Goal: Task Accomplishment & Management: Use online tool/utility

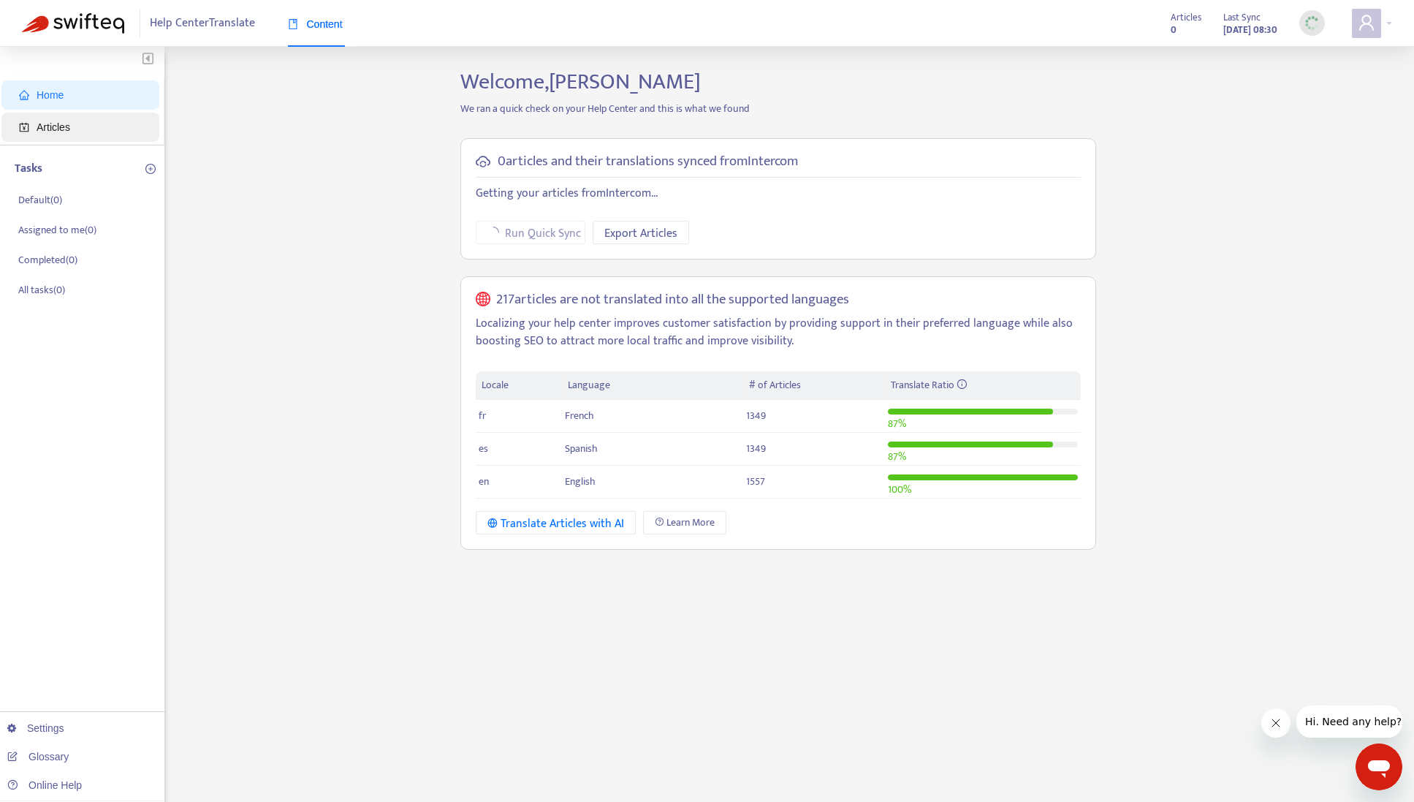
click at [70, 126] on span "Articles" at bounding box center [54, 127] width 34 height 12
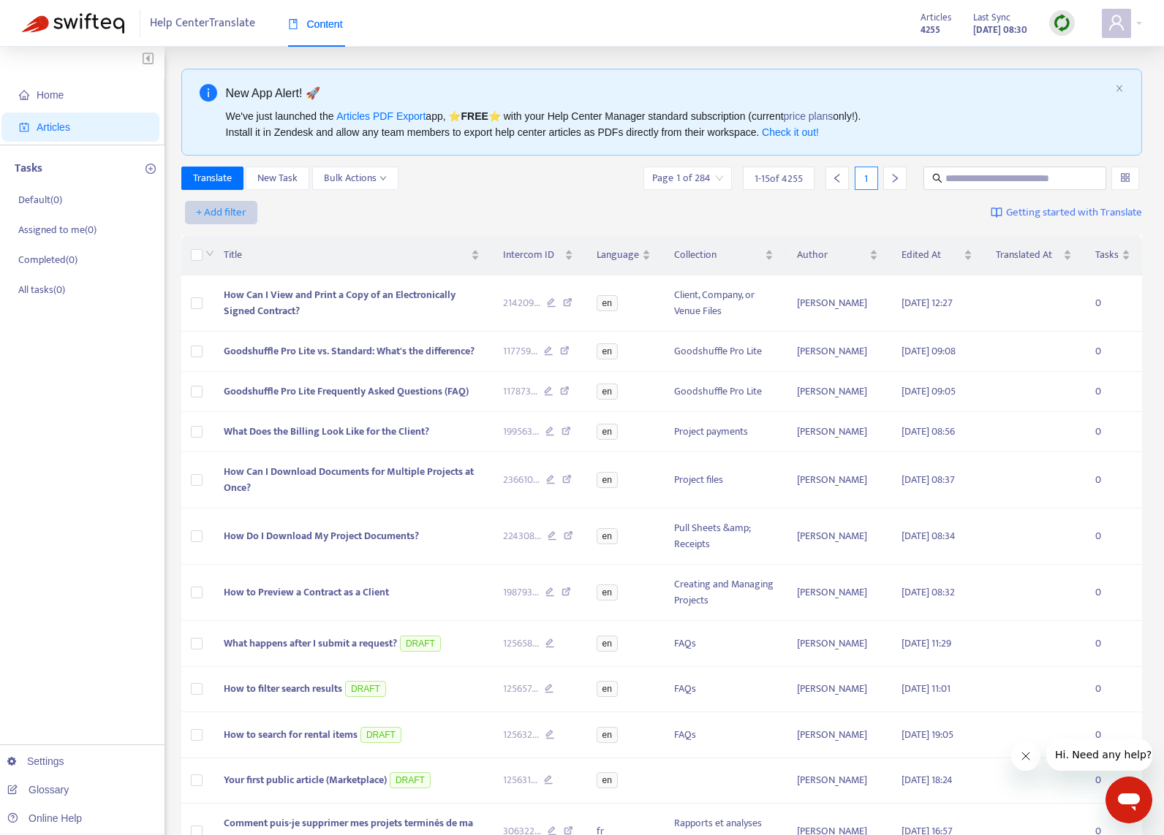
click at [238, 210] on span "+ Add filter" at bounding box center [221, 213] width 50 height 18
click at [246, 234] on span "Language" at bounding box center [242, 242] width 91 height 16
click at [257, 211] on div at bounding box center [229, 213] width 88 height 18
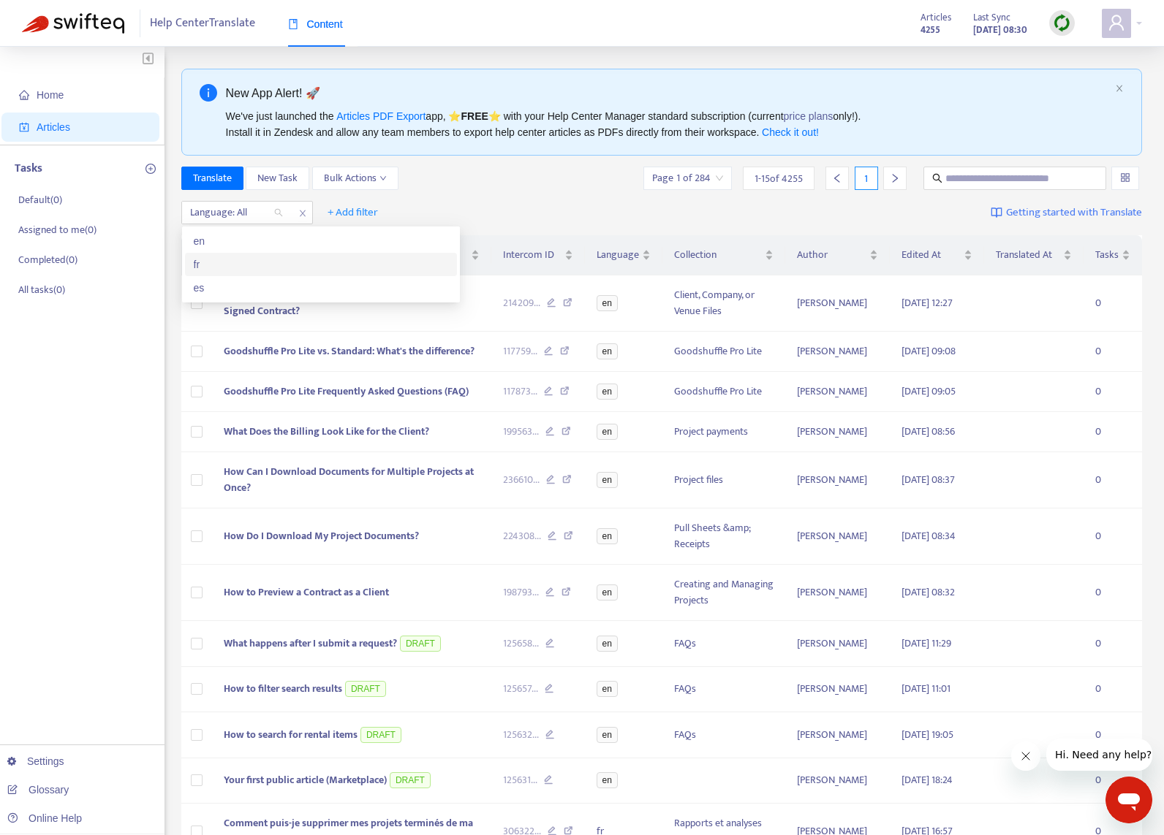
click at [243, 247] on div "en" at bounding box center [321, 241] width 254 height 16
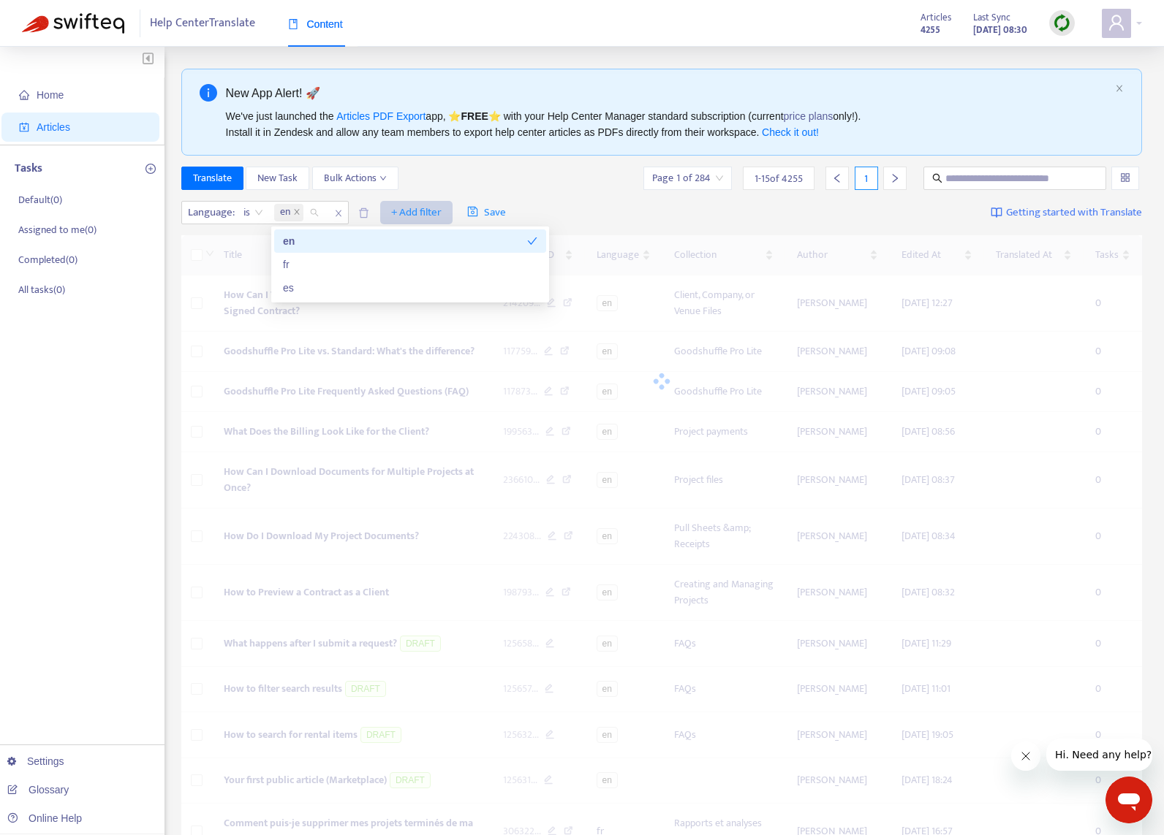
click at [398, 209] on span "+ Add filter" at bounding box center [416, 213] width 50 height 18
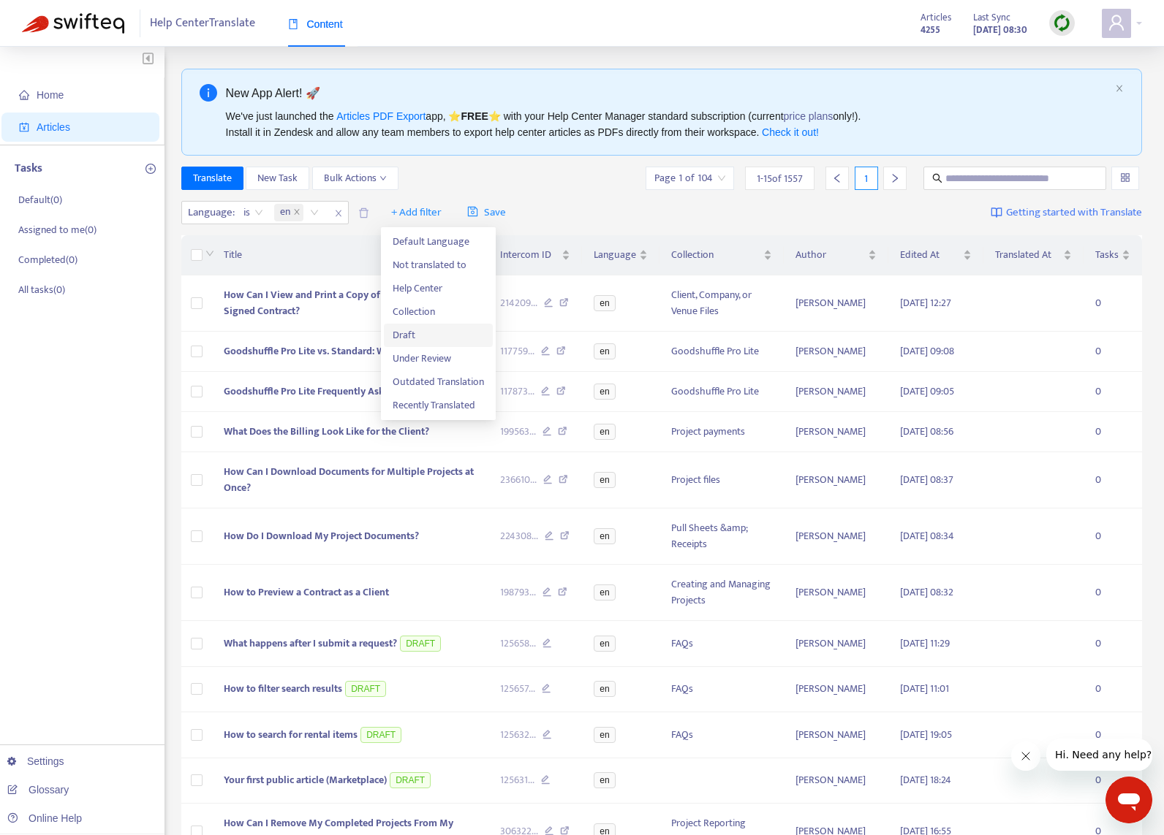
click at [422, 342] on span "Draft" at bounding box center [437, 335] width 91 height 16
click at [456, 216] on div "Draft: All" at bounding box center [407, 213] width 109 height 22
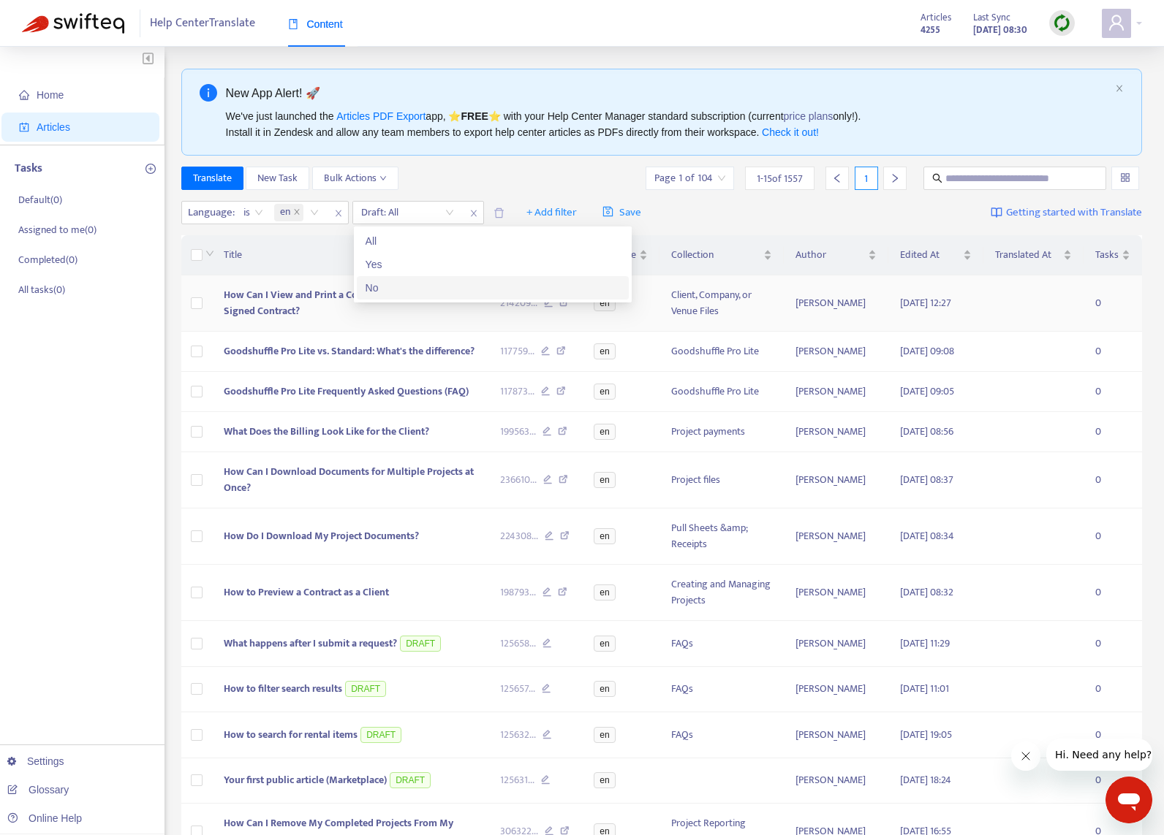
click at [425, 289] on div "No" at bounding box center [492, 288] width 254 height 16
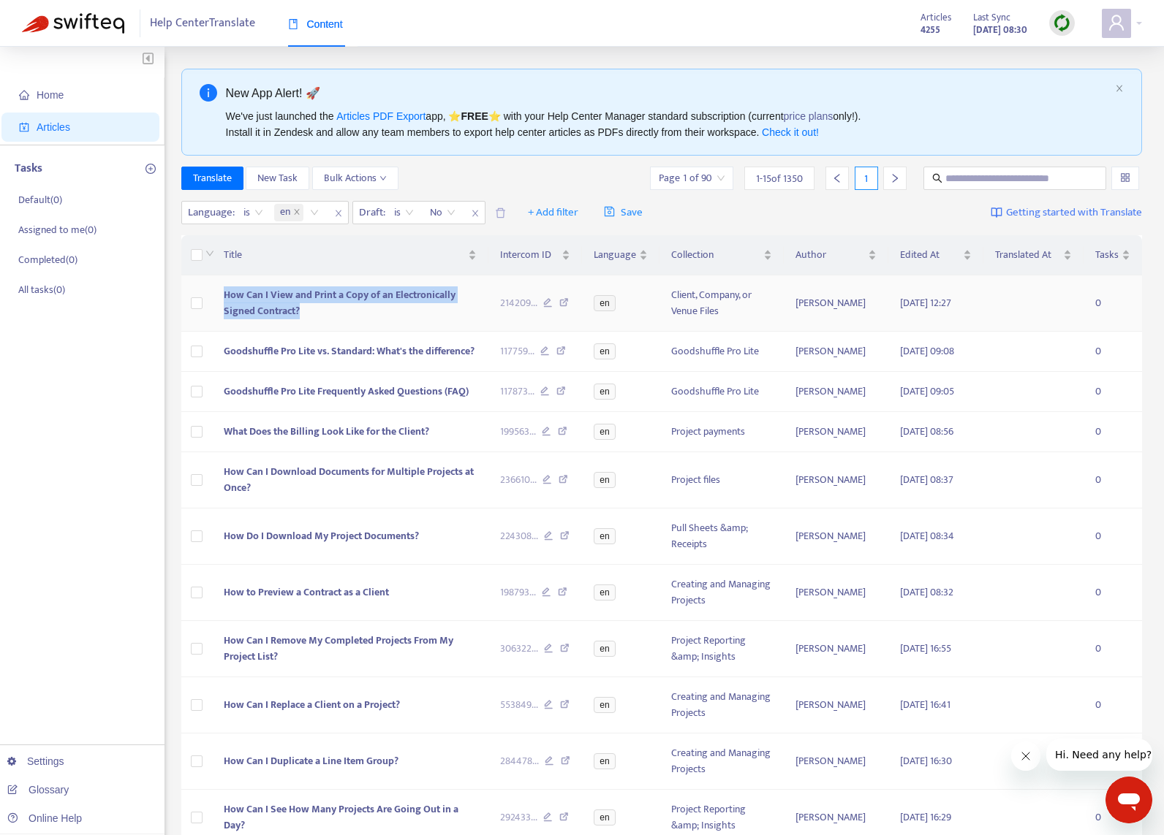
copy span "How Can I View and Print a Copy of an Electronically Signed Contract?"
drag, startPoint x: 344, startPoint y: 319, endPoint x: 374, endPoint y: 318, distance: 30.0
click at [221, 290] on td "How Can I View and Print a Copy of an Electronically Signed Contract?" at bounding box center [350, 304] width 276 height 56
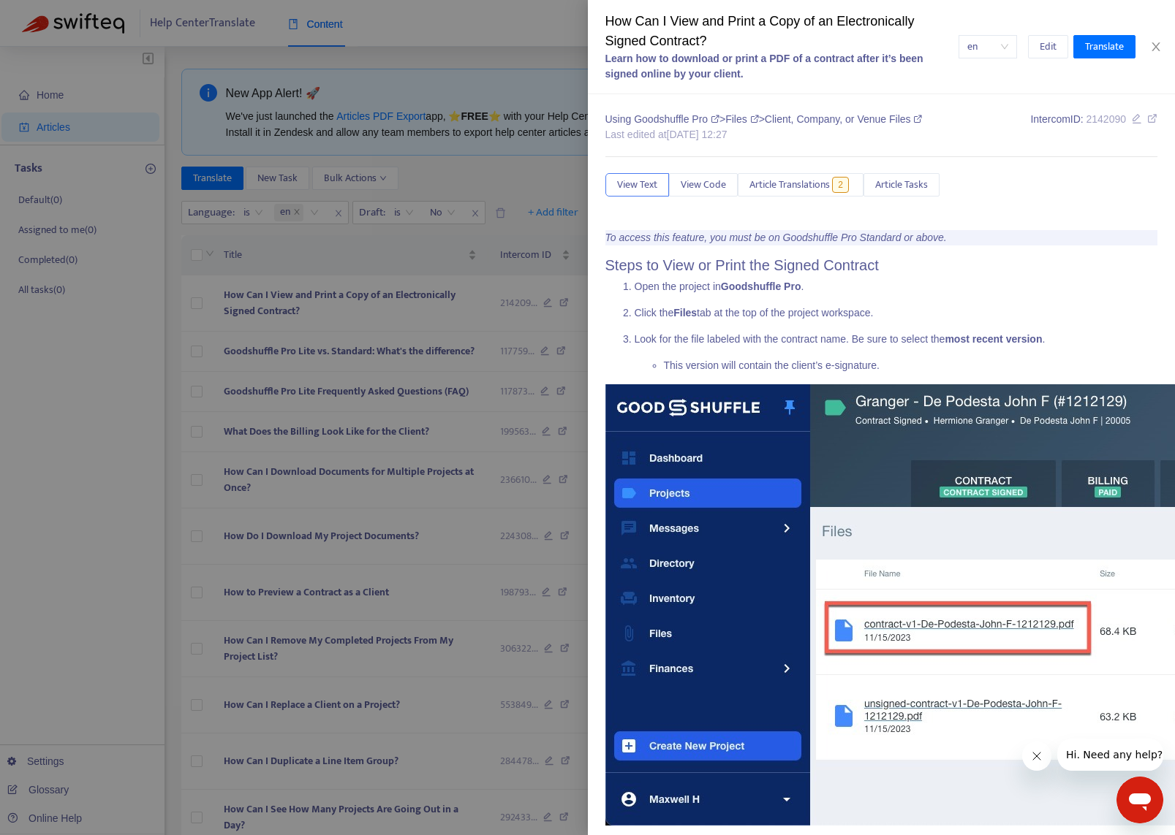
click at [88, 487] on div at bounding box center [587, 417] width 1175 height 835
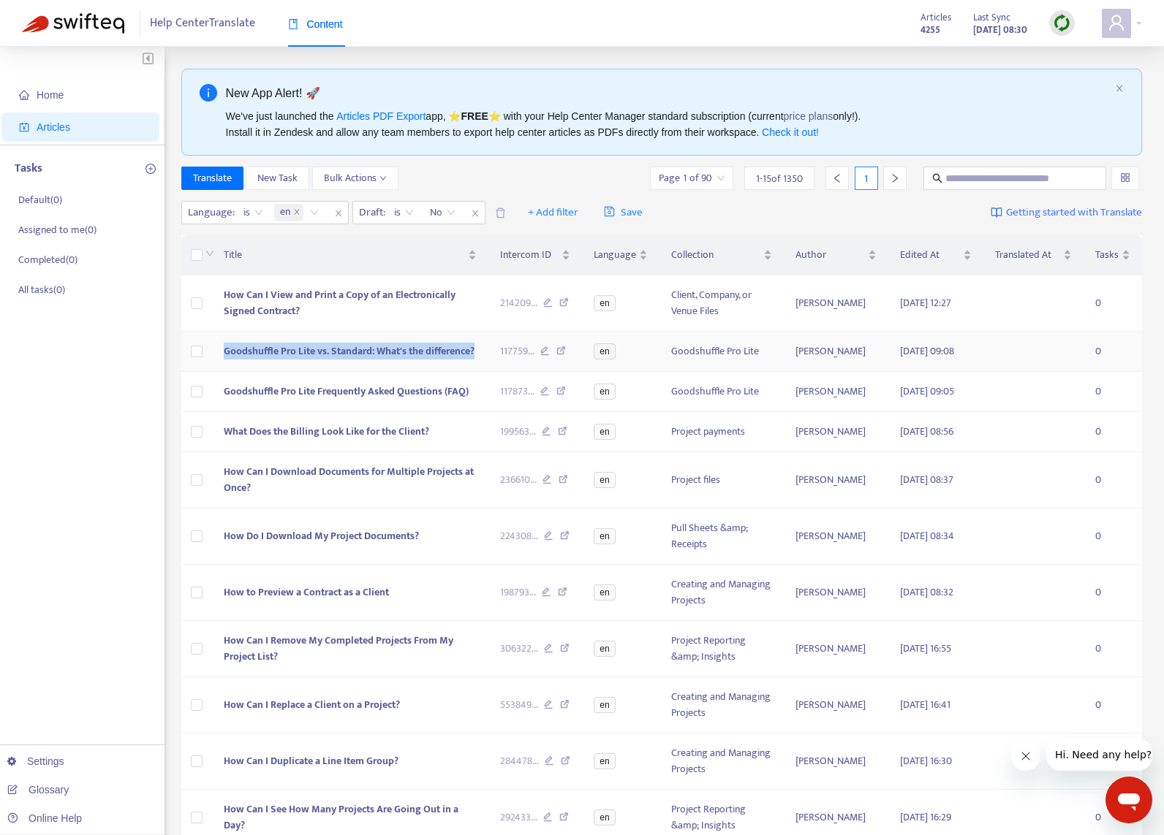
copy tr "Goodshuffle Pro Lite vs. Standard: What's the difference?"
drag, startPoint x: 478, startPoint y: 353, endPoint x: 250, endPoint y: 351, distance: 228.0
click at [236, 350] on td "Goodshuffle Pro Lite vs. Standard: What's the difference?" at bounding box center [350, 352] width 276 height 40
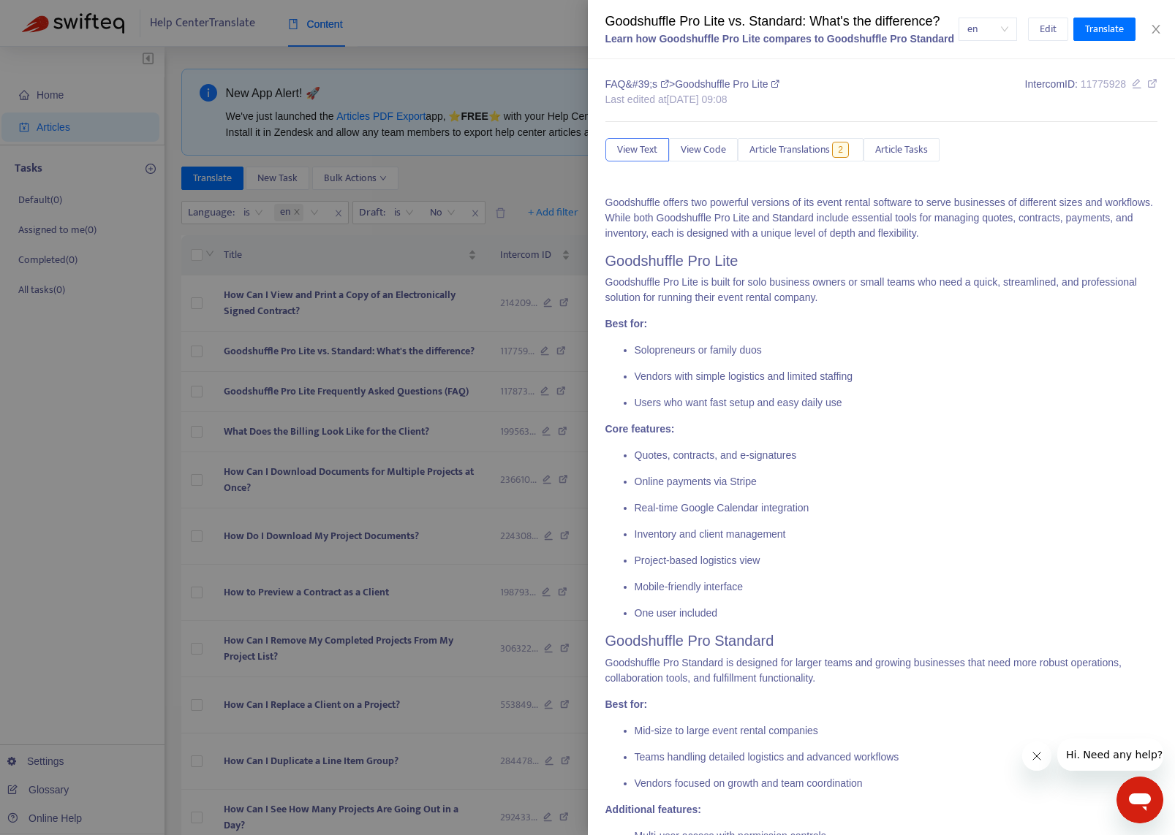
click at [58, 490] on div at bounding box center [587, 417] width 1175 height 835
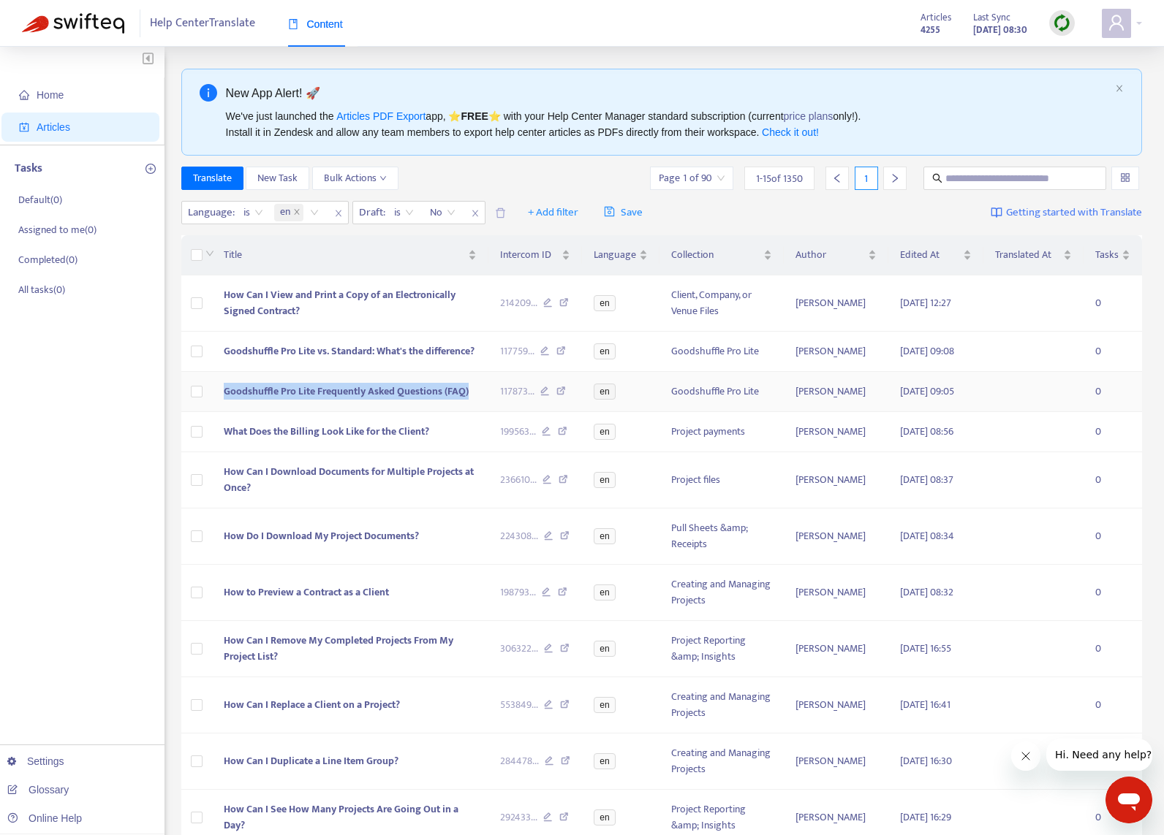
copy span "Goodshuffle Pro Lite Frequently Asked Questions (FAQ)"
drag, startPoint x: 469, startPoint y: 397, endPoint x: 249, endPoint y: 395, distance: 220.7
click at [225, 394] on td "Goodshuffle Pro Lite Frequently Asked Questions (FAQ)" at bounding box center [350, 392] width 276 height 40
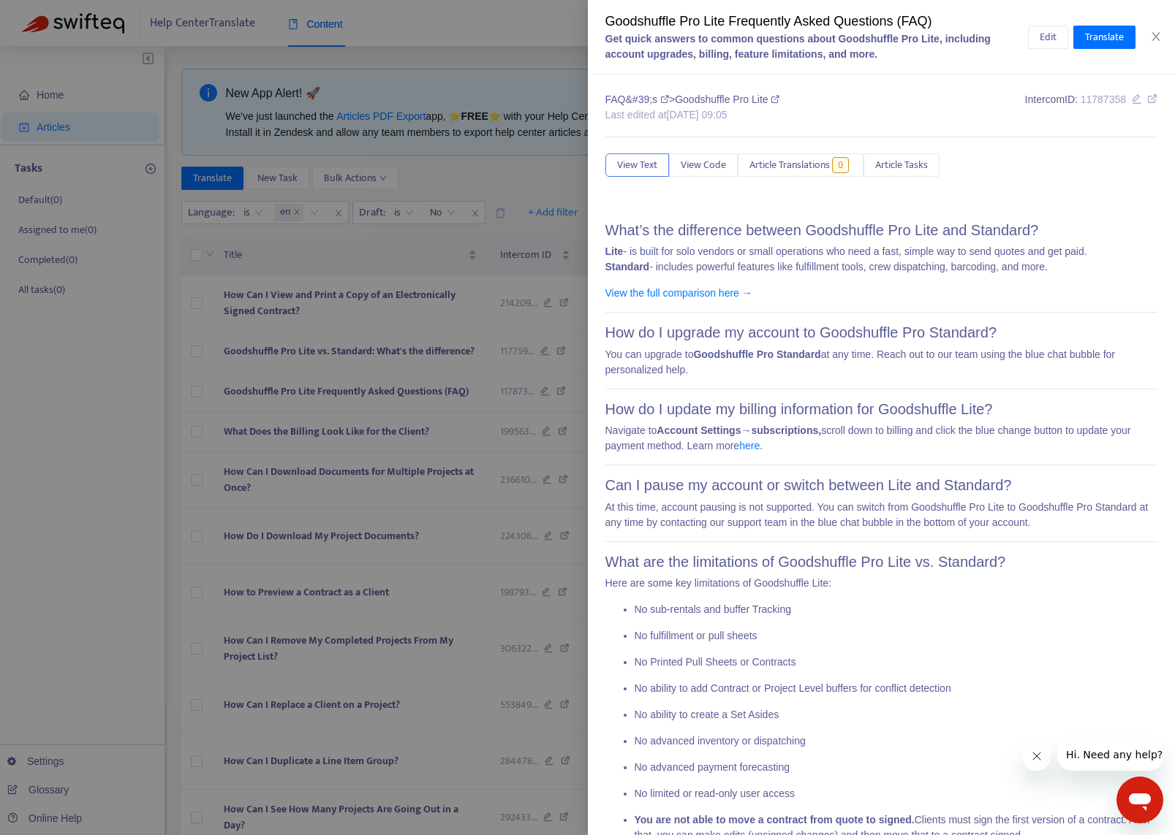
click at [92, 368] on div at bounding box center [587, 417] width 1175 height 835
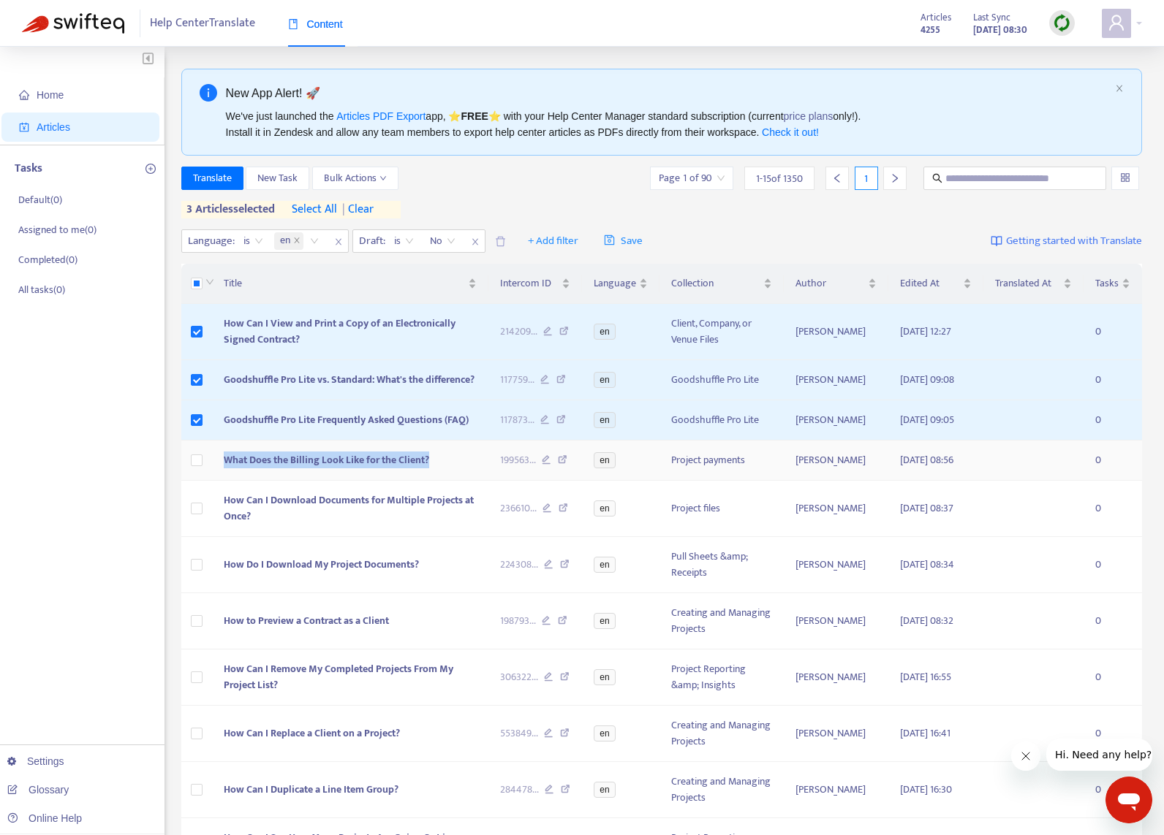
drag, startPoint x: 452, startPoint y: 460, endPoint x: 221, endPoint y: 464, distance: 231.0
click at [221, 464] on td "What Does the Billing Look Like for the Client?" at bounding box center [350, 461] width 276 height 40
copy span "What Does the Billing Look Like for the Client?"
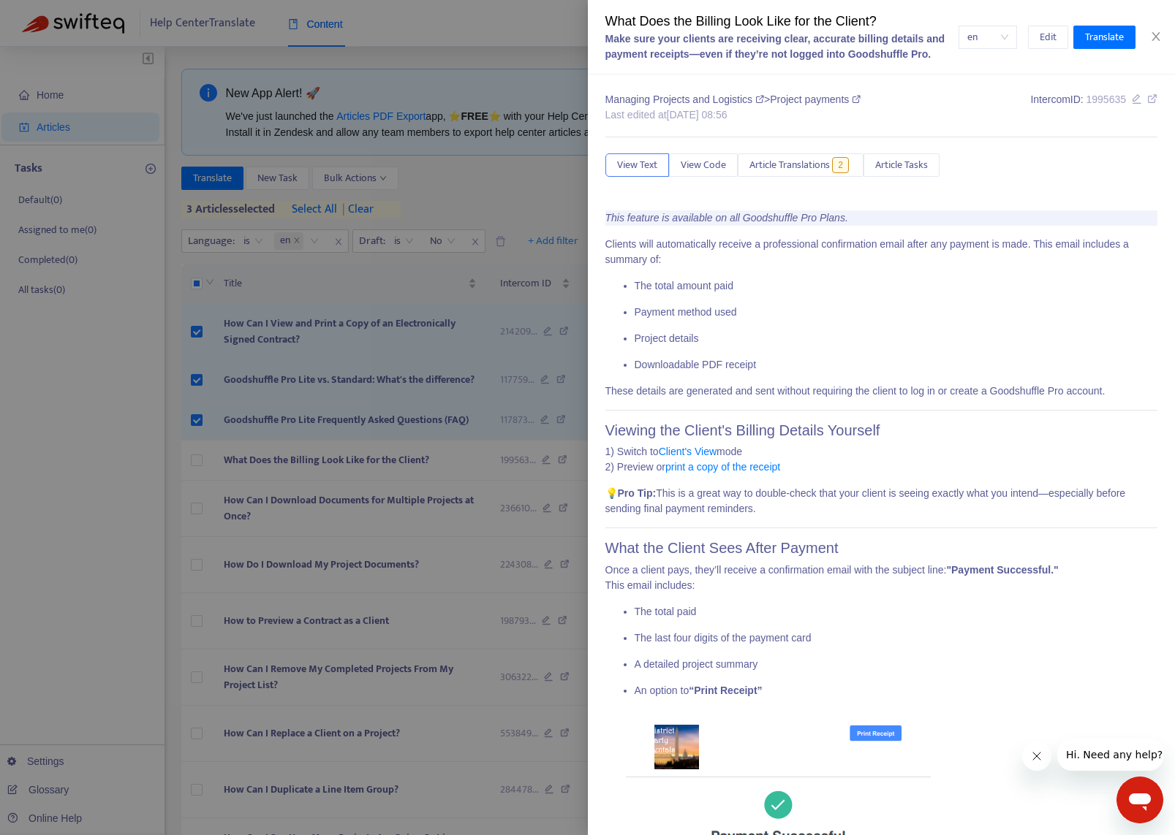
click at [194, 461] on div at bounding box center [587, 417] width 1175 height 835
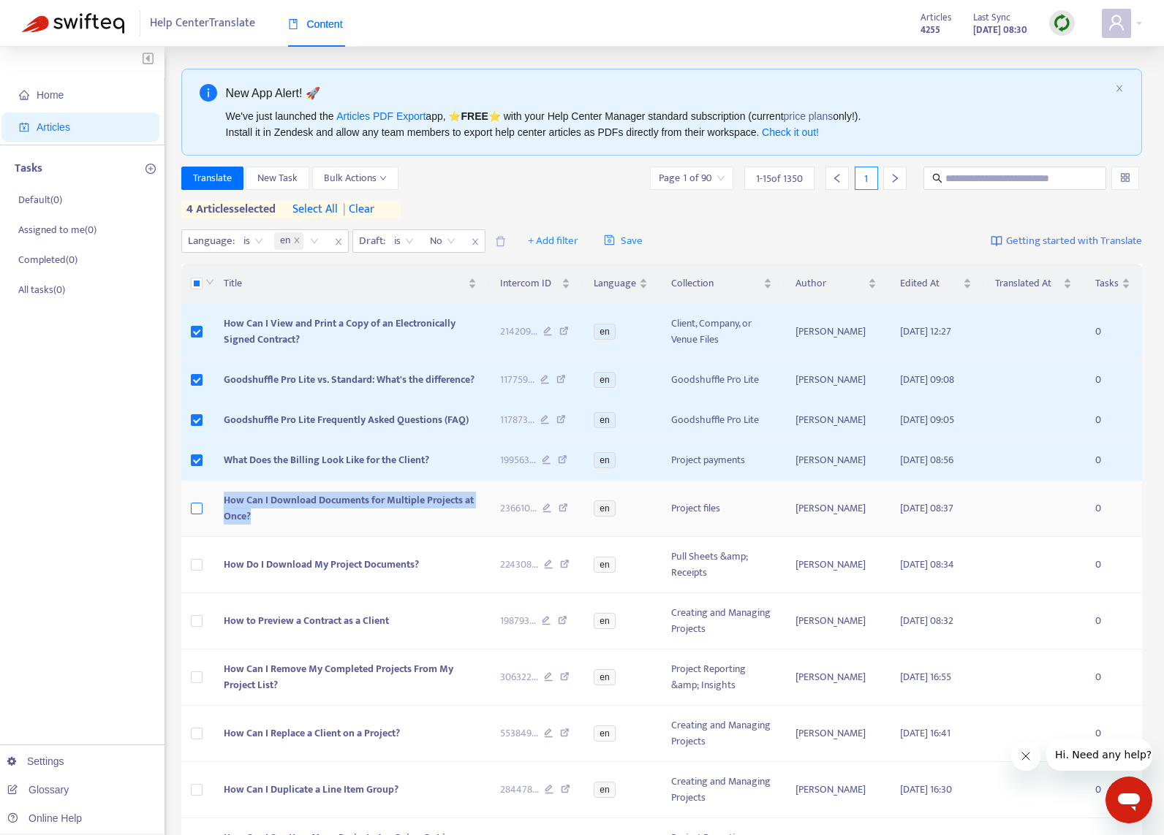
copy tr "How Can I Download Documents for Multiple Projects at Once?"
click at [194, 509] on tr "How Can I Download Documents for Multiple Projects at Once? 236610 ... en Proje…" at bounding box center [661, 509] width 961 height 56
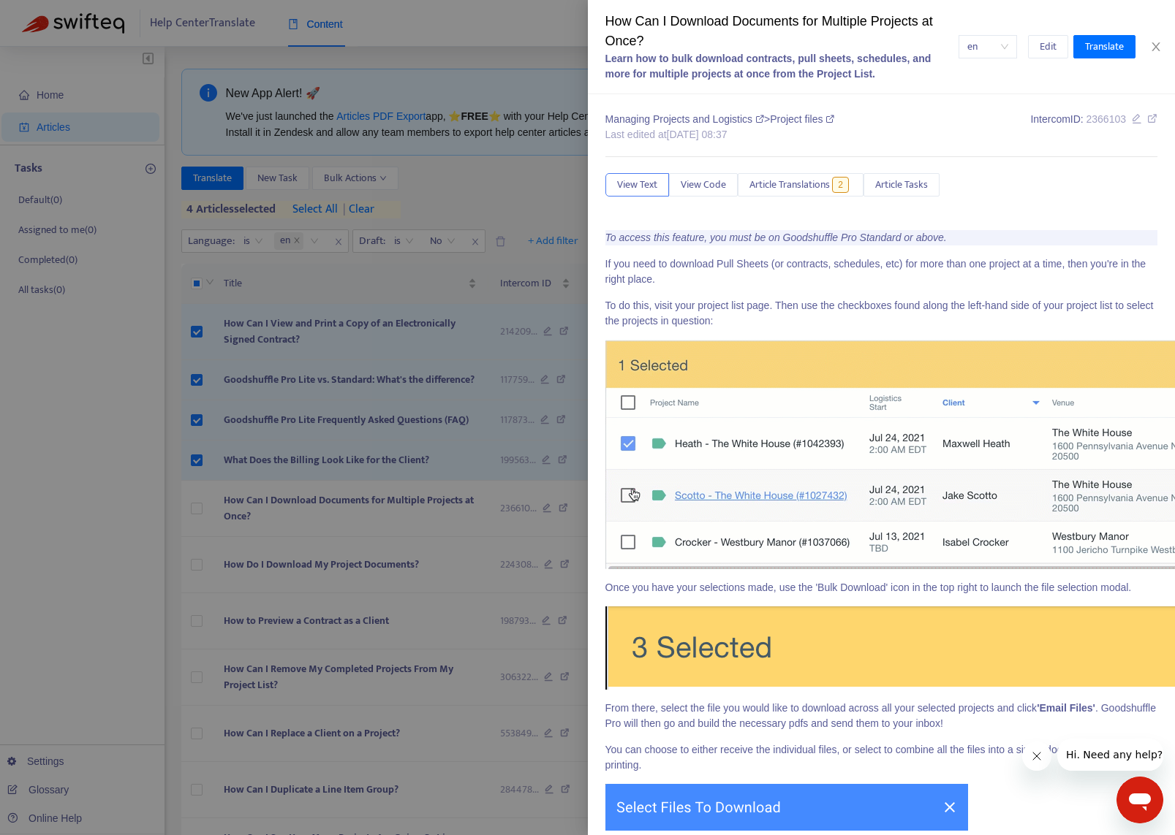
drag, startPoint x: 99, startPoint y: 546, endPoint x: 107, endPoint y: 545, distance: 7.3
click at [99, 546] on div at bounding box center [587, 417] width 1175 height 835
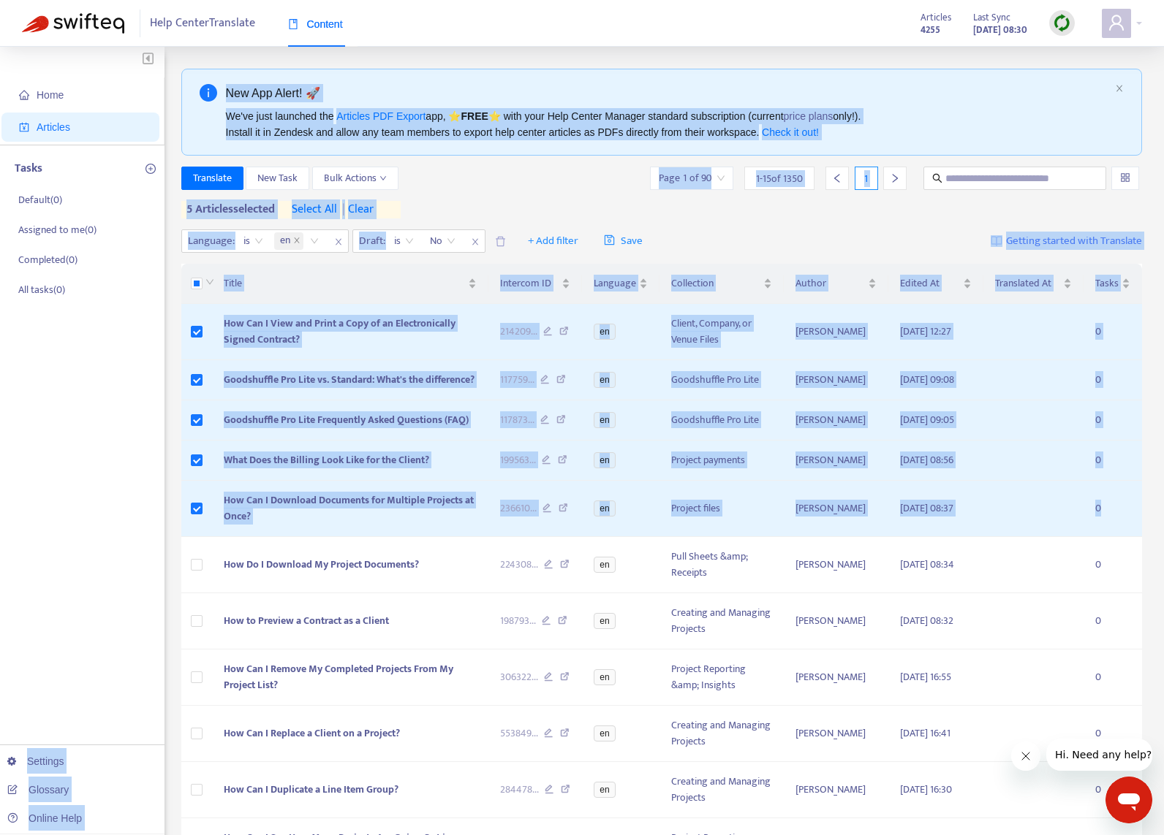
drag, startPoint x: 410, startPoint y: 564, endPoint x: 118, endPoint y: 558, distance: 291.7
click at [121, 574] on div "Home Articles Tasks Default ( 0 ) Assigned to me ( 0 ) Completed ( 0 ) All task…" at bounding box center [582, 617] width 1120 height 1097
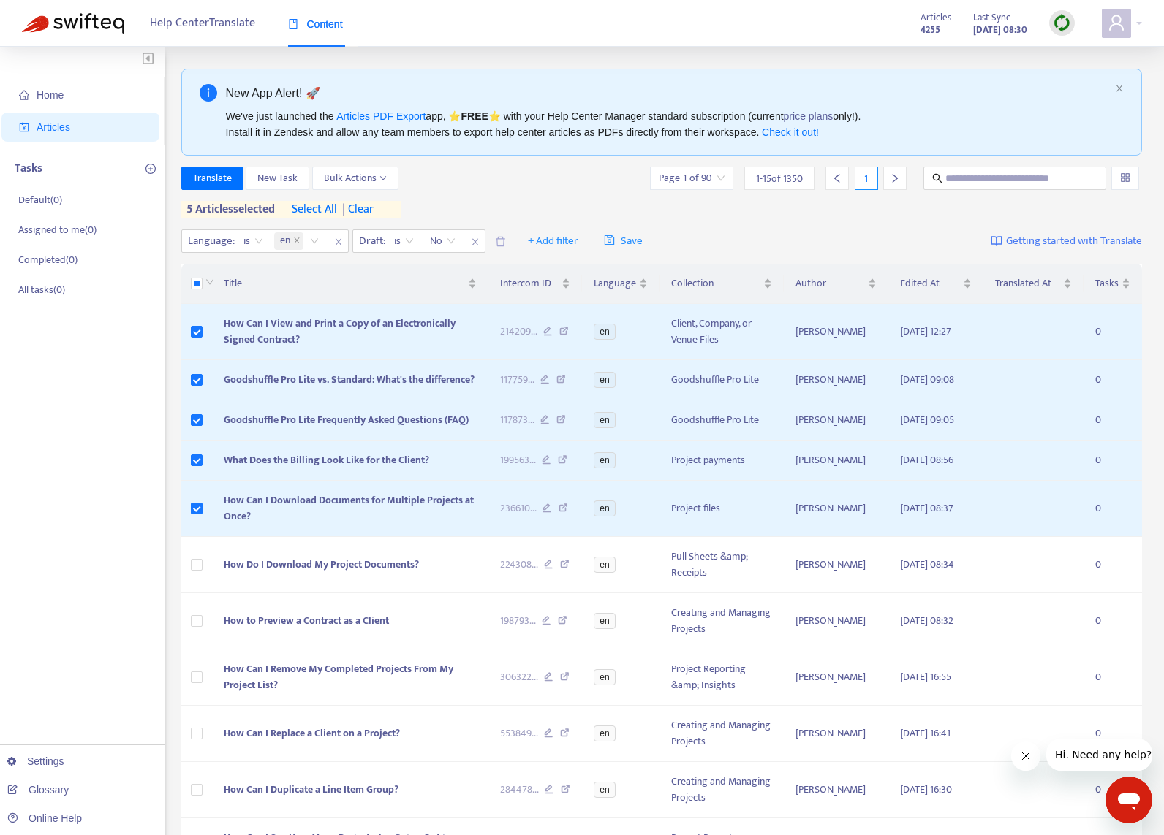
click at [115, 507] on div "Home Articles Tasks Default ( 0 ) Assigned to me ( 0 ) Completed ( 0 ) All task…" at bounding box center [82, 606] width 164 height 1119
drag, startPoint x: 436, startPoint y: 568, endPoint x: 216, endPoint y: 565, distance: 219.3
click at [216, 565] on td "How Do I Download My Project Documents?" at bounding box center [350, 565] width 276 height 56
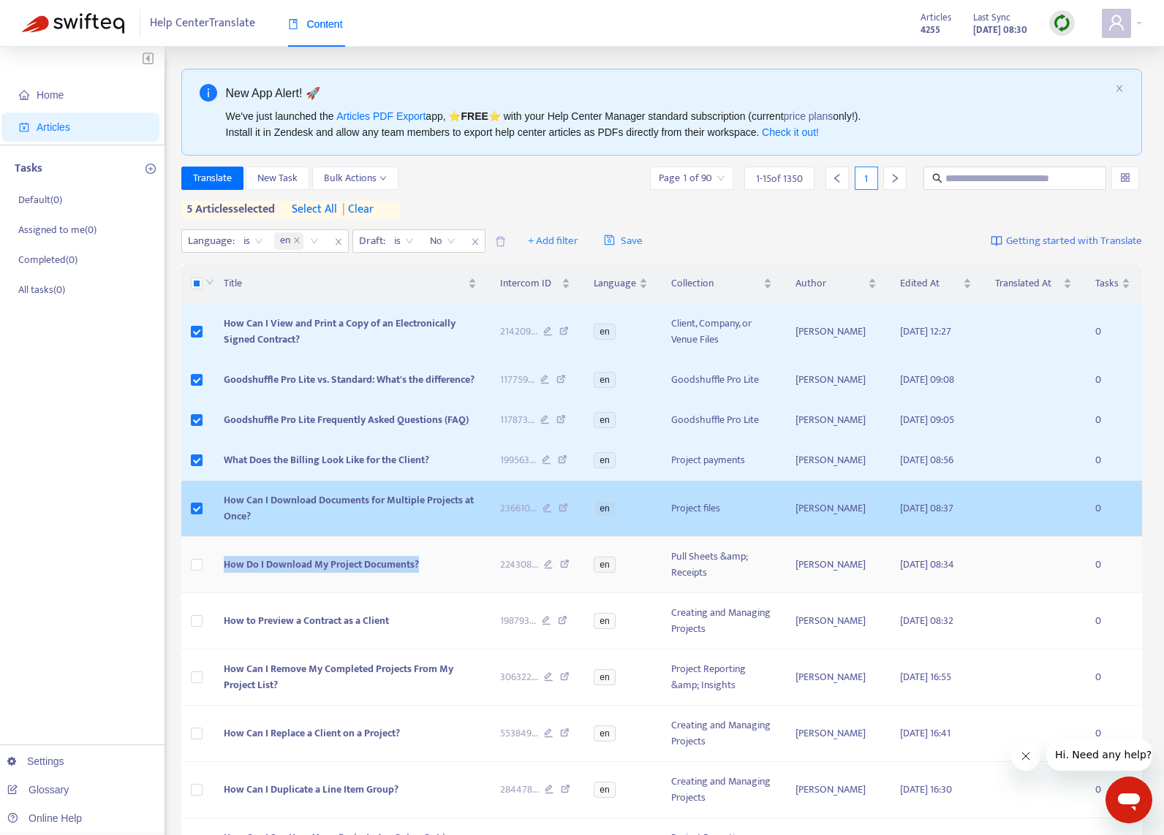
copy span "How Do I Download My Project Documents?"
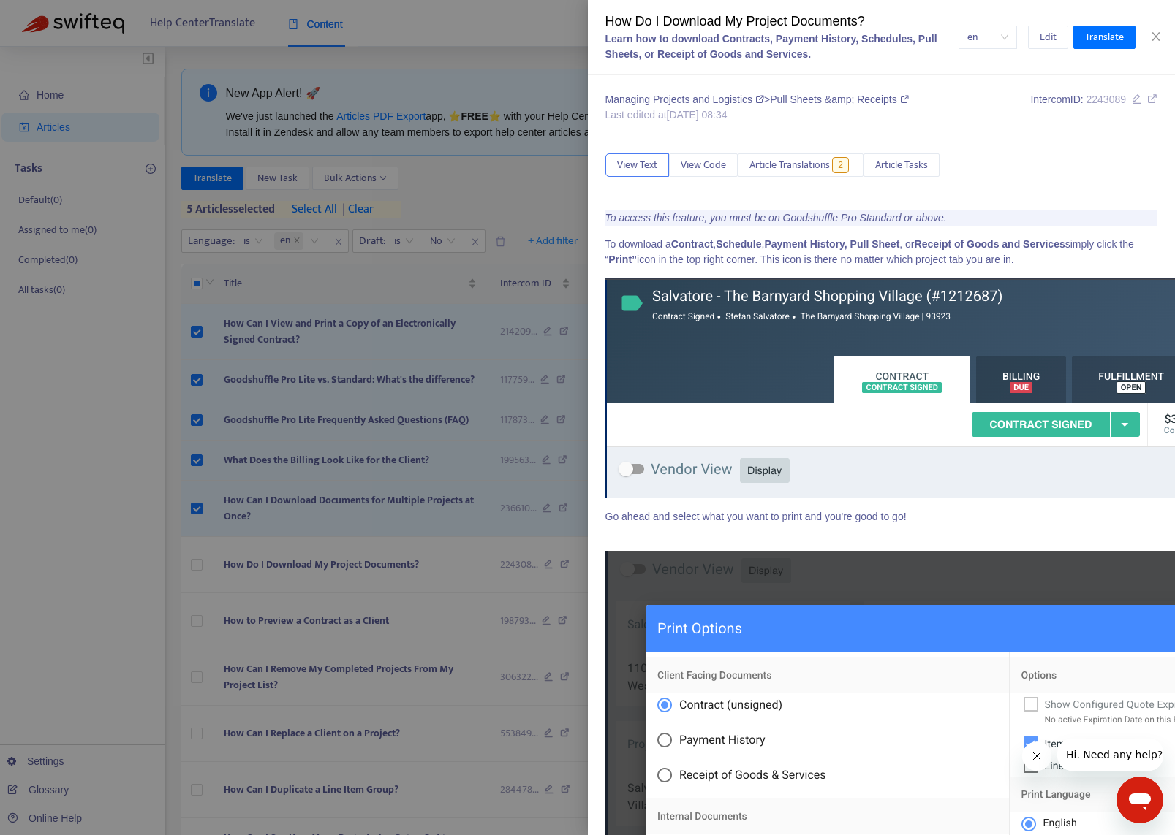
click at [112, 614] on div at bounding box center [587, 417] width 1175 height 835
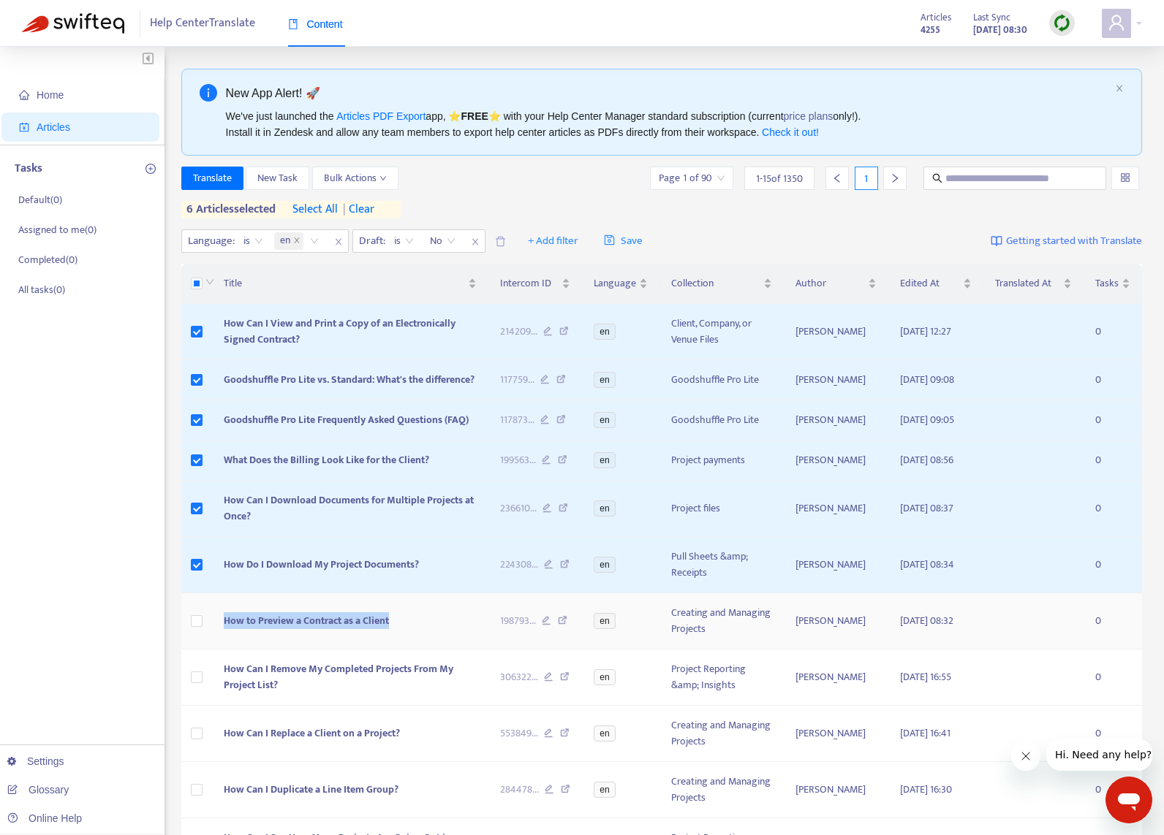
copy tr "How to Preview a Contract as a Client"
click at [196, 626] on tr "How to Preview a Contract as a Client 198793 ... en Creating and Managing Proje…" at bounding box center [661, 621] width 961 height 56
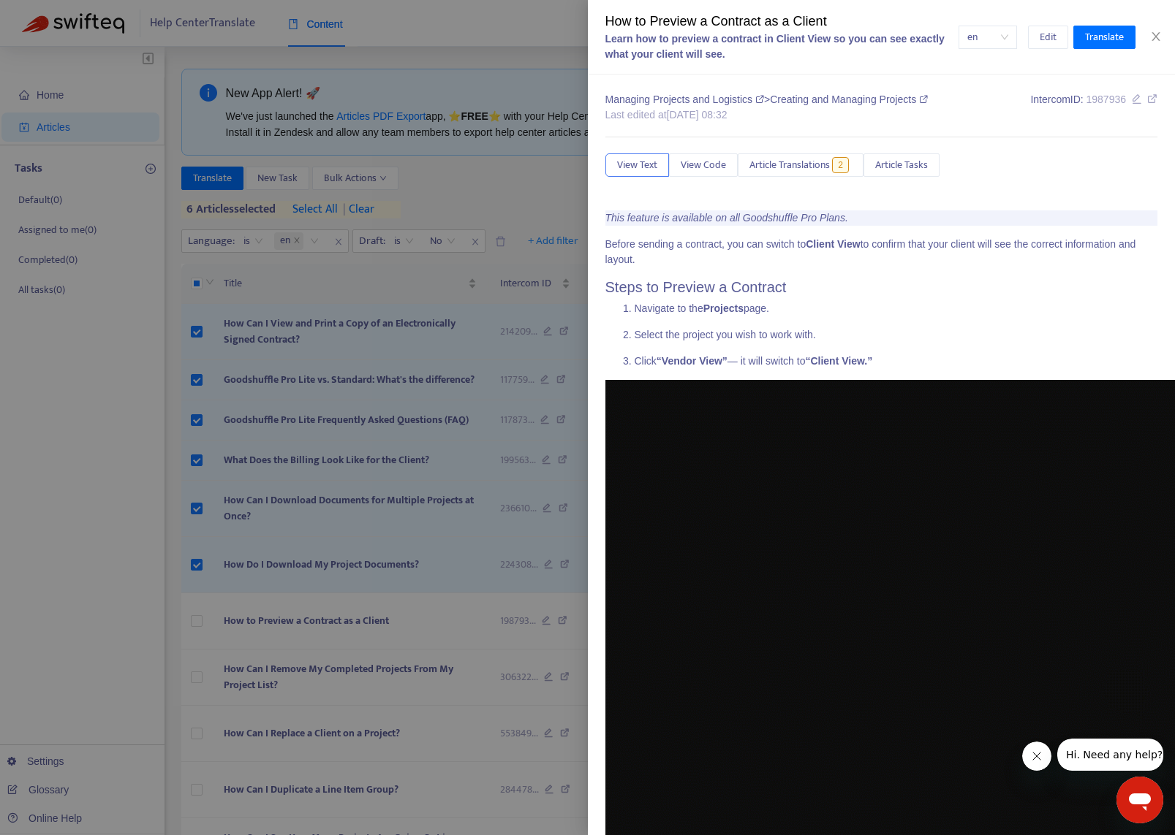
click at [118, 627] on div at bounding box center [587, 417] width 1175 height 835
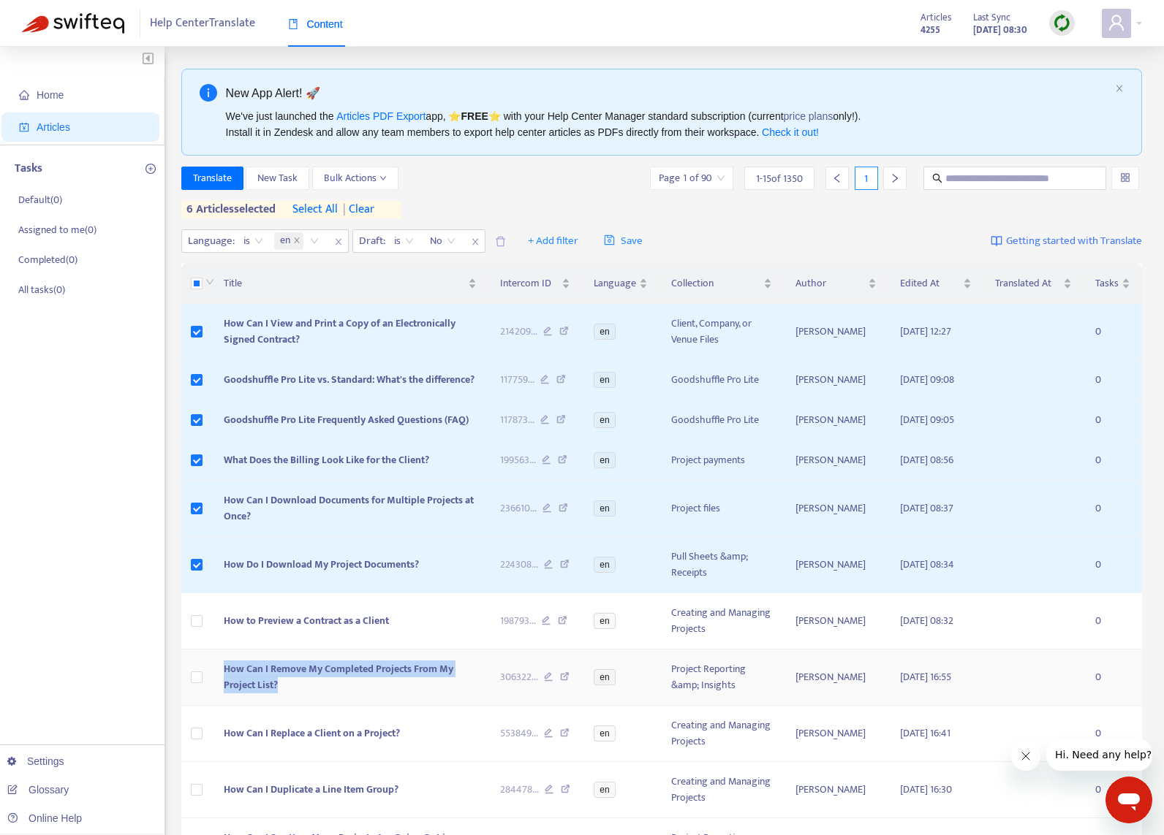
copy span "How Can I Remove My Completed Projects From My Project List?"
drag, startPoint x: 260, startPoint y: 686, endPoint x: 219, endPoint y: 675, distance: 43.3
click at [214, 674] on td "How Can I Remove My Completed Projects From My Project List?" at bounding box center [350, 678] width 276 height 56
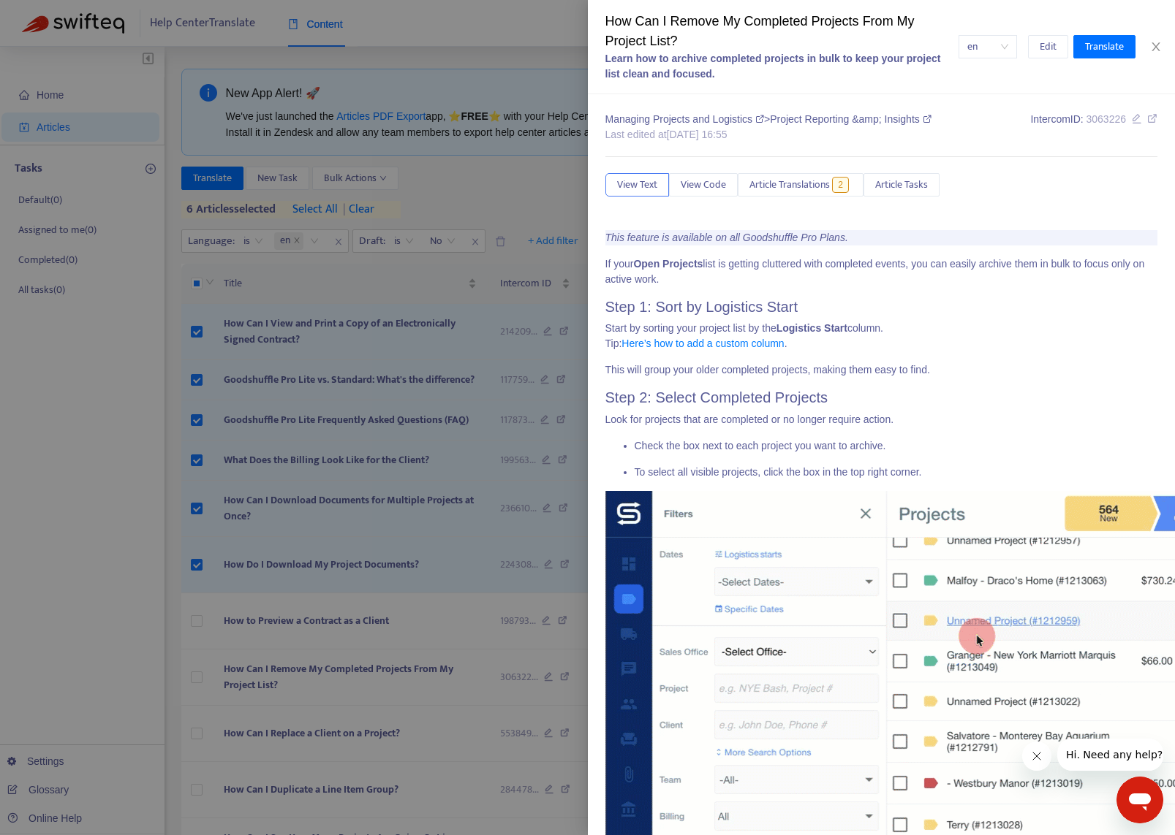
click at [153, 669] on div at bounding box center [587, 417] width 1175 height 835
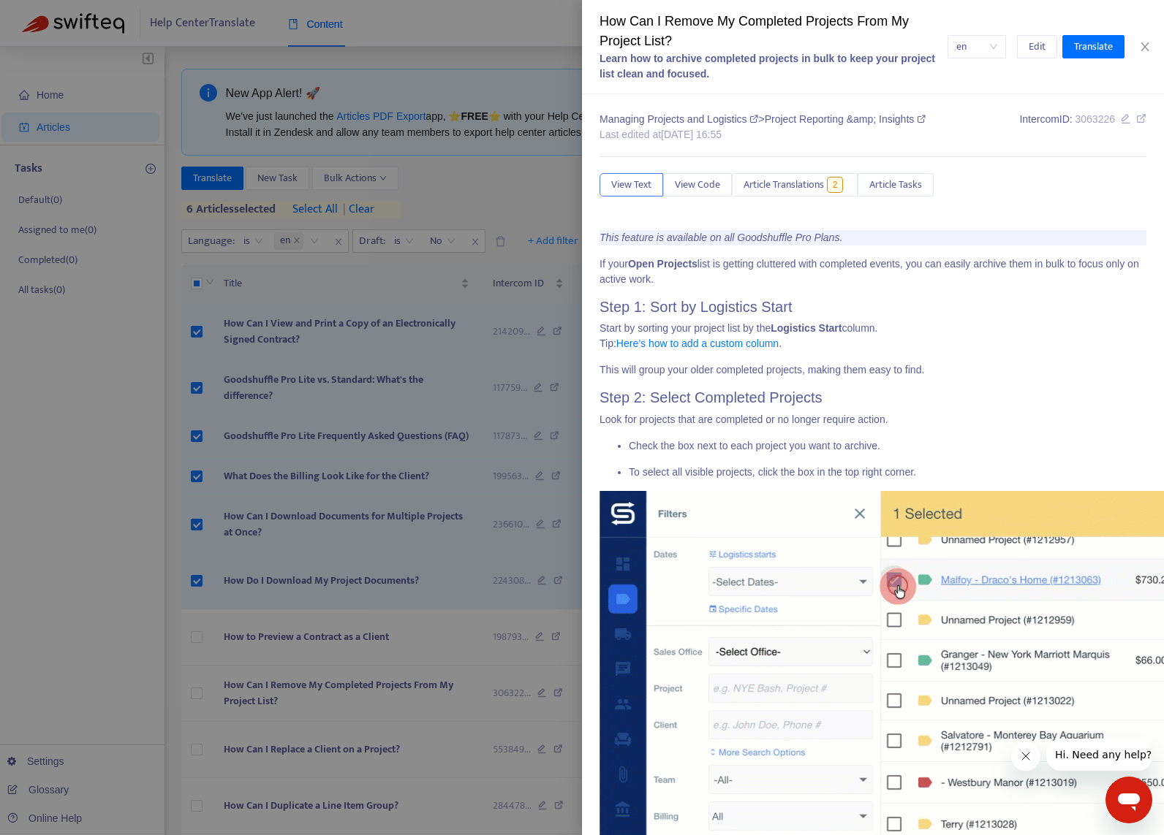
click at [146, 672] on div "Home Articles Tasks Default ( 0 ) Assigned to me ( 0 ) Completed ( 0 ) All task…" at bounding box center [82, 622] width 164 height 1151
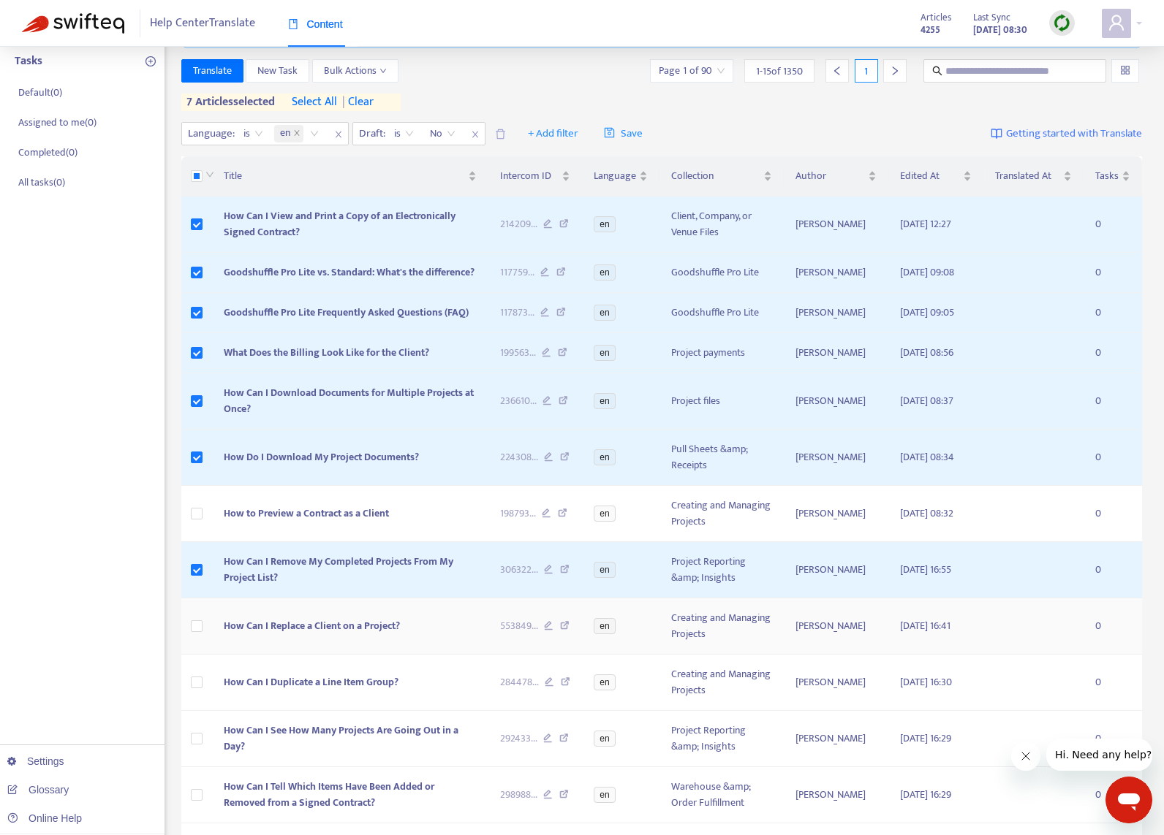
scroll to position [129, 0]
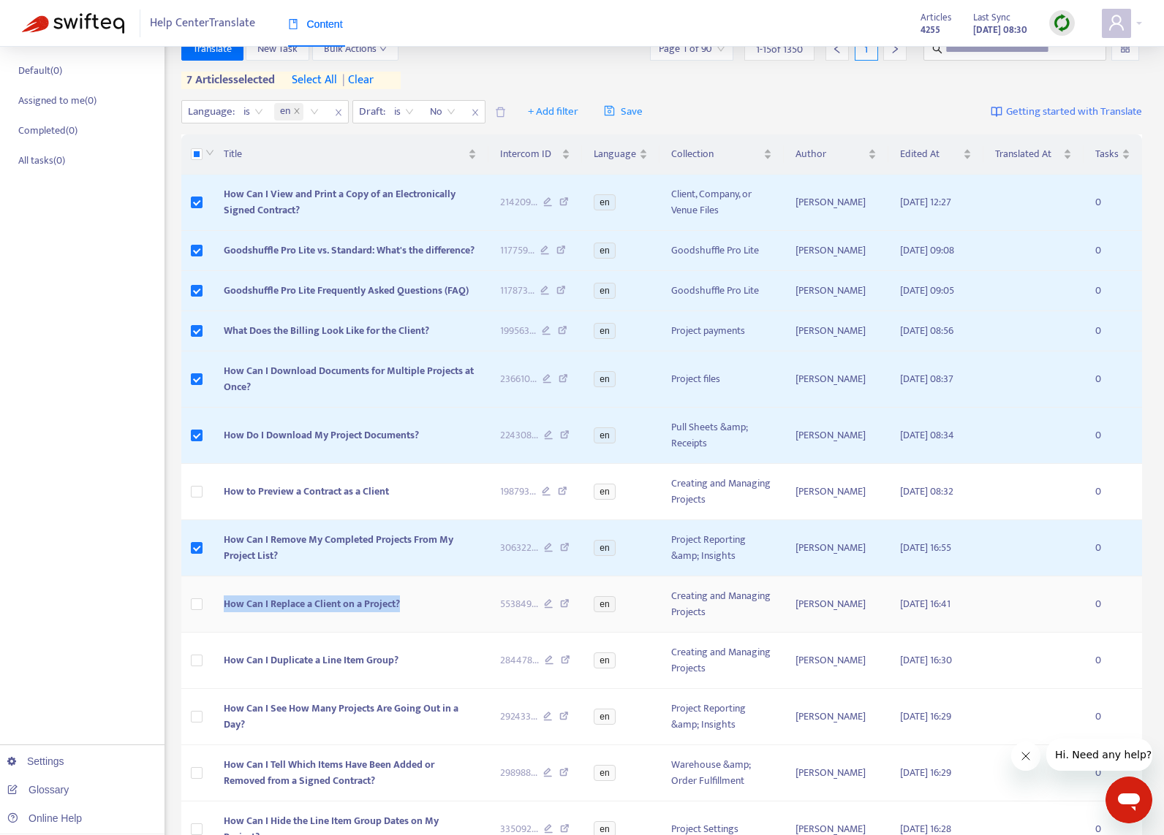
copy span "How Can I Replace a Client on a Project?"
drag, startPoint x: 418, startPoint y: 605, endPoint x: 219, endPoint y: 604, distance: 199.5
click at [219, 604] on td "How Can I Replace a Client on a Project?" at bounding box center [350, 605] width 276 height 56
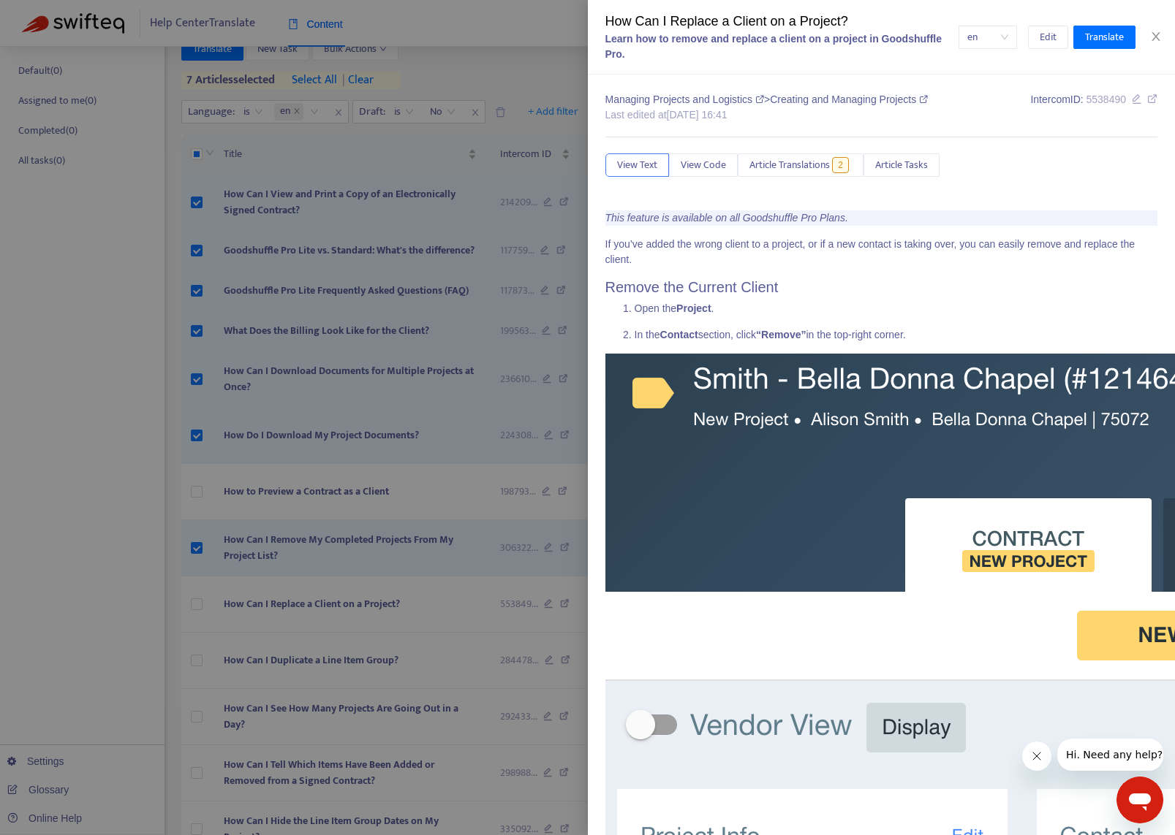
click at [98, 575] on div at bounding box center [587, 417] width 1175 height 835
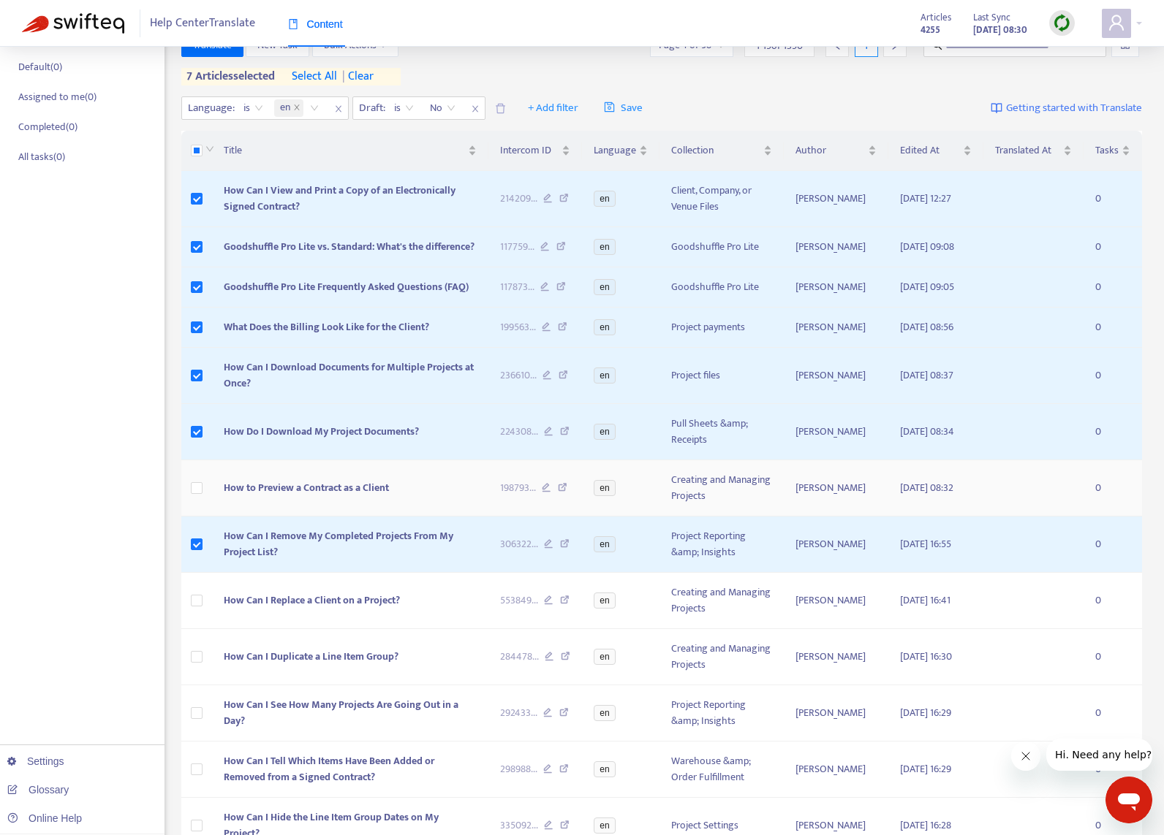
scroll to position [0, 0]
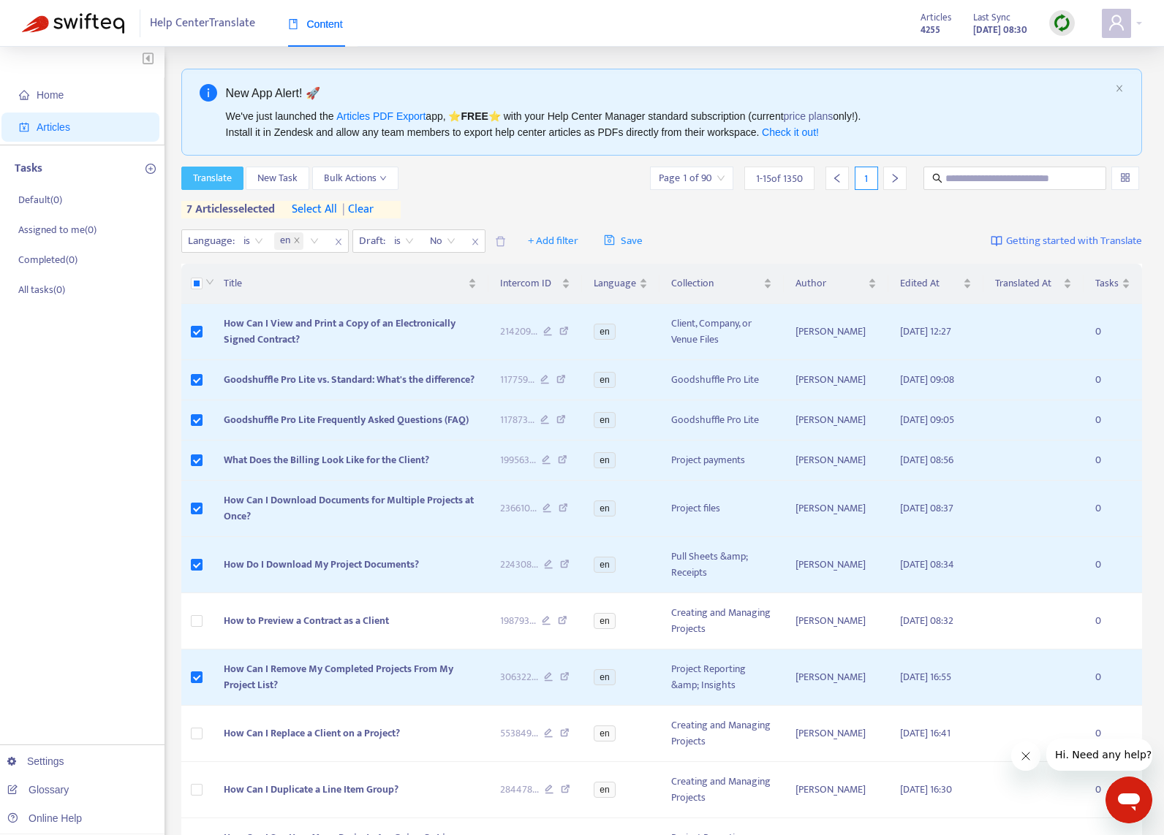
click at [213, 178] on span "Translate" at bounding box center [212, 178] width 39 height 16
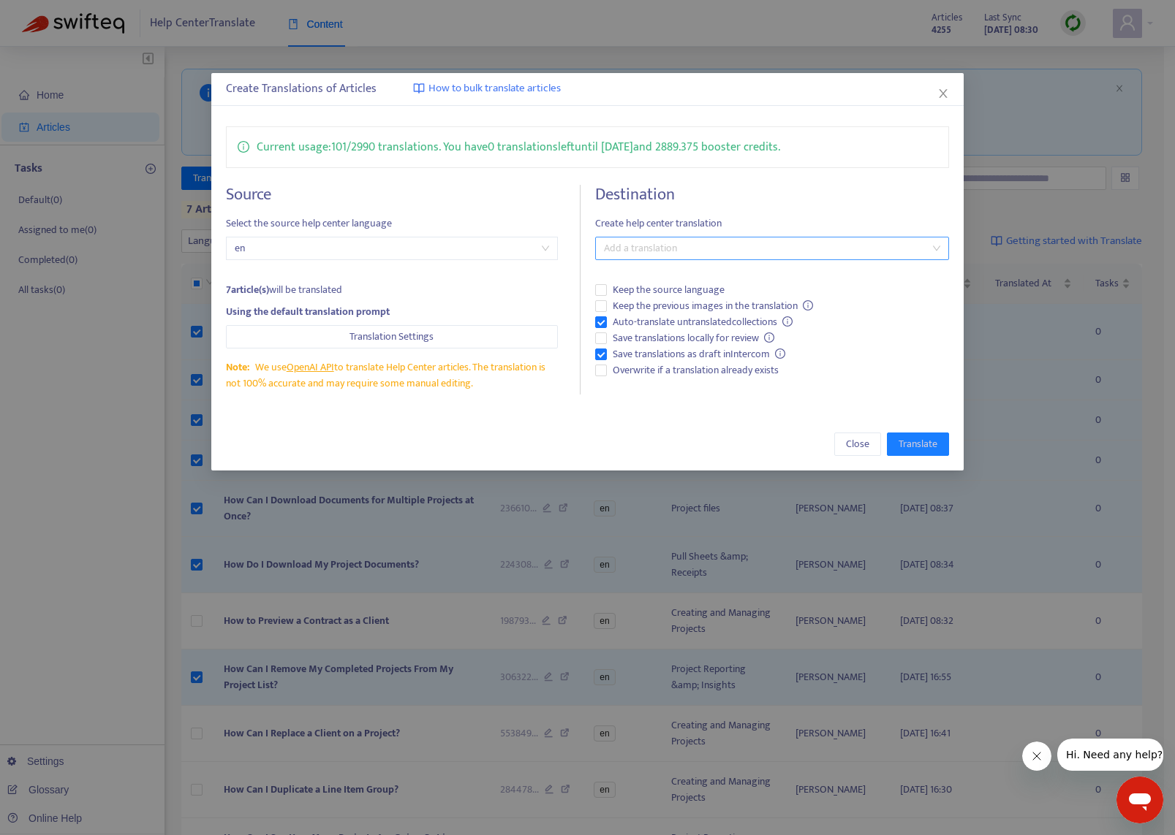
click at [678, 240] on div at bounding box center [765, 249] width 332 height 18
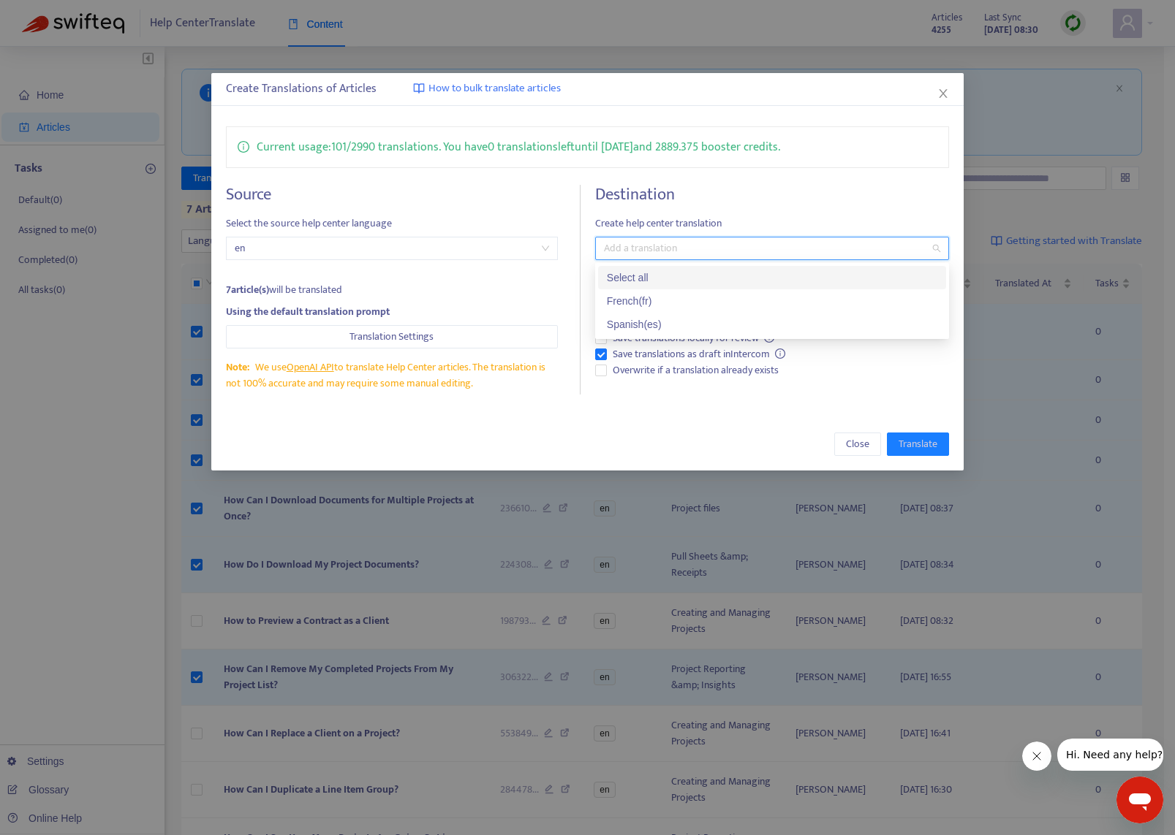
click at [663, 296] on div "French ( fr )" at bounding box center [772, 301] width 330 height 16
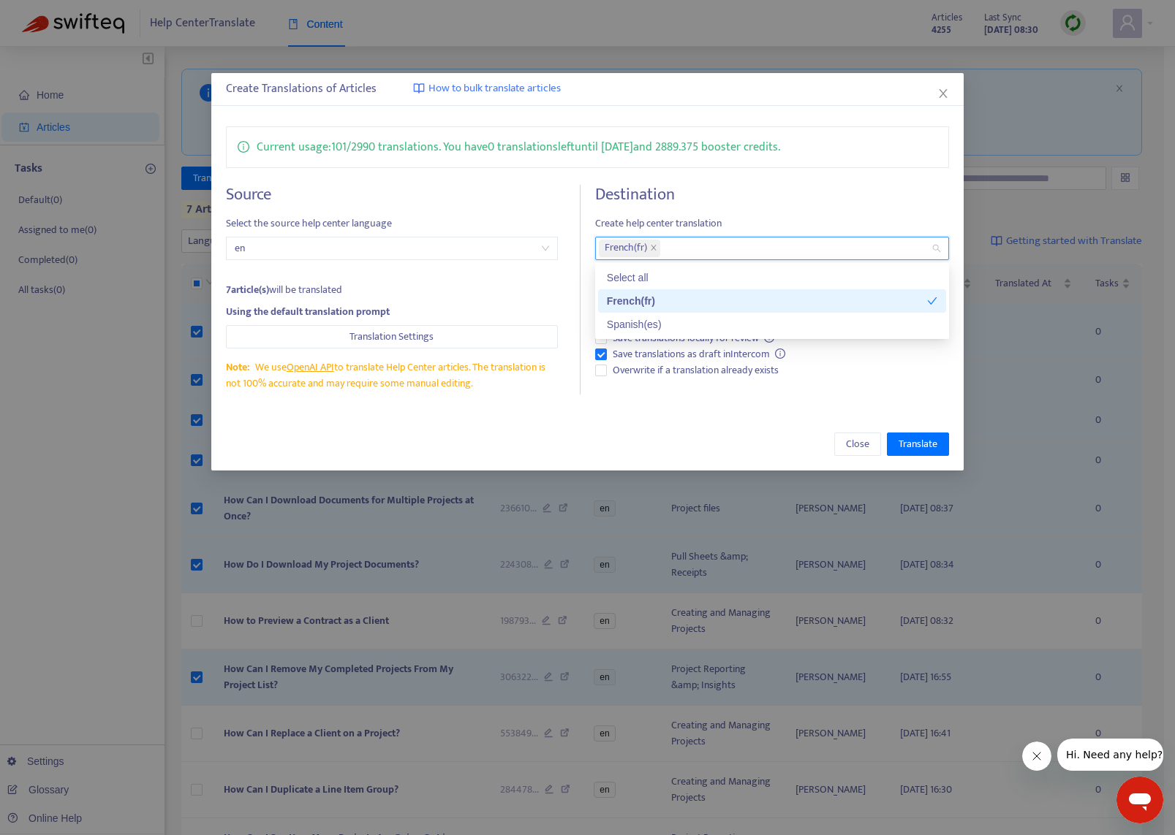
click at [656, 326] on div "Spanish ( es )" at bounding box center [772, 324] width 330 height 16
click at [674, 416] on div "Create Translations of Articles How to bulk translate articles Current usage: 1…" at bounding box center [587, 272] width 752 height 398
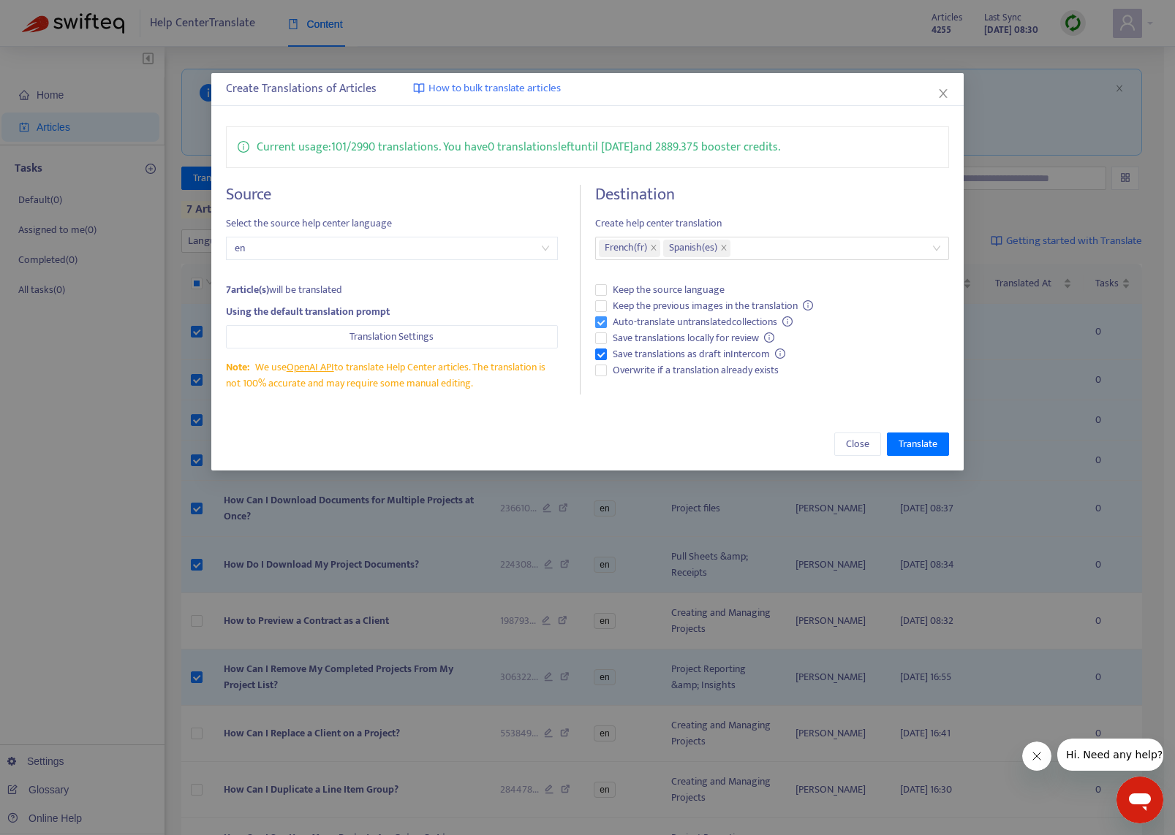
click at [654, 323] on span "Auto-translate untranslated collections" at bounding box center [703, 322] width 192 height 16
click at [656, 371] on span "Overwrite if a translation already exists" at bounding box center [696, 371] width 178 height 16
click at [932, 441] on span "Translate" at bounding box center [917, 444] width 39 height 16
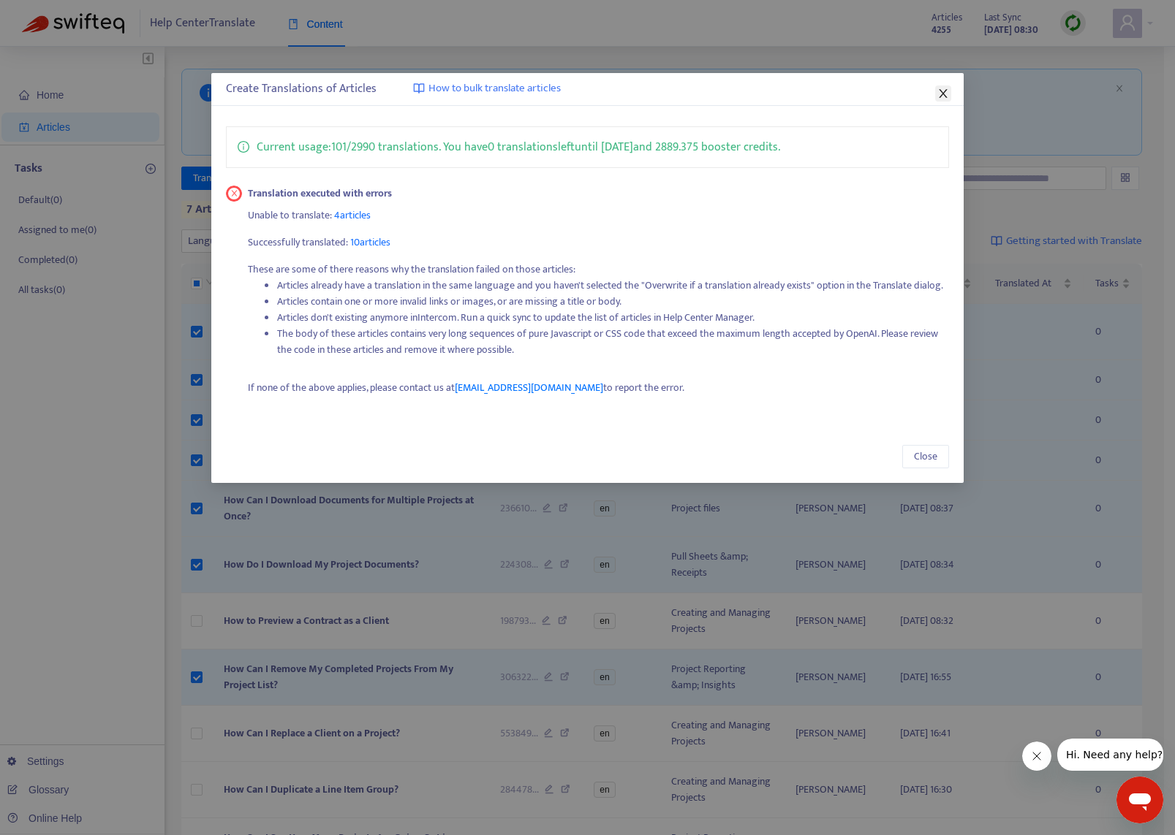
click at [944, 92] on icon "close" at bounding box center [943, 94] width 12 height 12
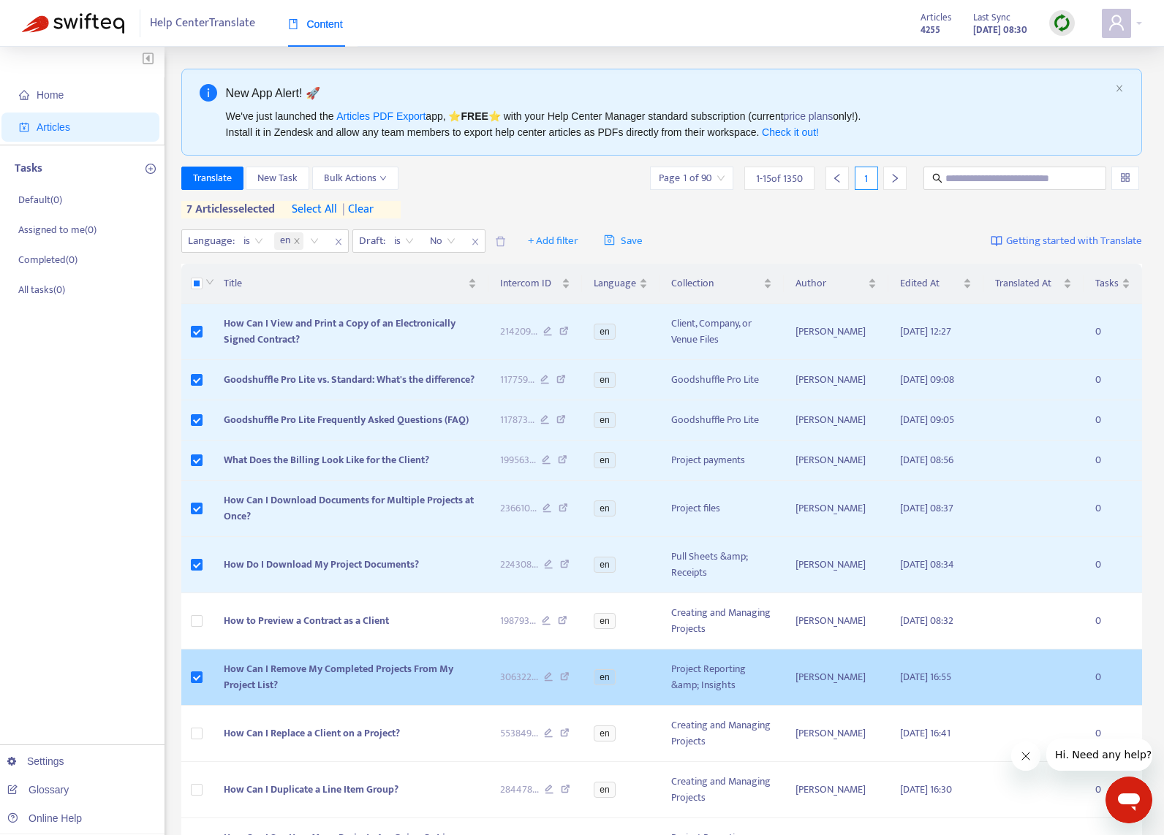
click at [276, 669] on span "How Can I Remove My Completed Projects From My Project List?" at bounding box center [339, 677] width 230 height 33
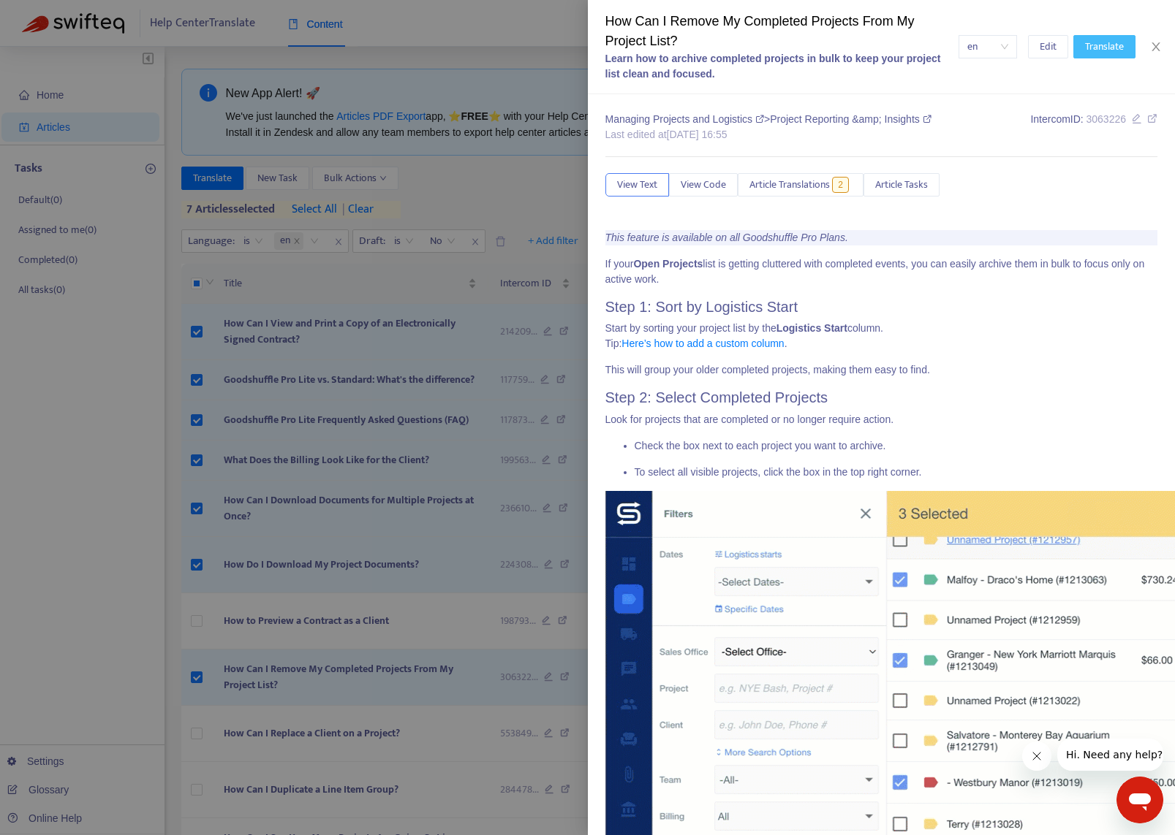
click at [1099, 50] on span "Translate" at bounding box center [1104, 47] width 39 height 16
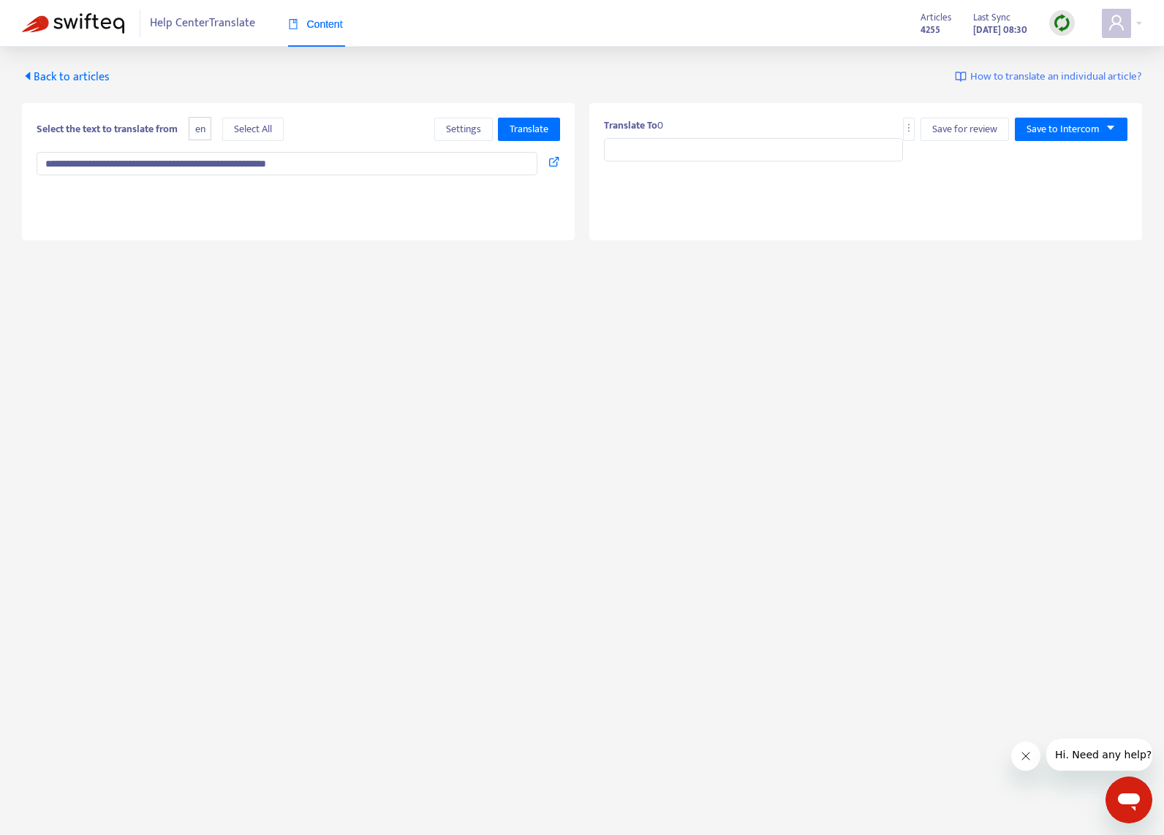
type input "**********"
type textarea "**********"
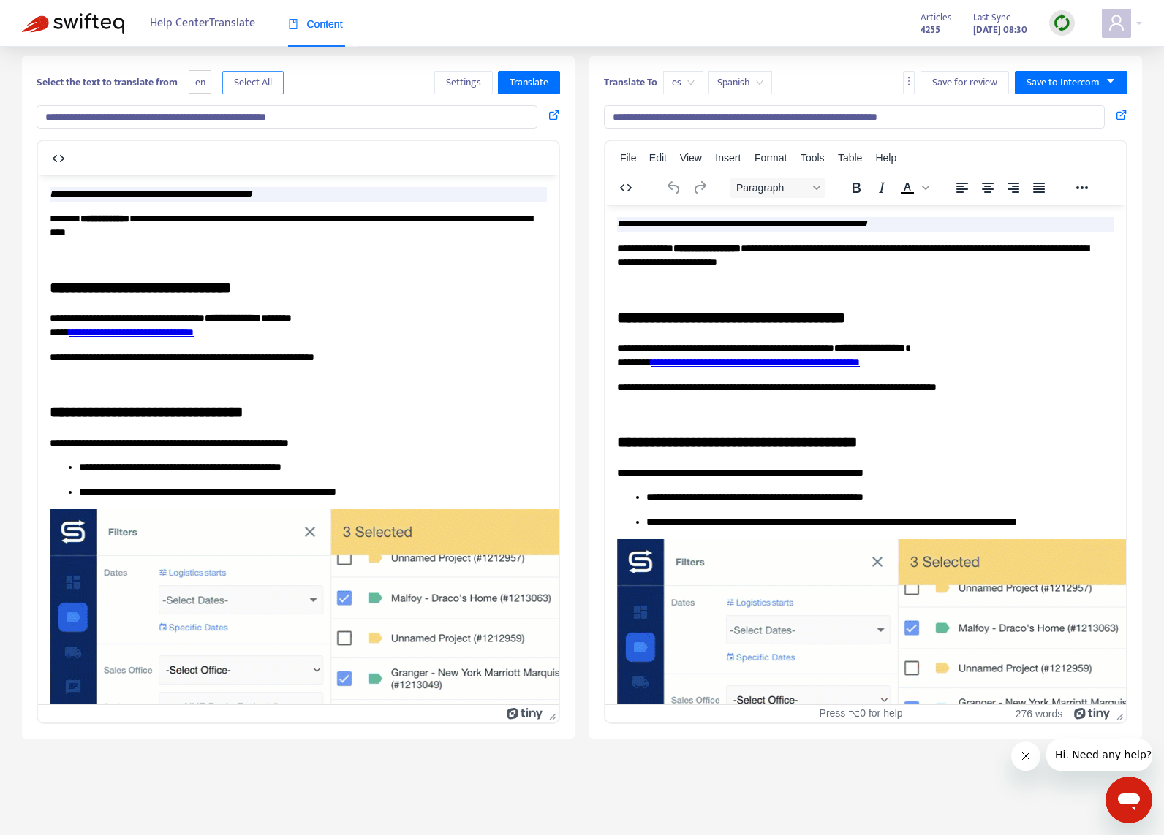
click at [284, 83] on button "Select All" at bounding box center [252, 82] width 61 height 23
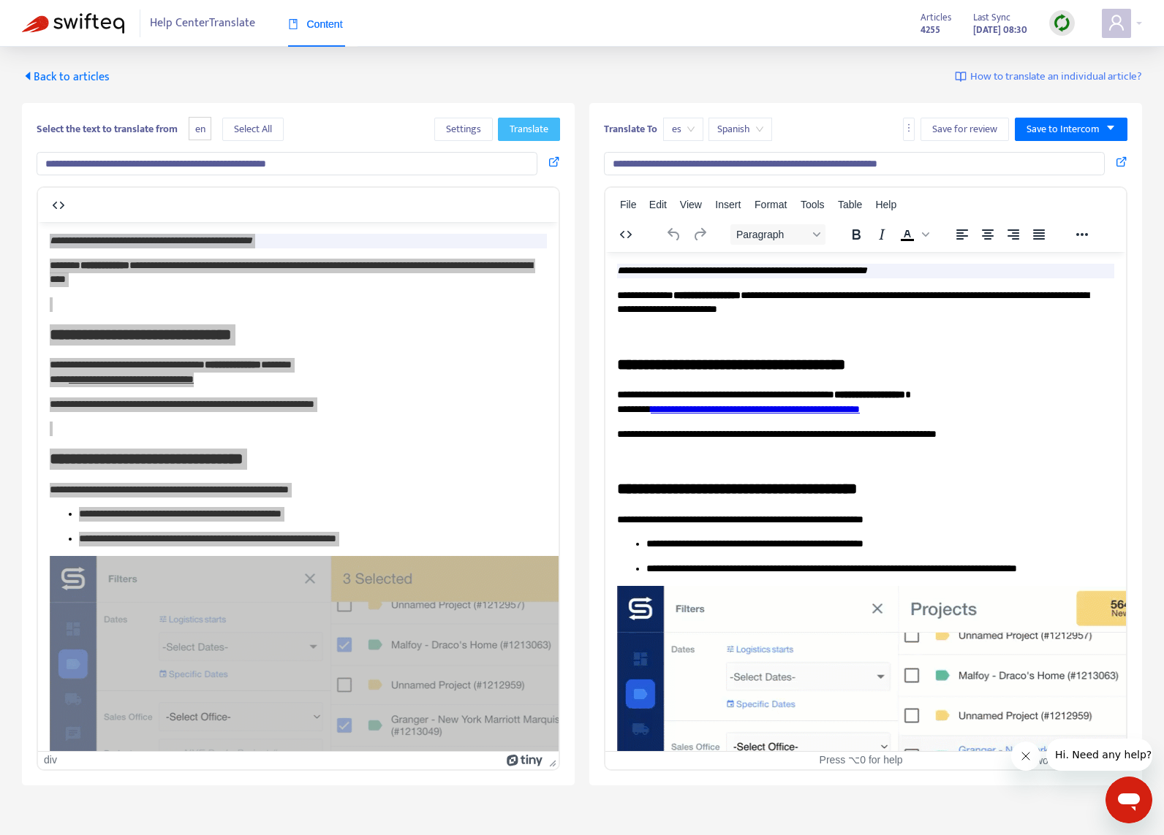
click at [526, 126] on span "Translate" at bounding box center [528, 129] width 39 height 16
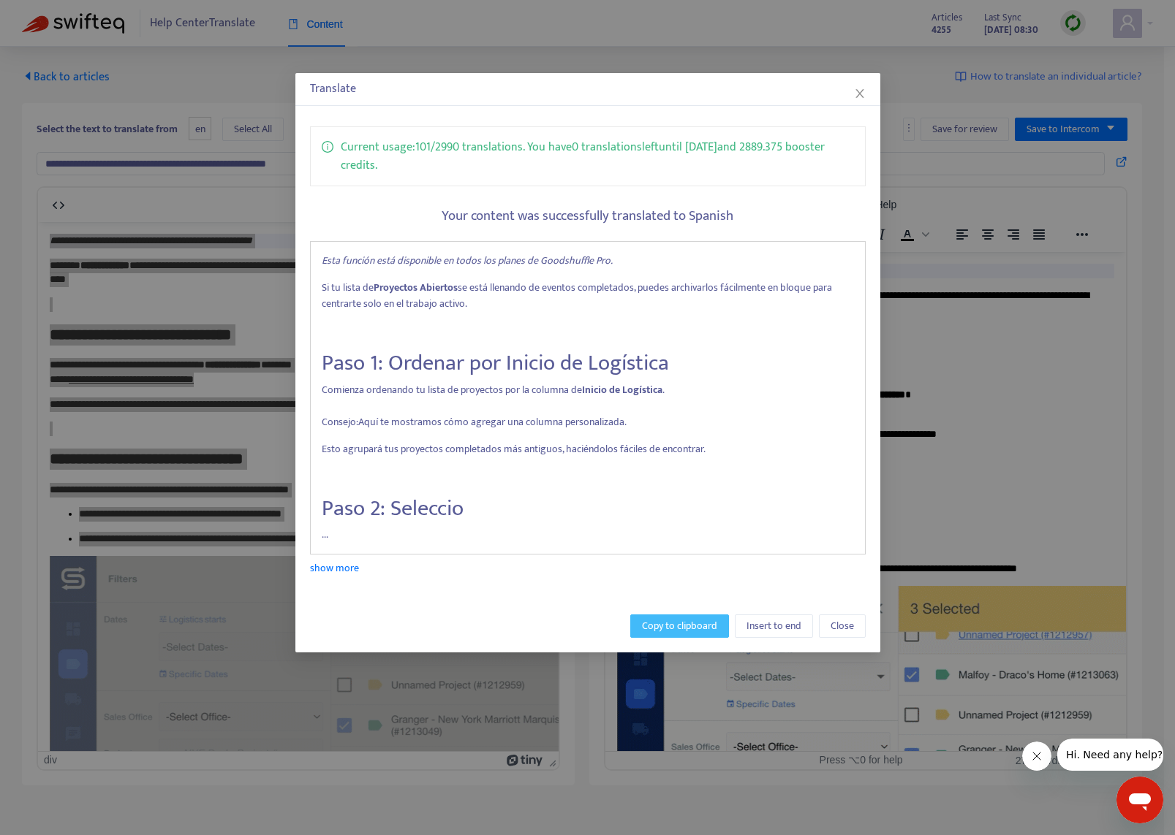
click at [701, 629] on span "Copy to clipboard" at bounding box center [679, 626] width 75 height 16
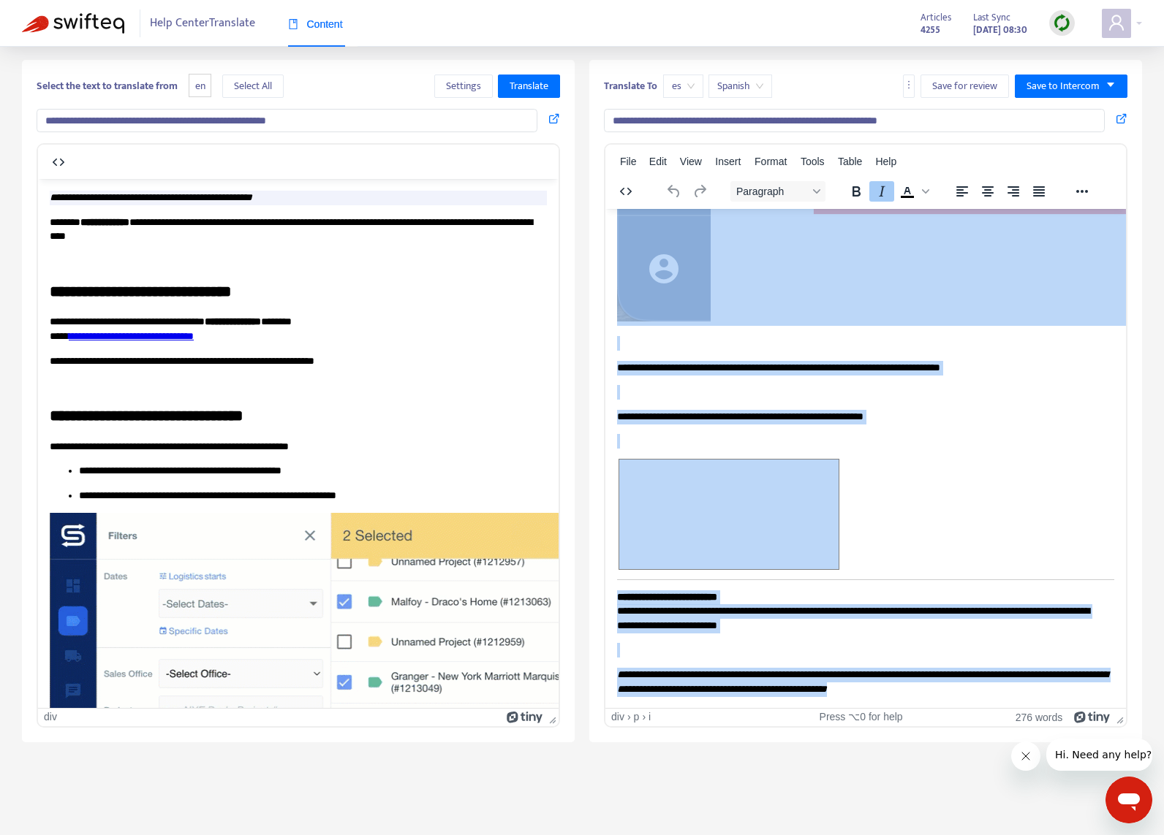
scroll to position [47, 0]
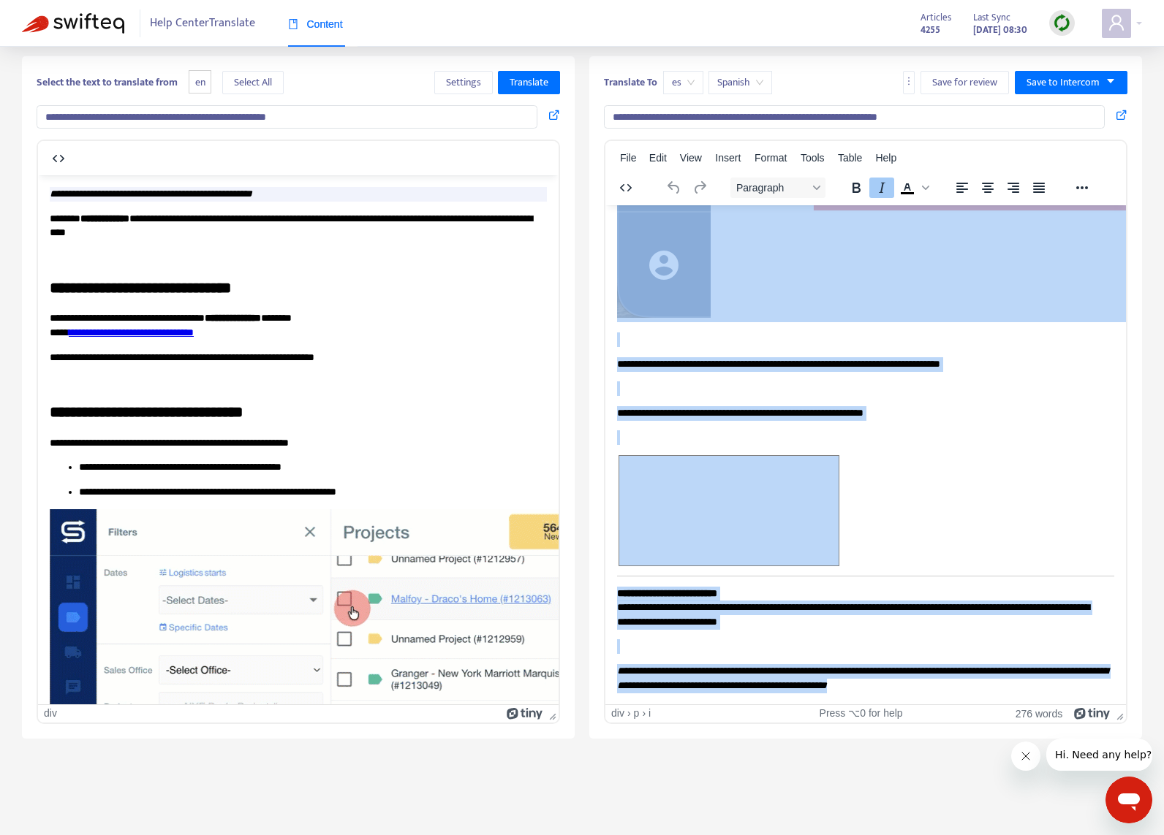
drag, startPoint x: 619, startPoint y: 222, endPoint x: 1039, endPoint y: 671, distance: 614.8
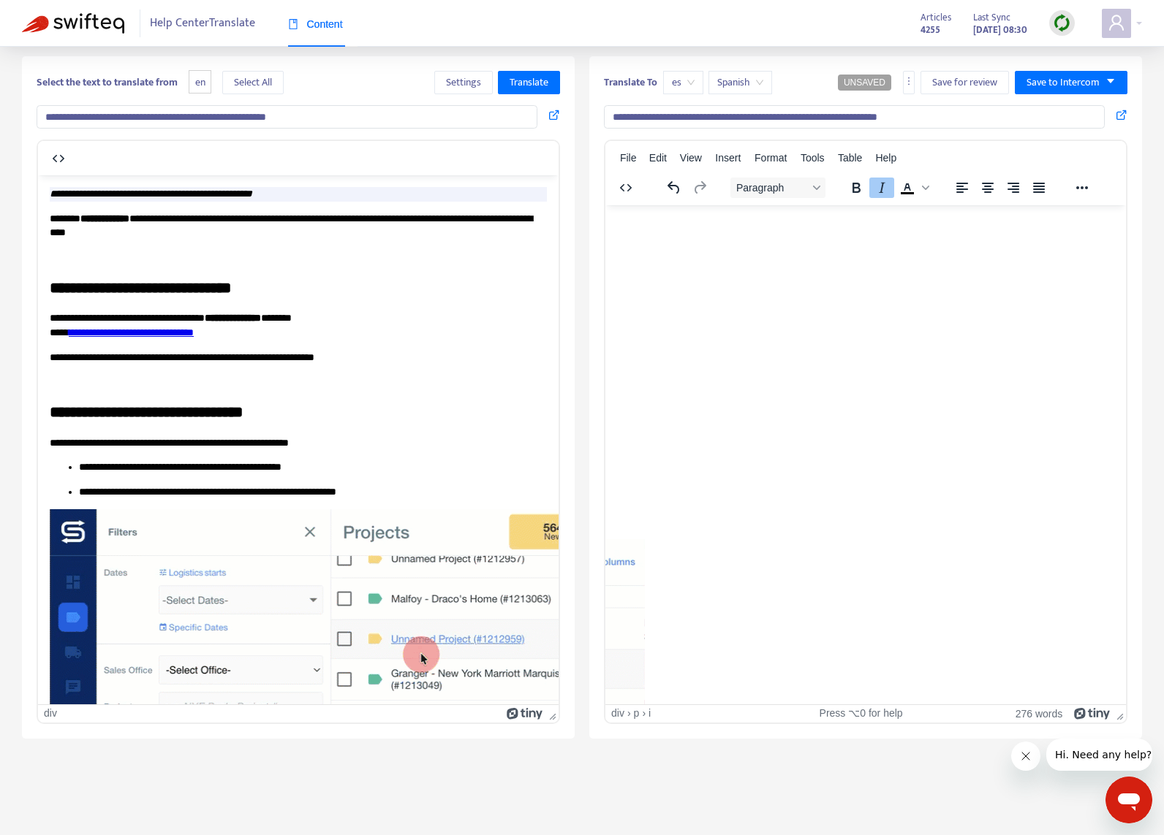
scroll to position [0, 1560]
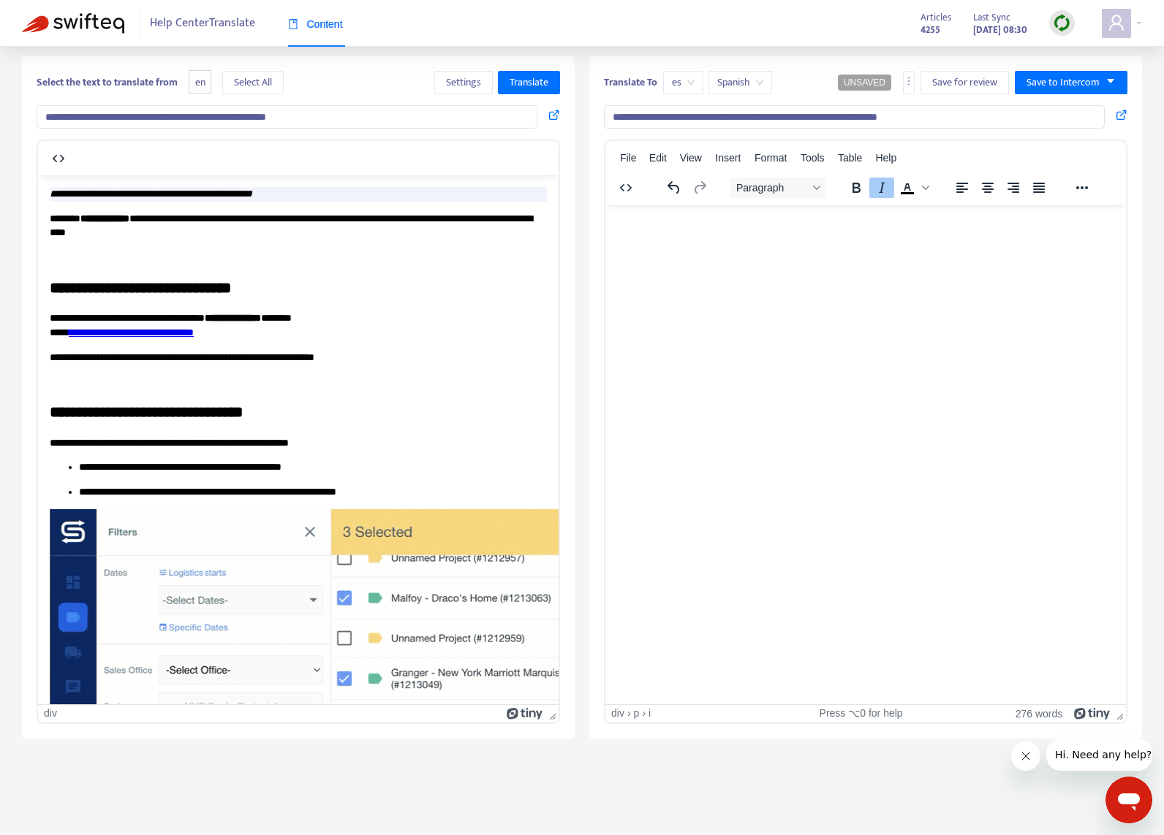
drag, startPoint x: 617, startPoint y: 226, endPoint x: 974, endPoint y: 637, distance: 544.0
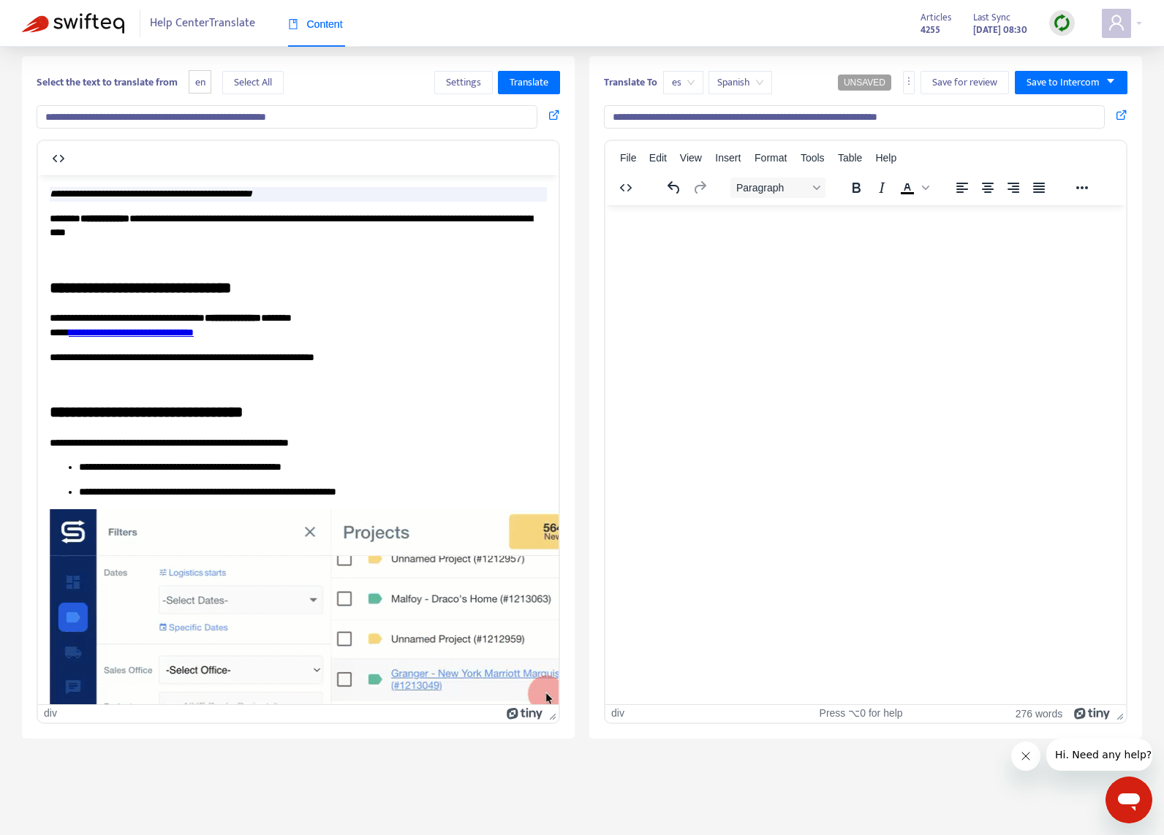
scroll to position [12, 12]
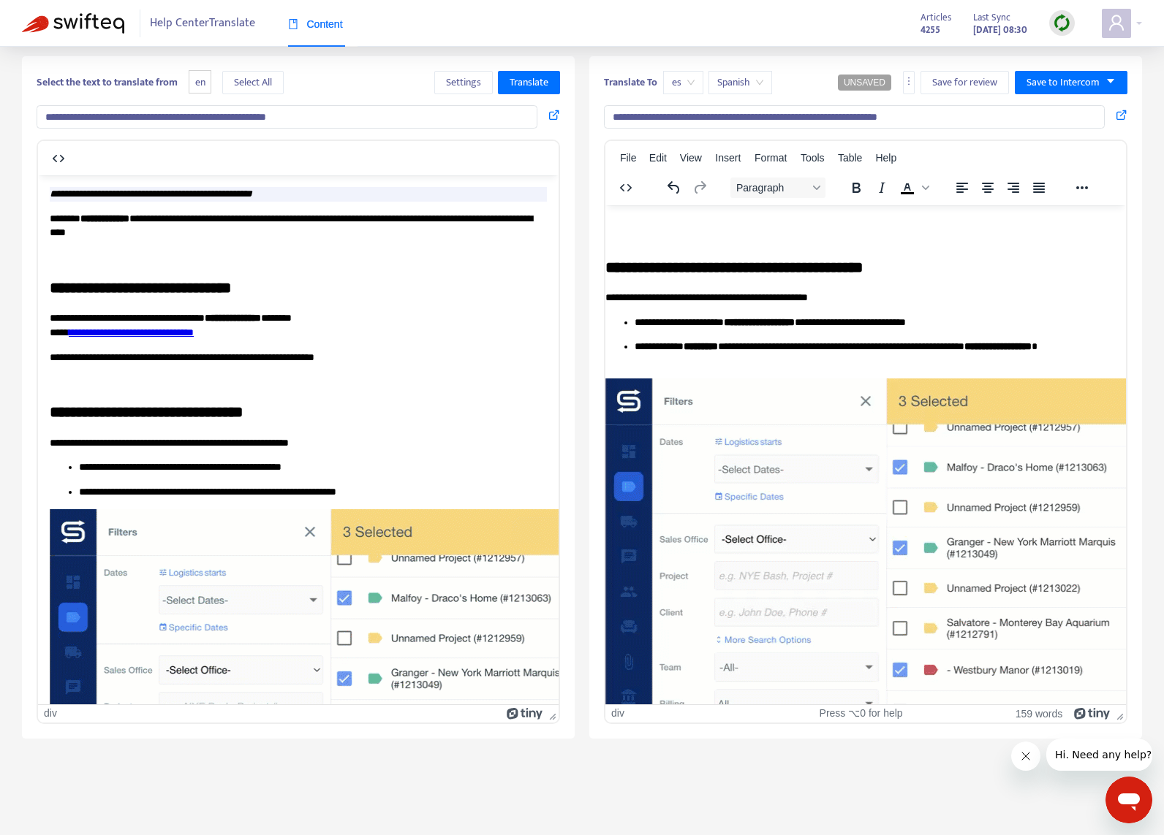
drag, startPoint x: 1209, startPoint y: 472, endPoint x: 955, endPoint y: 537, distance: 261.8
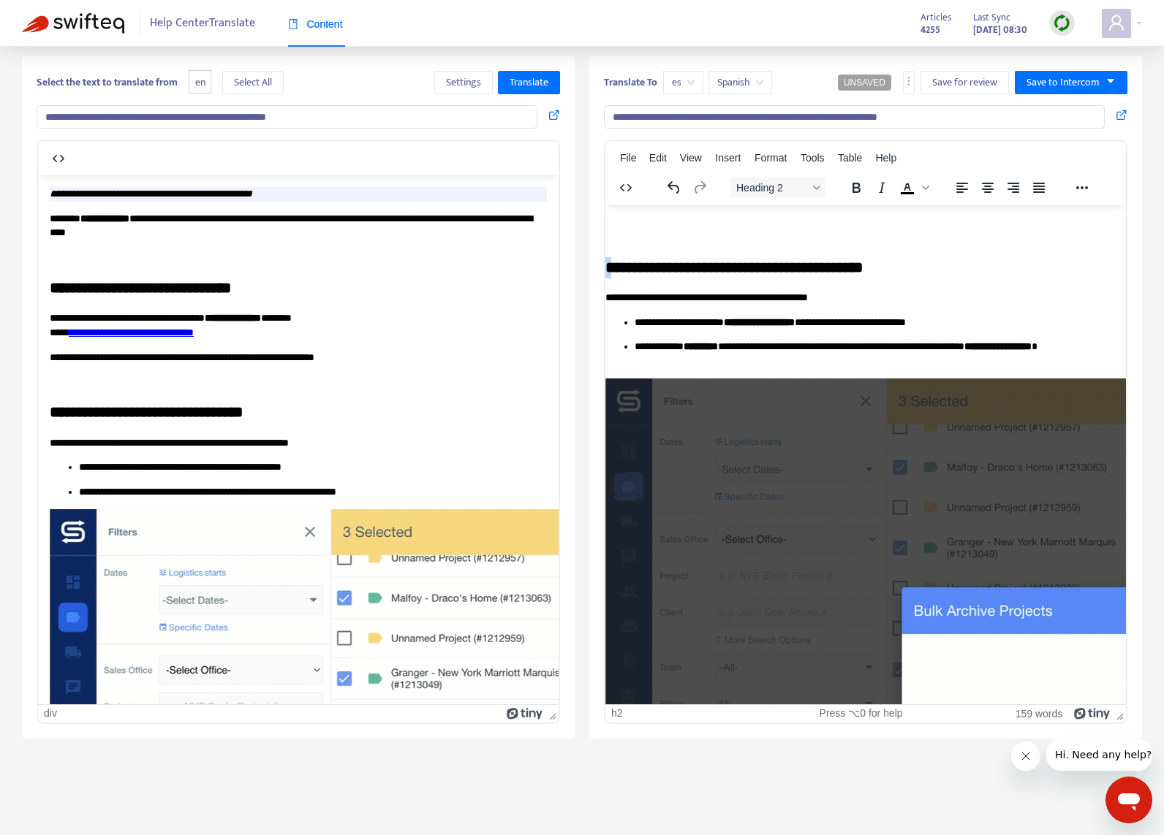
scroll to position [12, 2]
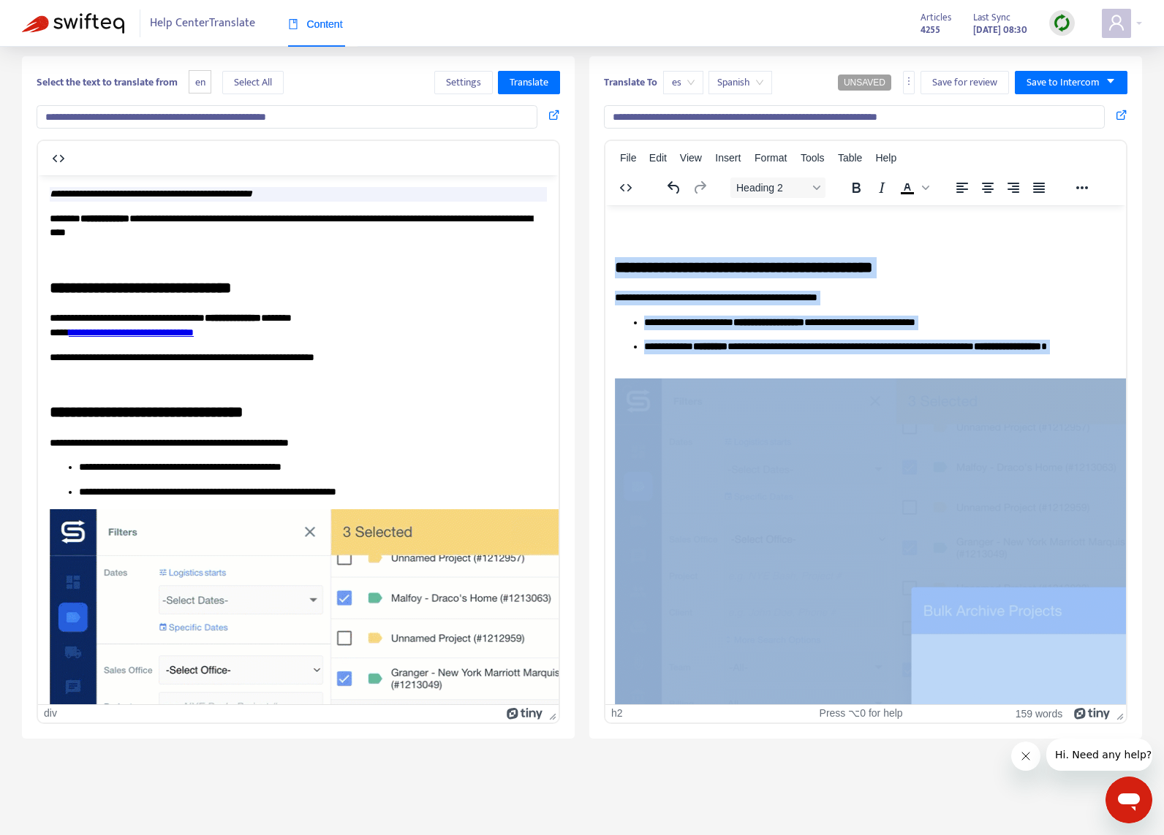
drag, startPoint x: 606, startPoint y: 261, endPoint x: 977, endPoint y: 517, distance: 451.3
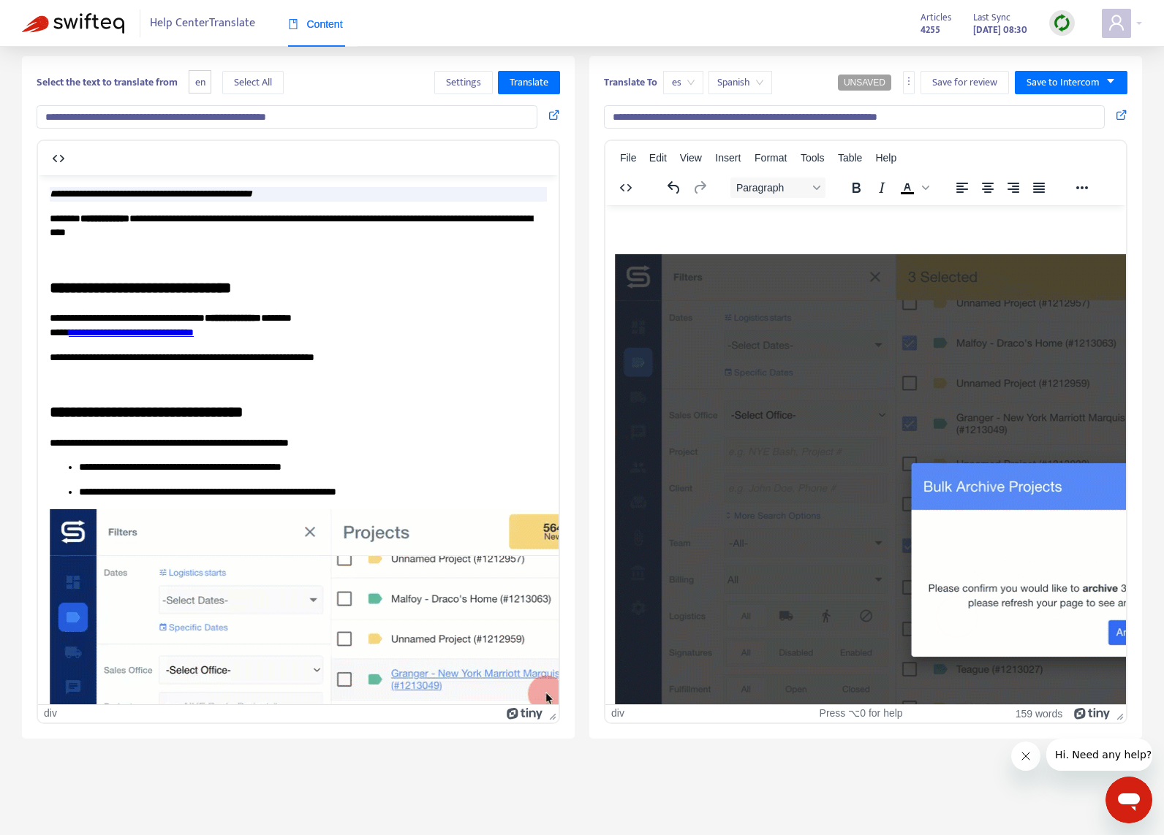
click at [898, 495] on img "Rich Text Area. Press ALT-0 for help." at bounding box center [1153, 560] width 1077 height 612
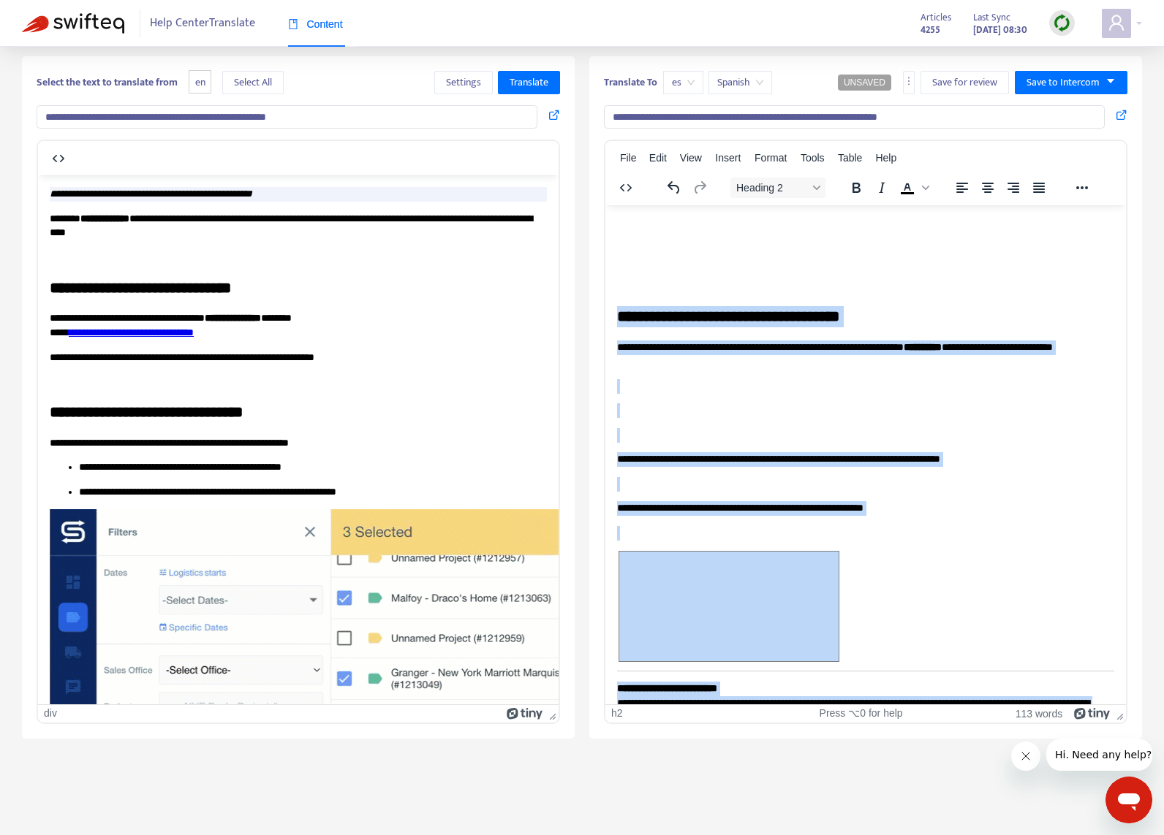
scroll to position [107, 0]
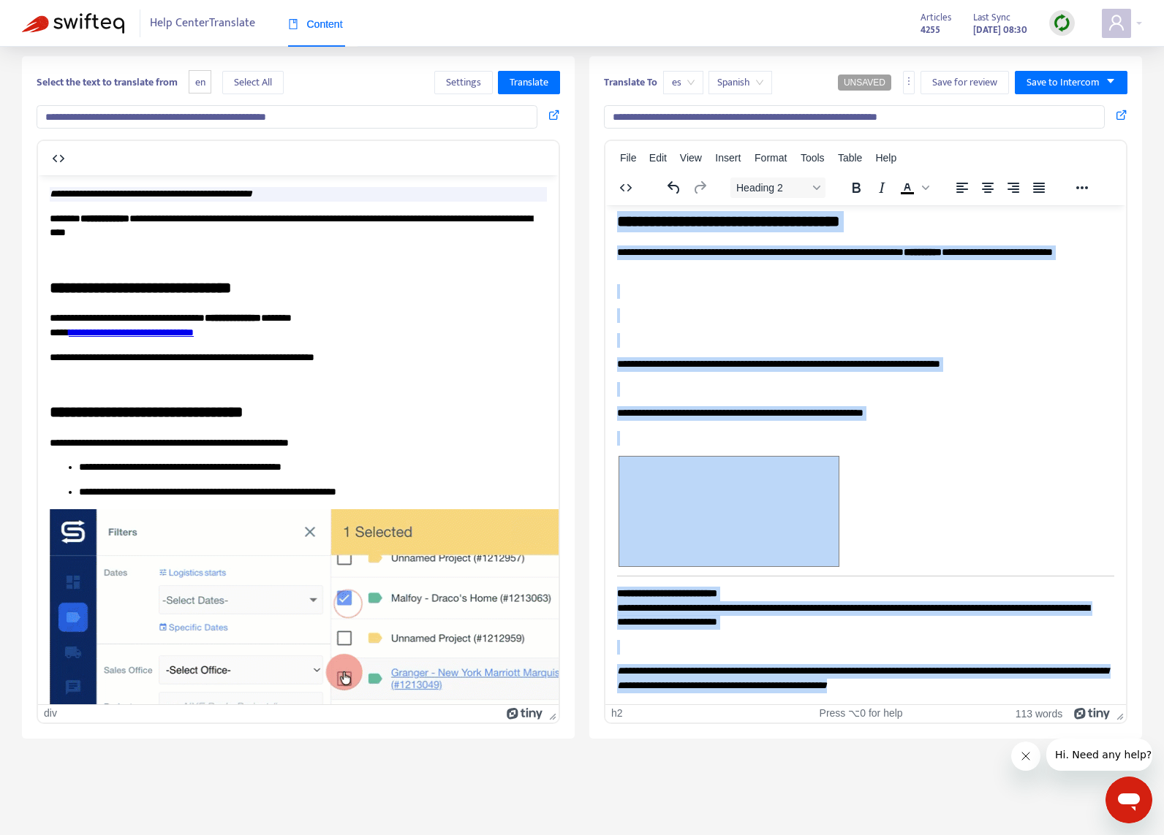
drag, startPoint x: 618, startPoint y: 314, endPoint x: 1055, endPoint y: 702, distance: 584.5
click at [1059, 705] on html "**********" at bounding box center [865, 401] width 520 height 607
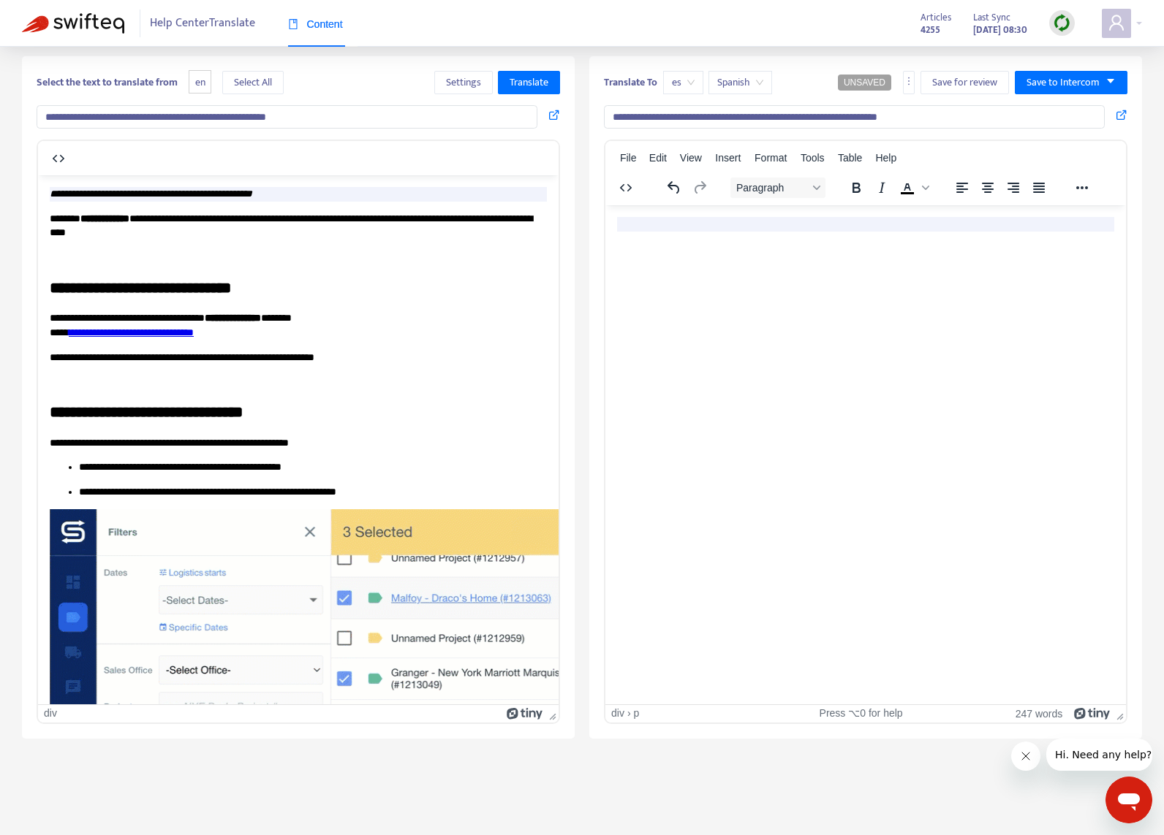
scroll to position [0, 0]
click at [700, 267] on html at bounding box center [865, 236] width 520 height 62
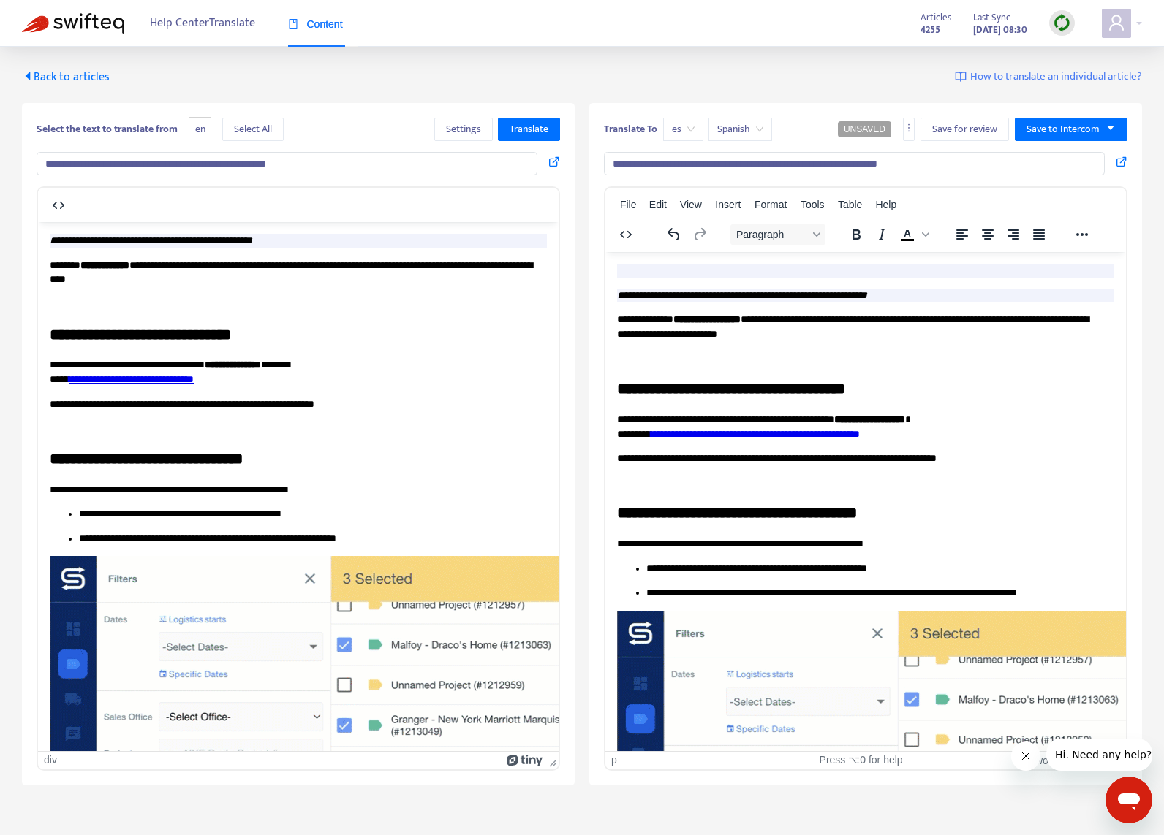
click at [697, 272] on div "Rich Text Area. Press ALT-0 for help." at bounding box center [865, 270] width 497 height 15
click at [617, 293] on em "**********" at bounding box center [742, 294] width 250 height 10
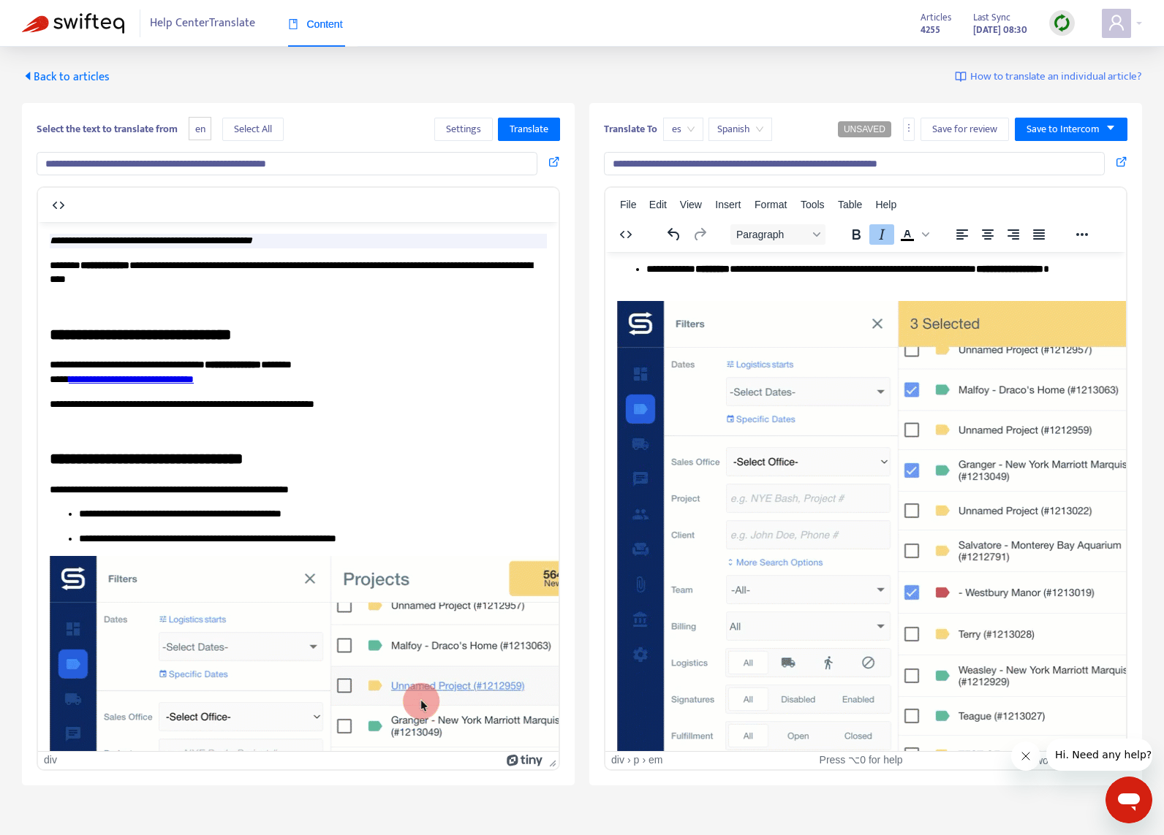
scroll to position [1072, 0]
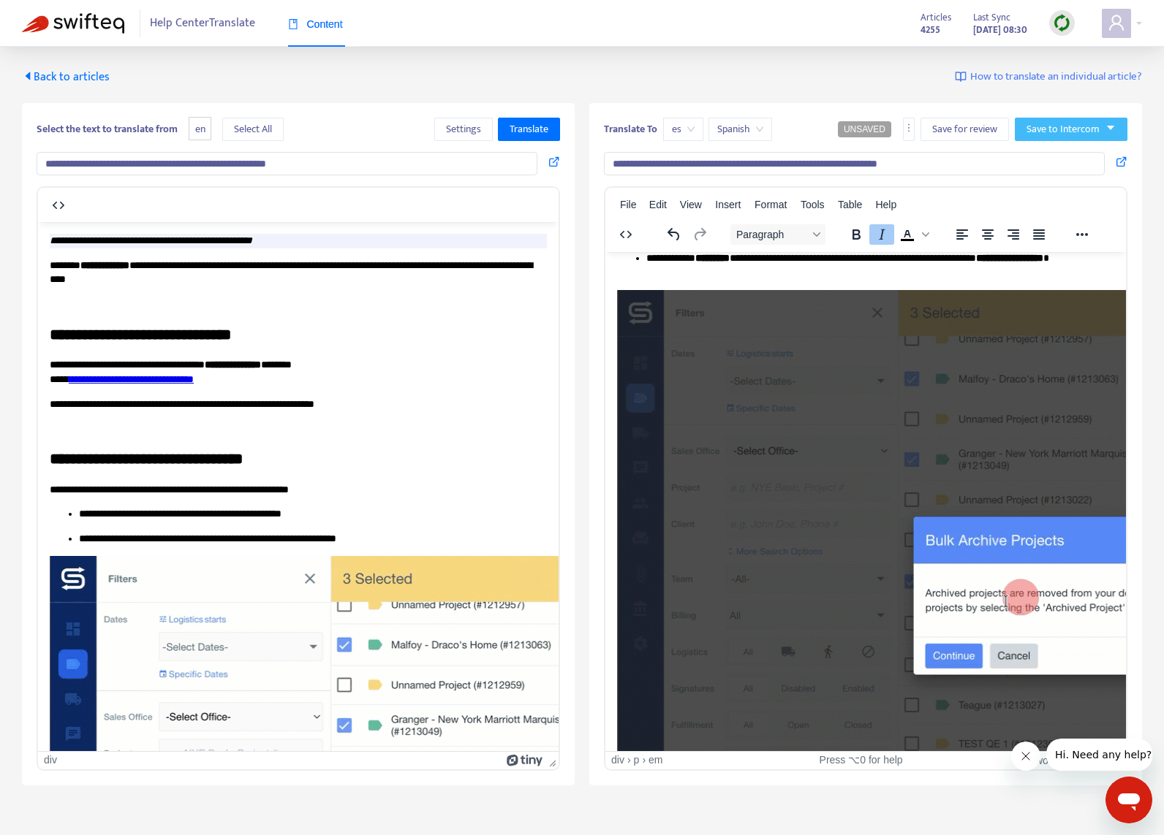
click at [1076, 126] on span "Save to Intercom" at bounding box center [1062, 129] width 73 height 16
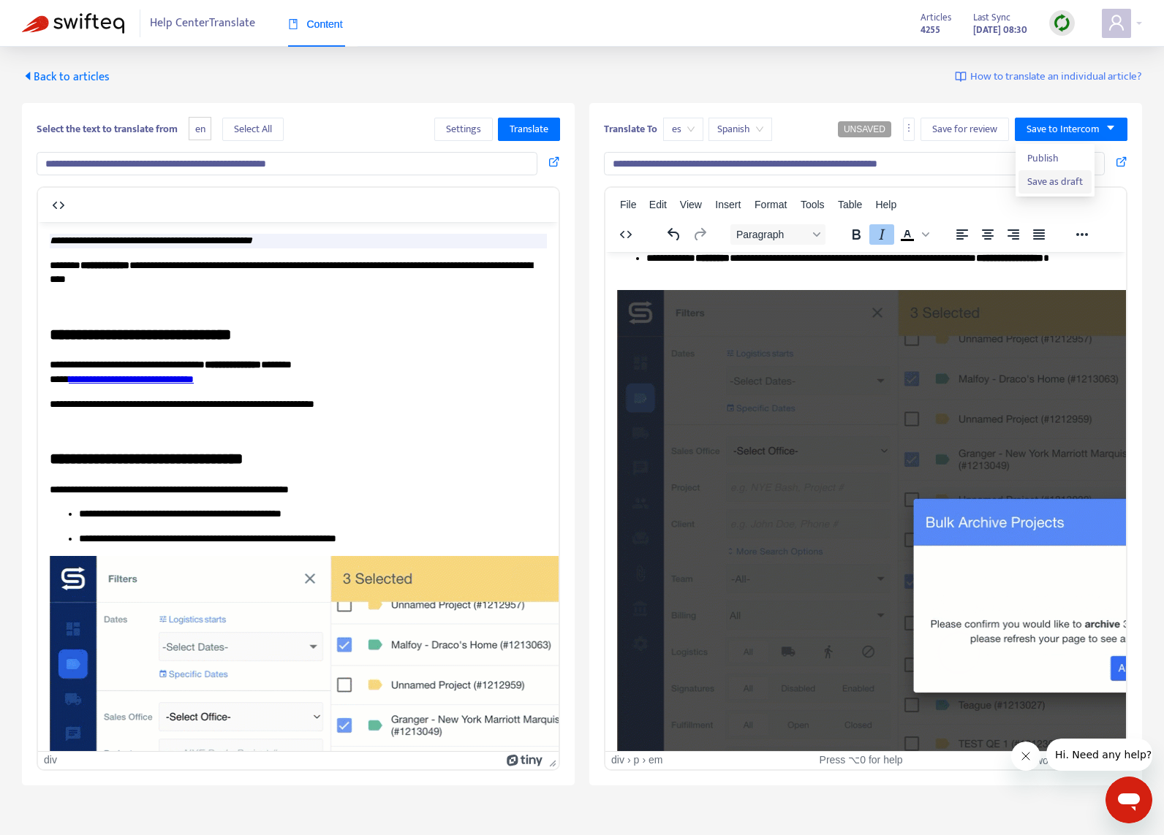
click at [1071, 183] on span "Save as draft" at bounding box center [1055, 182] width 56 height 16
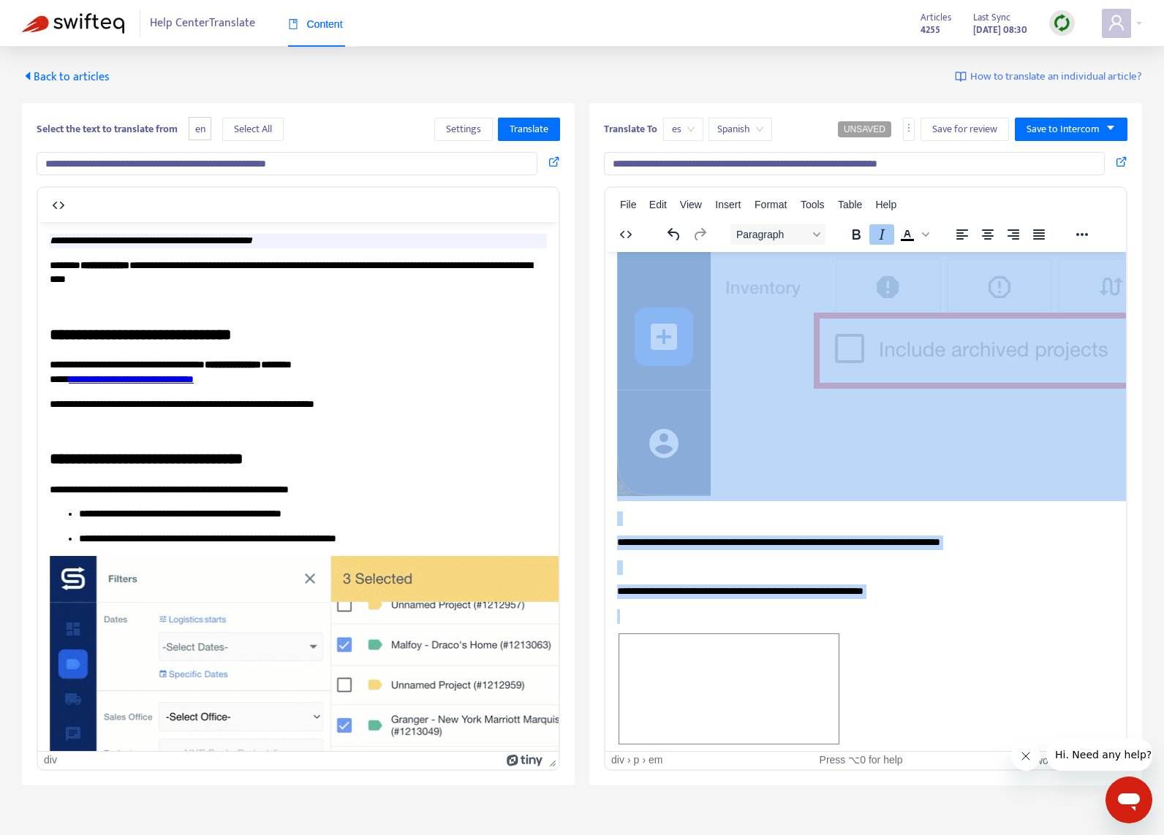
scroll to position [2948, 0]
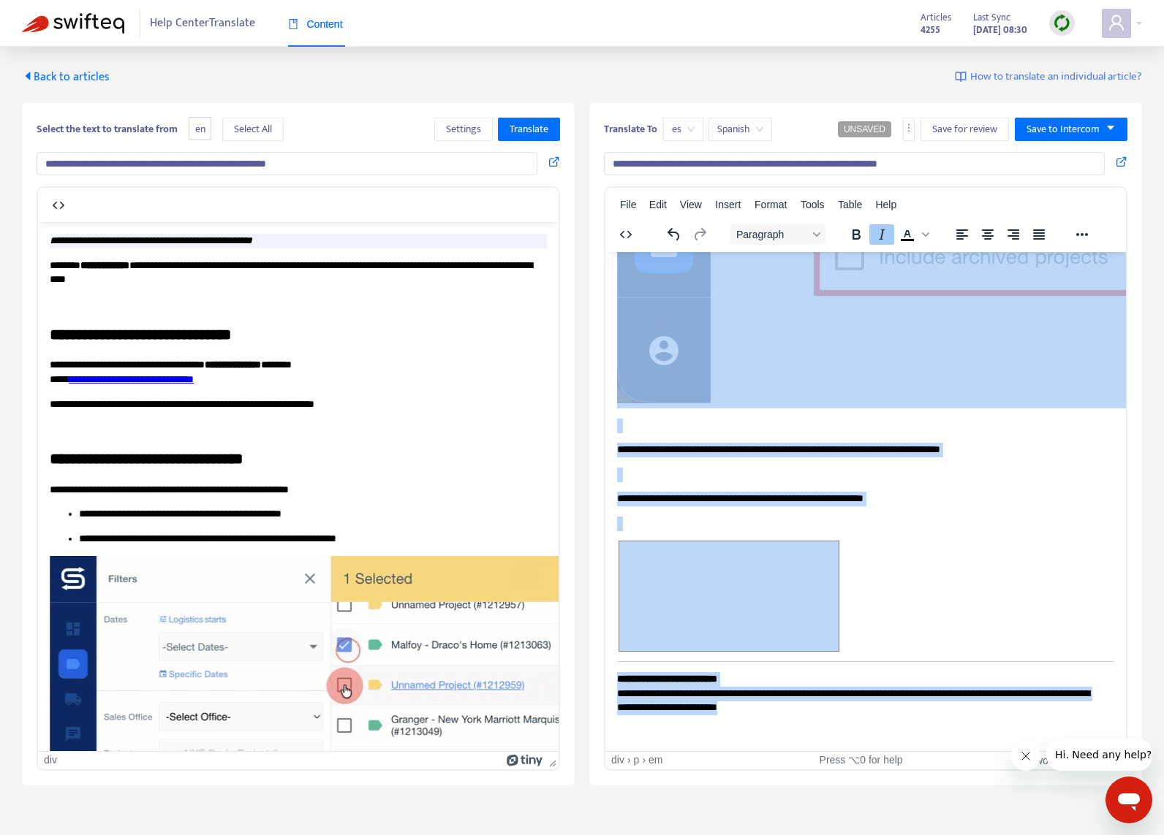
copy body "**********"
drag, startPoint x: 618, startPoint y: 268, endPoint x: 1114, endPoint y: 670, distance: 638.7
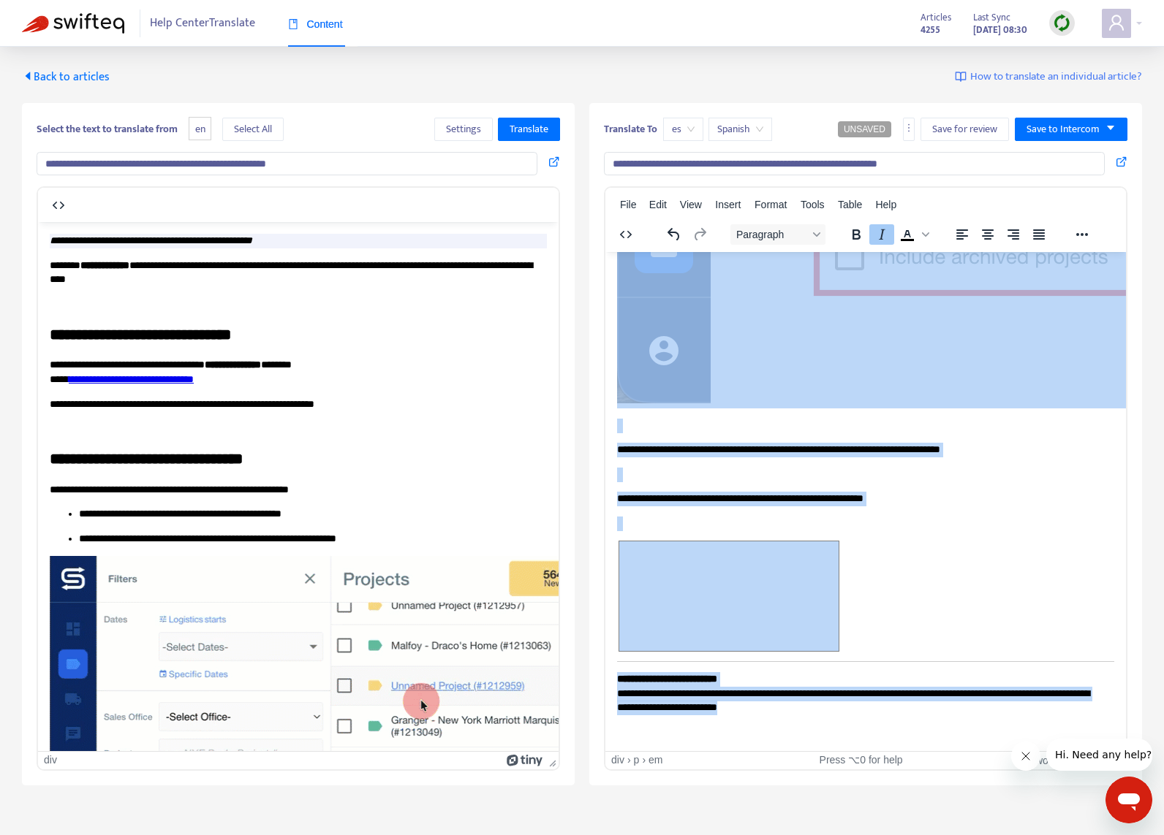
click at [683, 131] on span "es" at bounding box center [683, 129] width 23 height 22
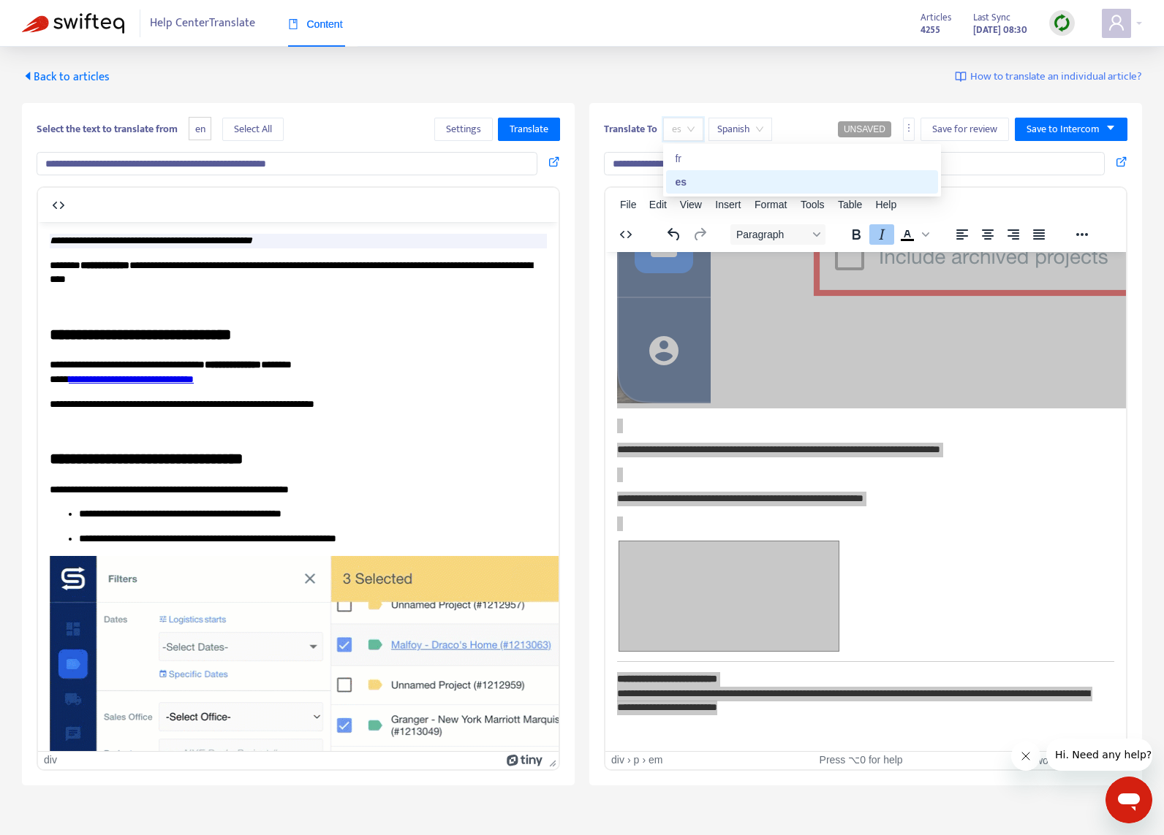
click at [705, 163] on div "fr" at bounding box center [802, 159] width 254 height 16
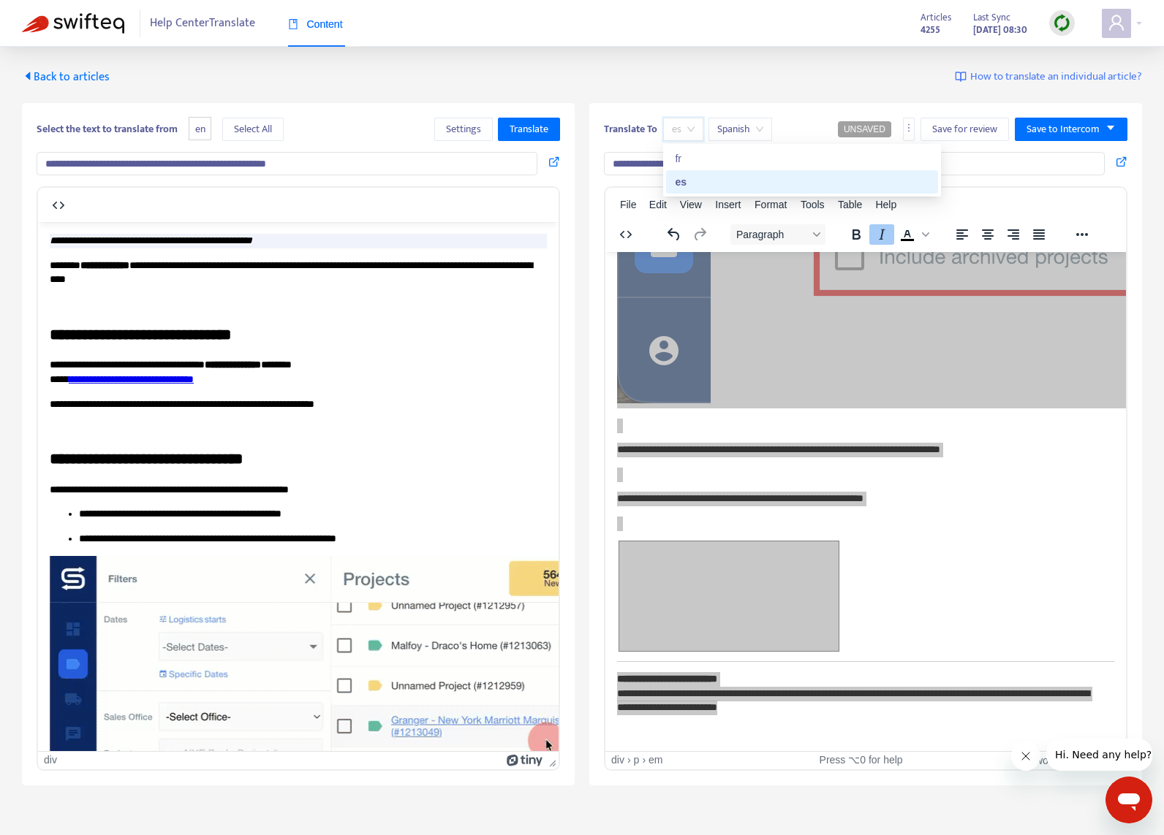
type input "**********"
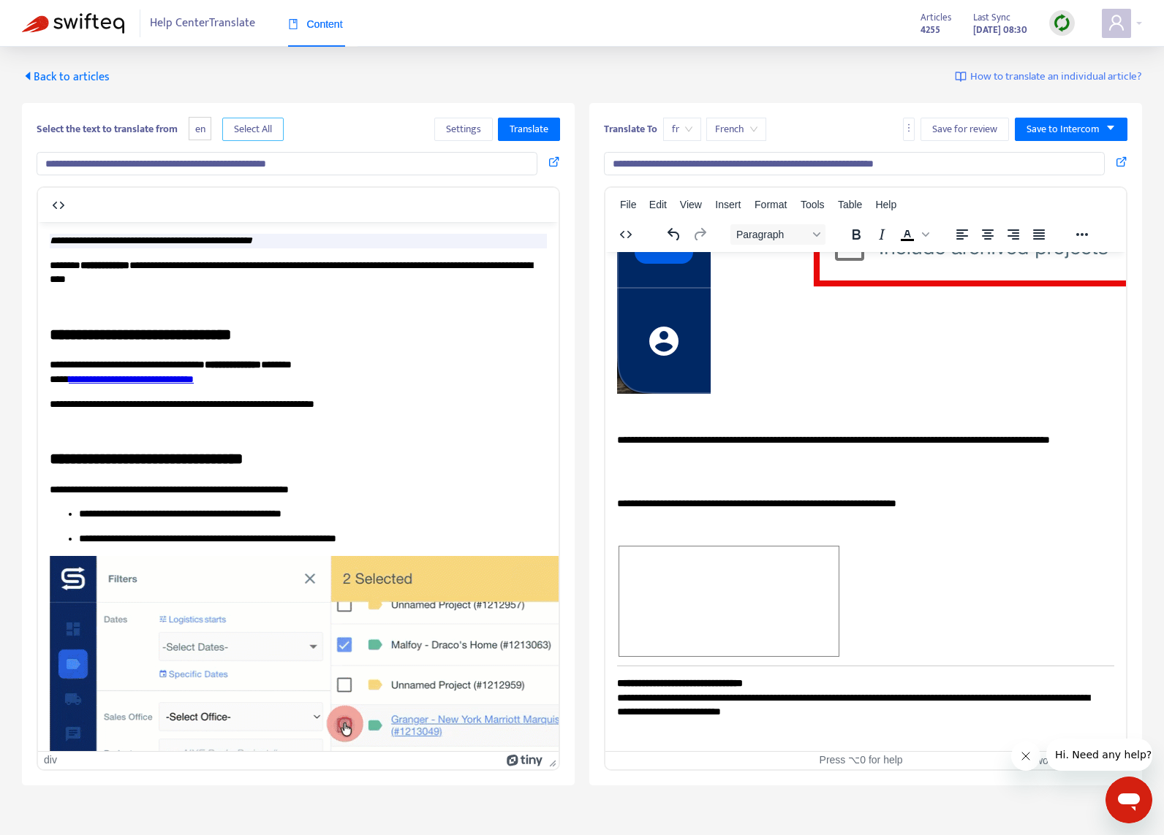
drag, startPoint x: 258, startPoint y: 130, endPoint x: 344, endPoint y: 140, distance: 86.8
click at [259, 130] on span "Select All" at bounding box center [253, 129] width 38 height 16
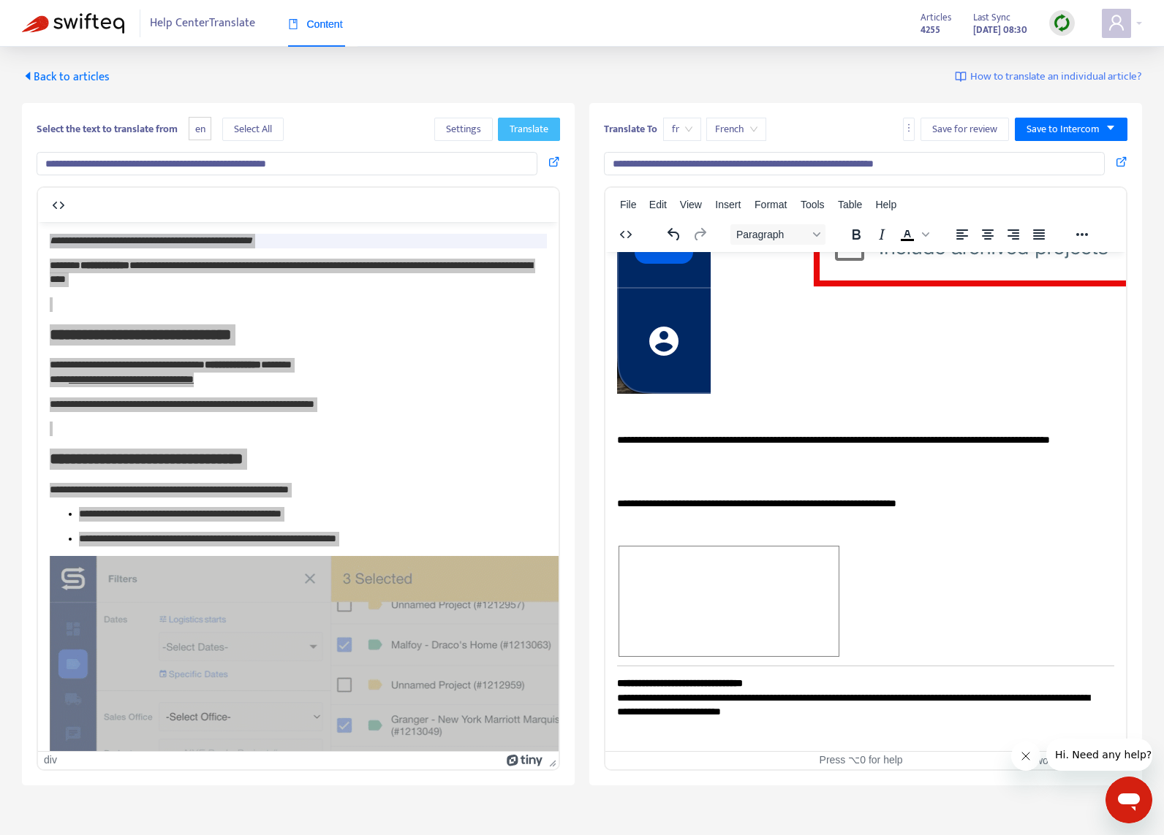
click at [510, 129] on span "Translate" at bounding box center [528, 129] width 39 height 16
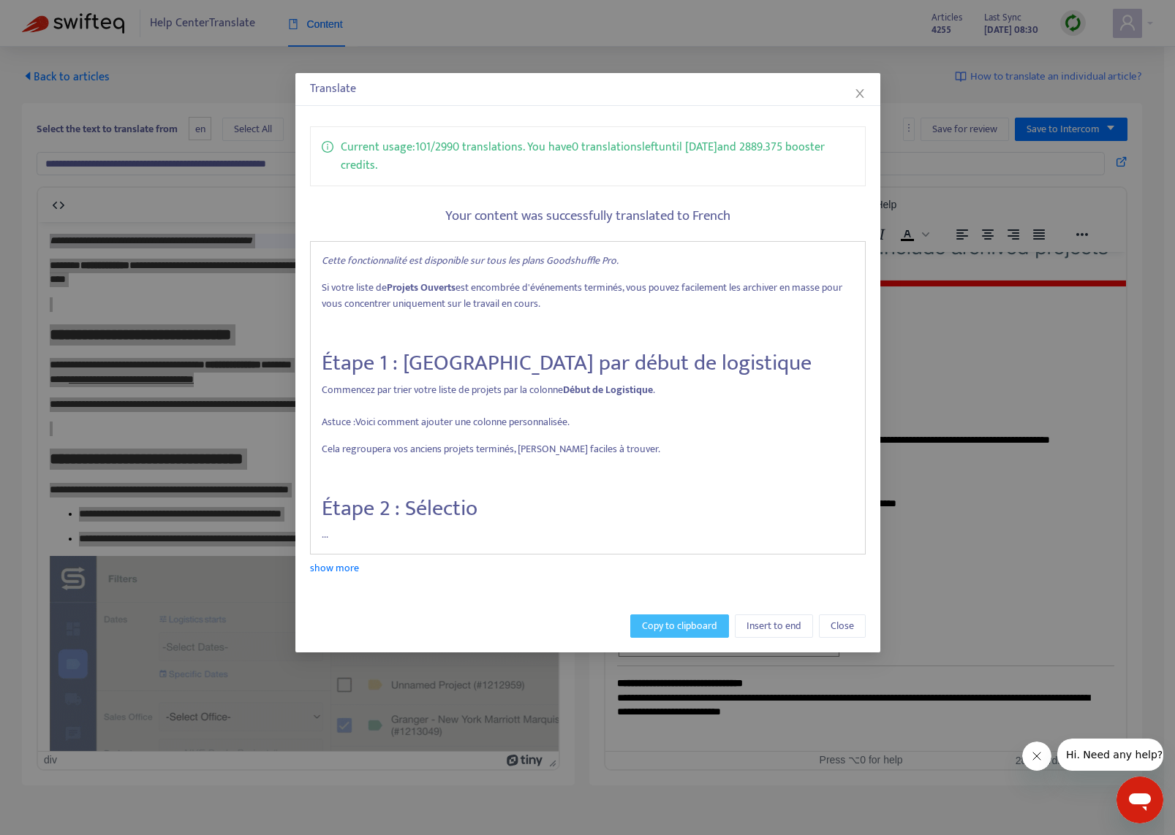
drag, startPoint x: 671, startPoint y: 641, endPoint x: 666, endPoint y: 632, distance: 10.2
click at [670, 640] on div "Copy to clipboard Insert to end Close" at bounding box center [587, 626] width 585 height 53
click at [664, 629] on span "Copy to clipboard" at bounding box center [679, 626] width 75 height 16
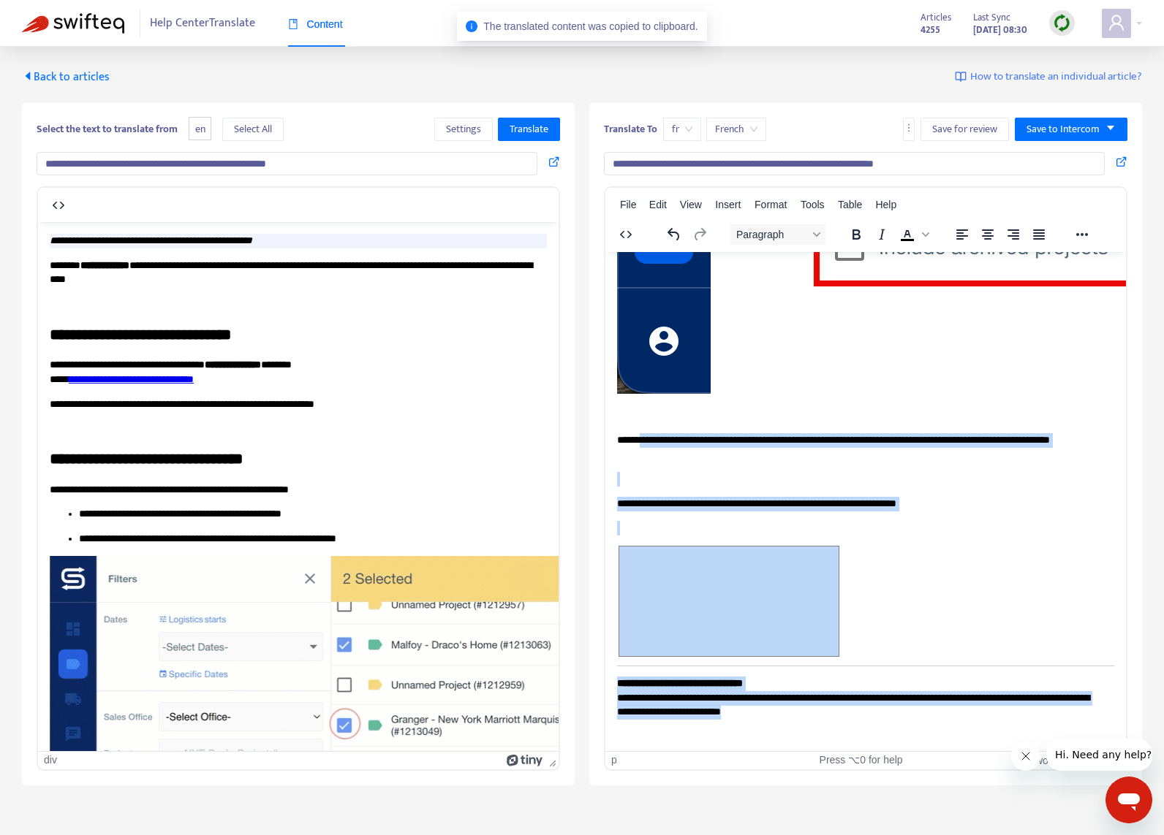
drag, startPoint x: 821, startPoint y: 637, endPoint x: 646, endPoint y: 433, distance: 269.1
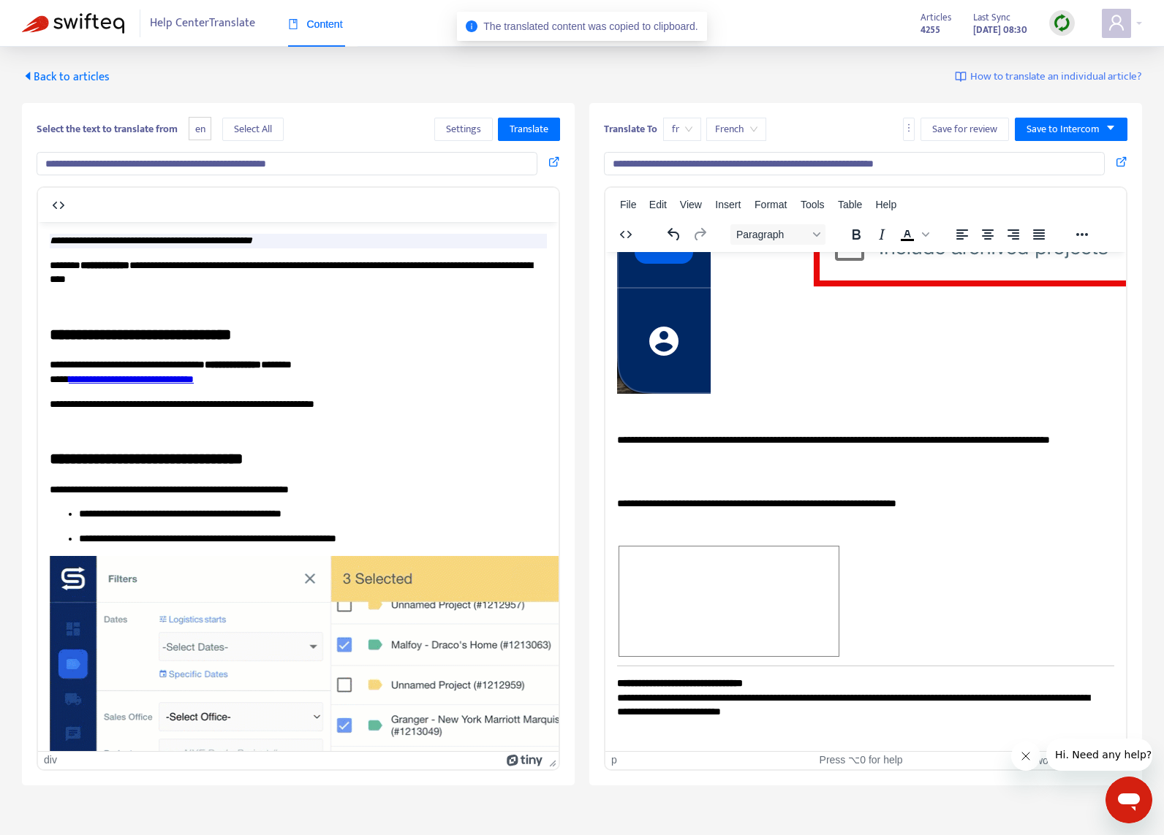
scroll to position [2753, 0]
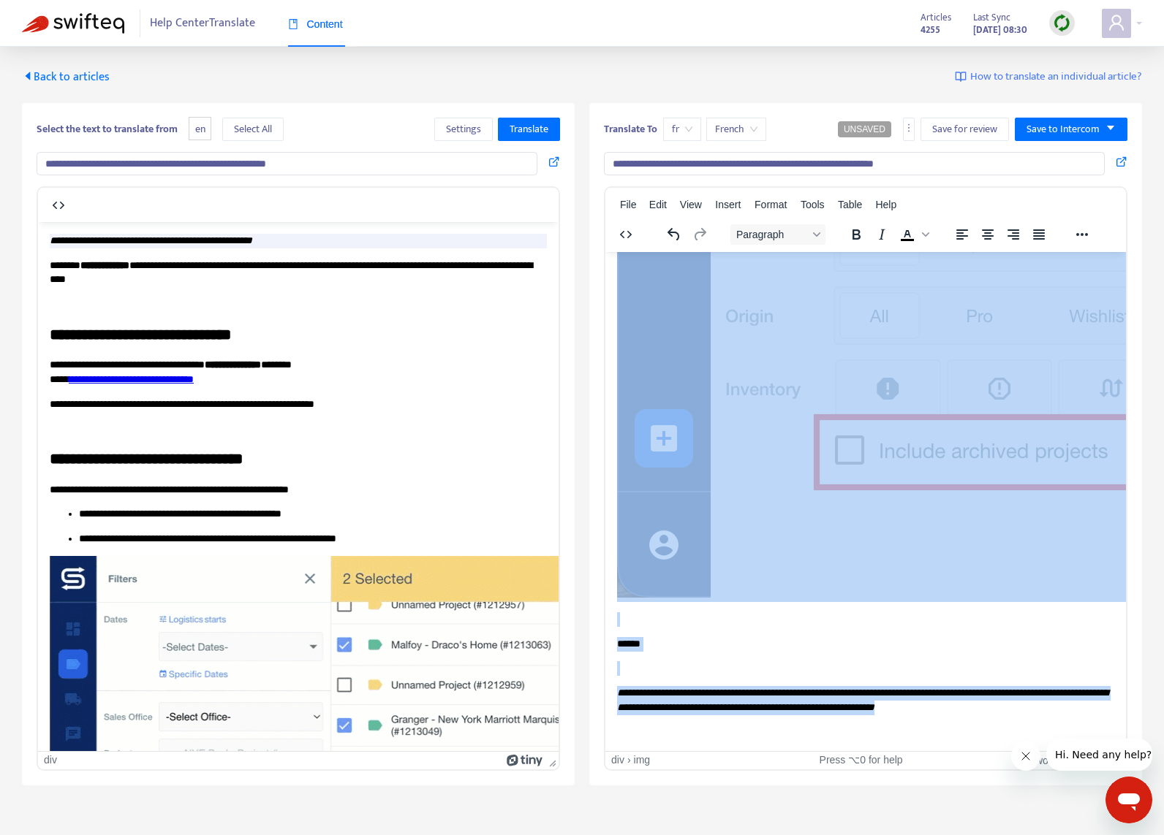
drag, startPoint x: 1032, startPoint y: 697, endPoint x: 686, endPoint y: 453, distance: 423.8
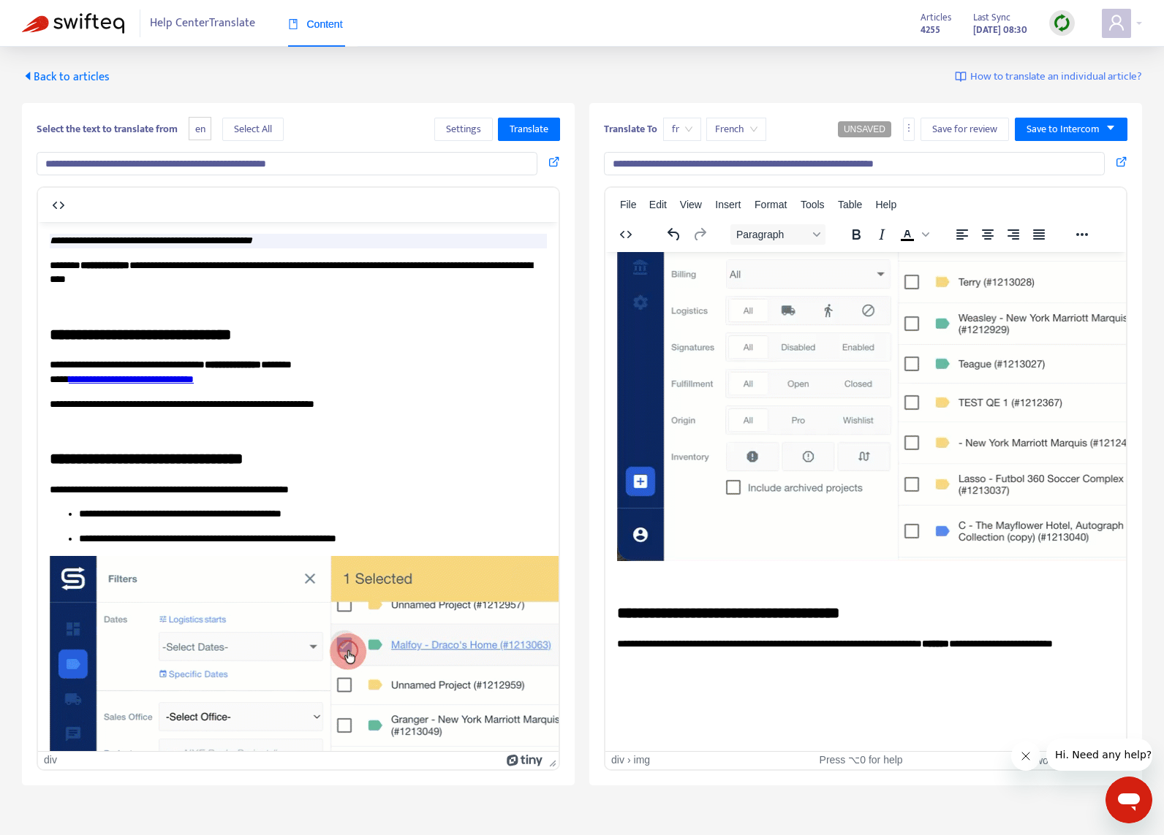
scroll to position [1425, 0]
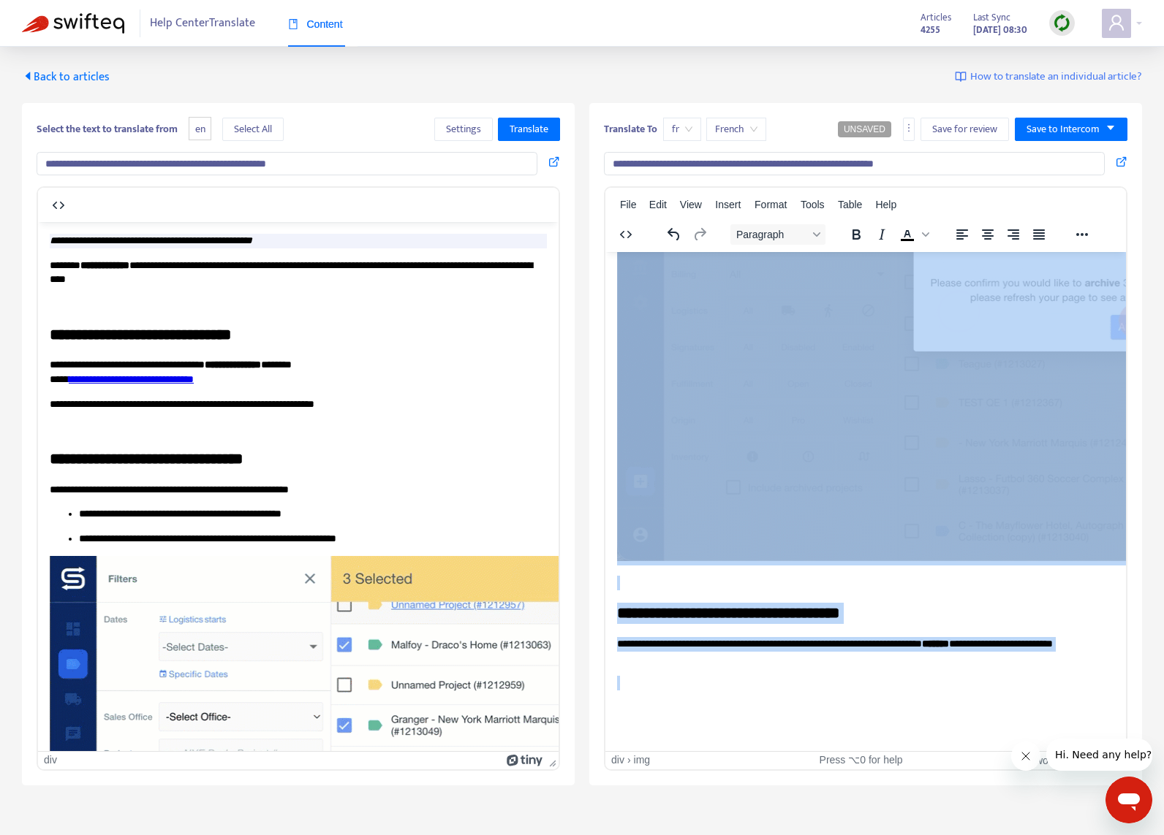
drag, startPoint x: 672, startPoint y: 666, endPoint x: 1172, endPoint y: 579, distance: 507.4
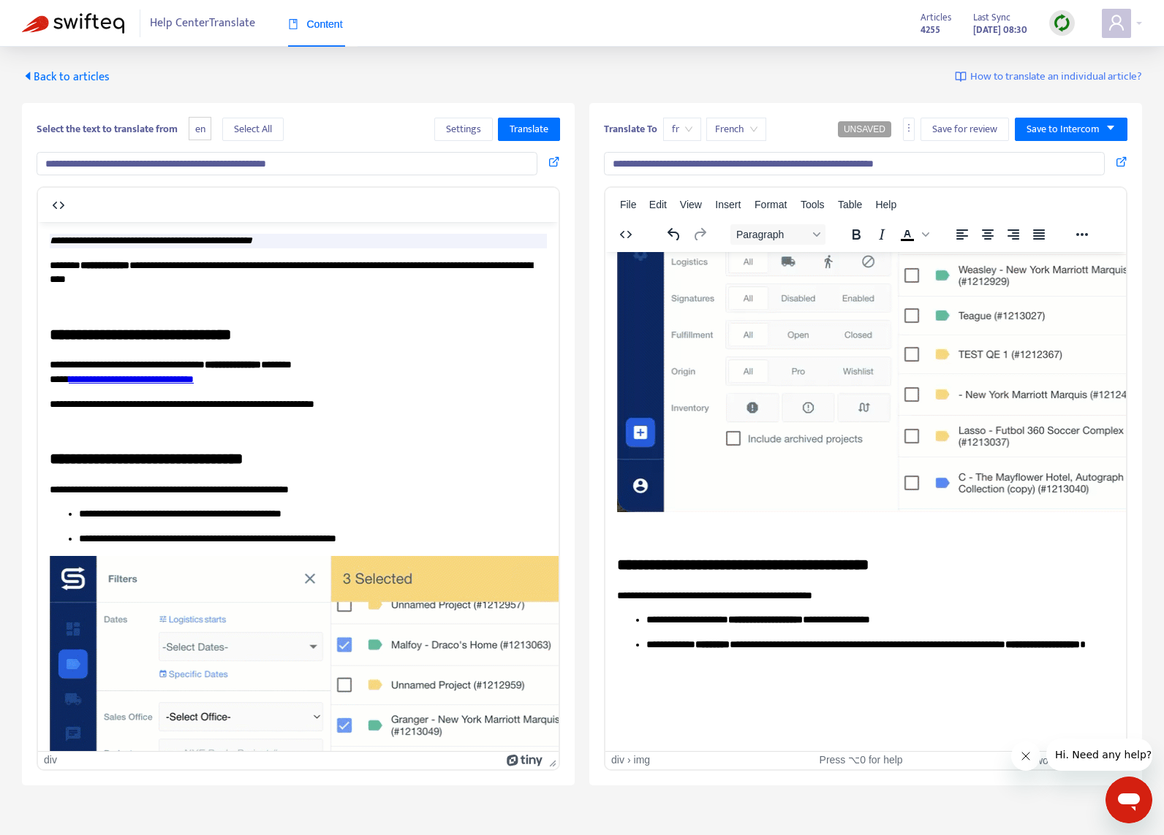
scroll to position [698, 0]
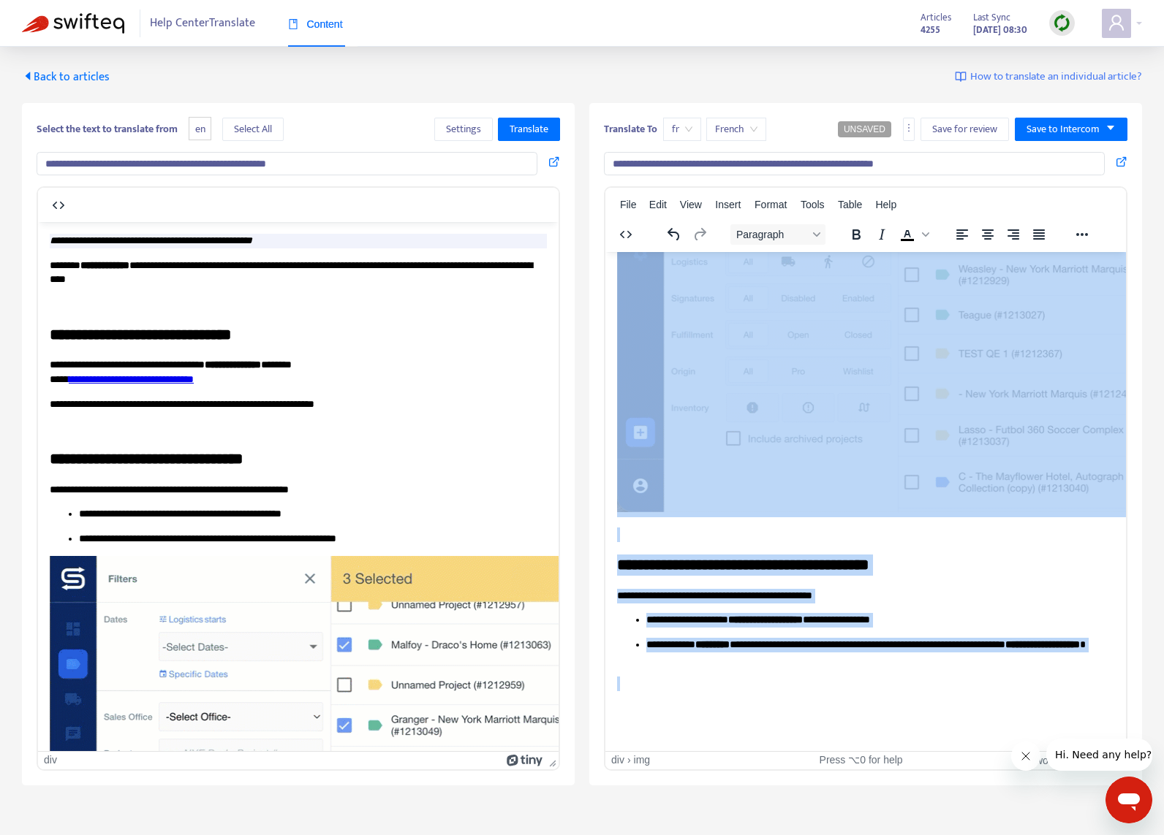
drag, startPoint x: 746, startPoint y: 611, endPoint x: 656, endPoint y: 278, distance: 345.4
click at [663, 284] on body "**********" at bounding box center [865, 158] width 497 height 1162
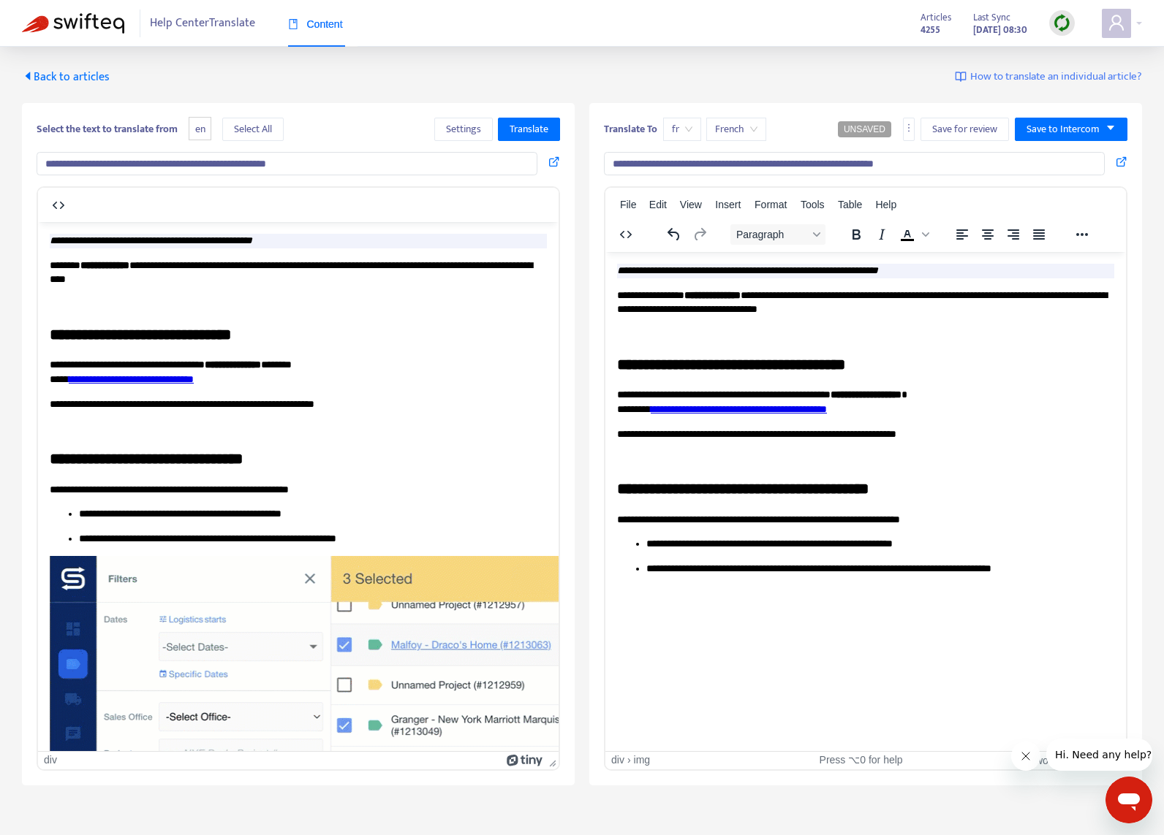
scroll to position [0, 0]
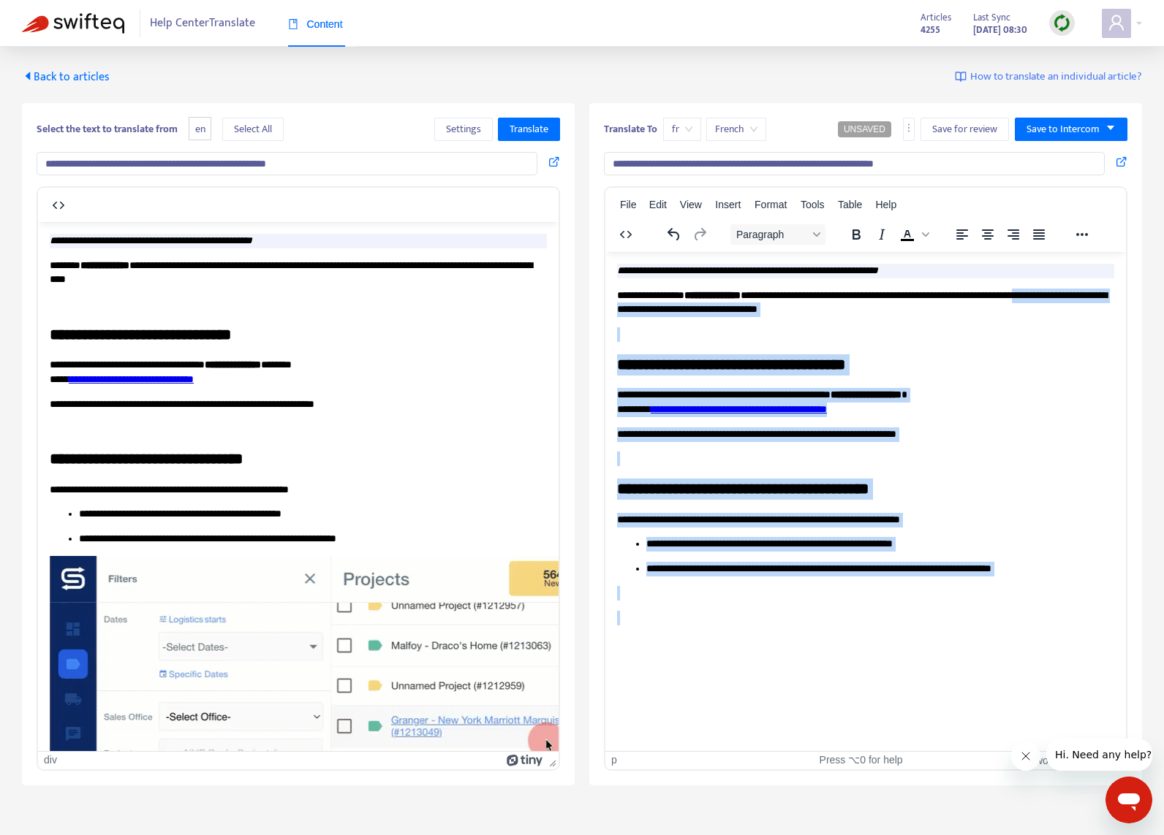
drag, startPoint x: 768, startPoint y: 602, endPoint x: 607, endPoint y: 312, distance: 331.5
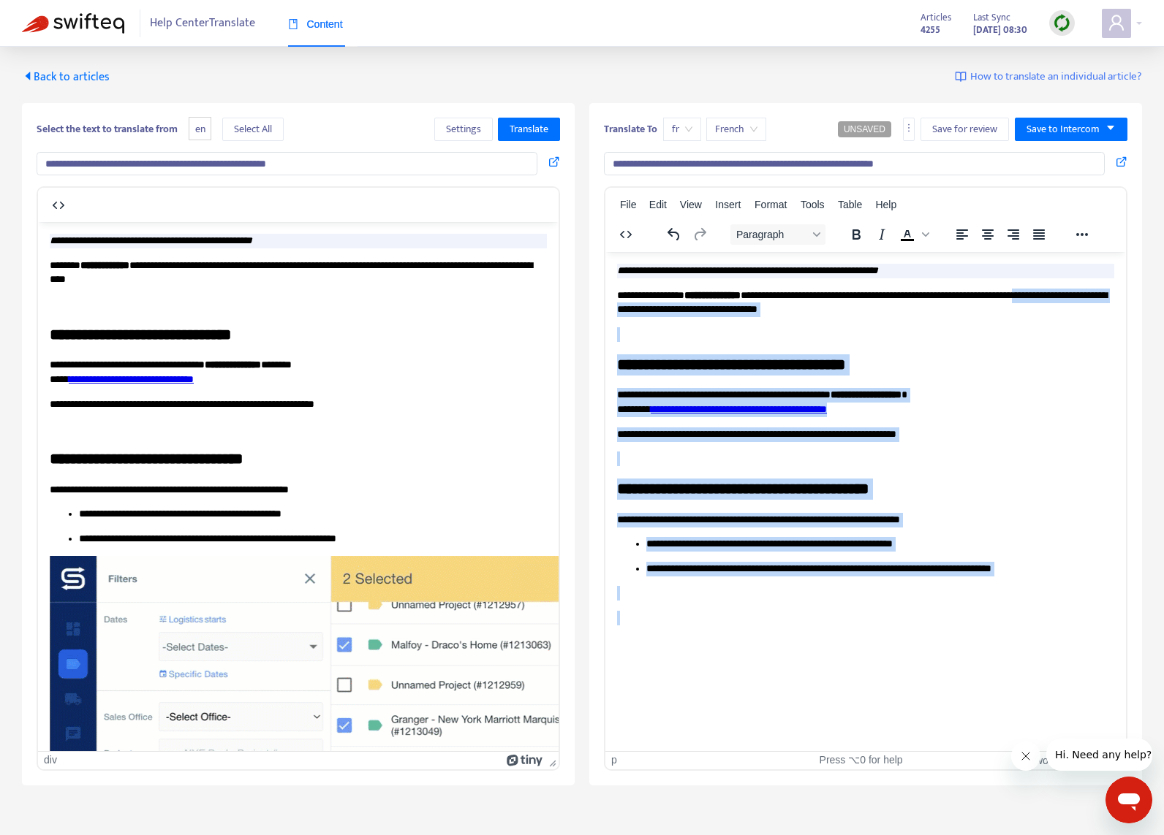
click at [607, 312] on html "**********" at bounding box center [865, 455] width 520 height 409
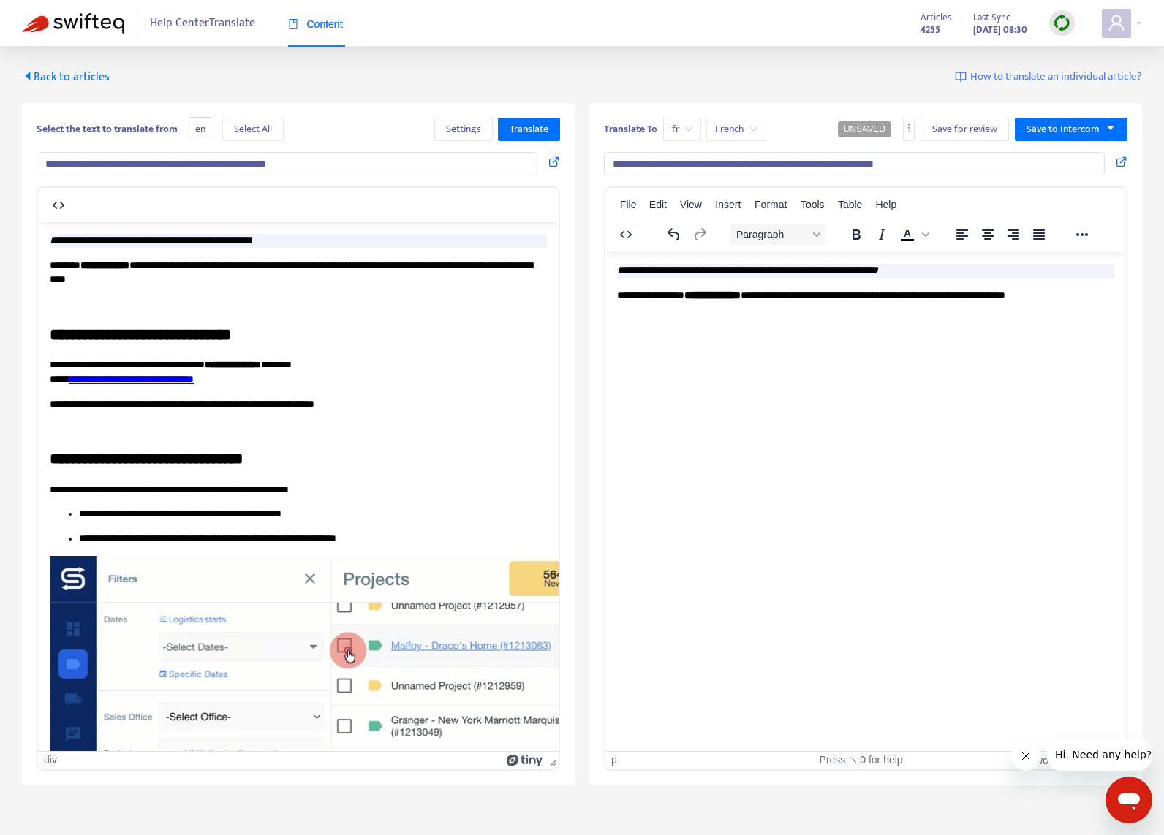
click at [664, 298] on p "**********" at bounding box center [865, 295] width 497 height 15
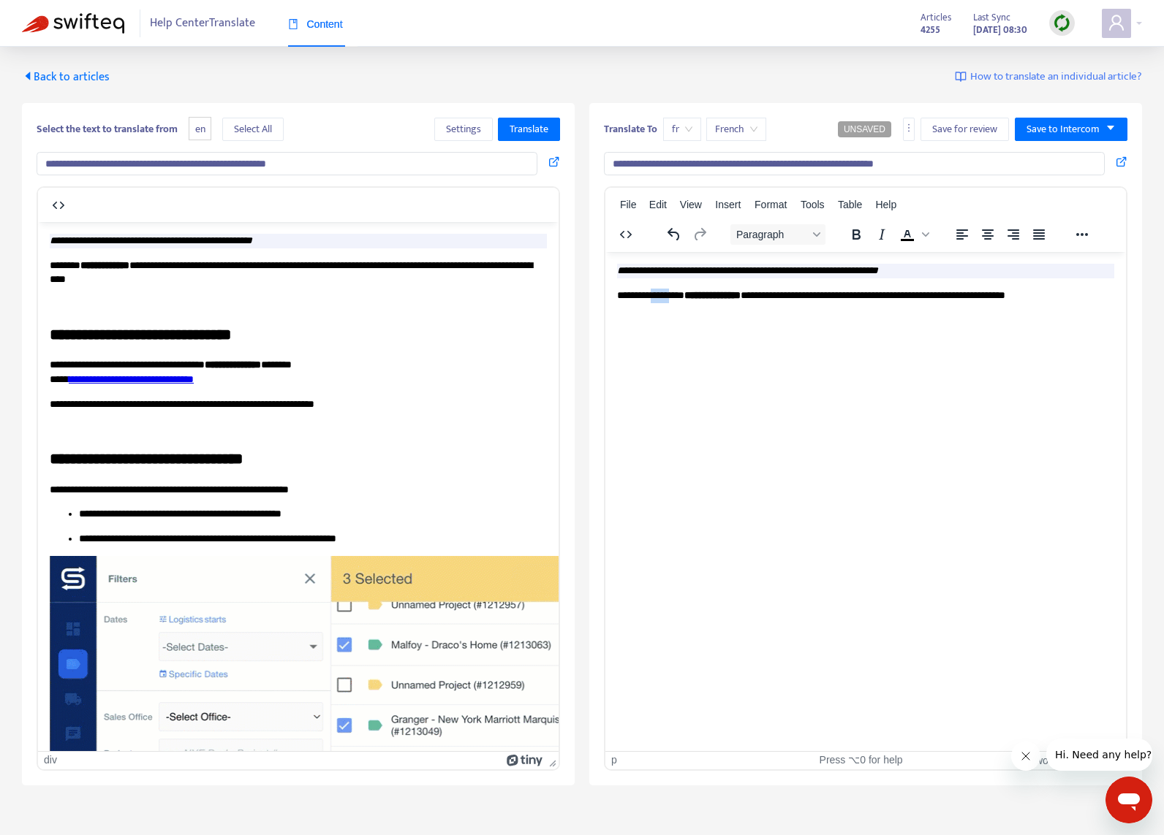
click at [664, 298] on p "**********" at bounding box center [865, 295] width 497 height 15
click at [677, 270] on icon "**********" at bounding box center [747, 270] width 261 height 10
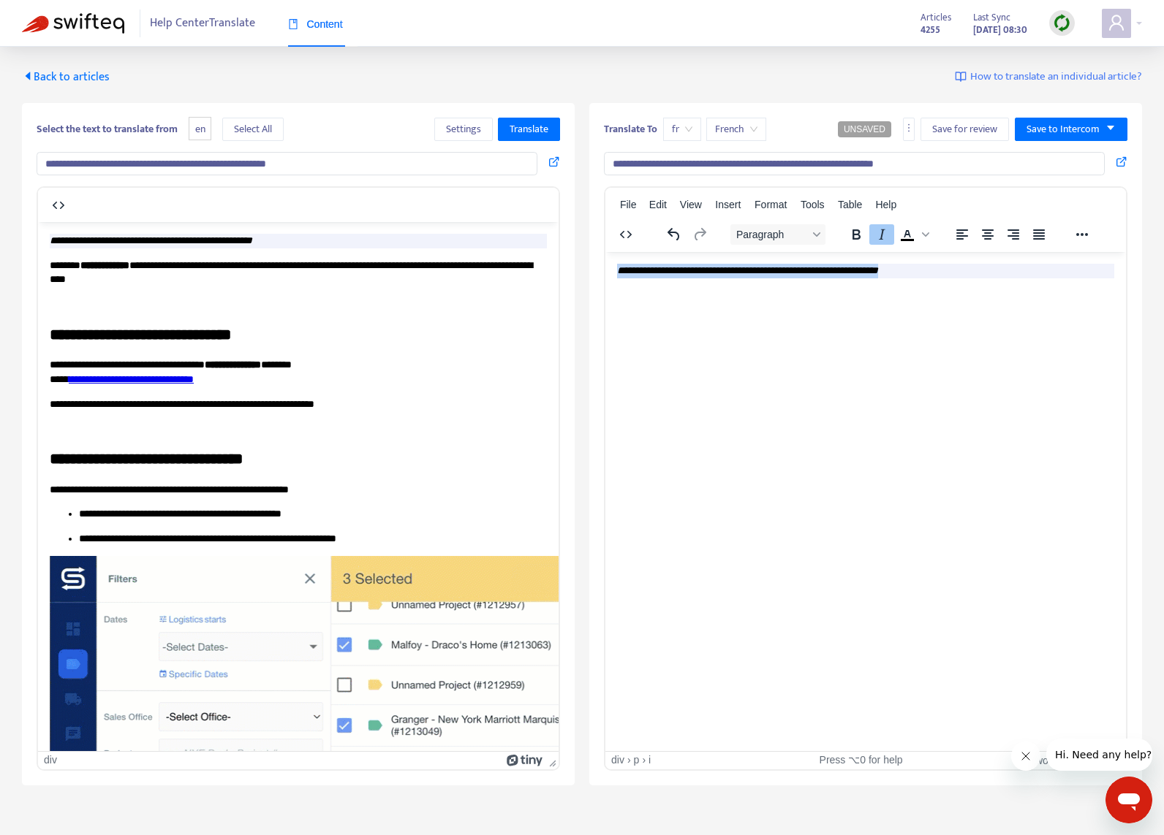
click at [677, 270] on icon "**********" at bounding box center [747, 270] width 261 height 10
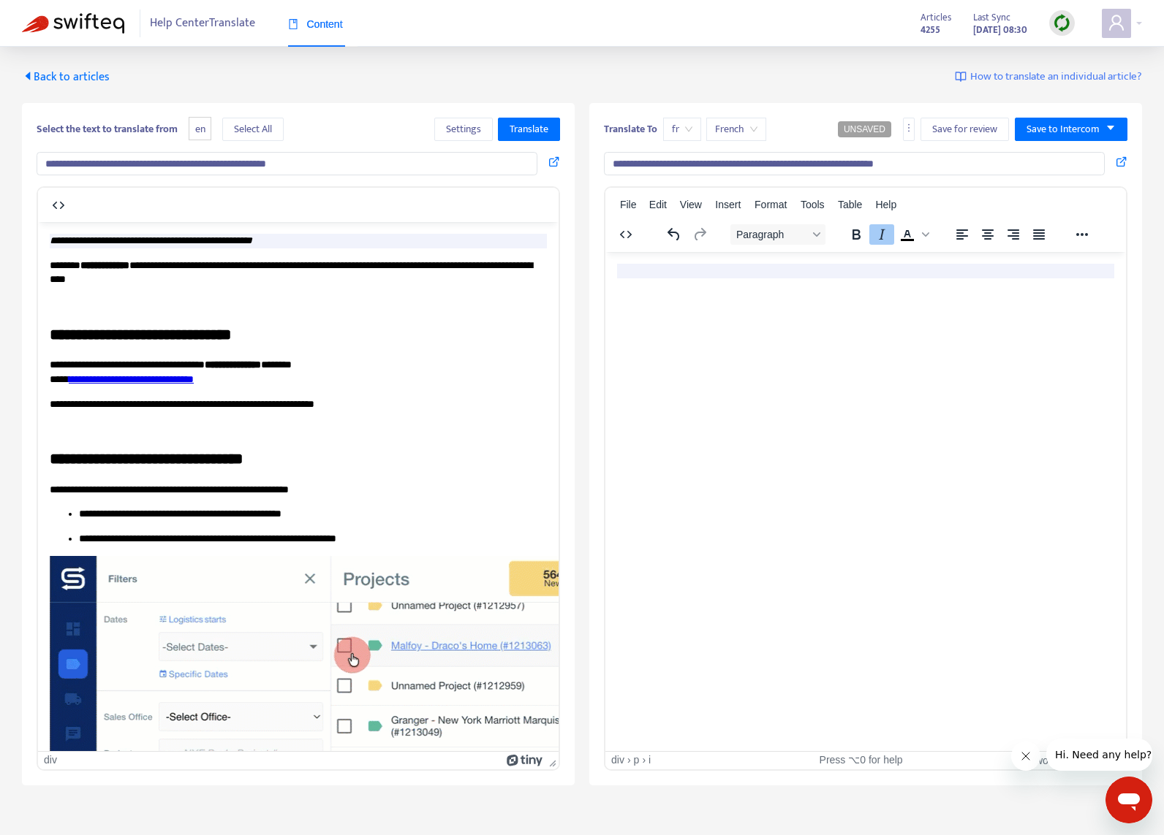
click at [668, 290] on p "Rich Text Area. Press ALT-0 for help." at bounding box center [865, 295] width 497 height 15
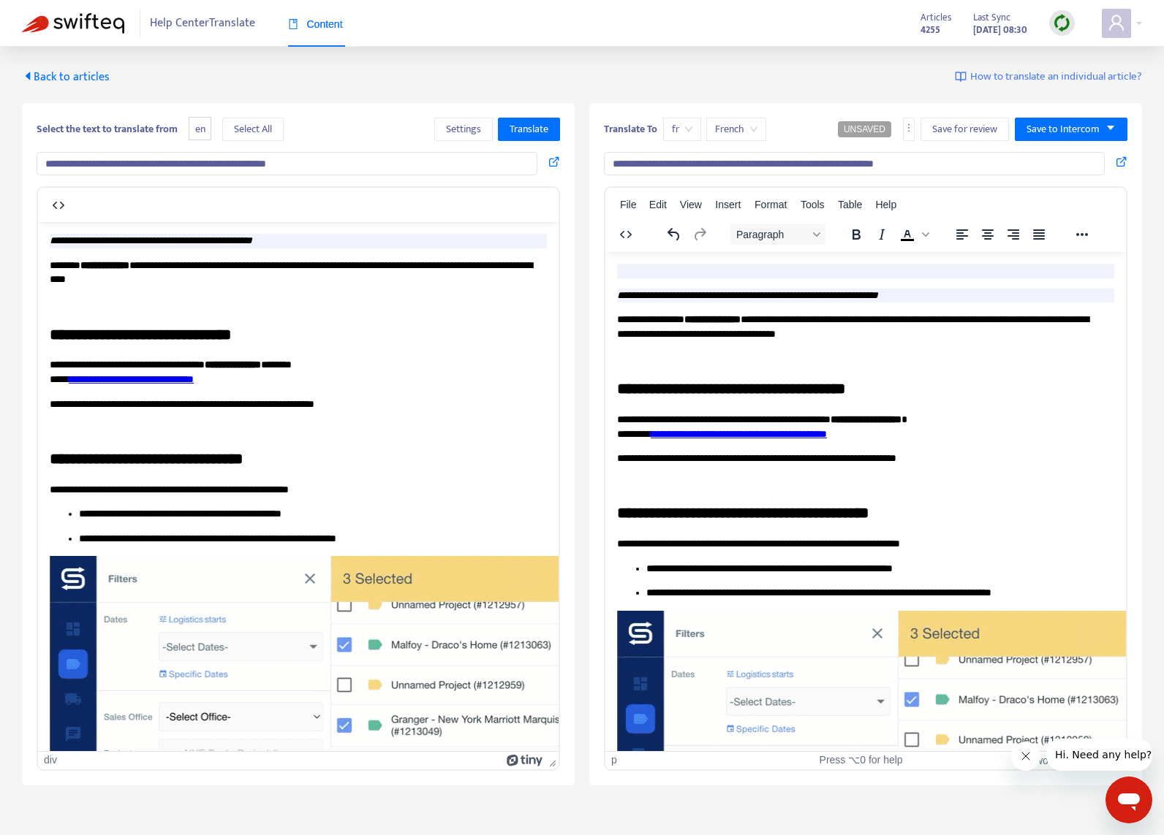
click at [618, 292] on em "**********" at bounding box center [747, 294] width 261 height 10
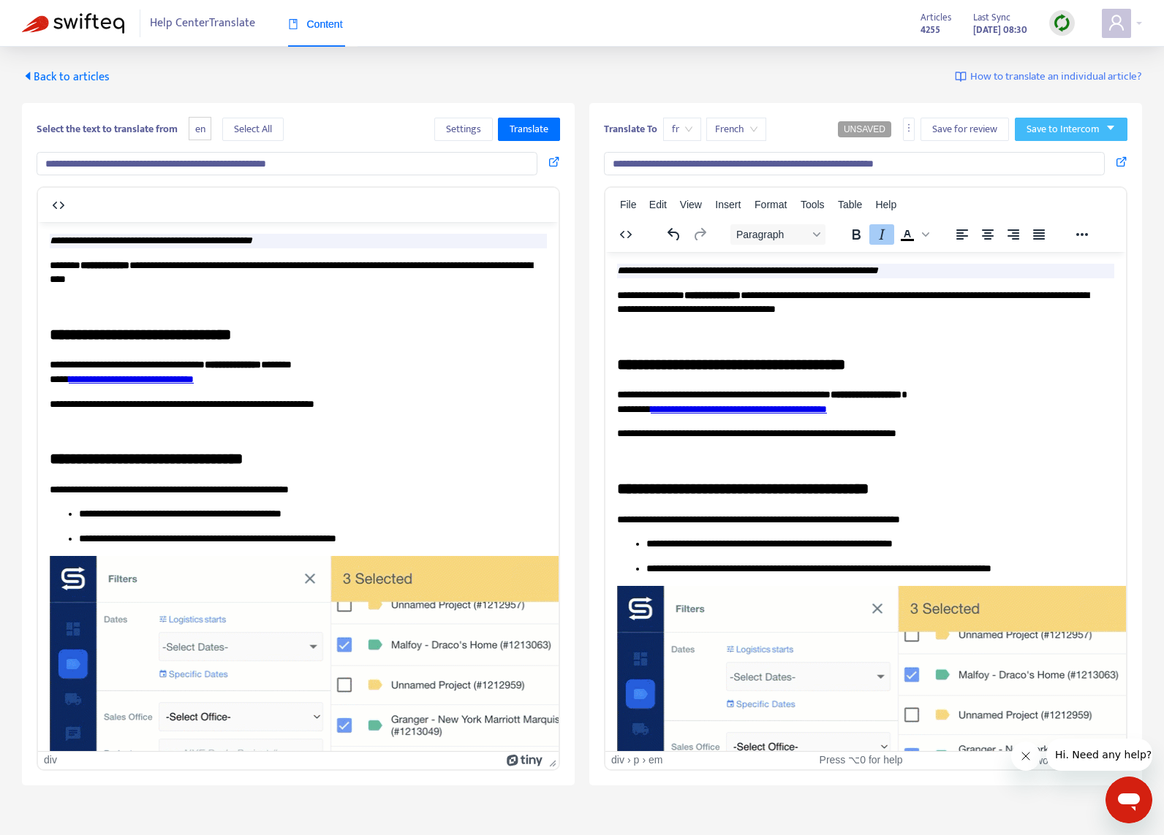
click at [1099, 132] on span "Save to Intercom" at bounding box center [1062, 129] width 73 height 16
click at [1079, 174] on span "Save as draft" at bounding box center [1055, 182] width 56 height 16
drag, startPoint x: 704, startPoint y: 410, endPoint x: 718, endPoint y: 392, distance: 23.4
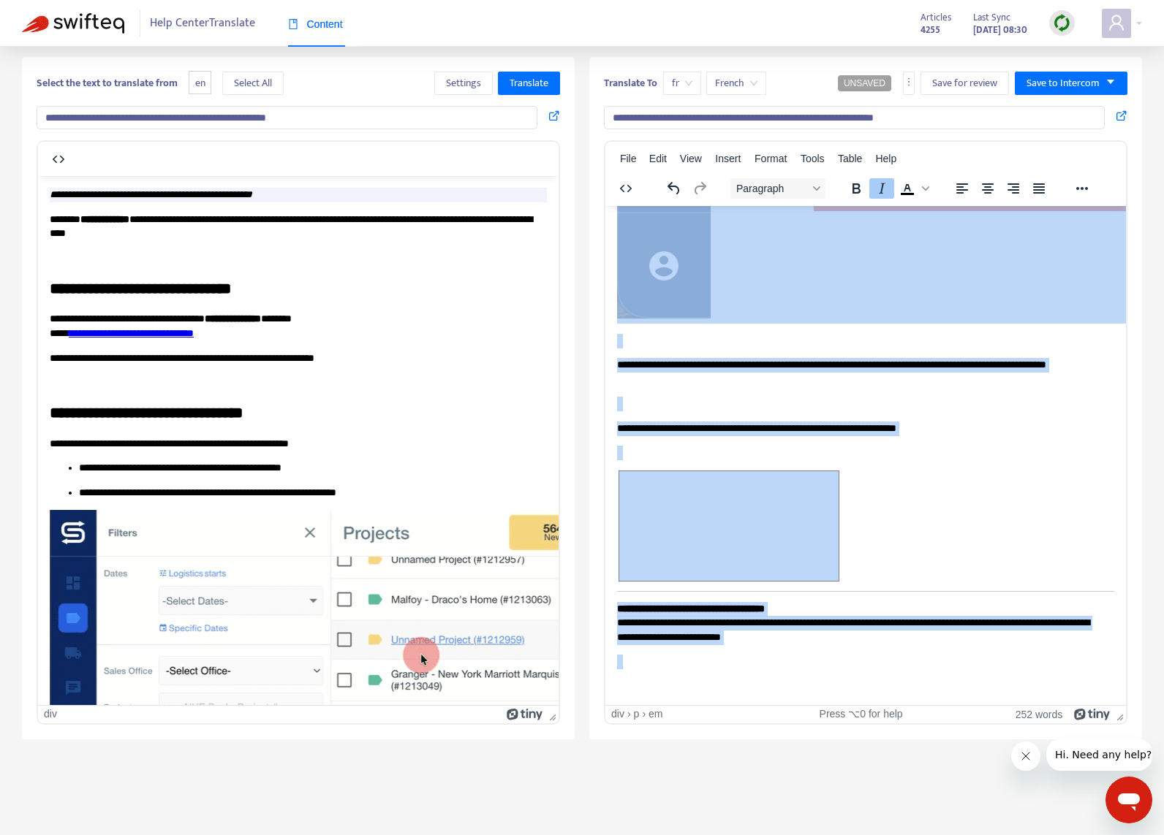
scroll to position [47, 0]
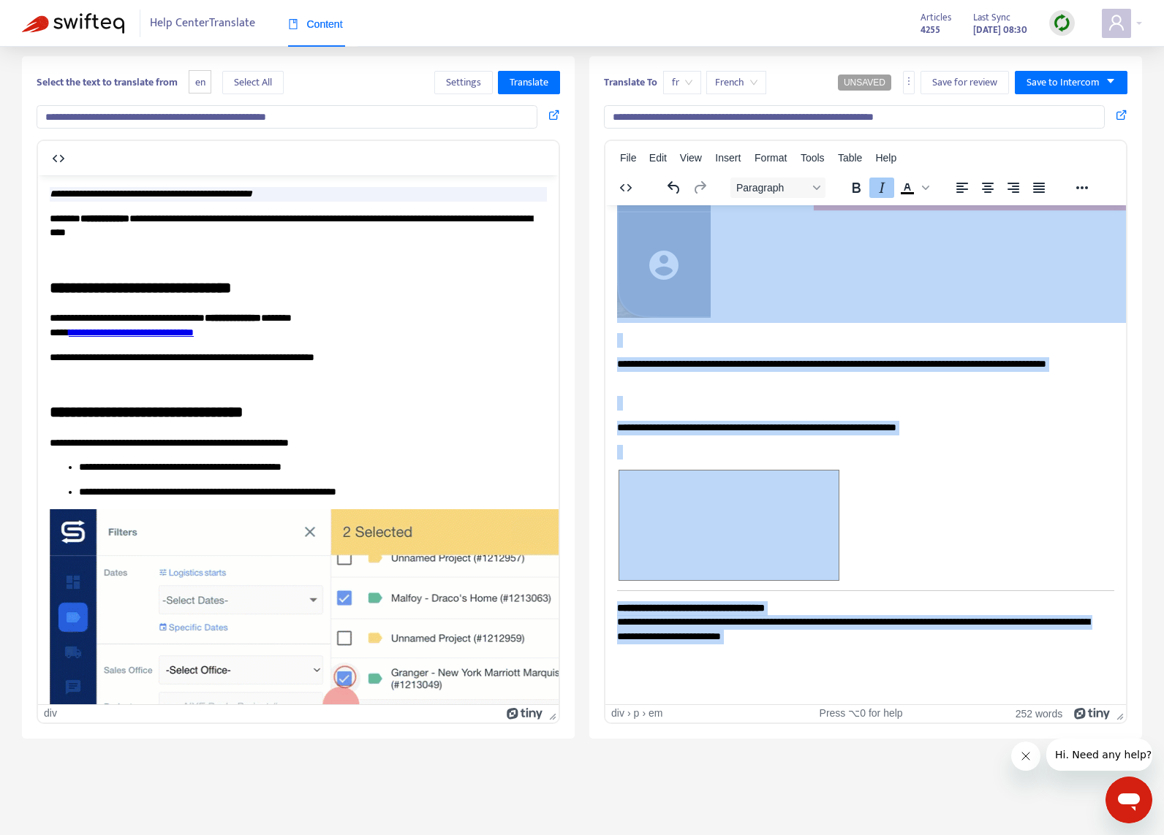
drag, startPoint x: 619, startPoint y: 224, endPoint x: 1023, endPoint y: 636, distance: 576.3
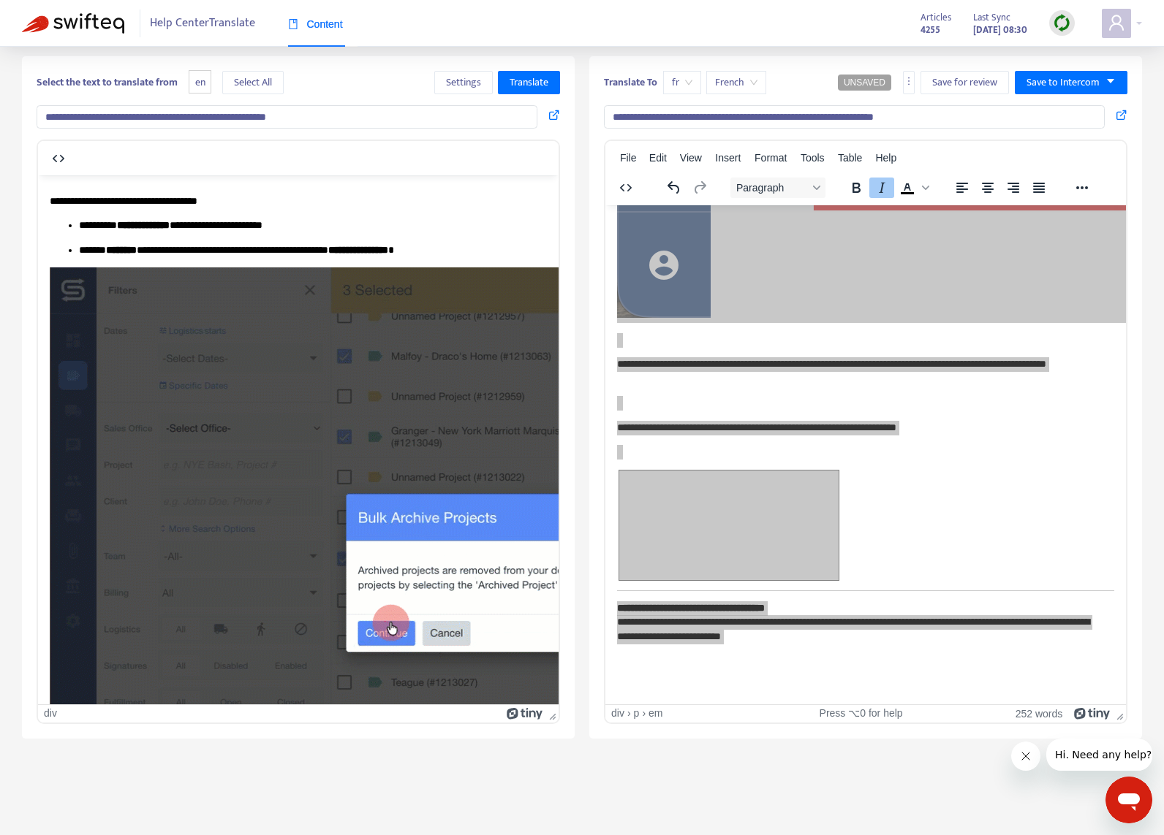
scroll to position [269, 0]
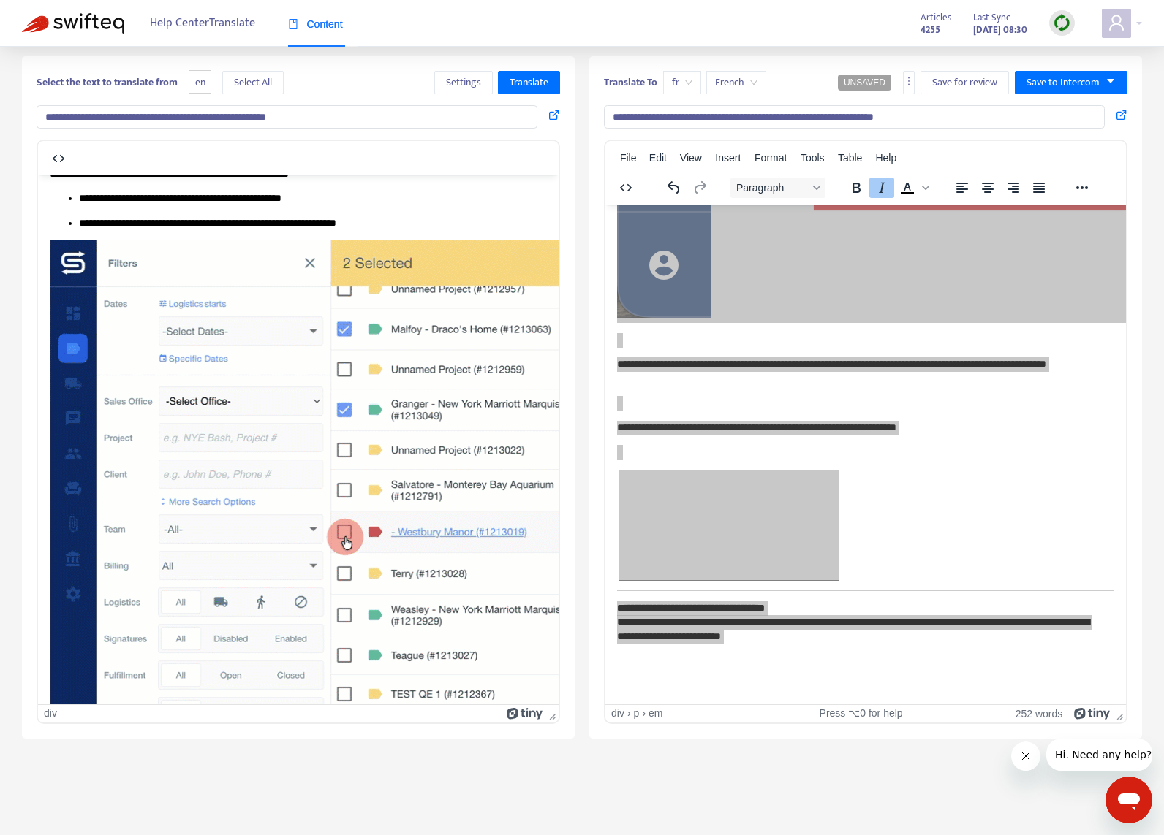
click at [330, 34] on div "Content" at bounding box center [315, 24] width 55 height 45
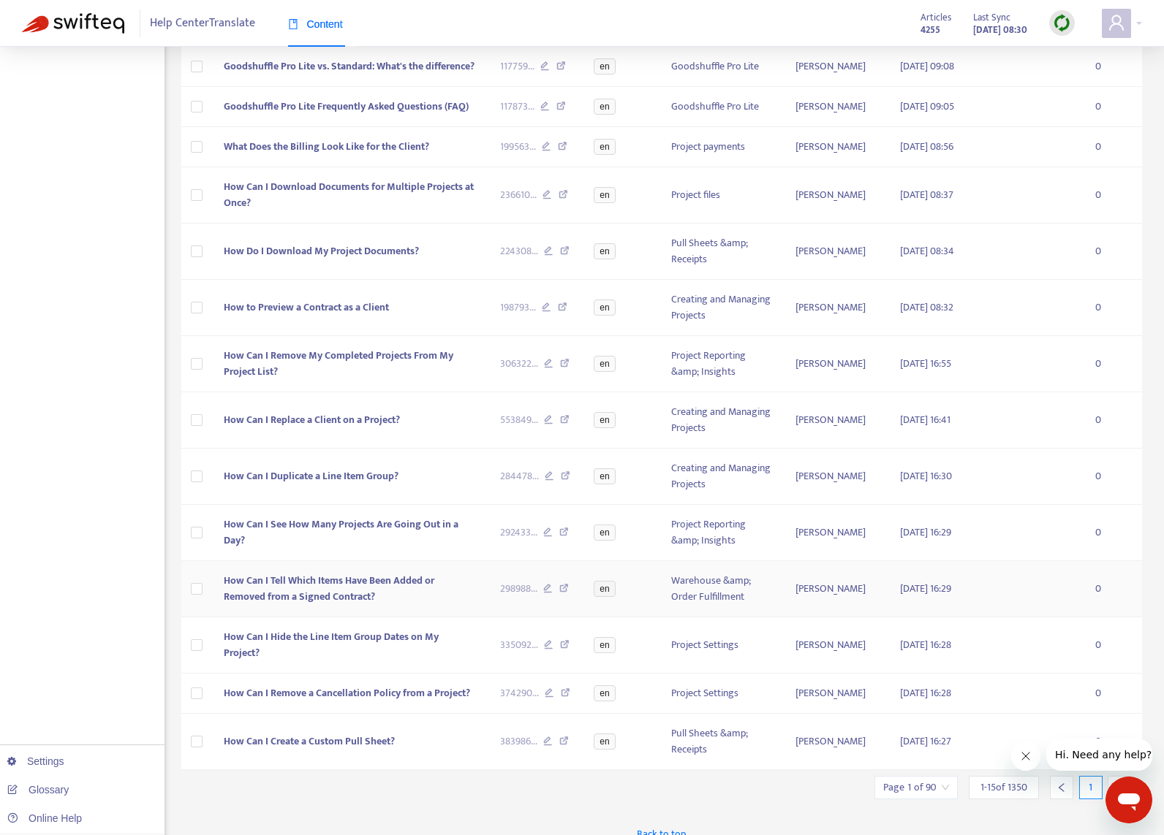
scroll to position [286, 0]
click at [1020, 754] on icon "Close message from company" at bounding box center [1026, 757] width 12 height 12
click at [1121, 782] on icon "right" at bounding box center [1119, 787] width 10 height 10
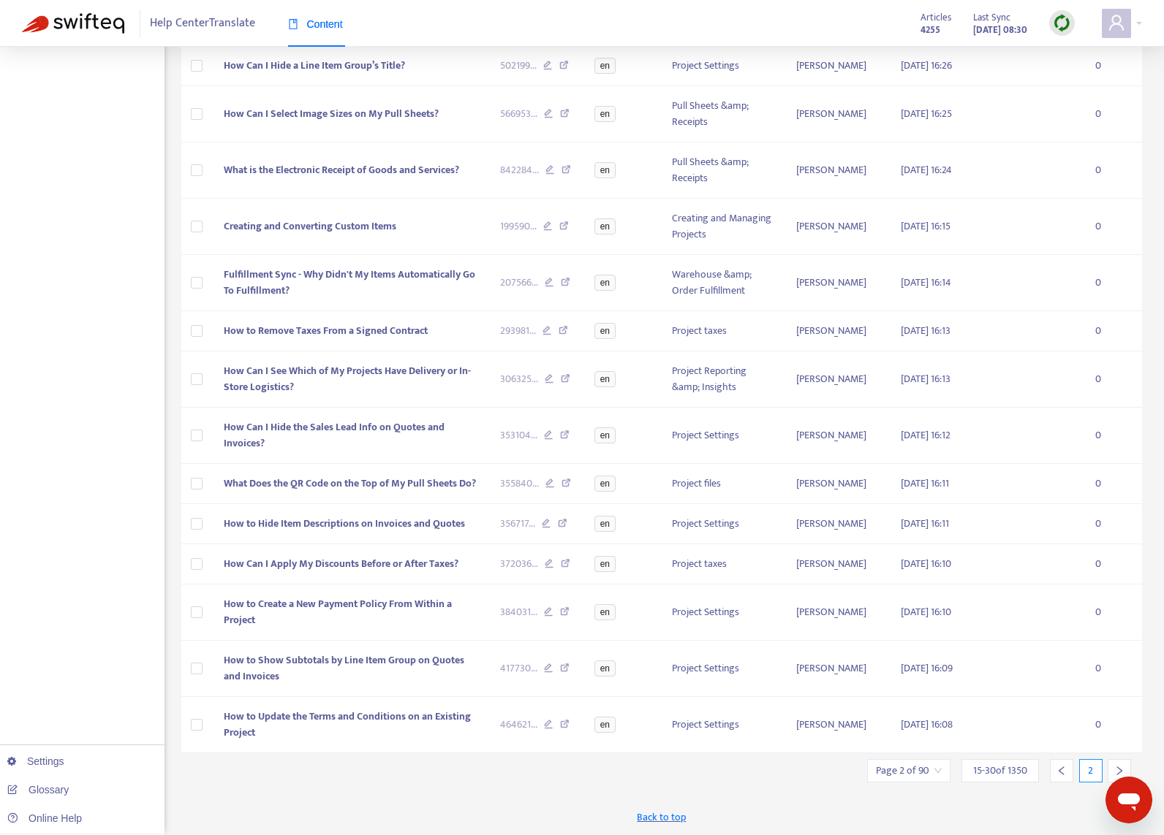
scroll to position [270, 0]
click at [1119, 768] on icon "right" at bounding box center [1119, 771] width 10 height 10
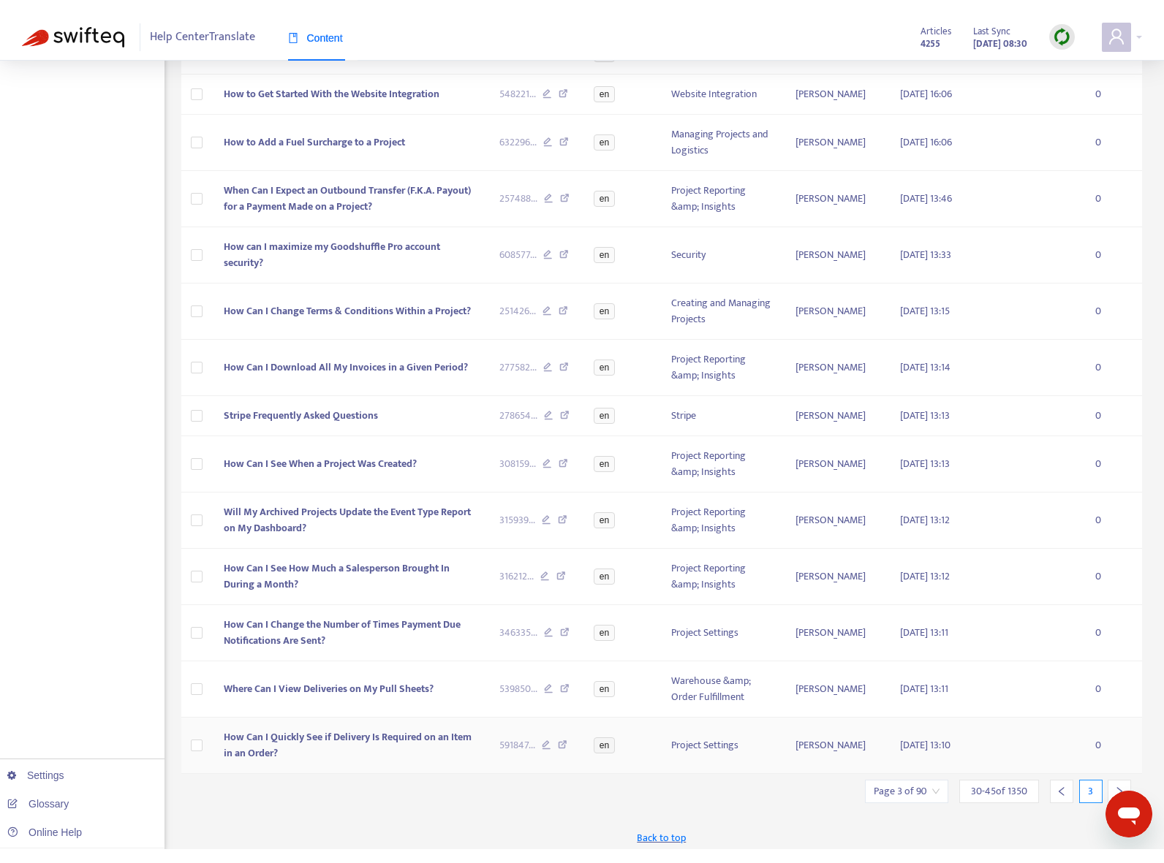
scroll to position [318, 0]
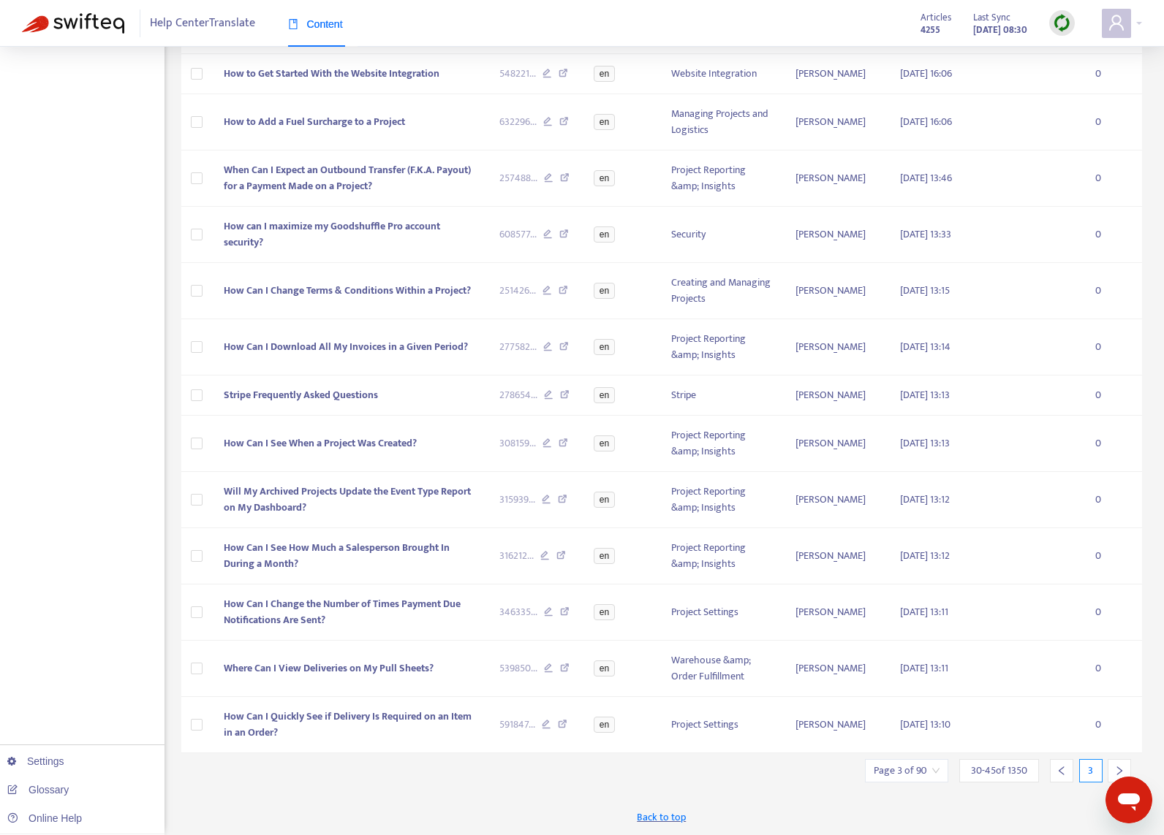
click at [1118, 769] on icon "right" at bounding box center [1119, 771] width 5 height 9
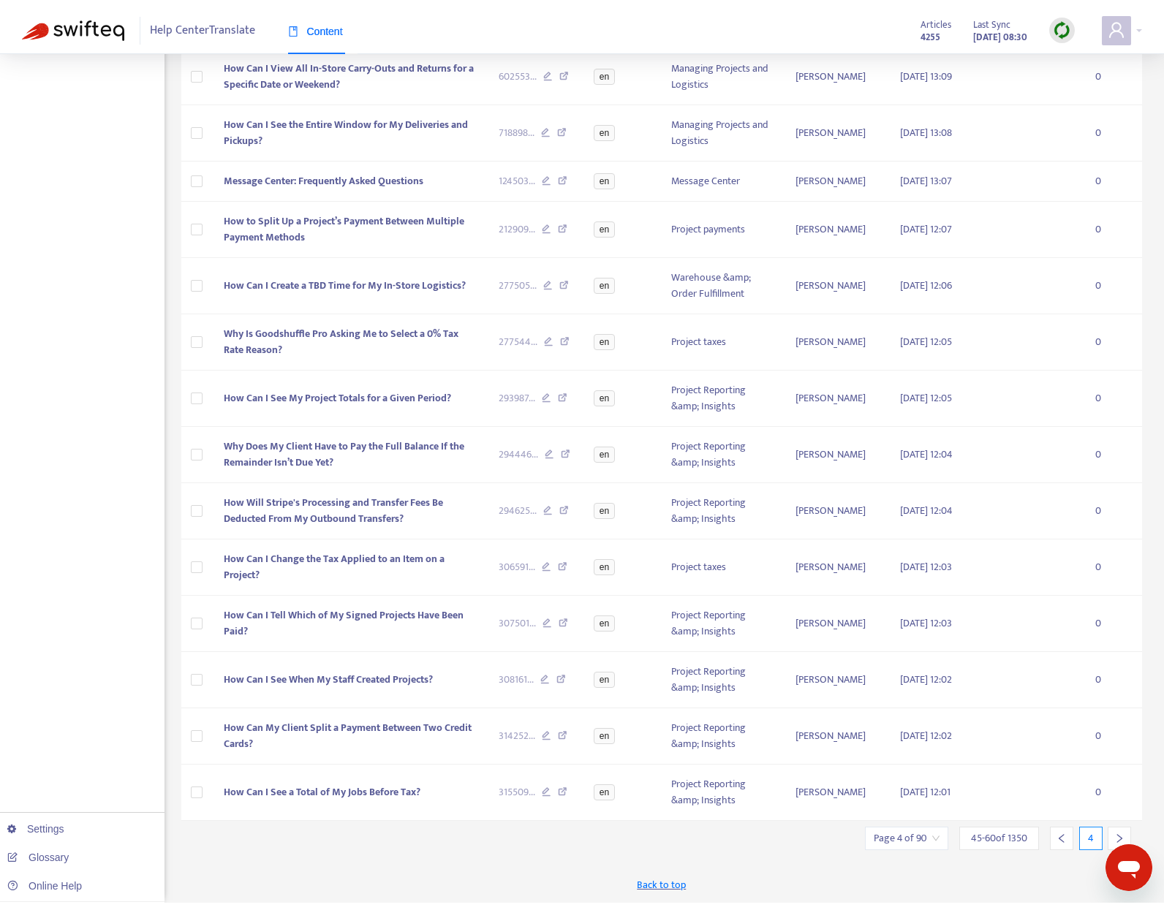
scroll to position [276, 0]
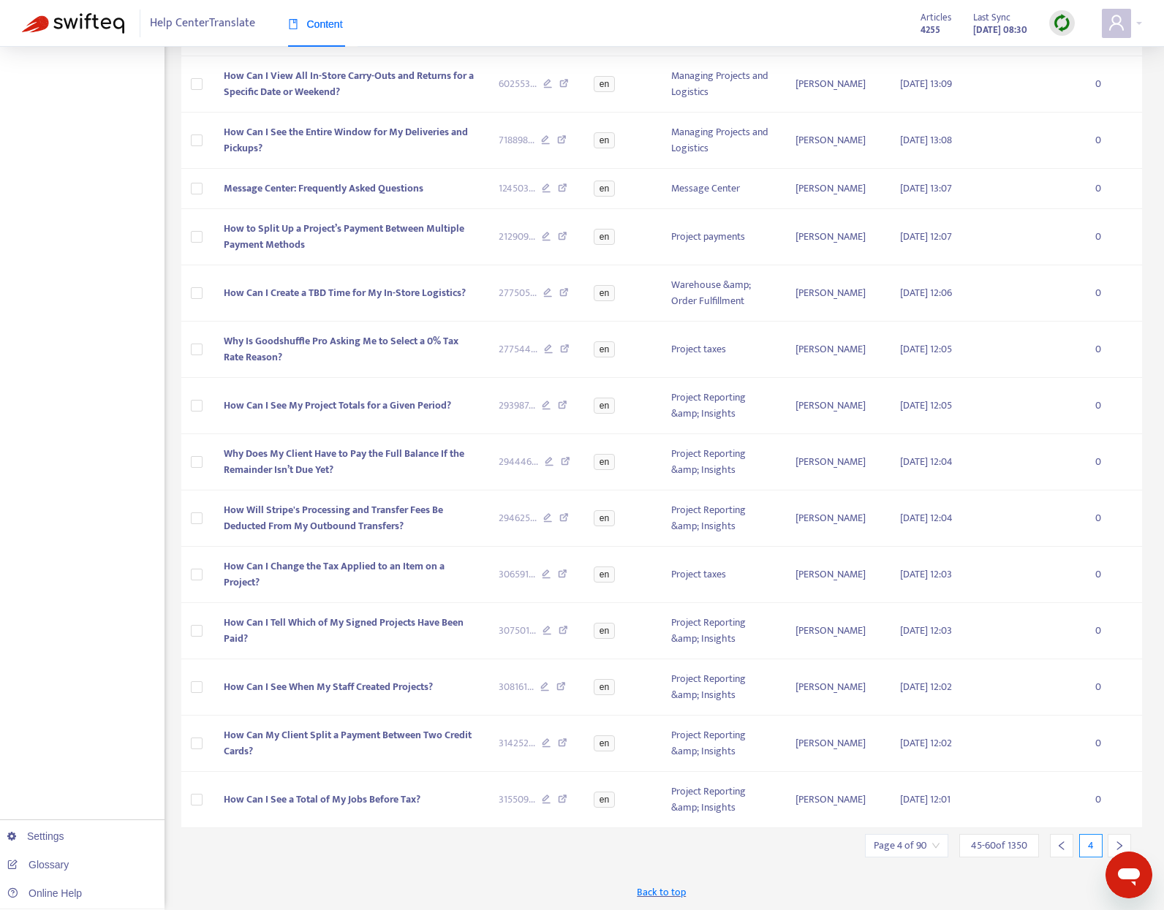
click at [1123, 801] on div "Title Intercom ID Language Collection Author Edited At Translated At Tasks How …" at bounding box center [661, 394] width 961 height 879
click at [1123, 801] on div at bounding box center [1118, 845] width 23 height 23
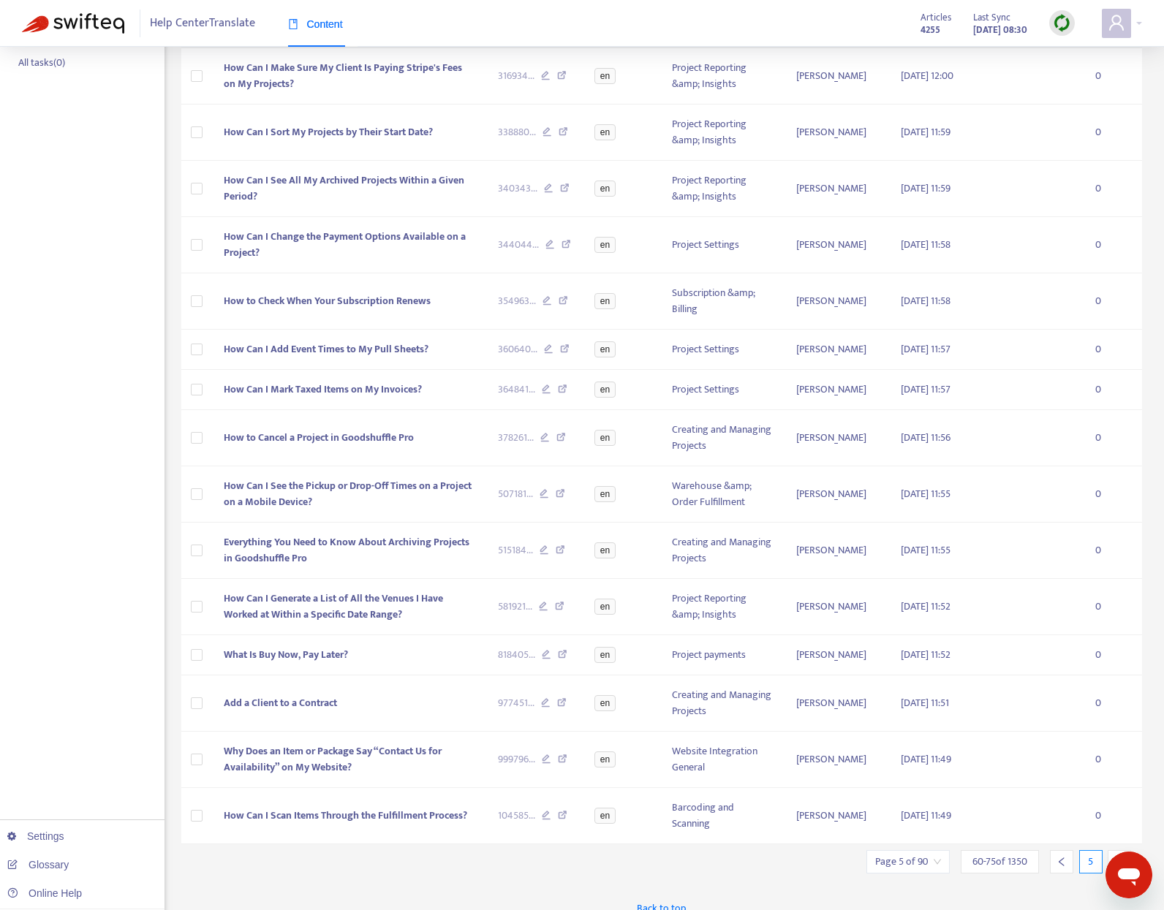
click at [1123, 801] on div at bounding box center [1118, 861] width 23 height 23
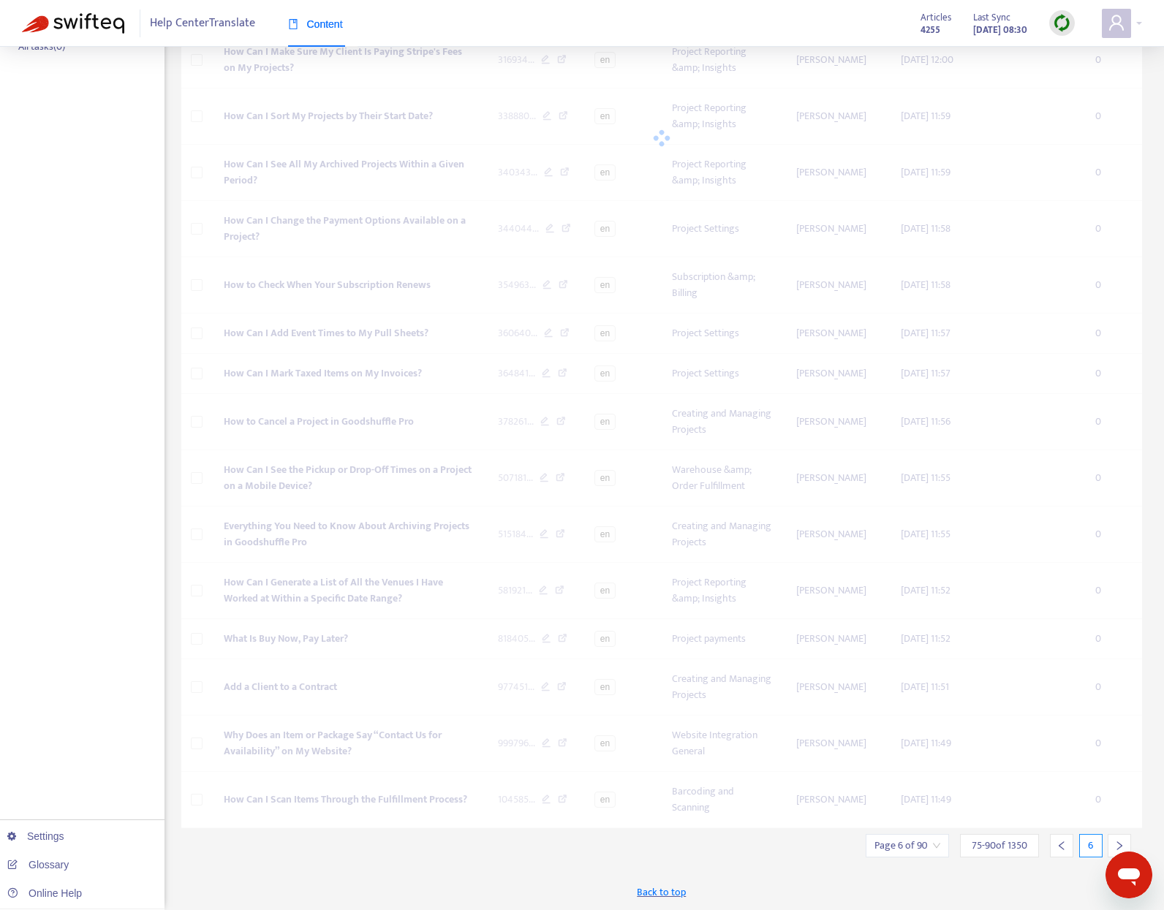
click at [1123, 801] on div at bounding box center [1118, 845] width 23 height 23
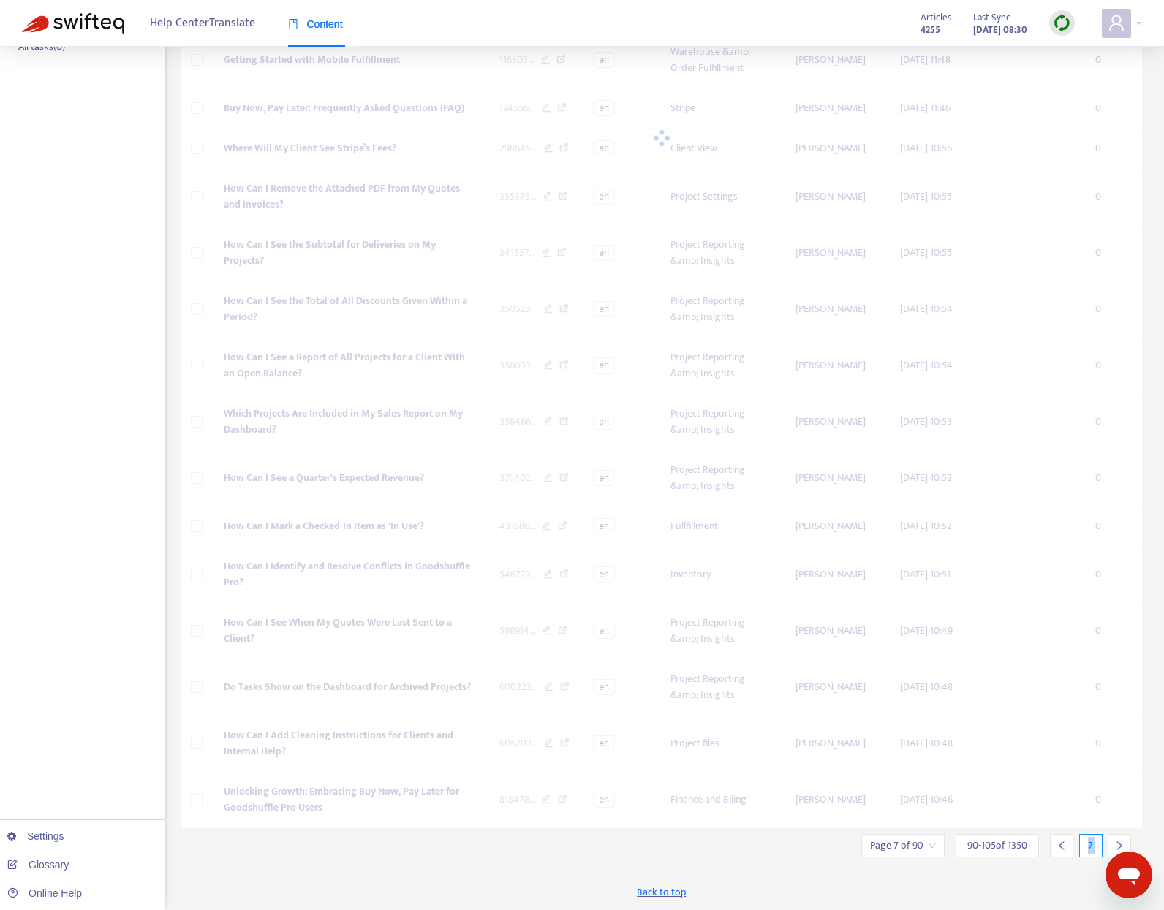
click at [1123, 801] on div "New App Alert! 🚀 We've just launched the Articles PDF Export app, ⭐ FREE ⭐️ wit…" at bounding box center [661, 367] width 961 height 1085
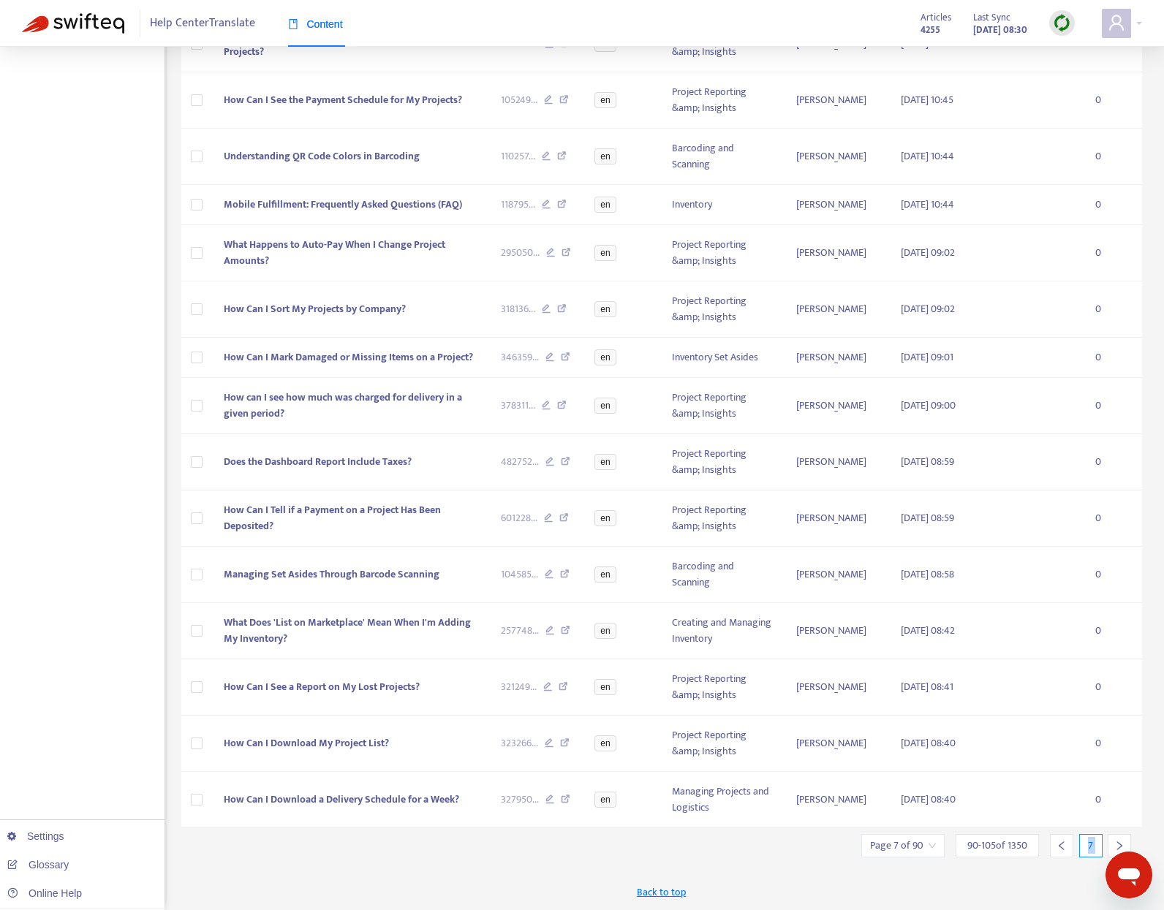
click at [1114, 801] on div at bounding box center [1118, 845] width 23 height 23
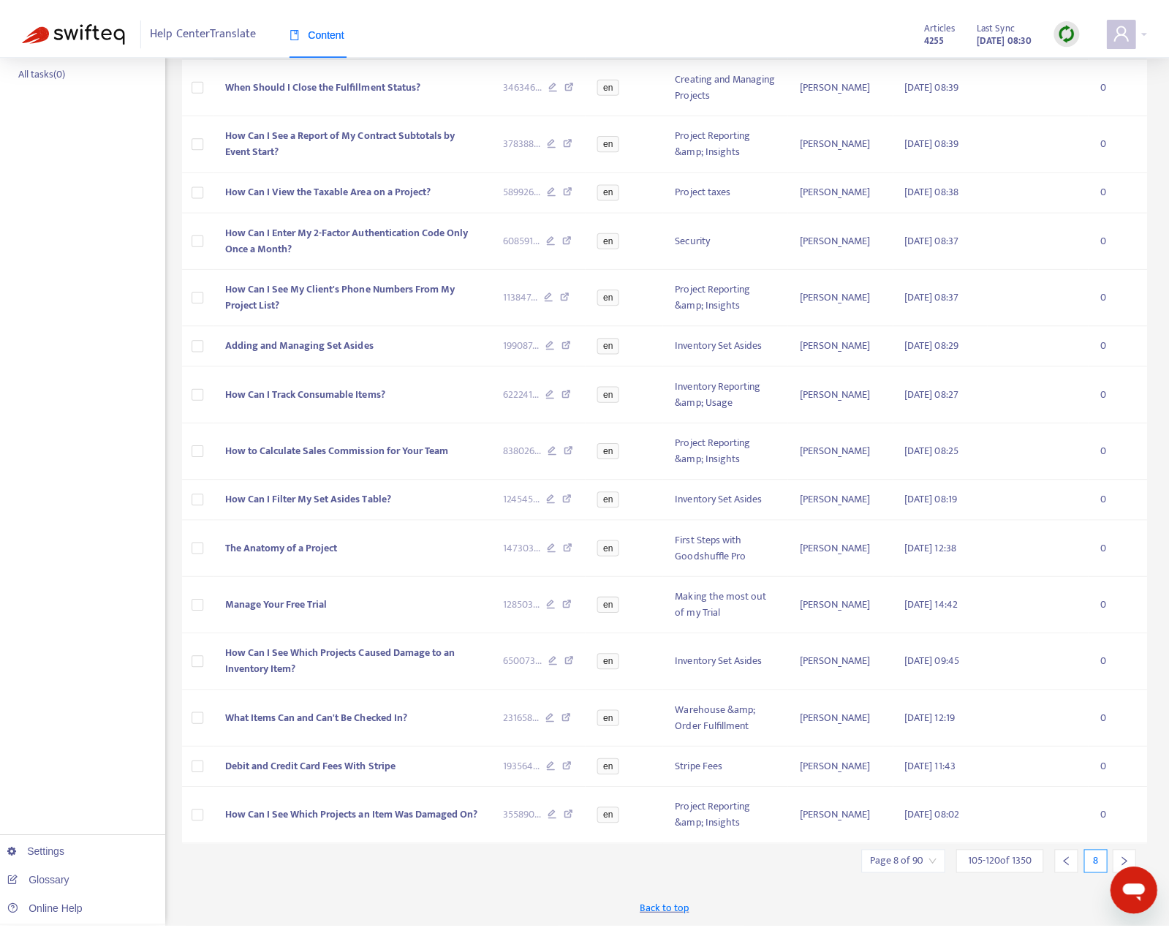
scroll to position [234, 0]
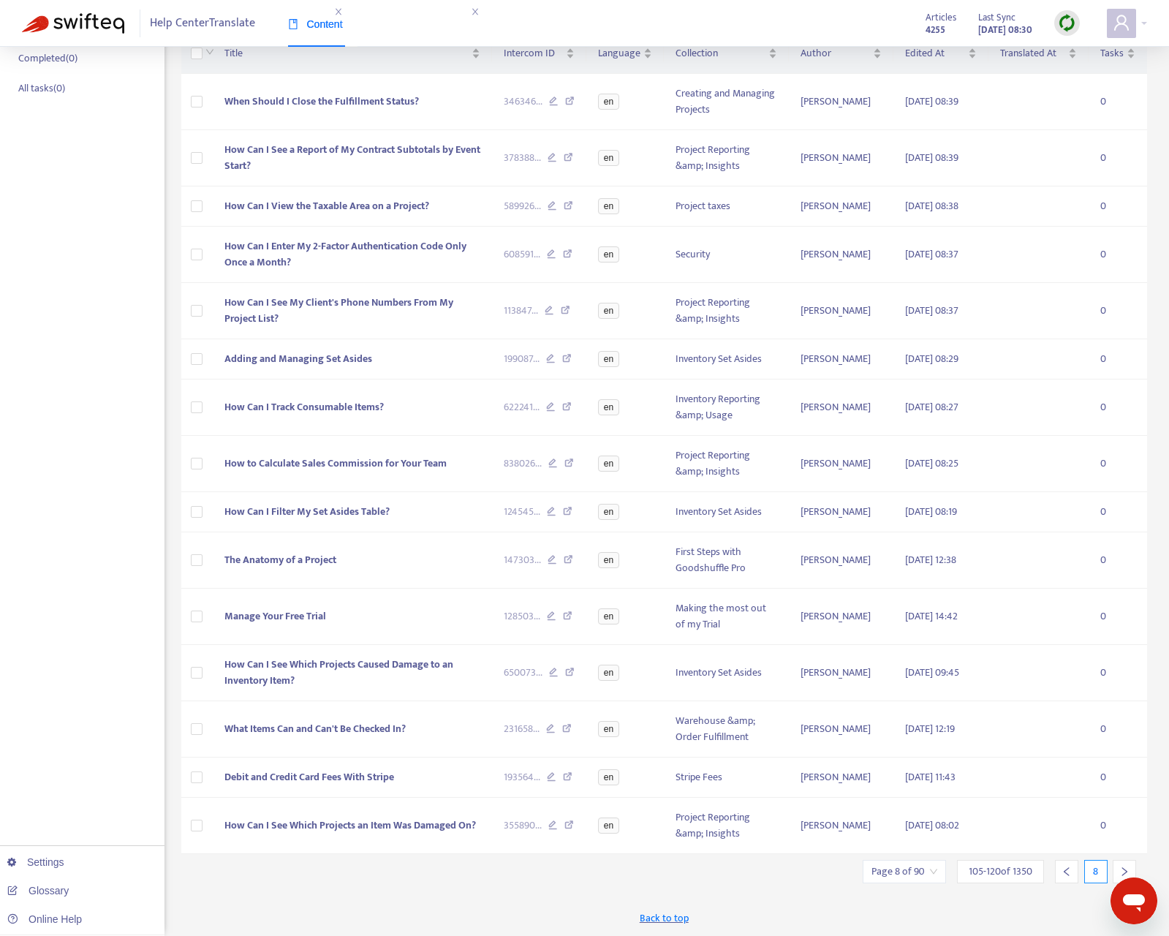
click at [1126, 801] on div at bounding box center [1123, 871] width 23 height 23
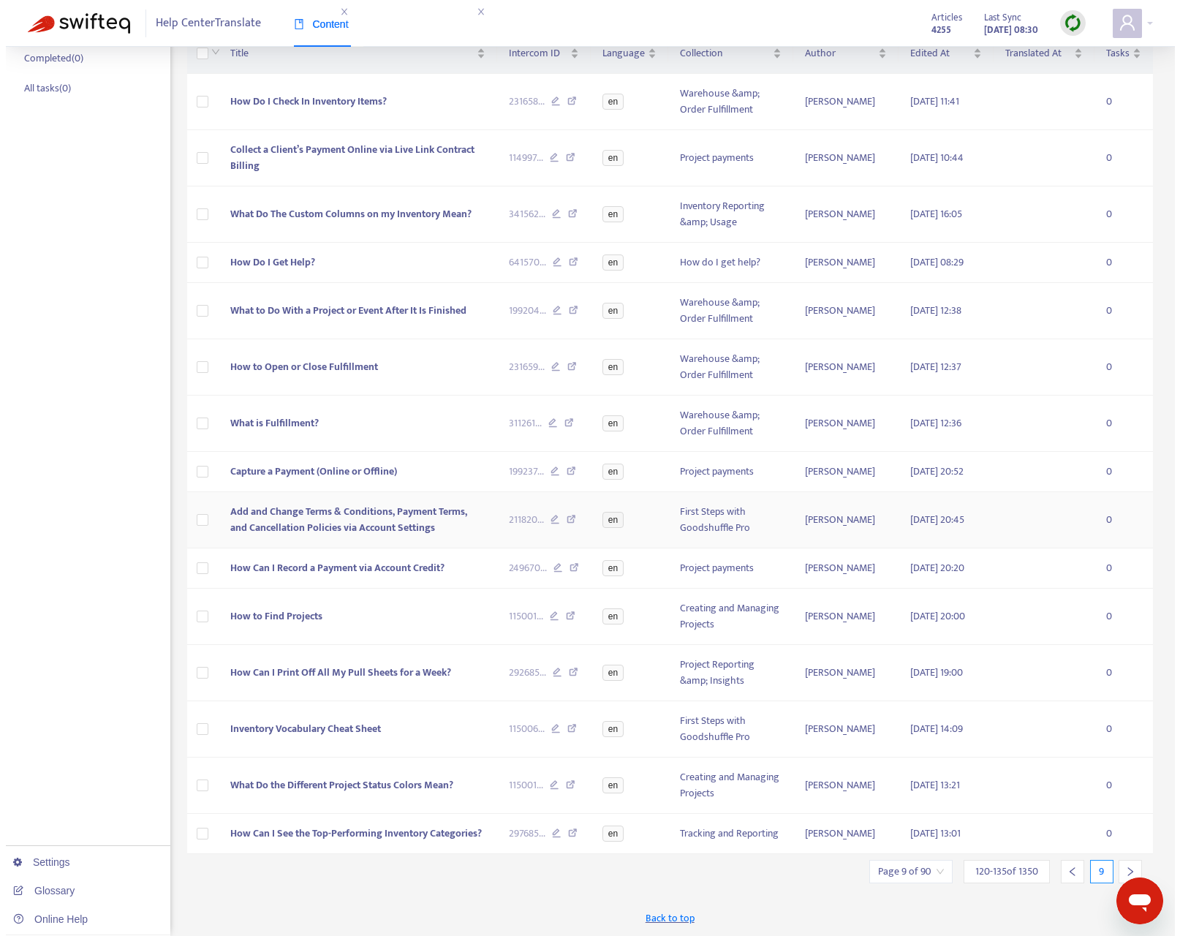
scroll to position [250, 0]
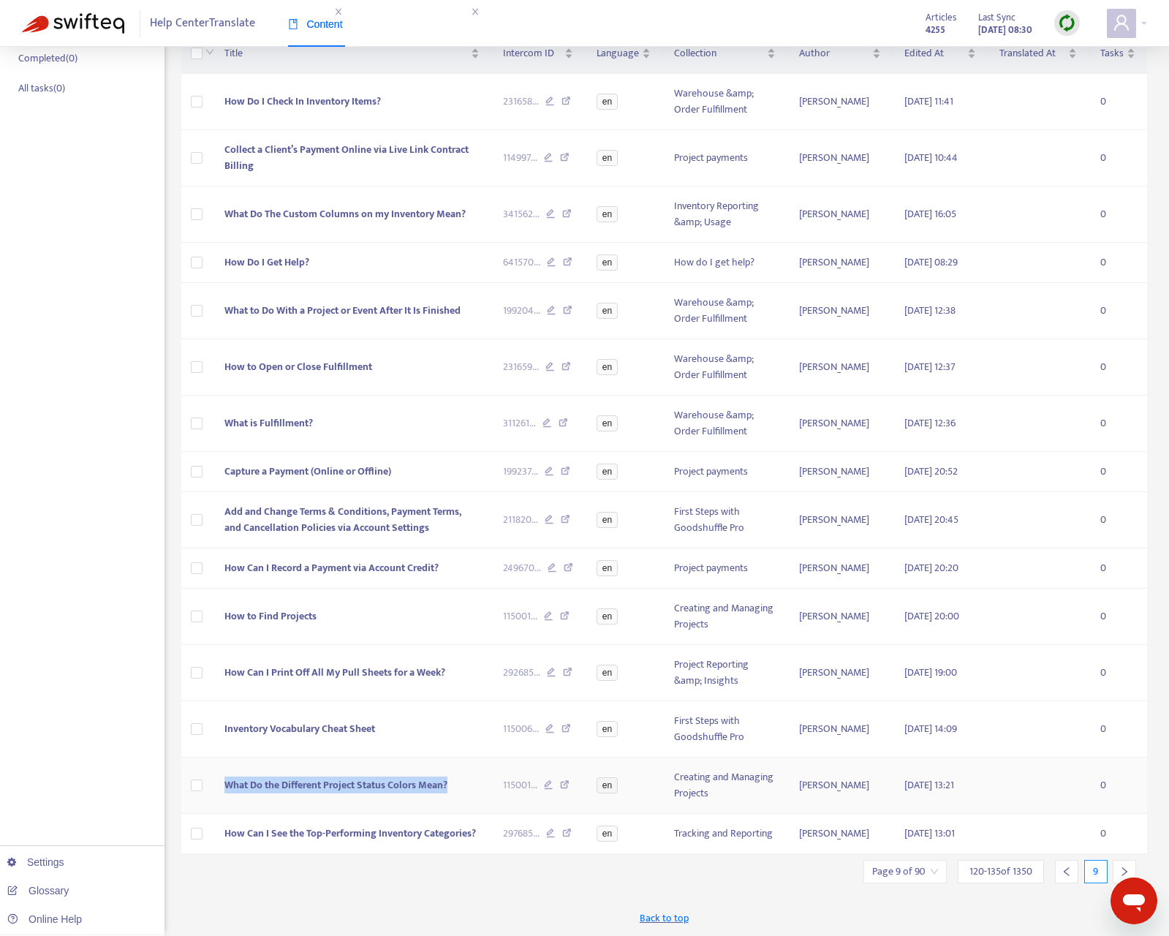
drag, startPoint x: 465, startPoint y: 790, endPoint x: 216, endPoint y: 779, distance: 248.7
click at [216, 779] on td "What Do the Different Project Status Colors Mean?" at bounding box center [352, 785] width 279 height 56
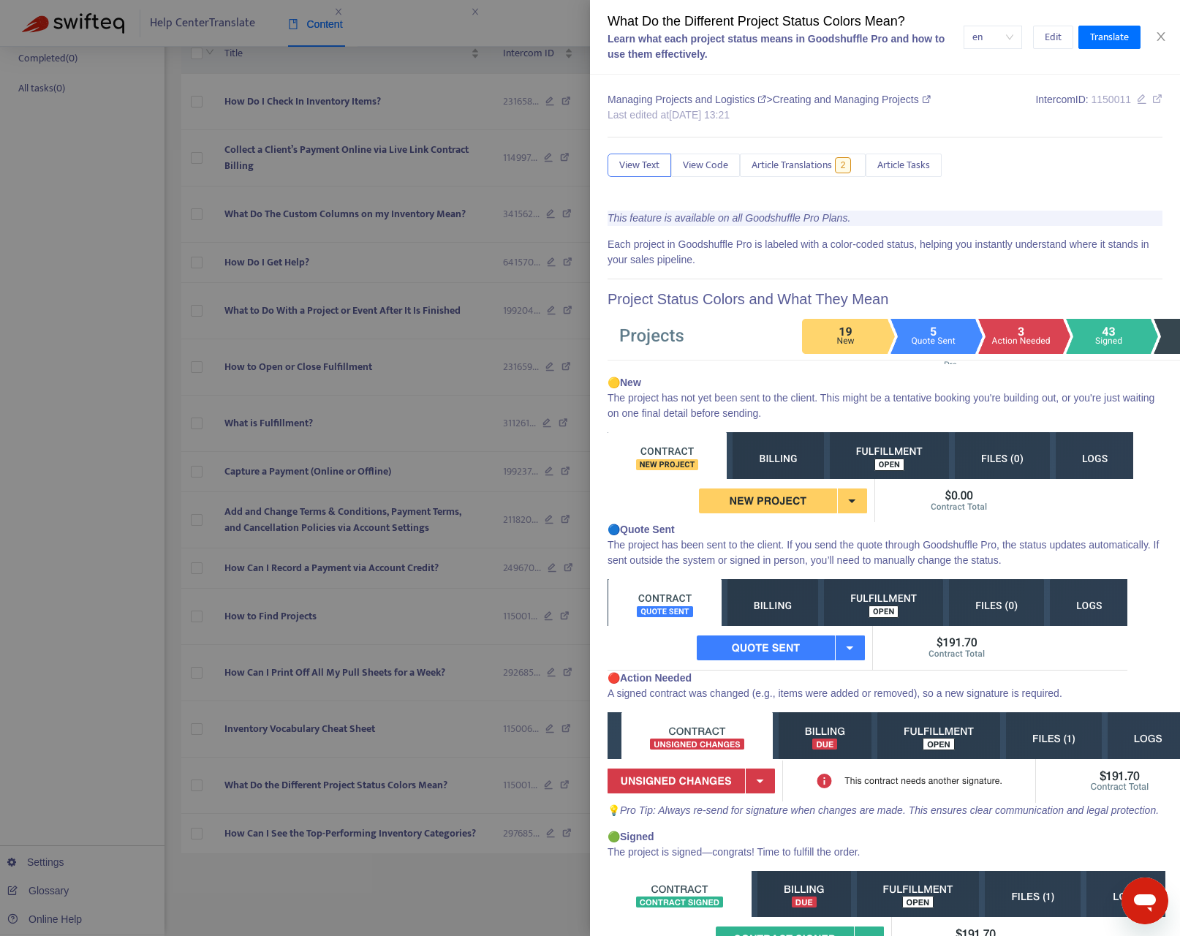
click at [120, 594] on div at bounding box center [590, 468] width 1180 height 936
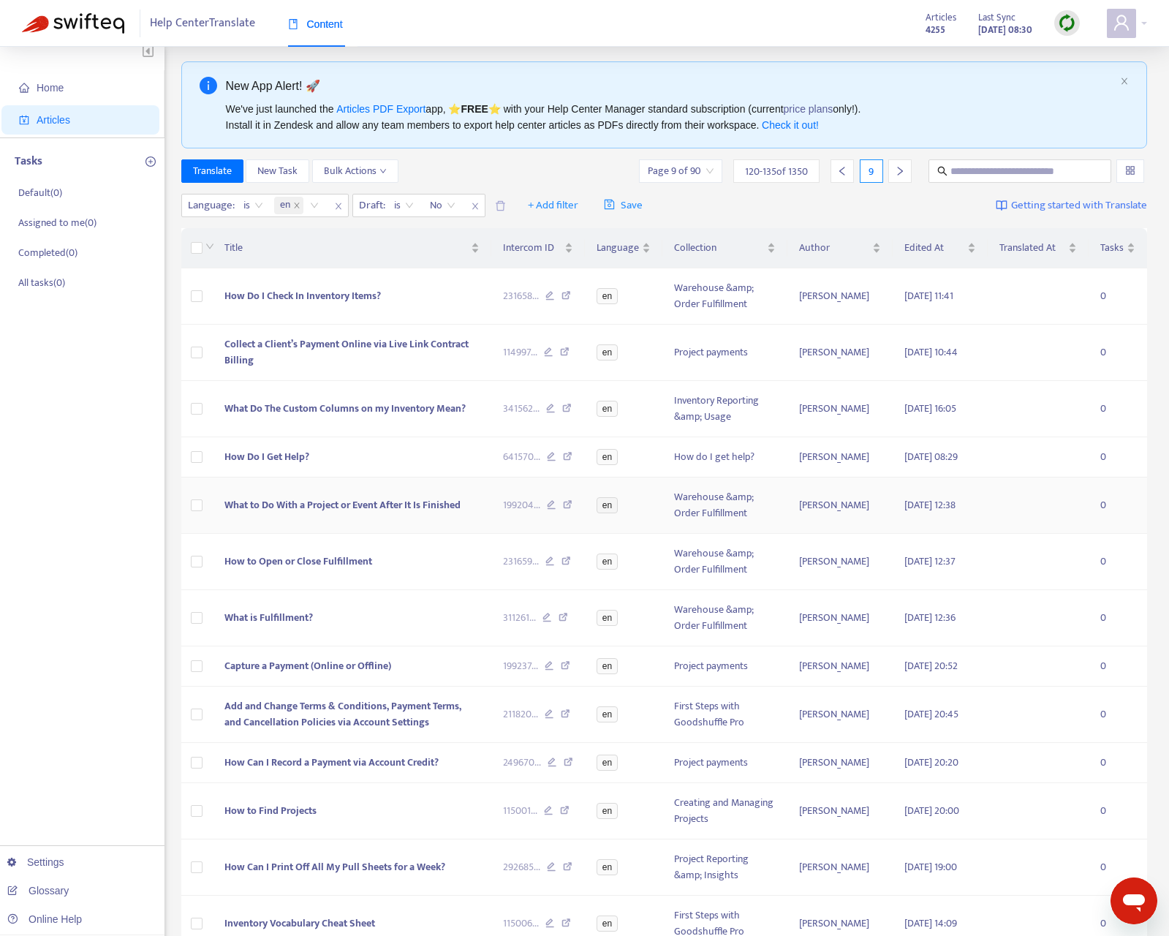
scroll to position [0, 0]
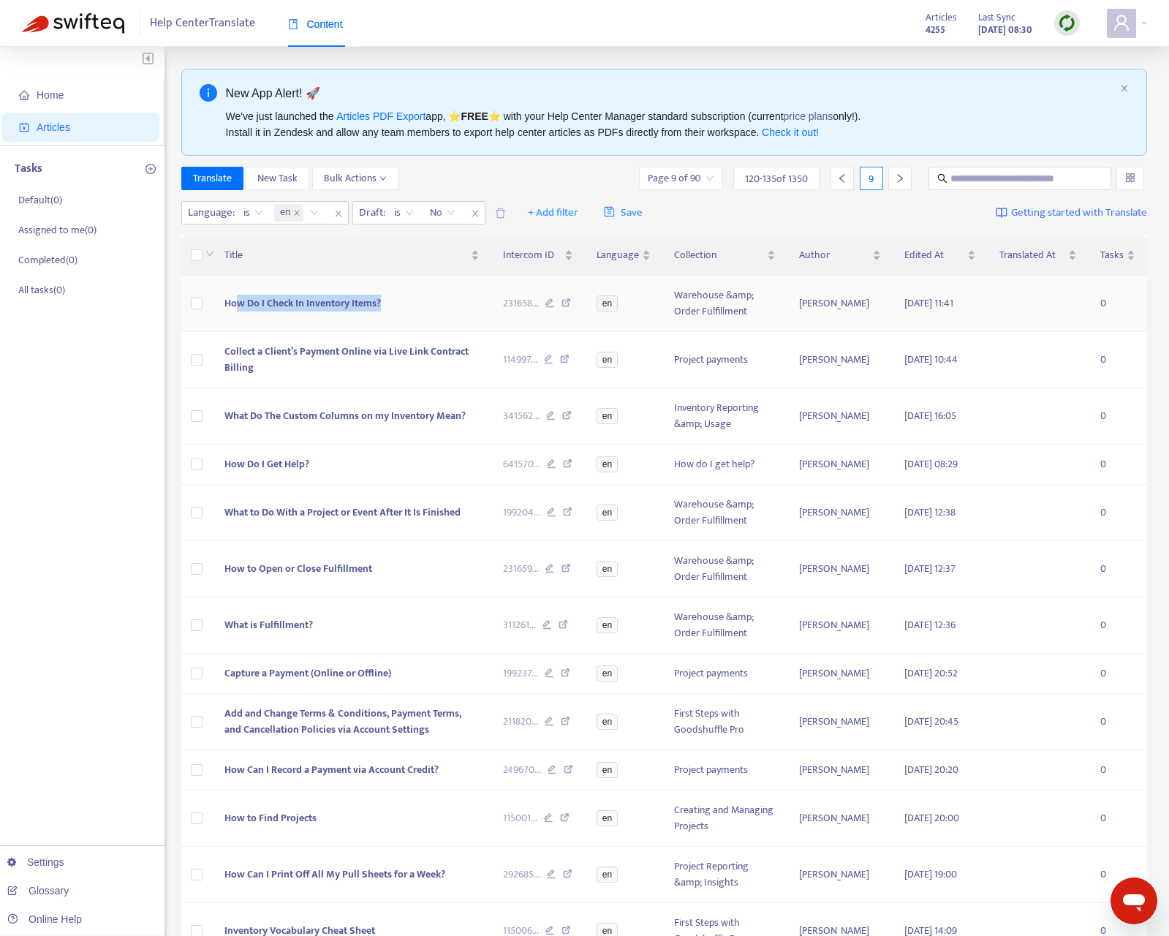
click at [374, 313] on td "How Do I Check In Inventory Items?" at bounding box center [352, 304] width 279 height 56
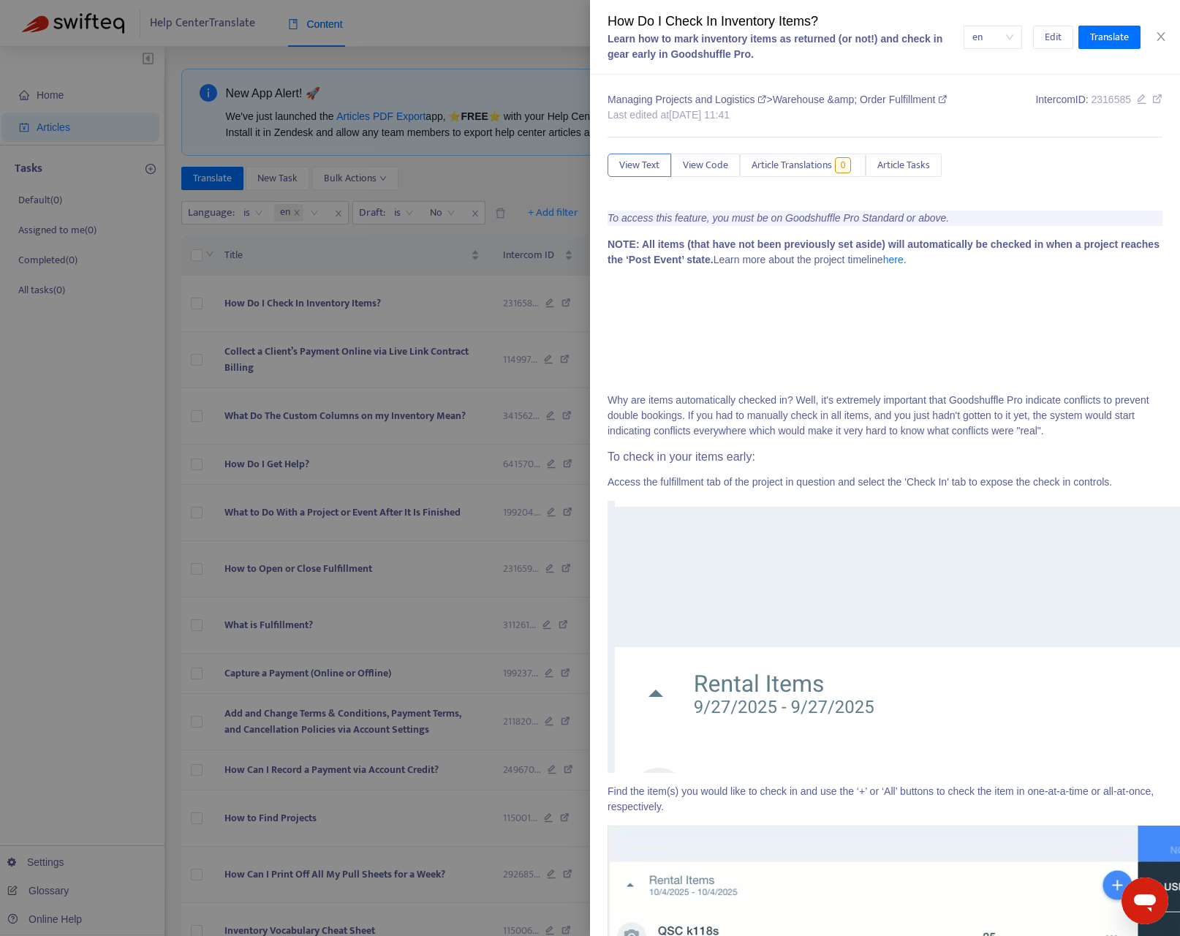
drag, startPoint x: 91, startPoint y: 346, endPoint x: 107, endPoint y: 344, distance: 15.6
click at [93, 346] on div at bounding box center [590, 468] width 1180 height 936
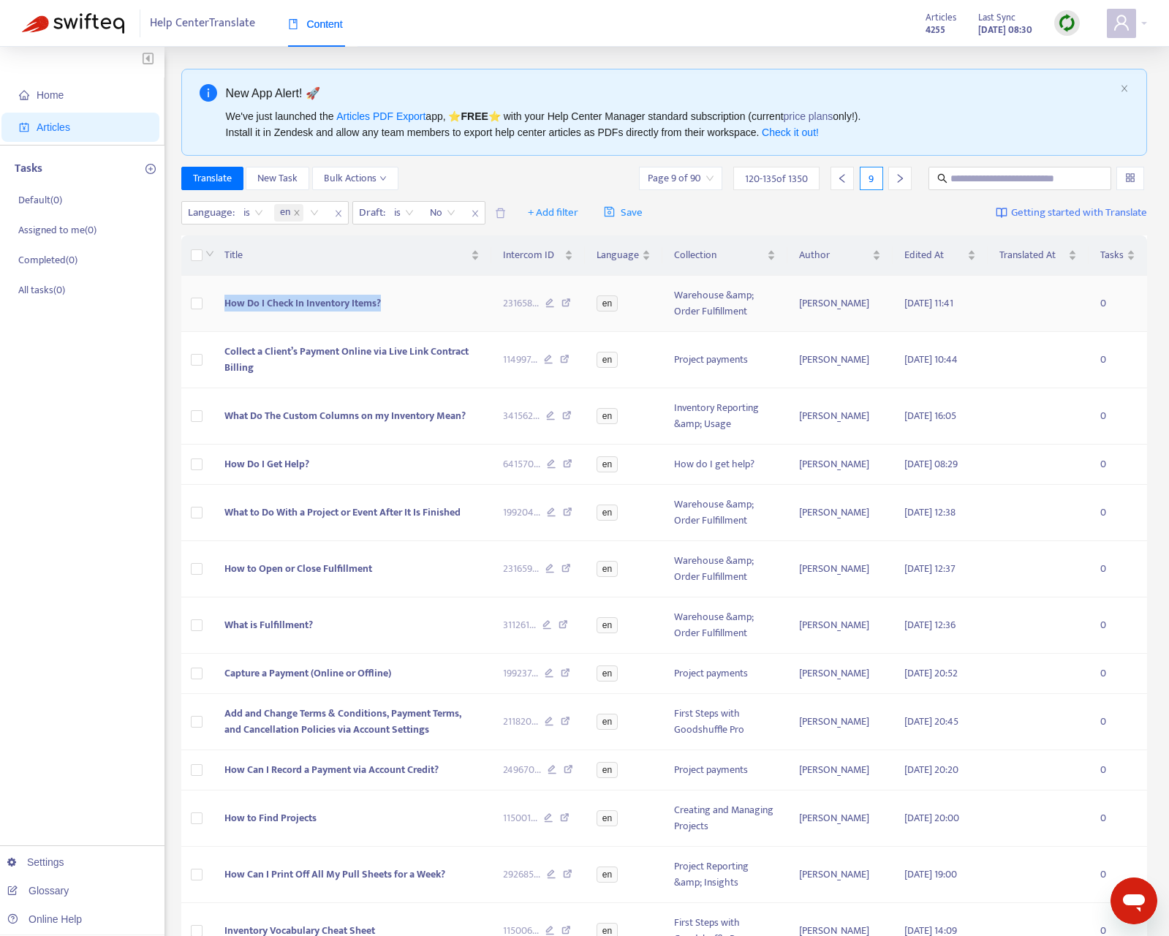
drag, startPoint x: 376, startPoint y: 310, endPoint x: 281, endPoint y: 306, distance: 95.8
click at [202, 306] on tr "How Do I Check In Inventory Items? 231658 ... en Warehouse &amp; Order Fulfillm…" at bounding box center [664, 304] width 966 height 56
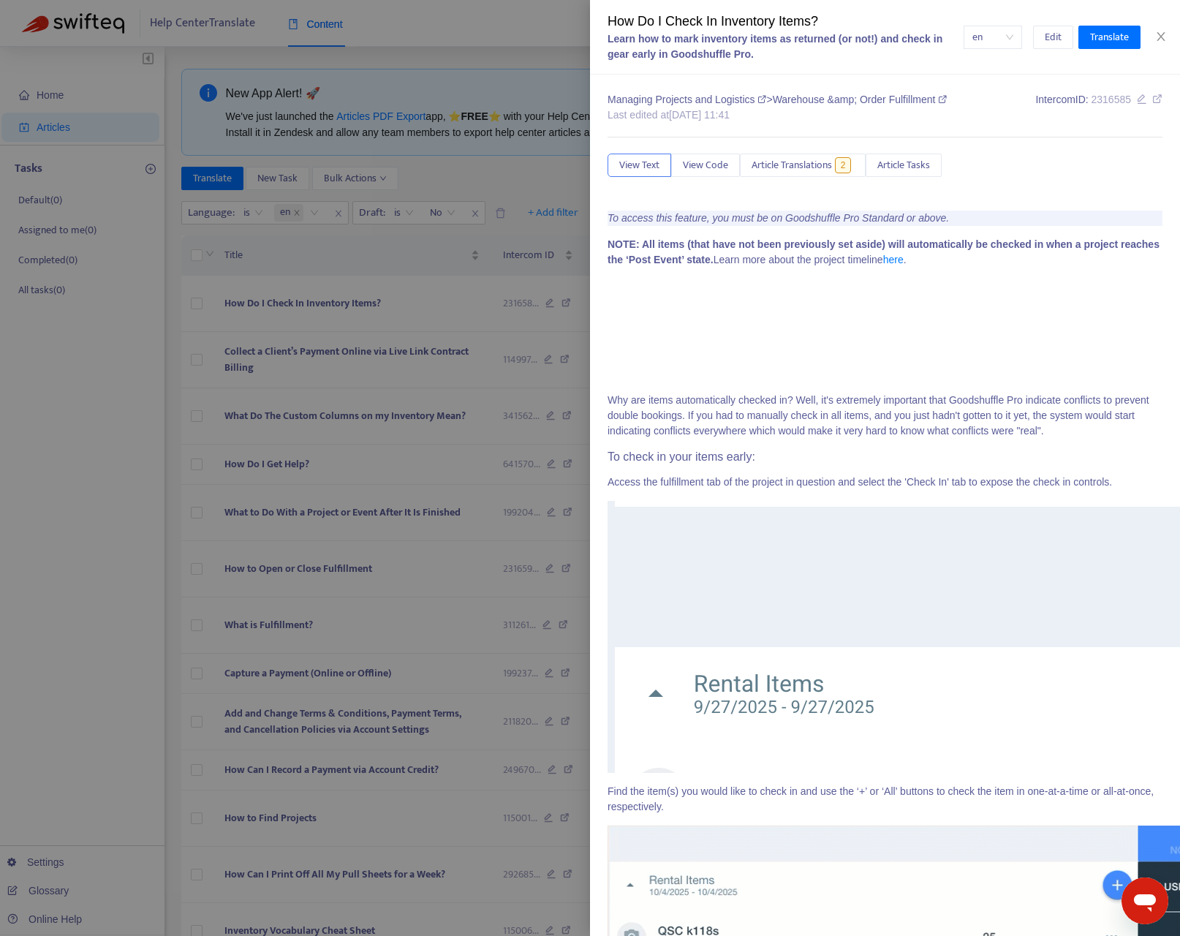
click at [71, 441] on div at bounding box center [590, 468] width 1180 height 936
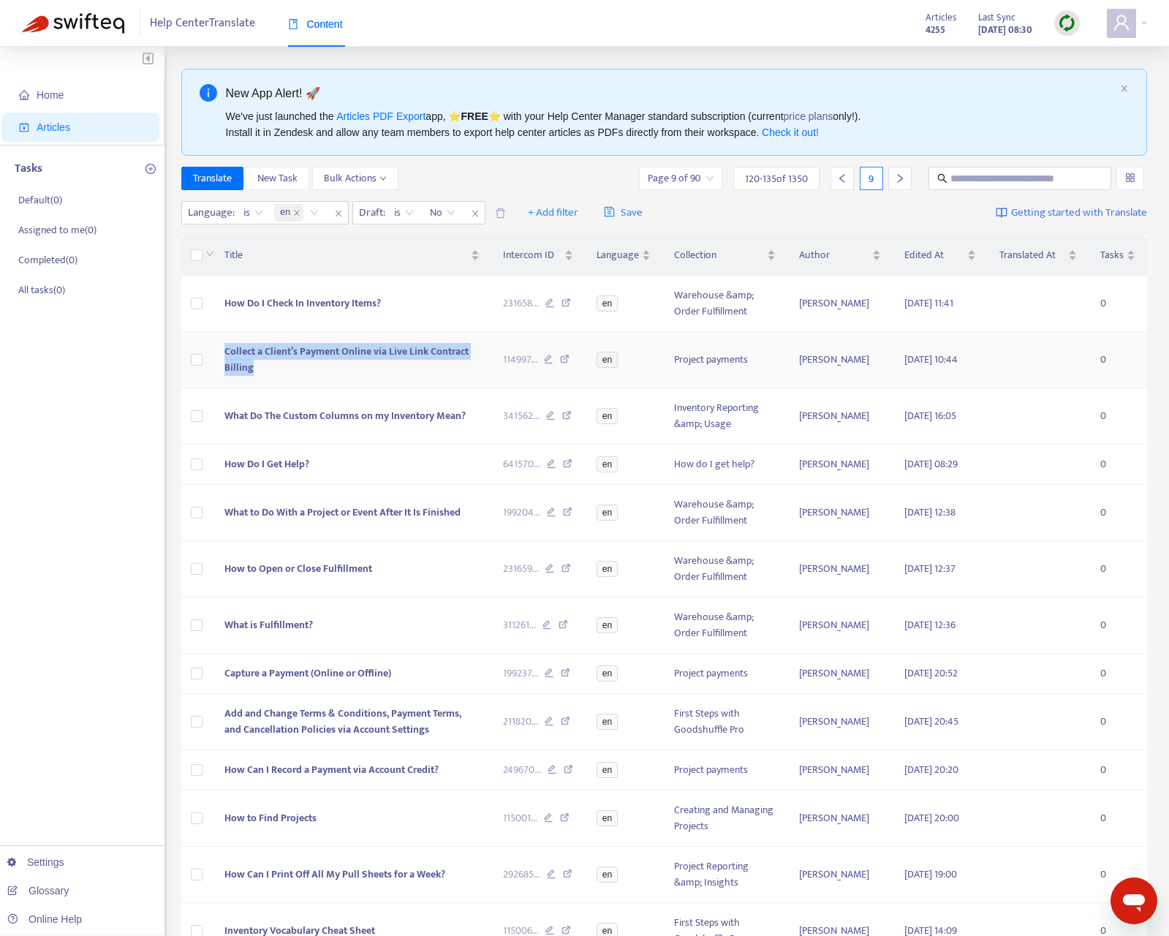
drag, startPoint x: 242, startPoint y: 363, endPoint x: 352, endPoint y: 352, distance: 111.0
click at [225, 350] on td "Collect a Client’s Payment Online via Live Link Contract Billing" at bounding box center [352, 360] width 279 height 56
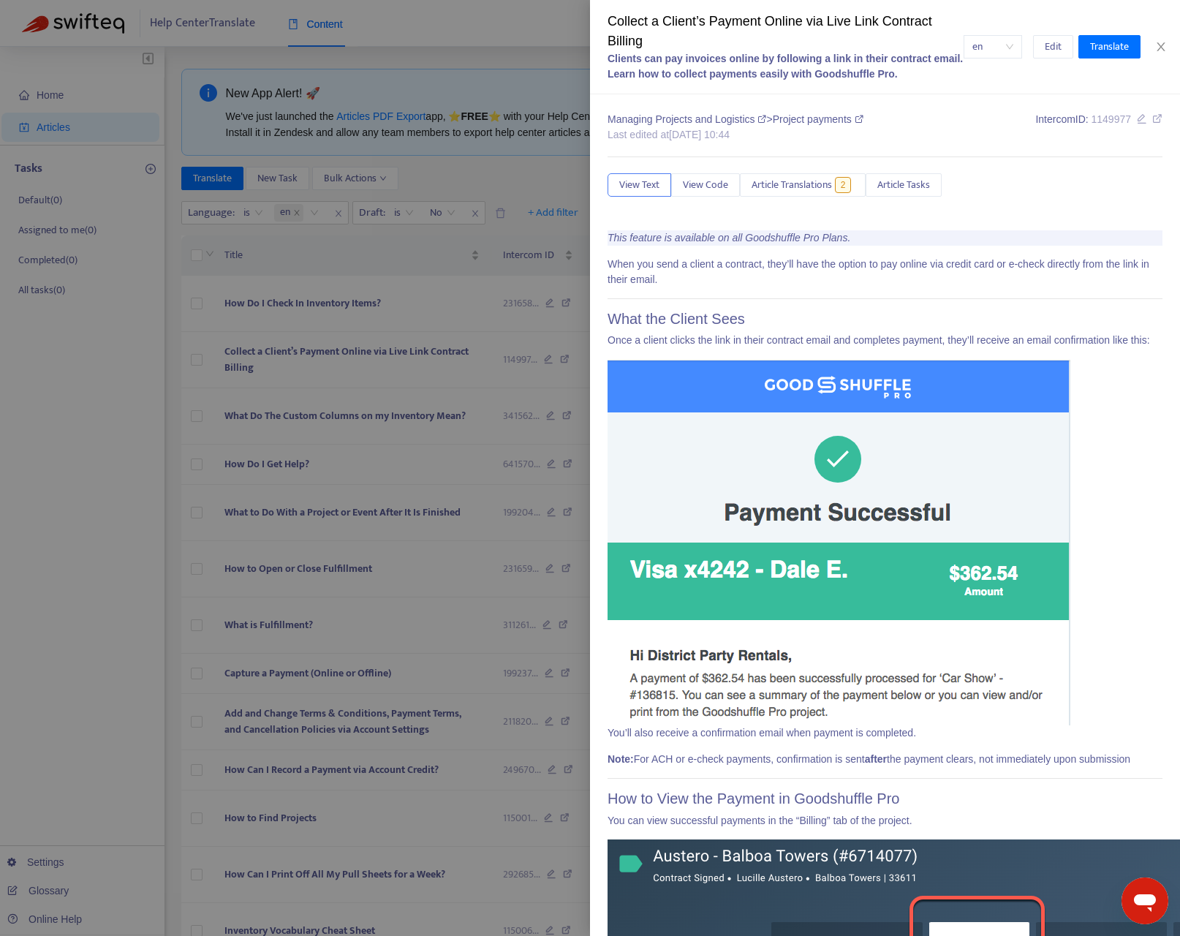
click at [96, 455] on div at bounding box center [590, 468] width 1180 height 936
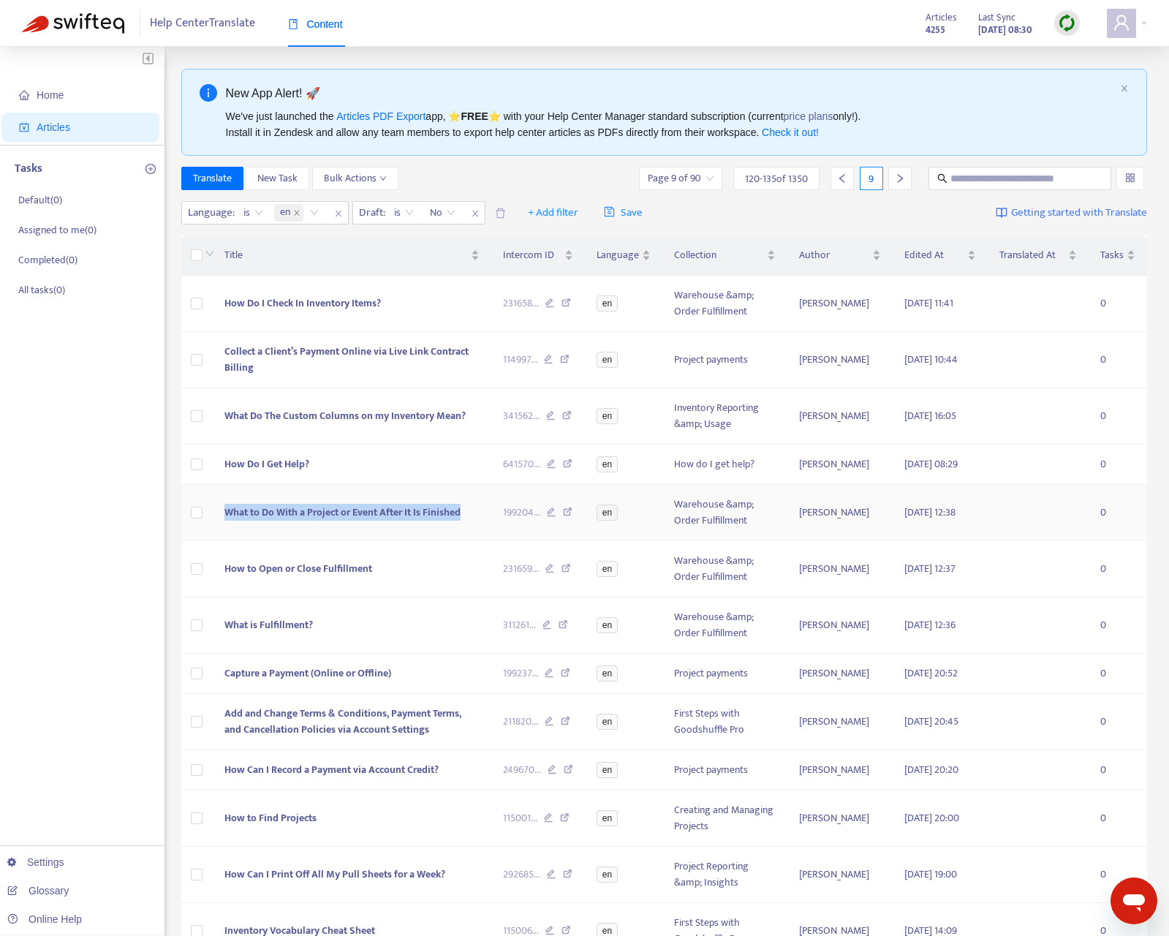
drag, startPoint x: 451, startPoint y: 534, endPoint x: 216, endPoint y: 533, distance: 234.6
click at [216, 533] on td "What to Do With a Project or Event After It Is Finished" at bounding box center [352, 513] width 279 height 56
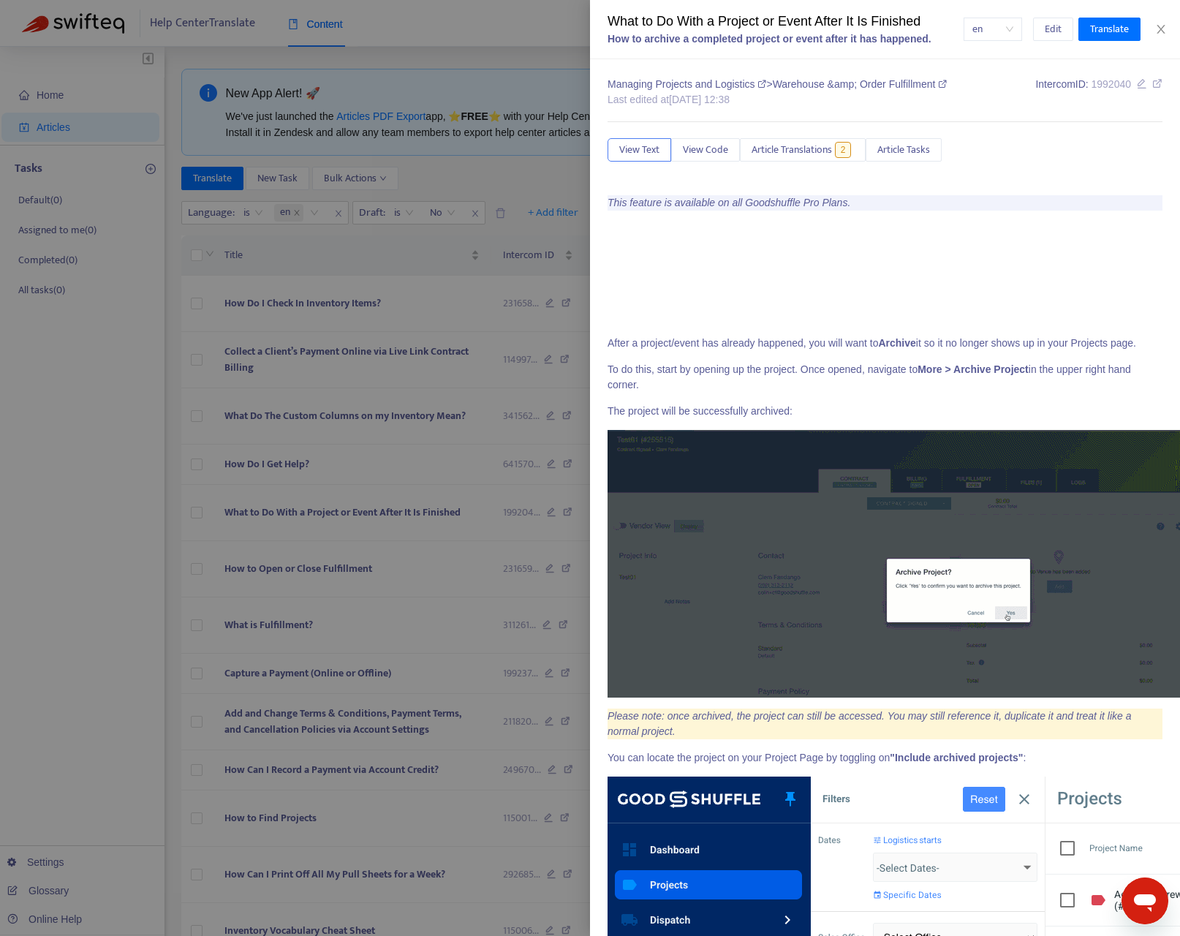
click at [96, 502] on div at bounding box center [590, 468] width 1180 height 936
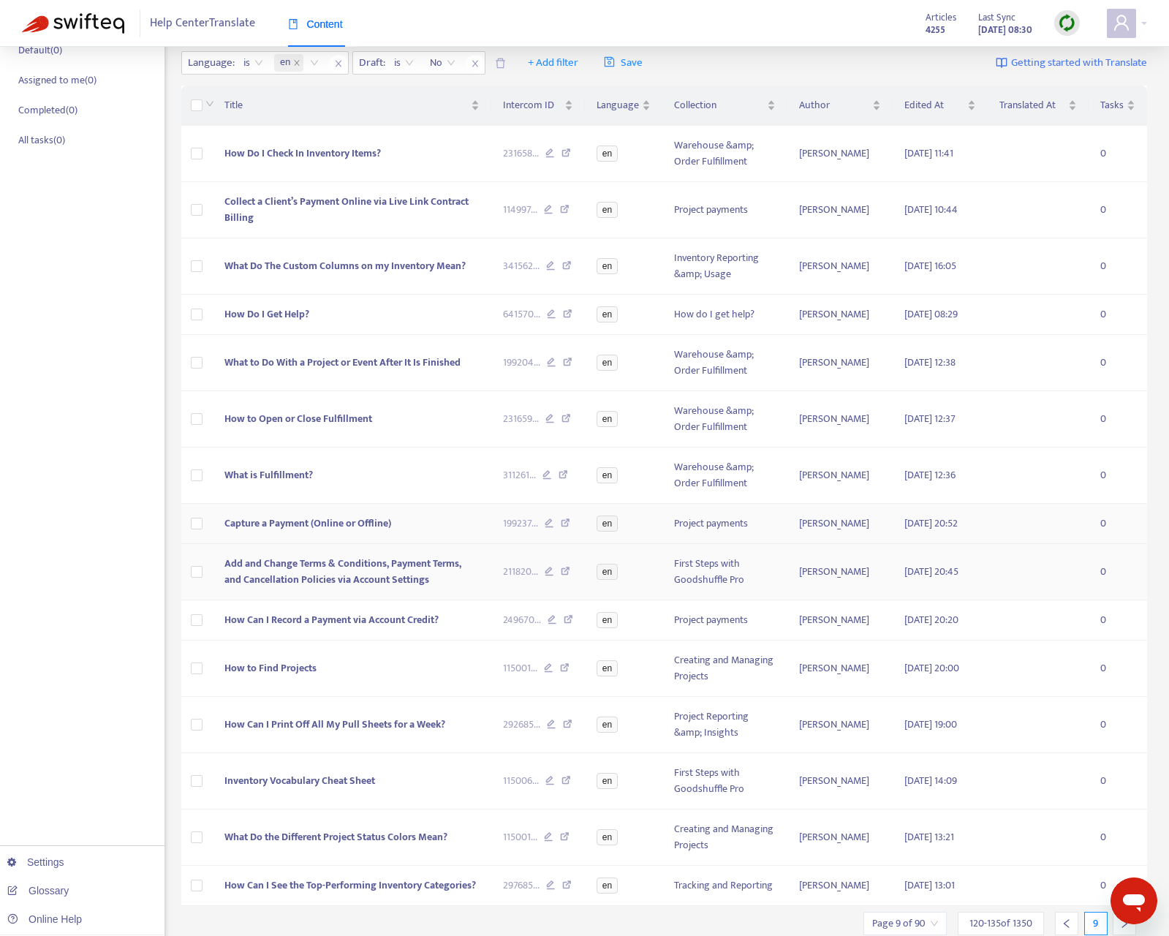
scroll to position [154, 0]
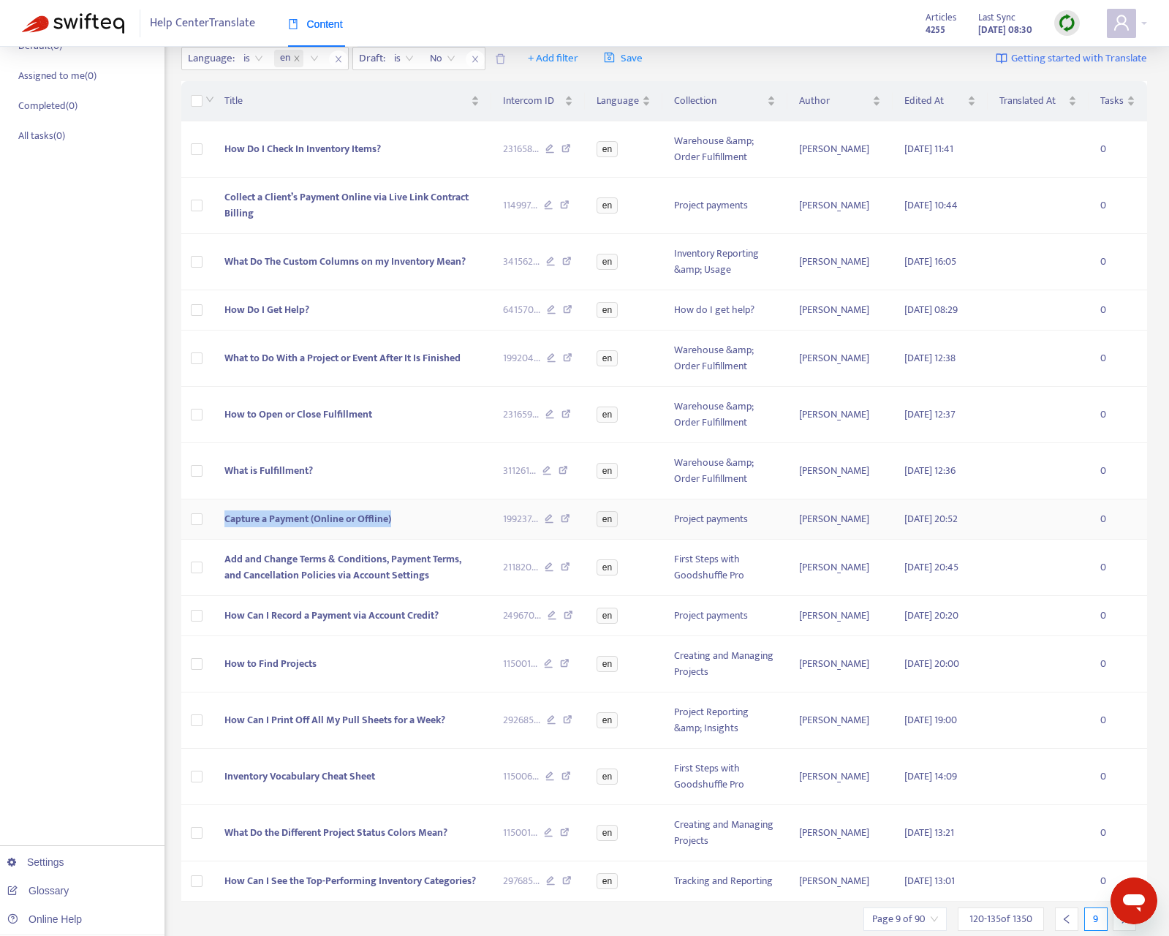
drag, startPoint x: 394, startPoint y: 544, endPoint x: 224, endPoint y: 544, distance: 170.3
click at [224, 539] on td "Capture a Payment (Online or Offline)" at bounding box center [352, 519] width 279 height 40
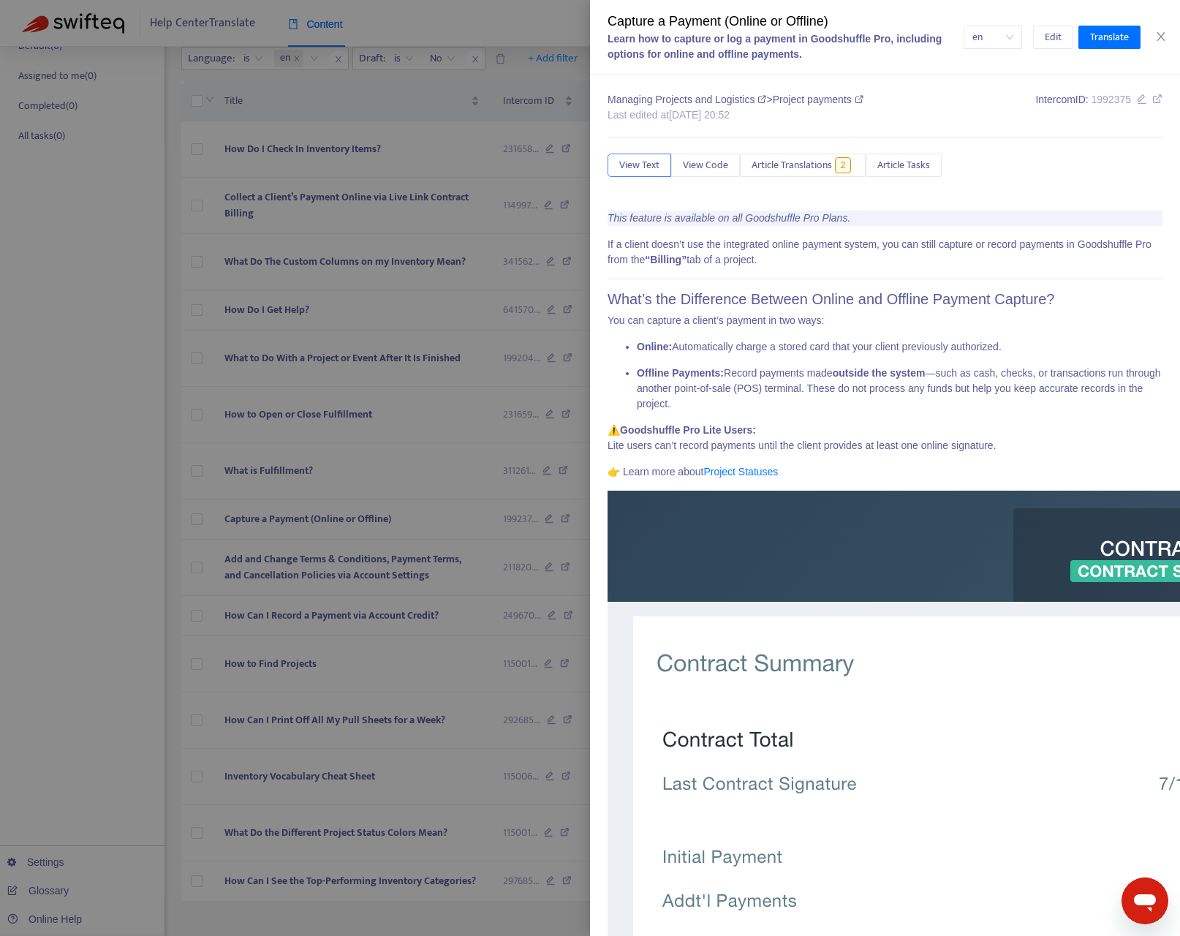
click at [117, 598] on div at bounding box center [590, 468] width 1180 height 936
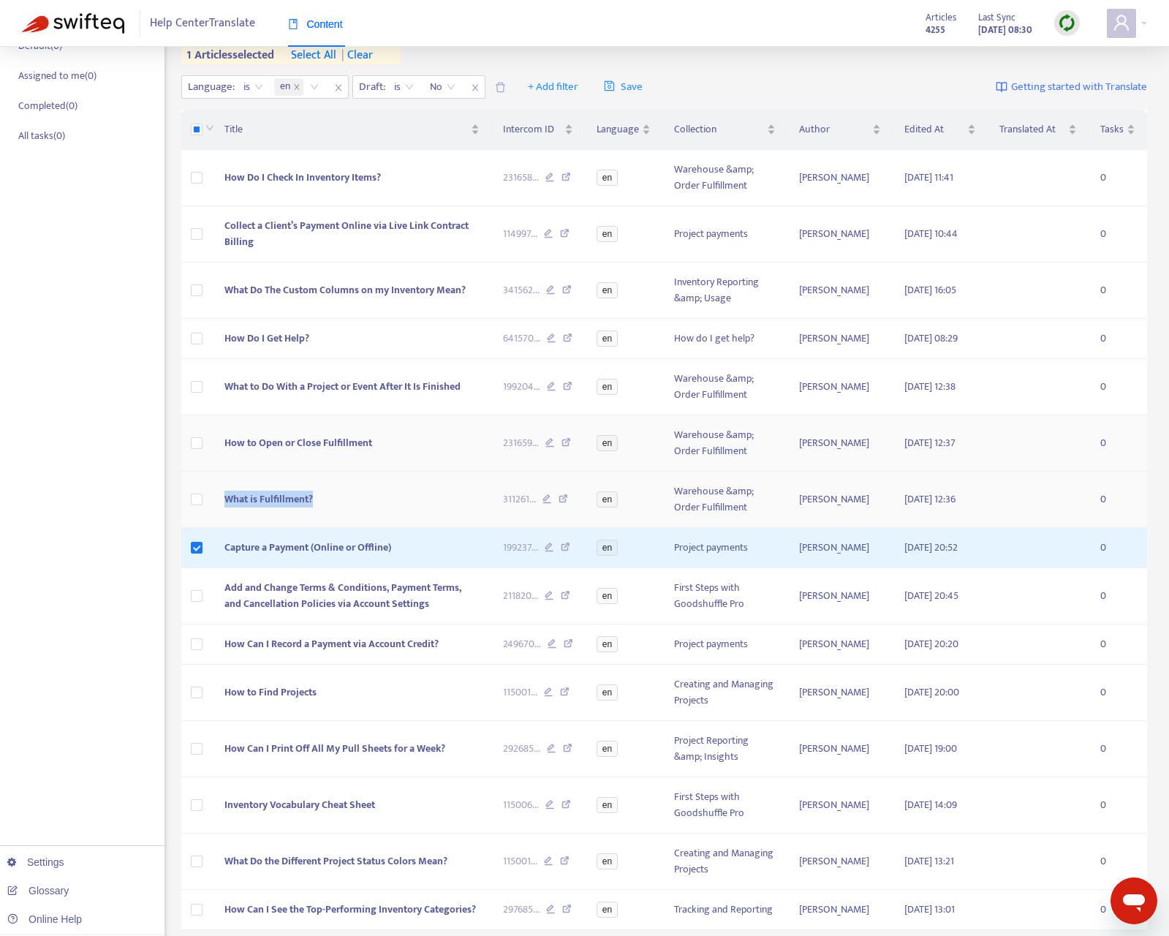
drag, startPoint x: 328, startPoint y: 520, endPoint x: 1136, endPoint y: 465, distance: 809.5
click at [238, 520] on td "What is Fulfillment?" at bounding box center [352, 499] width 279 height 56
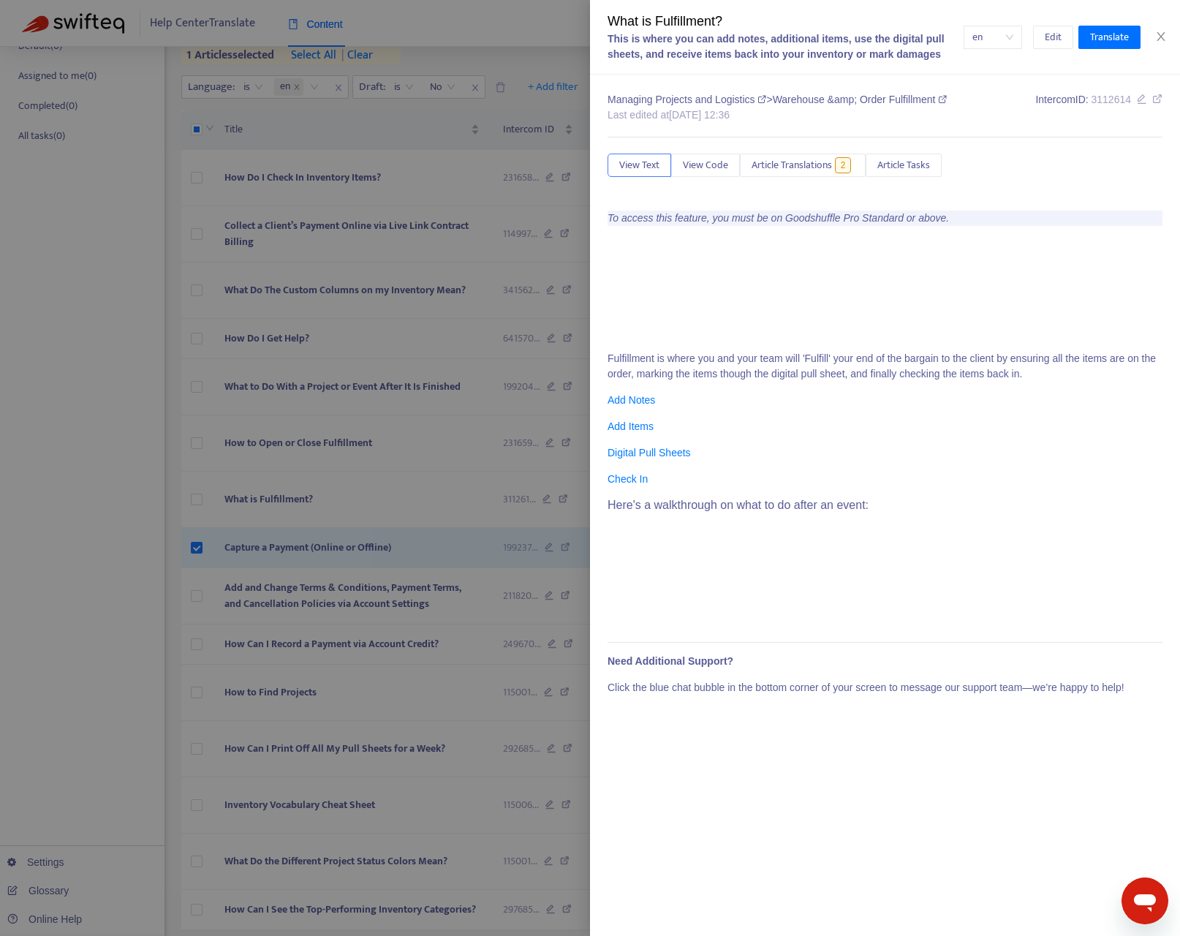
click at [118, 545] on div at bounding box center [590, 468] width 1180 height 936
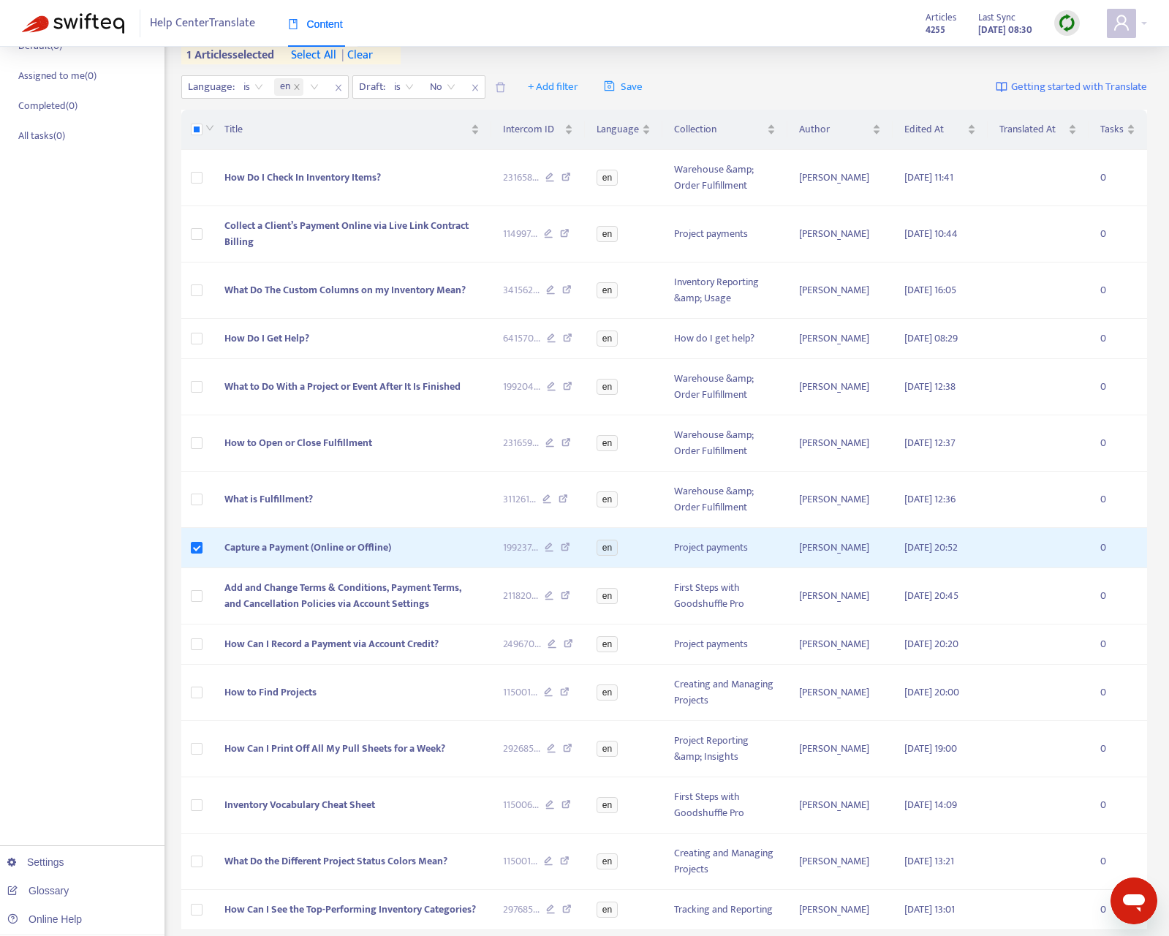
click at [72, 653] on div "Home Articles Tasks Default ( 0 ) Assigned to me ( 0 ) Completed ( 0 ) All task…" at bounding box center [82, 452] width 164 height 1119
drag, startPoint x: 433, startPoint y: 633, endPoint x: 210, endPoint y: 618, distance: 223.4
click at [210, 618] on tr "Add and Change Terms & Conditions, Payment Terms, and Cancellation Policies via…" at bounding box center [664, 596] width 966 height 56
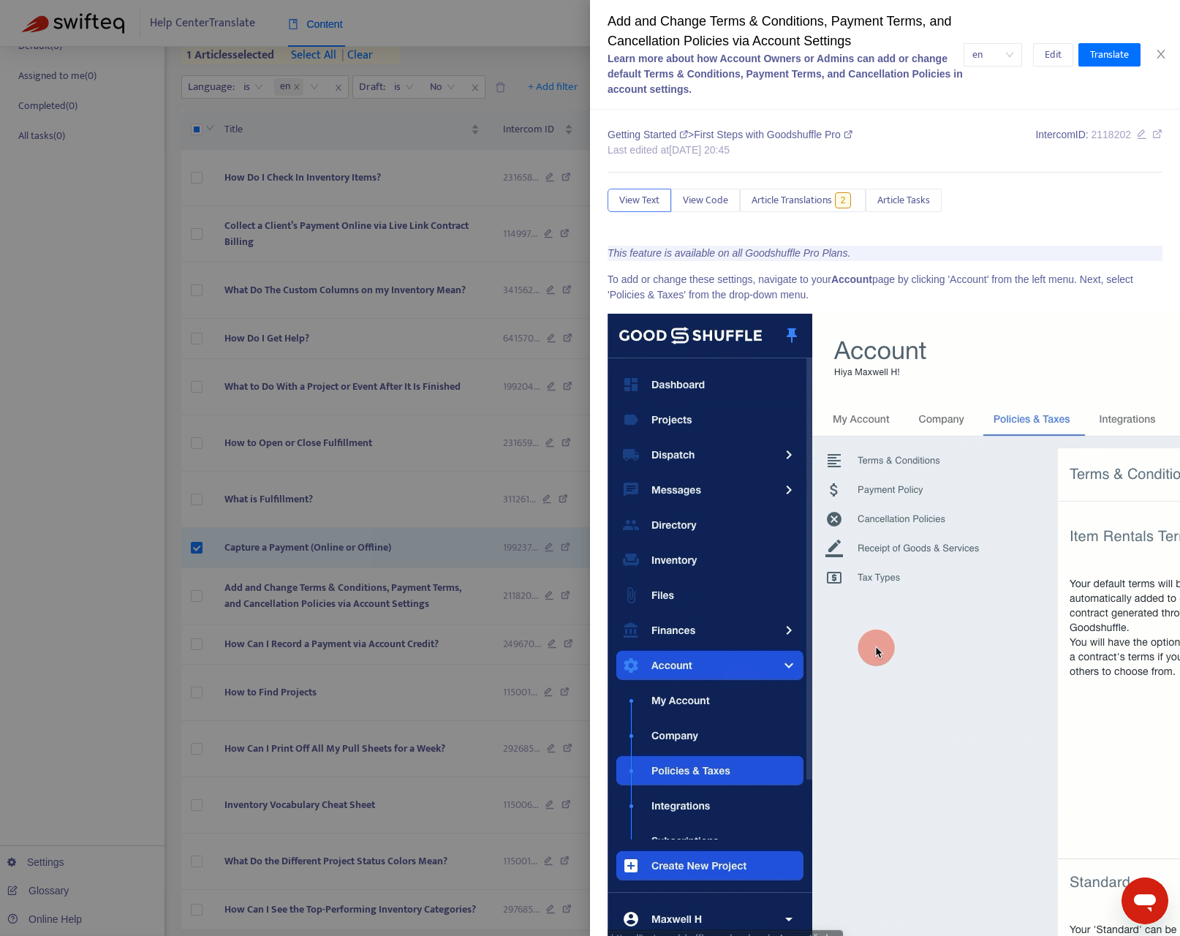
click at [193, 625] on div at bounding box center [590, 468] width 1180 height 936
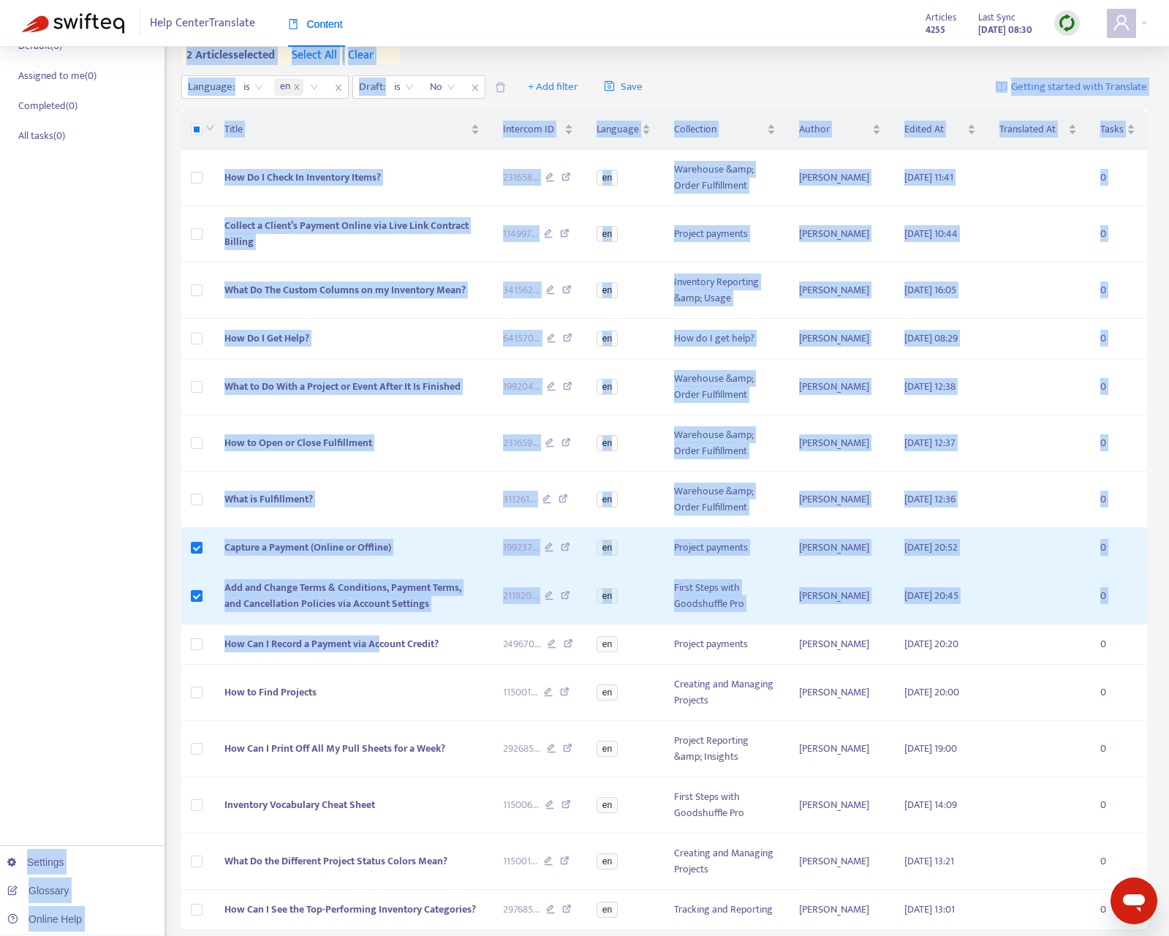
drag, startPoint x: 360, startPoint y: 690, endPoint x: 150, endPoint y: 691, distance: 210.5
click at [150, 691] on div "Home Articles Tasks Default ( 0 ) Assigned to me ( 0 ) Completed ( 0 ) All task…" at bounding box center [584, 462] width 1125 height 1097
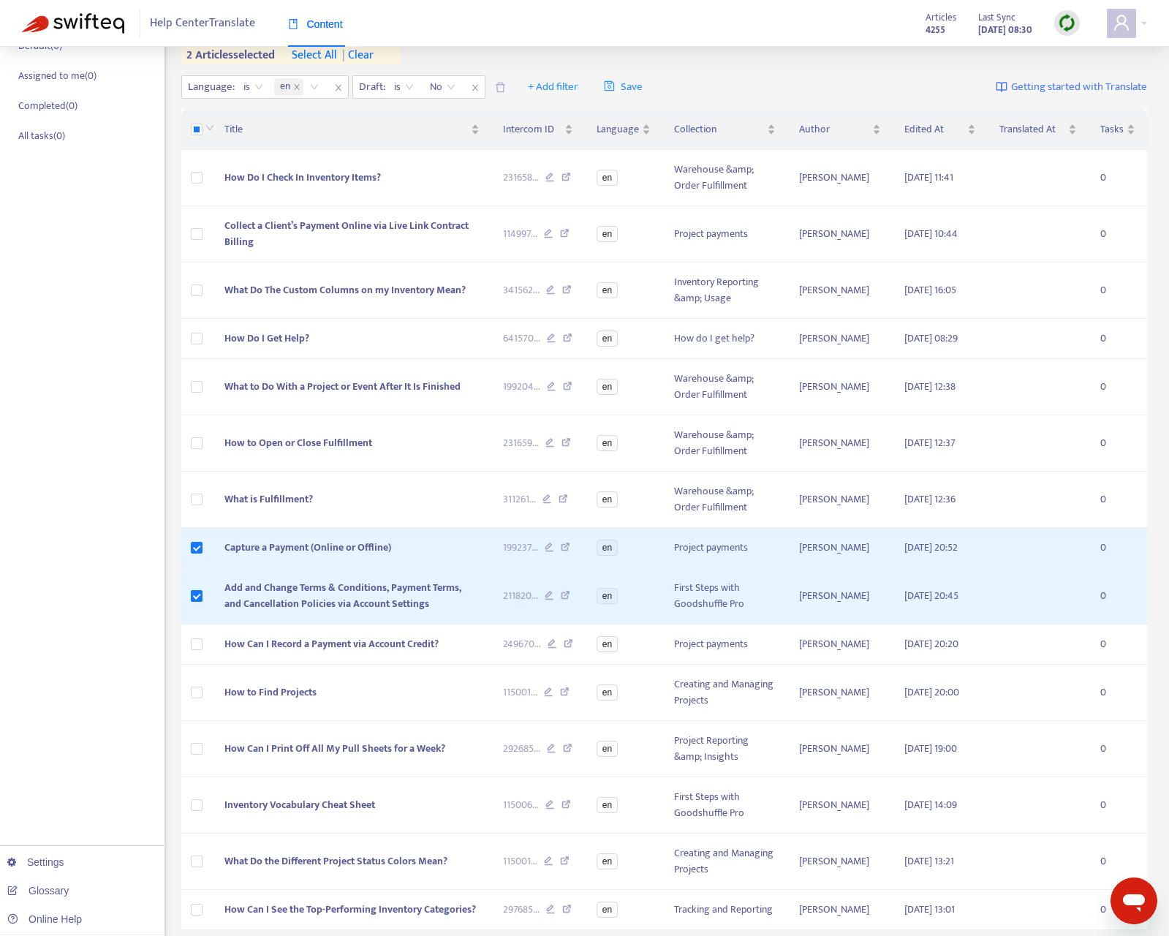
drag, startPoint x: 117, startPoint y: 664, endPoint x: 131, endPoint y: 664, distance: 13.9
click at [117, 664] on div "Home Articles Tasks Default ( 0 ) Assigned to me ( 0 ) Completed ( 0 ) All task…" at bounding box center [82, 452] width 164 height 1119
drag, startPoint x: 311, startPoint y: 689, endPoint x: 221, endPoint y: 689, distance: 90.6
click at [221, 664] on td "How Can I Record a Payment via Account Credit?" at bounding box center [352, 644] width 279 height 40
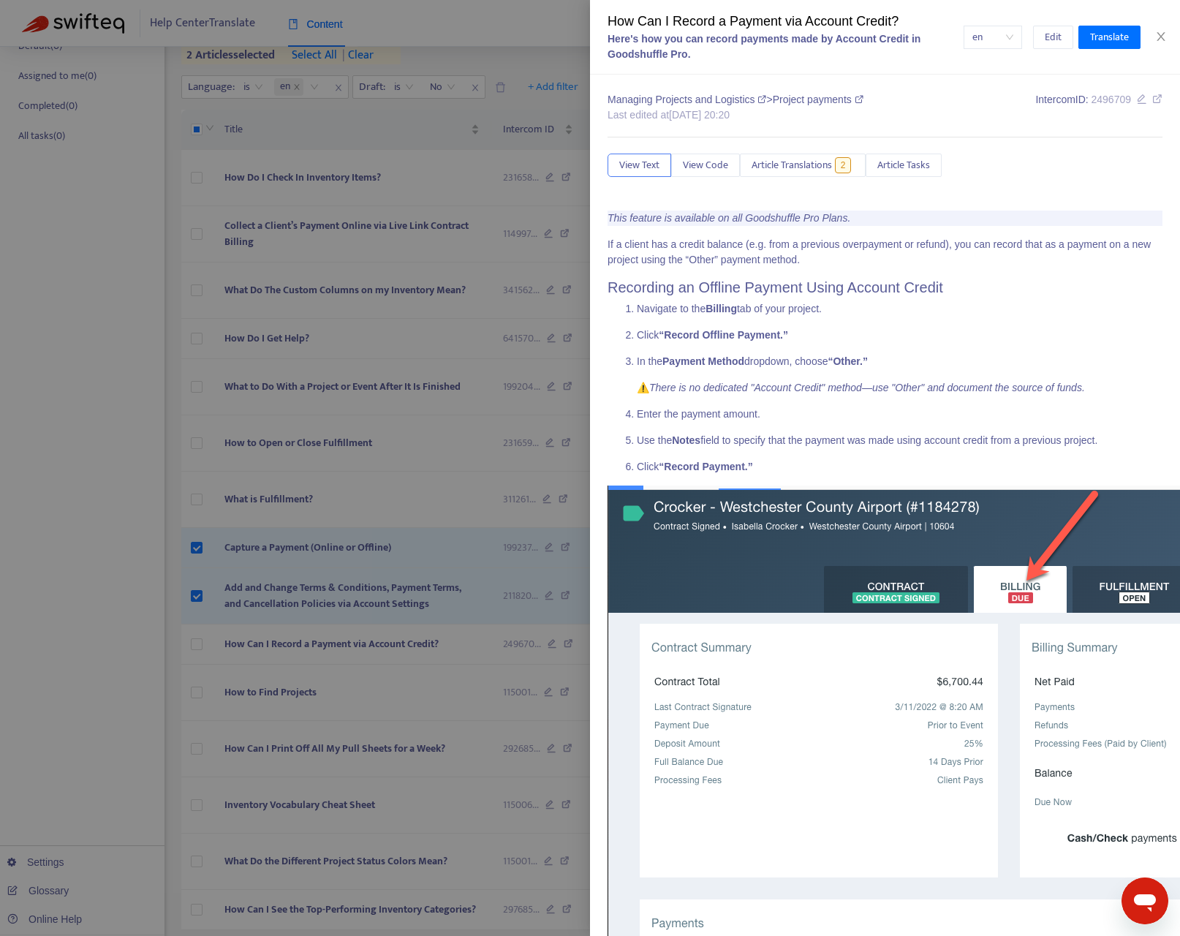
click at [118, 661] on div at bounding box center [590, 468] width 1180 height 936
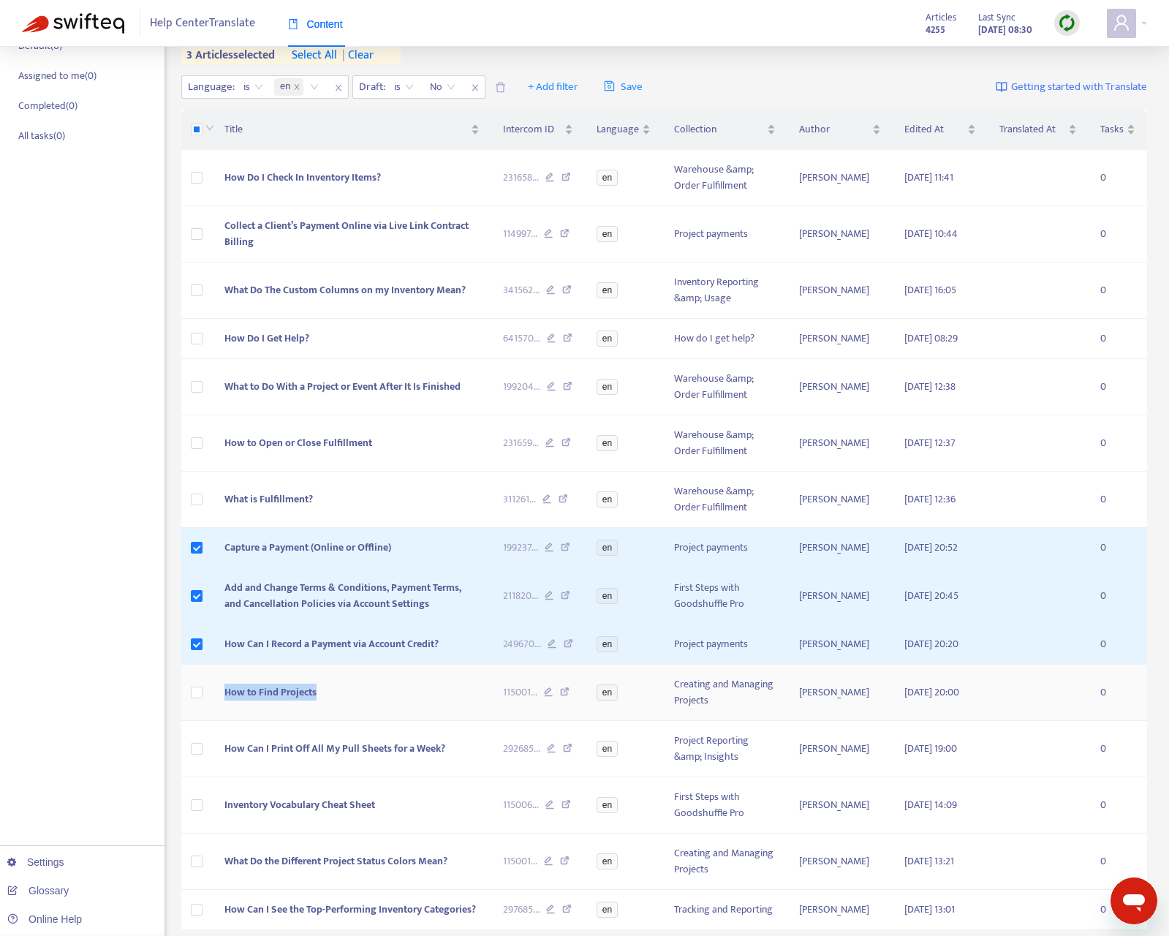
drag, startPoint x: 318, startPoint y: 749, endPoint x: 307, endPoint y: 733, distance: 19.5
click at [223, 721] on td "How to Find Projects" at bounding box center [352, 692] width 279 height 56
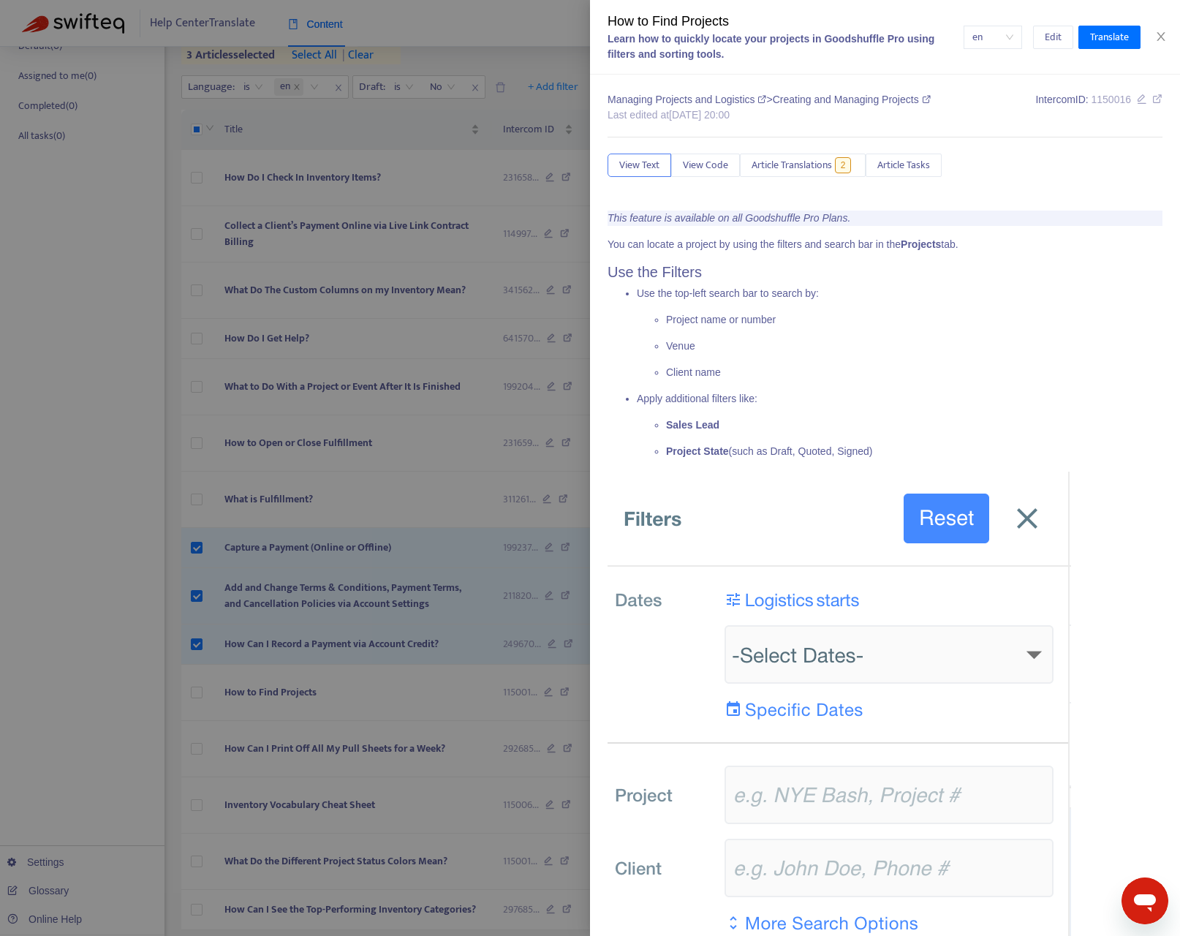
click at [93, 577] on div at bounding box center [590, 468] width 1180 height 936
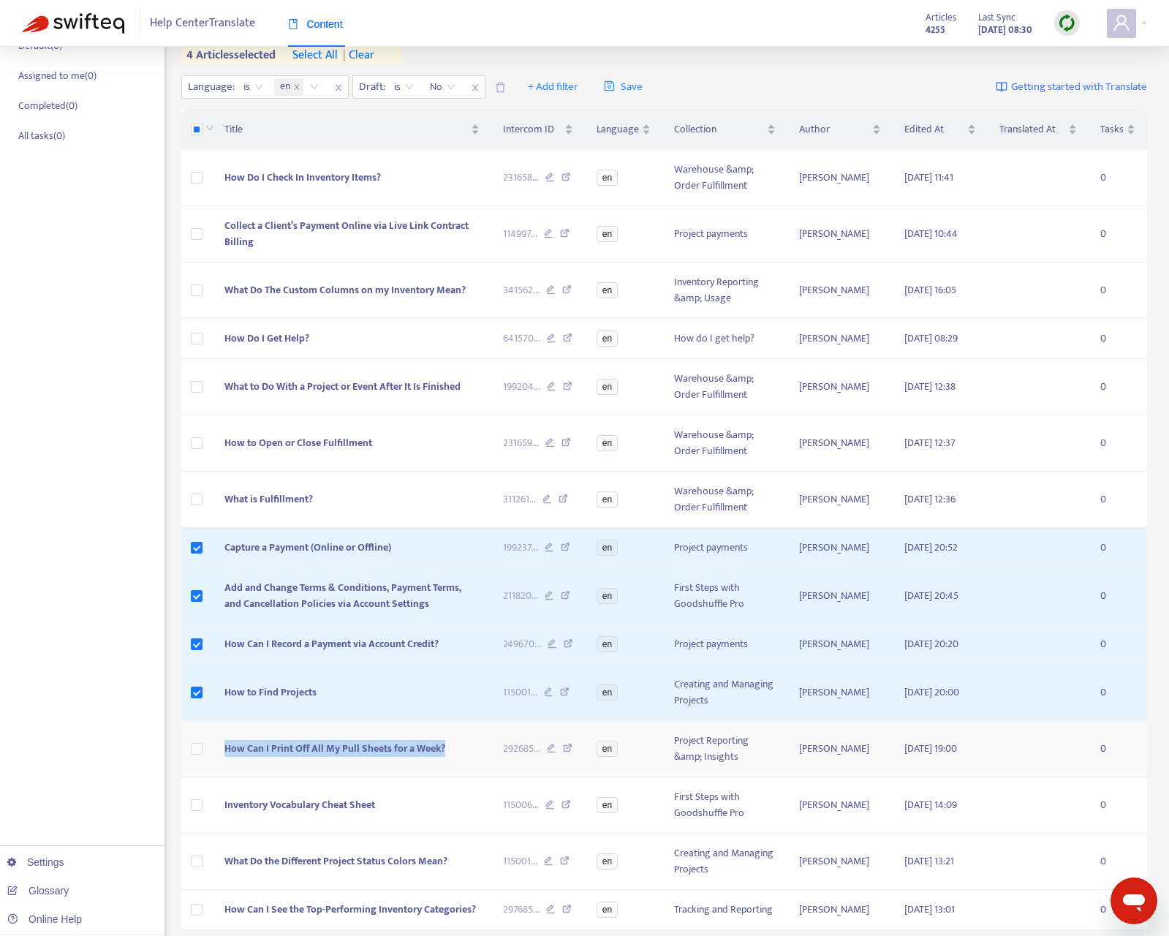
drag, startPoint x: 420, startPoint y: 801, endPoint x: 265, endPoint y: 794, distance: 155.1
click at [227, 777] on td "How Can I Print Off All My Pull Sheets for a Week?" at bounding box center [352, 749] width 279 height 56
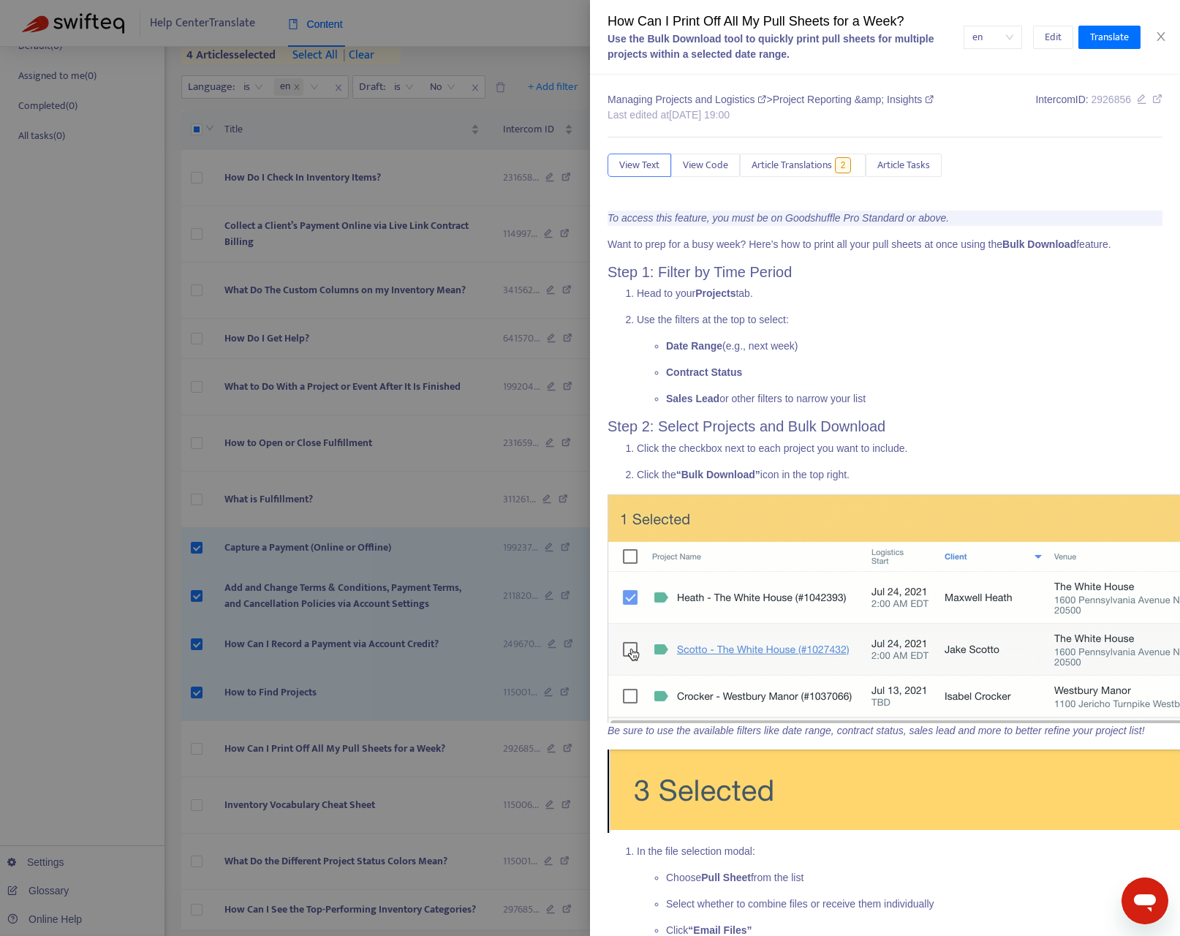
click at [111, 700] on div at bounding box center [590, 468] width 1180 height 936
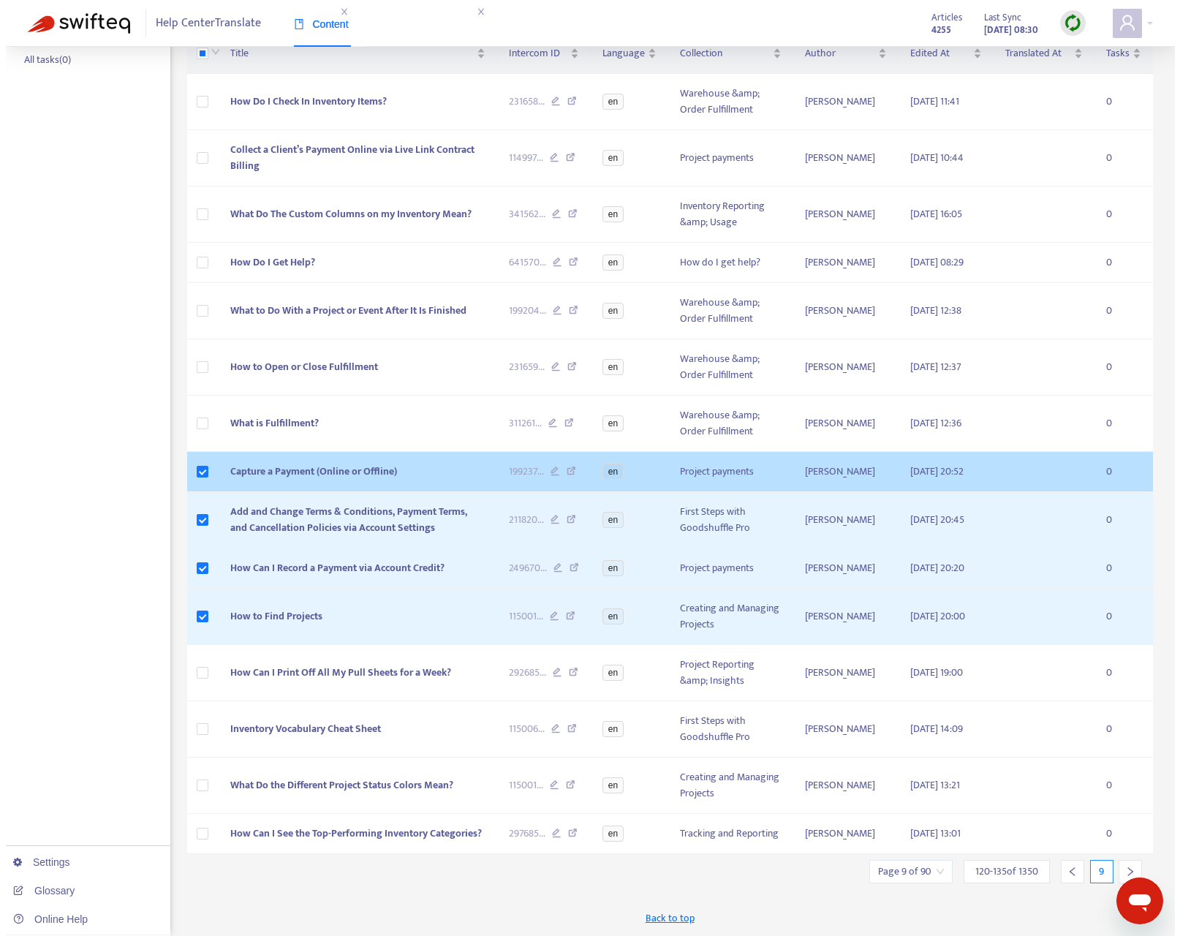
scroll to position [278, 0]
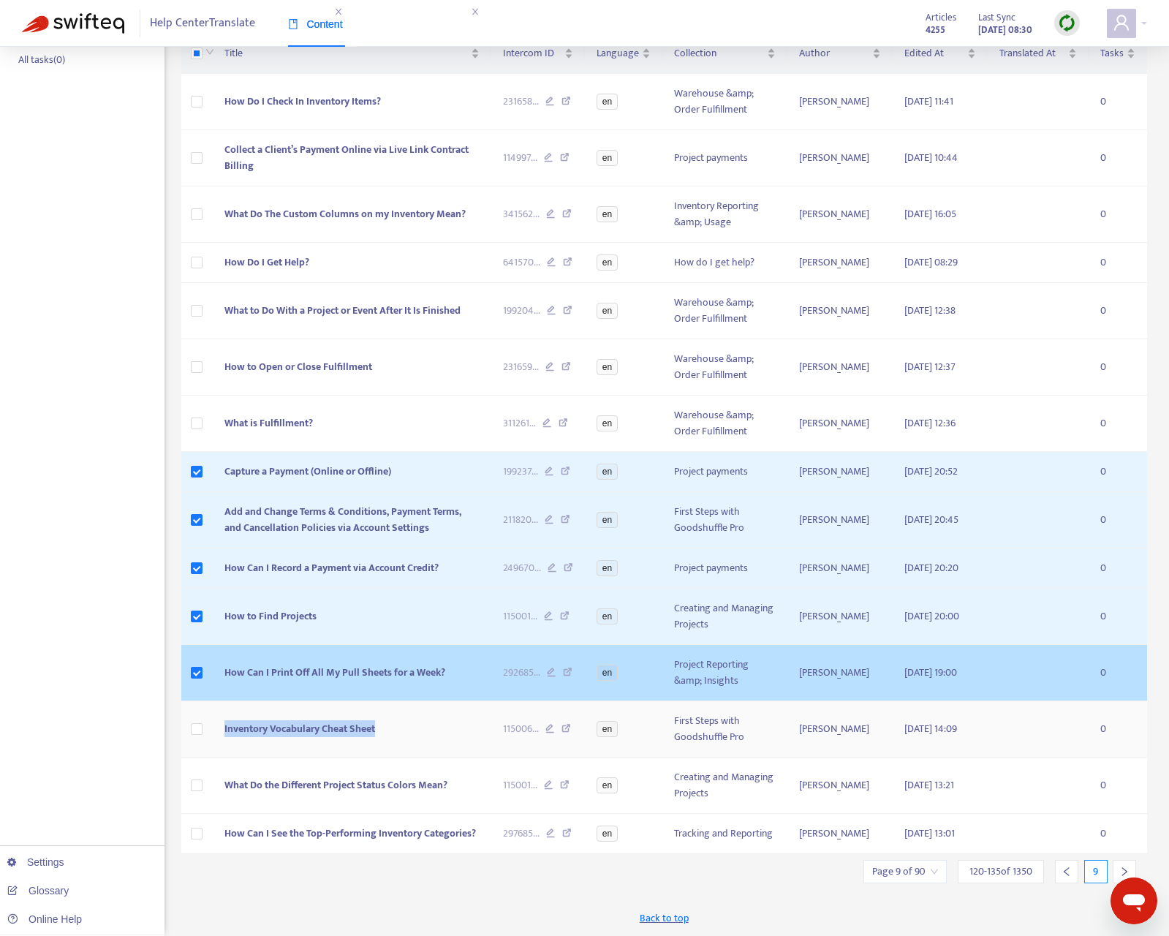
drag, startPoint x: 357, startPoint y: 736, endPoint x: 680, endPoint y: 659, distance: 331.3
click at [224, 731] on td "Inventory Vocabulary Cheat Sheet" at bounding box center [352, 729] width 279 height 56
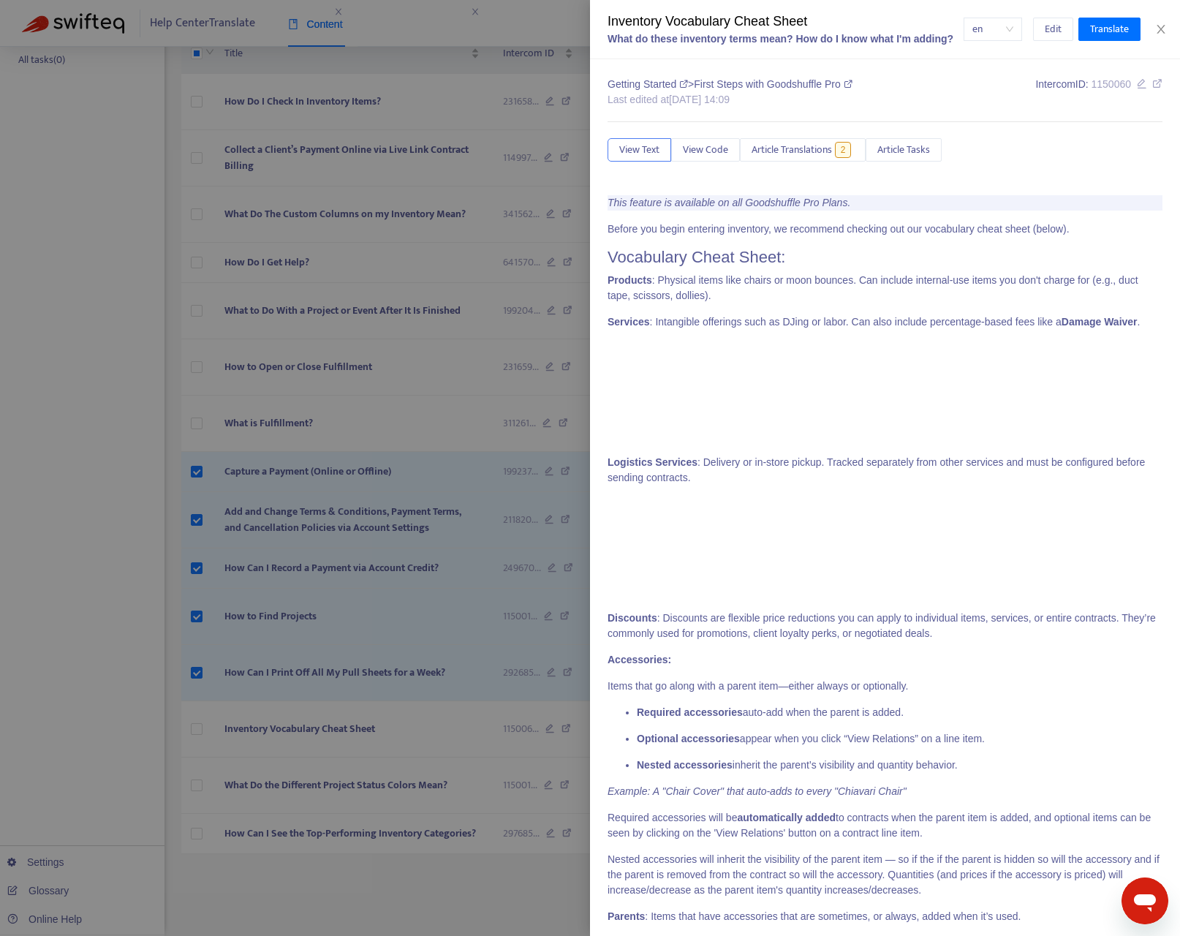
click at [96, 718] on div at bounding box center [590, 468] width 1180 height 936
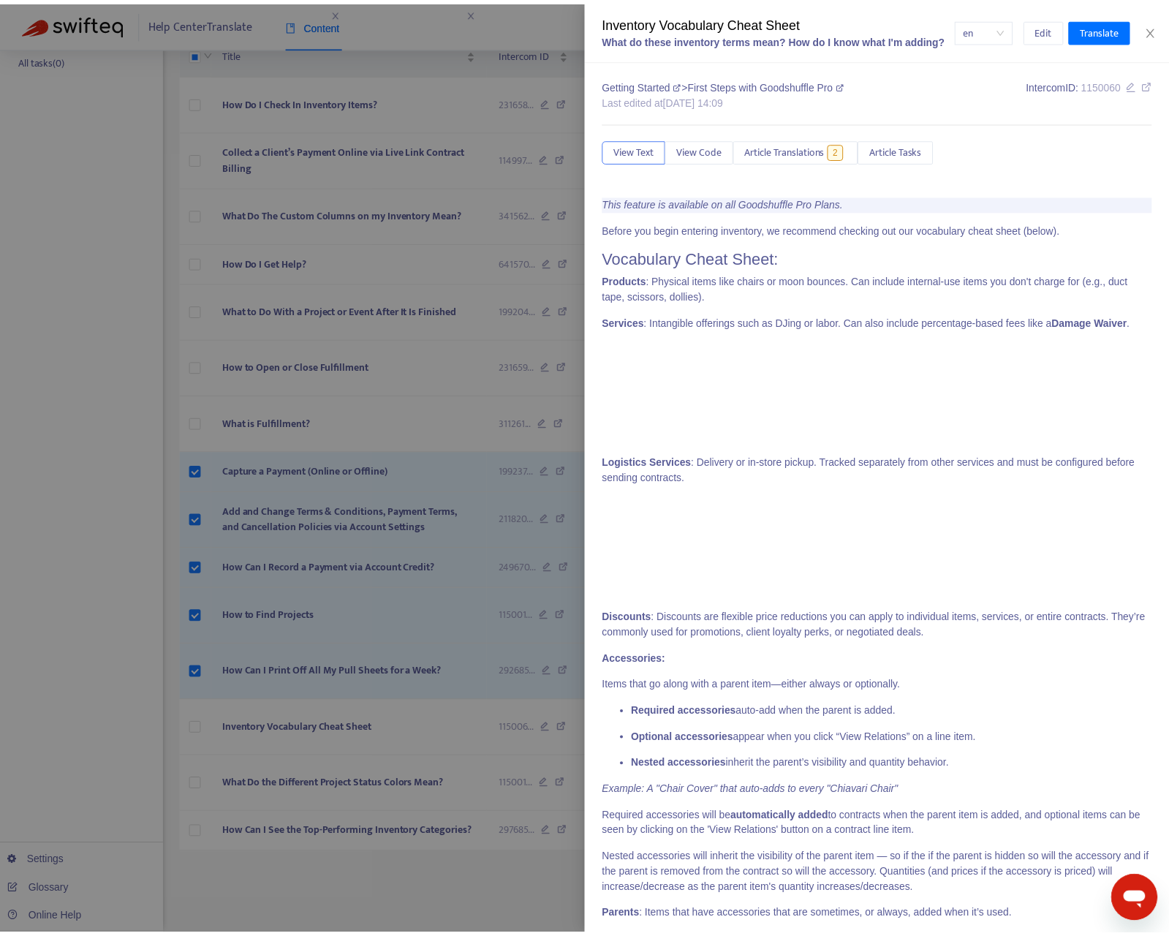
scroll to position [230, 0]
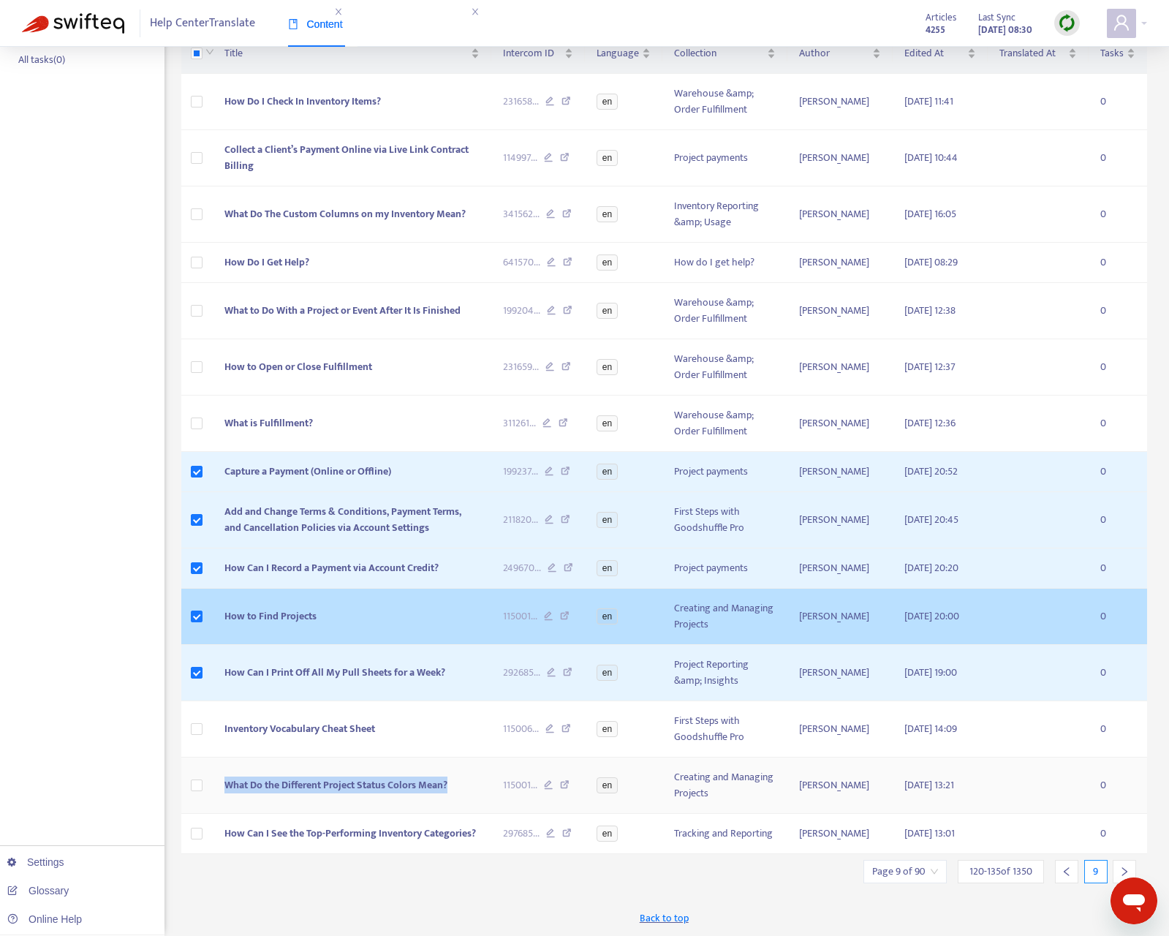
drag, startPoint x: 418, startPoint y: 829, endPoint x: 1035, endPoint y: 663, distance: 638.8
click at [220, 801] on td "What Do the Different Project Status Colors Mean?" at bounding box center [352, 785] width 279 height 56
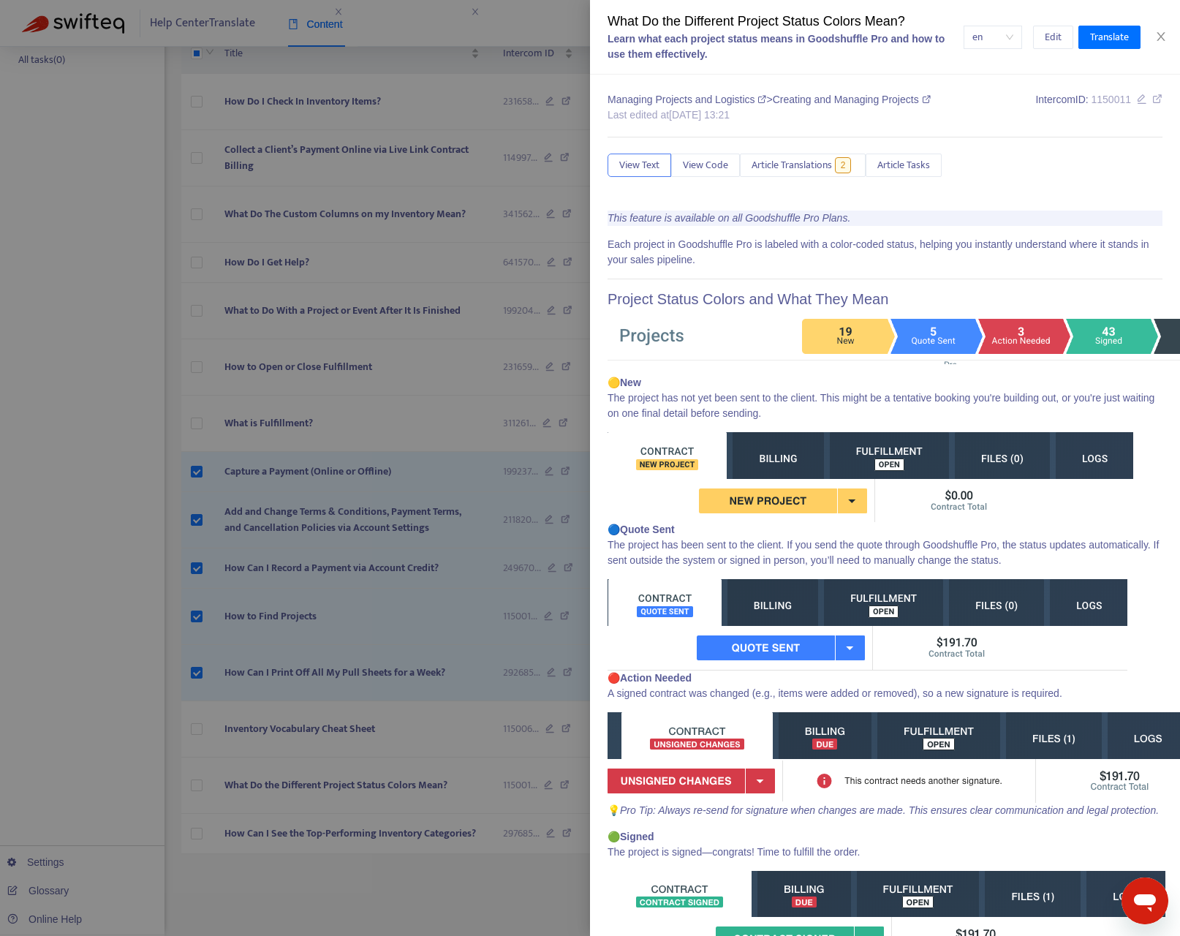
click at [115, 700] on div at bounding box center [590, 468] width 1180 height 936
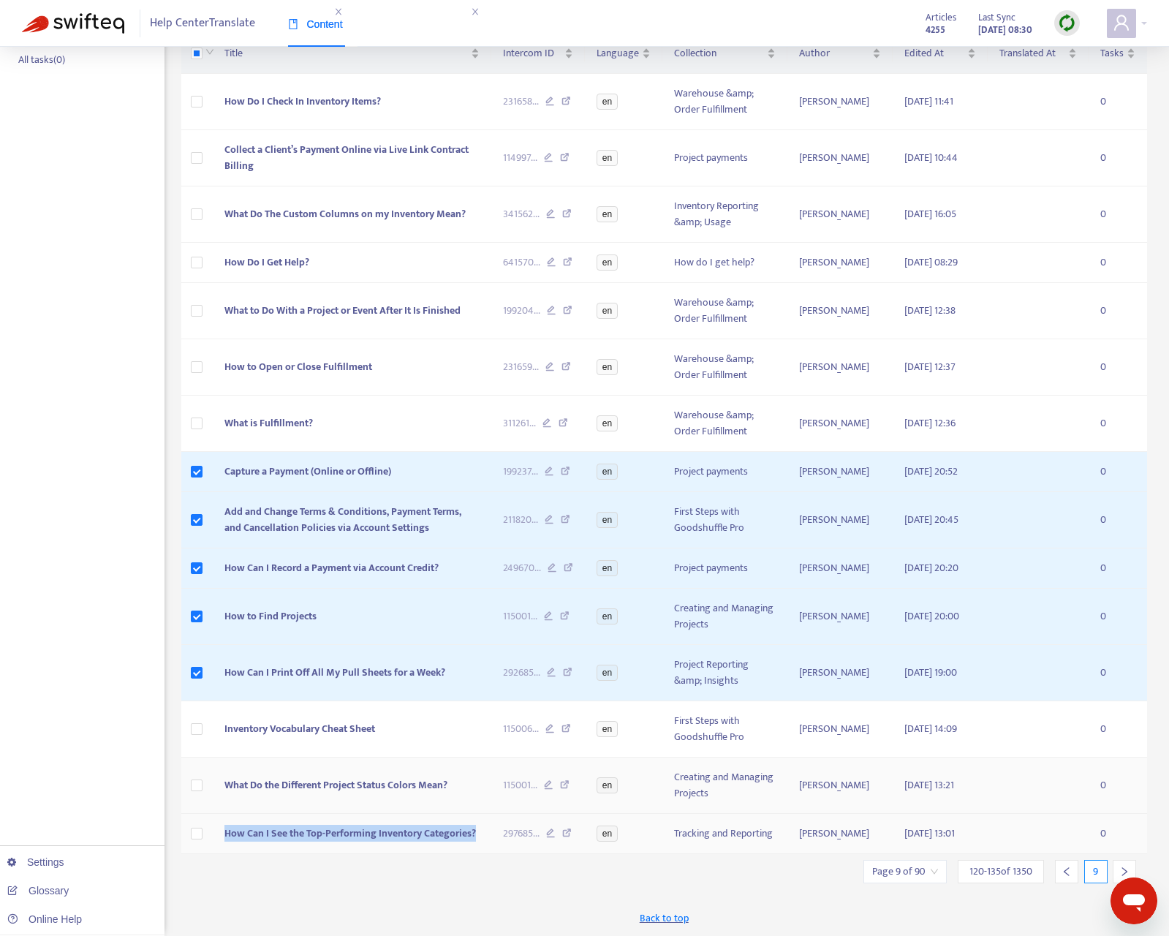
drag, startPoint x: 490, startPoint y: 888, endPoint x: 401, endPoint y: 857, distance: 94.3
click at [221, 801] on td "How Can I See the Top-Performing Inventory Categories?" at bounding box center [352, 833] width 279 height 40
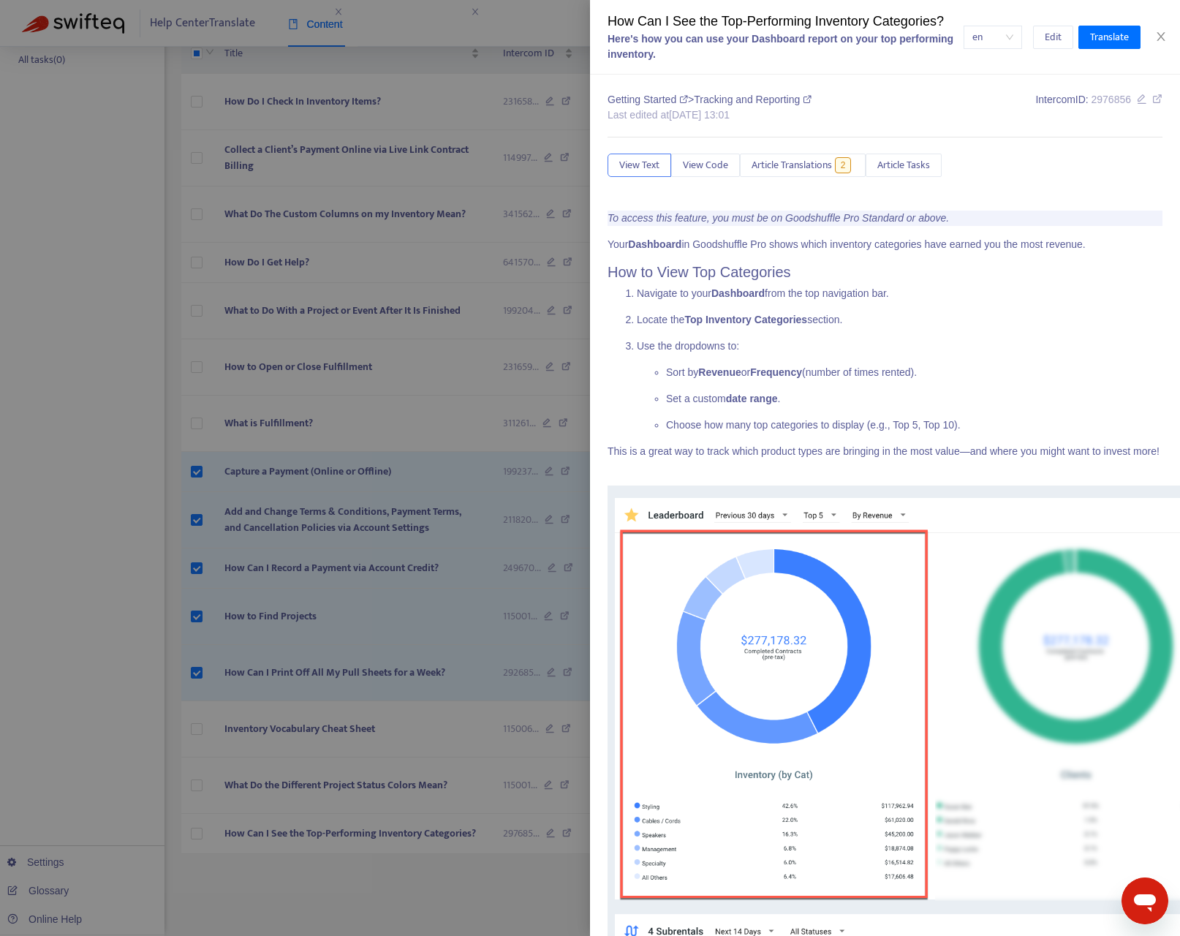
click at [81, 550] on div at bounding box center [590, 468] width 1180 height 936
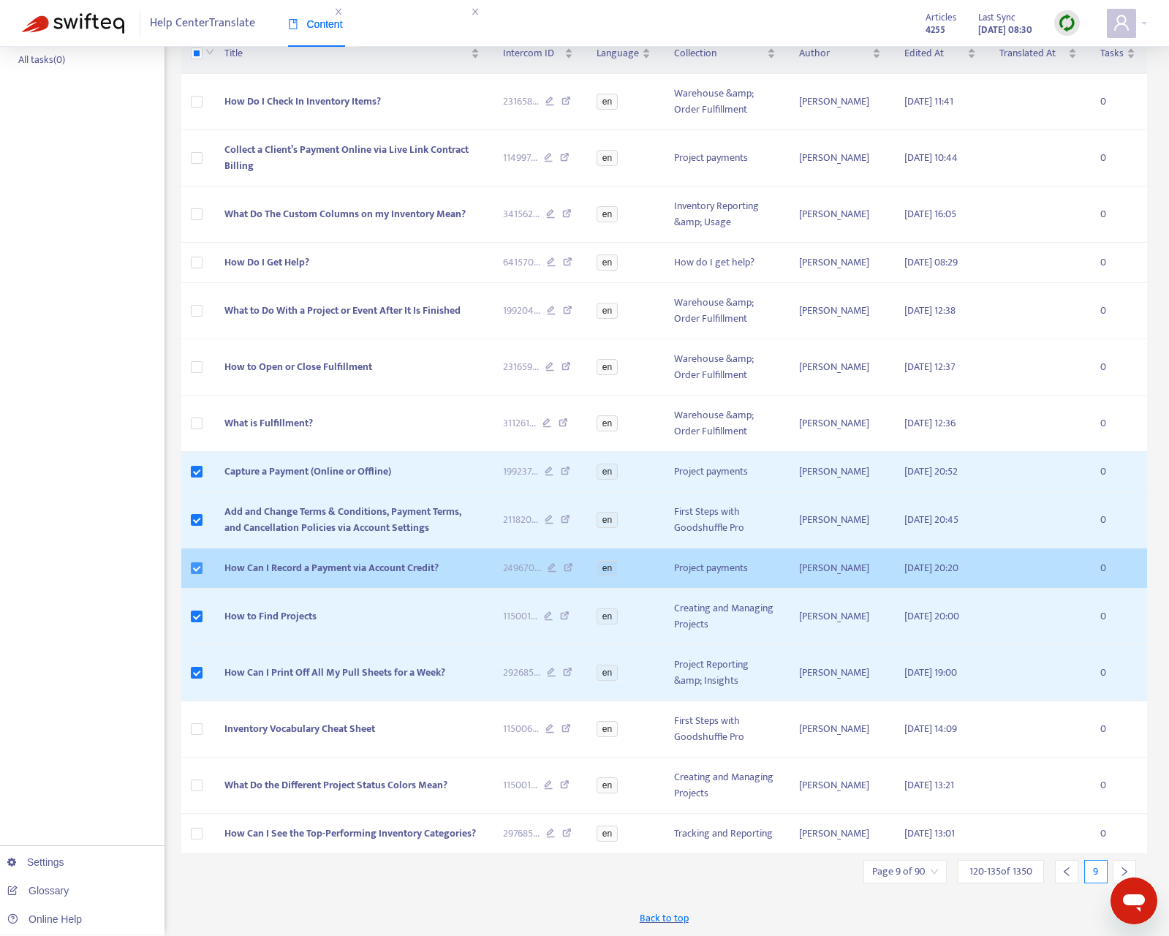
click at [194, 576] on label at bounding box center [197, 568] width 12 height 16
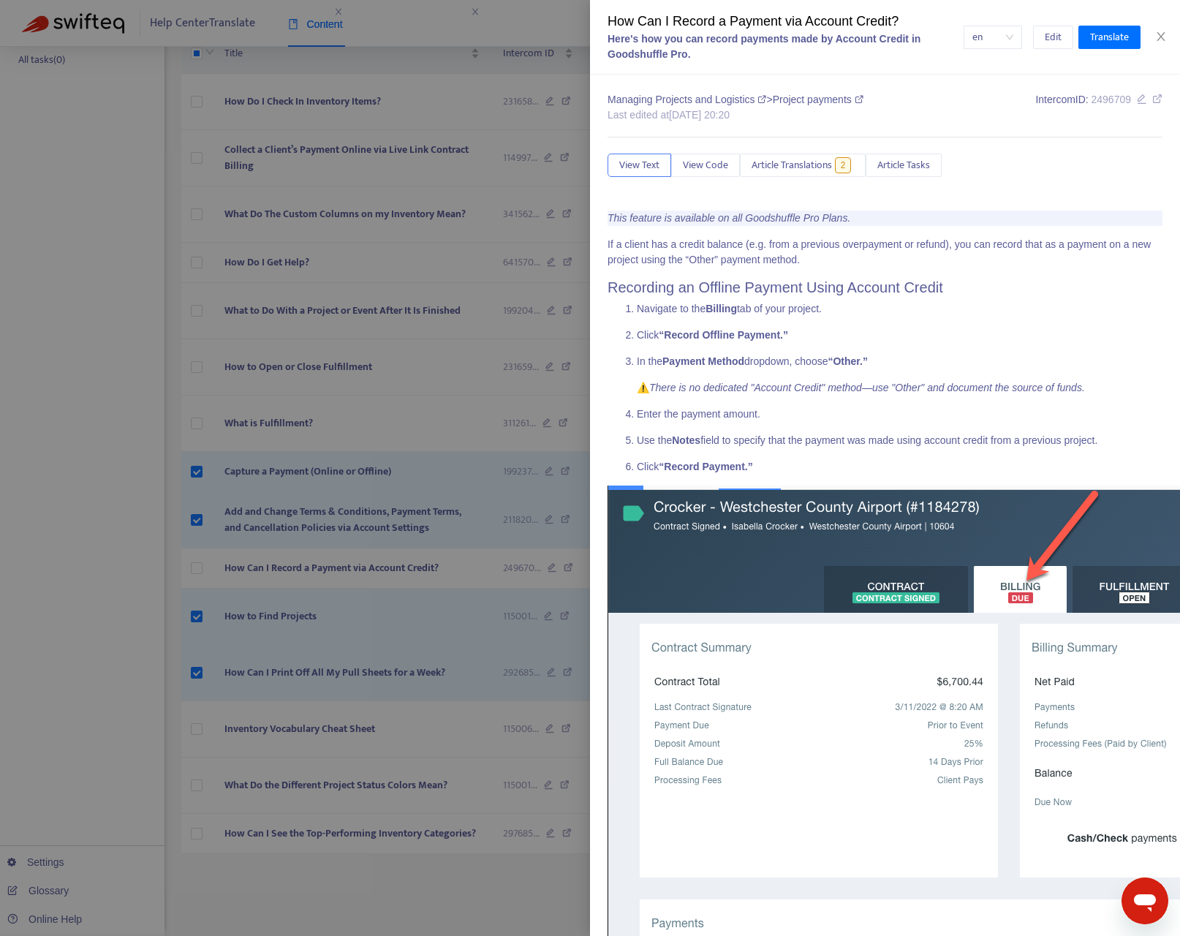
click at [155, 640] on div at bounding box center [590, 468] width 1180 height 936
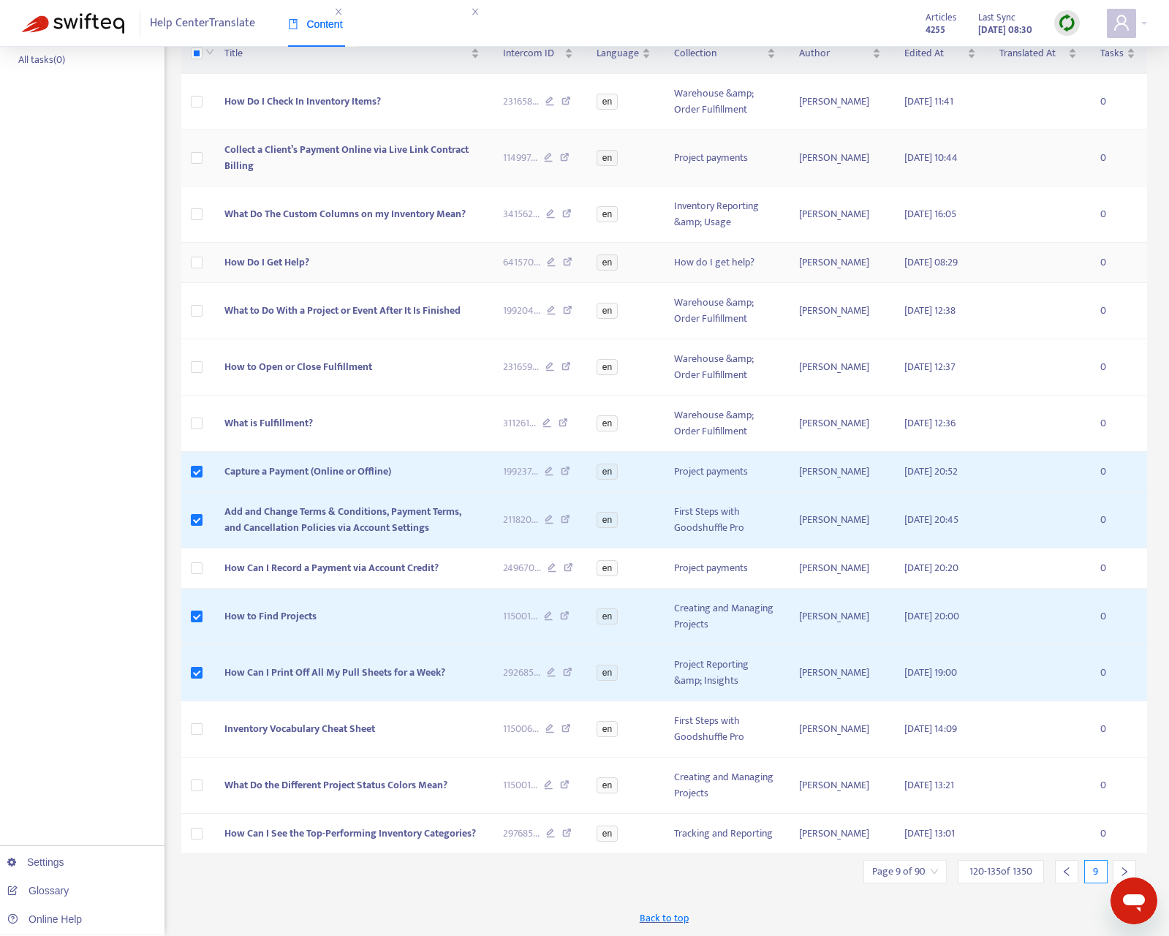
scroll to position [0, 0]
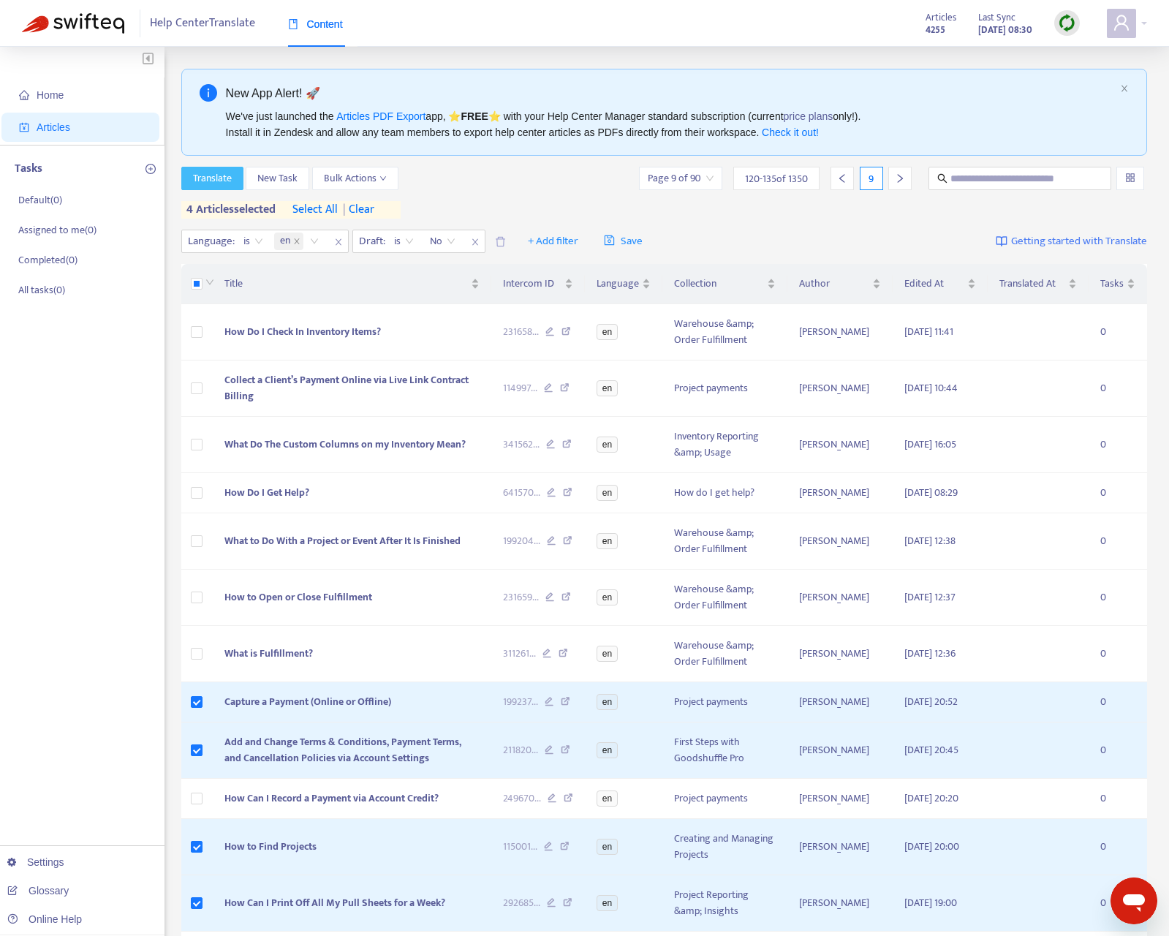
click at [224, 182] on span "Translate" at bounding box center [212, 178] width 39 height 16
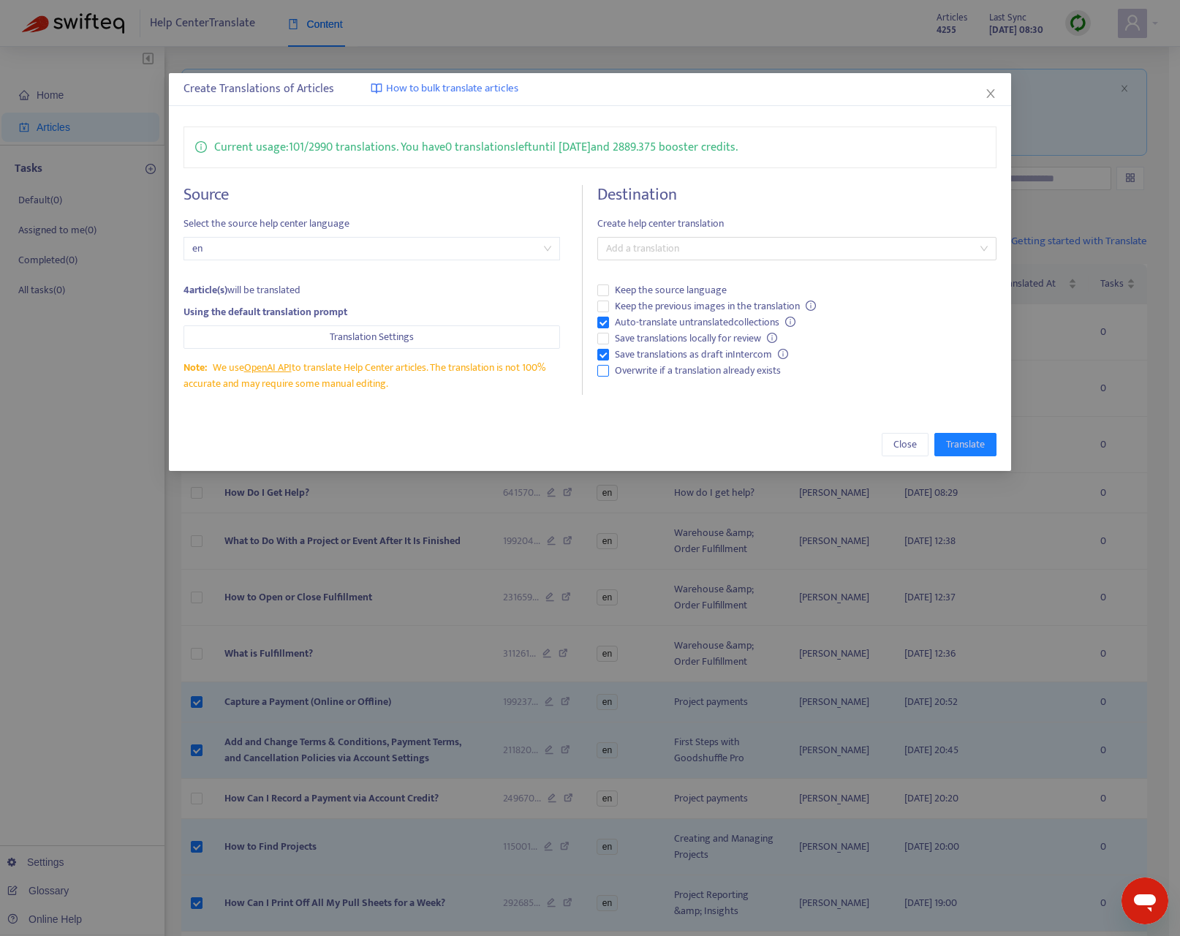
click at [713, 371] on span "Overwrite if a translation already exists" at bounding box center [698, 371] width 178 height 16
click at [741, 324] on span "Auto-translate untranslated collections" at bounding box center [705, 322] width 192 height 16
click at [754, 249] on div at bounding box center [789, 249] width 377 height 18
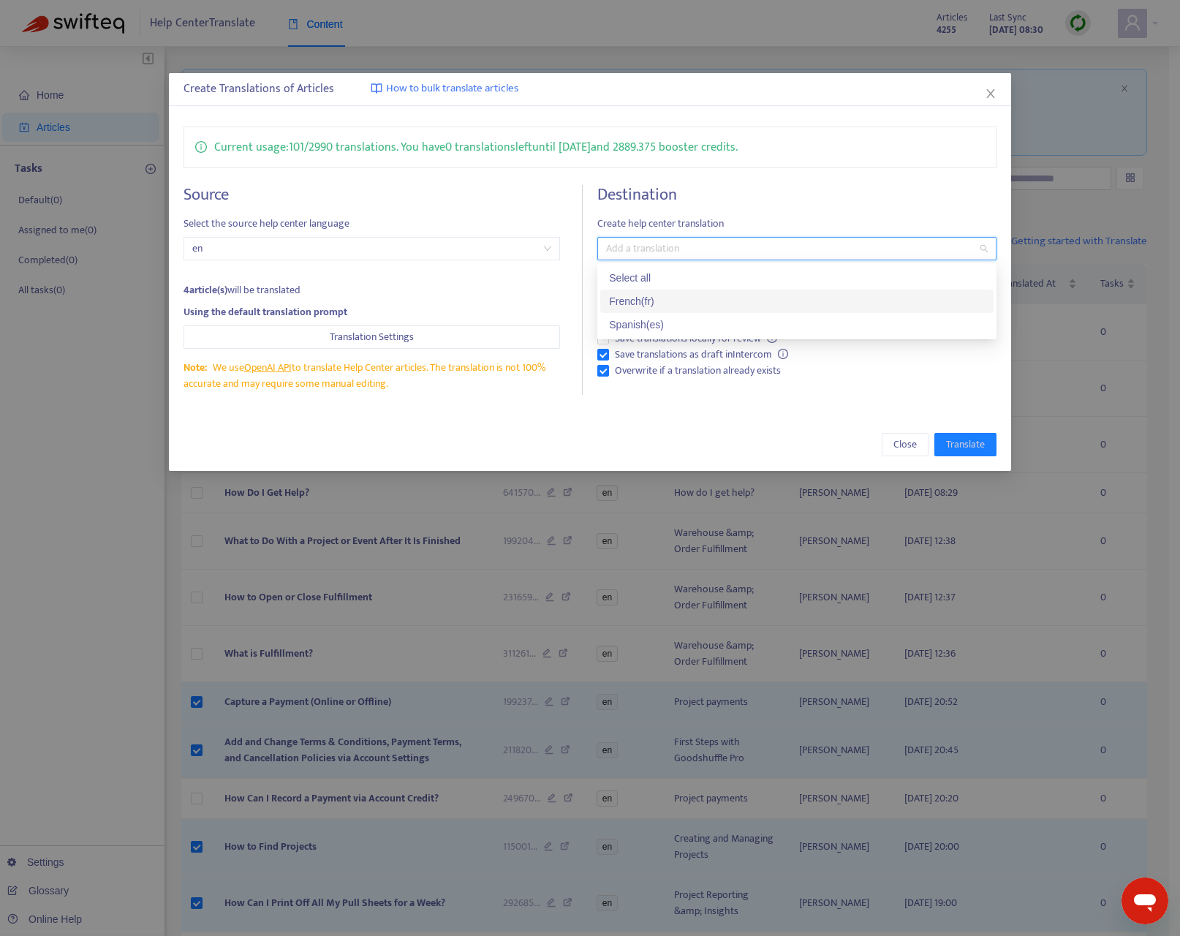
click at [664, 294] on div "French ( fr )" at bounding box center [797, 301] width 376 height 16
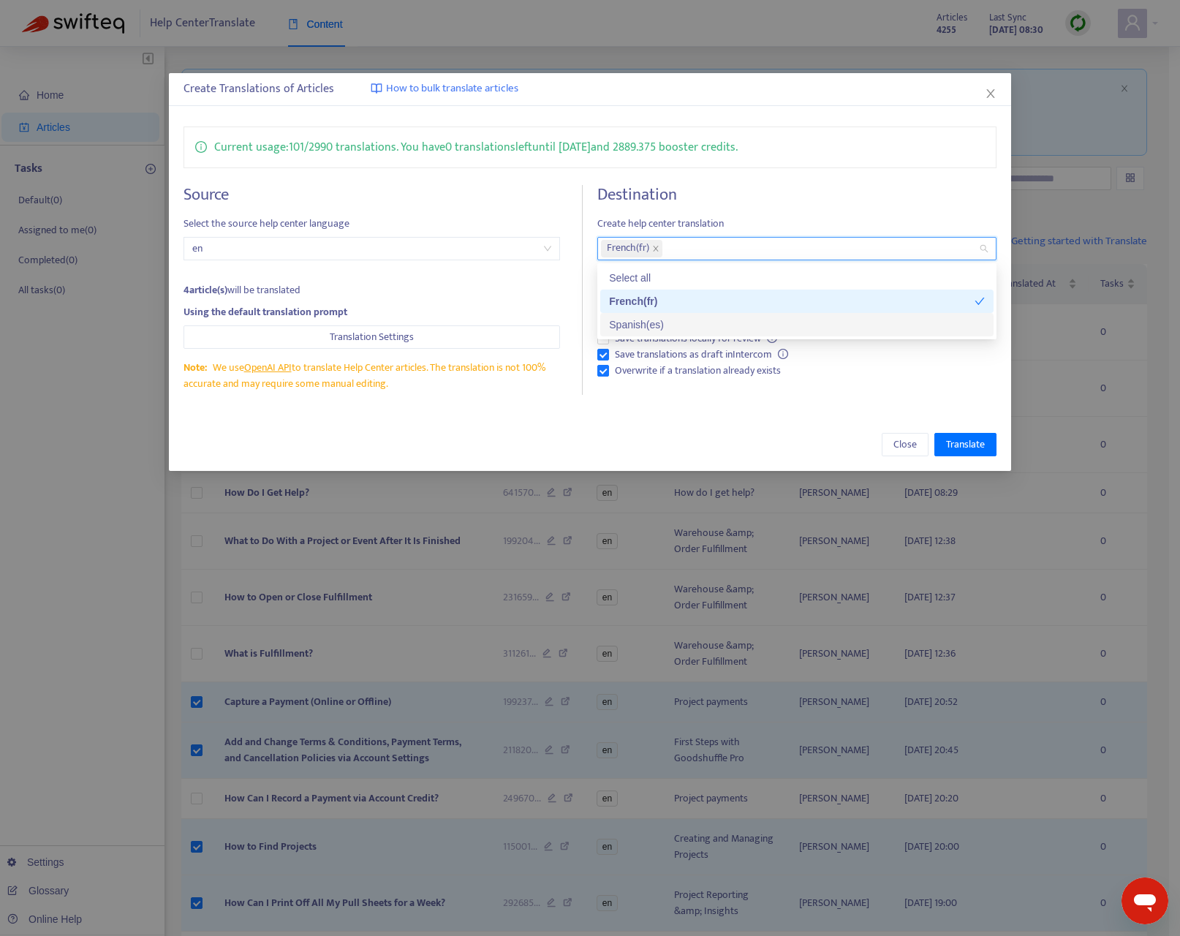
click at [655, 324] on div "Spanish ( es )" at bounding box center [797, 324] width 376 height 16
click at [669, 420] on div "Close Translate" at bounding box center [590, 444] width 842 height 53
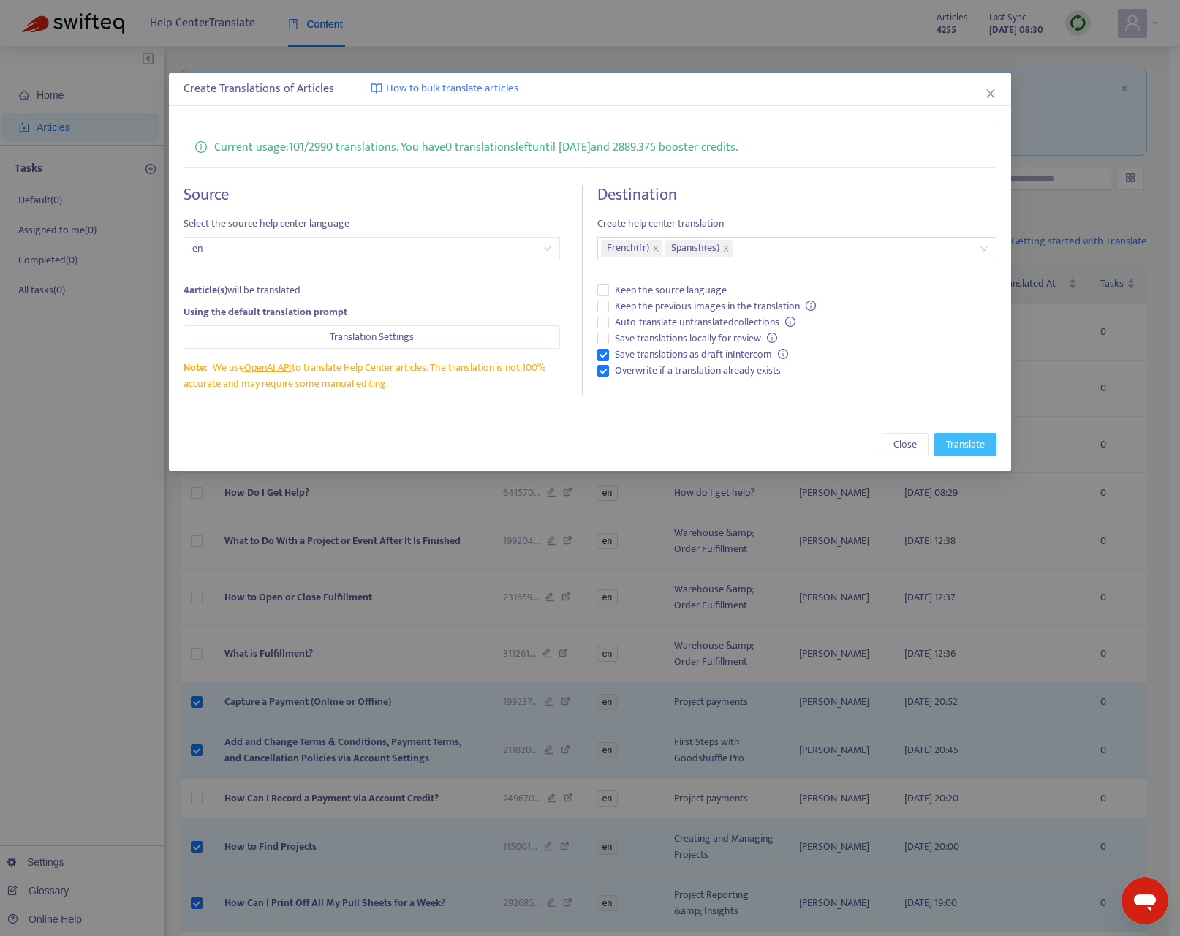
drag, startPoint x: 976, startPoint y: 439, endPoint x: 979, endPoint y: 448, distance: 9.0
click at [977, 439] on span "Translate" at bounding box center [965, 444] width 39 height 16
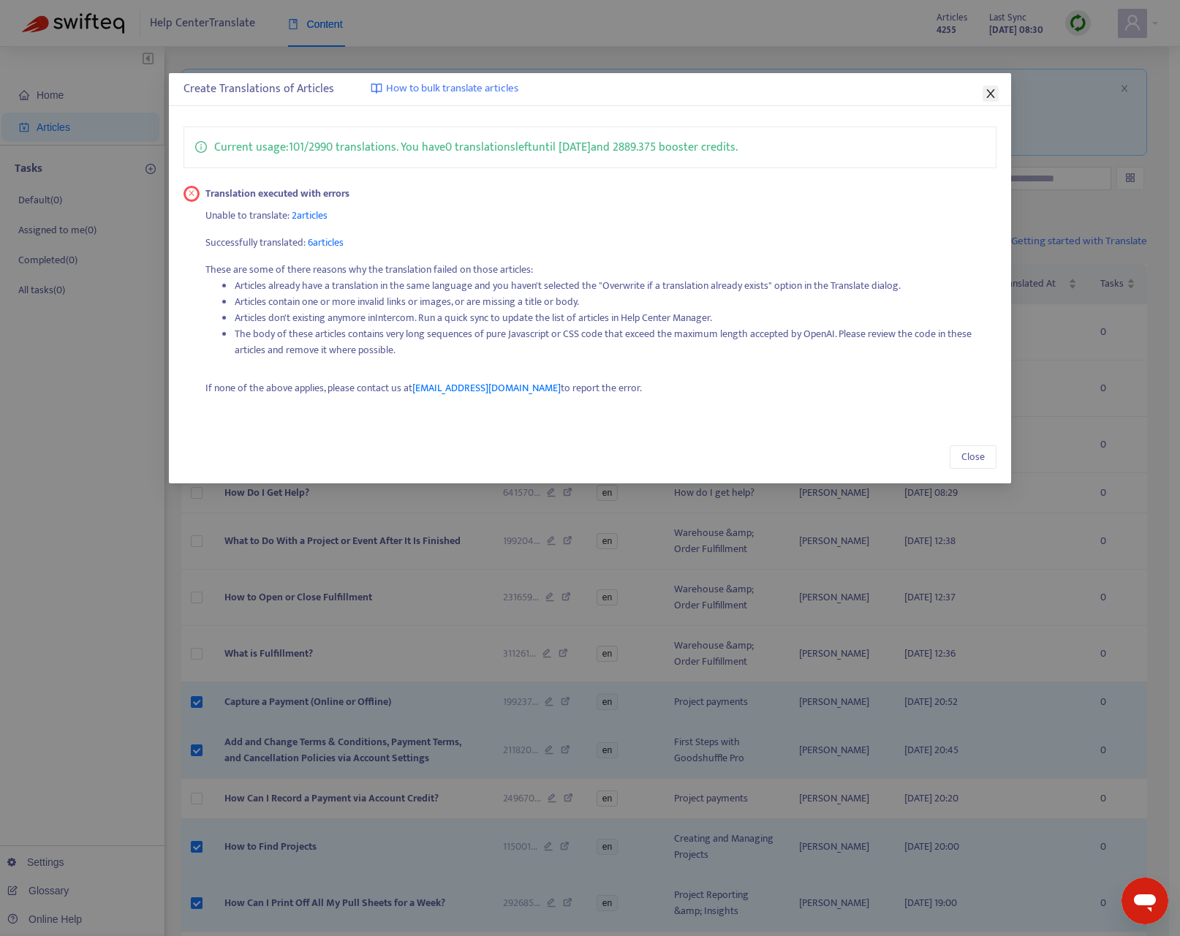
click at [995, 96] on icon "close" at bounding box center [991, 94] width 12 height 12
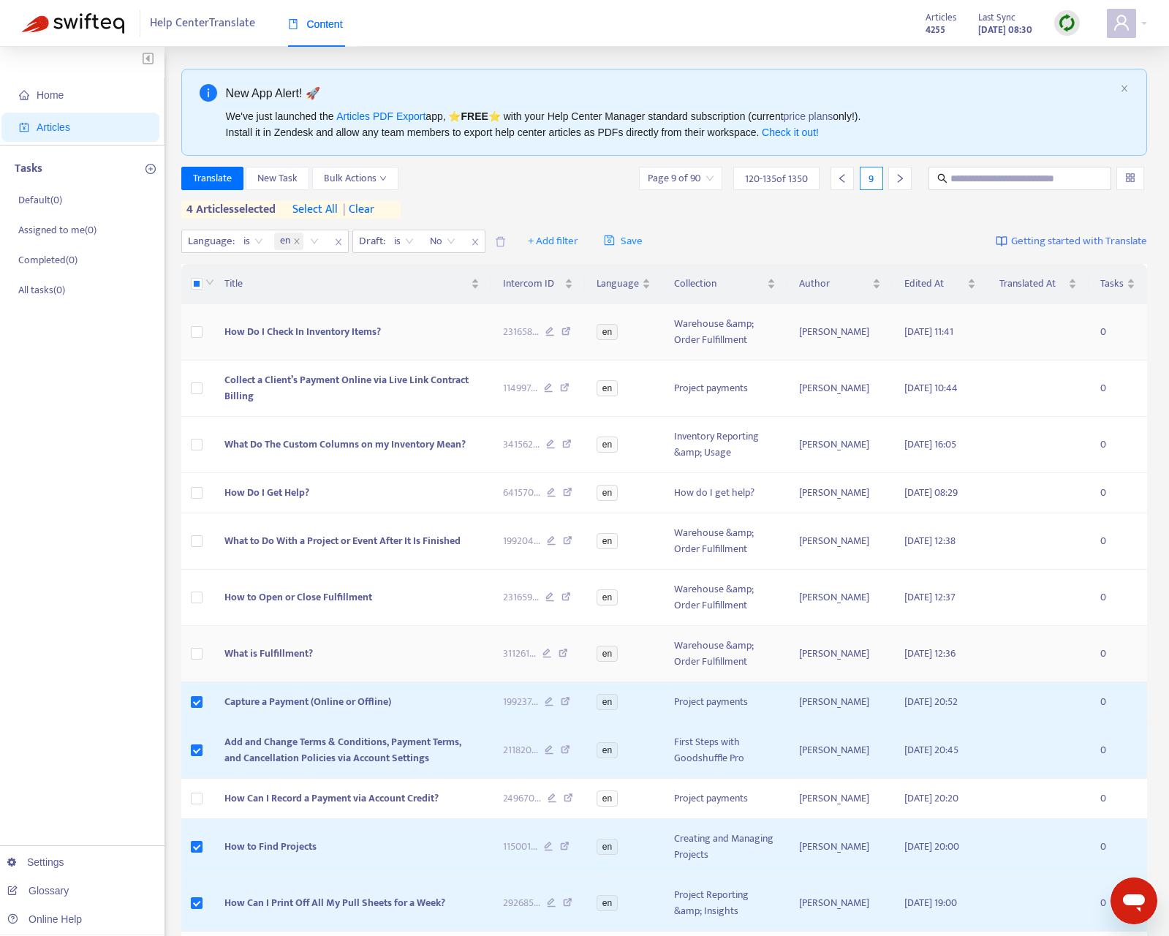
scroll to position [278, 0]
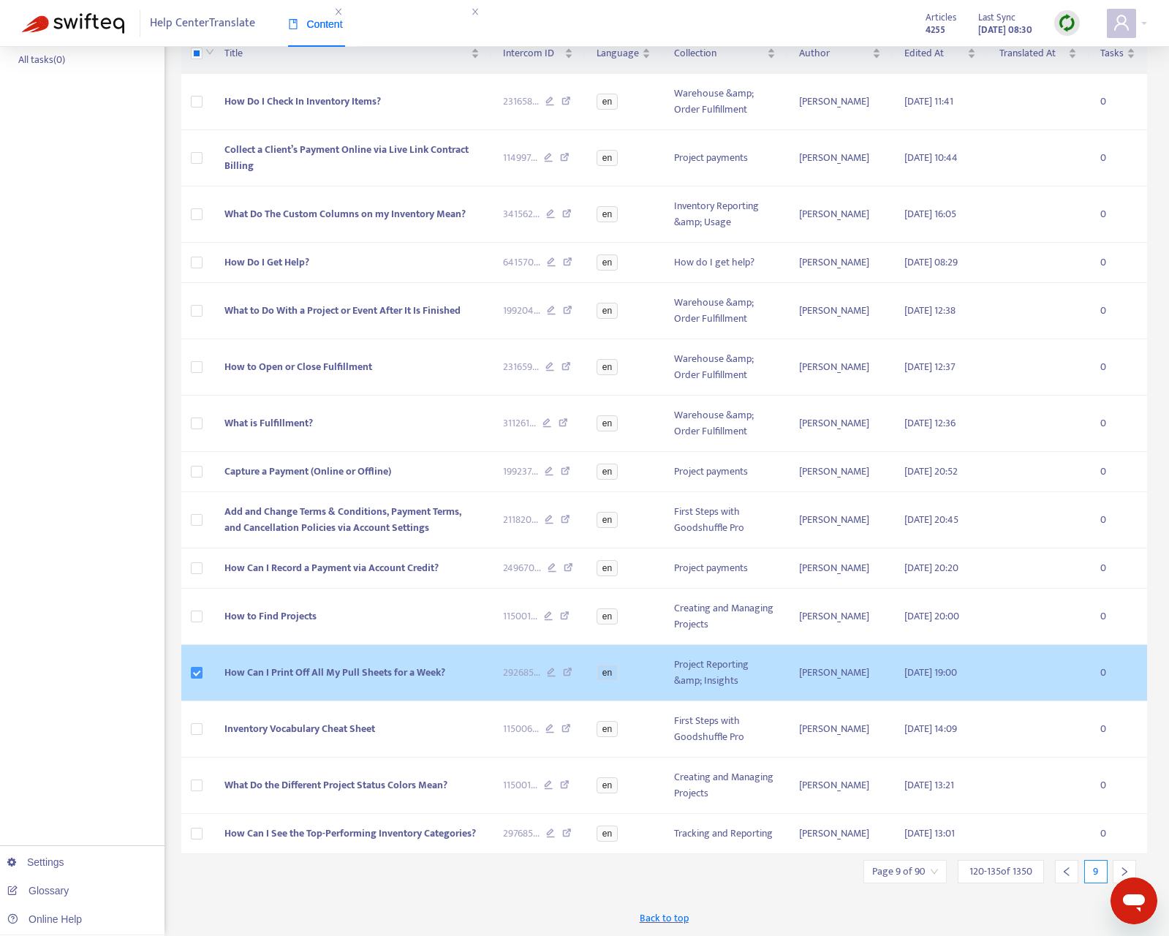
click at [200, 664] on label at bounding box center [197, 672] width 12 height 16
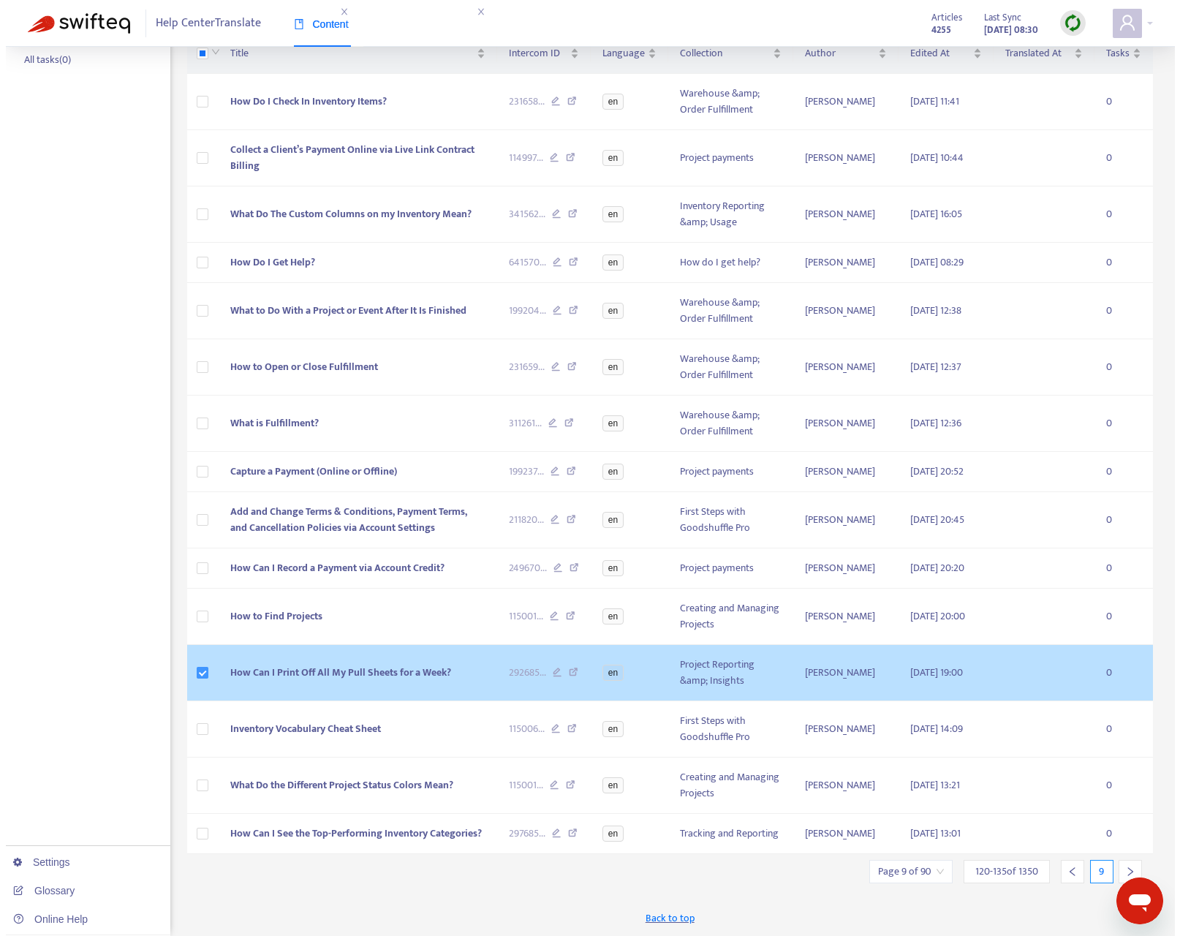
scroll to position [250, 0]
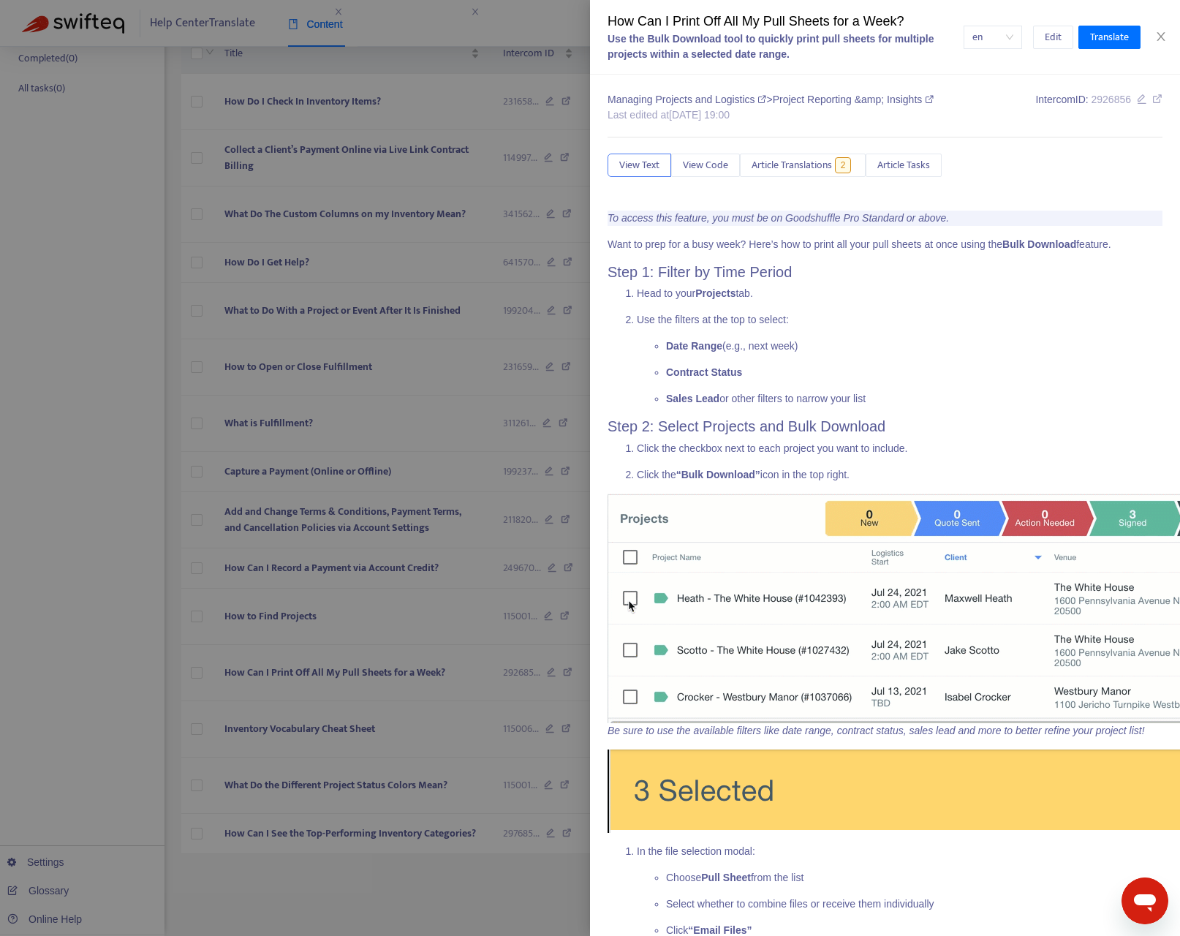
click at [310, 801] on div at bounding box center [590, 468] width 1180 height 936
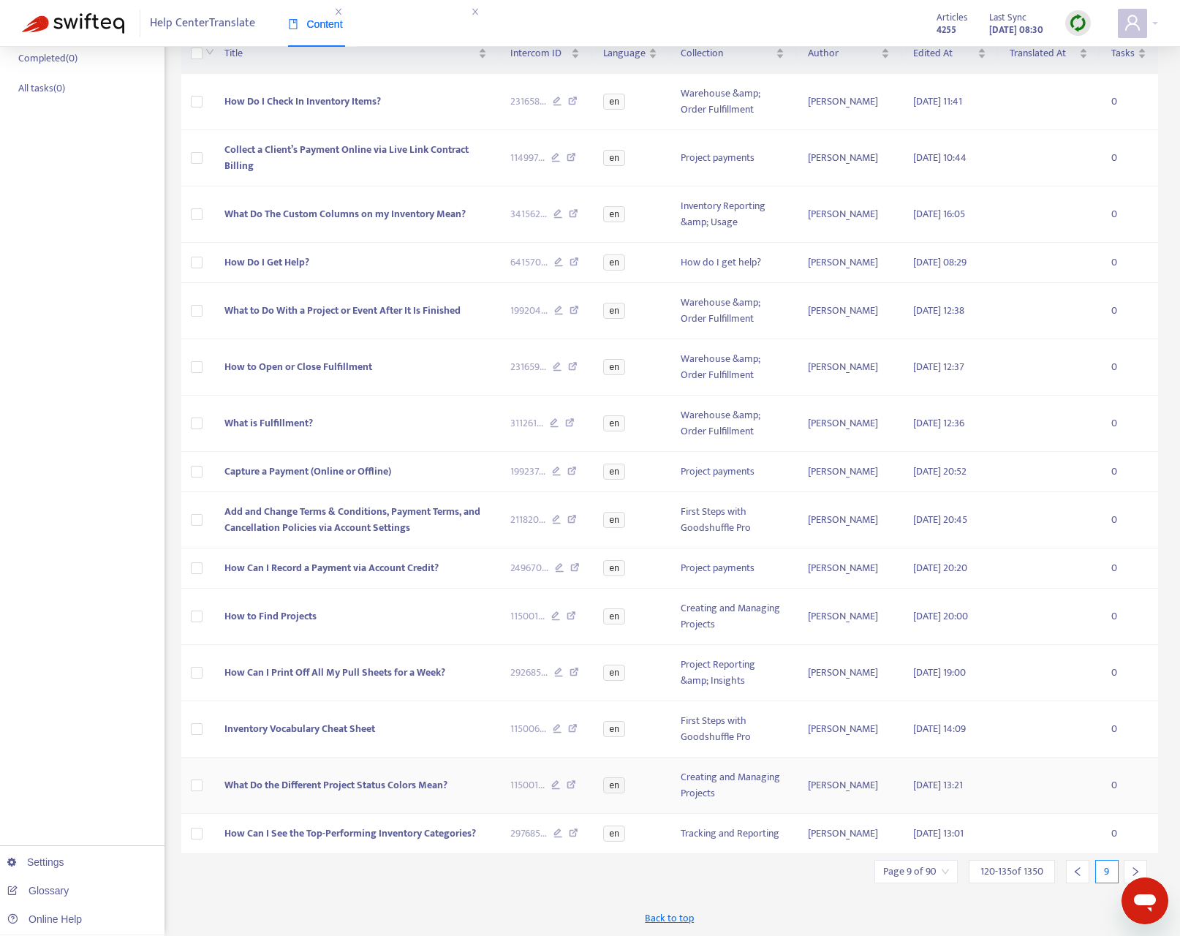
scroll to position [202, 0]
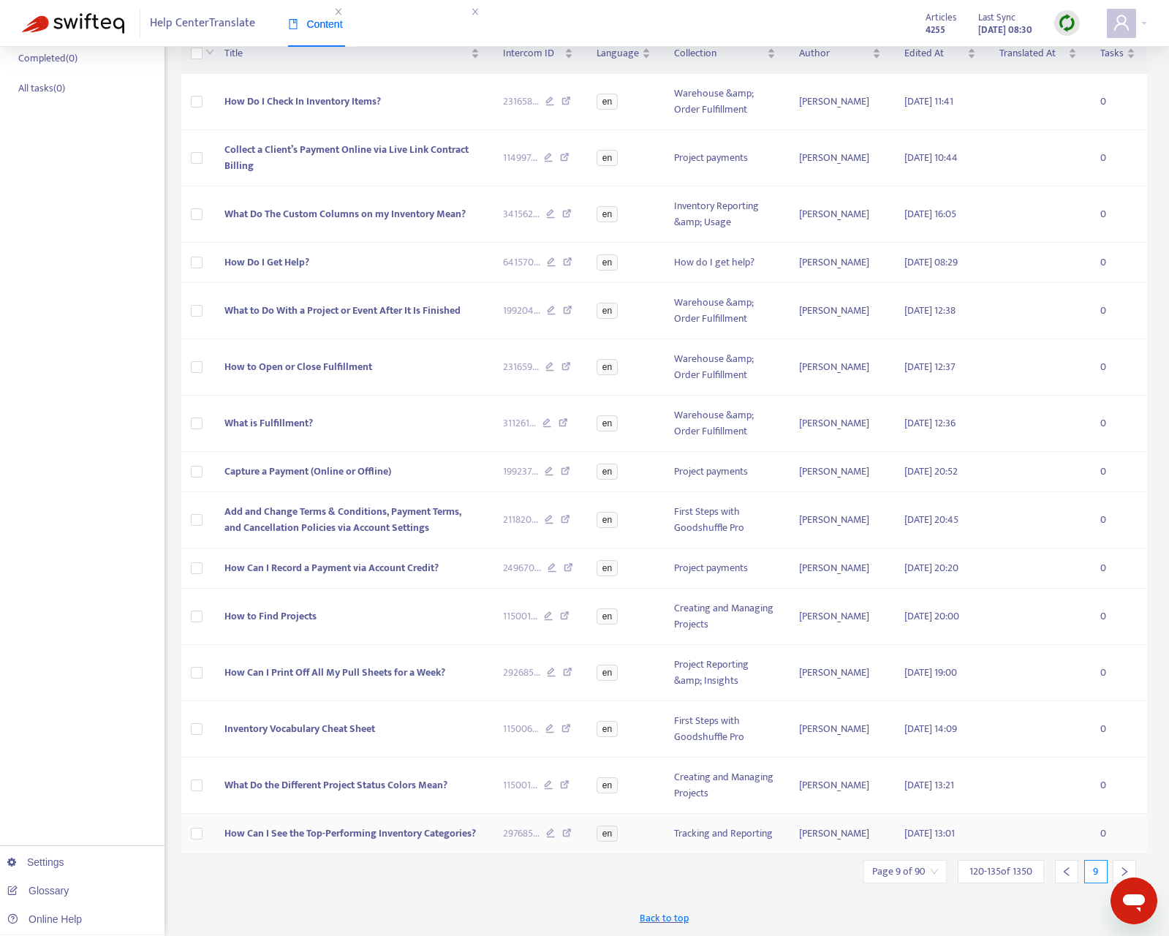
click at [382, 801] on span "How Can I See the Top-Performing Inventory Categories?" at bounding box center [349, 832] width 251 height 17
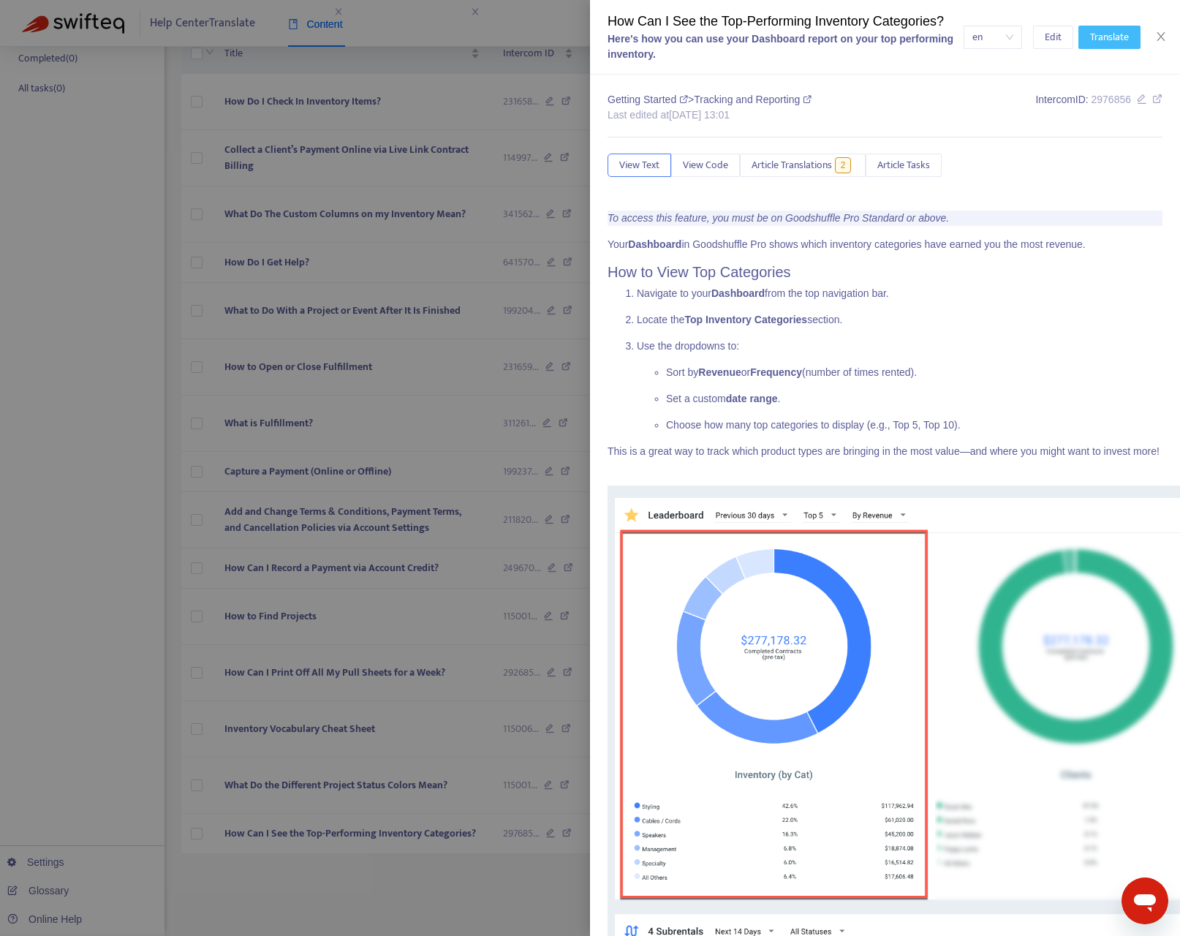
click at [1112, 34] on span "Translate" at bounding box center [1109, 37] width 39 height 16
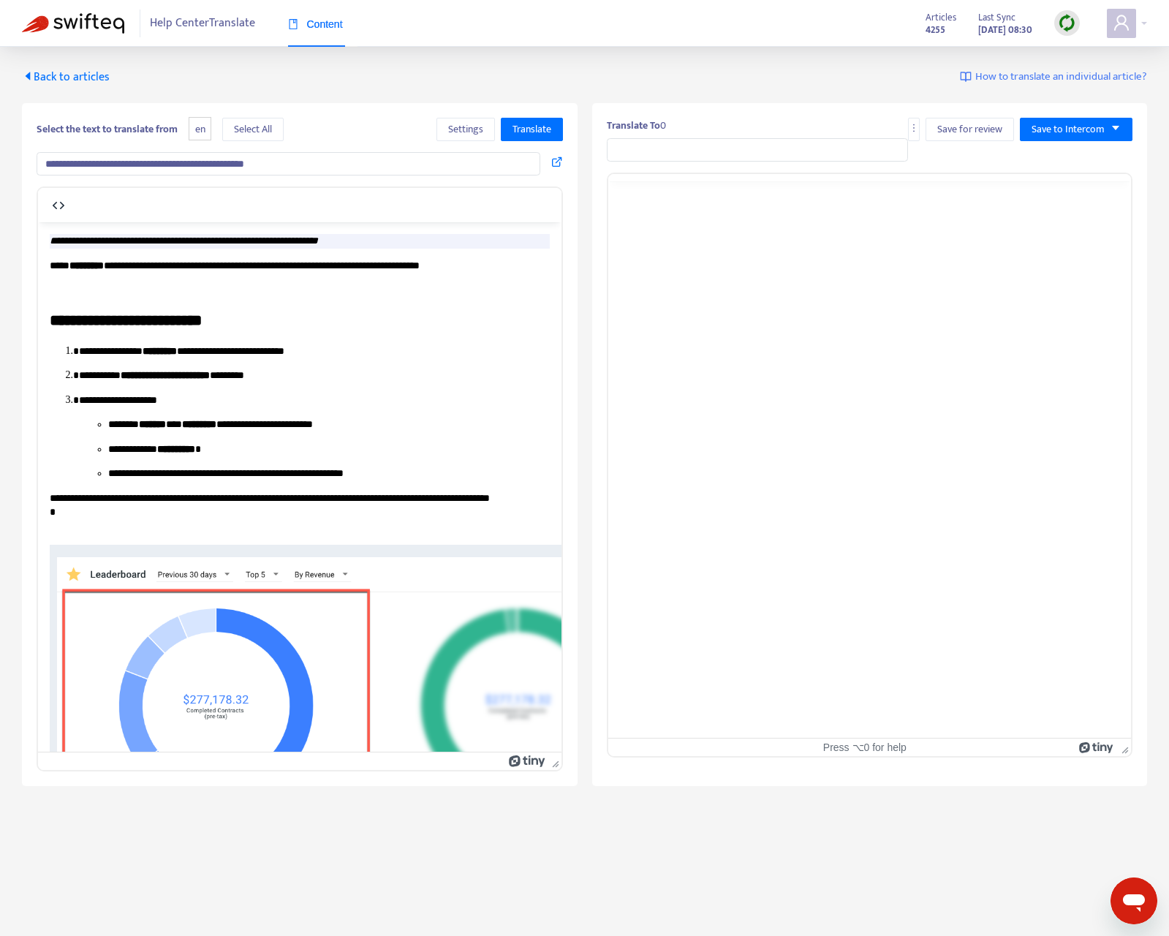
type input "**********"
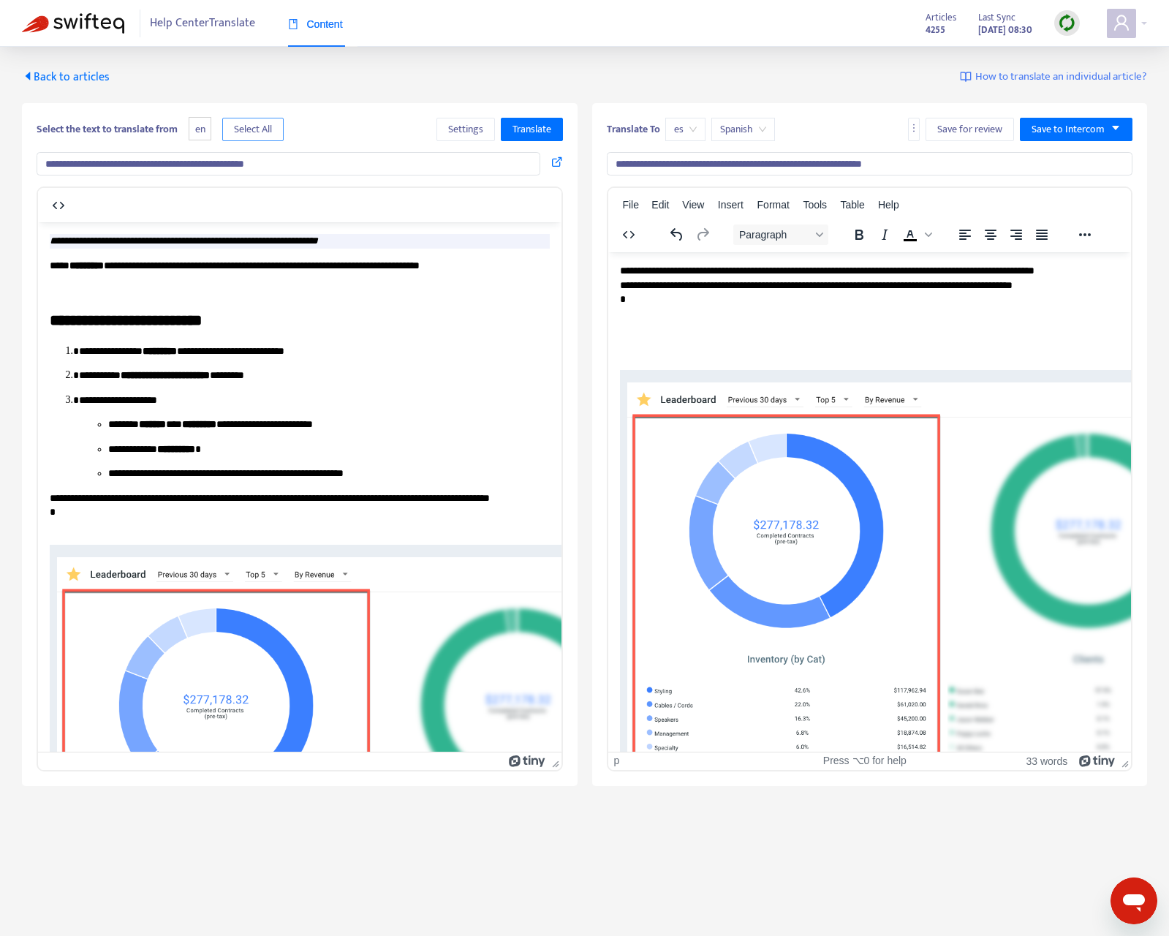
click at [256, 121] on span "Select All" at bounding box center [253, 129] width 38 height 16
click at [537, 124] on span "Translate" at bounding box center [531, 129] width 39 height 16
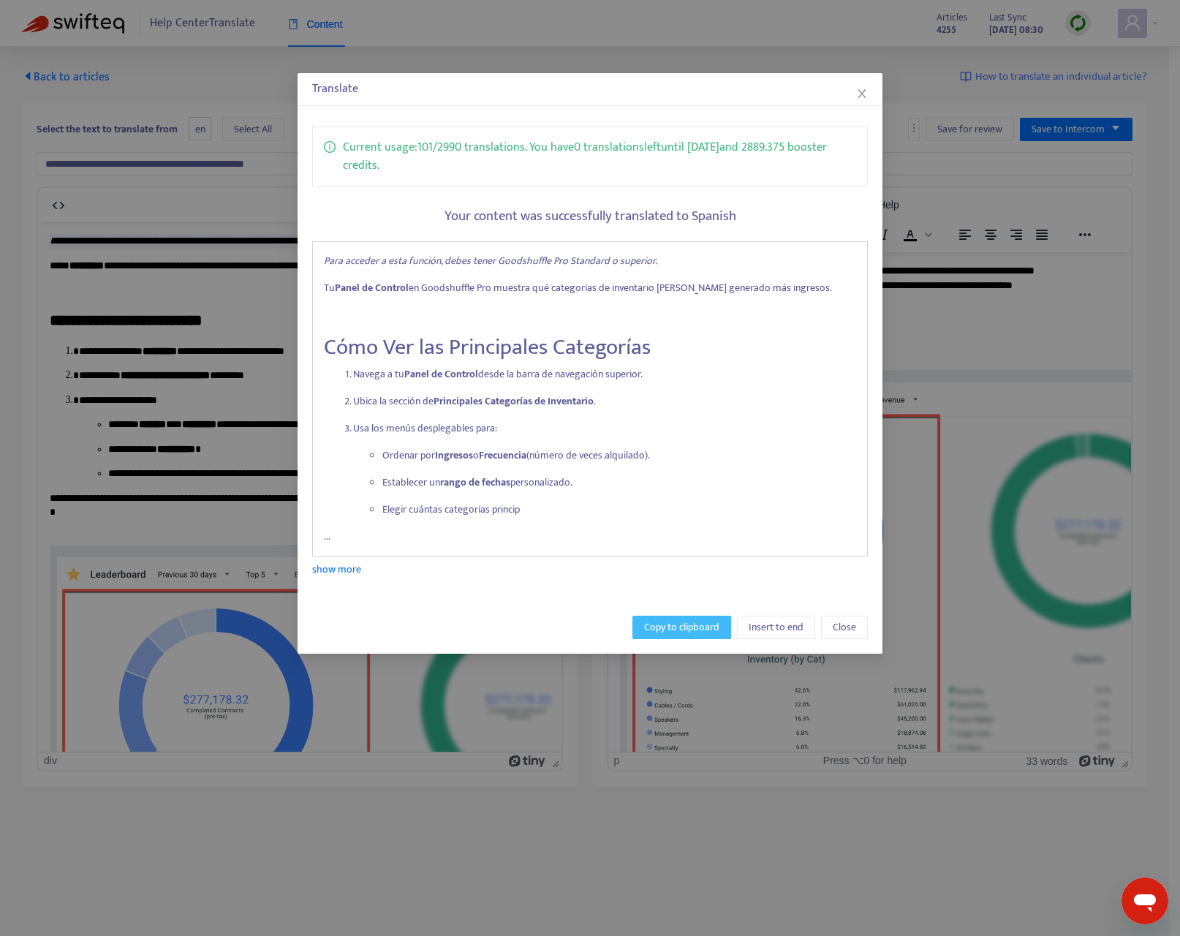
click at [723, 630] on button "Copy to clipboard" at bounding box center [681, 626] width 99 height 23
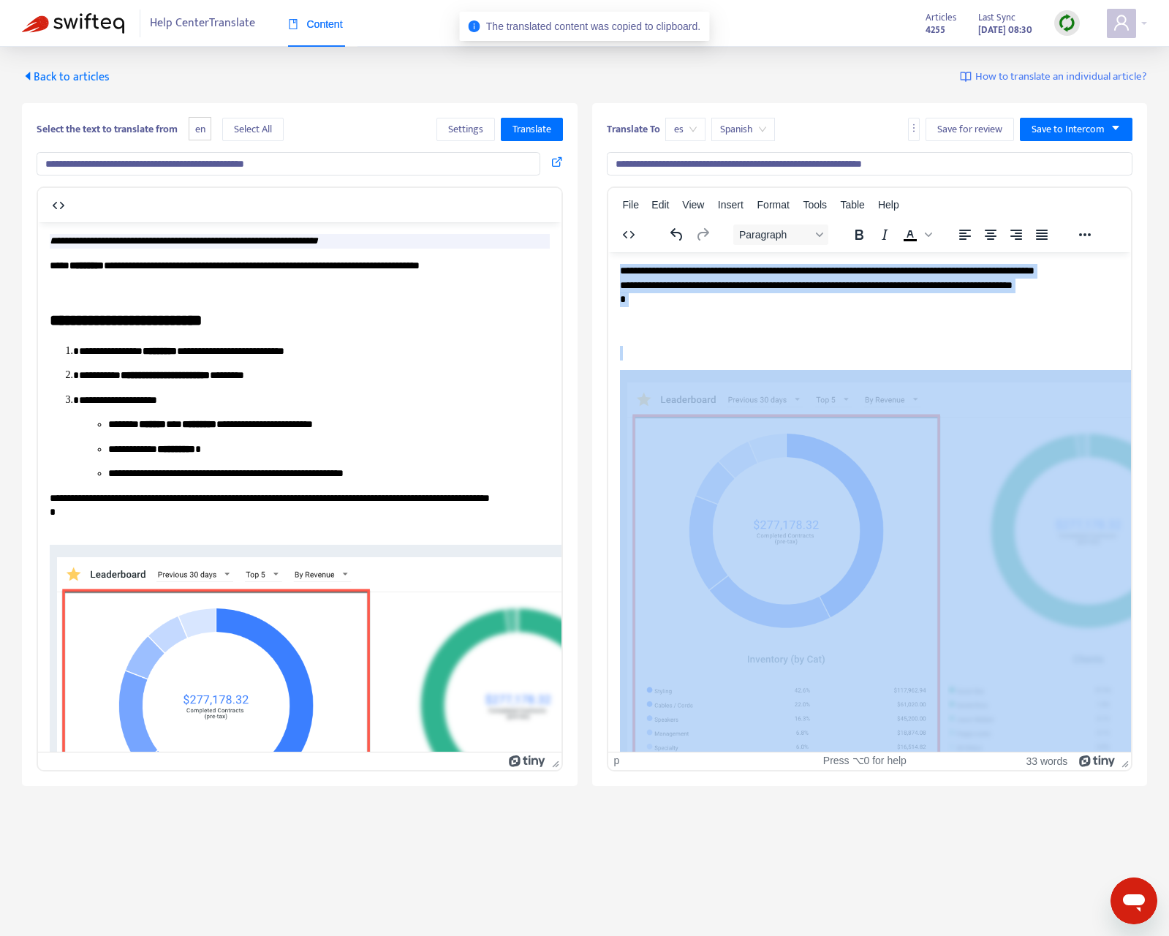
drag, startPoint x: 629, startPoint y: 282, endPoint x: 743, endPoint y: 400, distance: 163.3
click at [741, 461] on body "**********" at bounding box center [869, 582] width 500 height 638
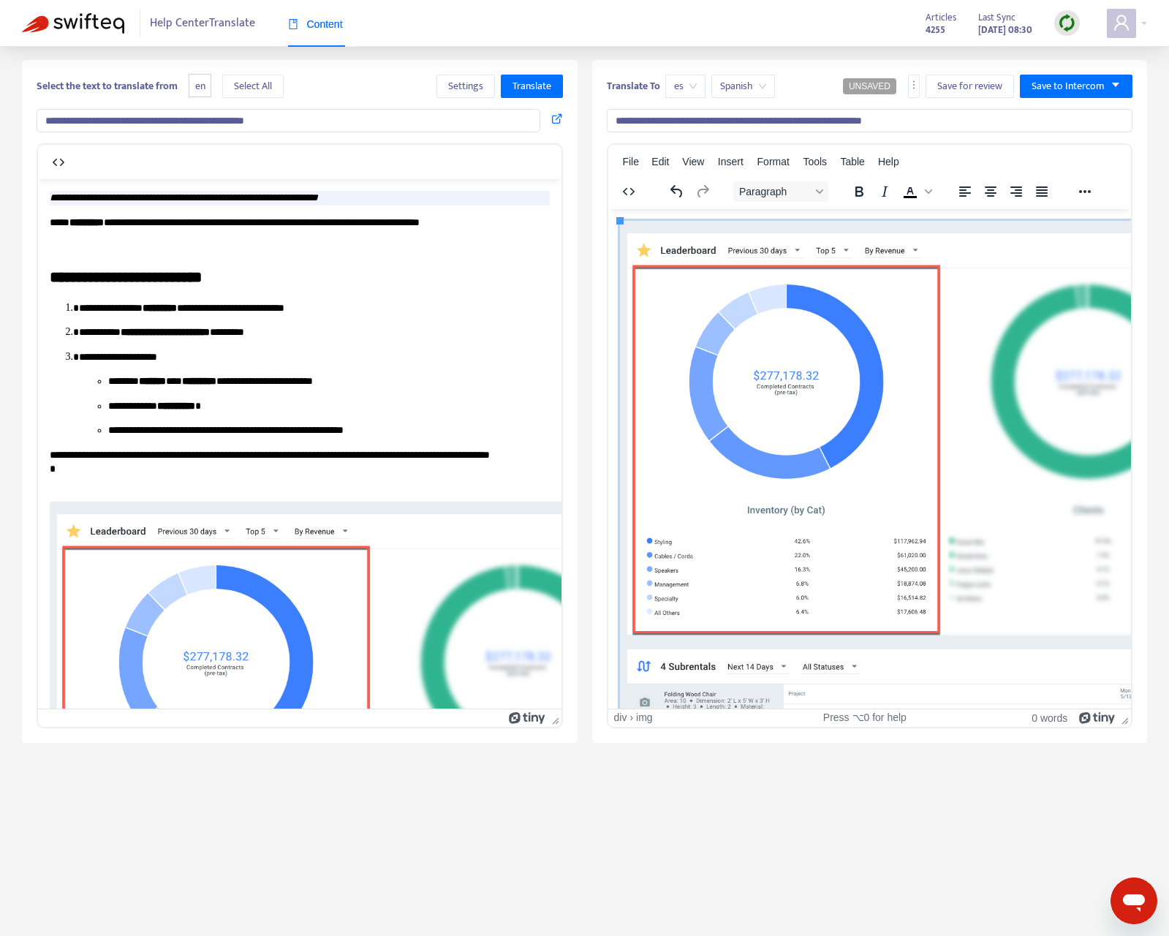
scroll to position [47, 0]
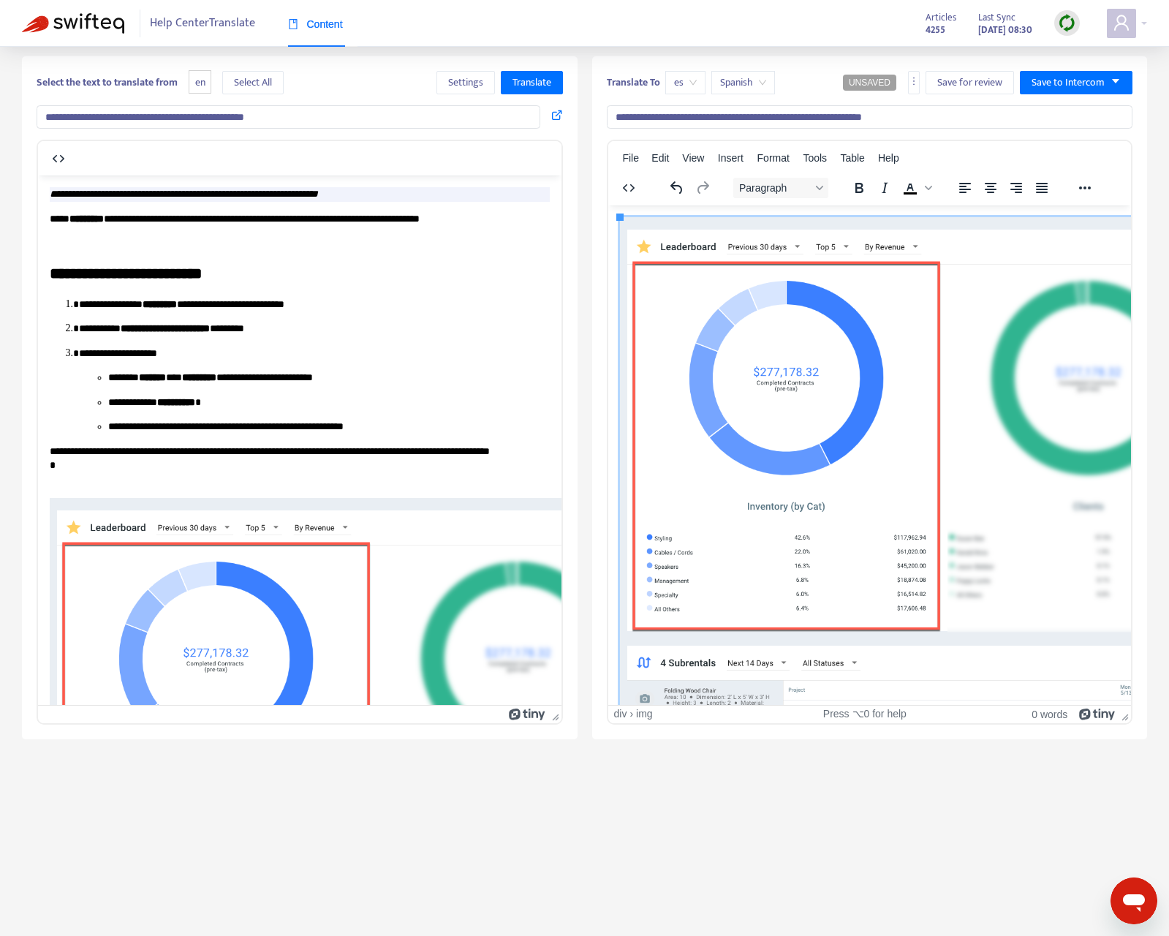
paste body "Rich Text Area. Press ALT-0 for help."
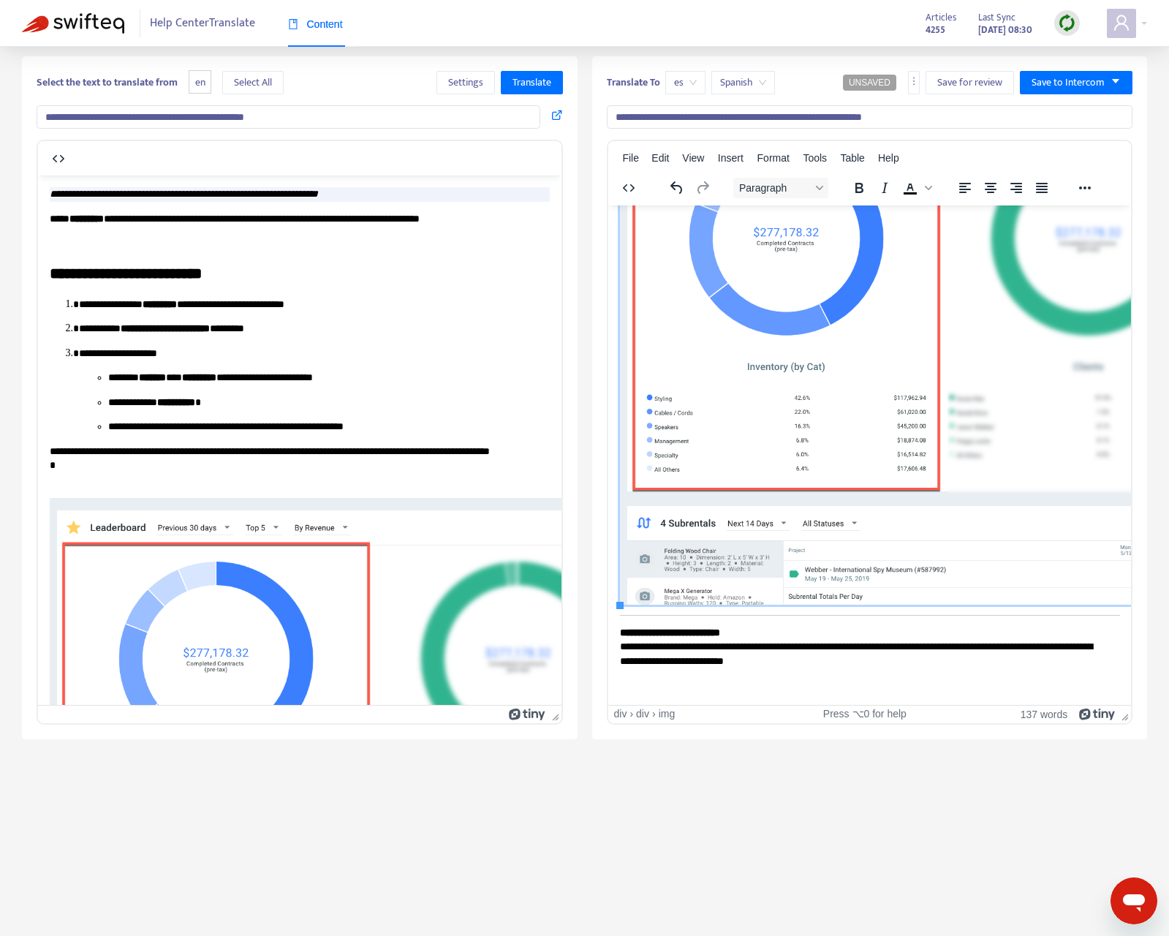
scroll to position [0, 0]
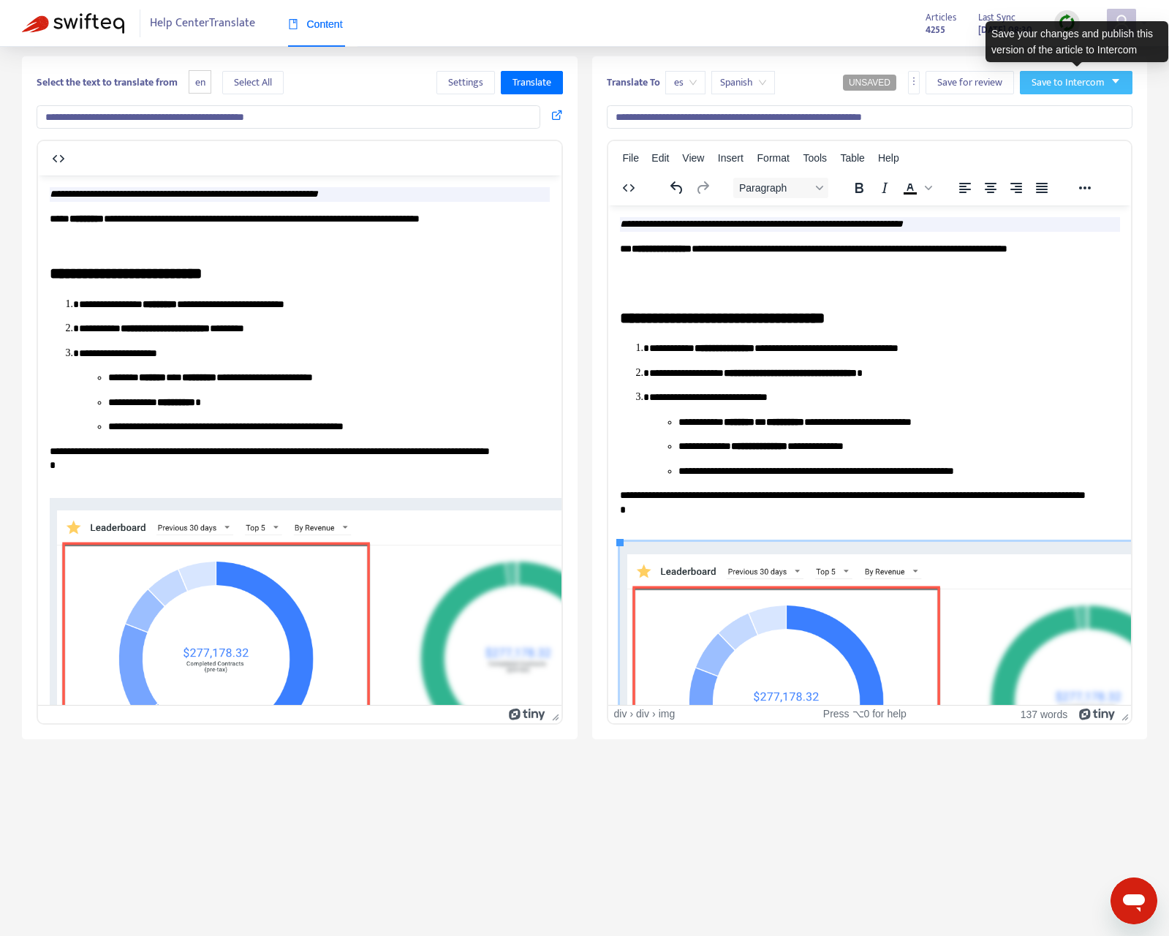
click at [1121, 83] on button "Save to Intercom" at bounding box center [1076, 82] width 113 height 23
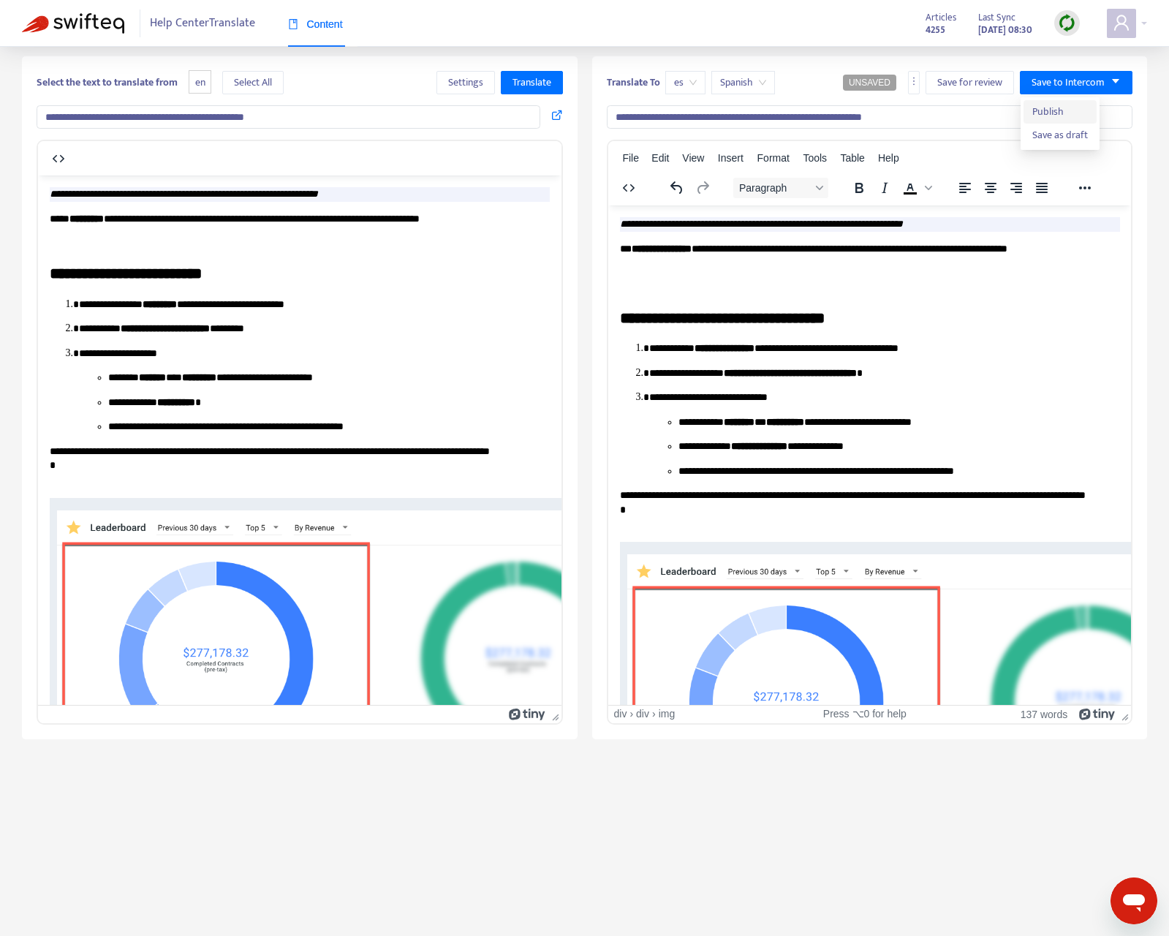
drag, startPoint x: 1069, startPoint y: 110, endPoint x: 1076, endPoint y: 113, distance: 7.5
click at [1069, 110] on span "Publish" at bounding box center [1060, 112] width 56 height 16
click at [691, 86] on span "es" at bounding box center [685, 83] width 23 height 22
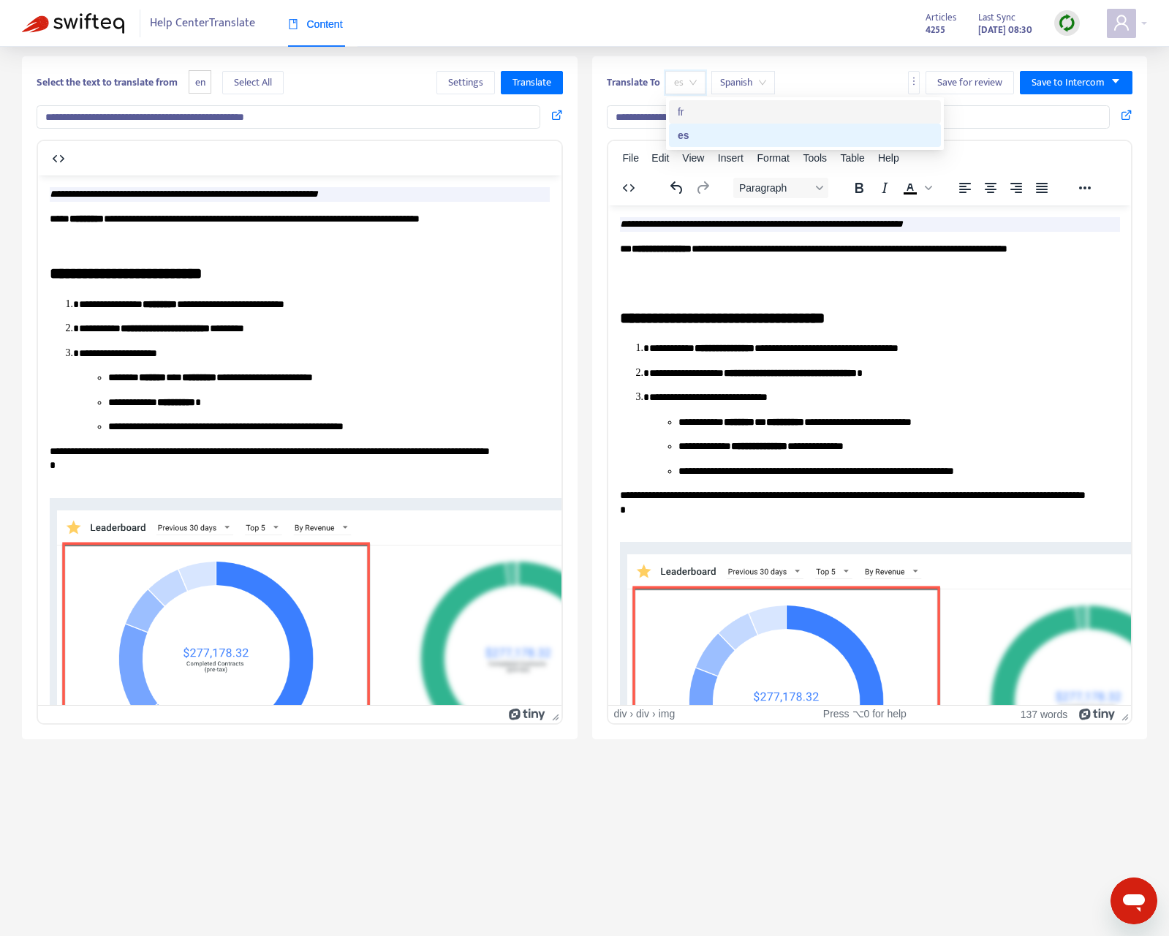
click at [711, 109] on div "fr" at bounding box center [805, 112] width 254 height 16
type input "**********"
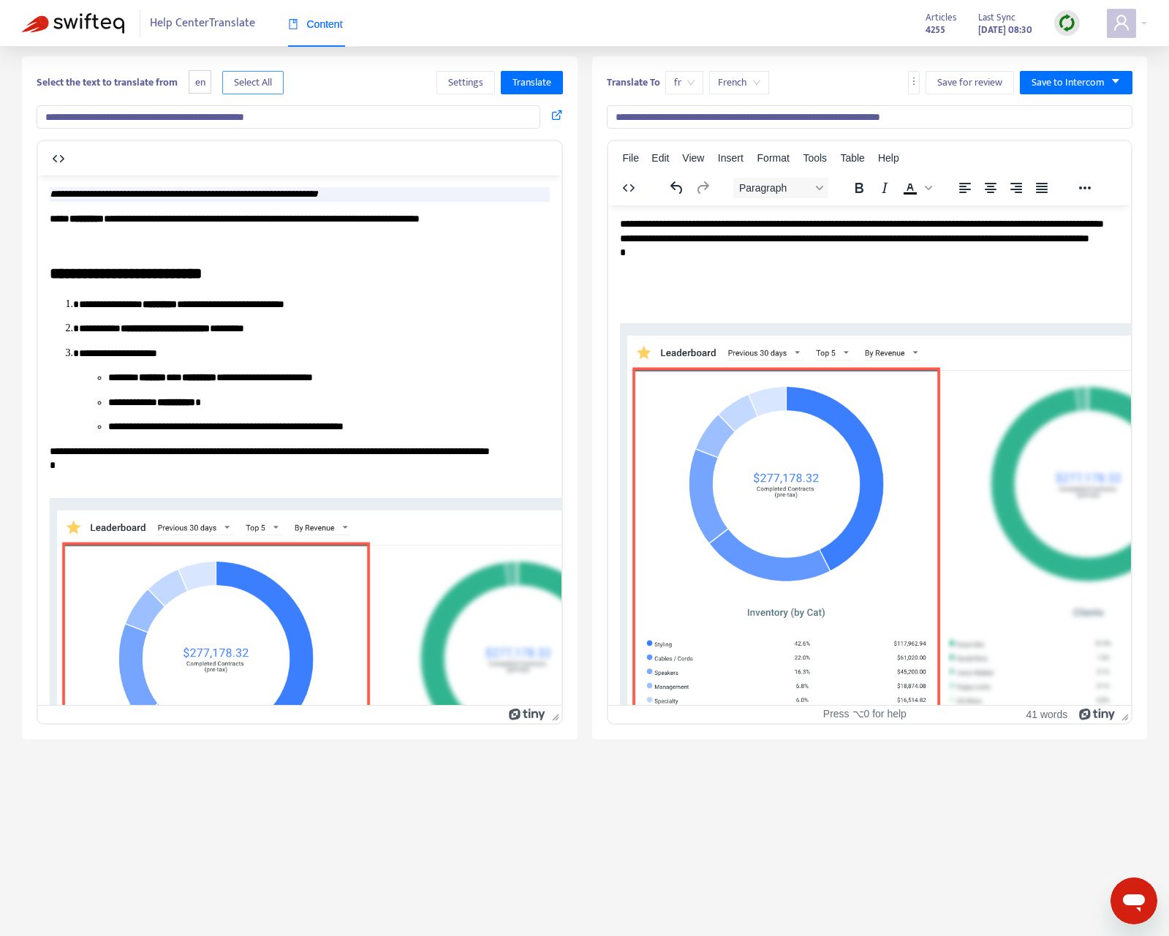
click at [268, 86] on span "Select All" at bounding box center [253, 83] width 38 height 16
click at [552, 80] on button "Translate" at bounding box center [532, 82] width 62 height 23
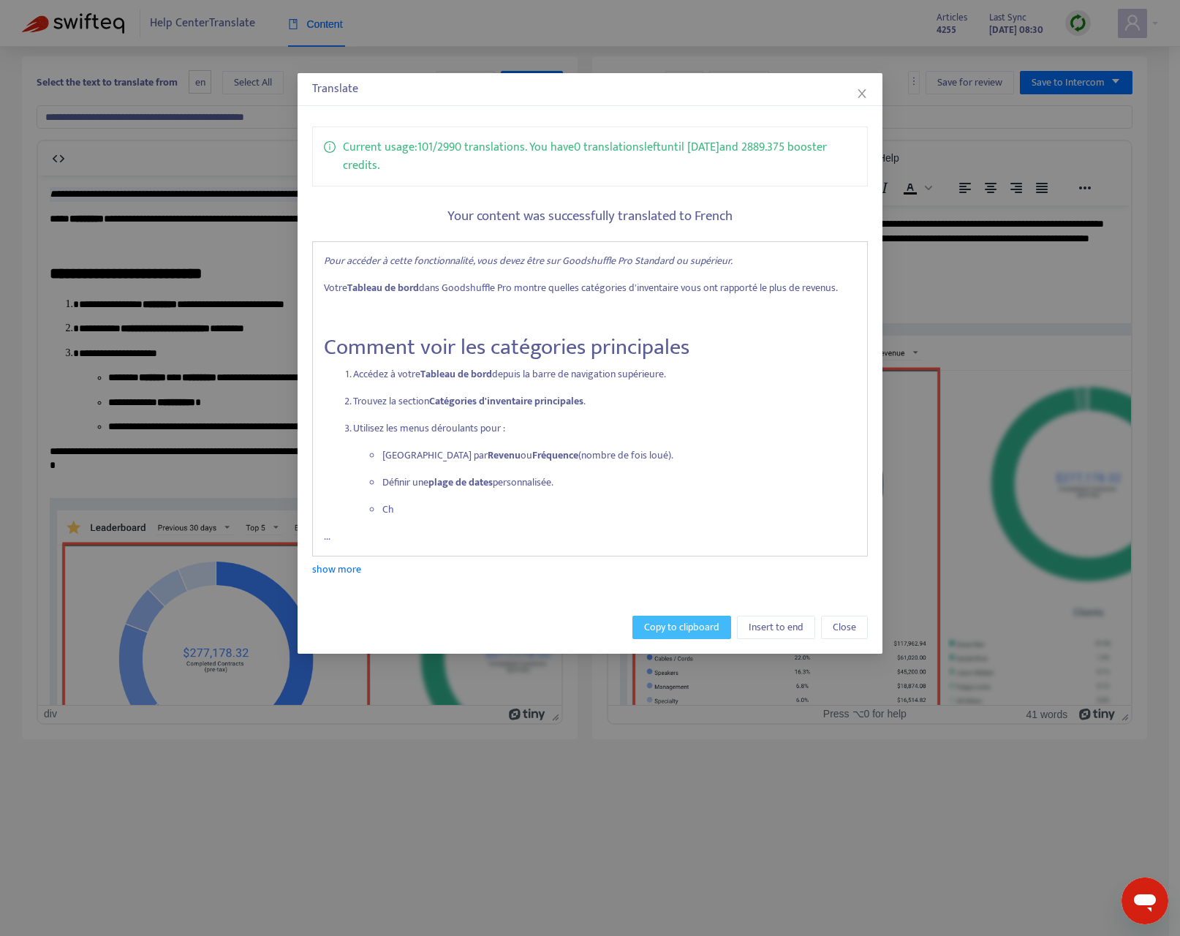
click at [671, 621] on span "Copy to clipboard" at bounding box center [681, 627] width 75 height 16
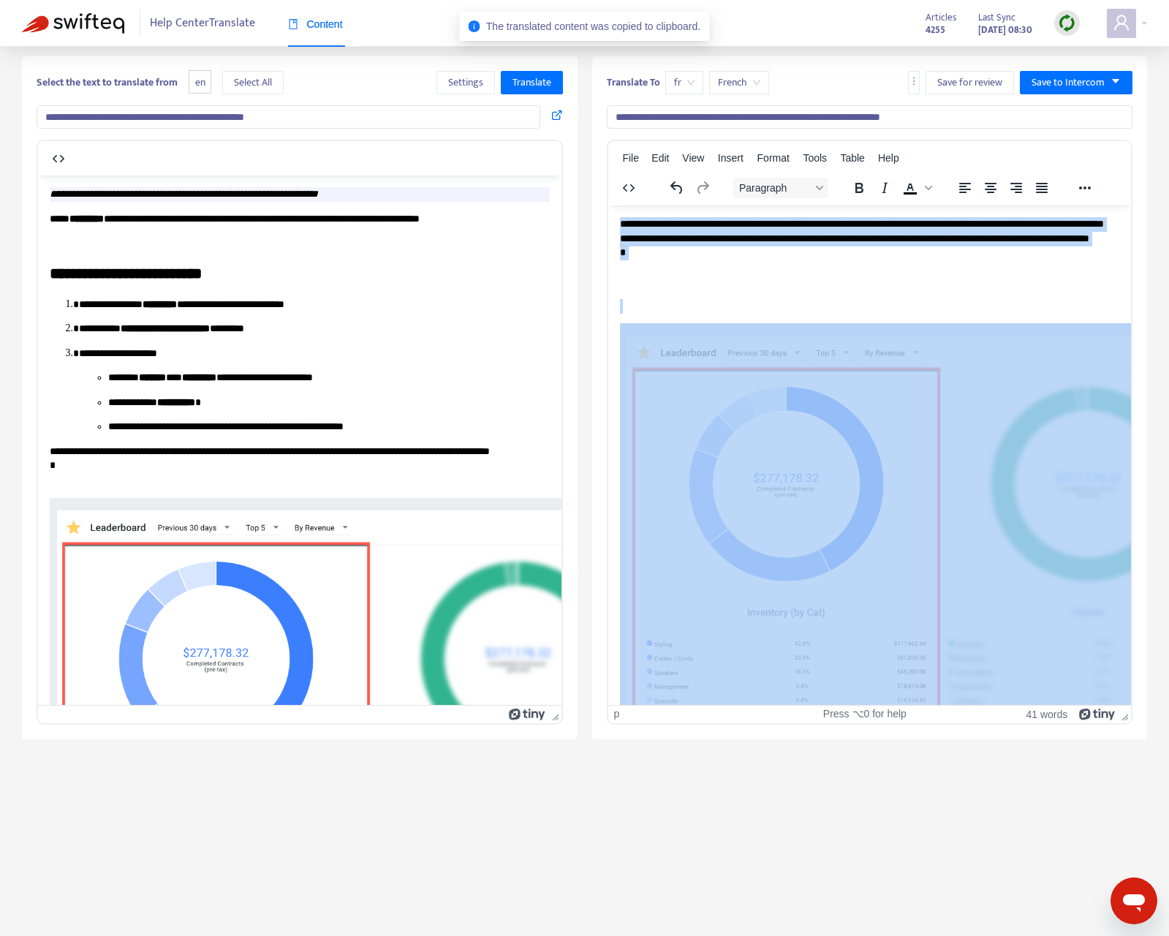
drag, startPoint x: 639, startPoint y: 244, endPoint x: 845, endPoint y: 614, distance: 423.4
click at [843, 626] on body "**********" at bounding box center [869, 535] width 500 height 638
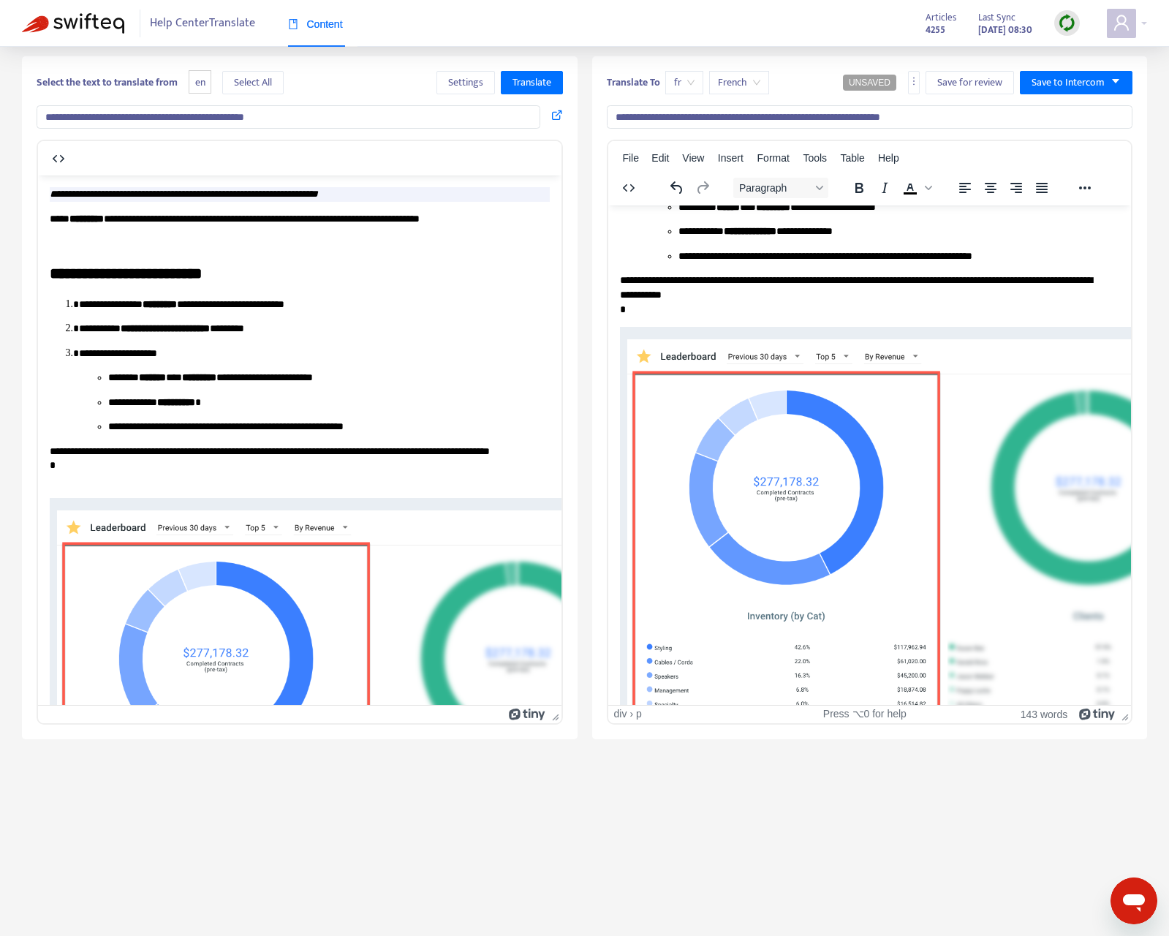
scroll to position [475, 0]
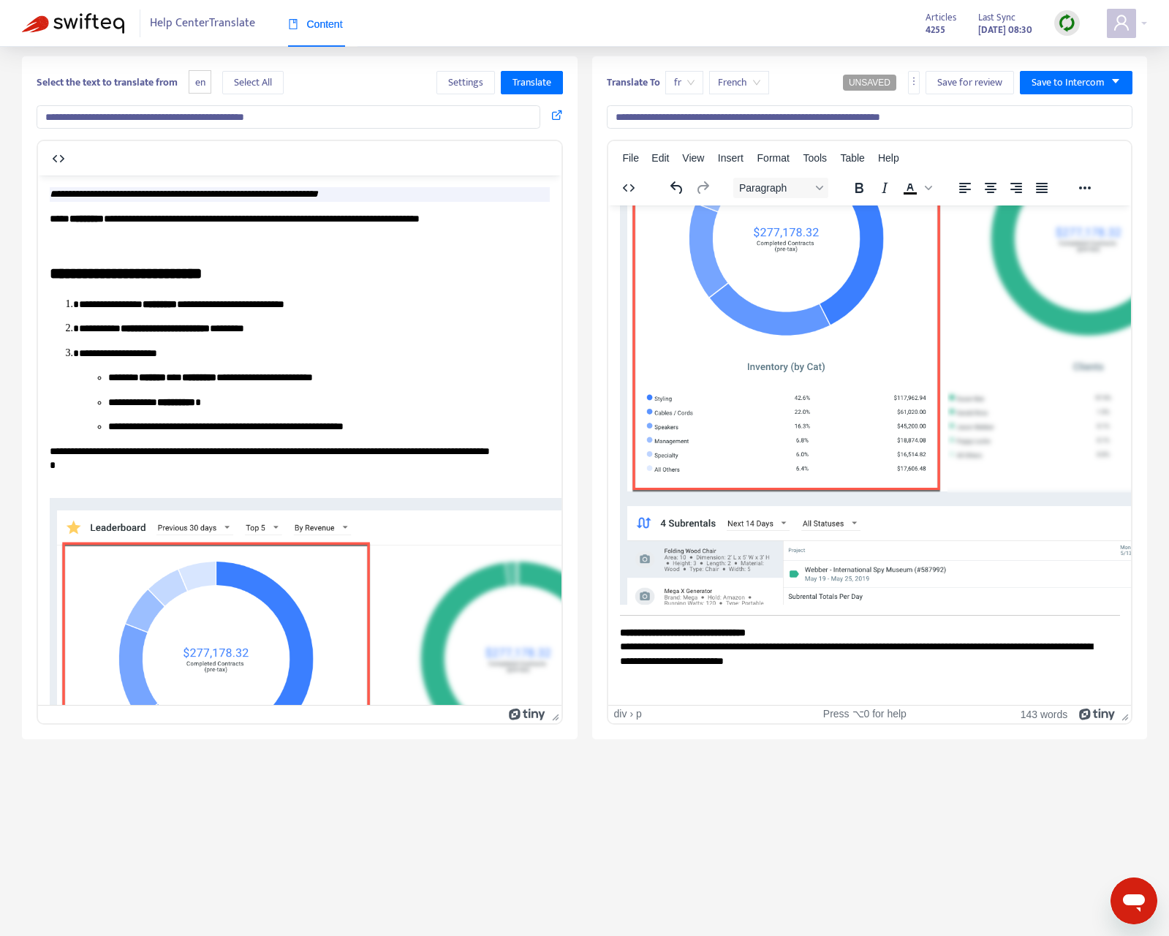
click at [811, 661] on div "**********" at bounding box center [869, 222] width 500 height 940
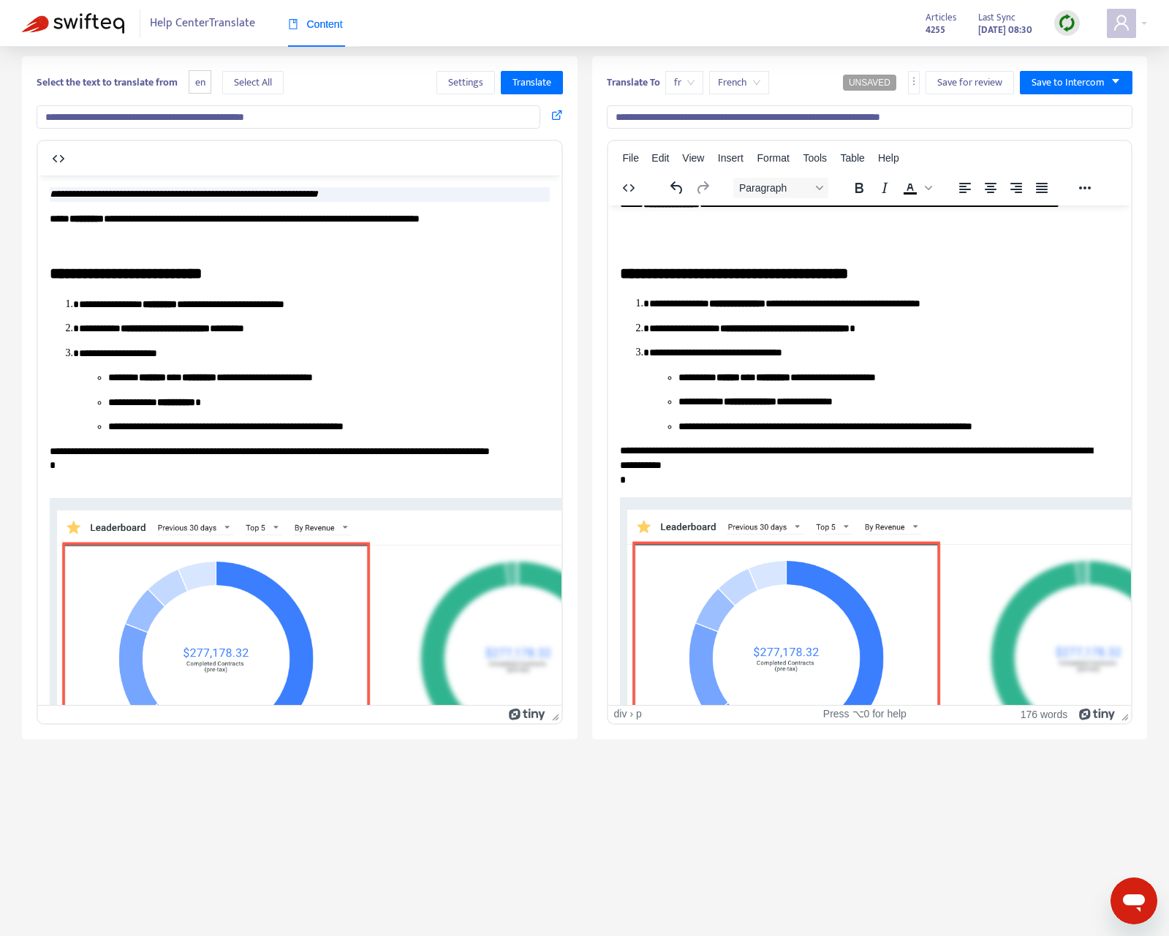
scroll to position [0, 0]
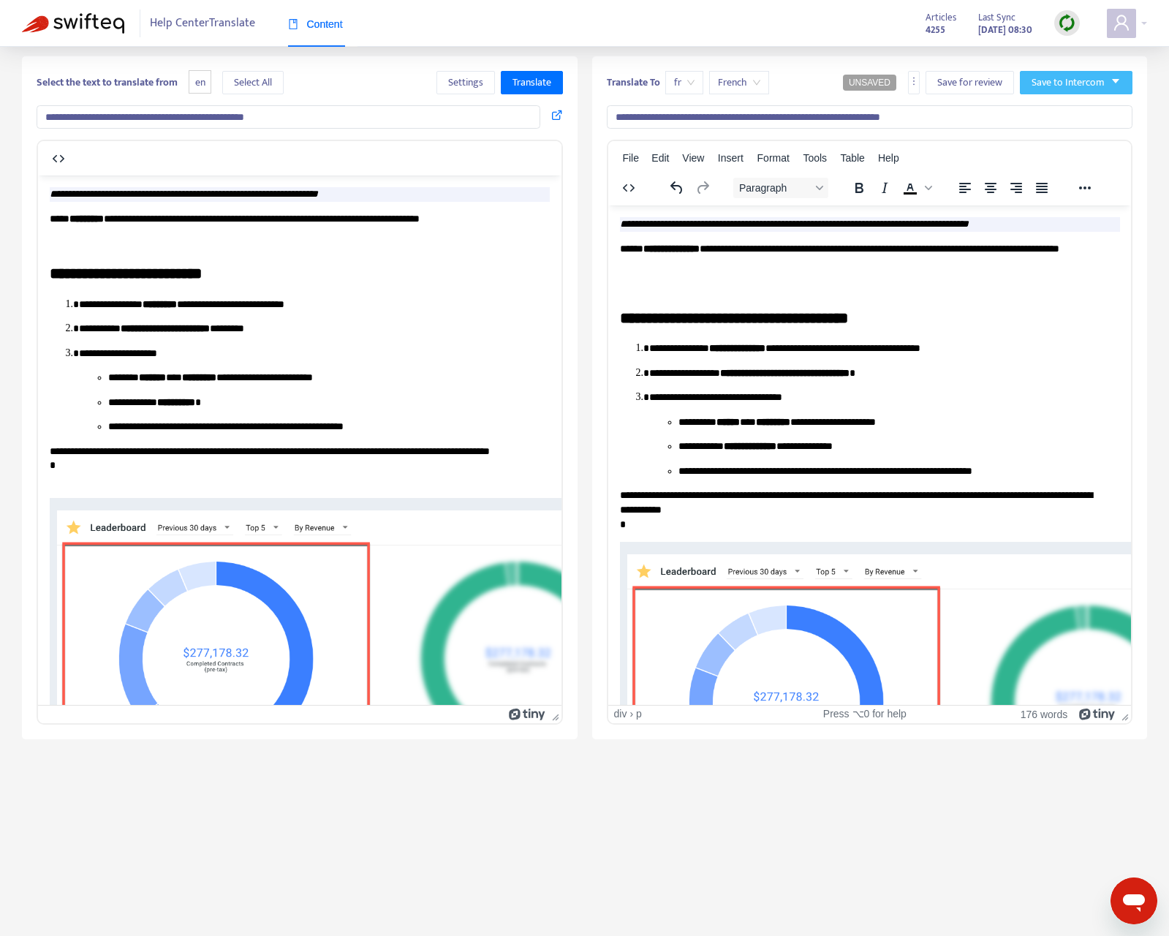
click at [1047, 90] on span "Save to Intercom" at bounding box center [1067, 83] width 73 height 16
click at [1052, 116] on span "Publish" at bounding box center [1060, 112] width 56 height 16
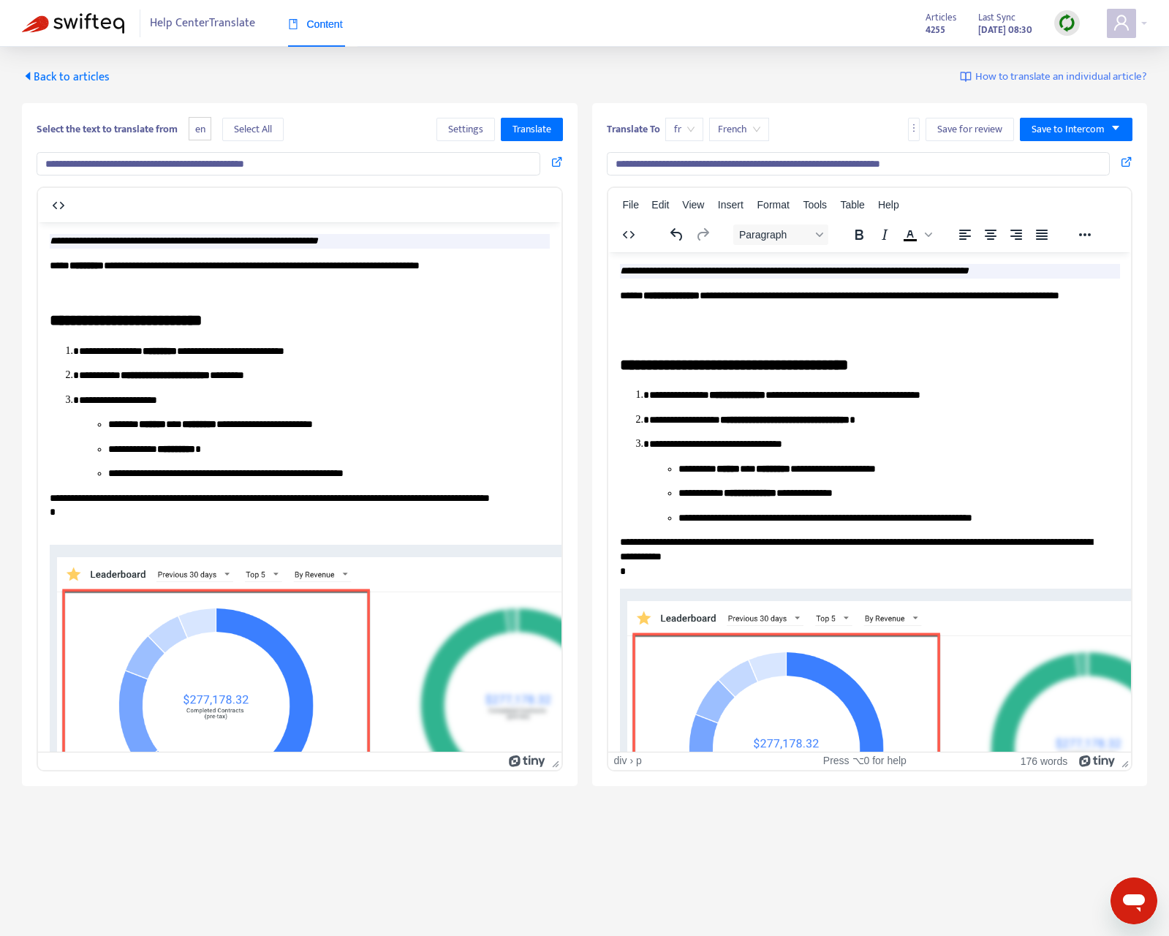
click at [313, 23] on span "Content" at bounding box center [315, 24] width 55 height 12
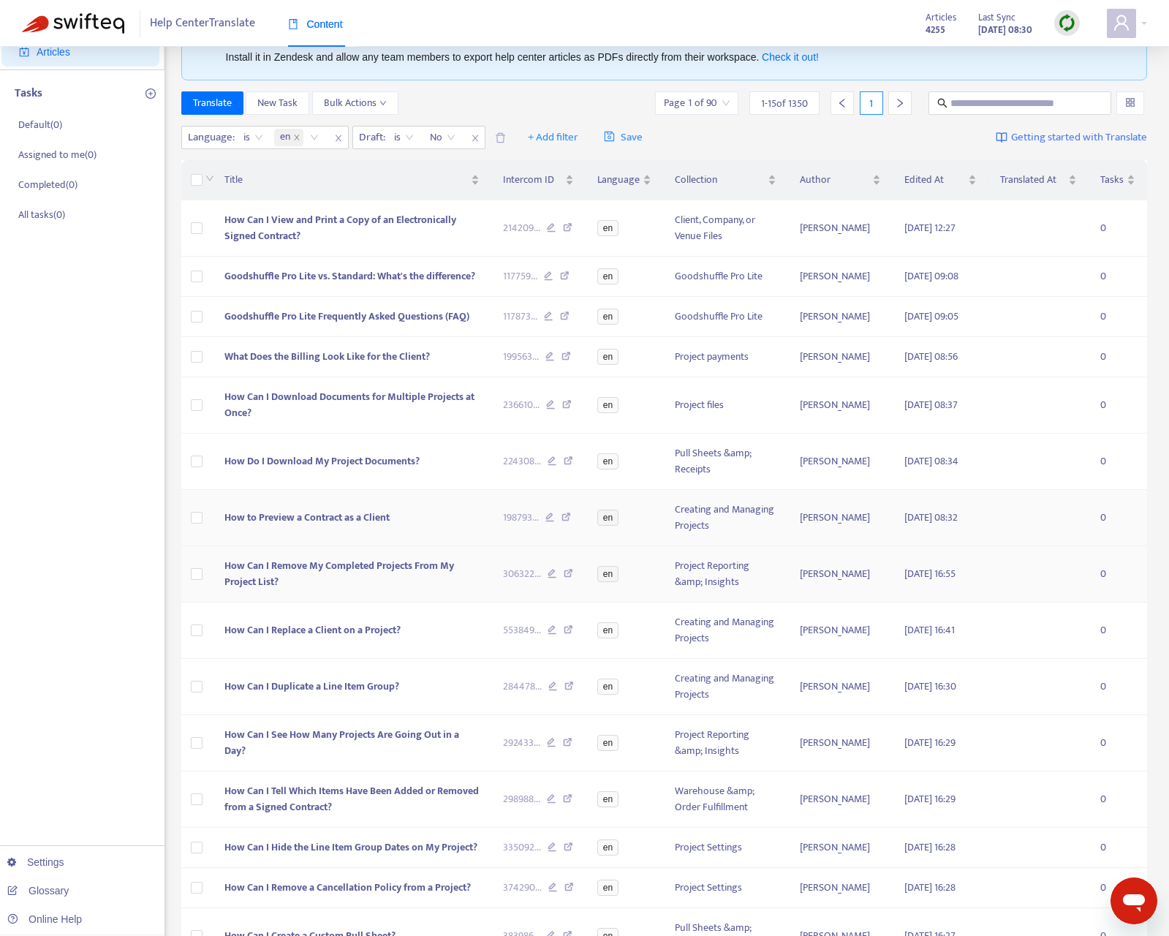
scroll to position [186, 0]
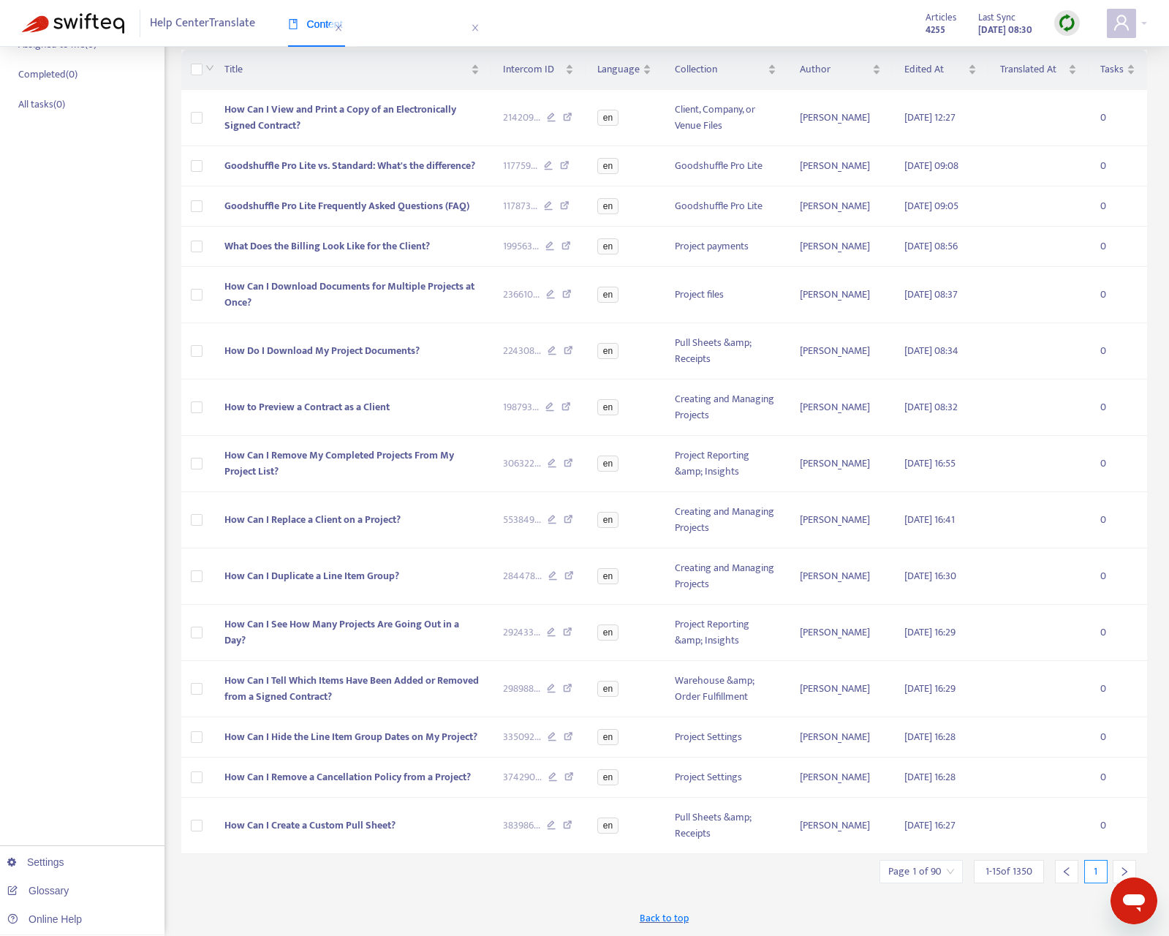
click at [1124, 801] on div at bounding box center [1123, 871] width 23 height 23
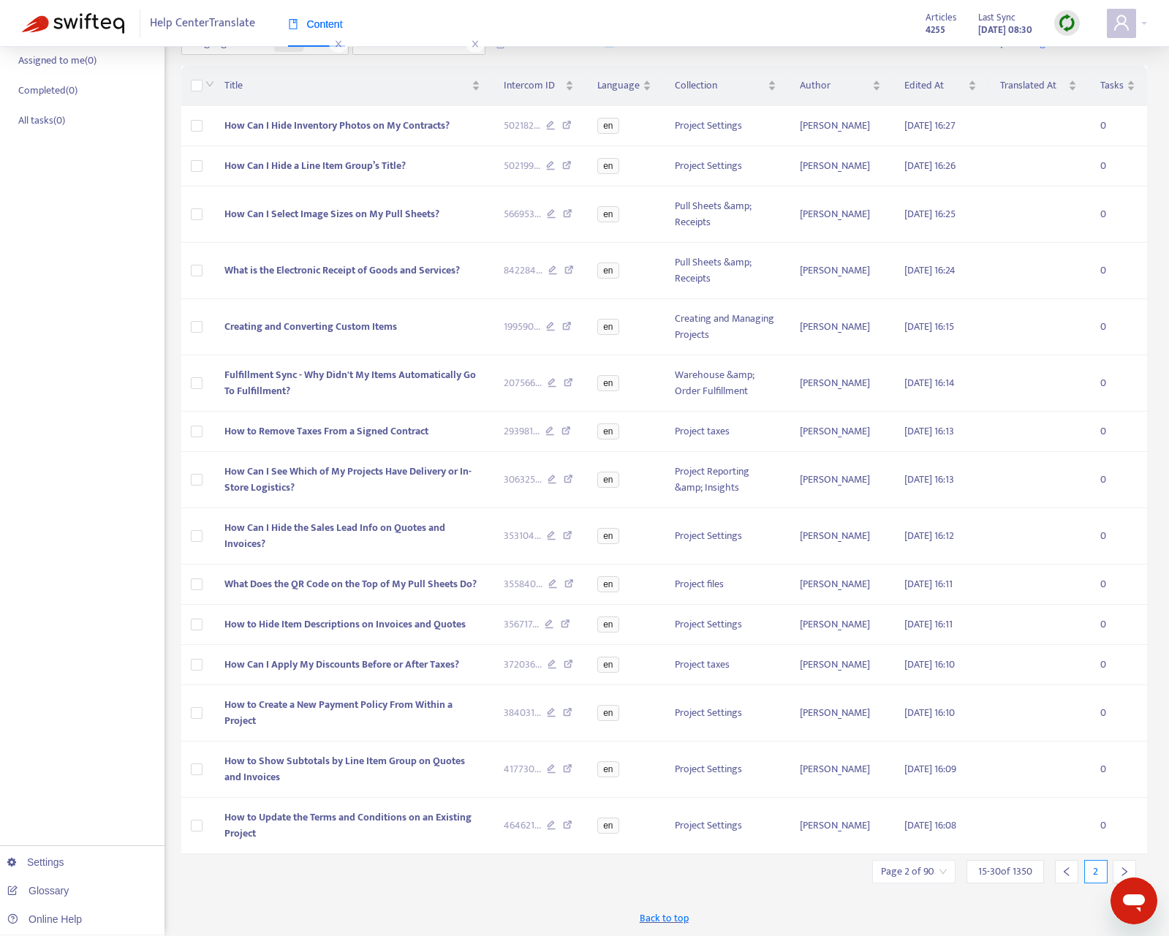
click at [1124, 801] on div at bounding box center [1123, 871] width 23 height 23
click at [1124, 801] on div "New App Alert! 🚀 We've just launched the Articles PDF Export app, ⭐ FREE ⭐️ wit…" at bounding box center [664, 417] width 966 height 1036
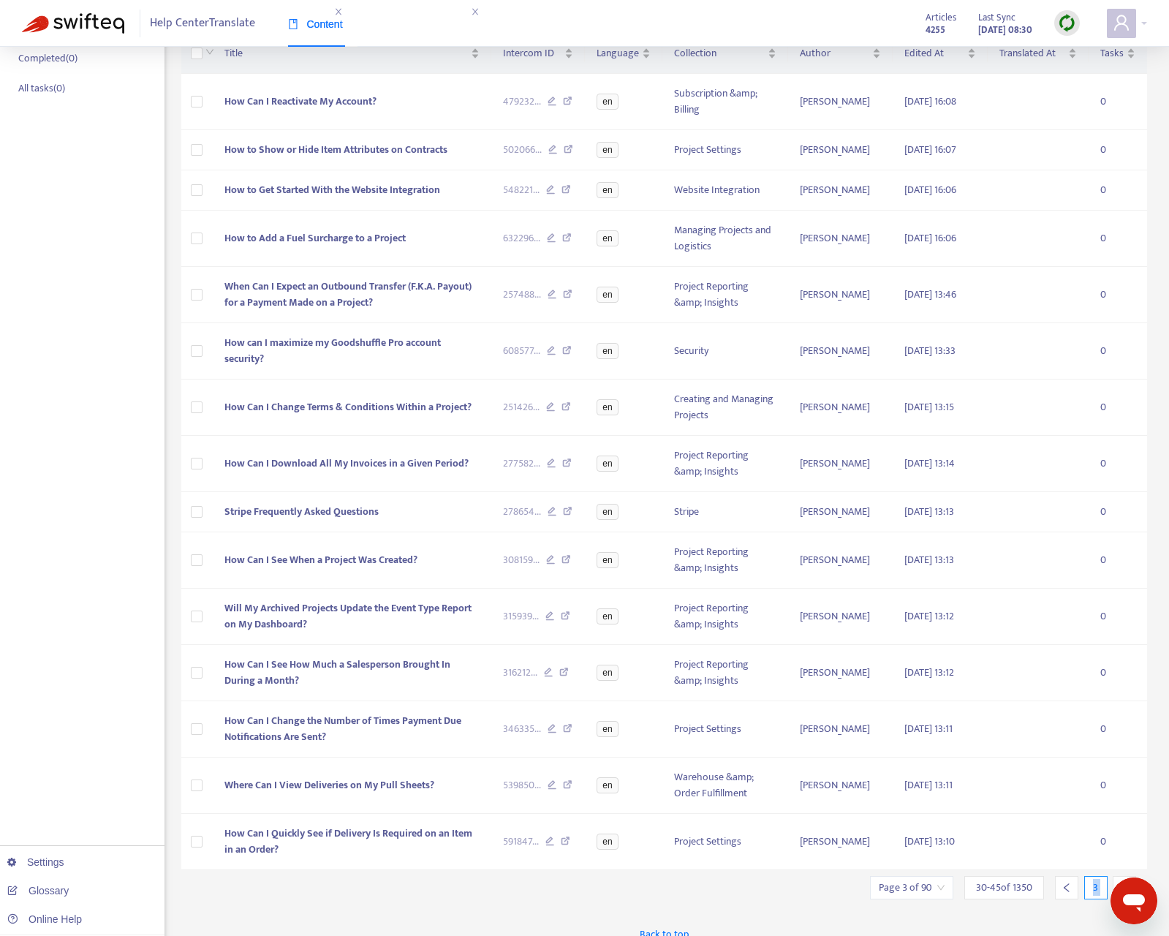
click at [1126, 801] on icon "right" at bounding box center [1124, 887] width 10 height 10
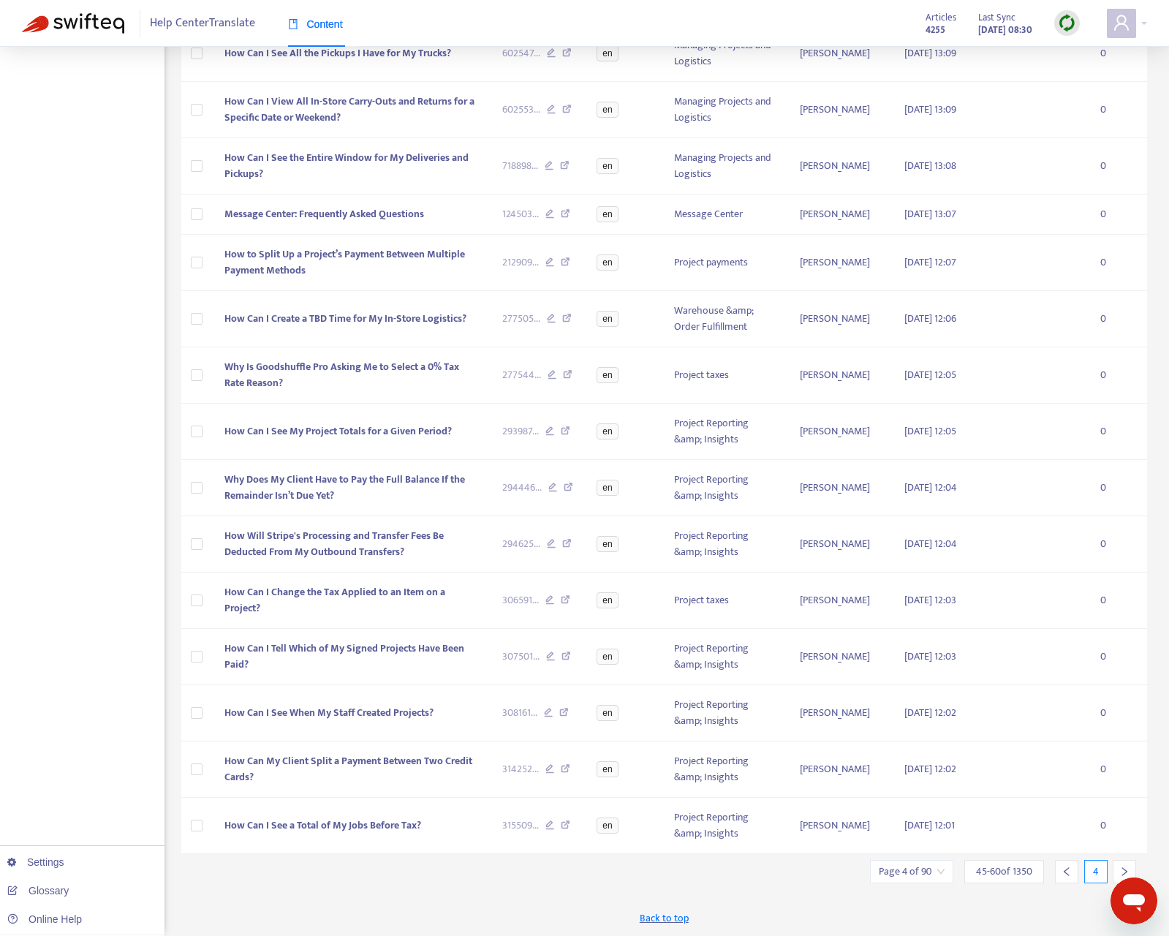
click at [1124, 801] on div at bounding box center [1123, 871] width 23 height 23
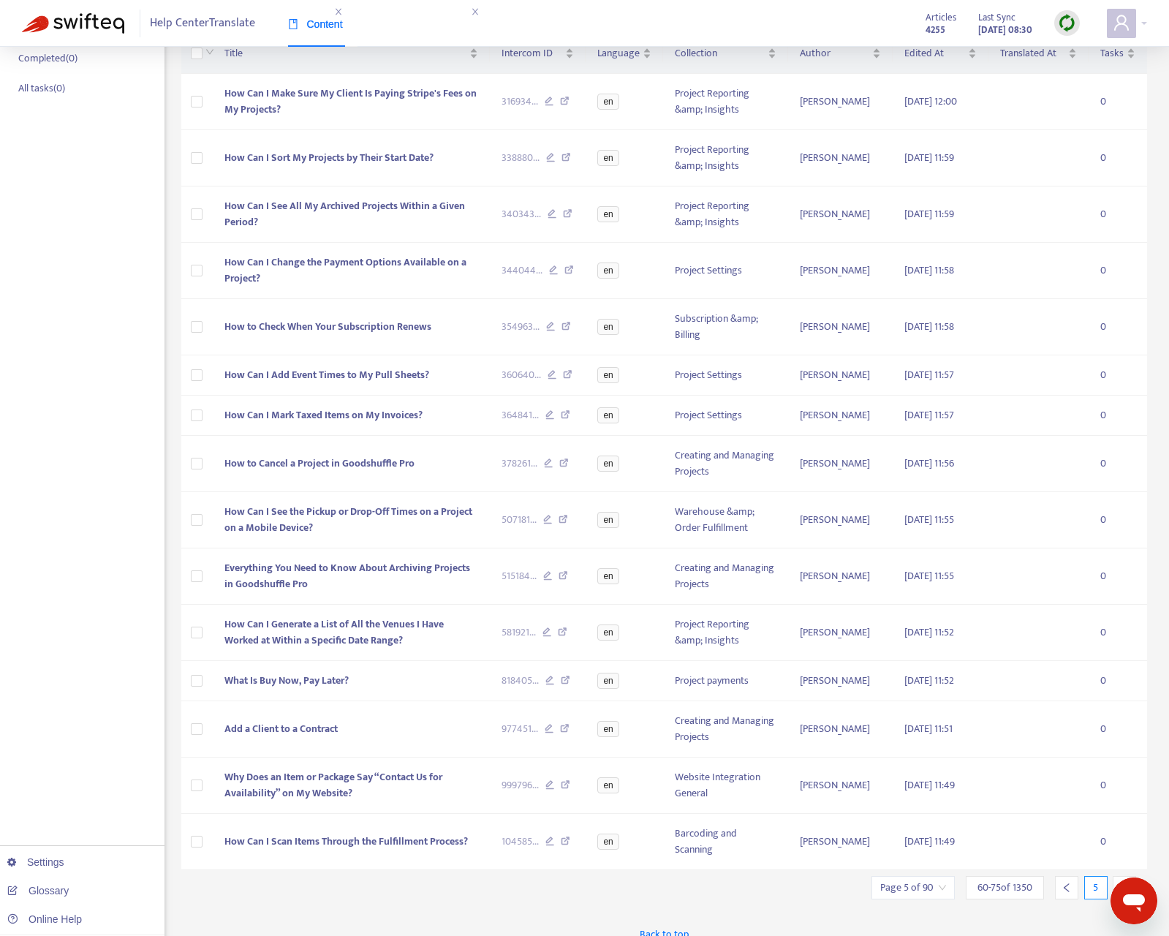
click at [1119, 801] on icon "right" at bounding box center [1124, 887] width 10 height 10
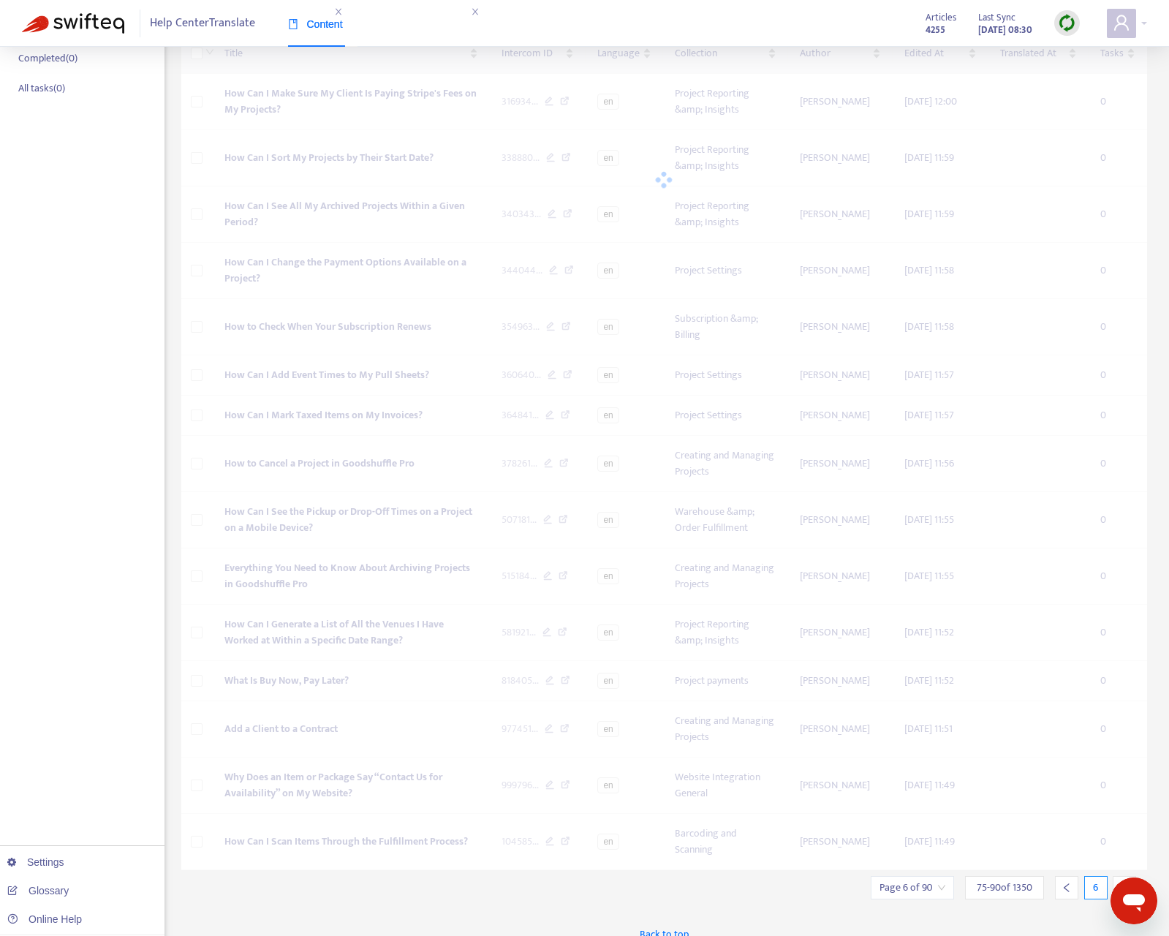
scroll to position [218, 0]
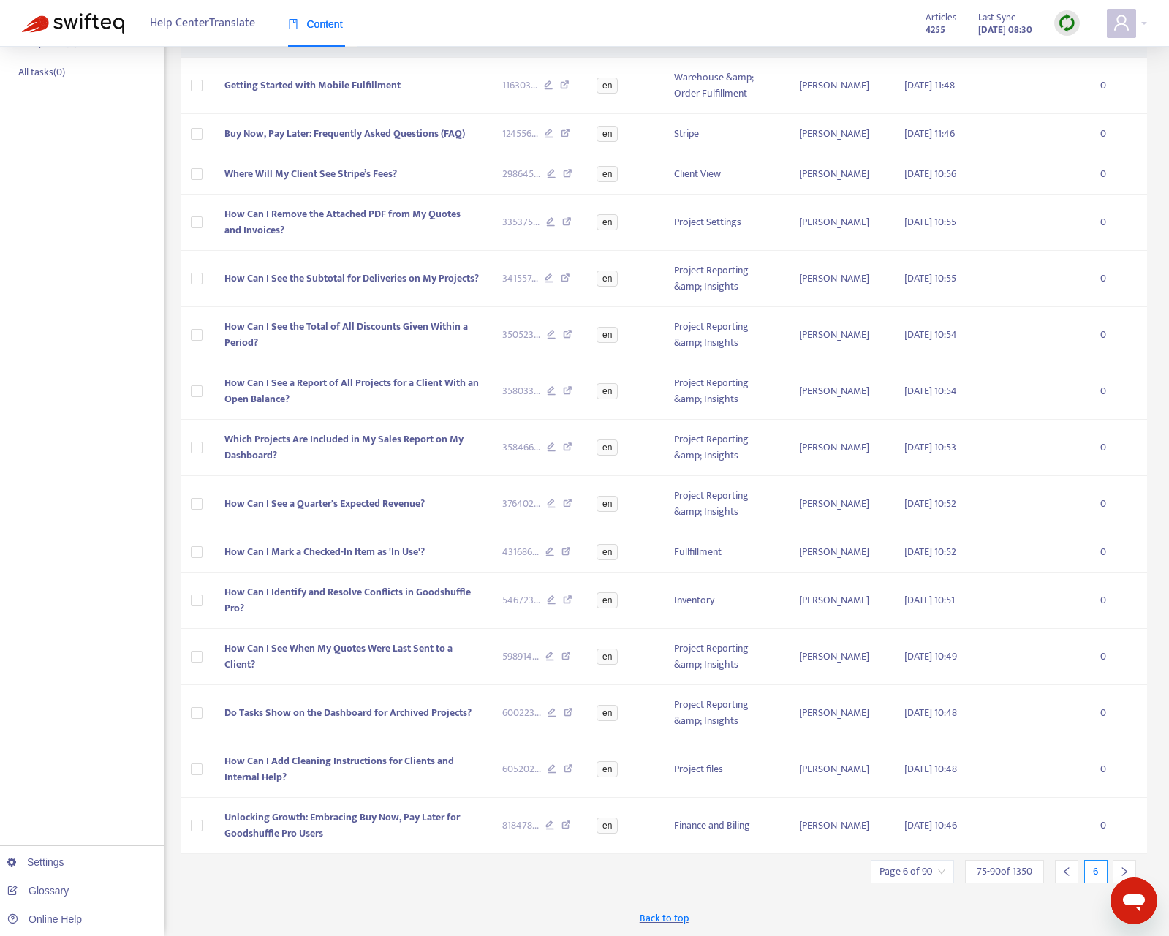
click at [1120, 801] on icon "right" at bounding box center [1124, 871] width 10 height 10
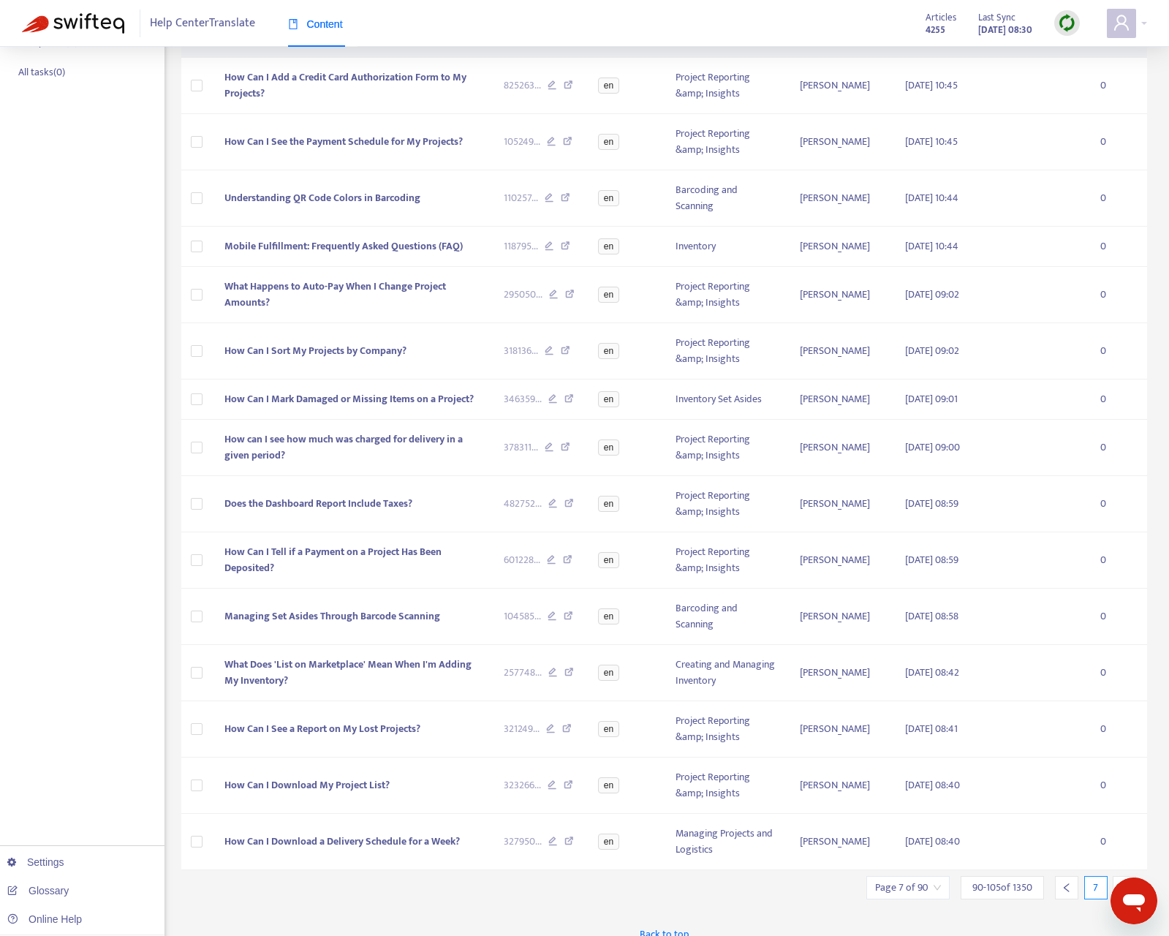
click at [1120, 801] on icon "right" at bounding box center [1124, 887] width 10 height 10
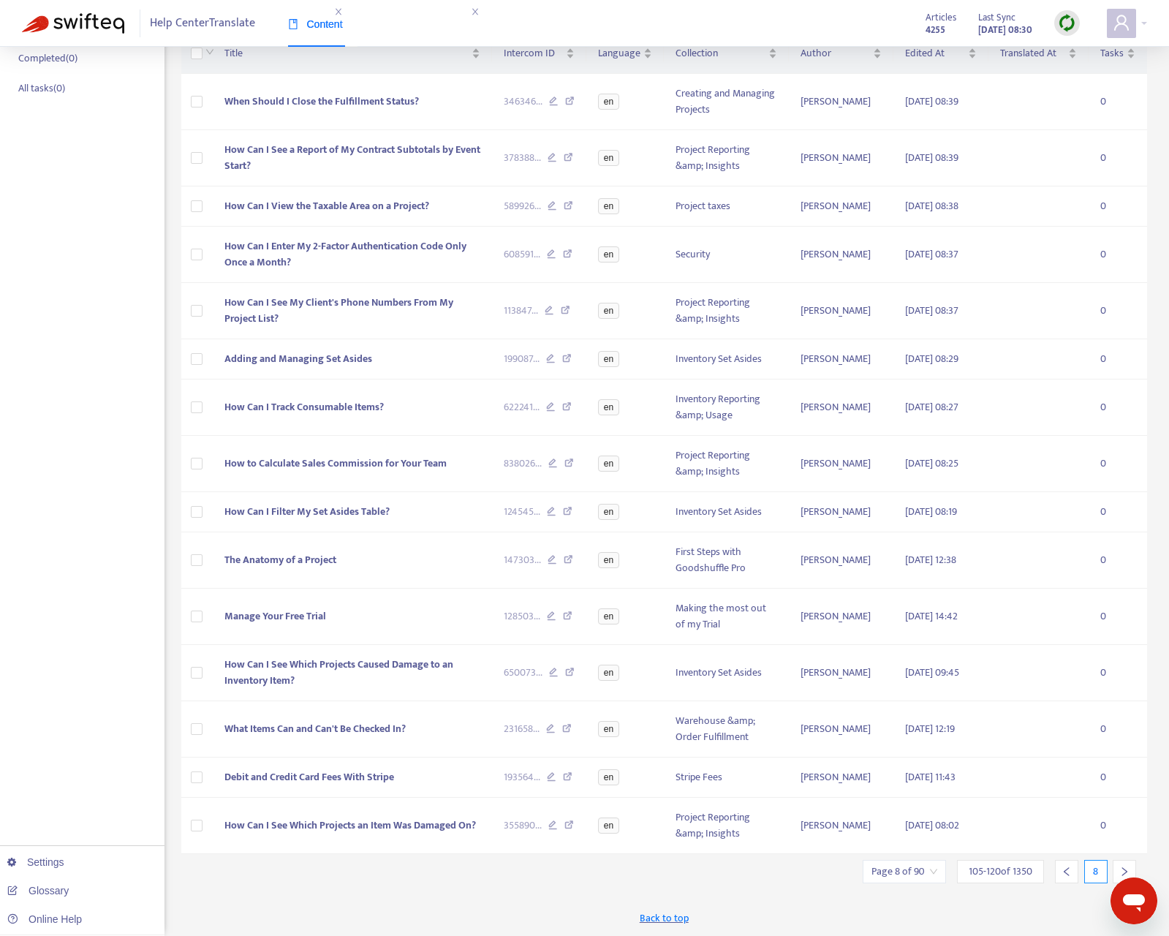
scroll to position [234, 0]
click at [1120, 801] on icon "right" at bounding box center [1124, 871] width 10 height 10
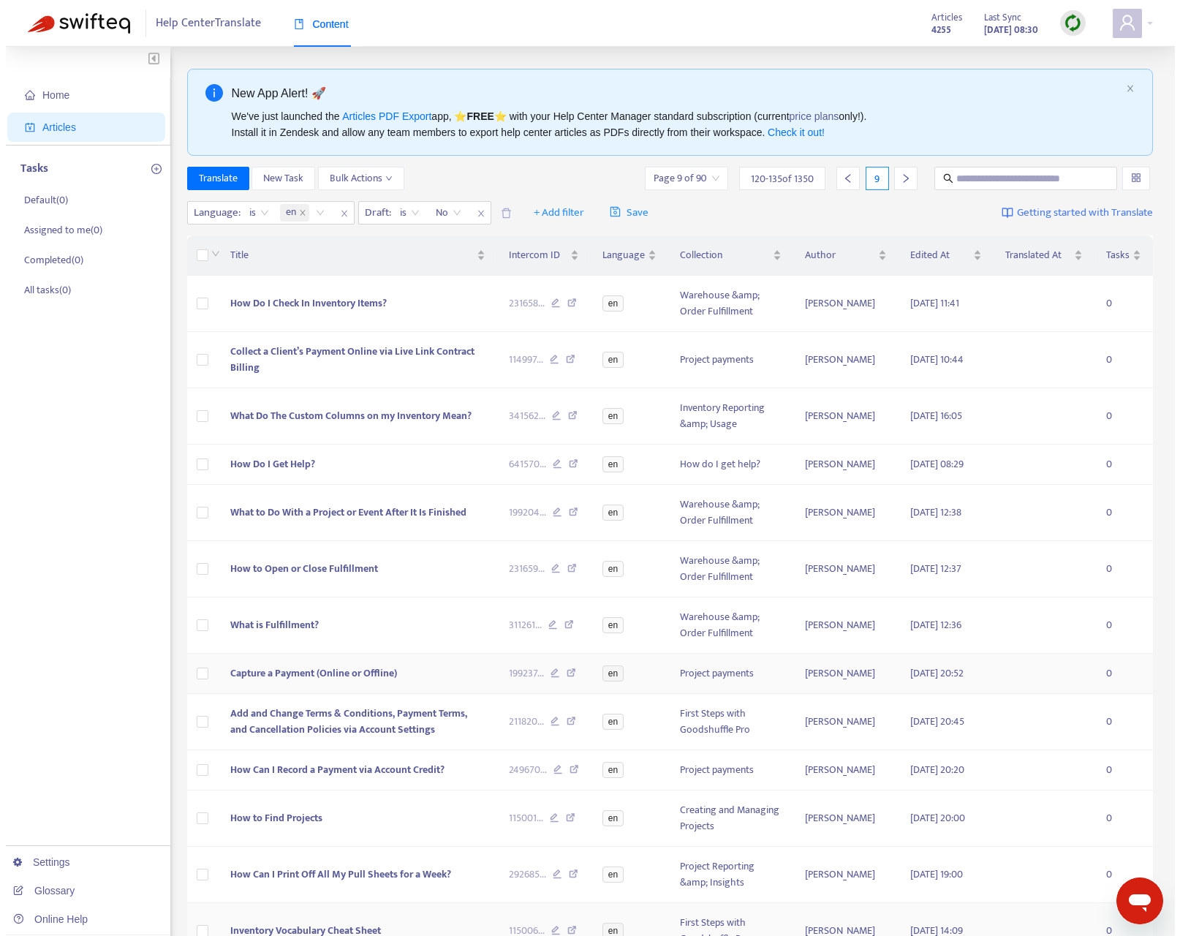
scroll to position [250, 0]
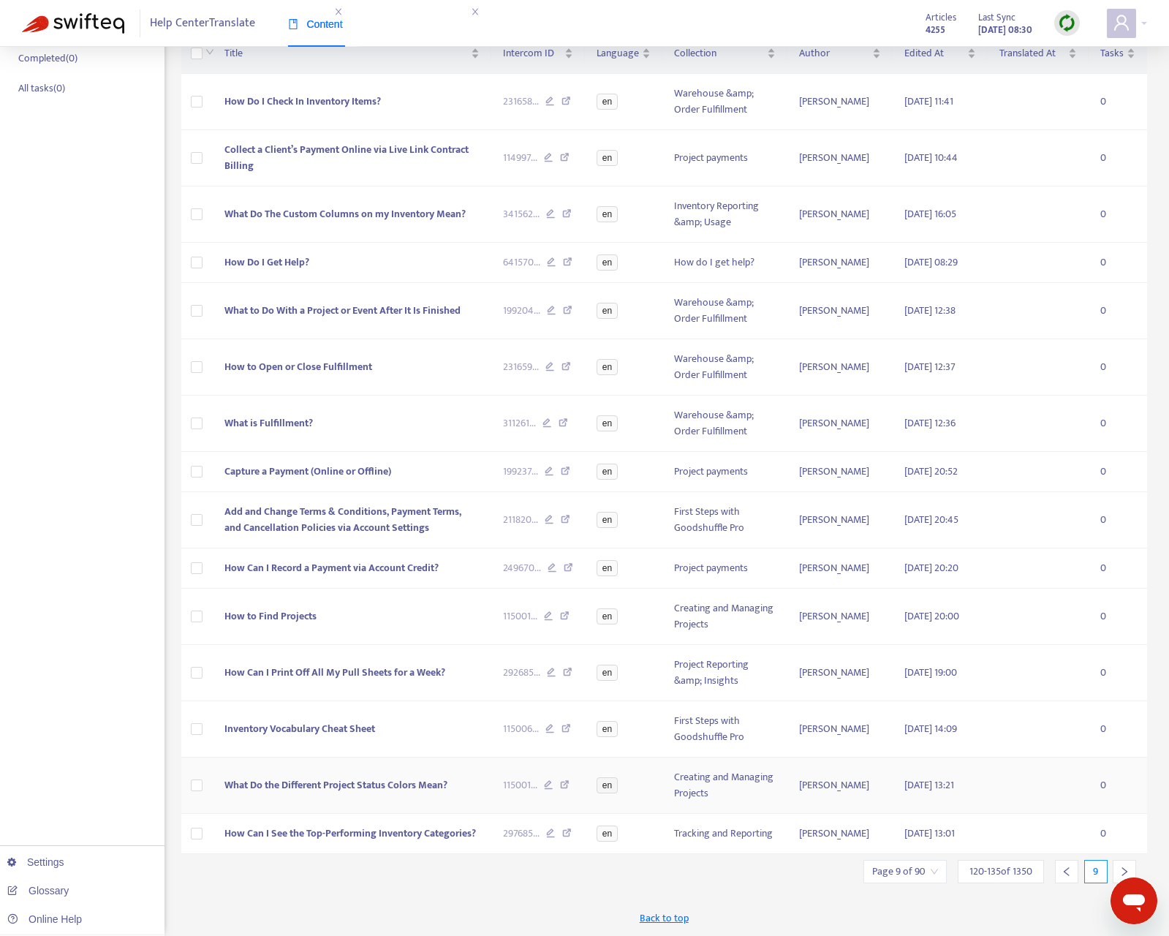
click at [392, 787] on span "What Do the Different Project Status Colors Mean?" at bounding box center [335, 784] width 223 height 17
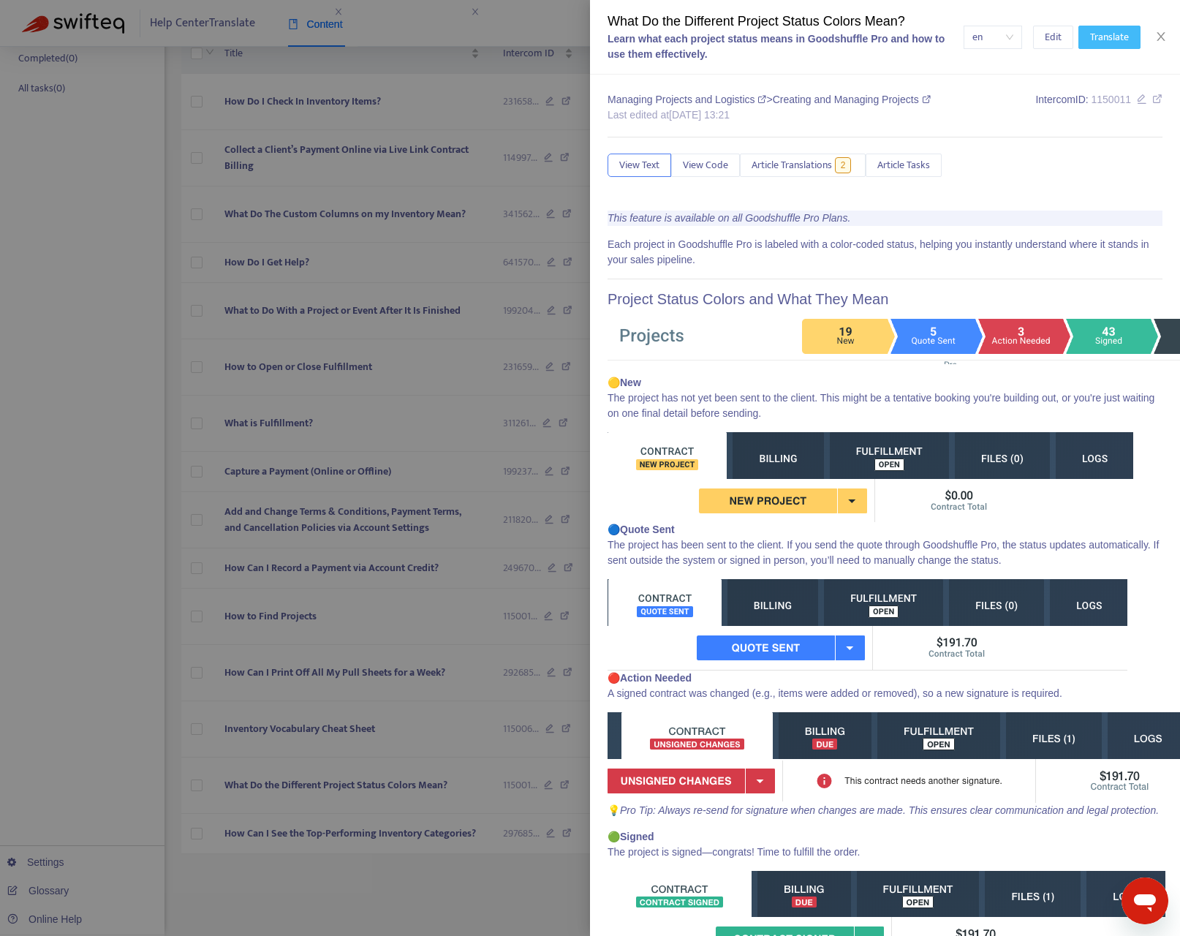
drag, startPoint x: 1120, startPoint y: 37, endPoint x: 1112, endPoint y: 46, distance: 11.4
click at [1120, 37] on span "Translate" at bounding box center [1109, 37] width 39 height 16
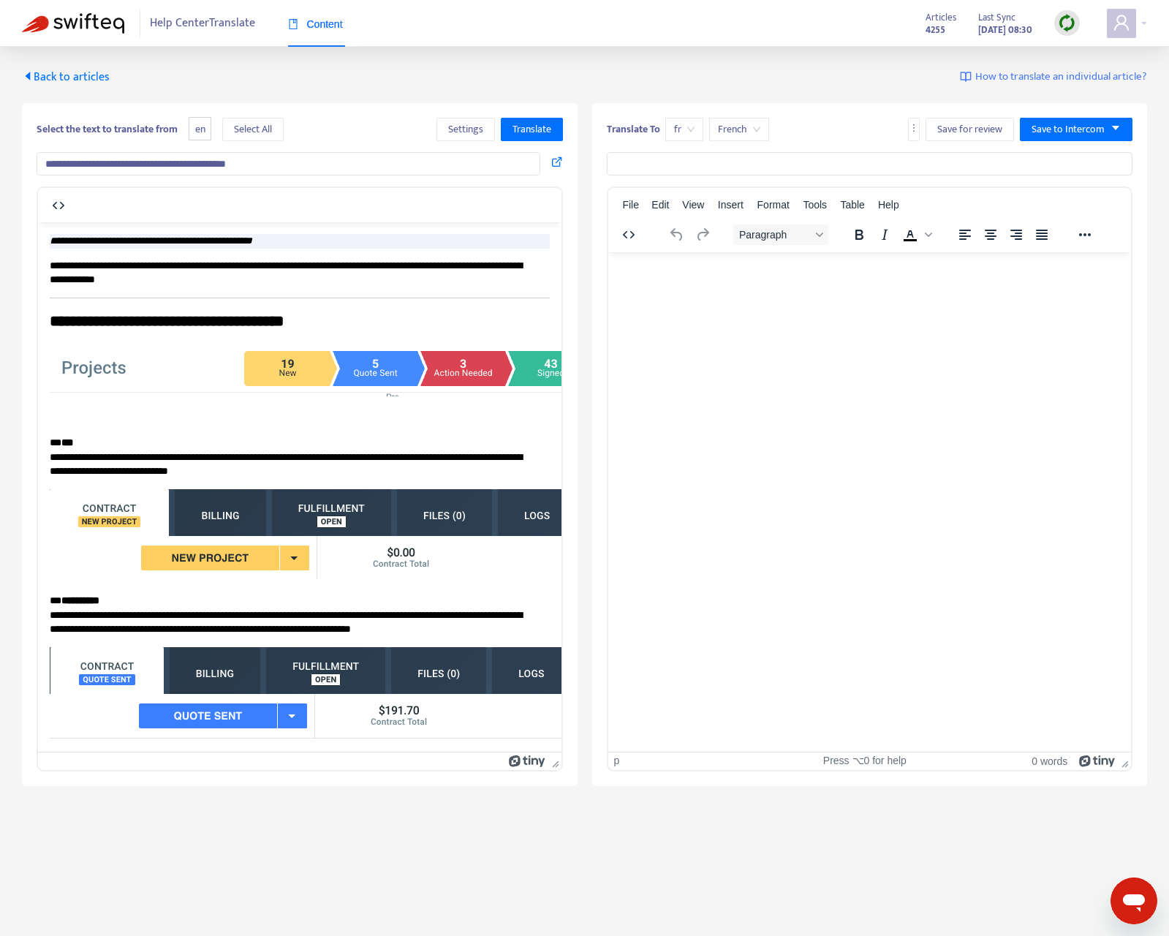
type input "**********"
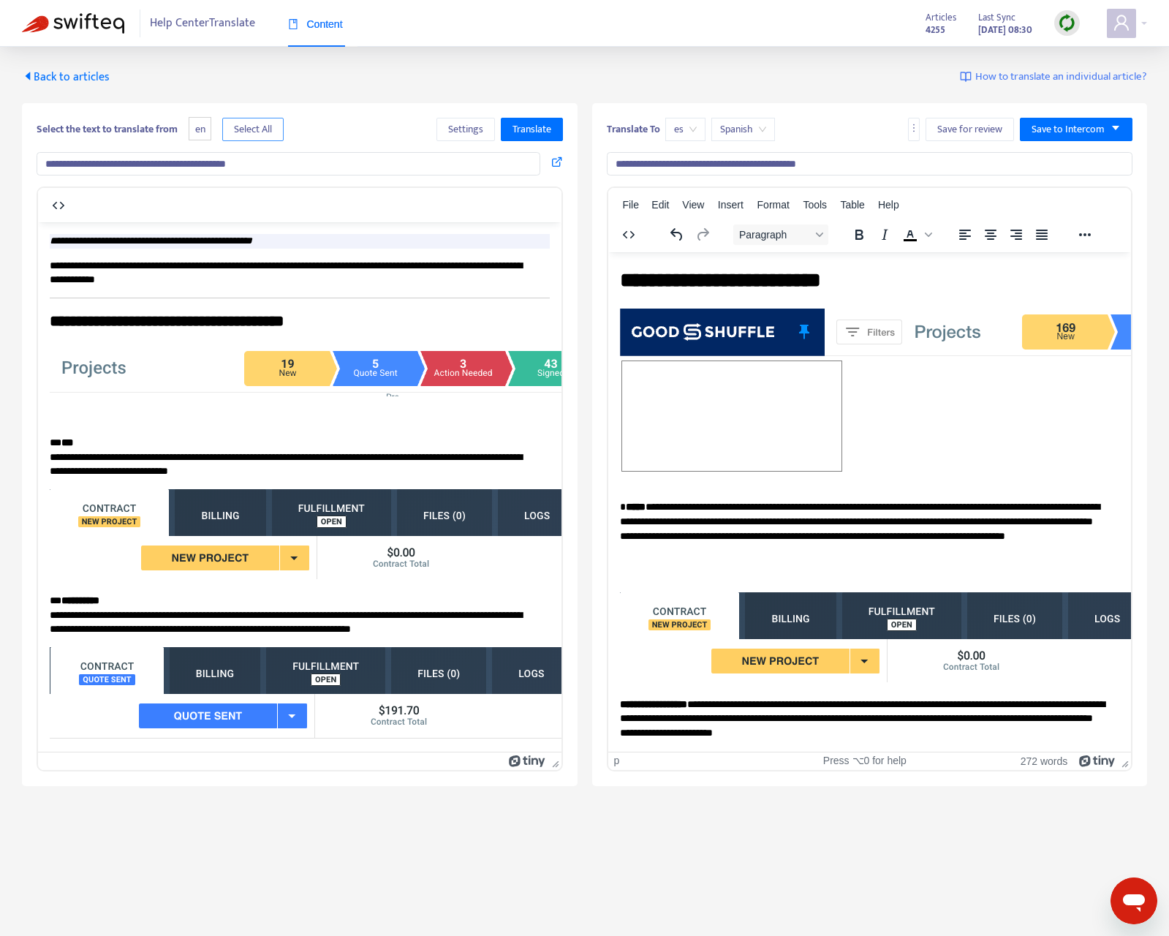
click at [278, 132] on button "Select All" at bounding box center [252, 129] width 61 height 23
click at [545, 128] on span "Translate" at bounding box center [531, 129] width 39 height 16
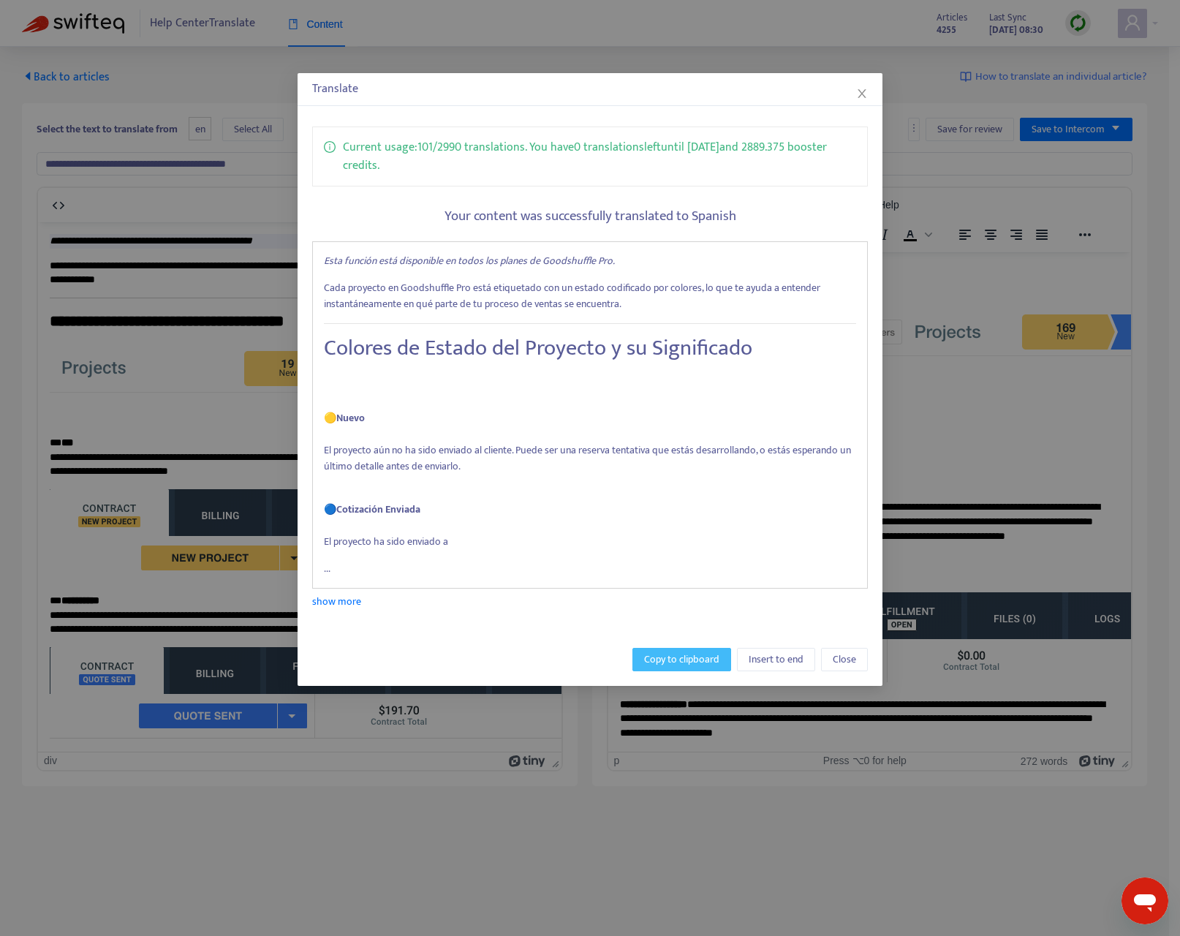
click at [678, 651] on span "Copy to clipboard" at bounding box center [681, 659] width 75 height 16
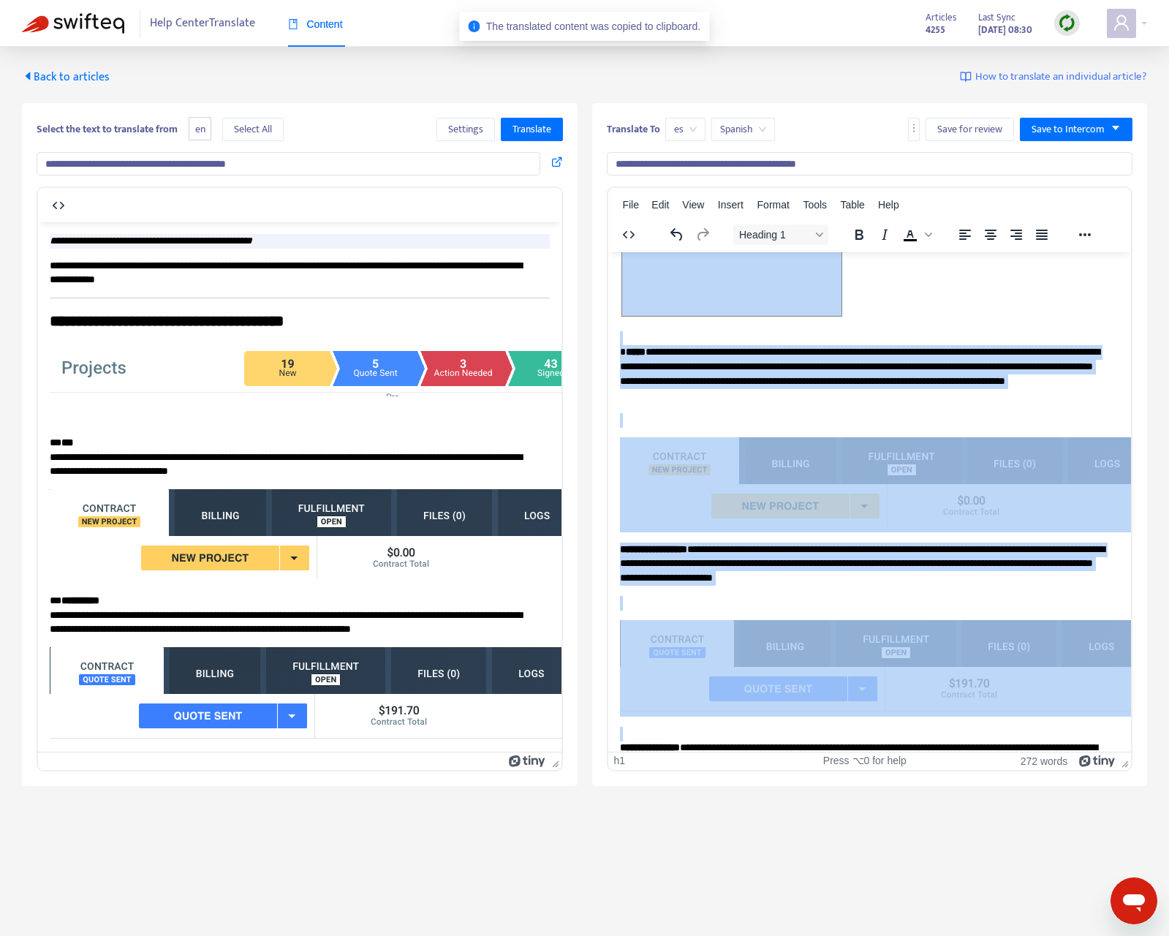
scroll to position [725, 0]
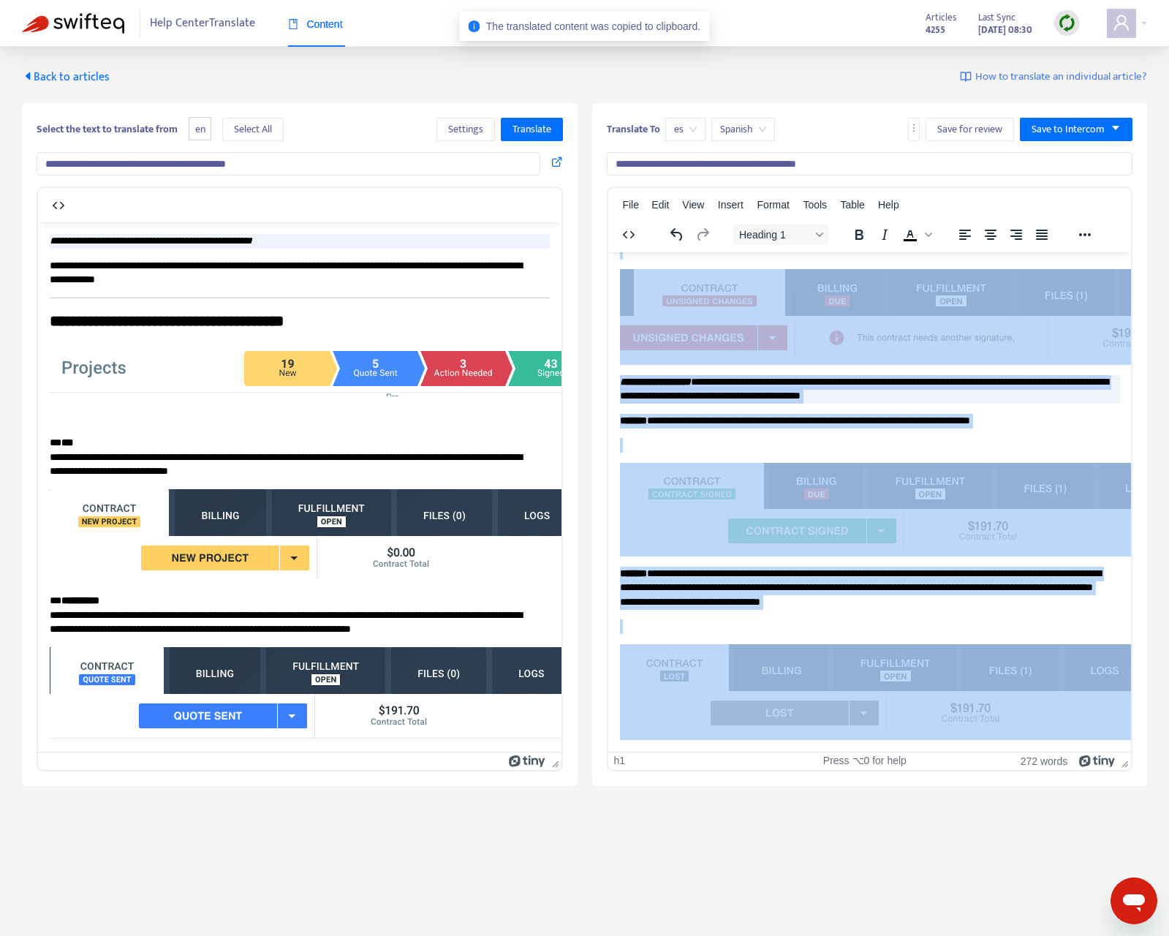
drag, startPoint x: 623, startPoint y: 282, endPoint x: 977, endPoint y: 842, distance: 662.7
click at [977, 751] on html "**********" at bounding box center [868, 142] width 523 height 1218
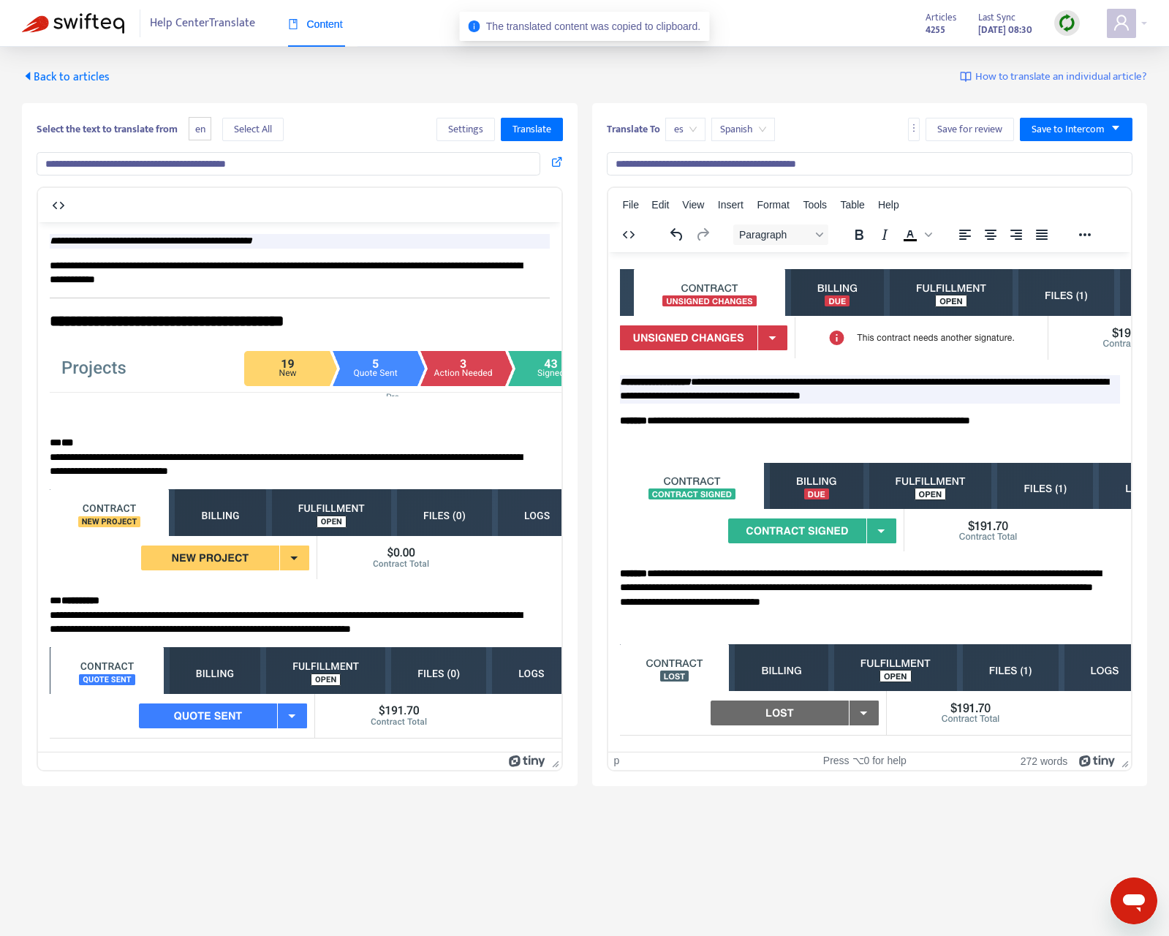
scroll to position [0, 0]
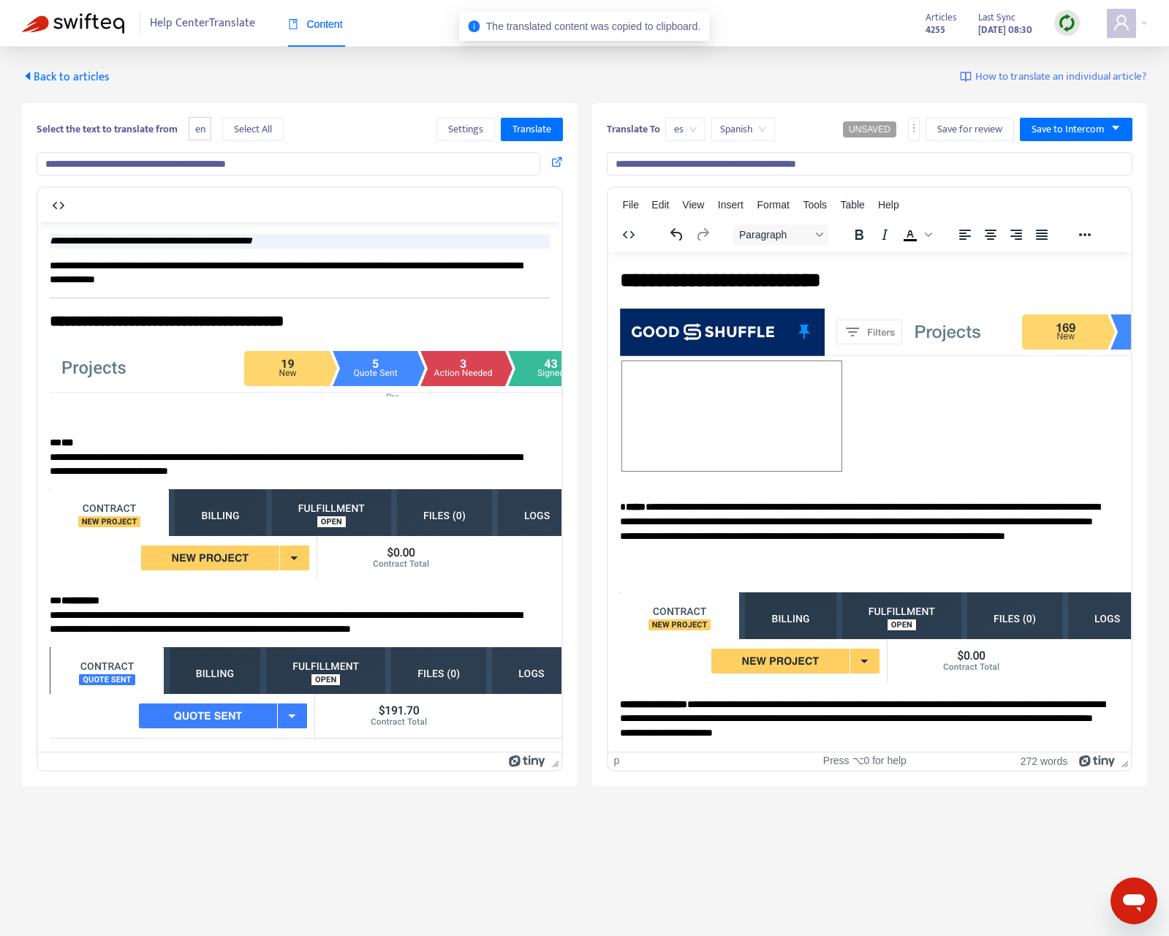
drag, startPoint x: 763, startPoint y: 499, endPoint x: 749, endPoint y: 469, distance: 33.0
click at [763, 498] on p "**********" at bounding box center [863, 521] width 489 height 72
click at [925, 336] on img "Rich Text Area. Press ALT-0 for help." at bounding box center [1100, 332] width 962 height 48
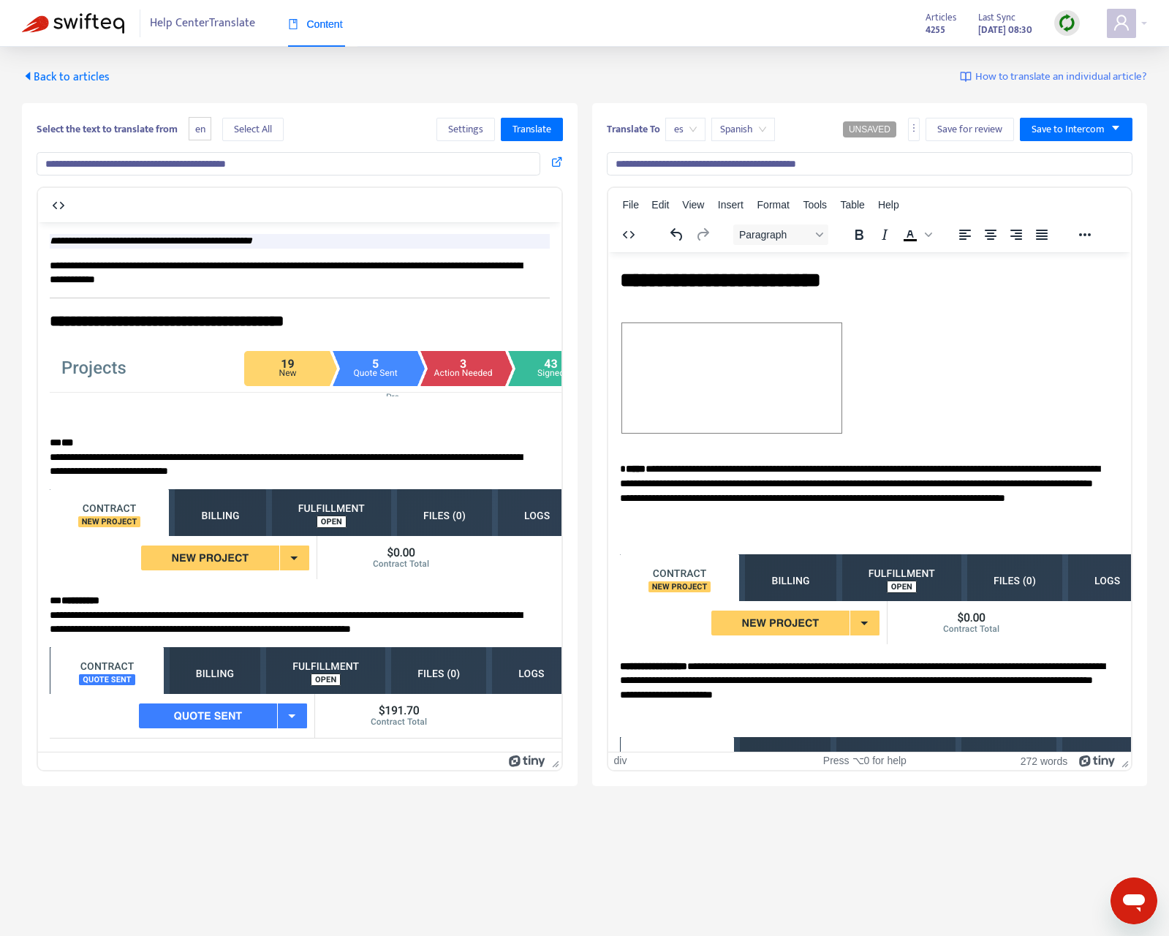
click at [875, 281] on h1 "**********" at bounding box center [863, 279] width 489 height 29
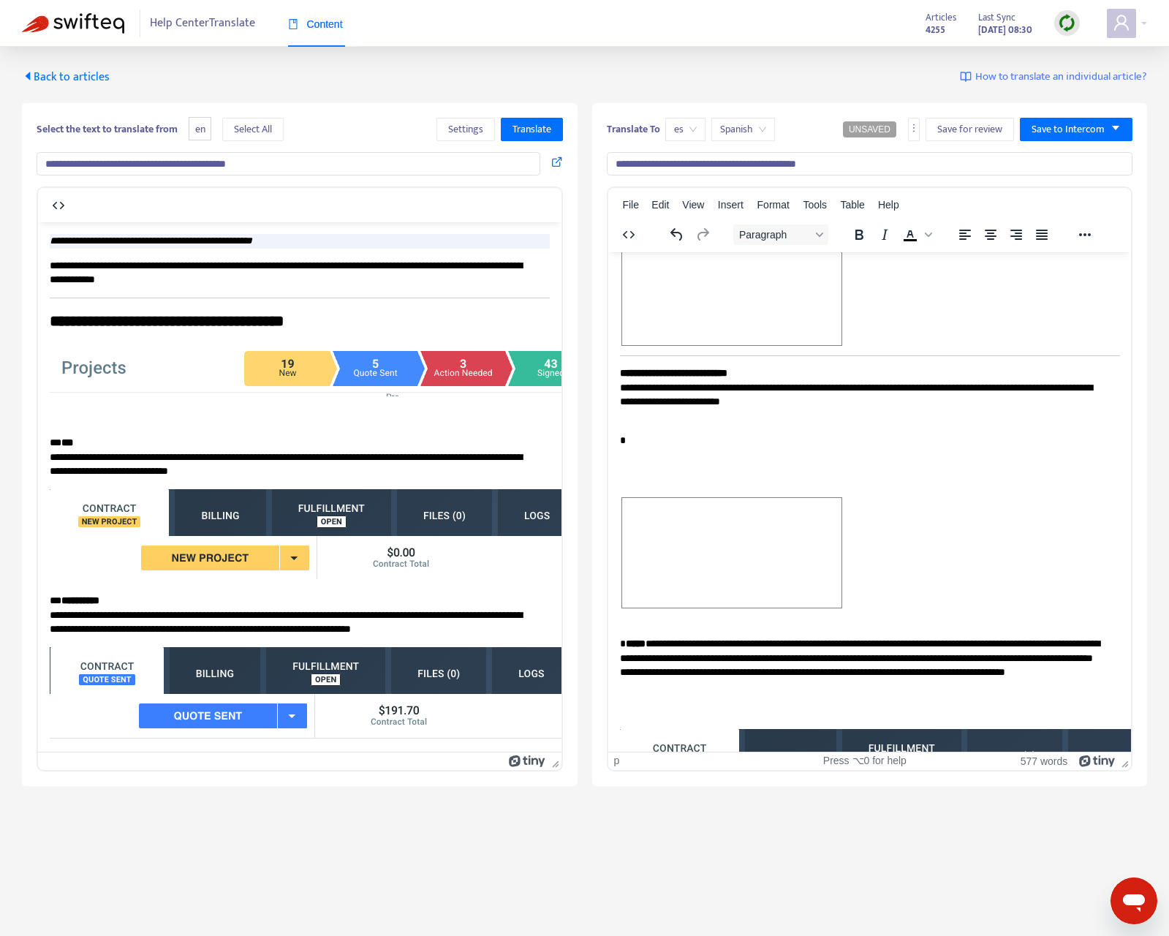
scroll to position [1325, 0]
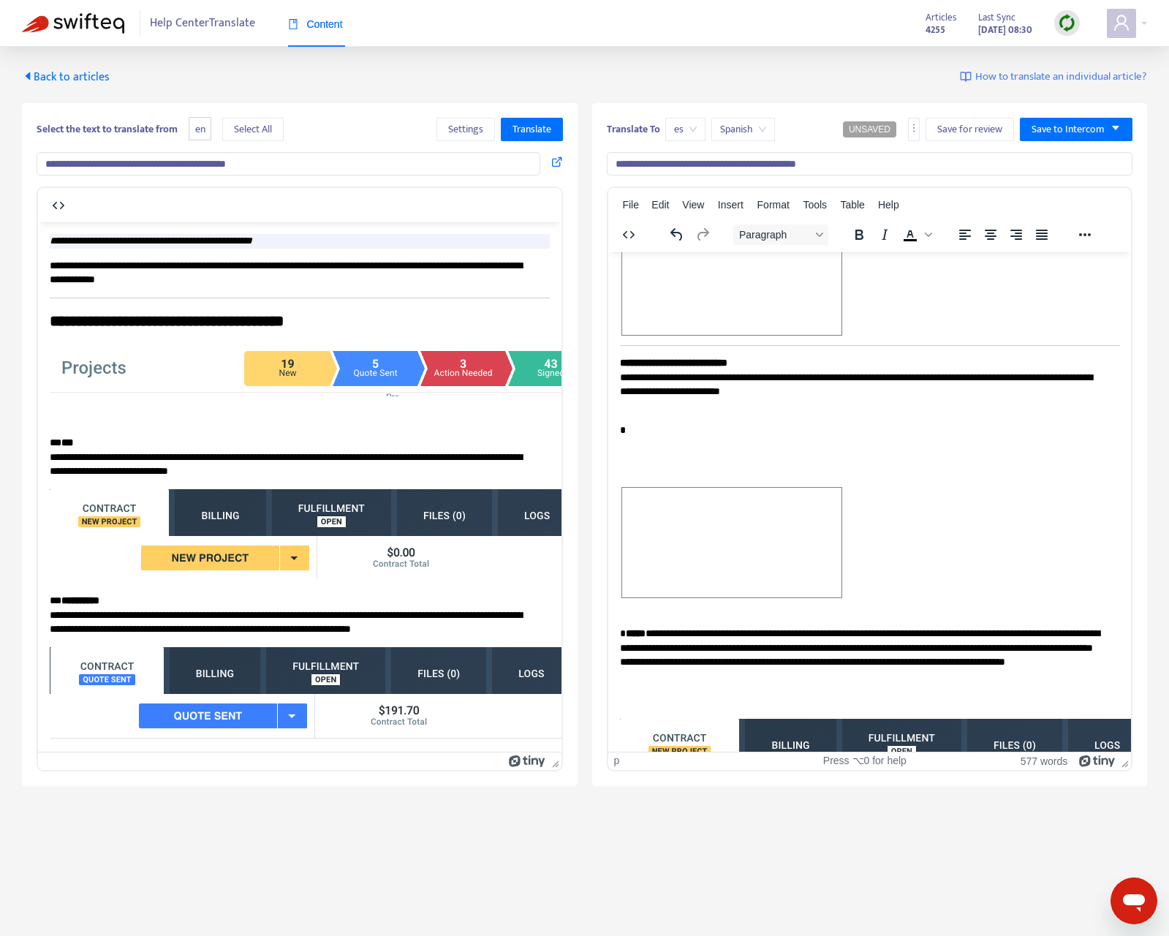
click at [656, 513] on span "Rich Text Area. Press ALT-0 for help." at bounding box center [730, 542] width 219 height 110
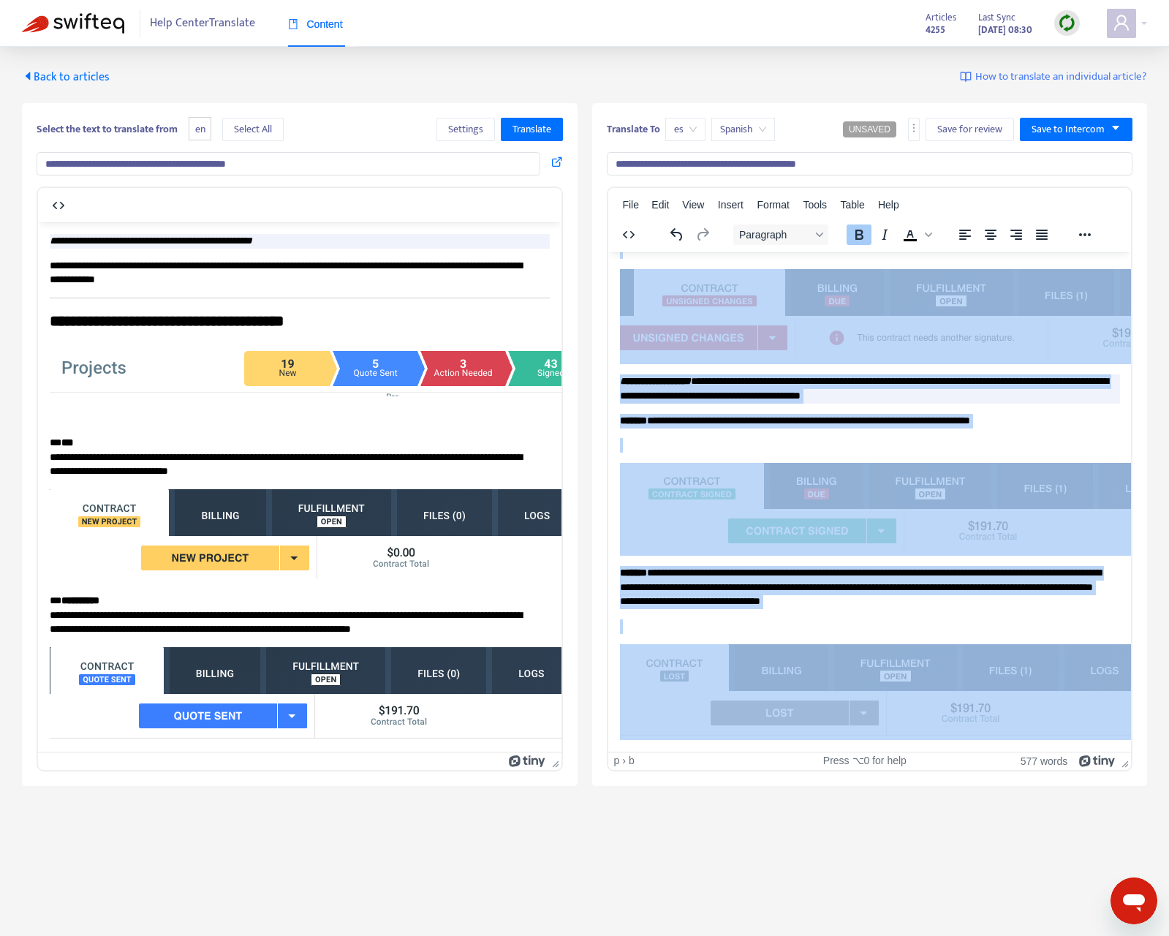
drag, startPoint x: 625, startPoint y: 531, endPoint x: 1043, endPoint y: 828, distance: 513.1
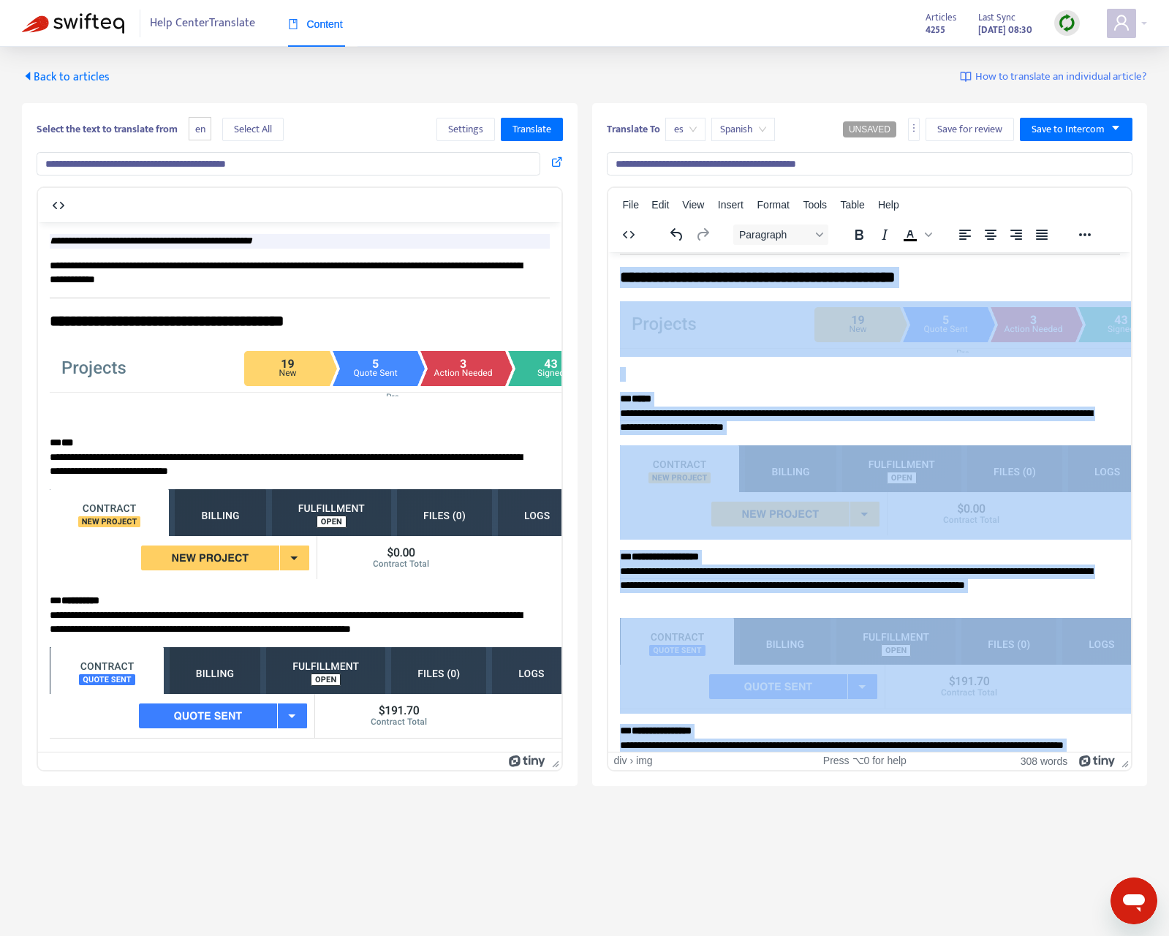
scroll to position [0, 0]
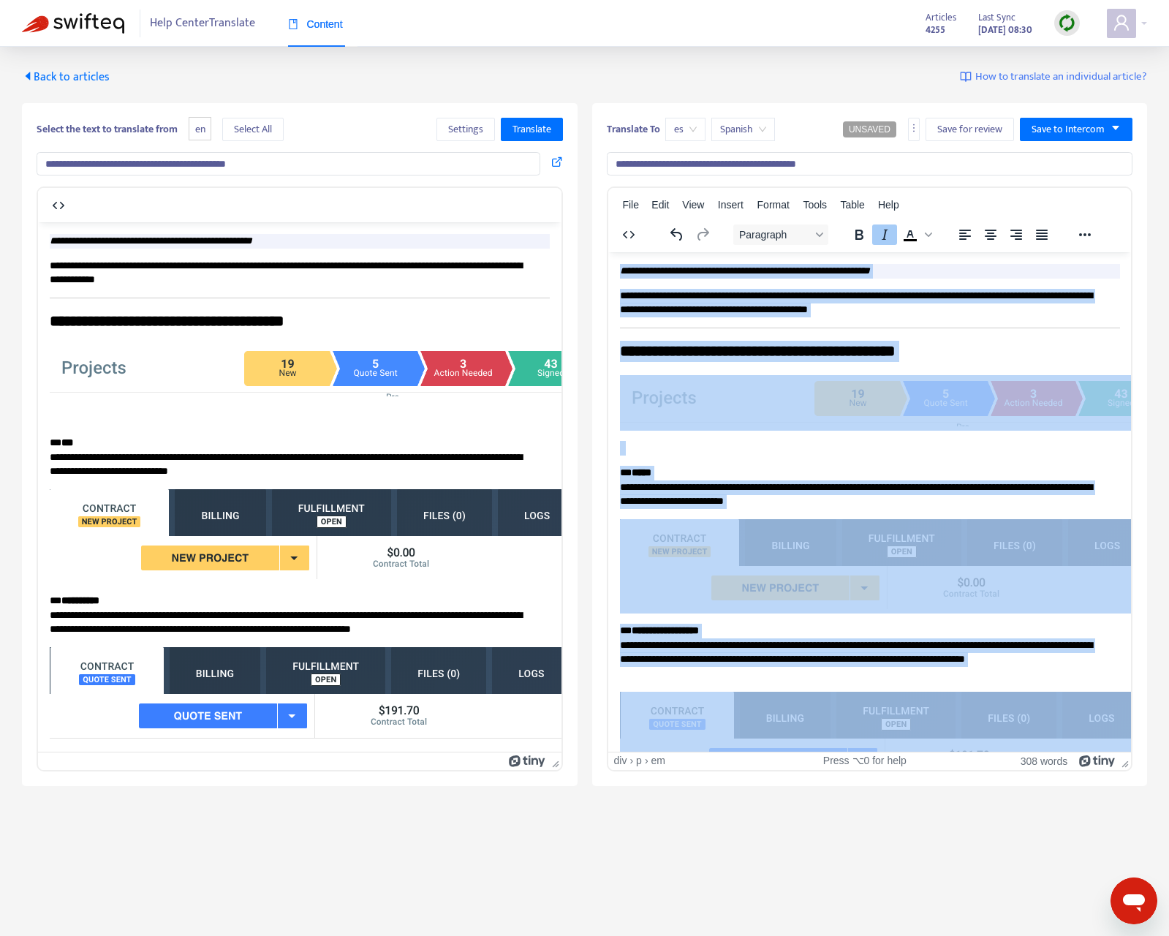
drag, startPoint x: 899, startPoint y: 724, endPoint x: 644, endPoint y: 295, distance: 498.5
click at [697, 128] on div "es" at bounding box center [685, 129] width 40 height 23
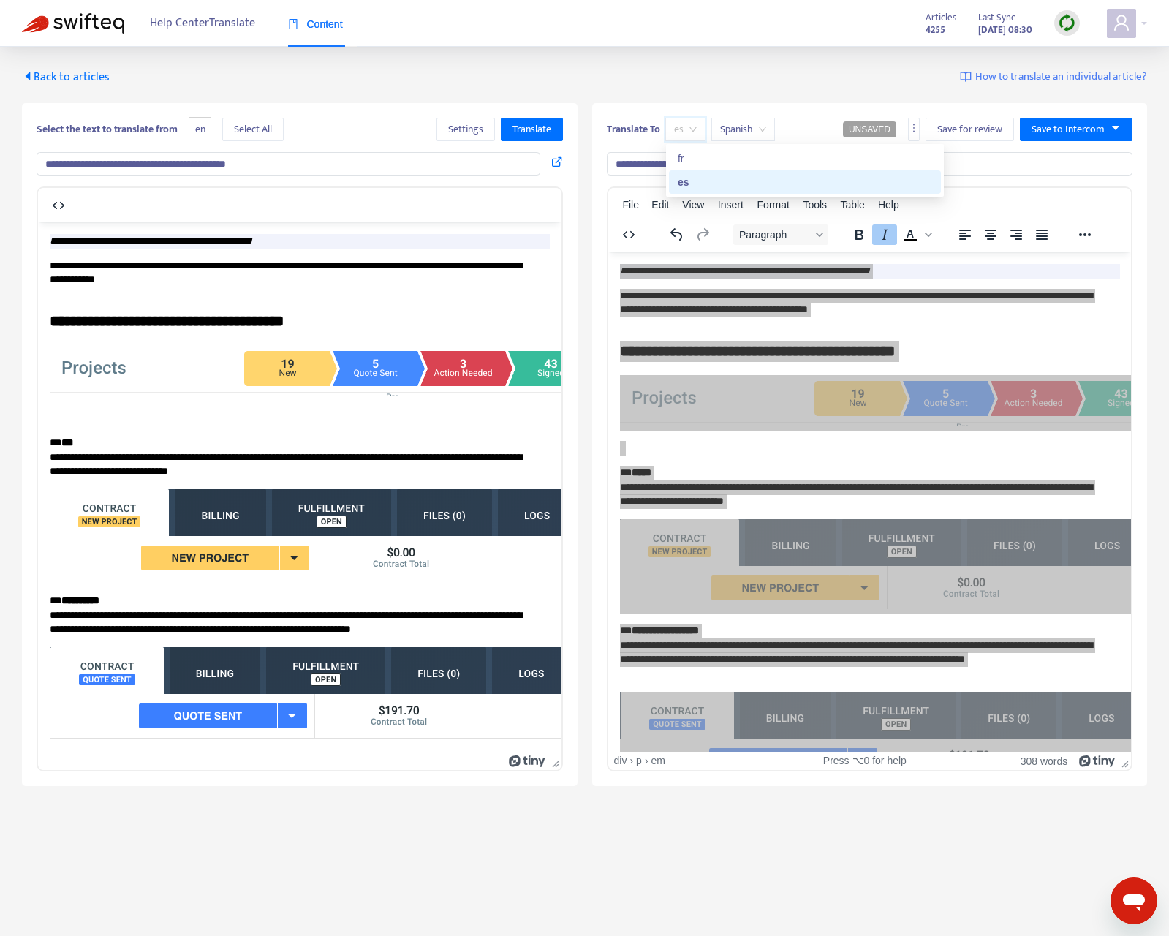
click at [727, 155] on div "fr" at bounding box center [805, 159] width 254 height 16
type input "**********"
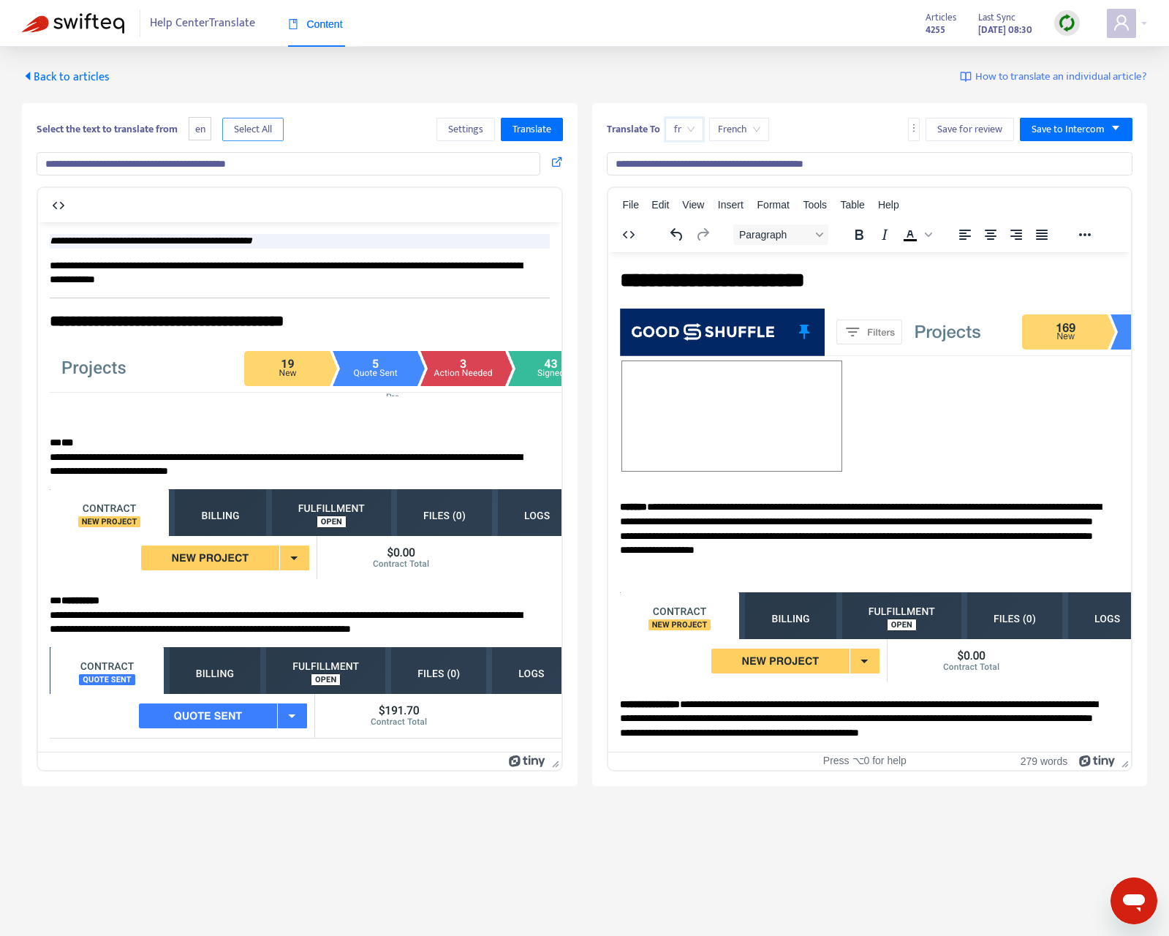
click at [269, 129] on span "Select All" at bounding box center [253, 129] width 38 height 16
click at [538, 126] on span "Translate" at bounding box center [531, 129] width 39 height 16
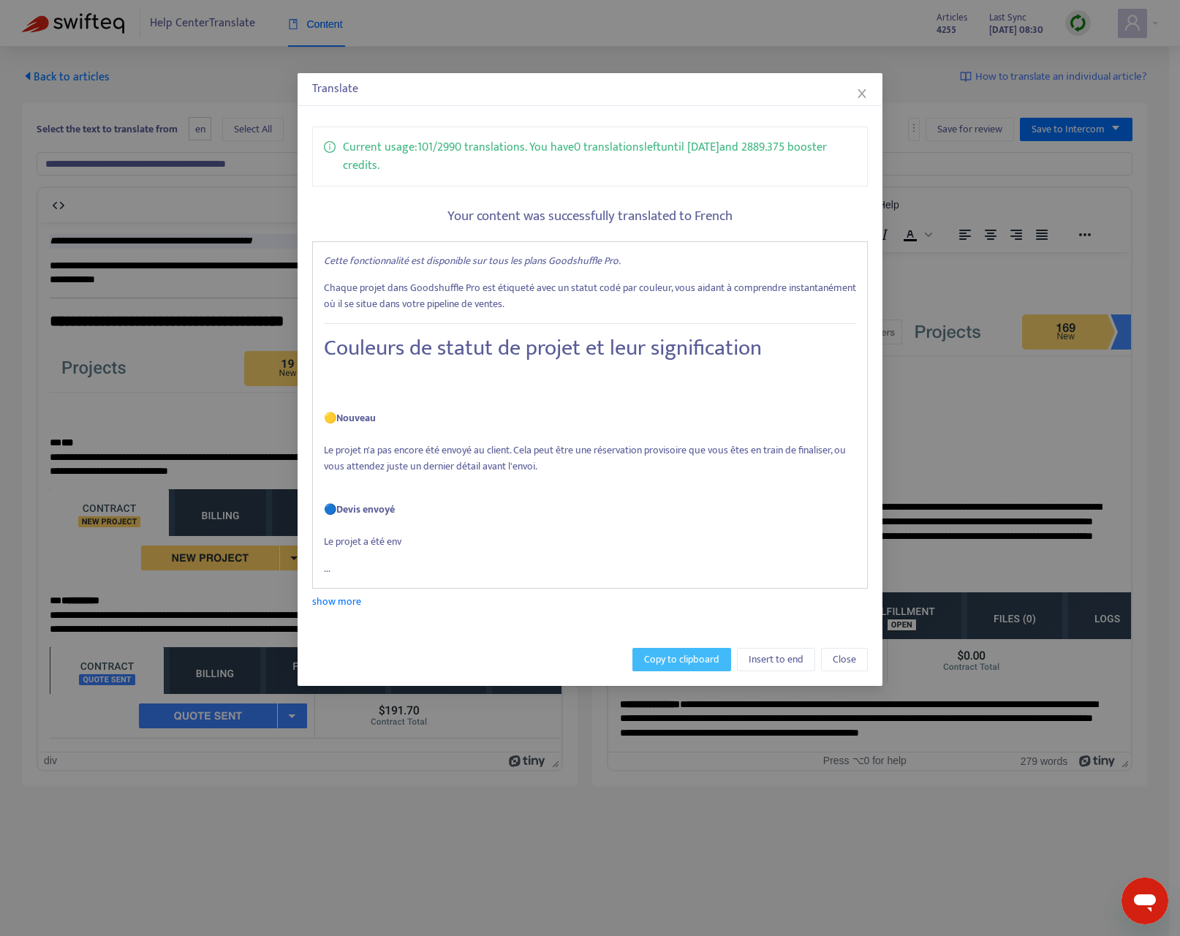
click at [691, 659] on span "Copy to clipboard" at bounding box center [681, 659] width 75 height 16
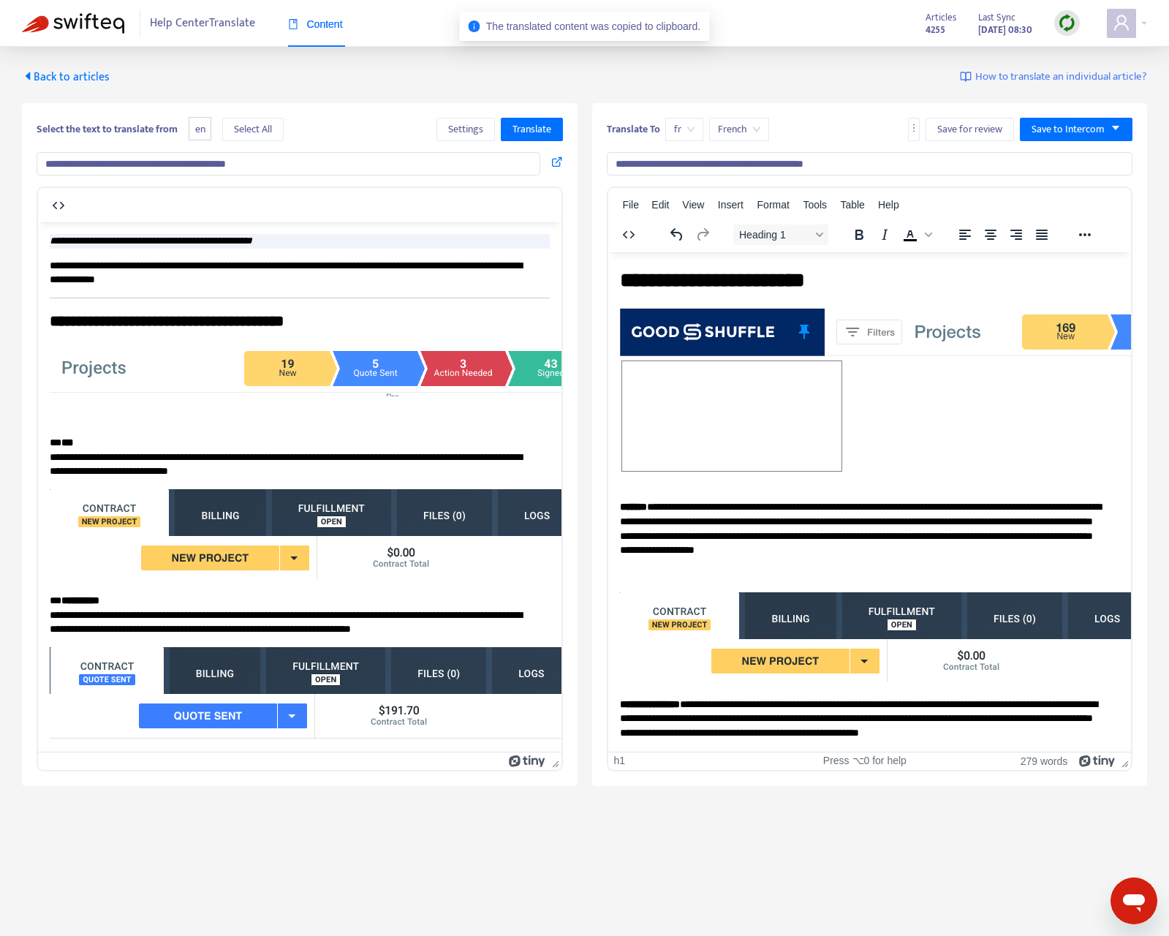
click at [697, 283] on h1 "**********" at bounding box center [863, 279] width 489 height 29
click at [697, 282] on h1 "**********" at bounding box center [863, 279] width 489 height 29
click at [680, 344] on img "Rich Text Area. Press ALT-0 for help." at bounding box center [1100, 332] width 962 height 48
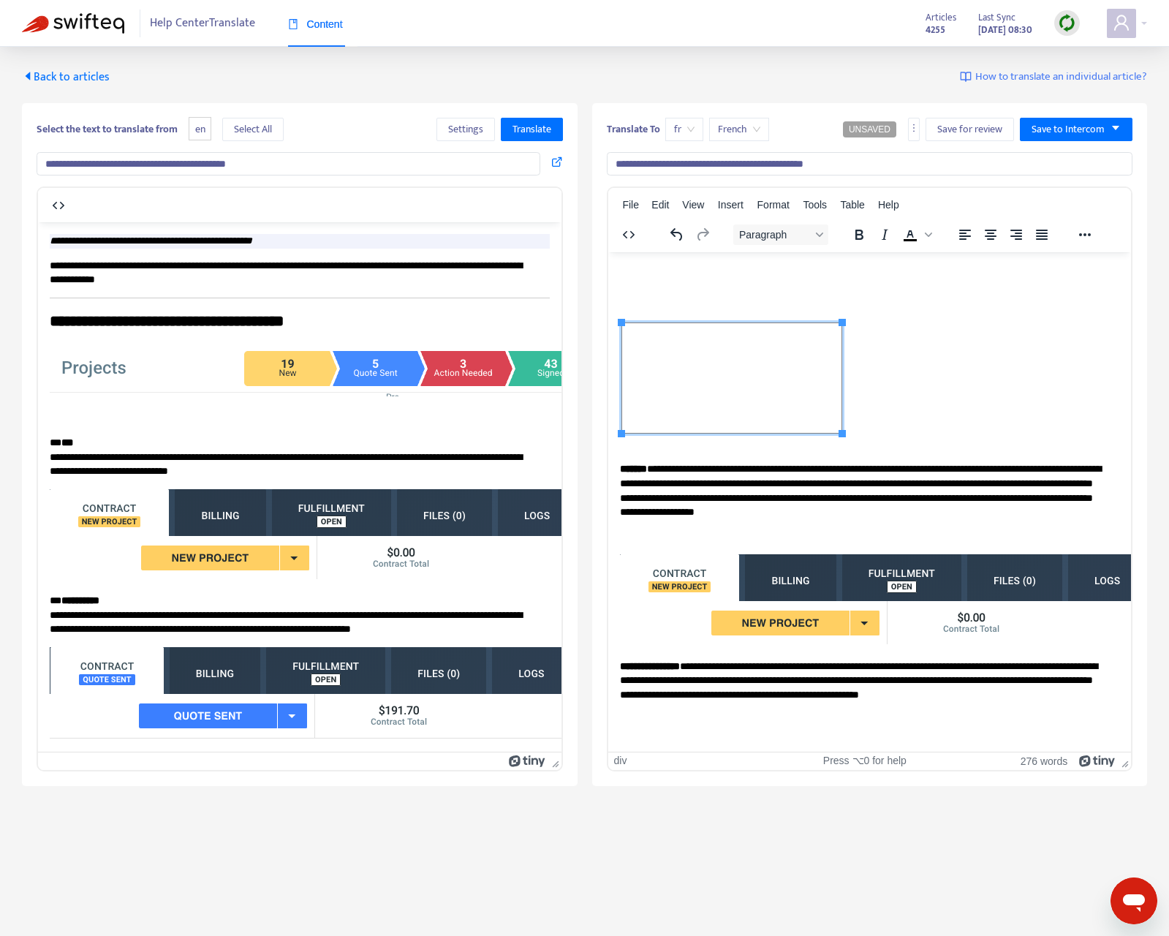
click at [781, 403] on span "Rich Text Area. Press ALT-0 for help." at bounding box center [730, 377] width 219 height 110
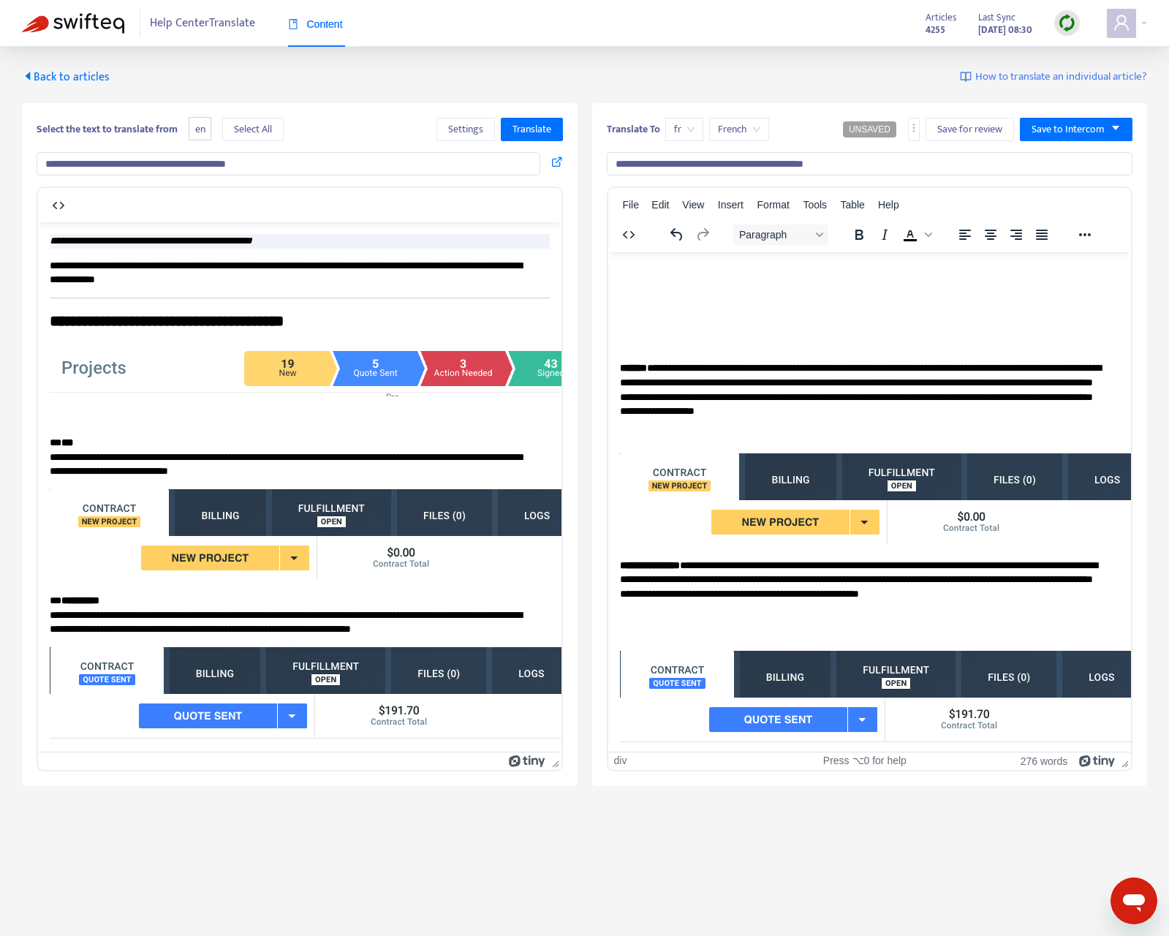
click at [671, 265] on h1 "Rich Text Area. Press ALT-0 for help." at bounding box center [863, 279] width 489 height 29
click at [670, 265] on h1 "Rich Text Area. Press ALT-0 for help." at bounding box center [863, 279] width 489 height 29
click at [670, 267] on h1 "Rich Text Area. Press ALT-0 for help." at bounding box center [863, 279] width 489 height 29
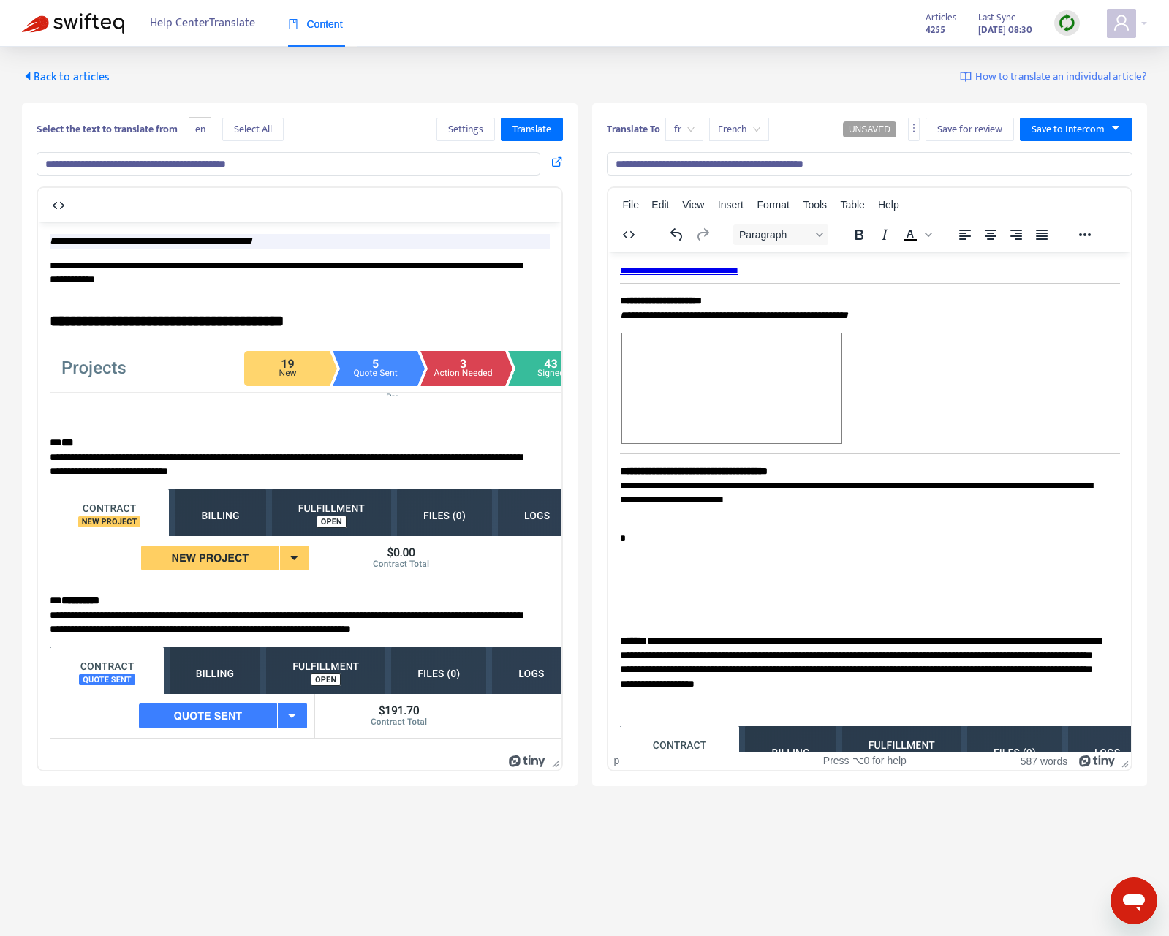
scroll to position [1311, 0]
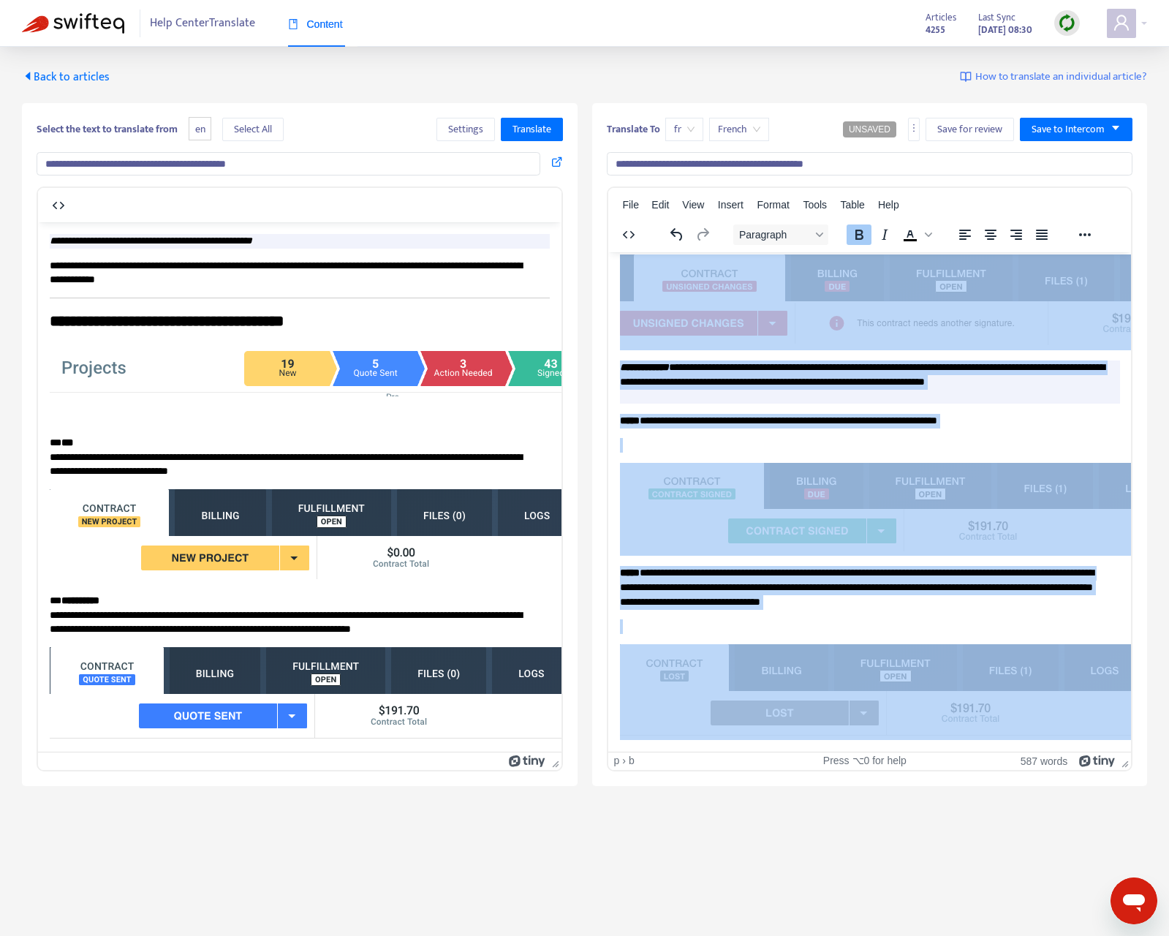
drag, startPoint x: 620, startPoint y: 543, endPoint x: 1071, endPoint y: 889, distance: 568.8
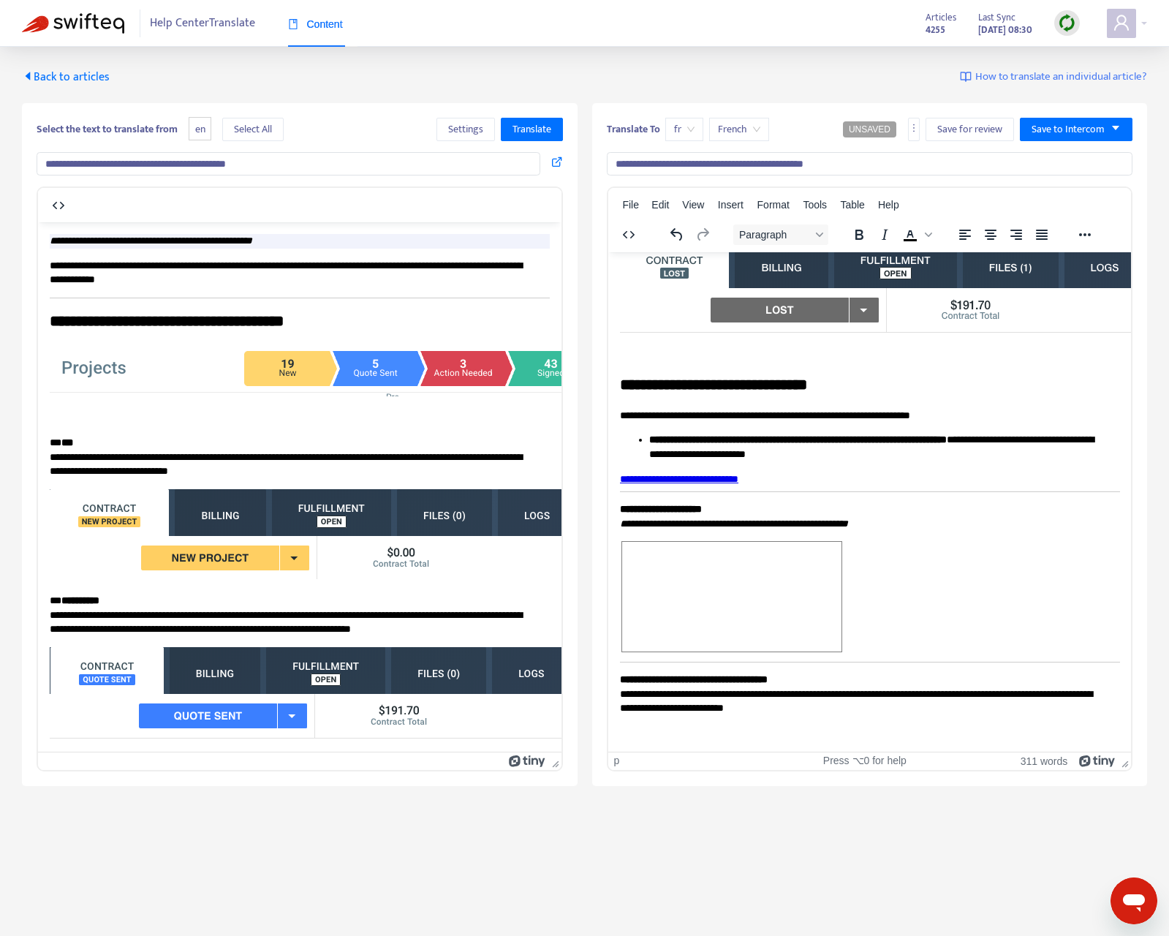
scroll to position [991, 0]
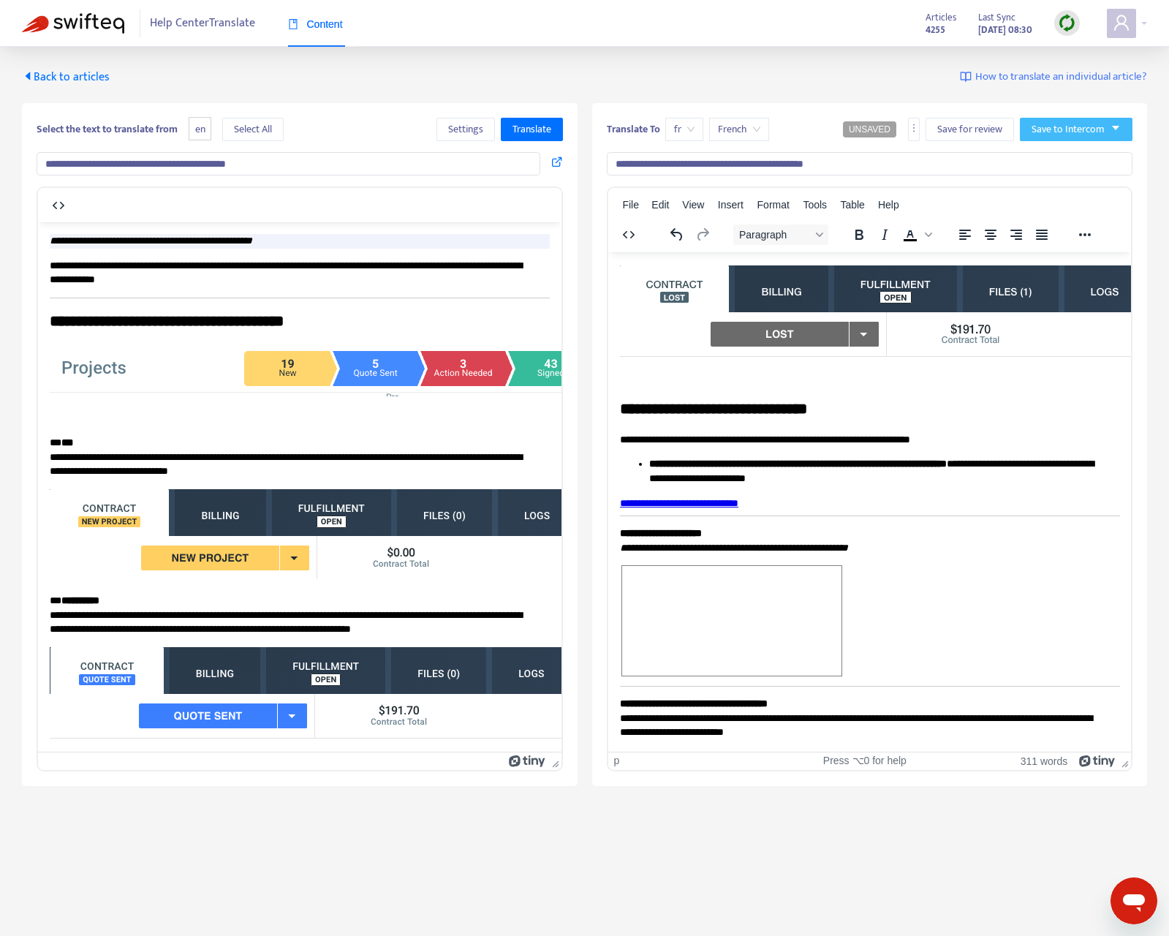
click at [1116, 130] on icon "caret-down" at bounding box center [1115, 128] width 10 height 10
click at [1081, 183] on span "Save as draft" at bounding box center [1060, 182] width 56 height 16
click at [920, 698] on p "**********" at bounding box center [863, 717] width 489 height 43
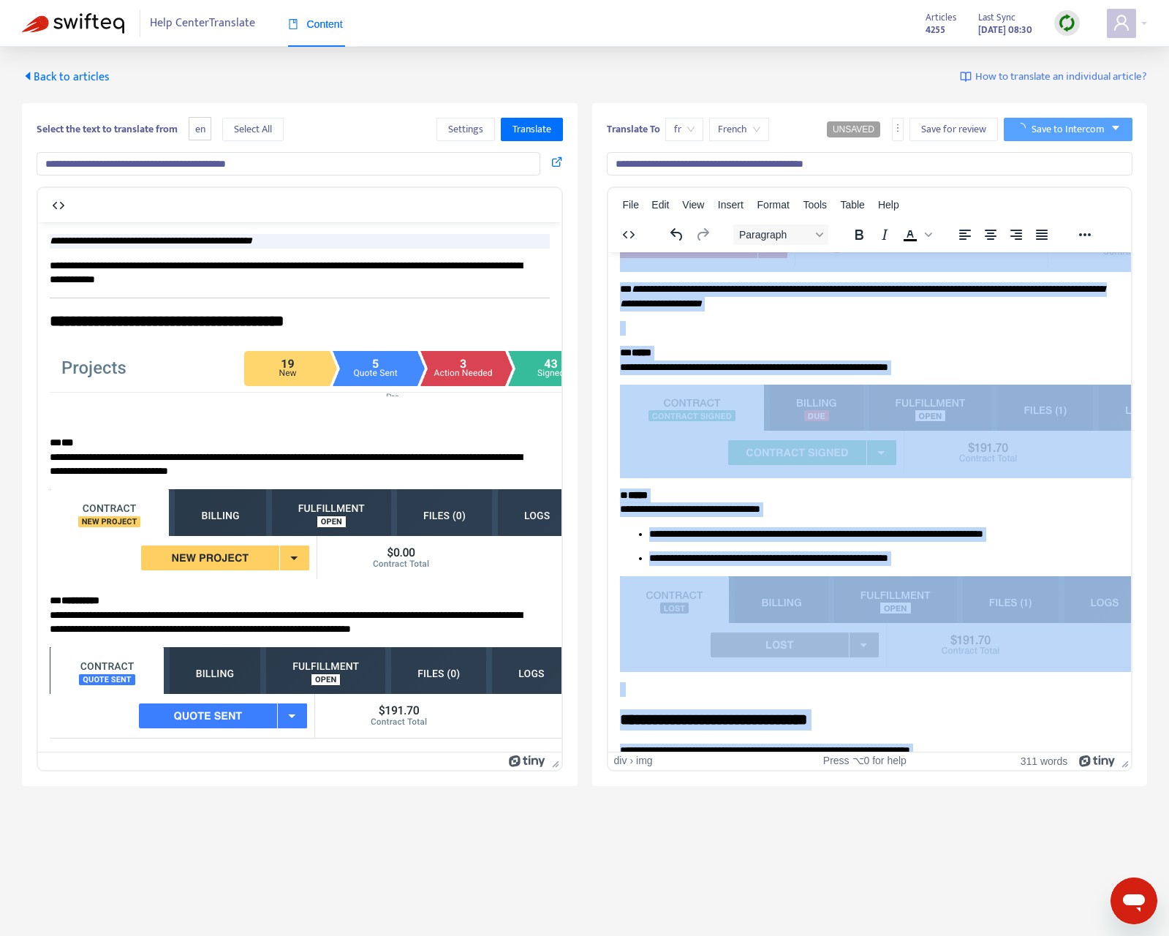
scroll to position [0, 0]
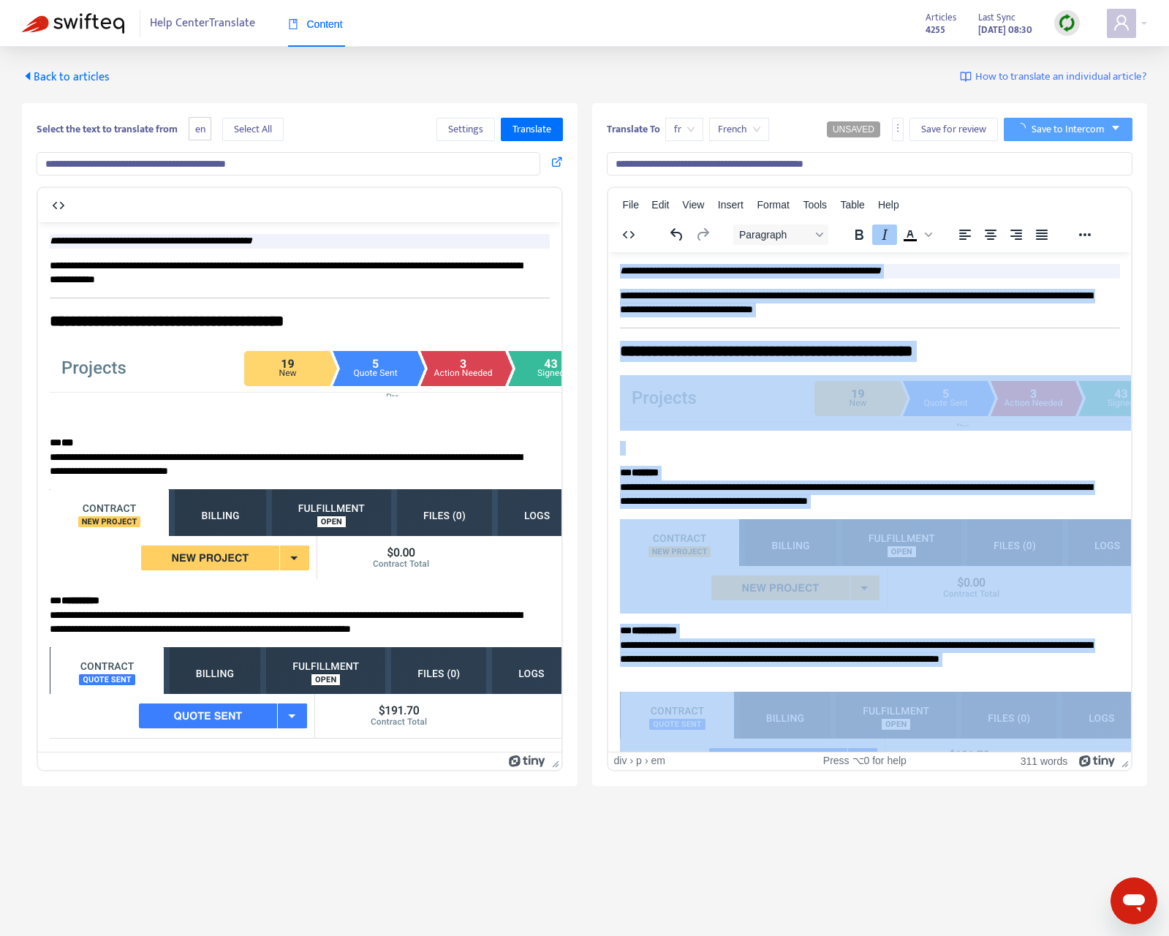
drag, startPoint x: 919, startPoint y: 727, endPoint x: 645, endPoint y: 216, distance: 580.1
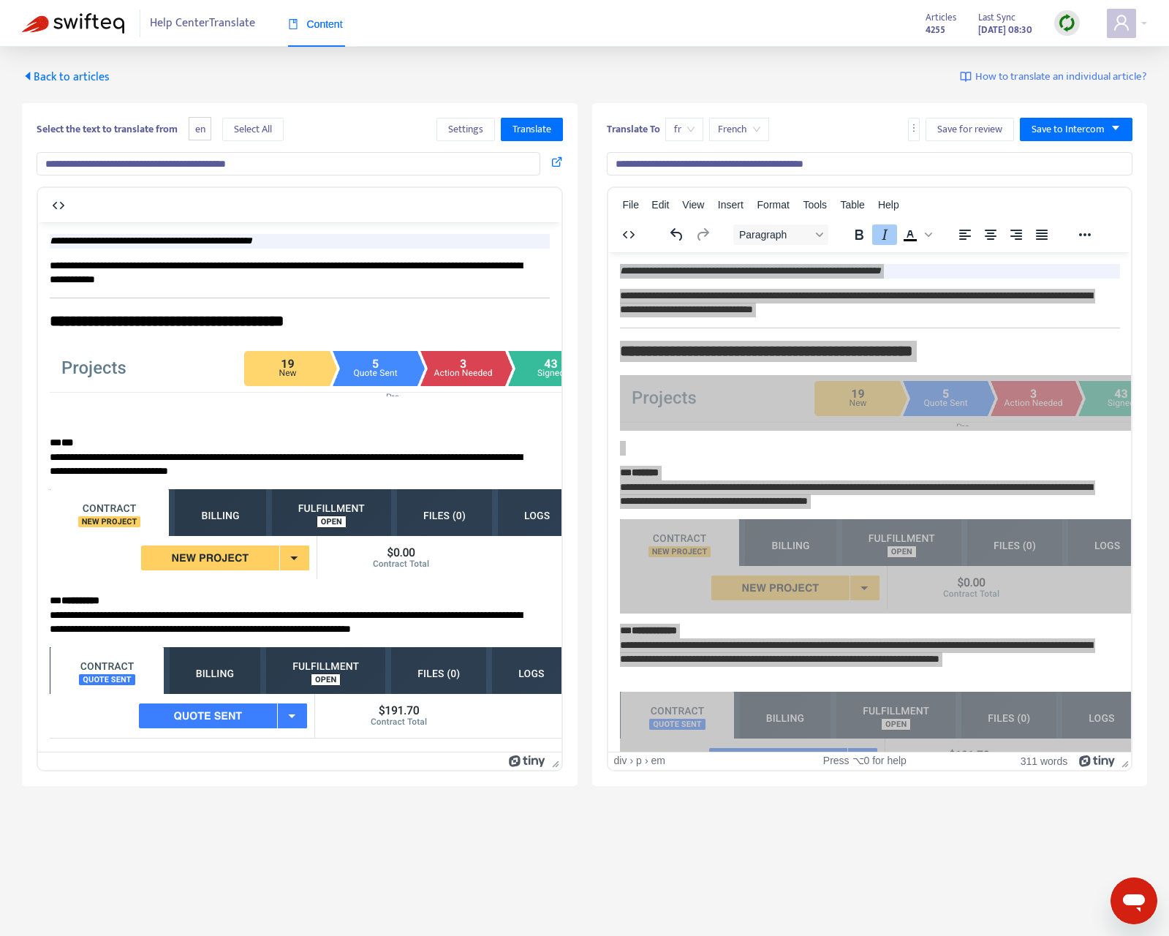
click at [70, 77] on span "Back to articles" at bounding box center [66, 77] width 88 height 20
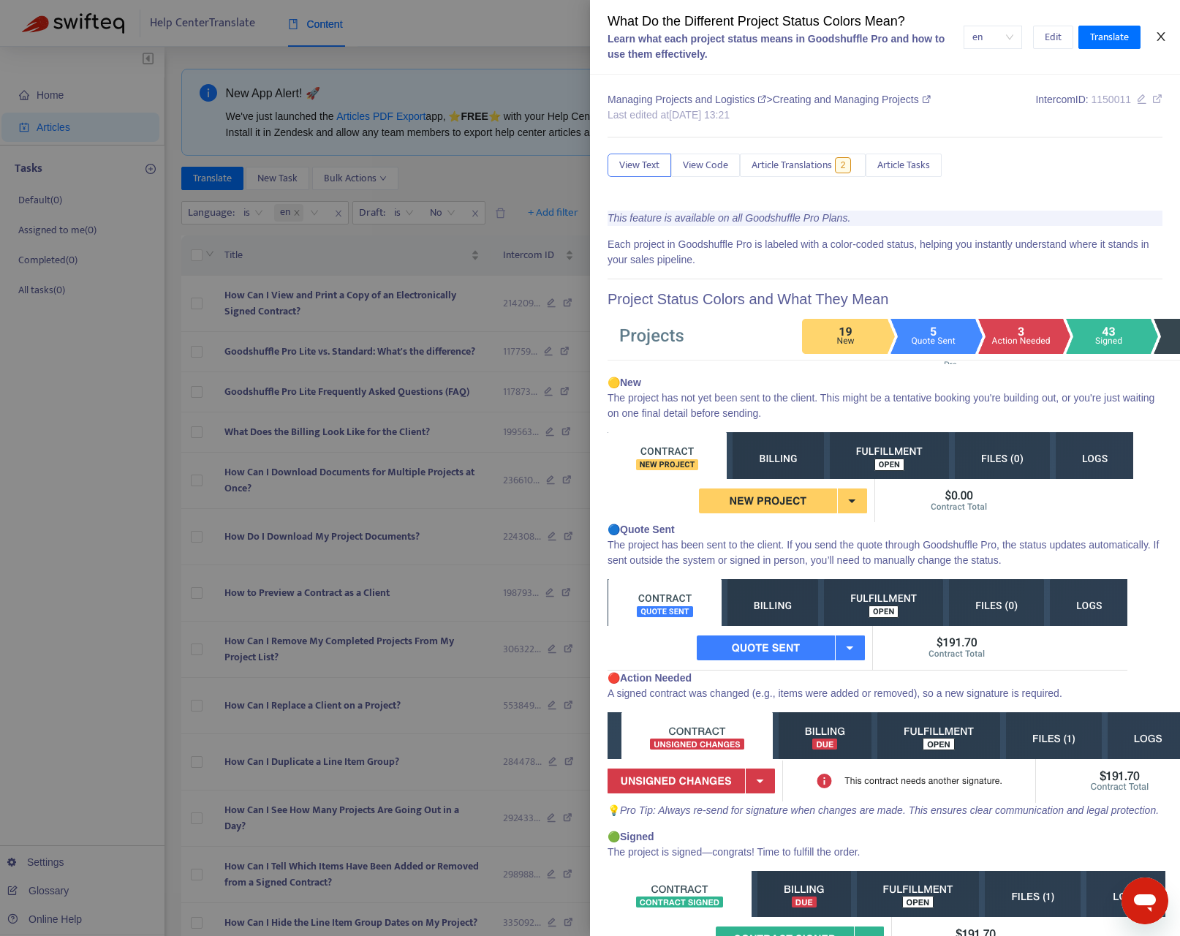
click at [1167, 31] on button "Close" at bounding box center [1160, 37] width 20 height 14
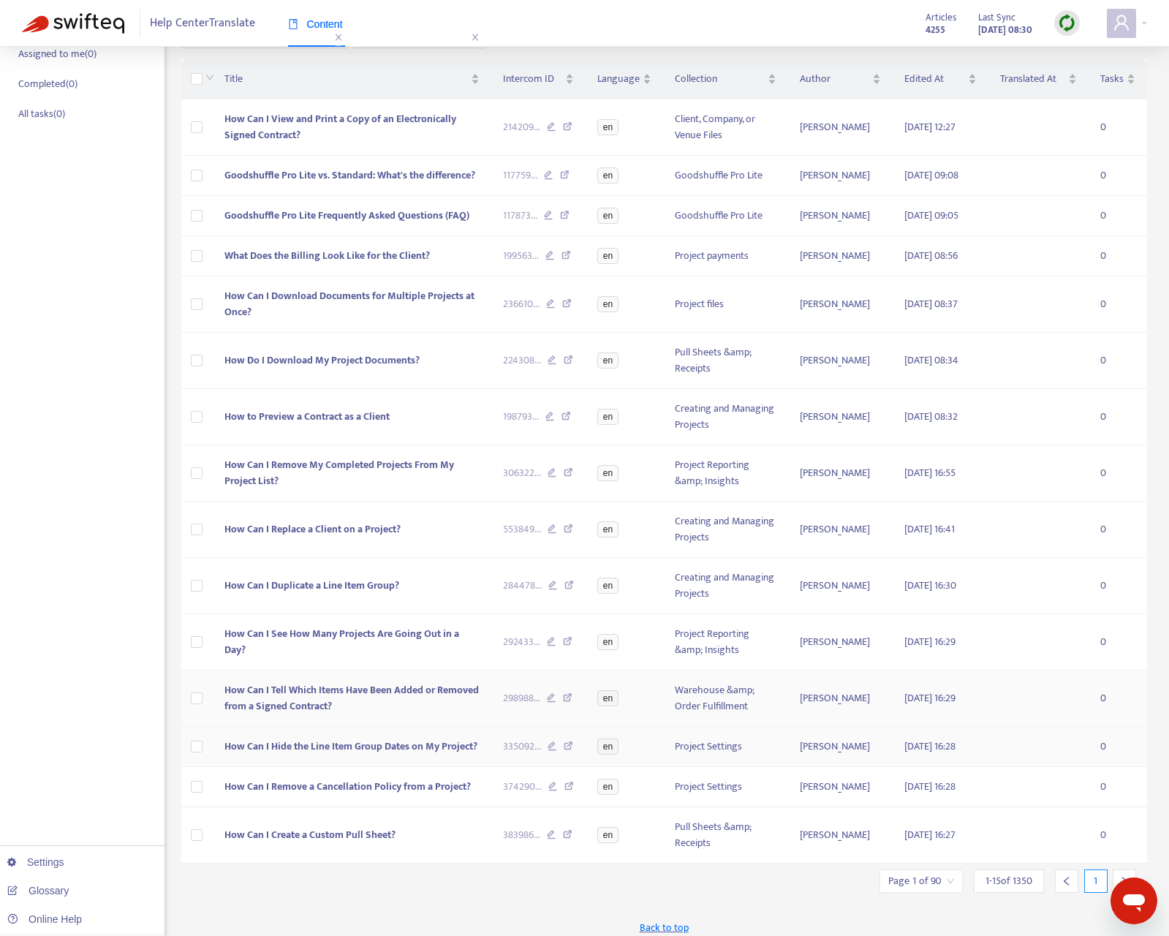
scroll to position [186, 0]
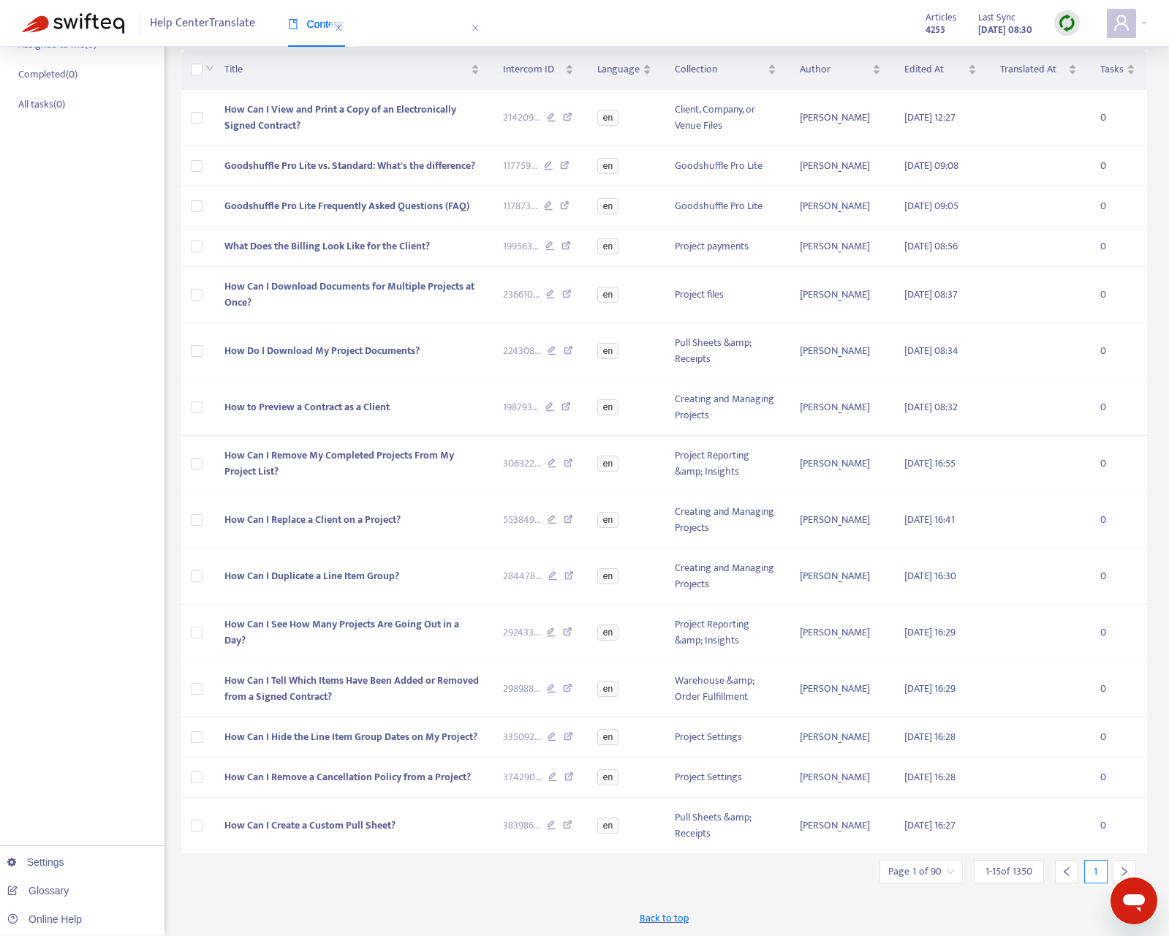
click at [1122, 801] on icon "right" at bounding box center [1124, 871] width 5 height 9
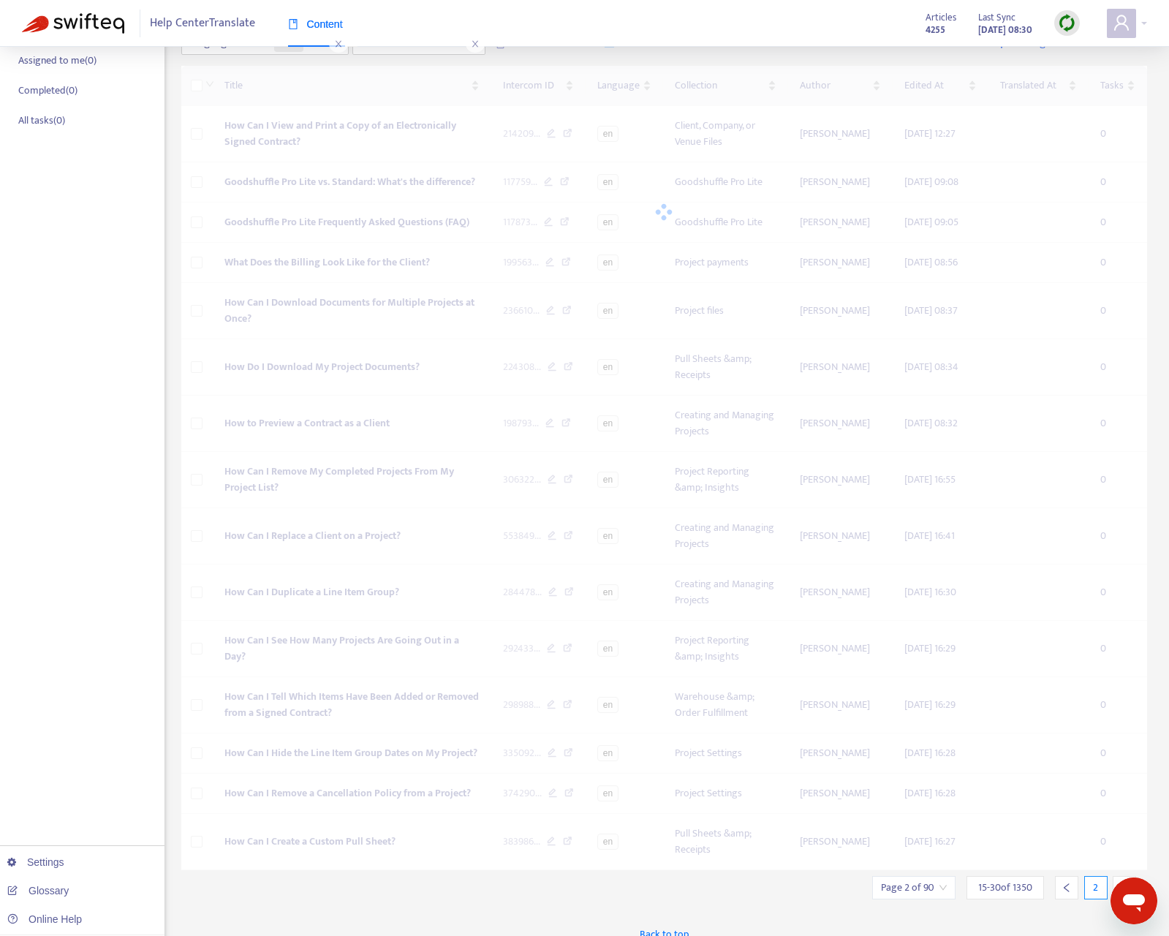
click at [1122, 801] on icon "right" at bounding box center [1124, 887] width 5 height 9
click at [1122, 801] on div "New App Alert! 🚀 We've just launched the Articles PDF Export app, ⭐ FREE ⭐️ wit…" at bounding box center [664, 417] width 966 height 1036
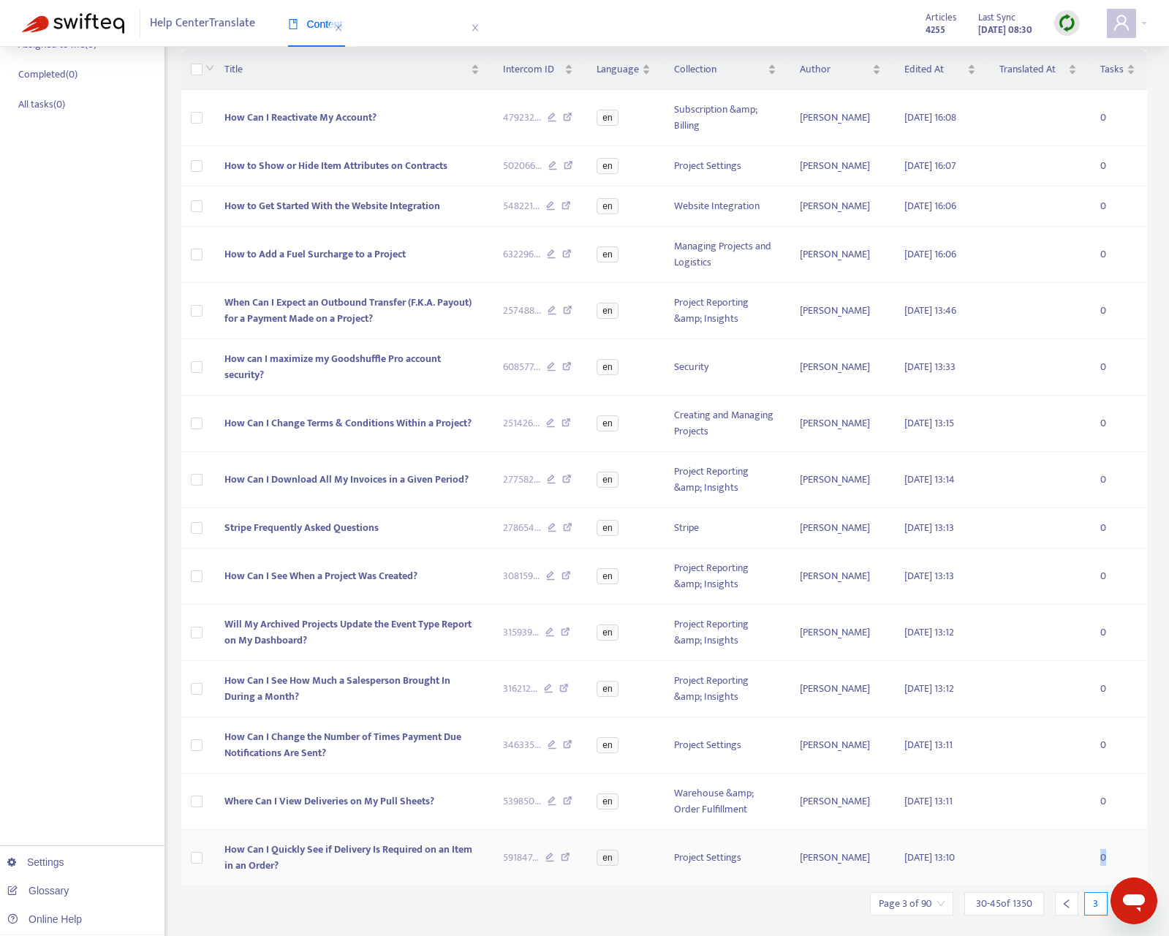
click at [1122, 801] on td "0" at bounding box center [1117, 858] width 58 height 56
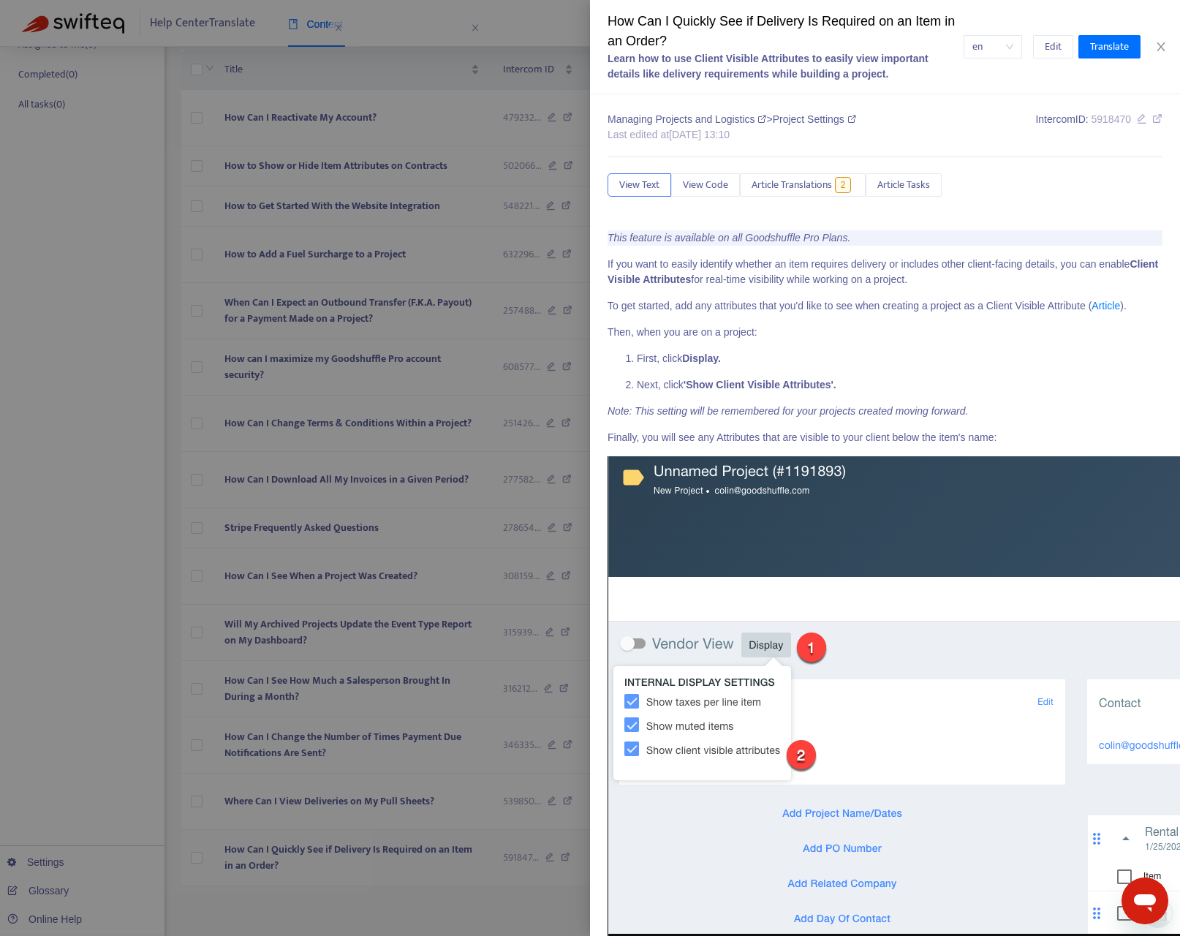
click at [520, 801] on div at bounding box center [590, 468] width 1180 height 936
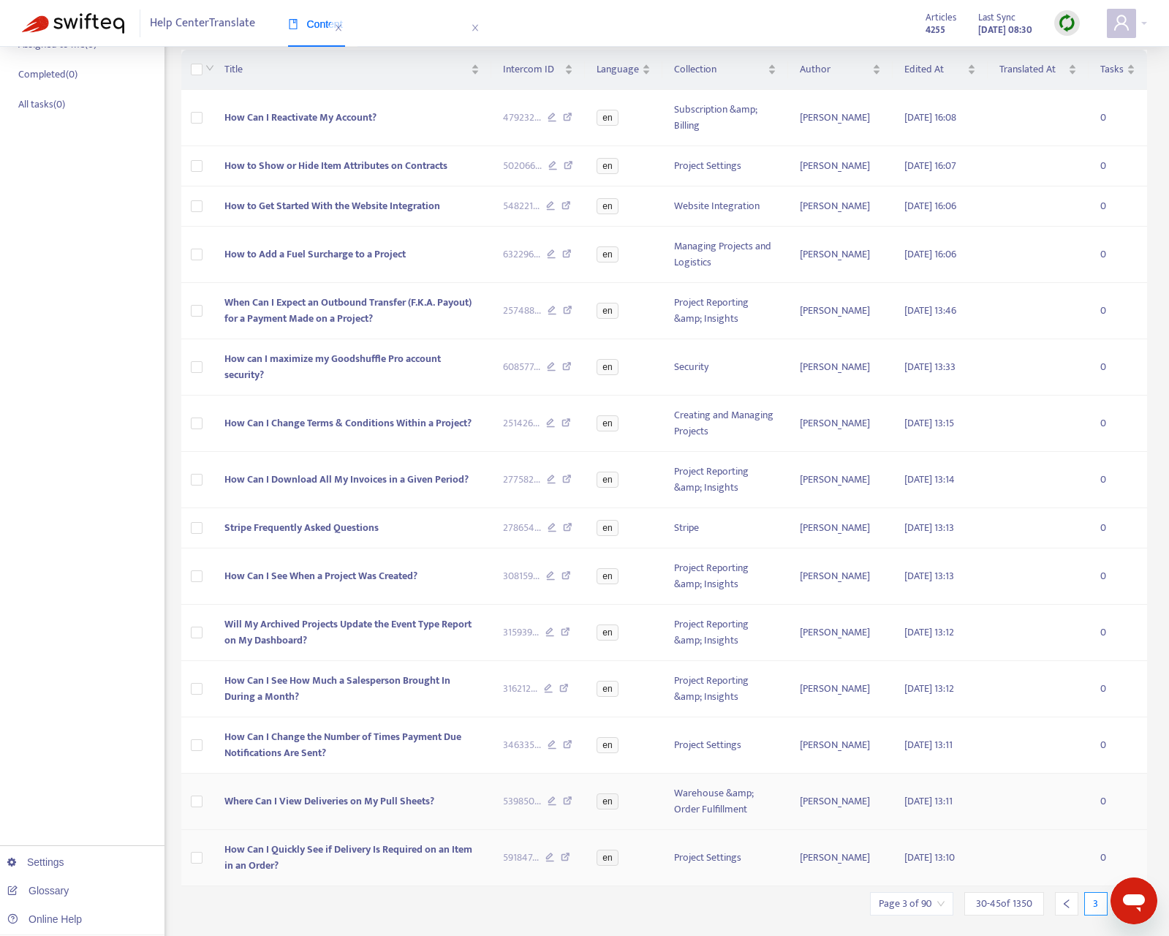
scroll to position [202, 0]
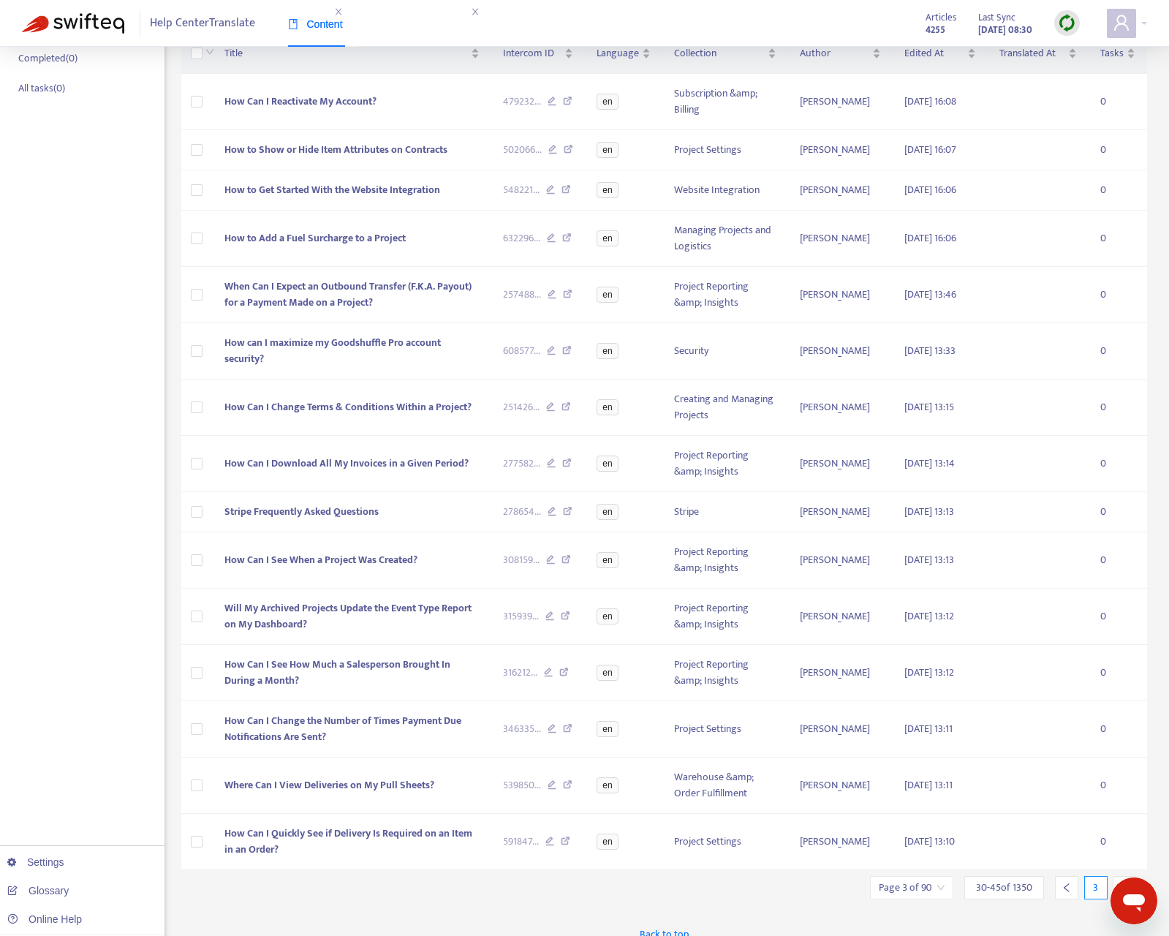
click at [1133, 801] on div at bounding box center [1123, 887] width 23 height 23
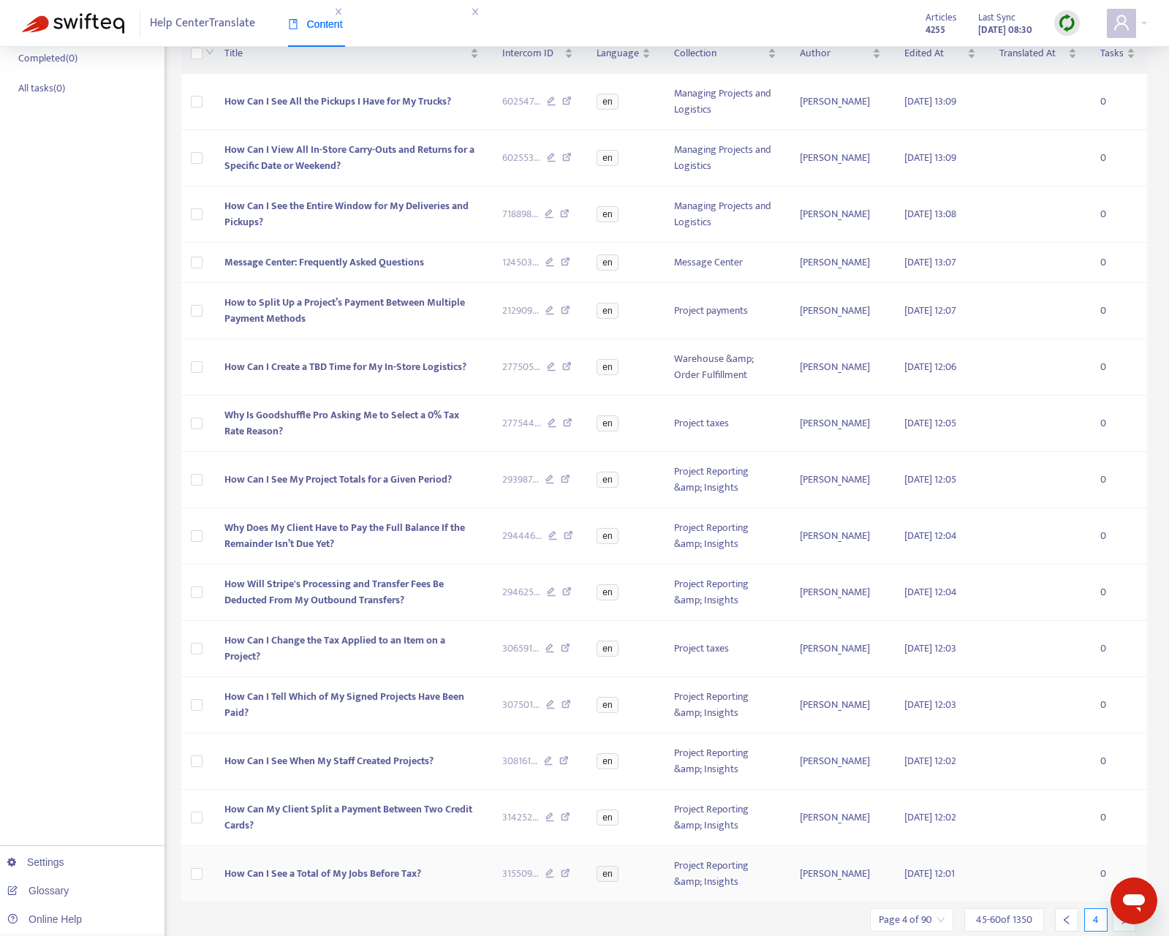
click at [1129, 801] on td "0" at bounding box center [1117, 874] width 58 height 56
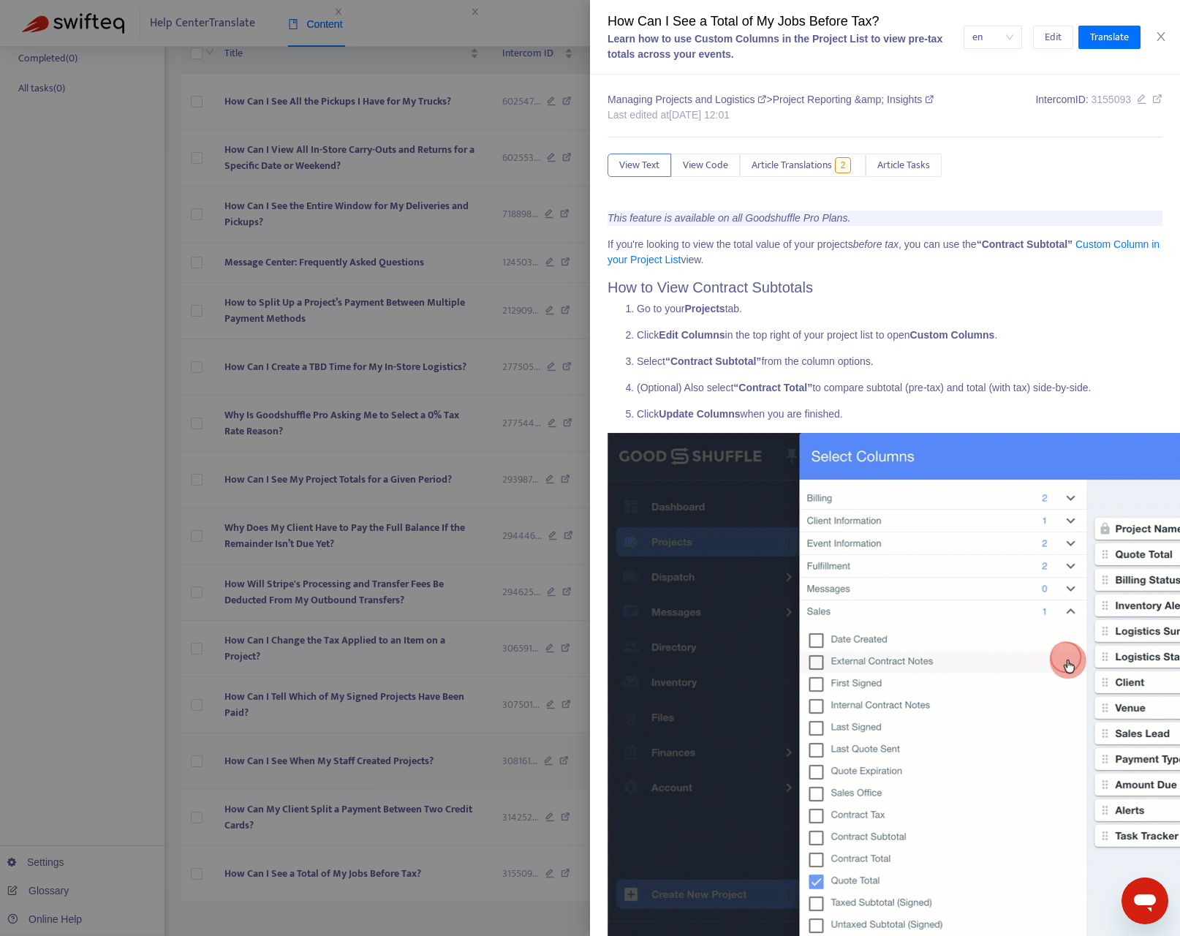
click at [429, 776] on div at bounding box center [590, 468] width 1180 height 936
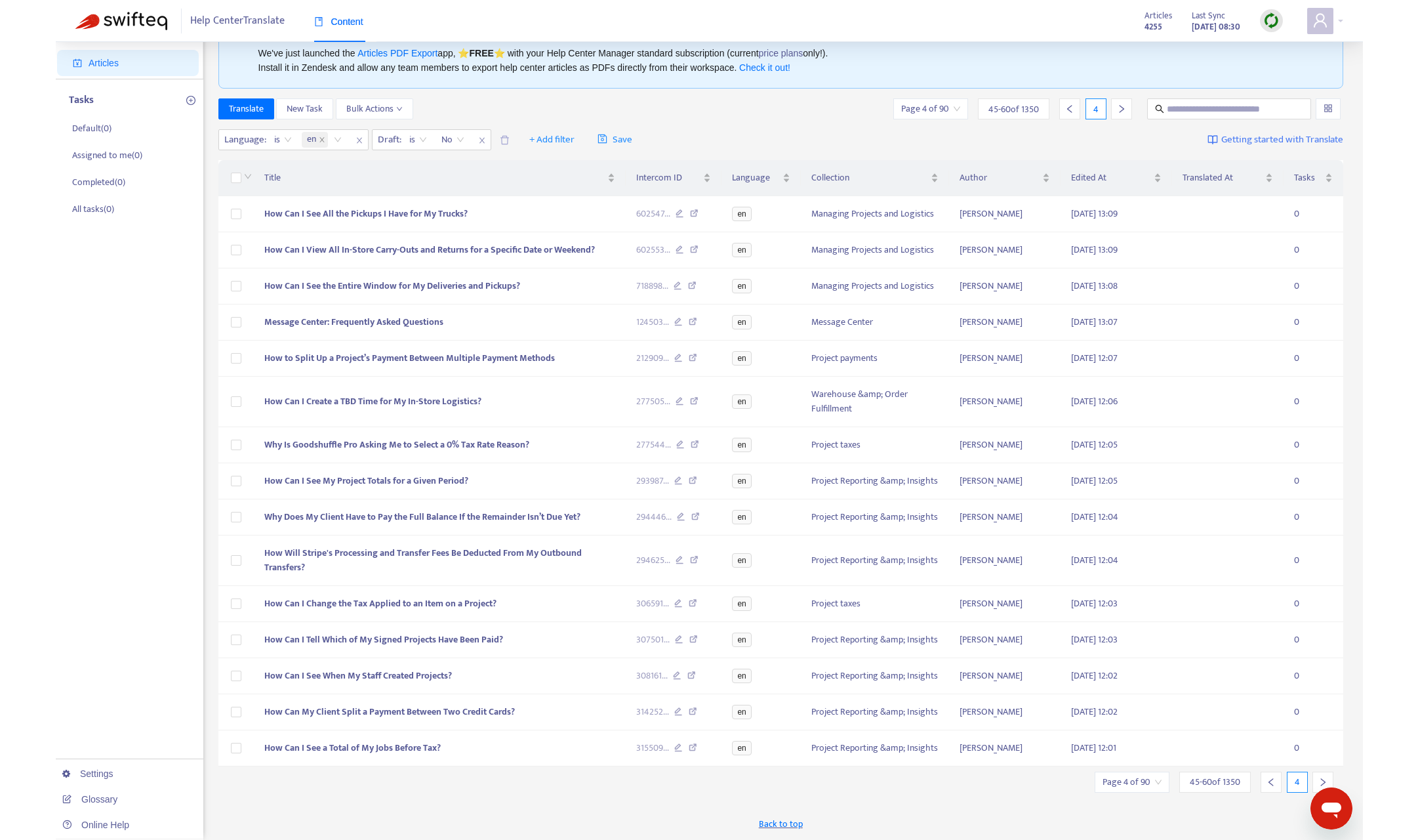
scroll to position [42, 0]
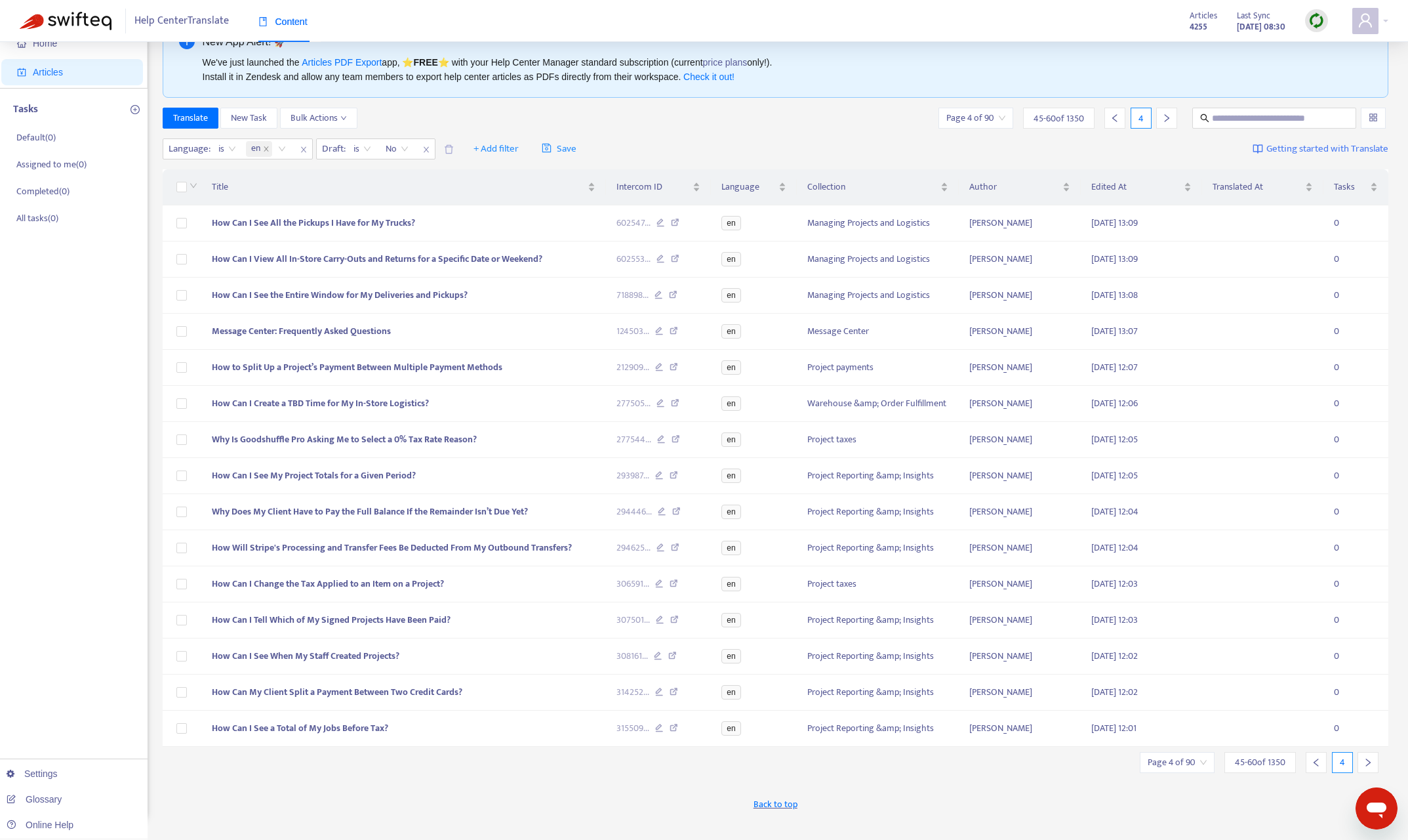
click at [1279, 719] on icon "right" at bounding box center [1369, 762] width 9 height 9
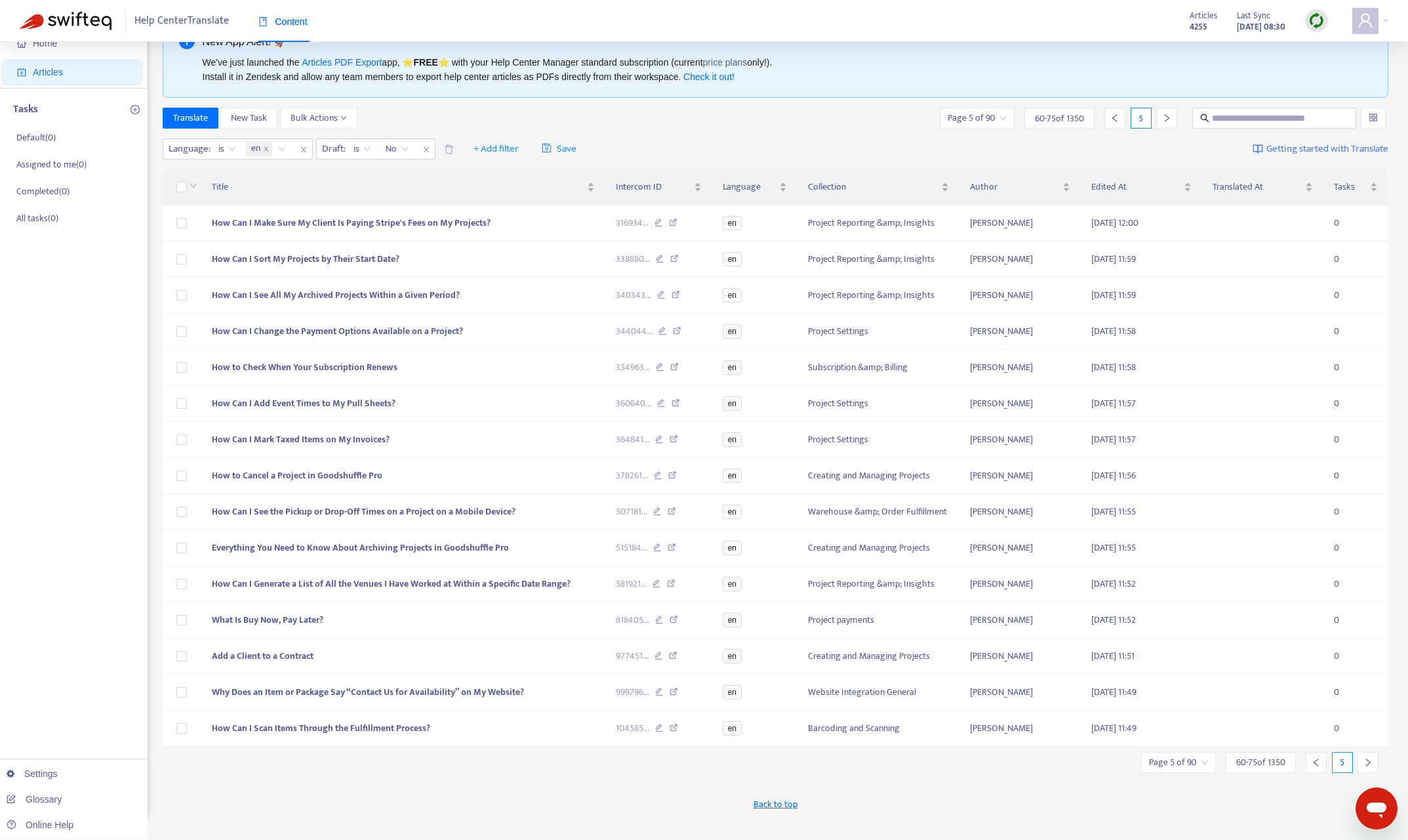
click at [1279, 719] on icon "right" at bounding box center [1368, 762] width 4 height 8
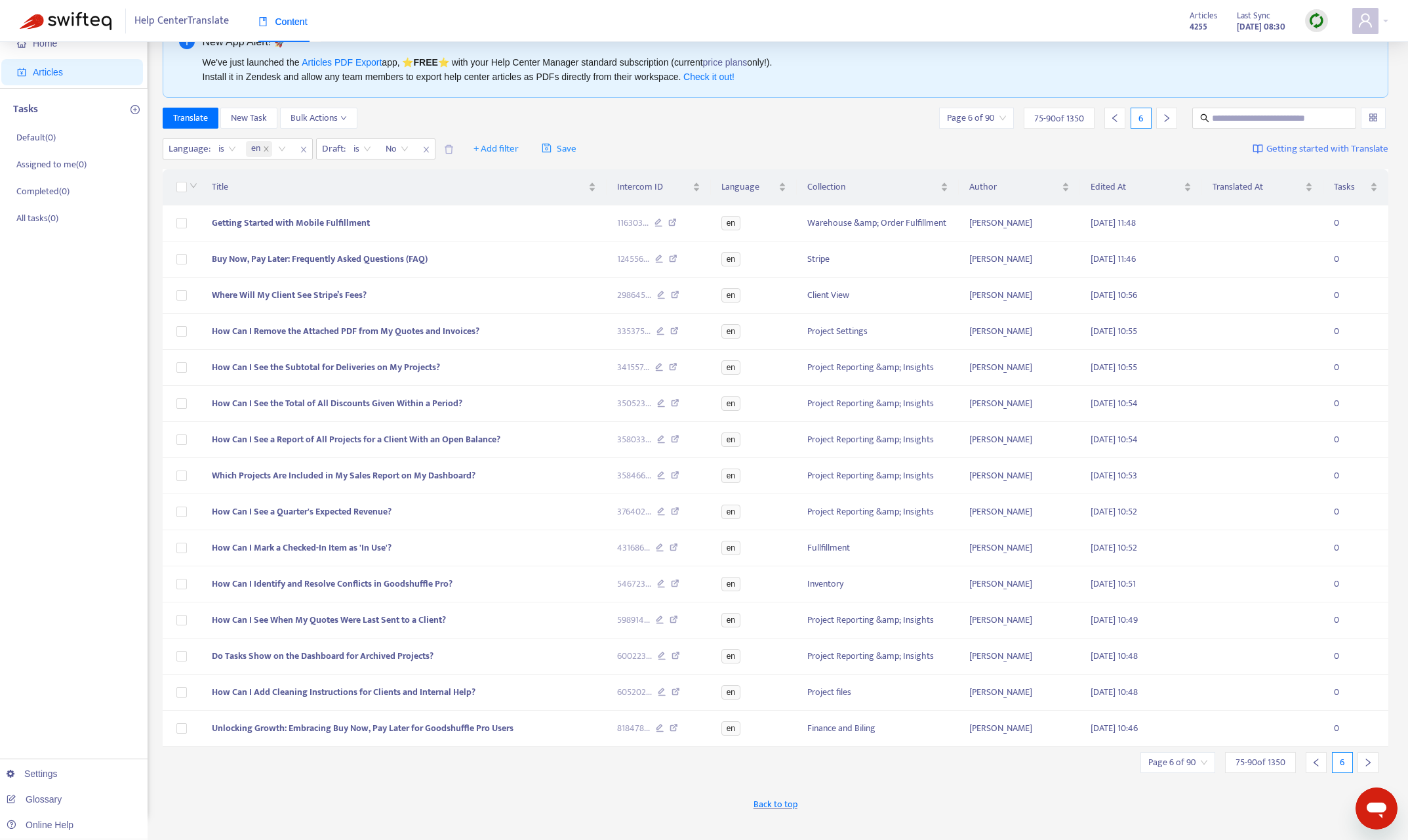
click at [1279, 719] on icon "right" at bounding box center [1368, 762] width 4 height 8
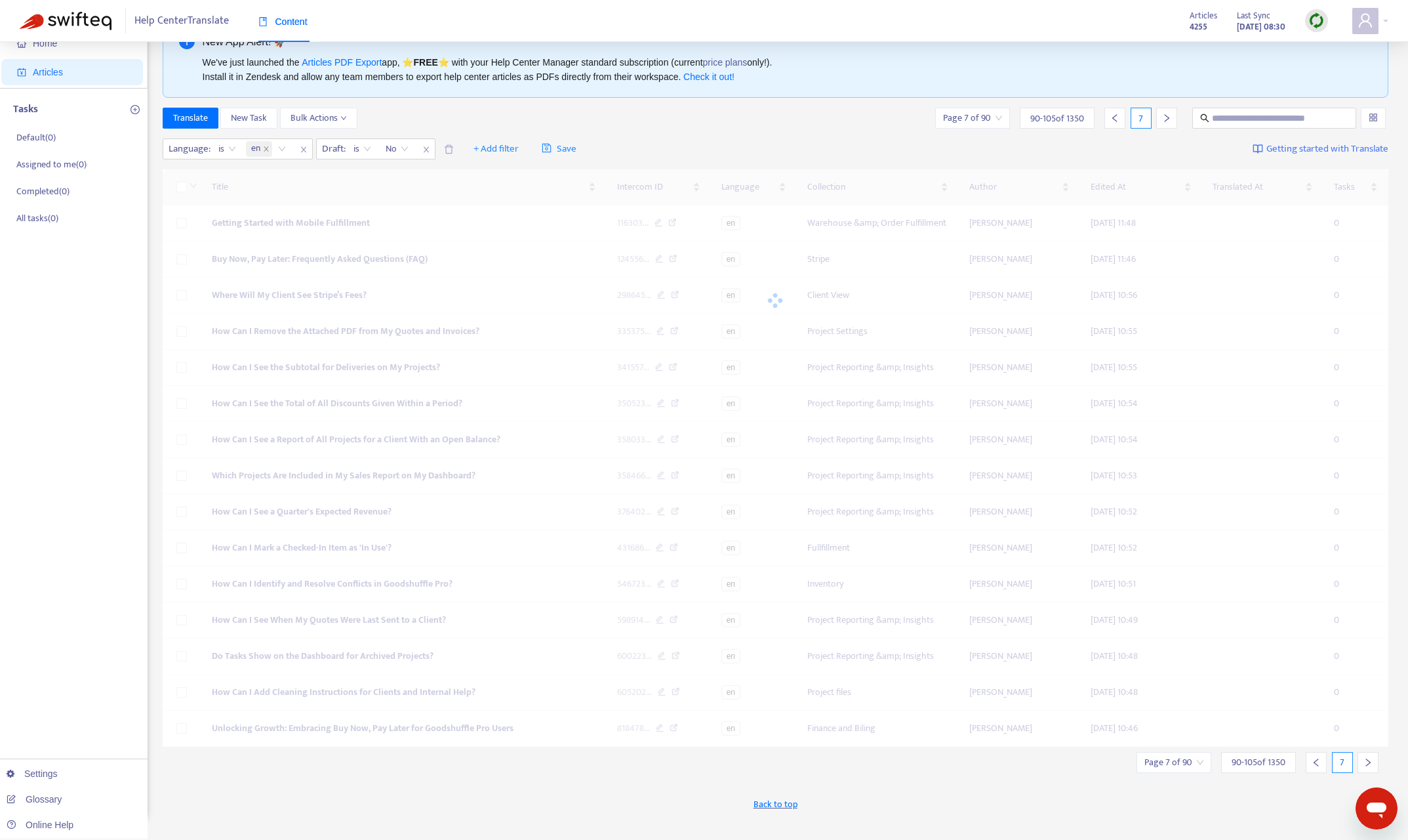
click at [1279, 719] on icon "right" at bounding box center [1368, 762] width 4 height 8
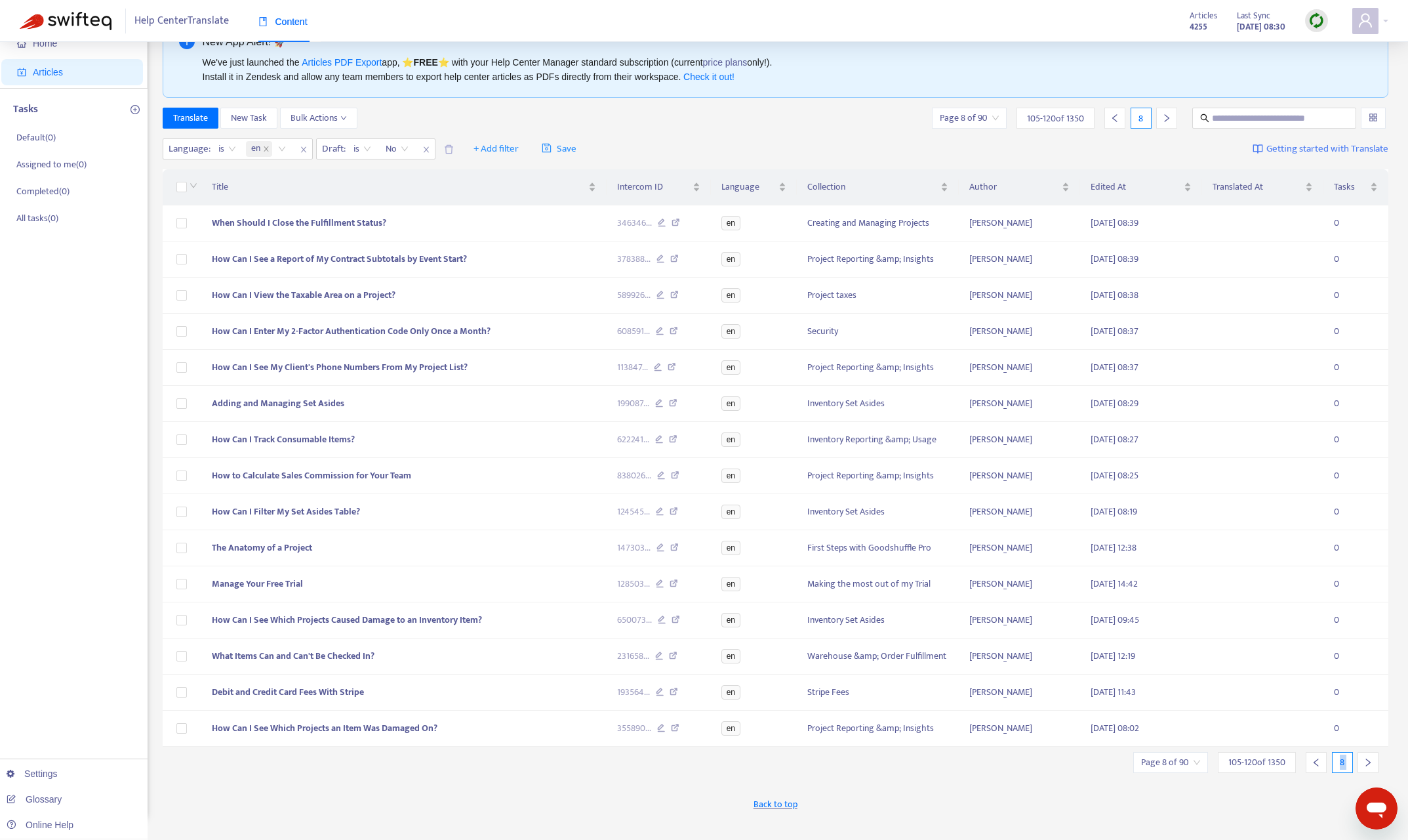
click at [1279, 719] on icon "right" at bounding box center [1369, 762] width 9 height 9
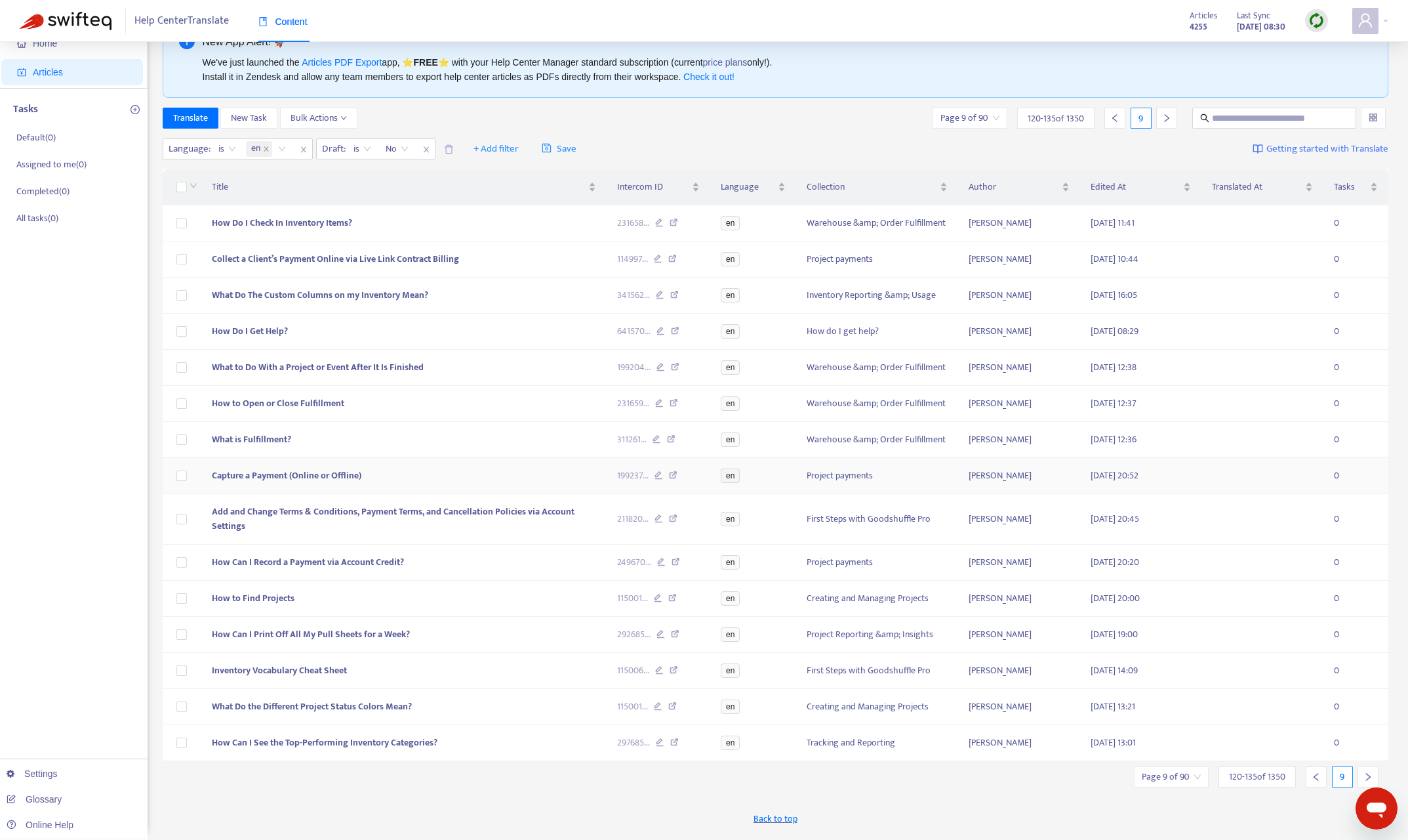
click at [293, 473] on span "Capture a Payment (Online or Offline)" at bounding box center [286, 475] width 150 height 15
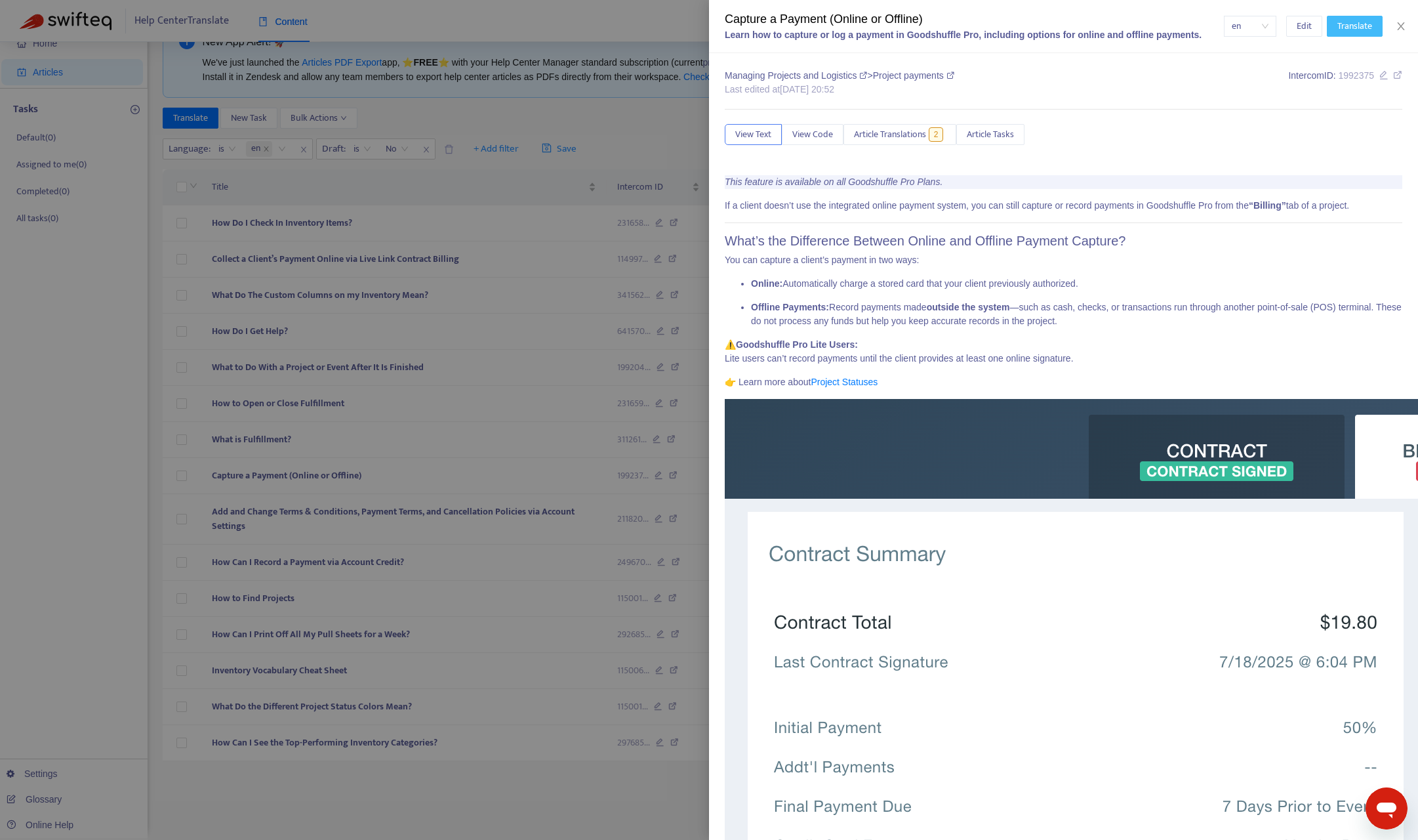
click at [1279, 20] on span "Translate" at bounding box center [1354, 26] width 35 height 14
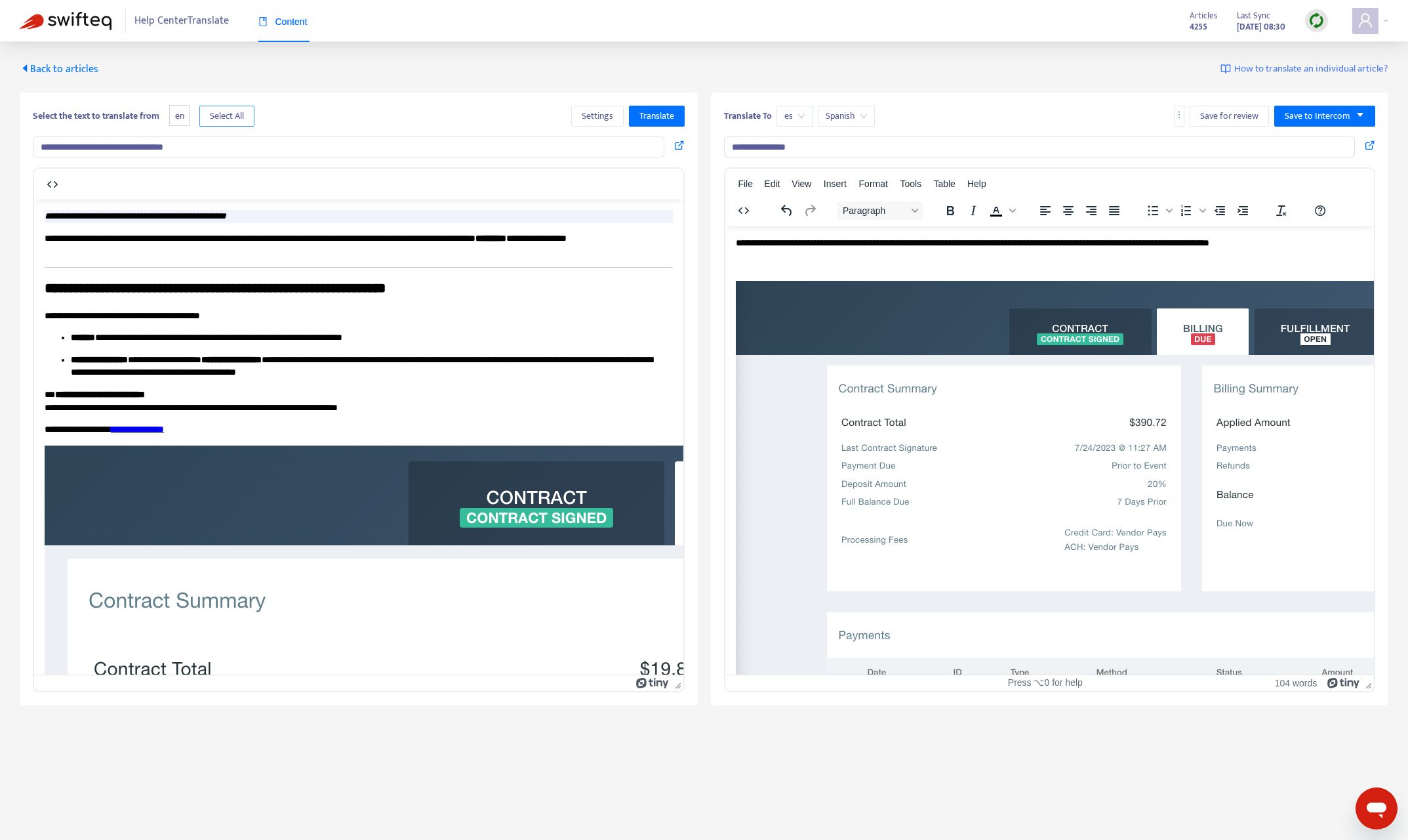
click at [223, 109] on span "Select All" at bounding box center [227, 116] width 34 height 14
click at [287, 140] on input "**********" at bounding box center [349, 146] width 632 height 21
click at [249, 120] on button "Select All" at bounding box center [226, 116] width 55 height 21
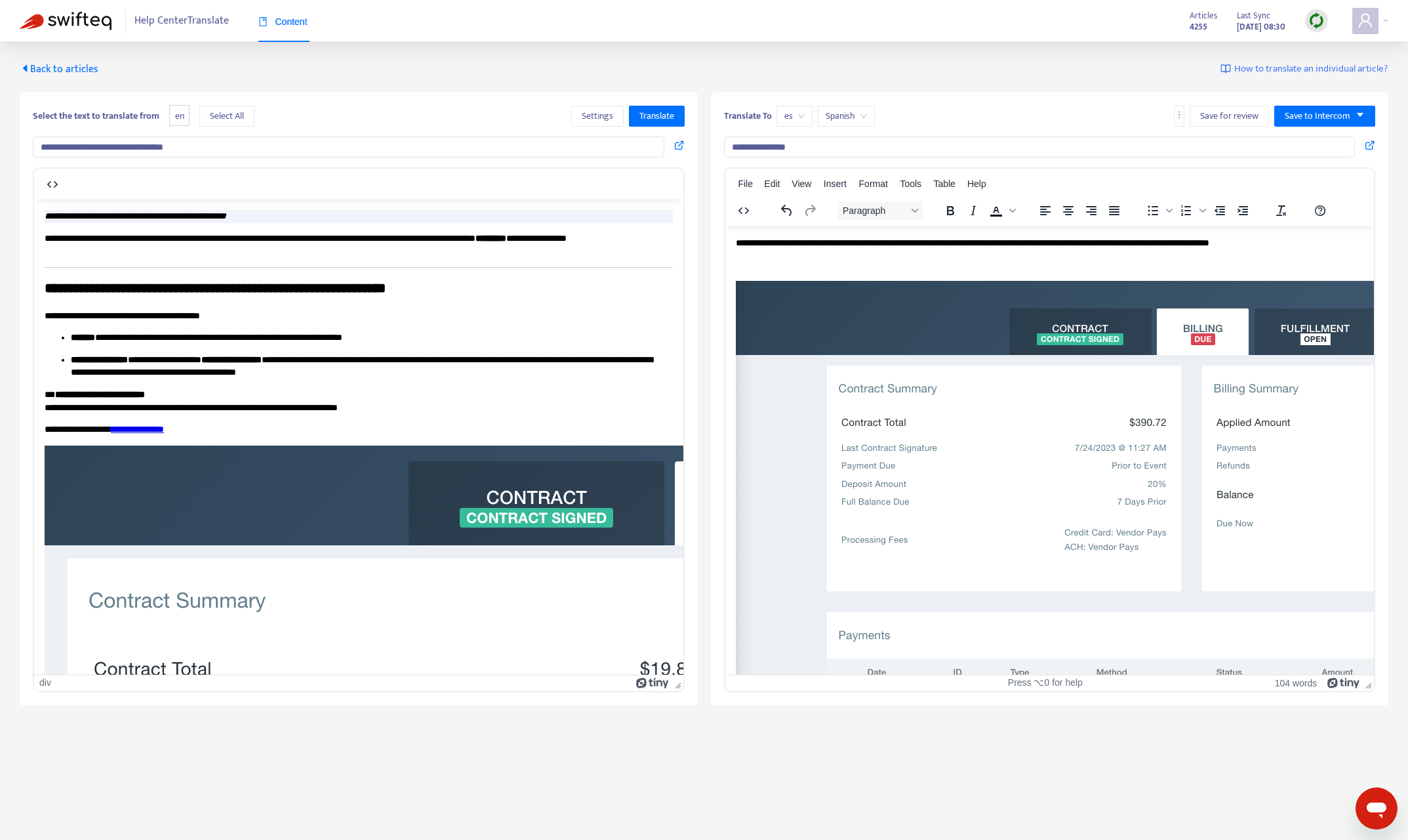
click at [218, 140] on input "**********" at bounding box center [349, 146] width 632 height 21
click at [654, 113] on span "Translate" at bounding box center [657, 116] width 35 height 14
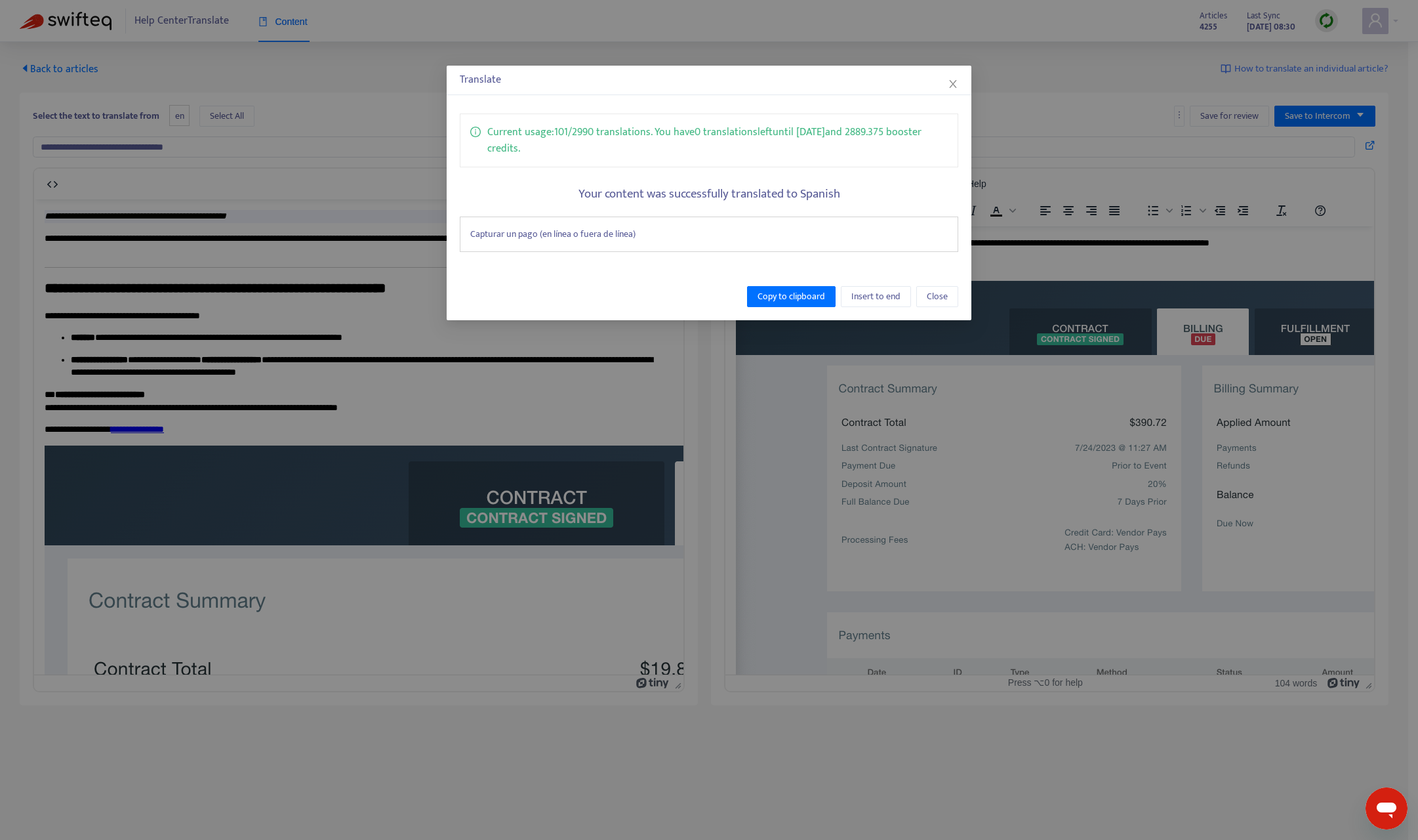
click at [620, 232] on div "Capturar un pago (en línea o fuera de línea)" at bounding box center [708, 233] width 498 height 35
click at [620, 232] on div "Capturar un pago (en línea o fuera de línea)" at bounding box center [708, 233] width 498 height 35
click at [950, 83] on icon "close" at bounding box center [953, 84] width 11 height 11
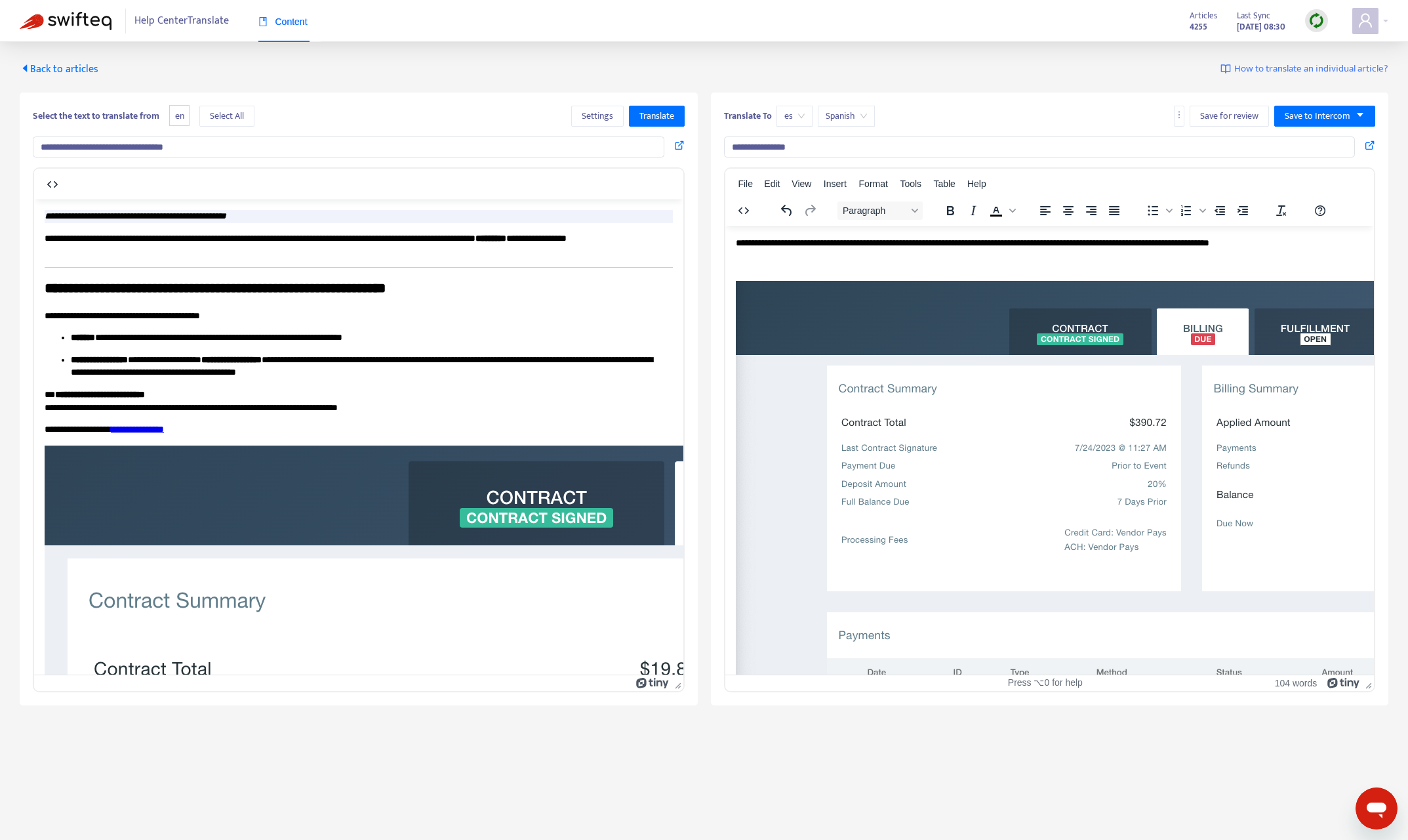
click at [889, 147] on input "**********" at bounding box center [1040, 146] width 632 height 21
paste input "**********"
type input "**********"
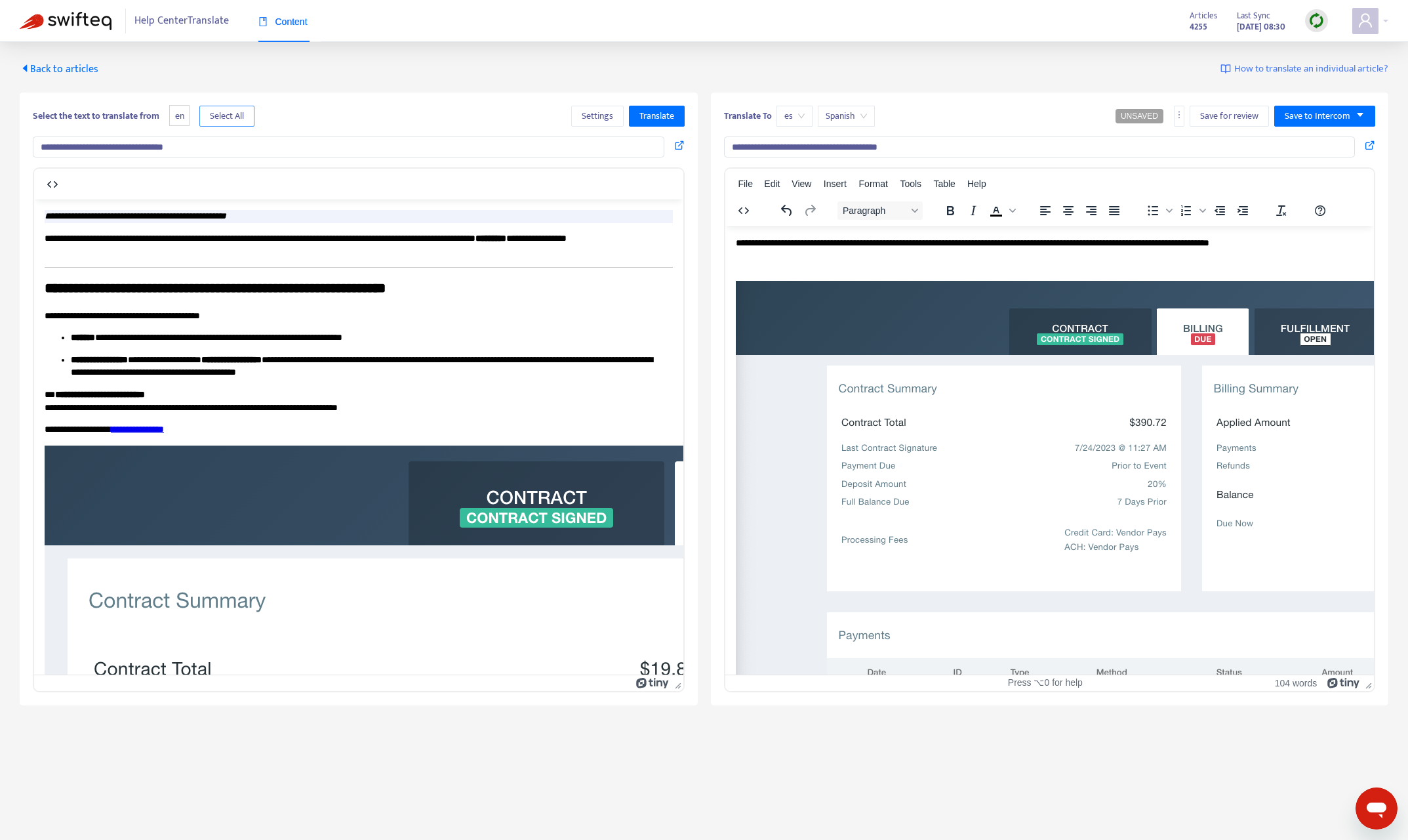
click at [232, 125] on button "Select All" at bounding box center [226, 116] width 55 height 21
click at [668, 114] on span "Translate" at bounding box center [657, 116] width 35 height 14
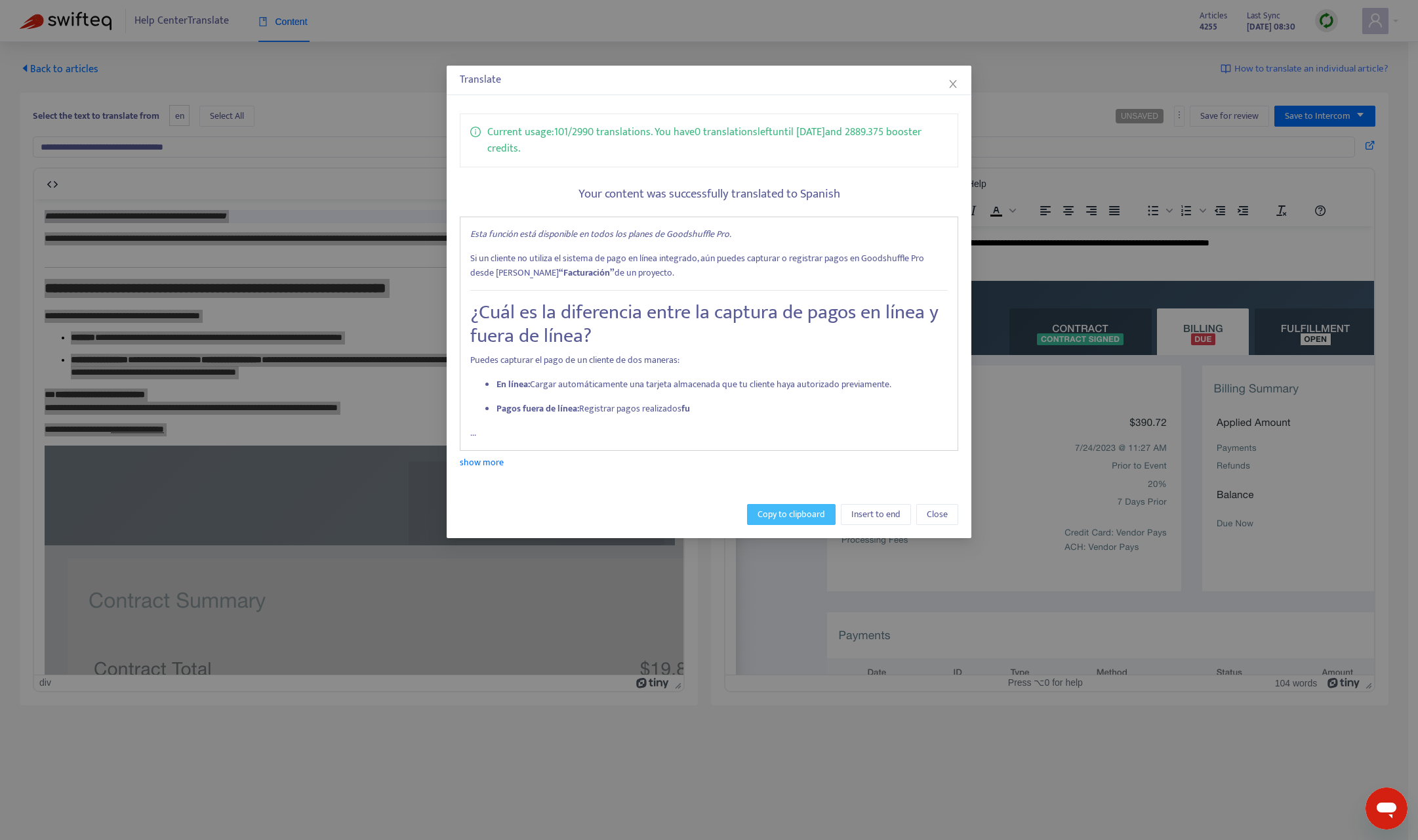
click at [784, 510] on span "Copy to clipboard" at bounding box center [791, 514] width 67 height 14
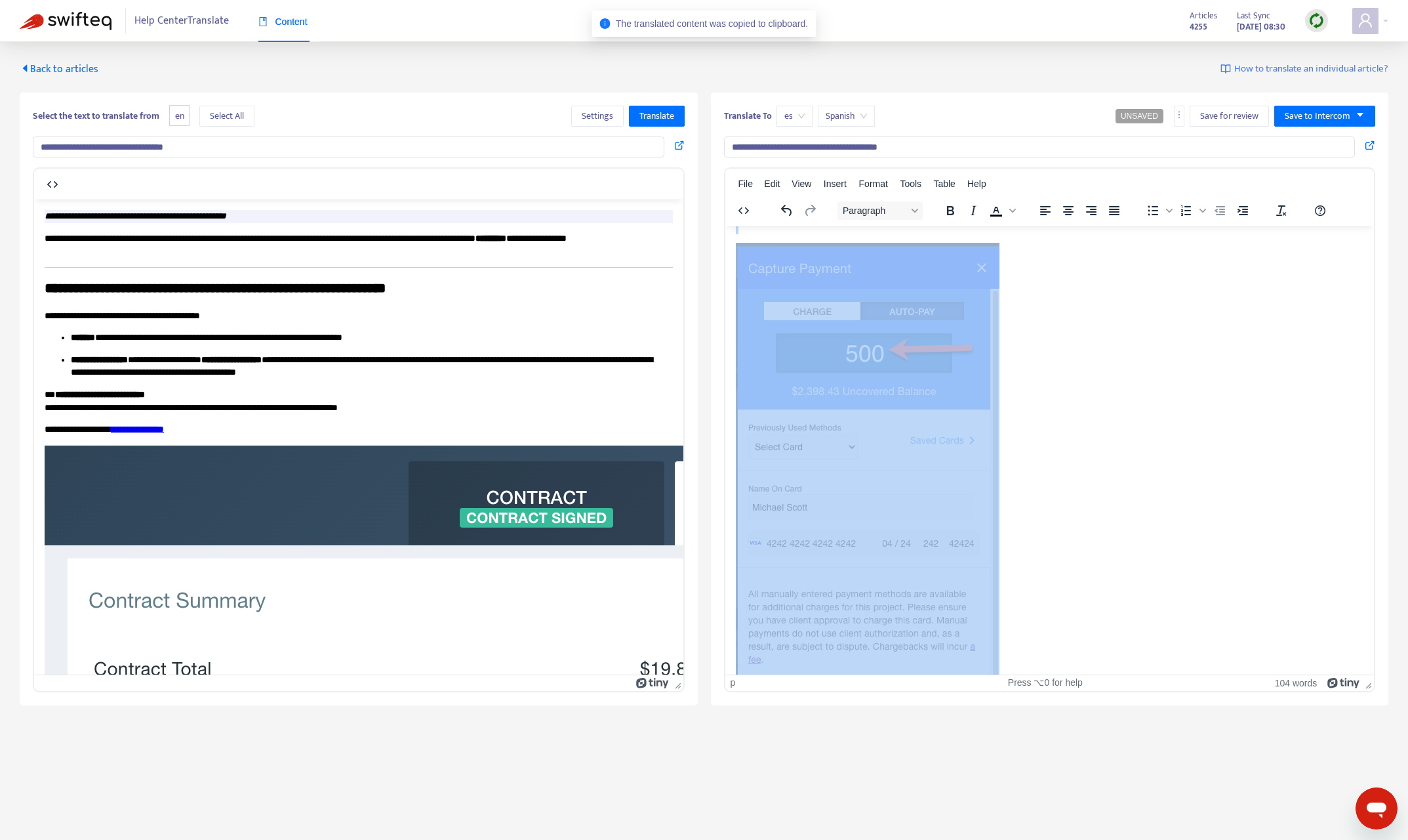
scroll to position [767, 0]
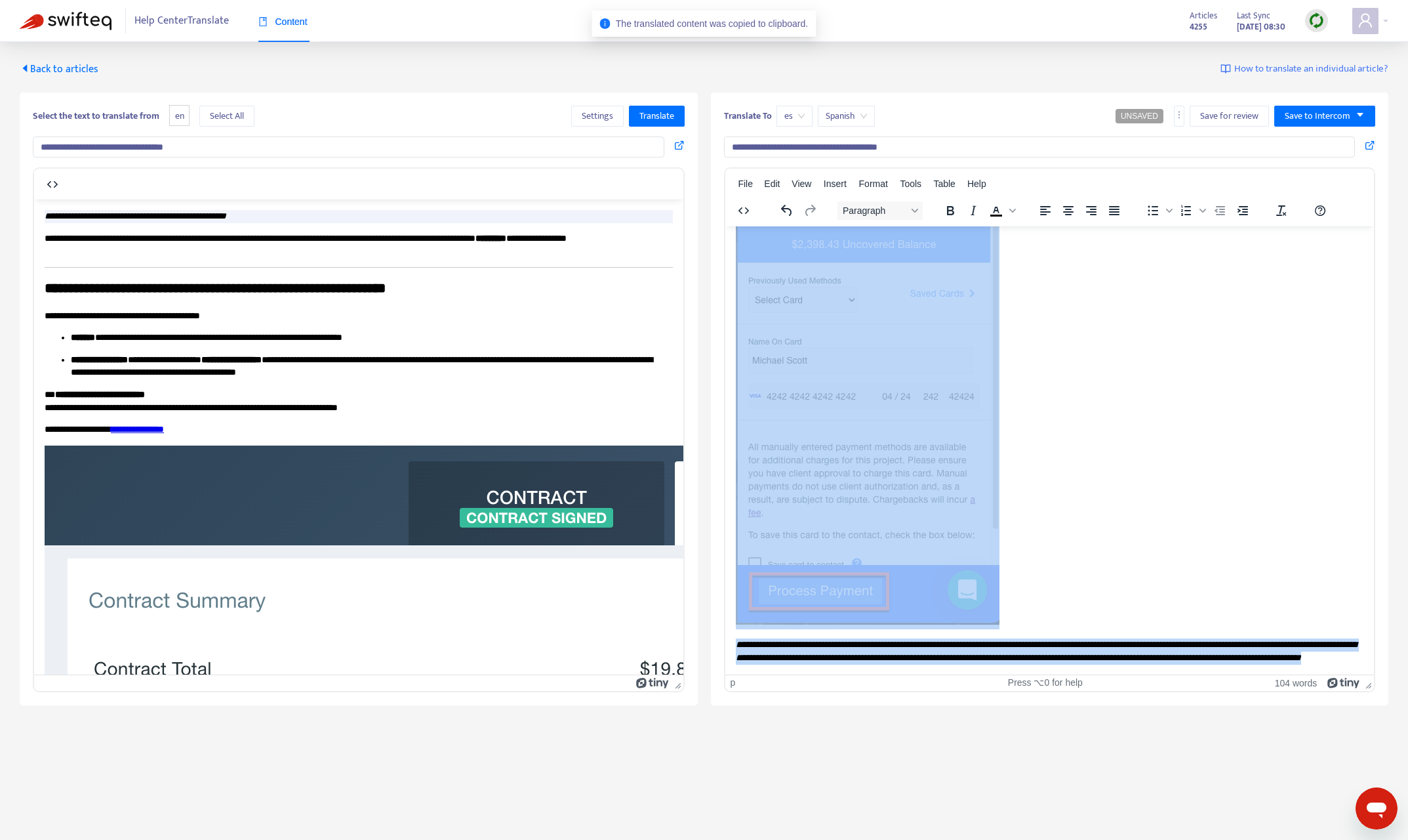
drag, startPoint x: 737, startPoint y: 241, endPoint x: 1141, endPoint y: 661, distance: 582.8
click at [1142, 665] on html "**********" at bounding box center [1050, 76] width 650 height 1194
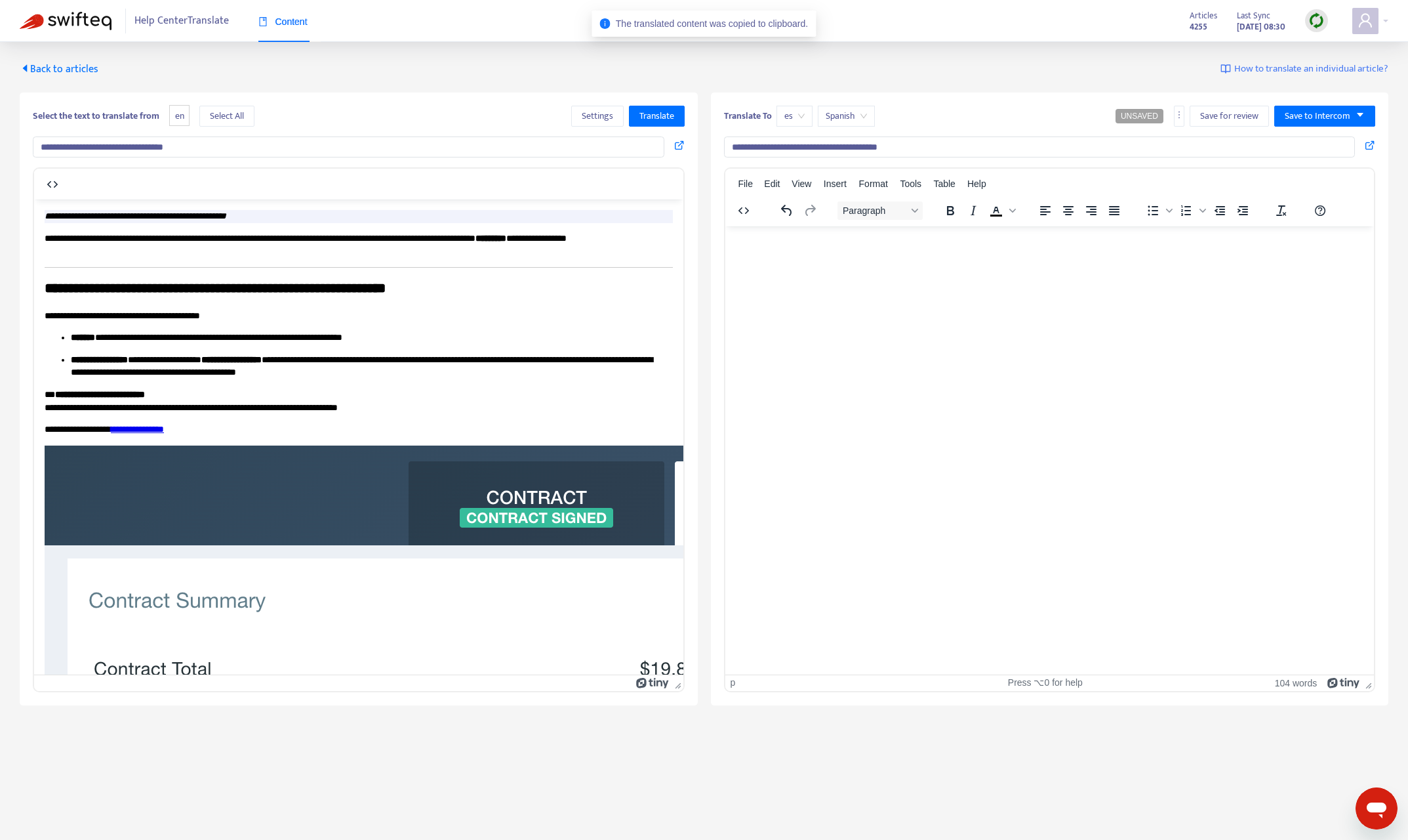
scroll to position [0, 0]
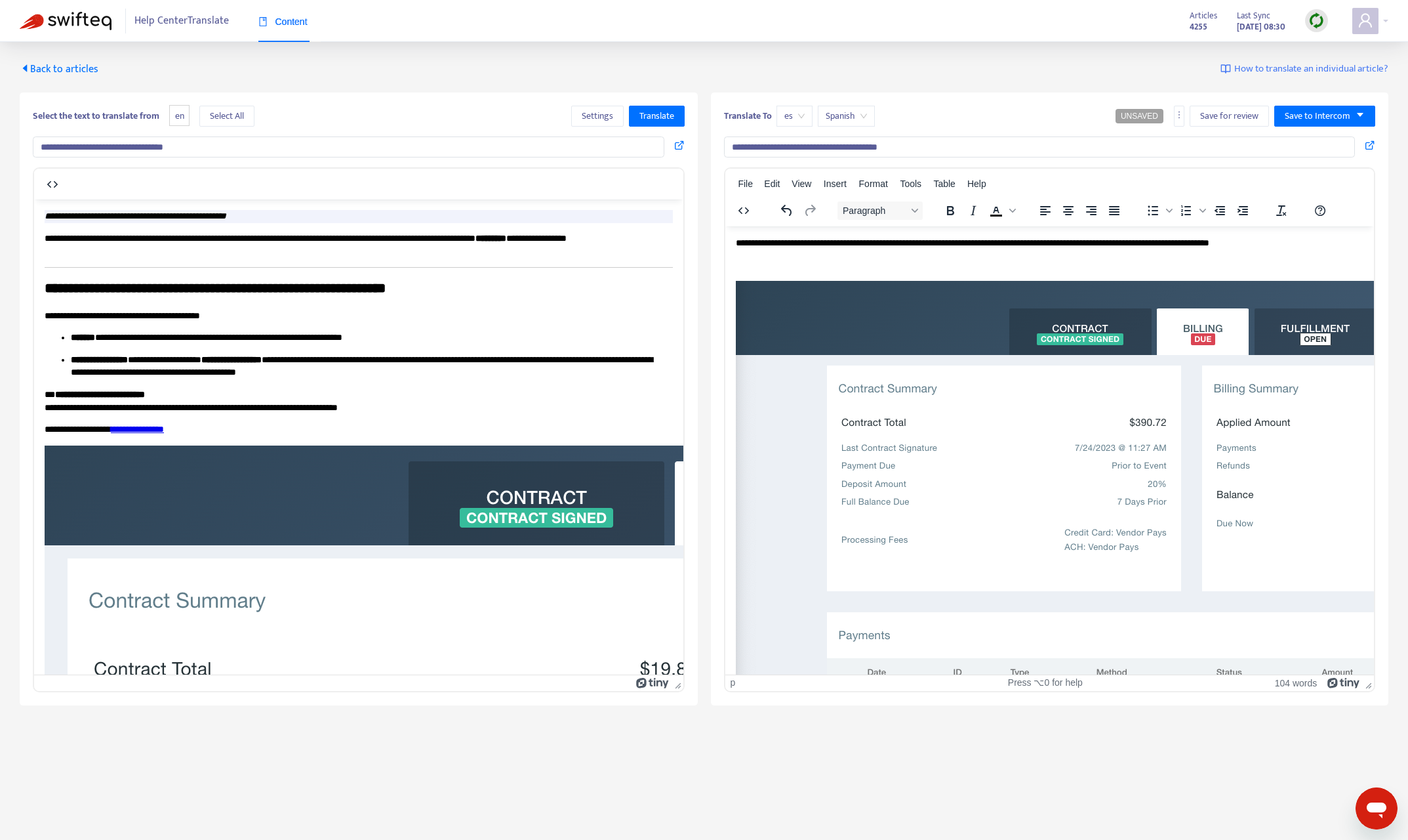
click at [1140, 506] on img "Rich Text Area. Press ALT-0 for help." at bounding box center [1291, 525] width 1114 height 491
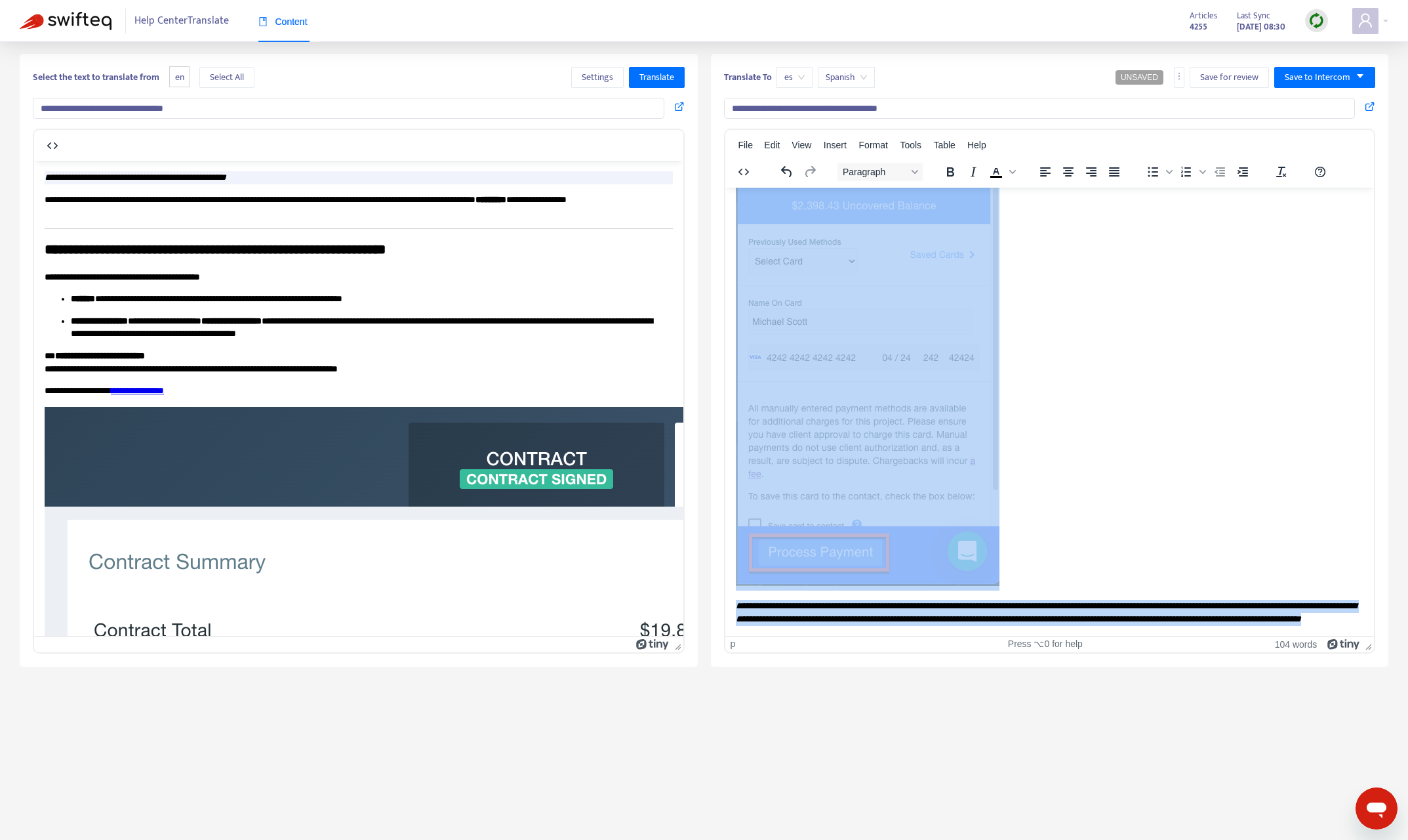
scroll to position [42, 0]
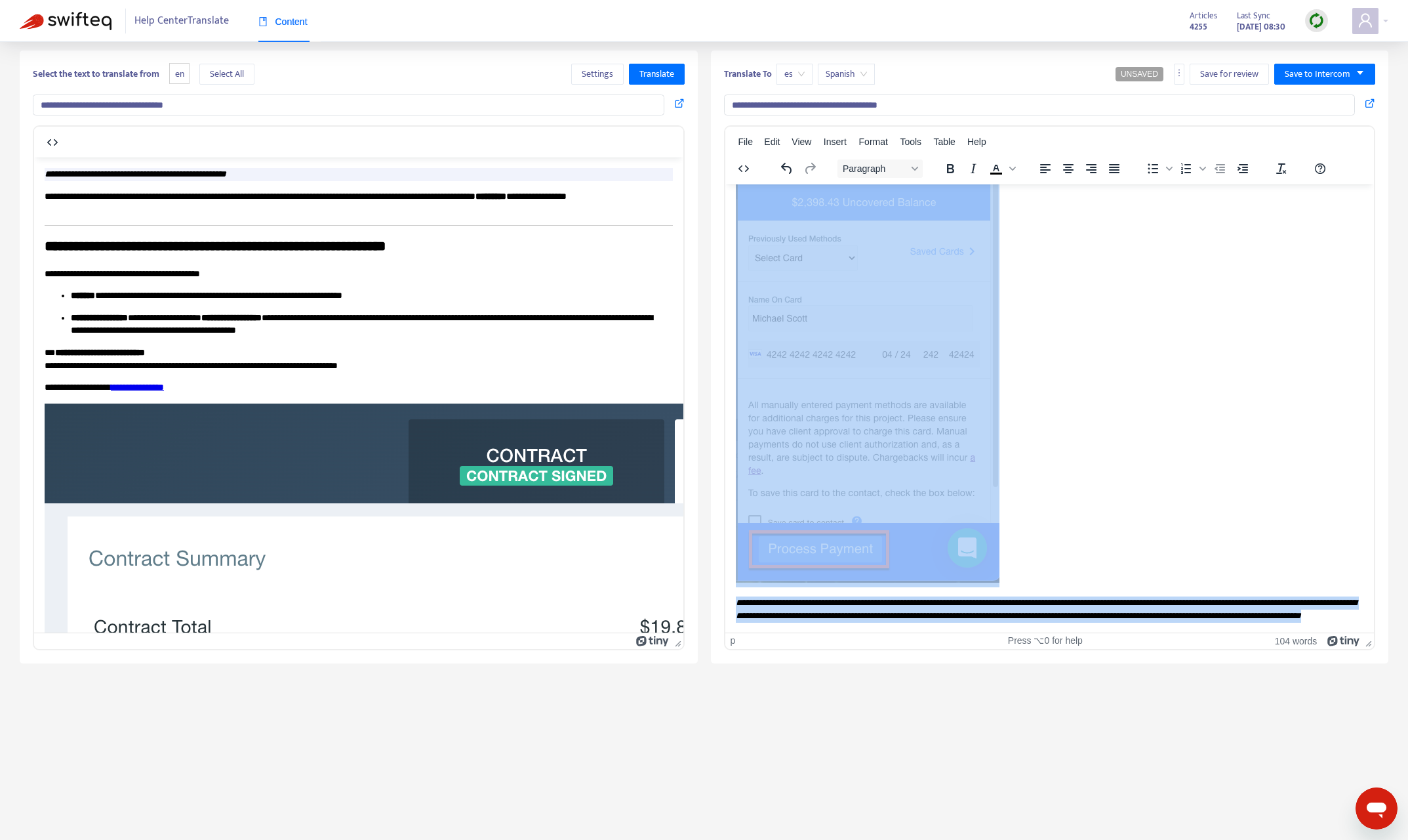
drag, startPoint x: 738, startPoint y: 266, endPoint x: 1198, endPoint y: 660, distance: 605.7
click at [1198, 632] on html "**********" at bounding box center [1050, 276] width 650 height 712
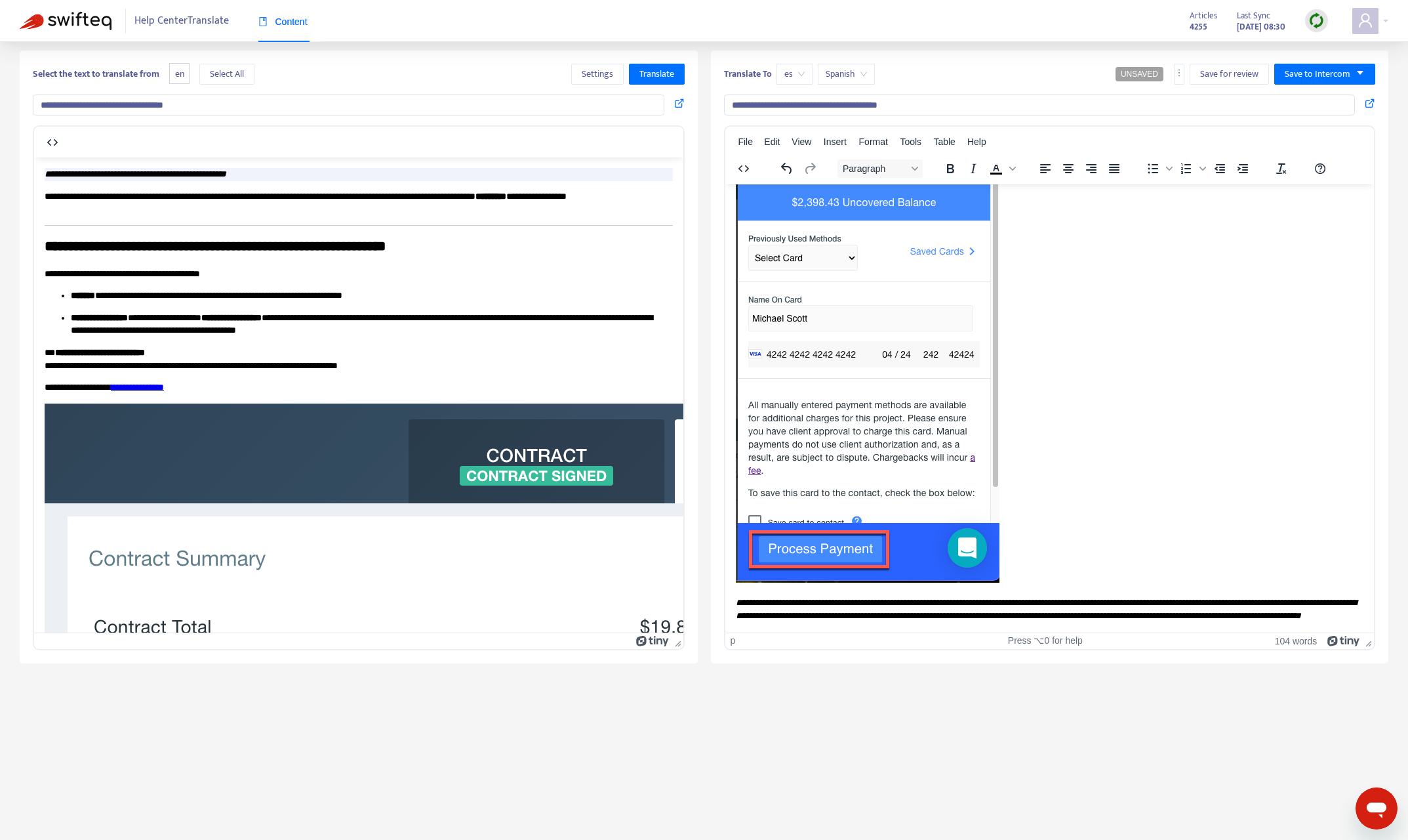
scroll to position [0, 0]
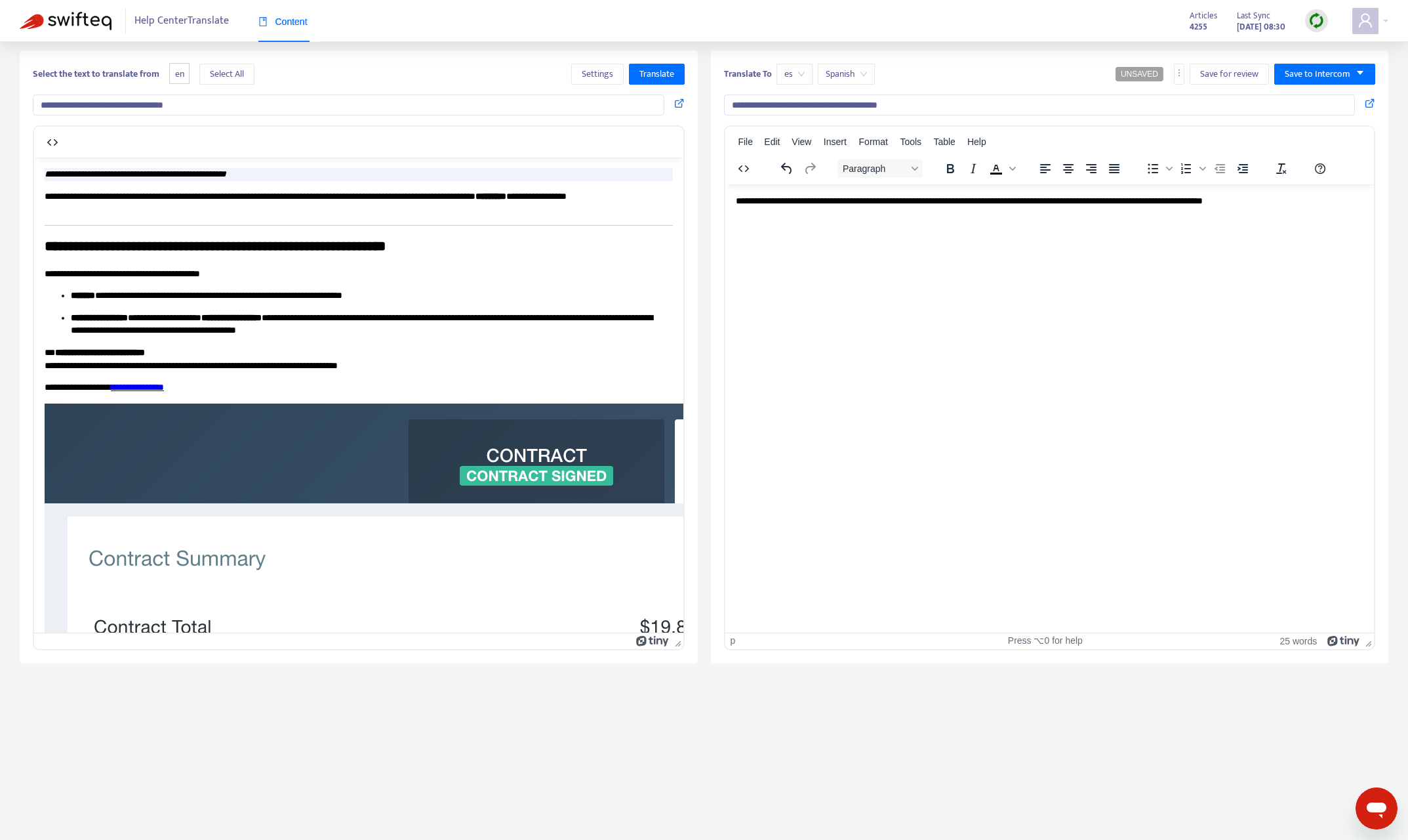
click at [1181, 199] on p "**********" at bounding box center [1049, 200] width 628 height 13
click at [1181, 200] on p "**********" at bounding box center [1049, 200] width 628 height 13
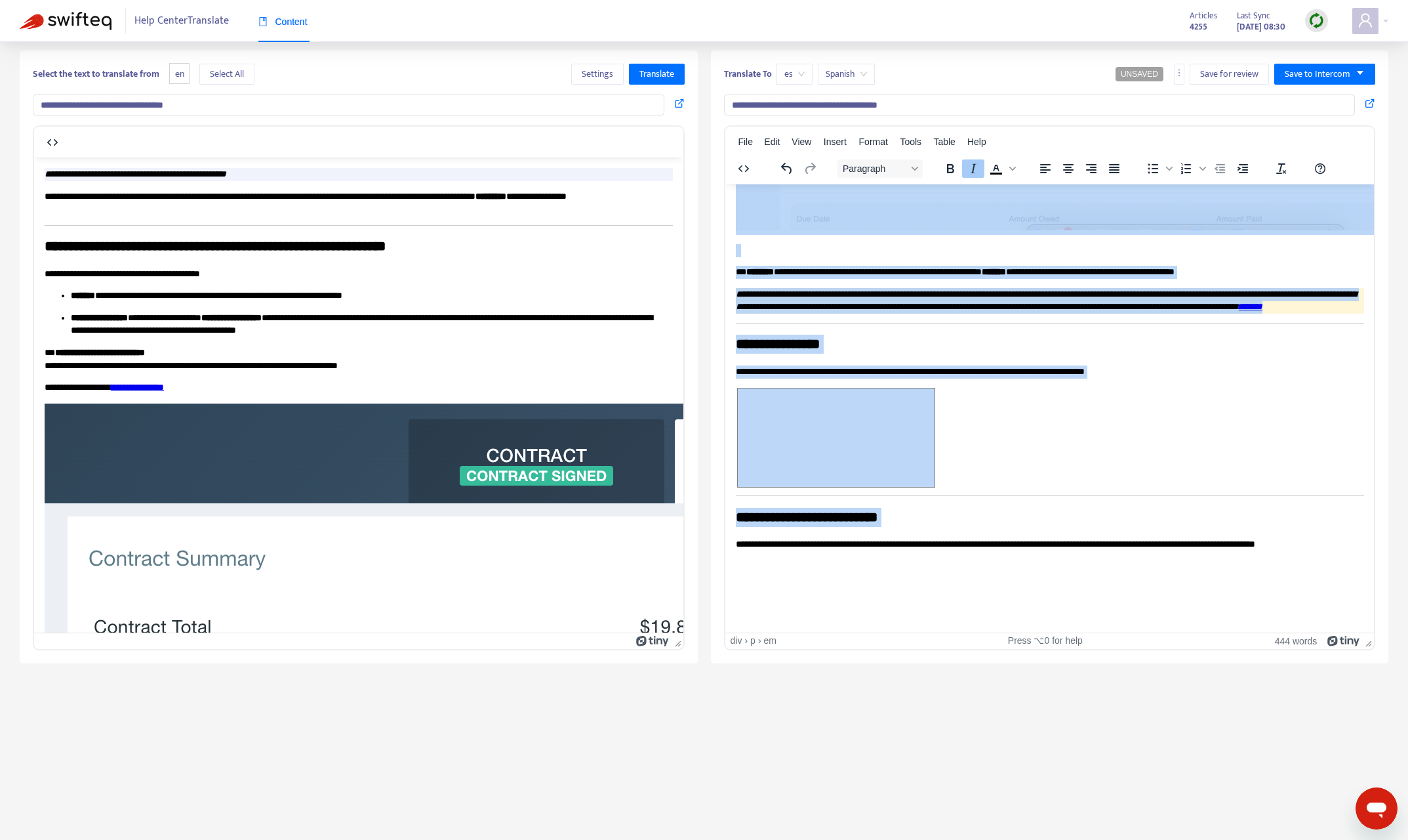
scroll to position [3741, 0]
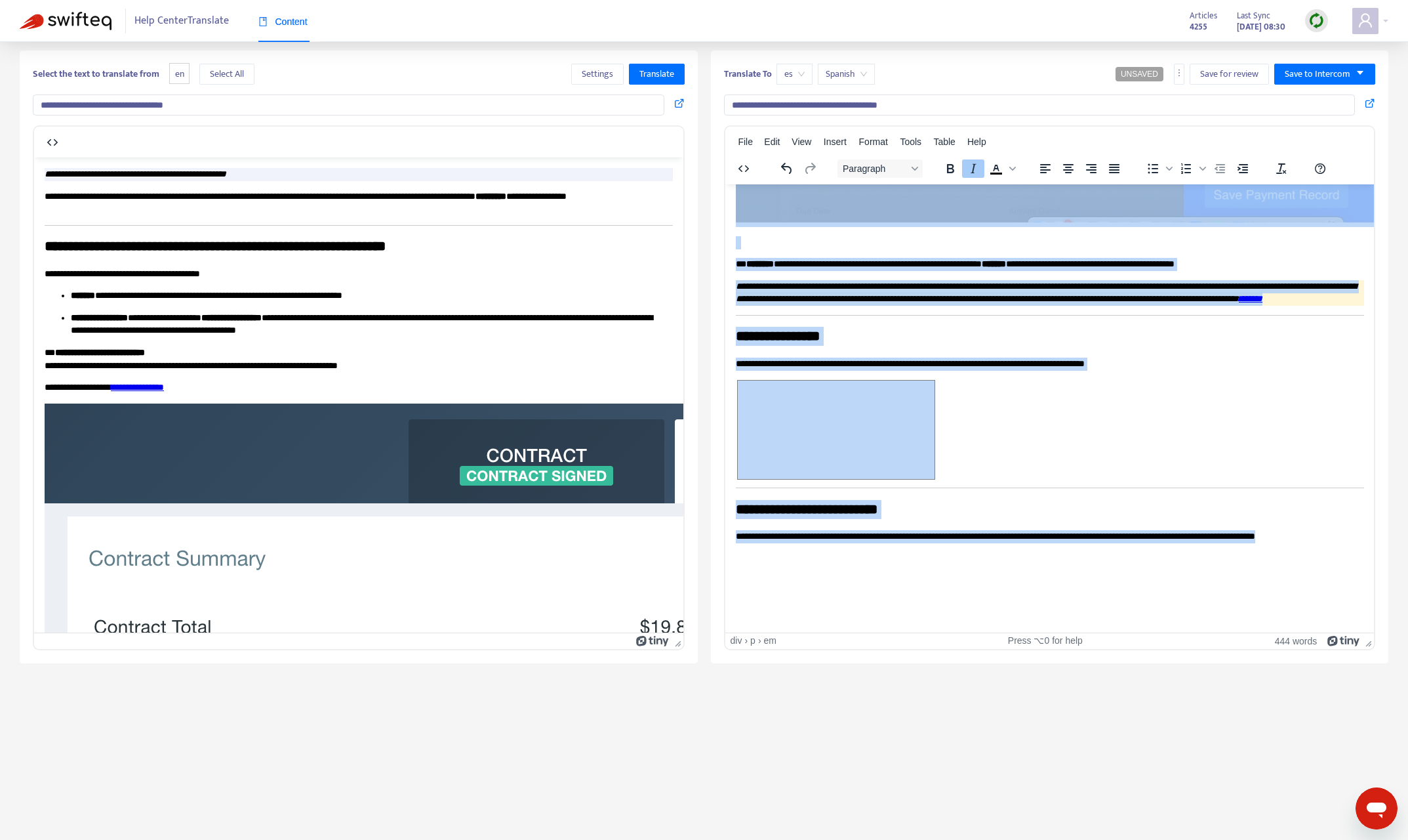
drag, startPoint x: 737, startPoint y: 198, endPoint x: 1198, endPoint y: 538, distance: 572.8
click at [793, 75] on span "es" at bounding box center [794, 74] width 21 height 20
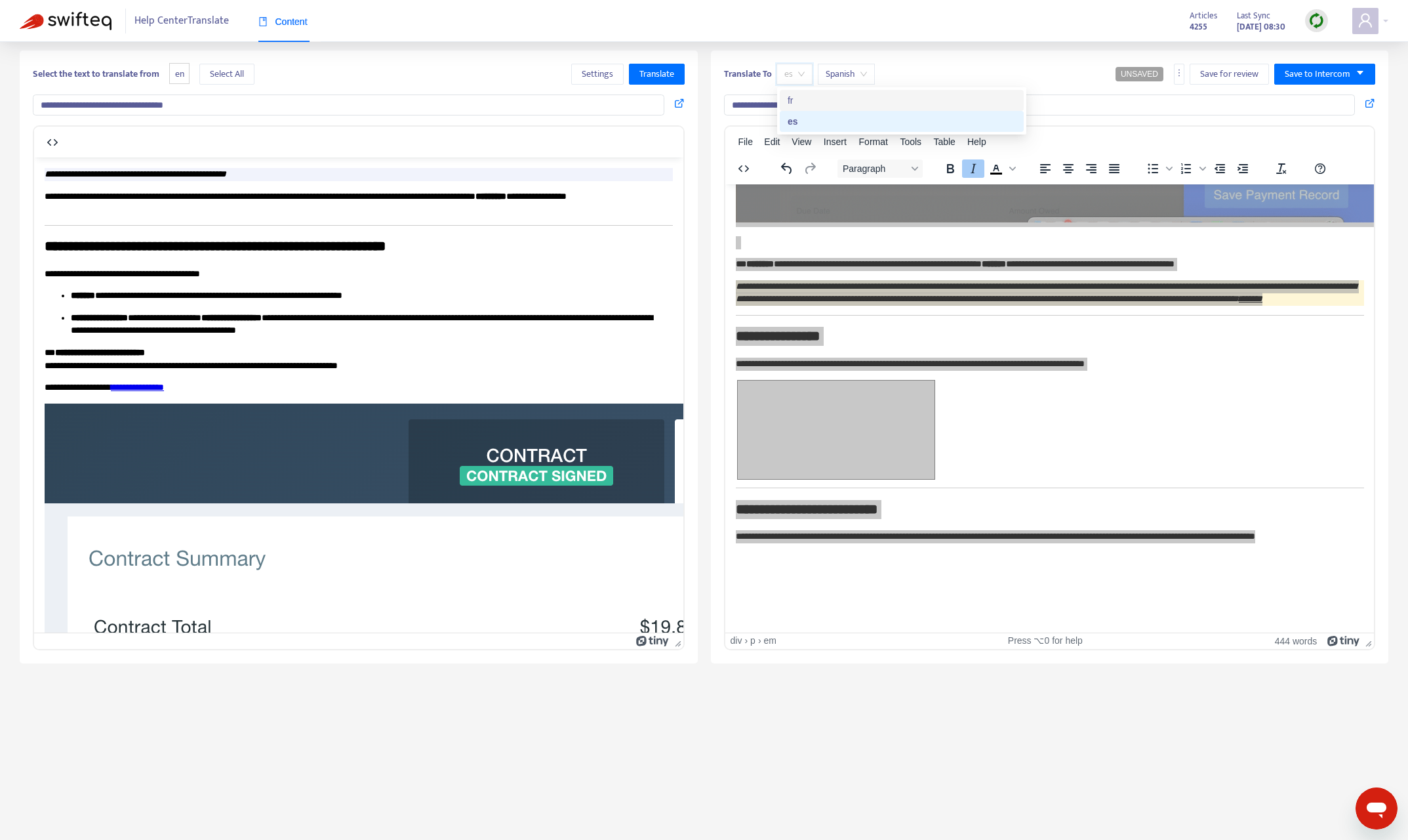
click at [821, 97] on div "fr" at bounding box center [902, 101] width 228 height 14
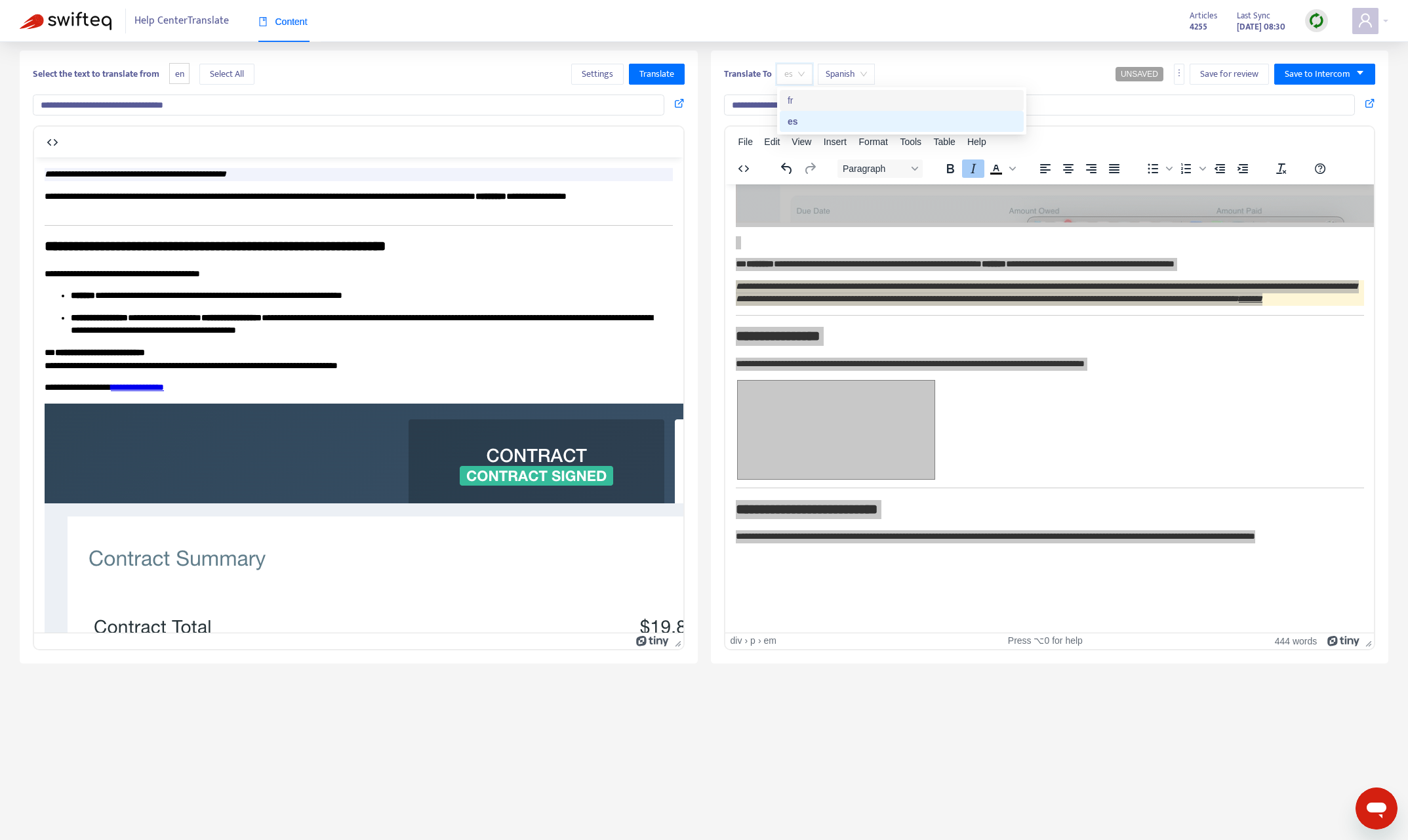
type input "**********"
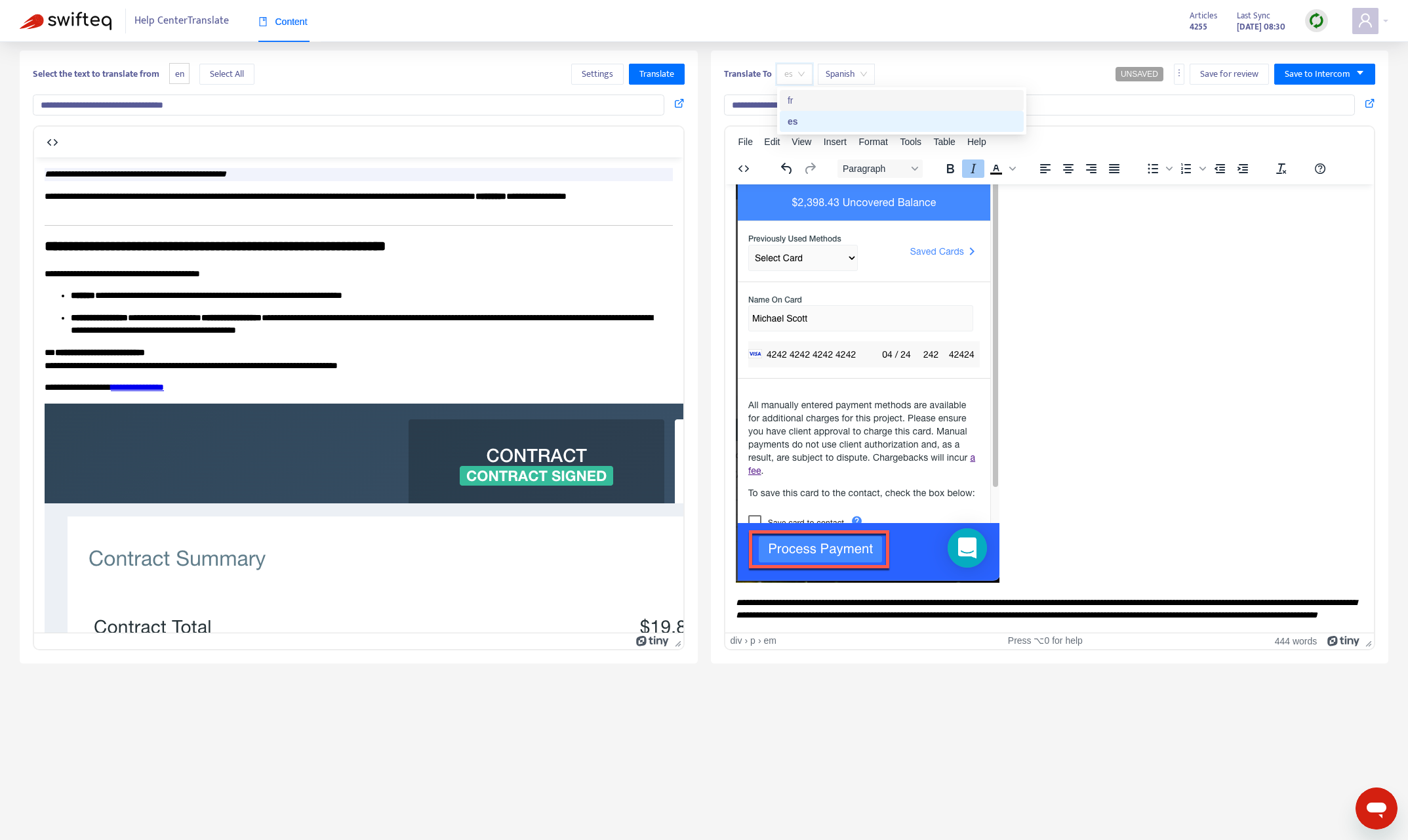
scroll to position [781, 0]
click at [315, 101] on input "**********" at bounding box center [349, 104] width 632 height 21
click at [658, 71] on span "Translate" at bounding box center [657, 74] width 35 height 14
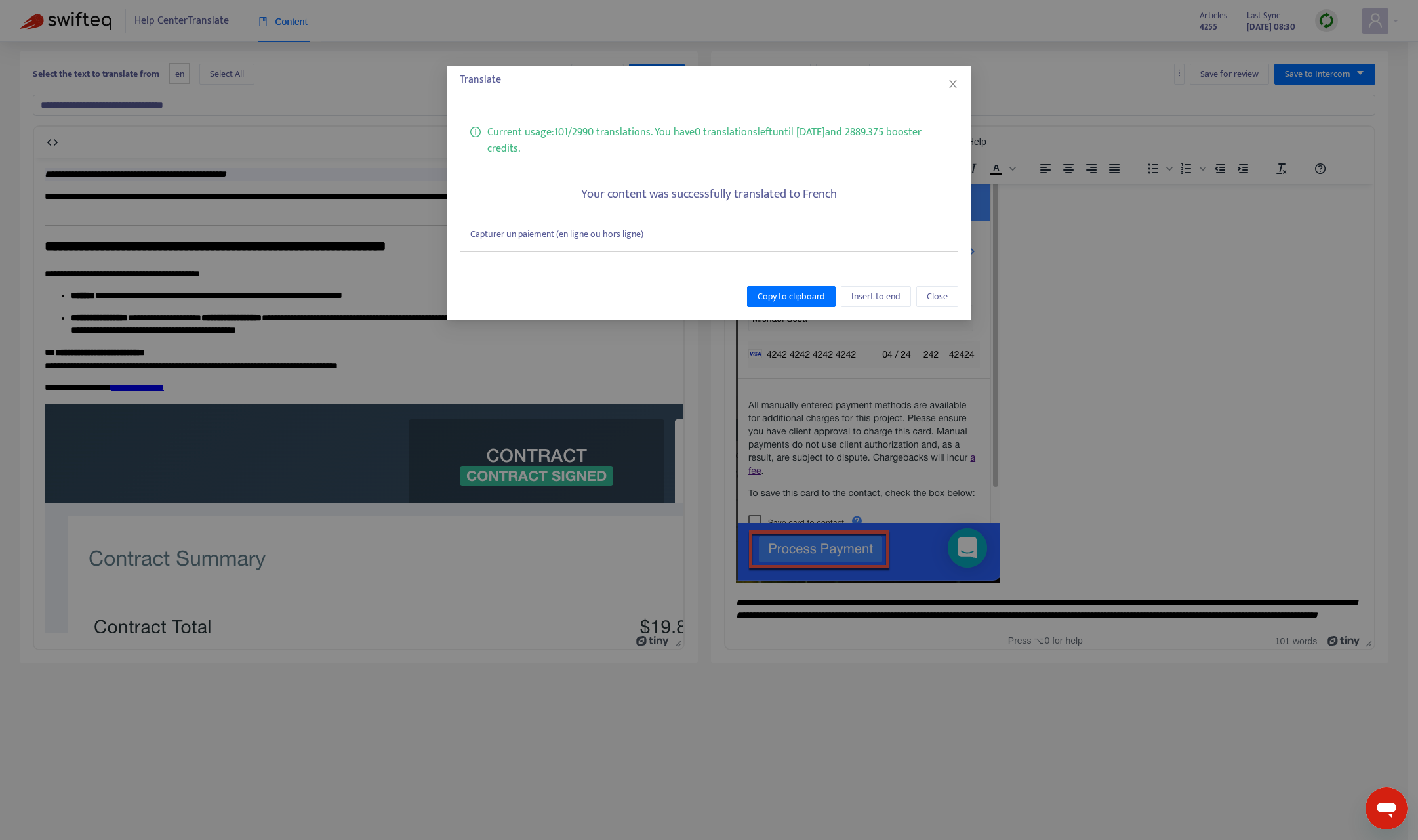
click at [630, 228] on div "Capturer un paiement (en ligne ou hors ligne)" at bounding box center [708, 233] width 498 height 35
click at [952, 82] on icon "close" at bounding box center [953, 84] width 11 height 11
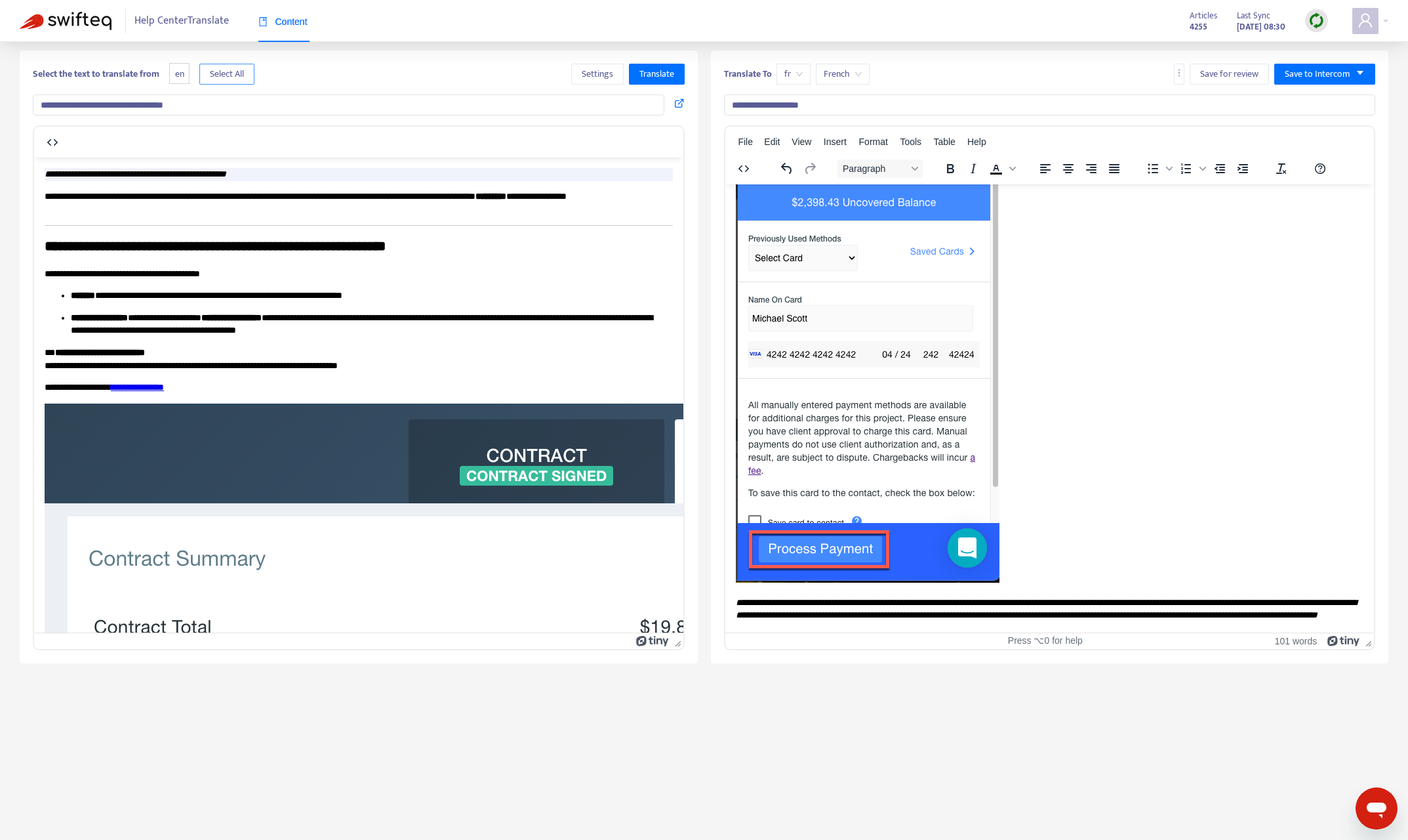
click at [240, 79] on span "Select All" at bounding box center [227, 74] width 34 height 14
click at [666, 78] on span "Translate" at bounding box center [657, 74] width 35 height 14
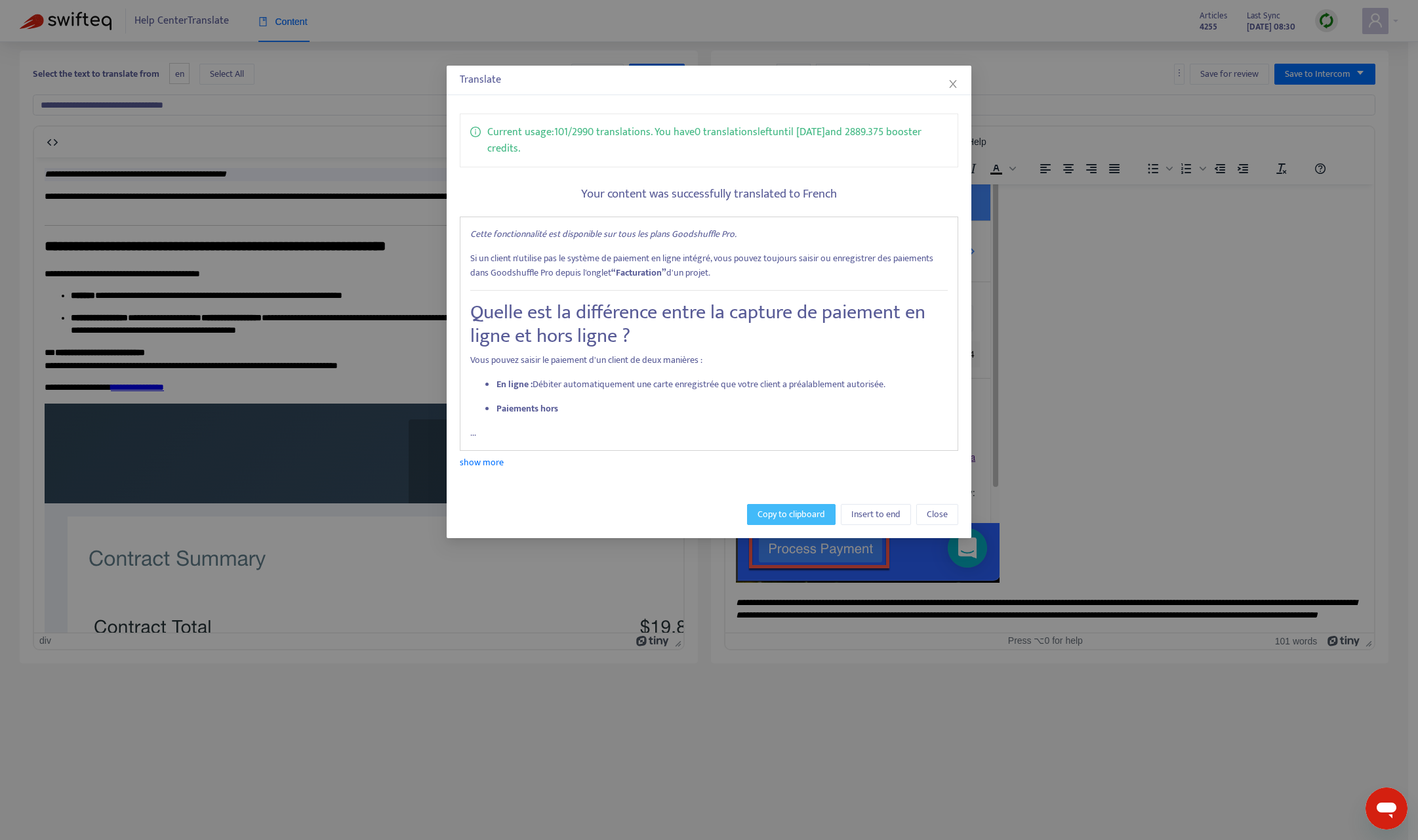
click at [791, 512] on span "Copy to clipboard" at bounding box center [791, 514] width 67 height 14
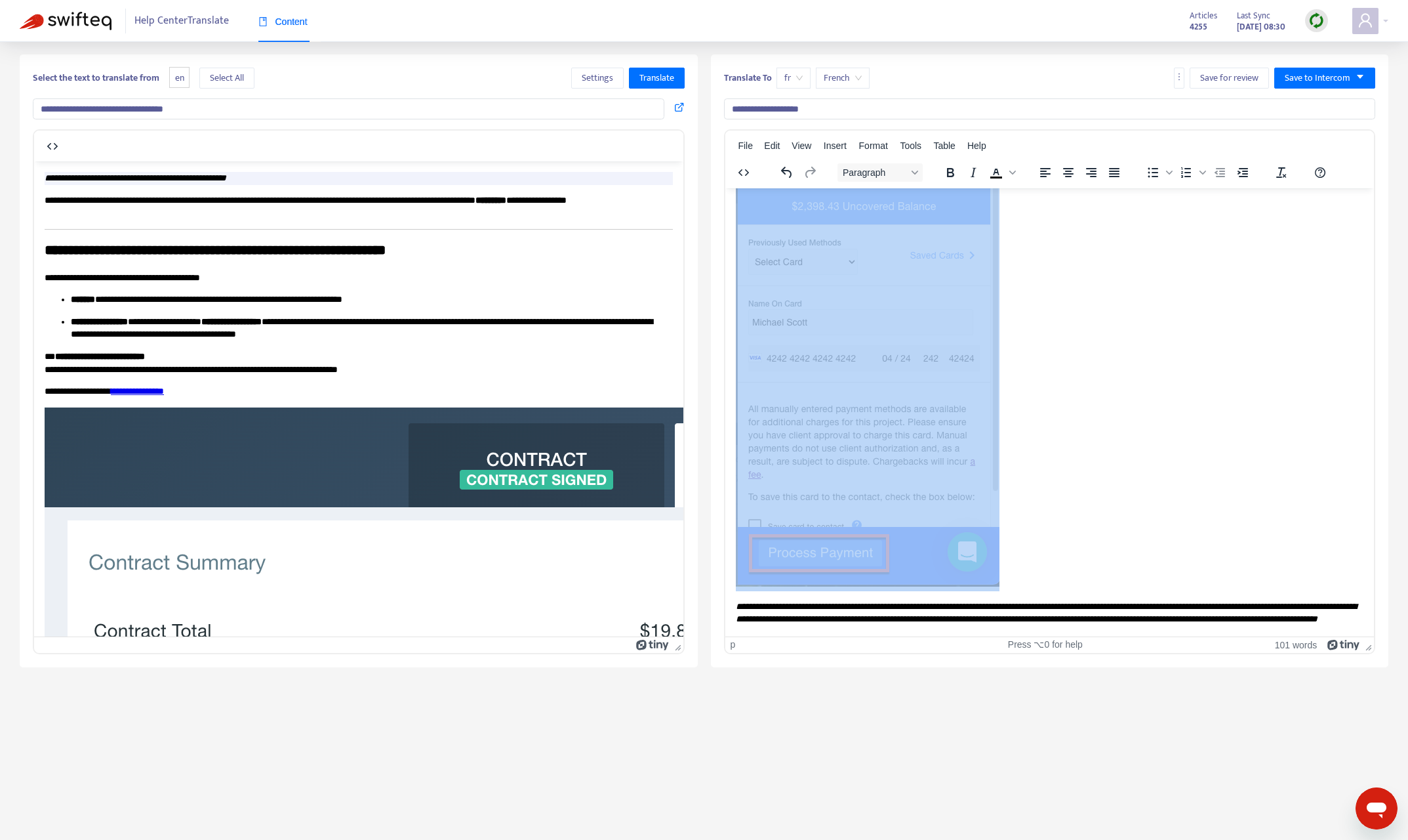
scroll to position [42, 0]
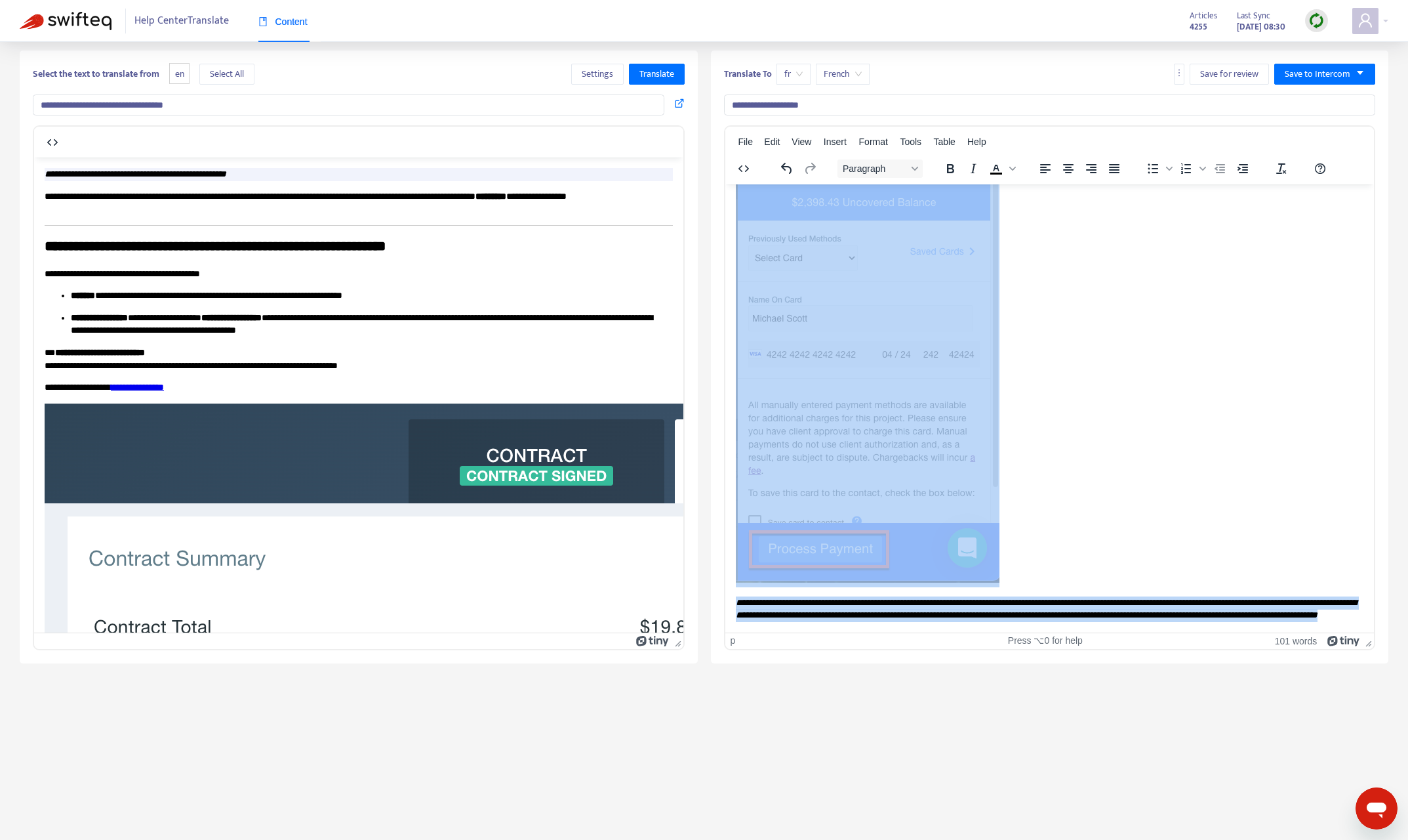
drag, startPoint x: 738, startPoint y: 198, endPoint x: 1026, endPoint y: 600, distance: 494.5
click at [1026, 600] on body "**********" at bounding box center [1049, 28] width 628 height 1186
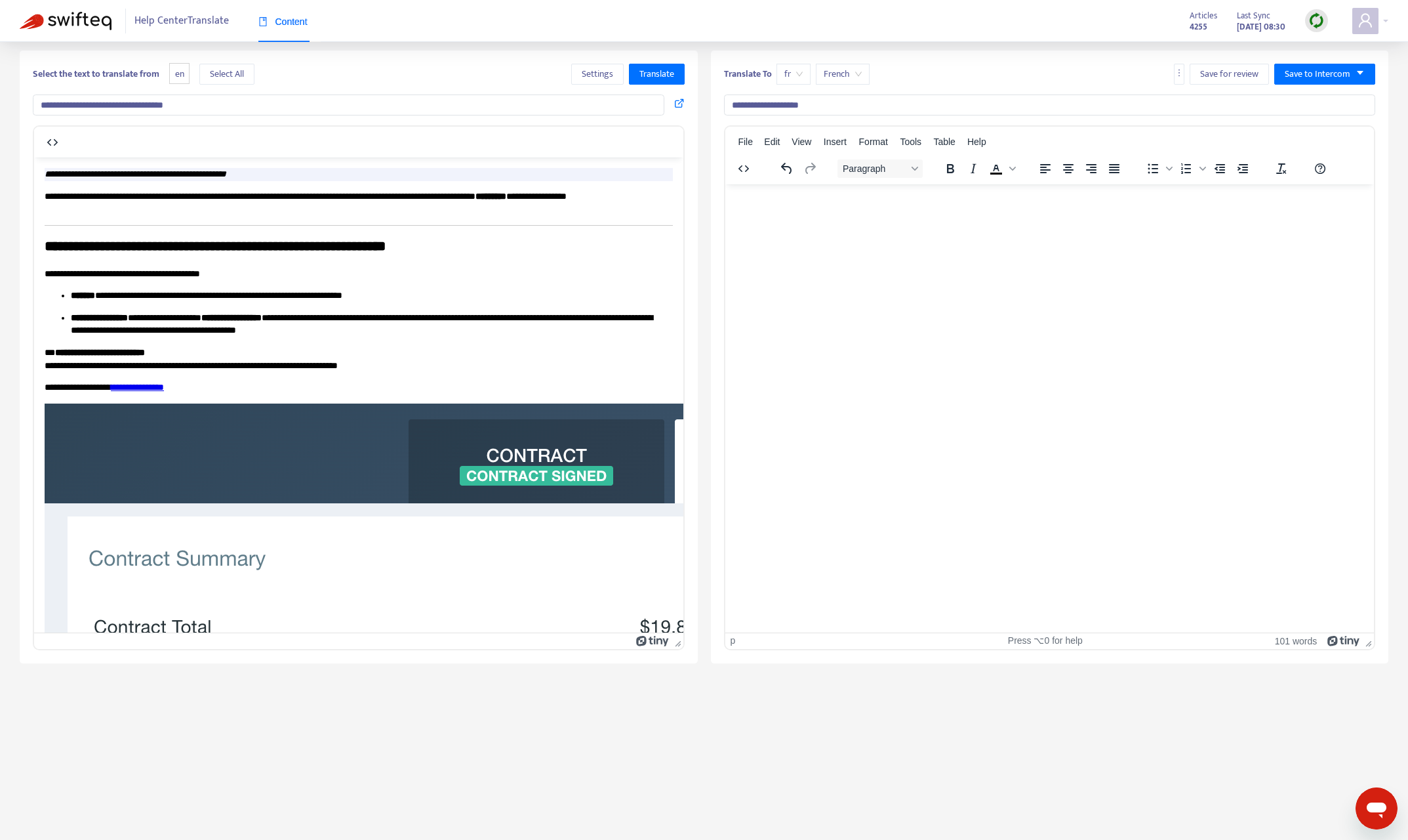
scroll to position [0, 0]
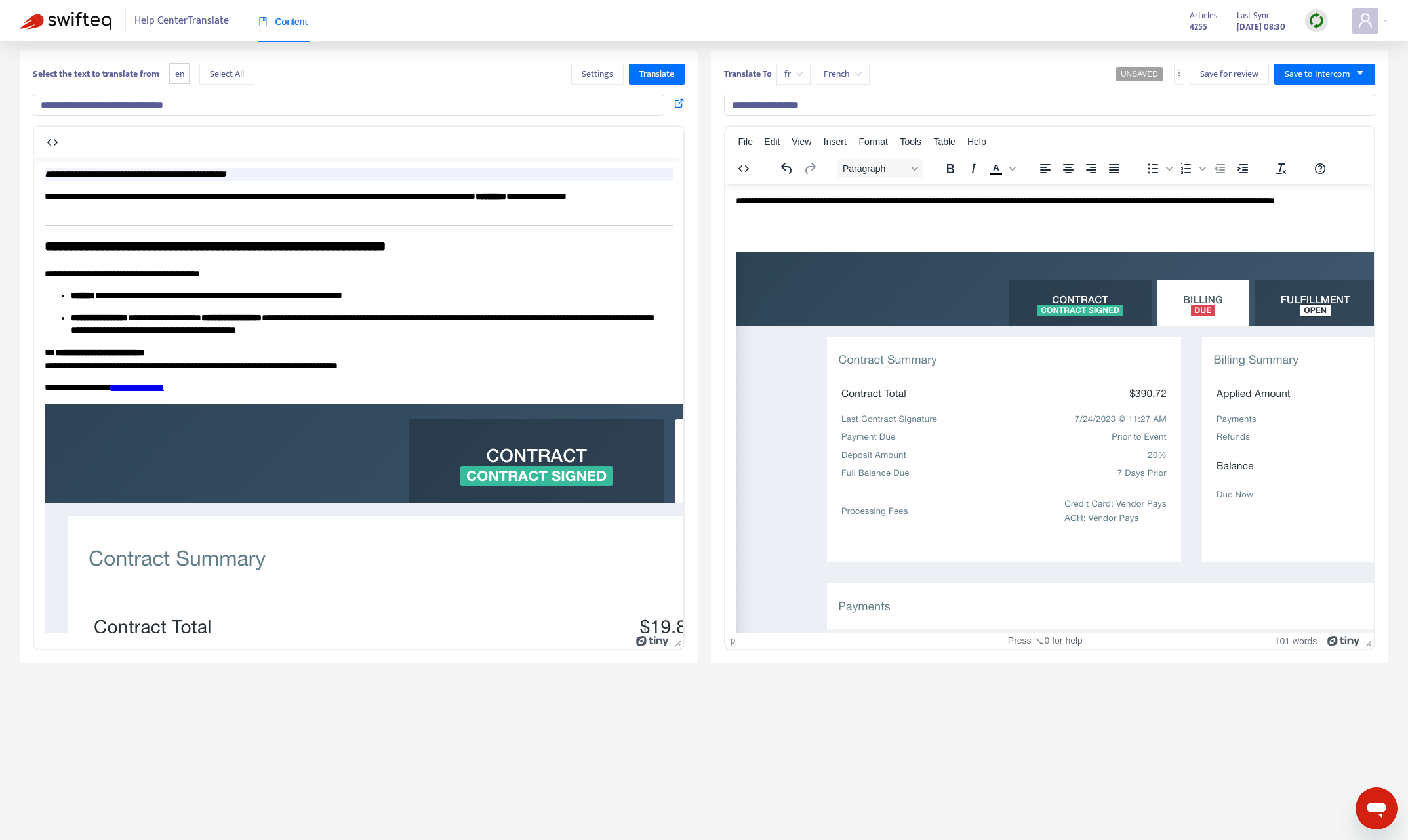
click at [933, 491] on img "Rich Text Area. Press ALT-0 for help." at bounding box center [1291, 496] width 1114 height 491
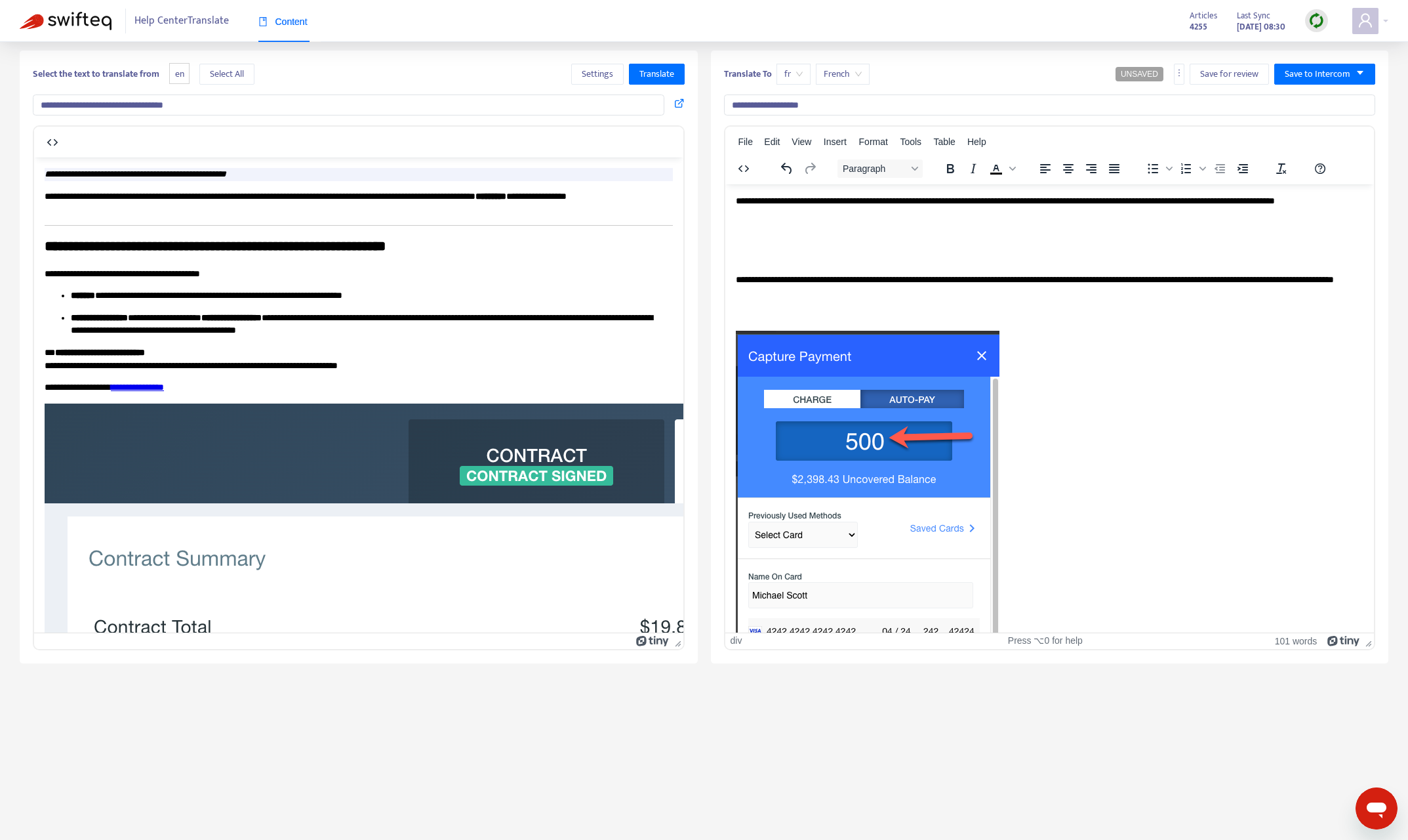
click at [881, 448] on img "Rich Text Area. Press ALT-0 for help." at bounding box center [867, 594] width 264 height 529
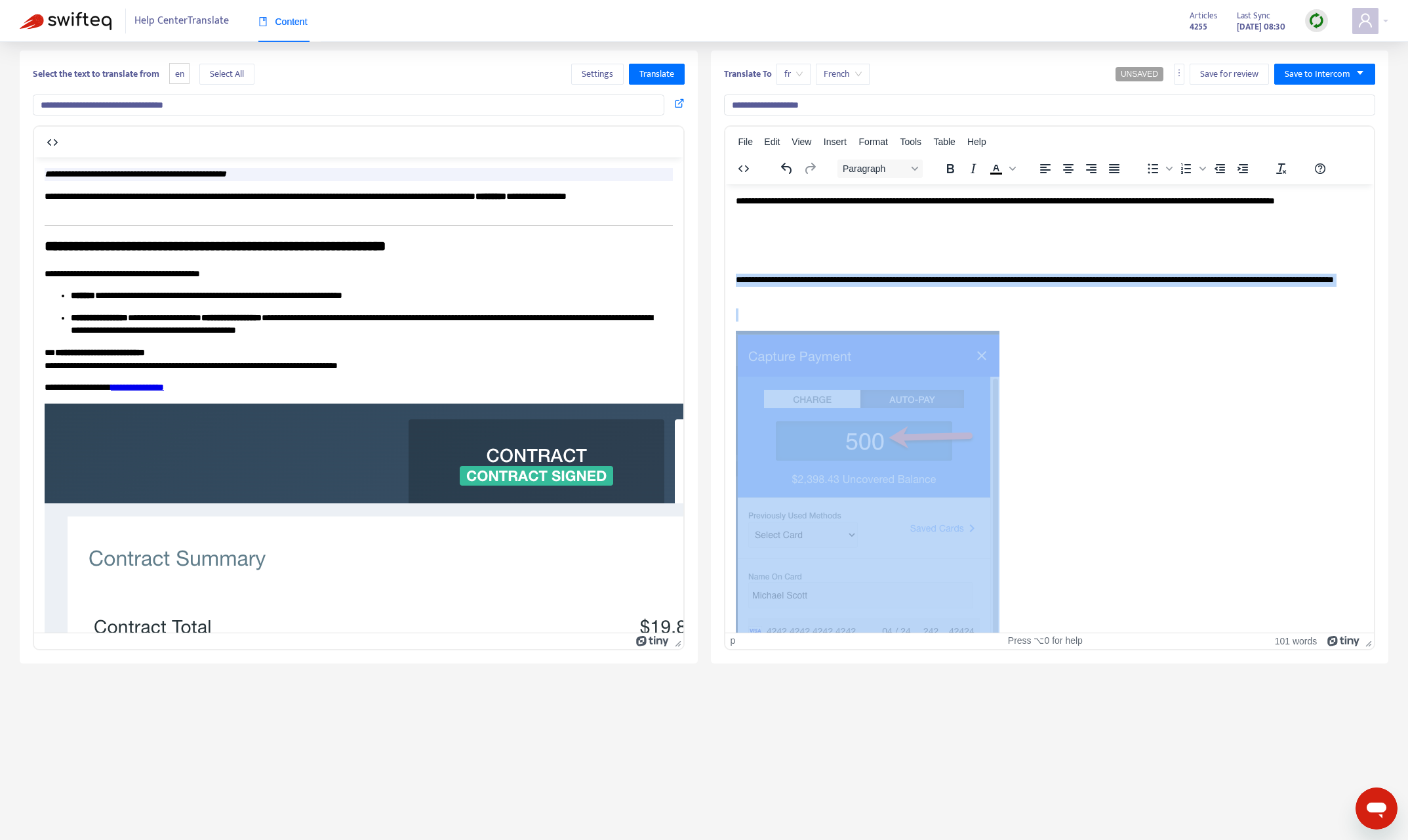
drag, startPoint x: 1002, startPoint y: 614, endPoint x: 737, endPoint y: 282, distance: 424.8
click at [725, 284] on html "**********" at bounding box center [1050, 547] width 650 height 725
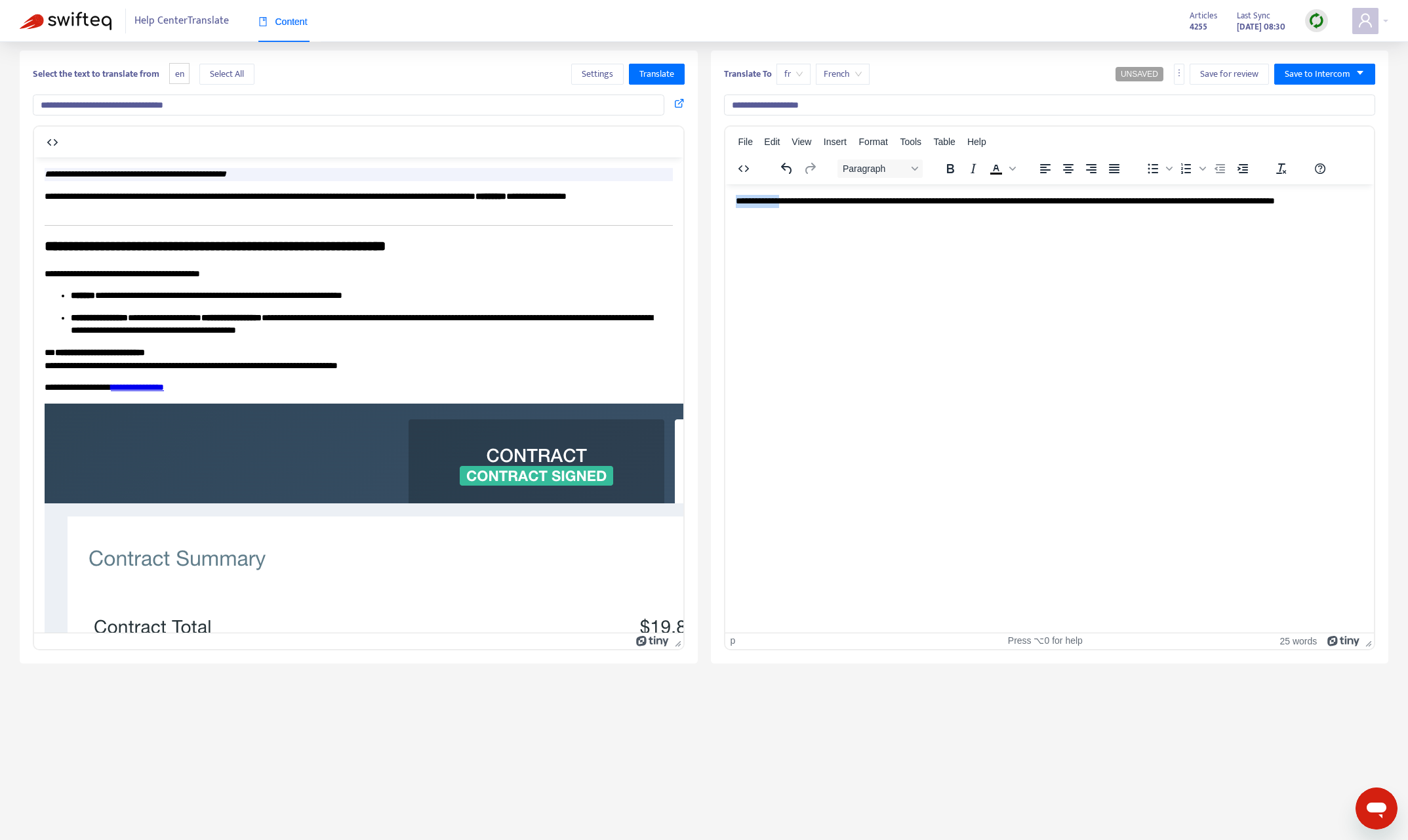
drag, startPoint x: 786, startPoint y: 206, endPoint x: 813, endPoint y: 238, distance: 41.9
click at [725, 197] on html "**********" at bounding box center [1050, 207] width 650 height 47
drag, startPoint x: 800, startPoint y: 208, endPoint x: 719, endPoint y: 187, distance: 83.7
click at [725, 187] on html "**********" at bounding box center [1050, 207] width 650 height 47
drag, startPoint x: 794, startPoint y: 214, endPoint x: 694, endPoint y: 177, distance: 106.6
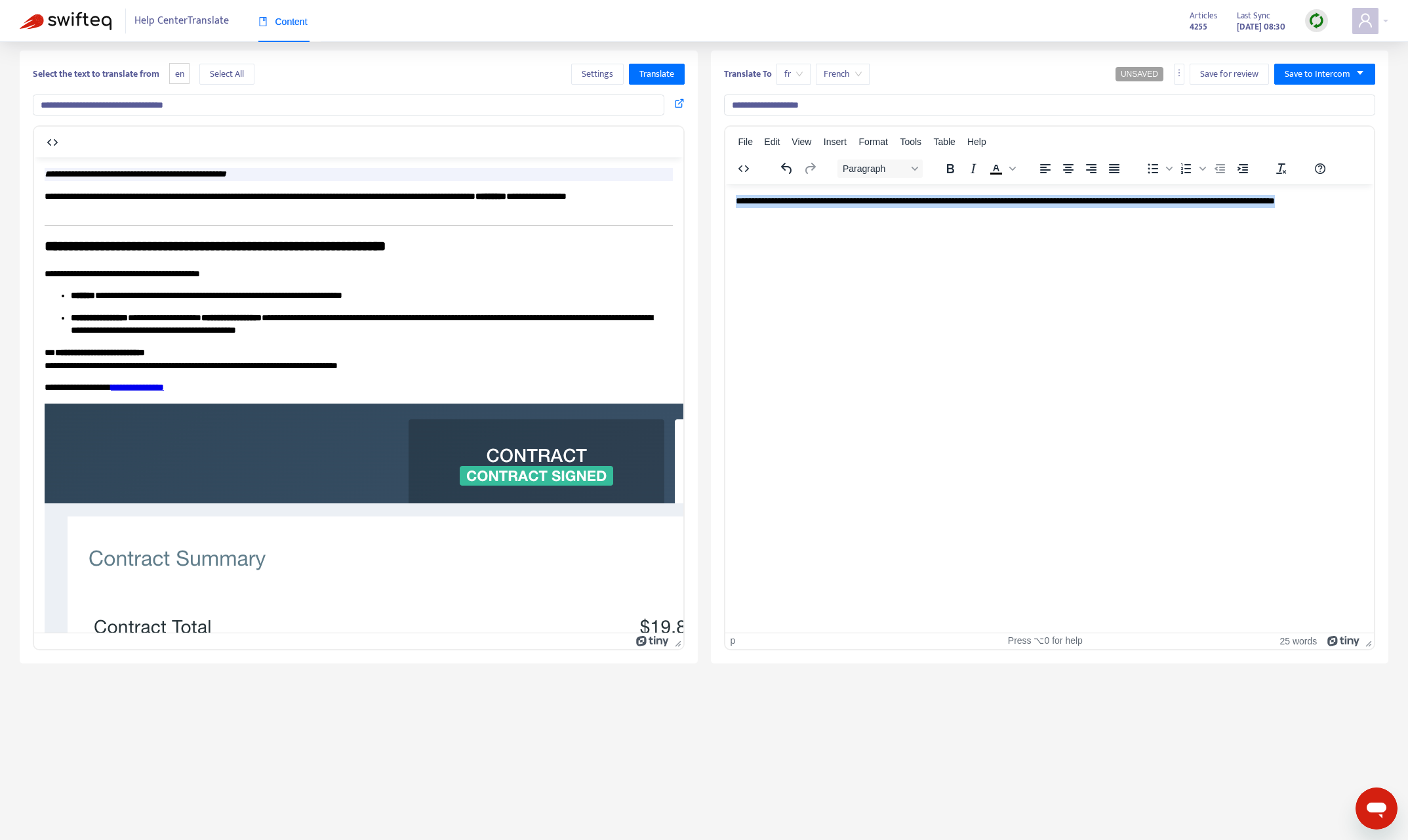
click at [725, 184] on html "**********" at bounding box center [1050, 207] width 650 height 47
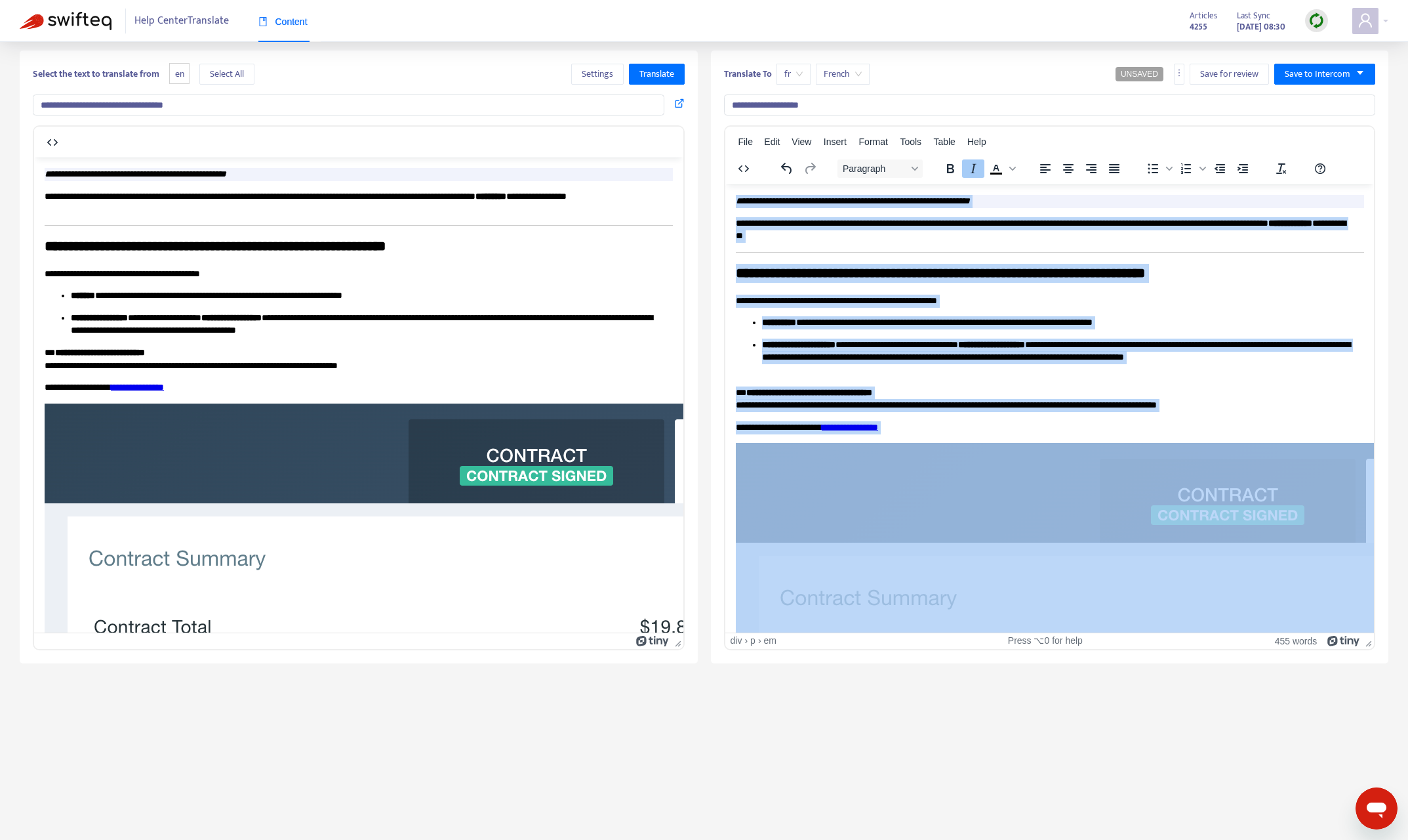
drag, startPoint x: 834, startPoint y: 565, endPoint x: 709, endPoint y: 14, distance: 565.0
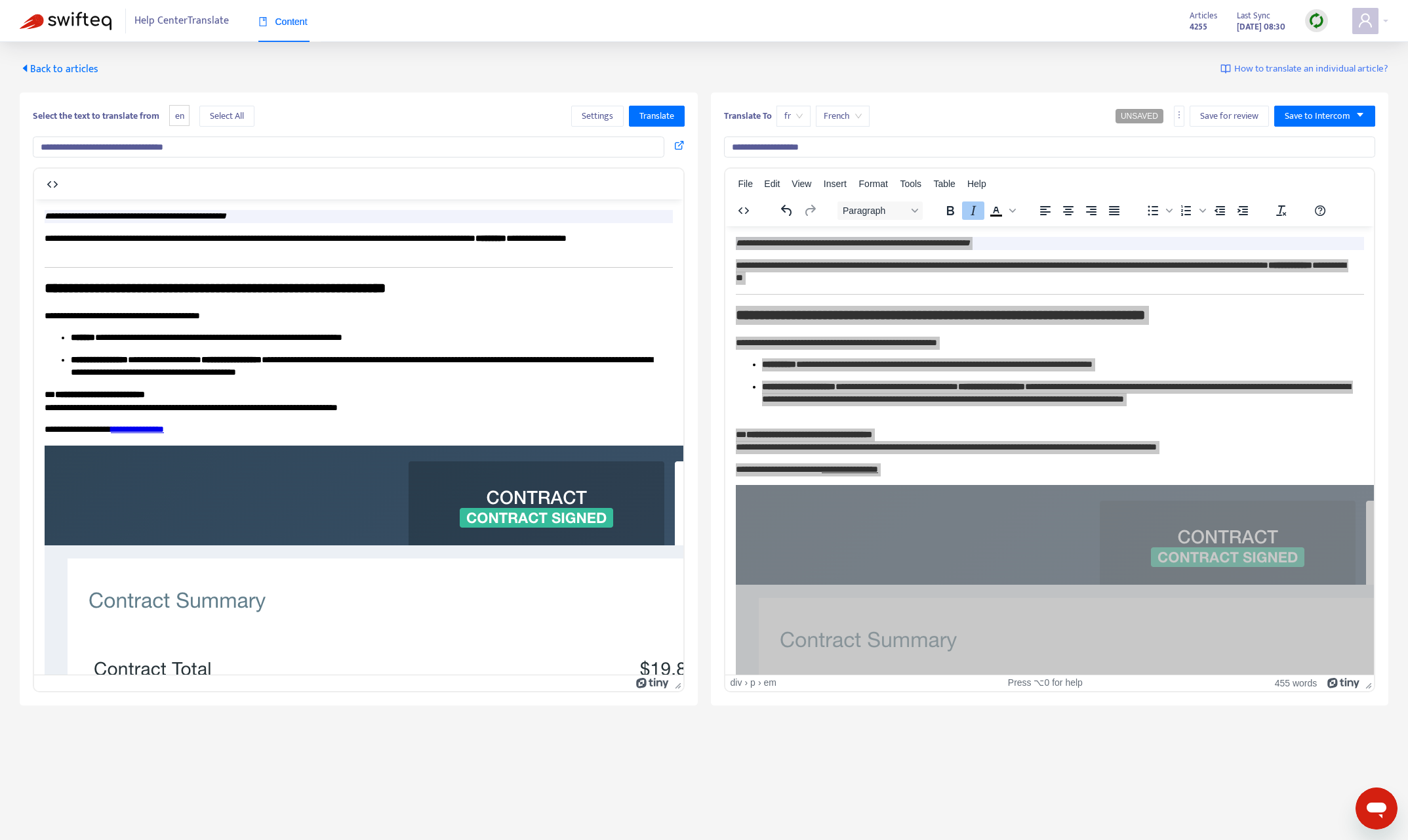
click at [79, 72] on span "Back to articles" at bounding box center [59, 69] width 79 height 18
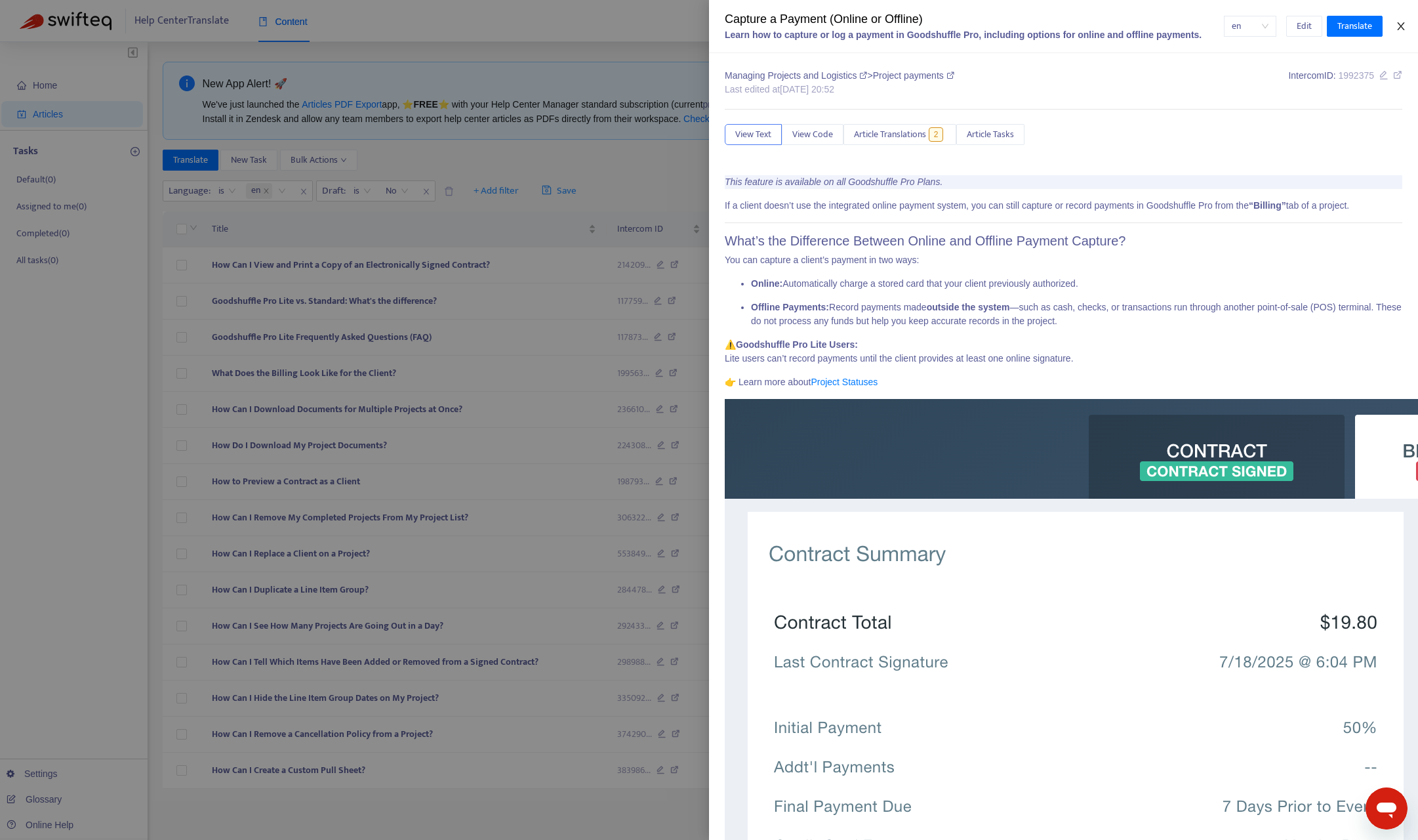
click at [1279, 28] on icon "close" at bounding box center [1401, 26] width 11 height 11
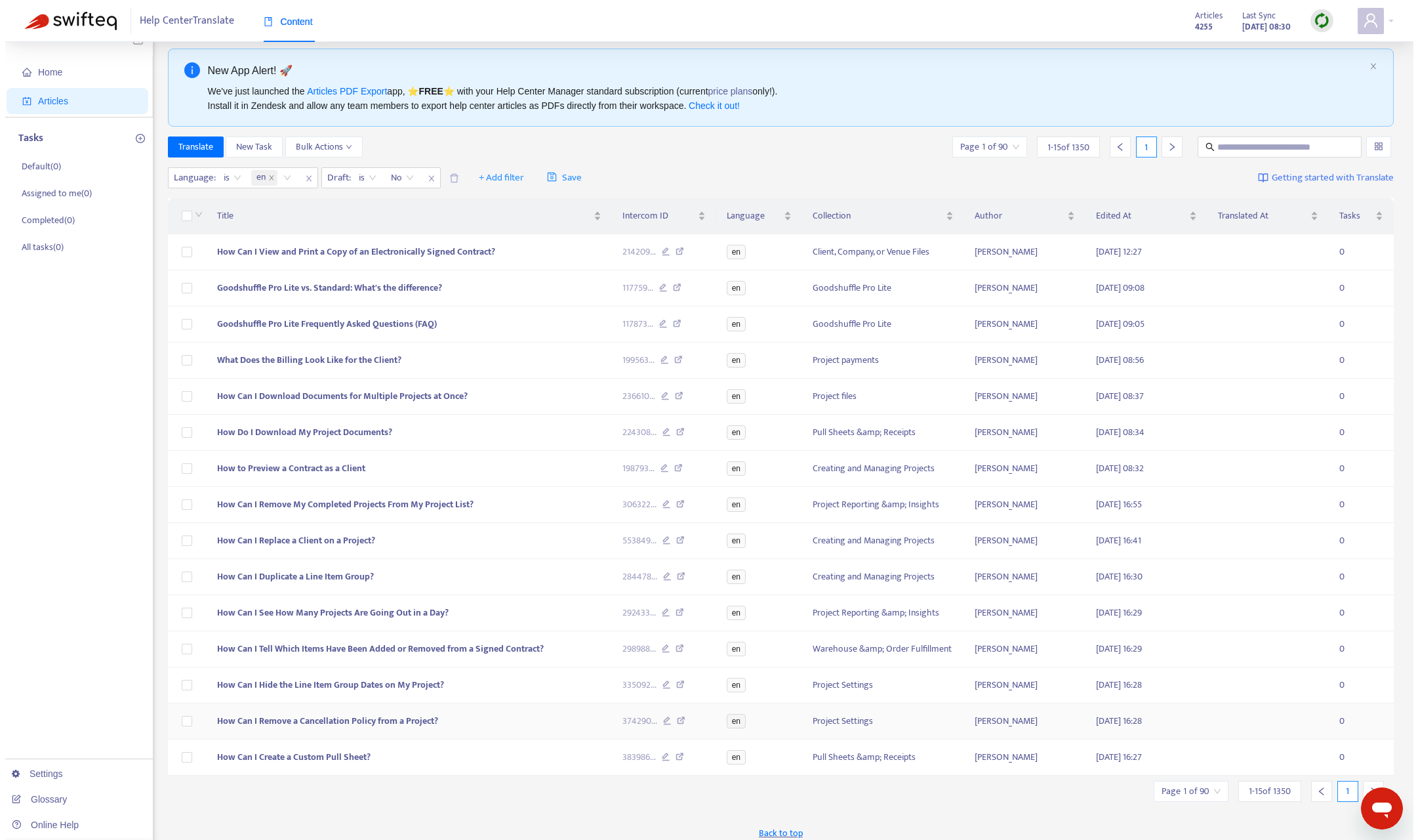
scroll to position [42, 0]
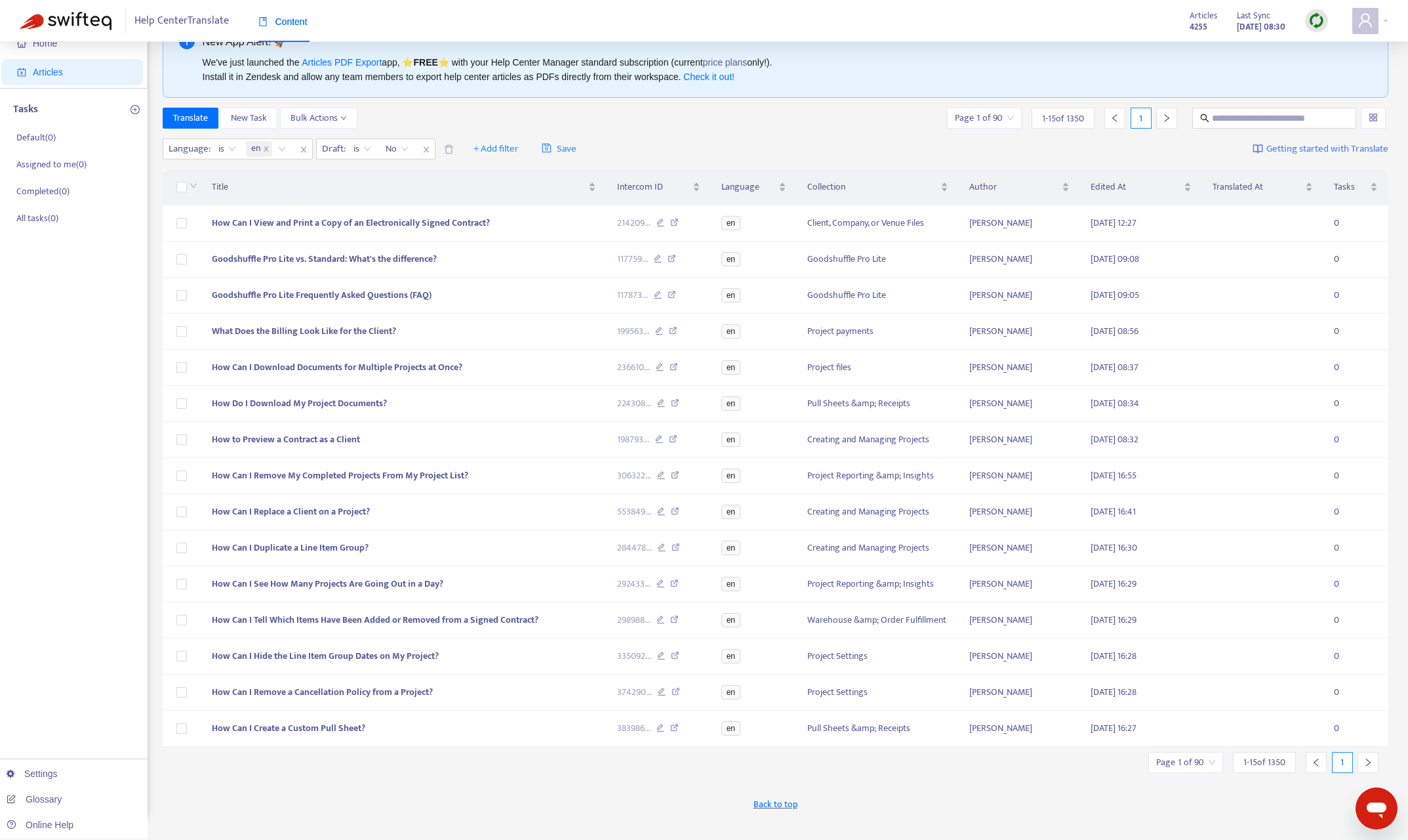
click at [1279, 719] on div at bounding box center [1368, 762] width 21 height 21
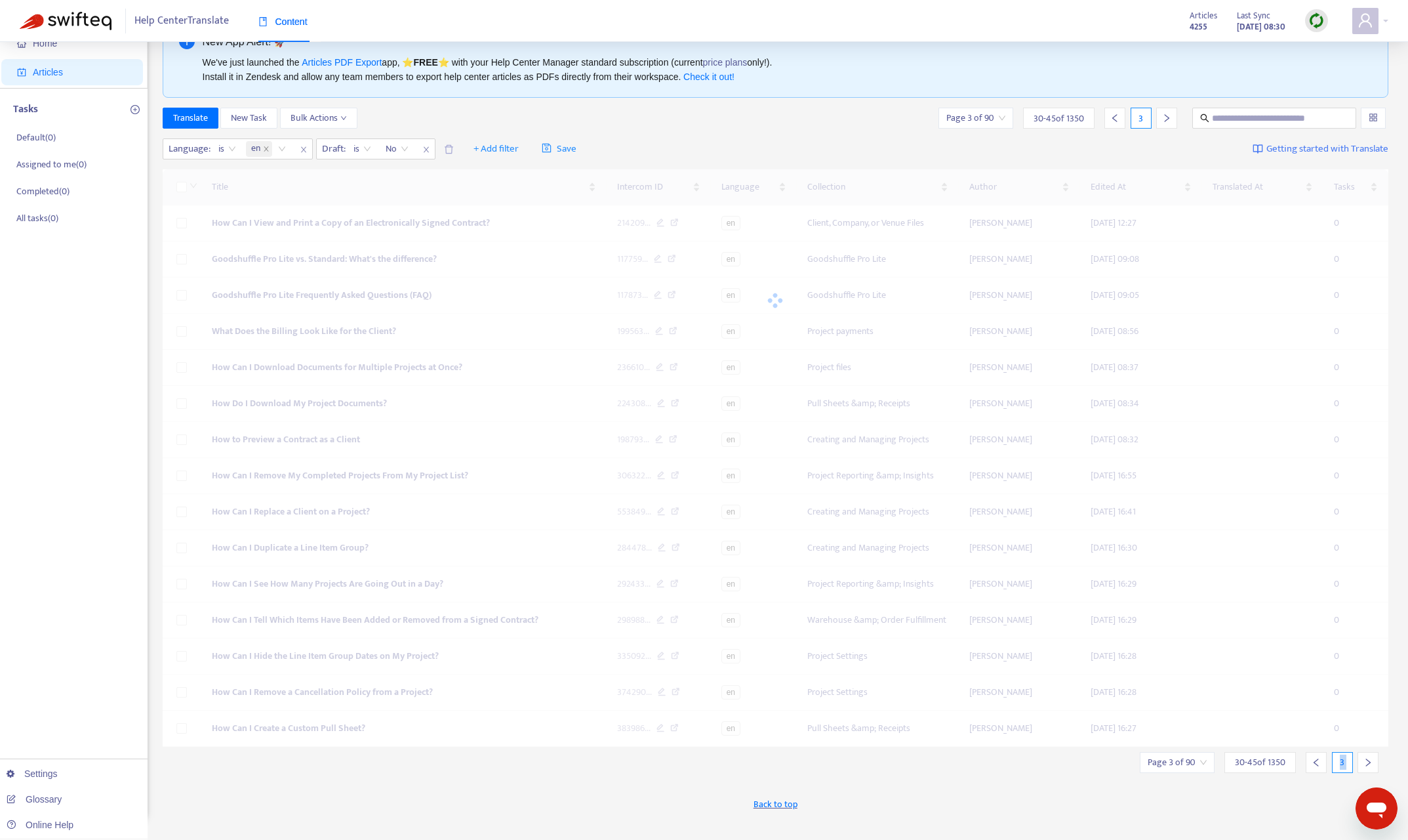
click at [1279, 719] on div at bounding box center [1368, 762] width 21 height 21
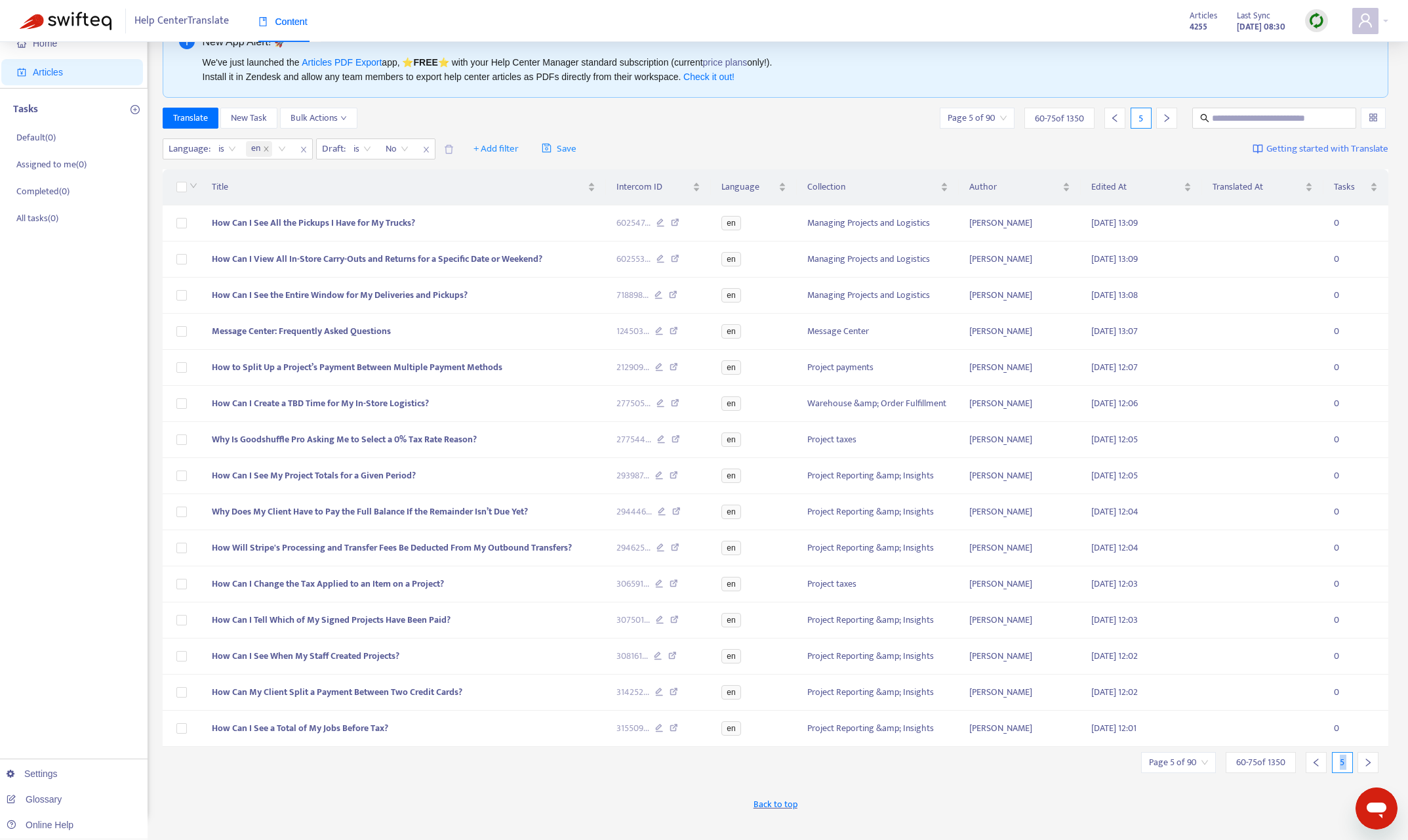
click at [1279, 719] on div at bounding box center [1368, 762] width 21 height 21
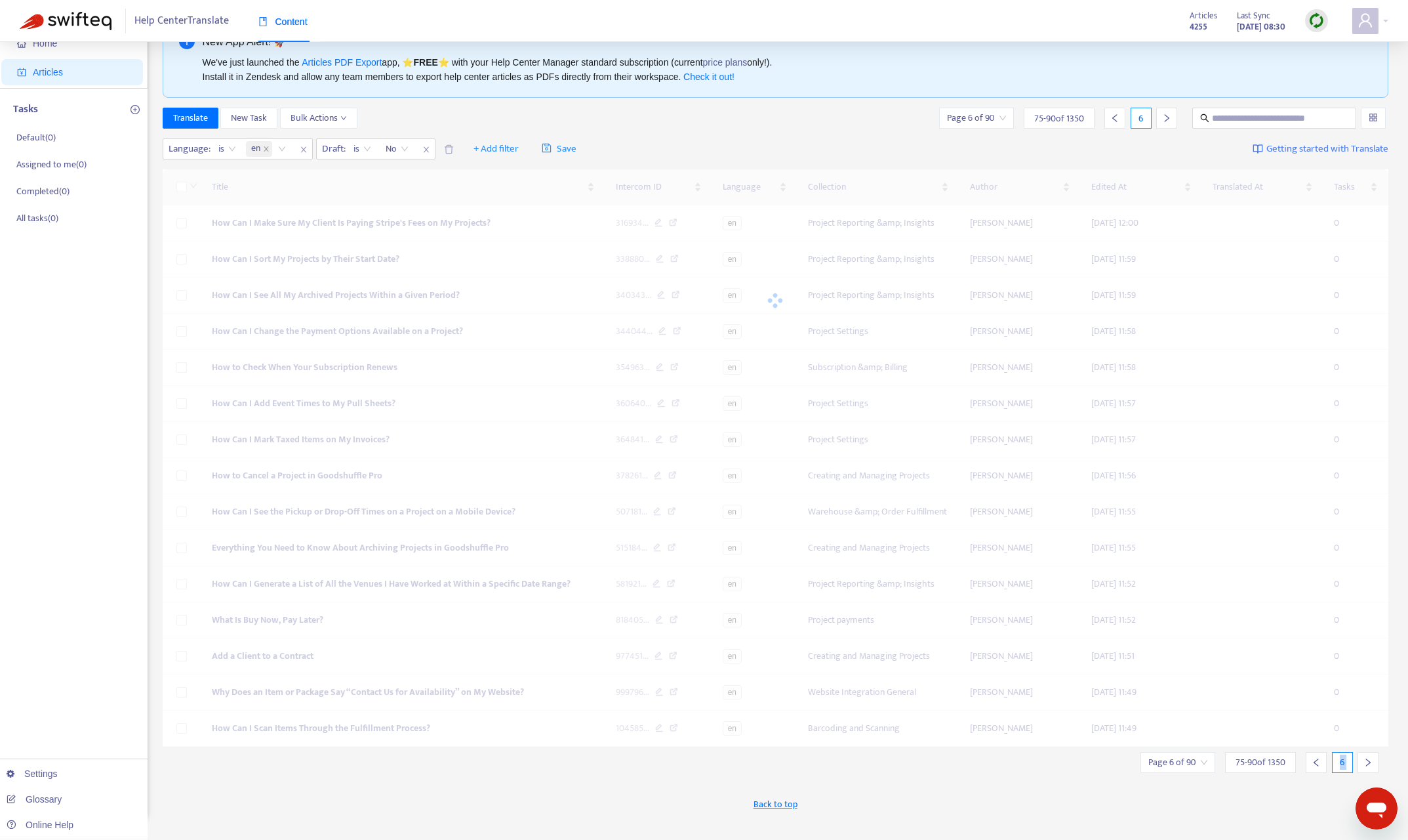
click at [1279, 719] on div at bounding box center [1368, 762] width 21 height 21
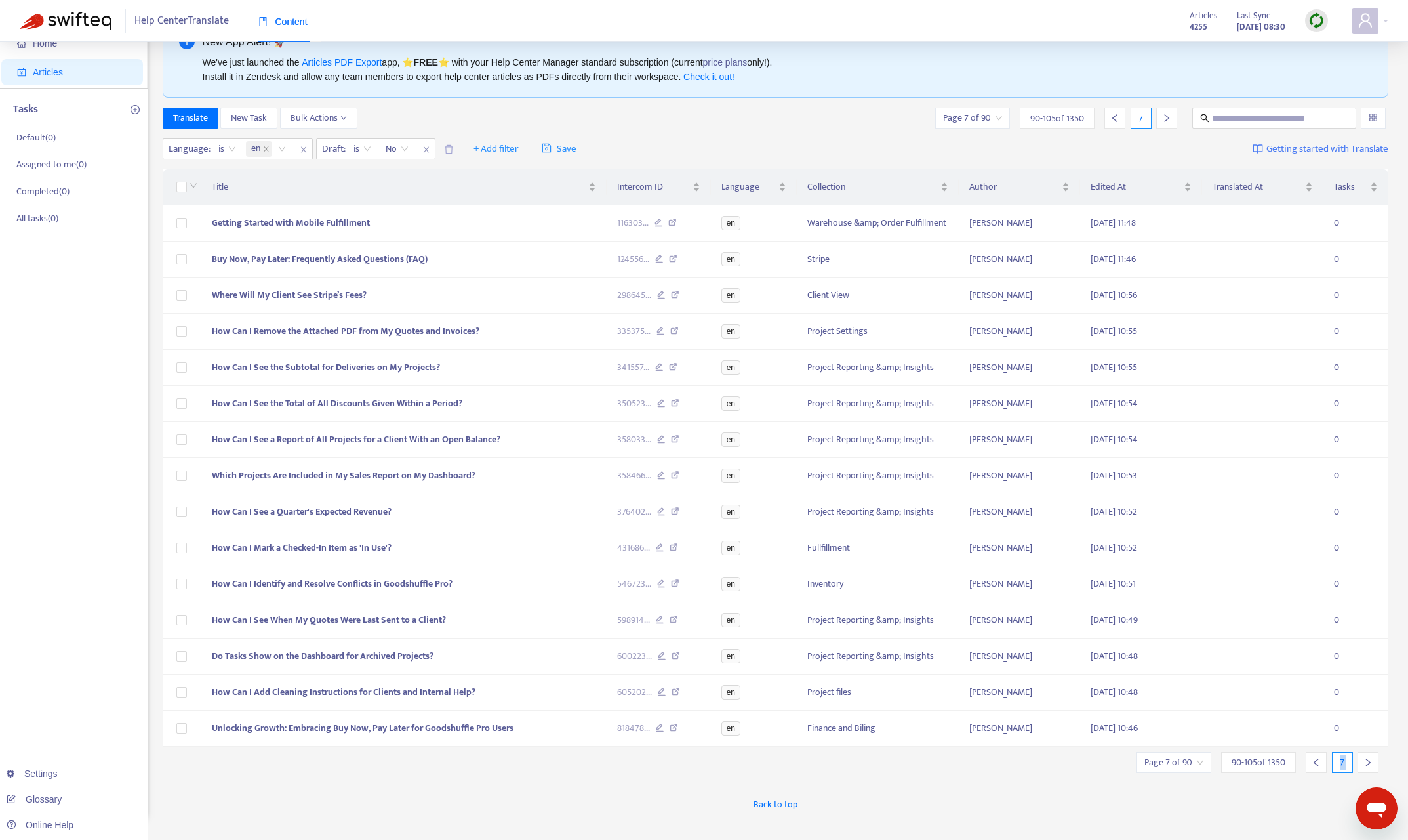
click at [1279, 719] on div at bounding box center [1368, 762] width 21 height 21
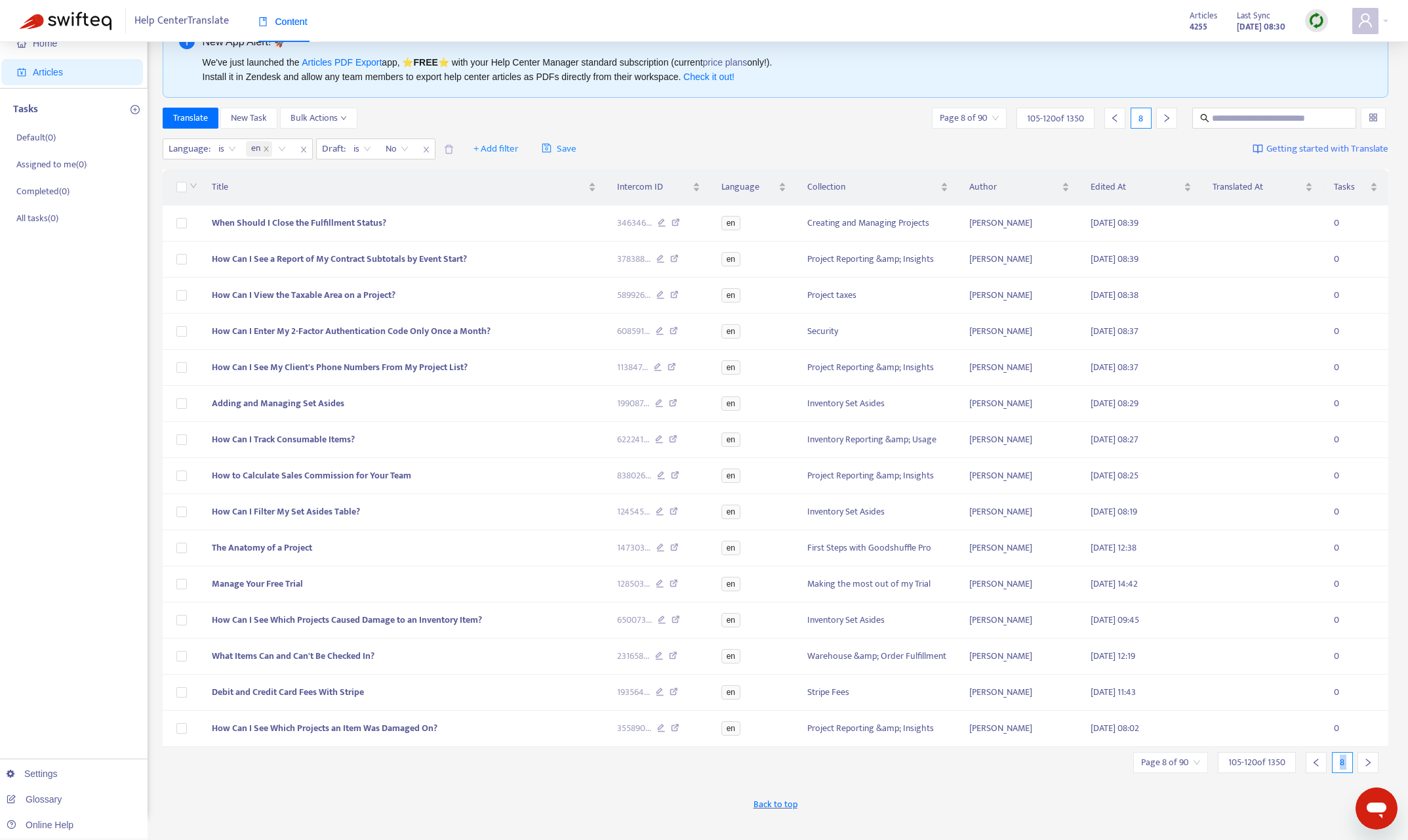
click at [1279, 719] on div at bounding box center [1368, 762] width 21 height 21
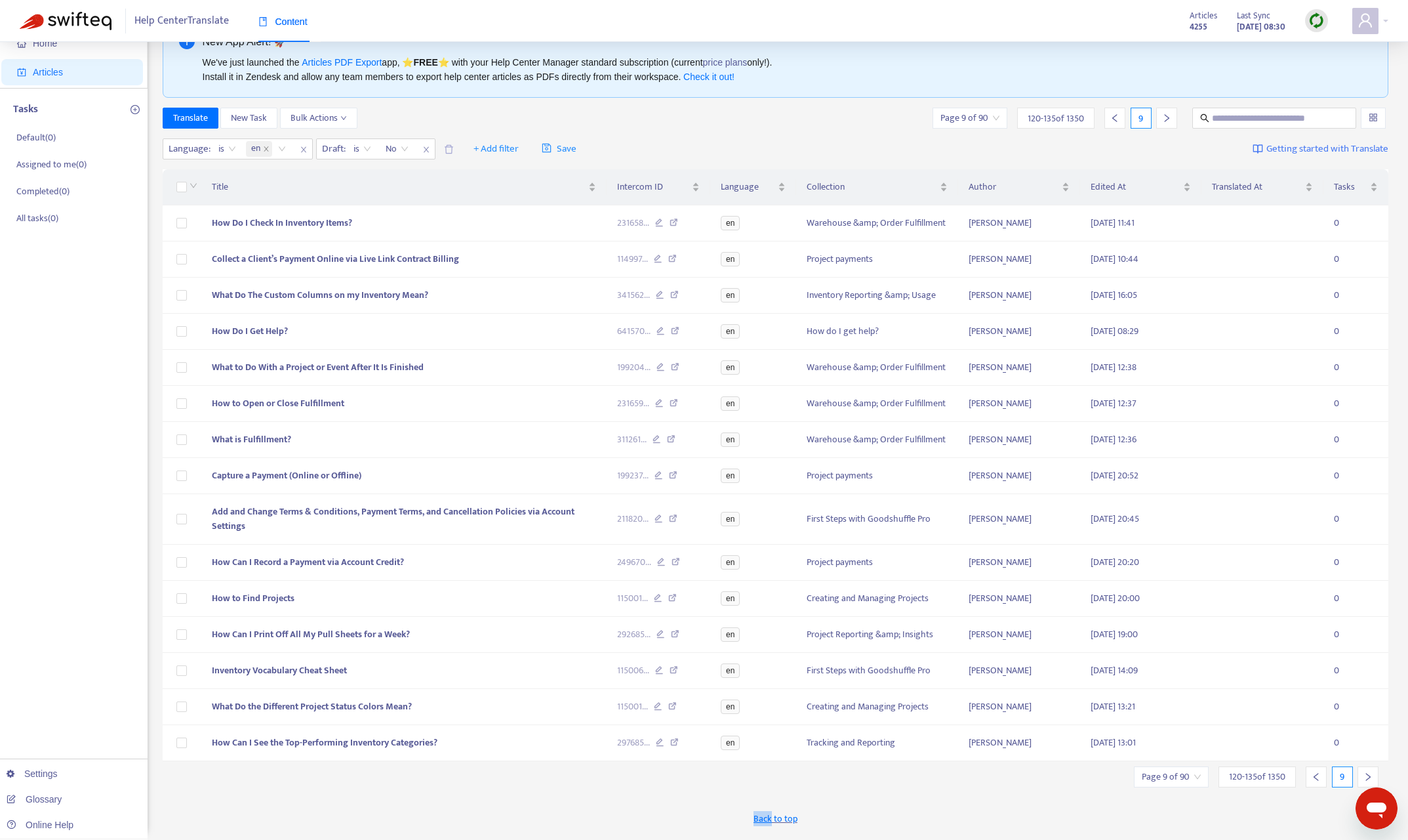
click at [410, 719] on div "Back to top" at bounding box center [775, 818] width 1227 height 33
click at [335, 561] on span "How Can I Record a Payment via Account Credit?" at bounding box center [308, 562] width 192 height 15
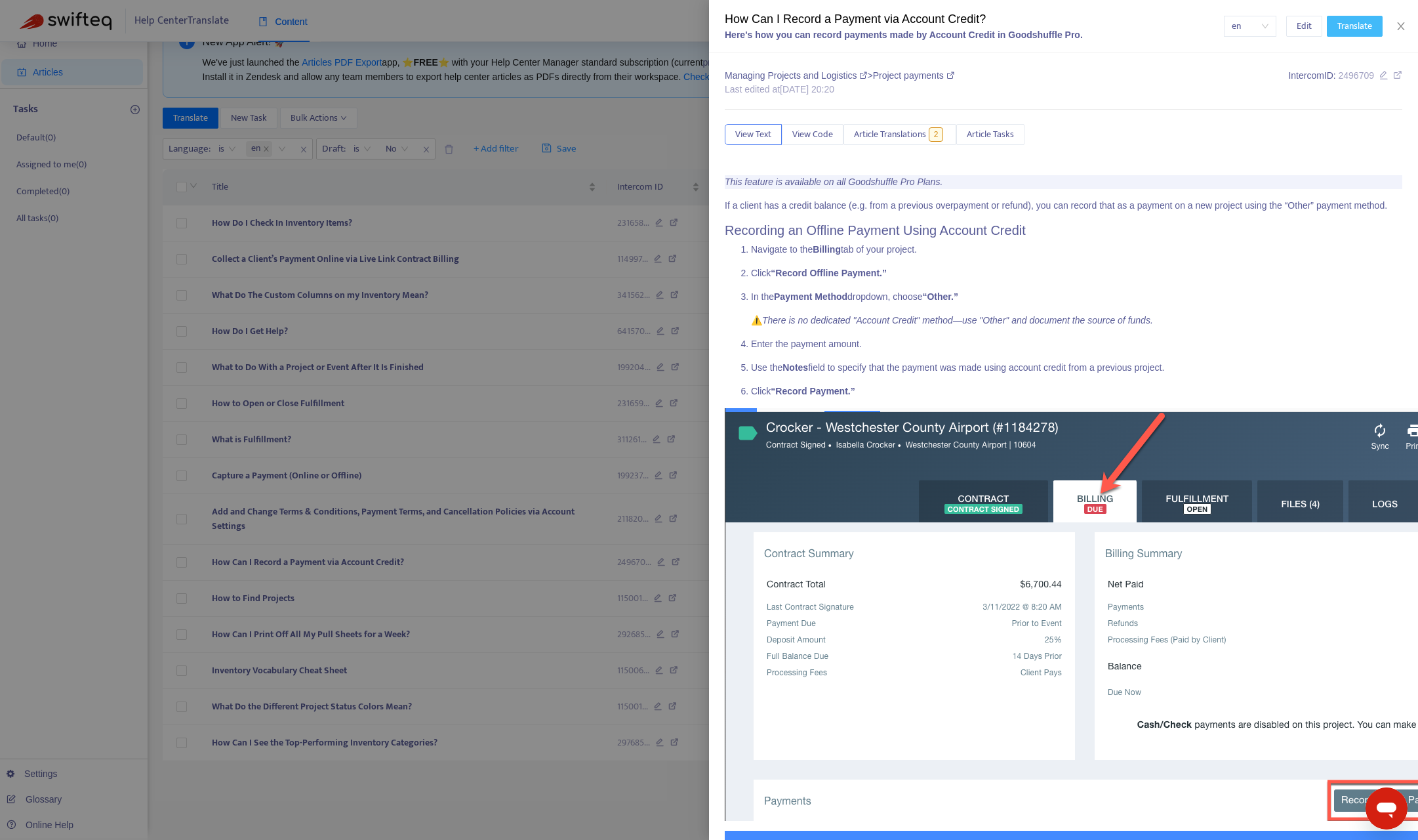
click at [1279, 26] on span "Translate" at bounding box center [1354, 26] width 35 height 14
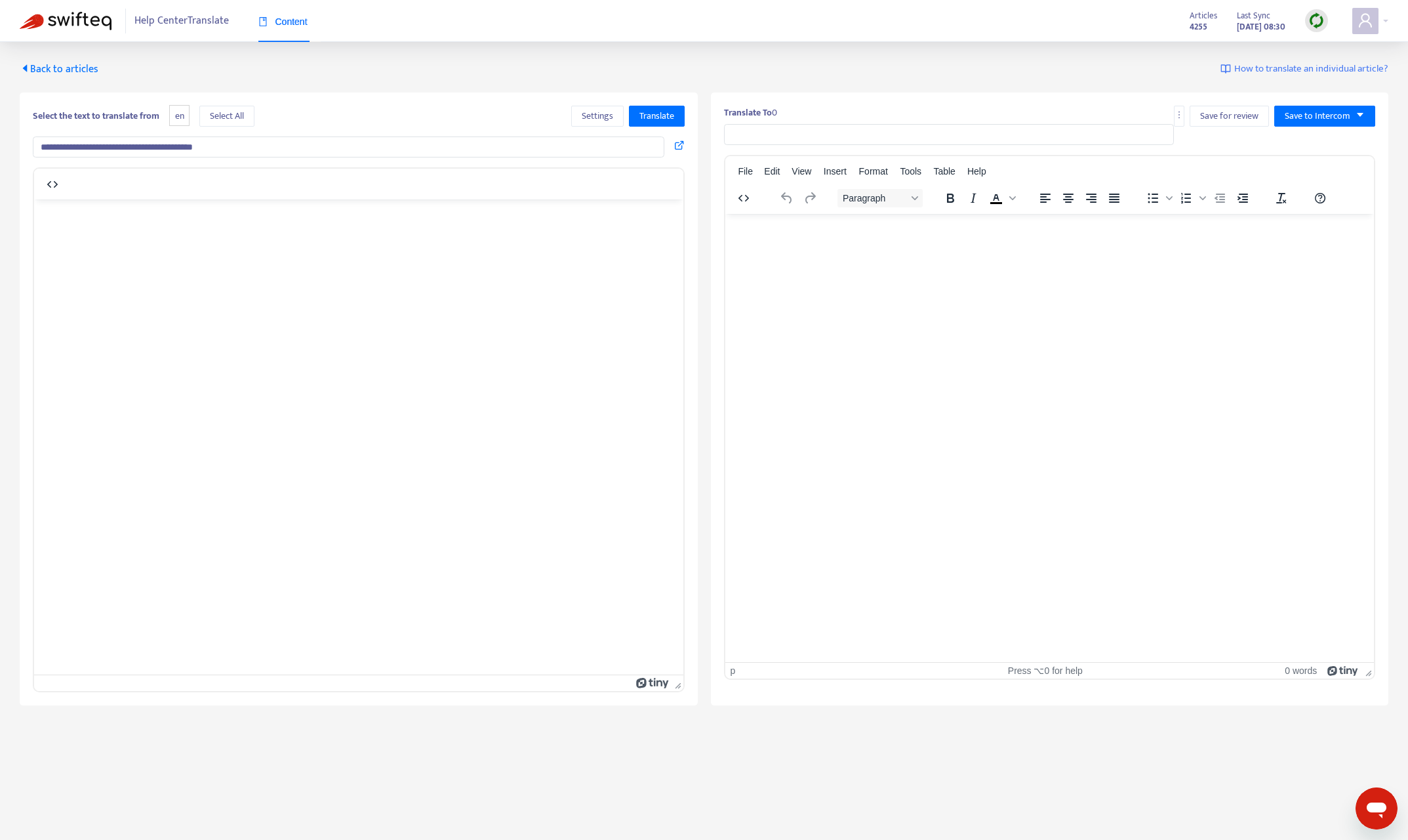
type input "**********"
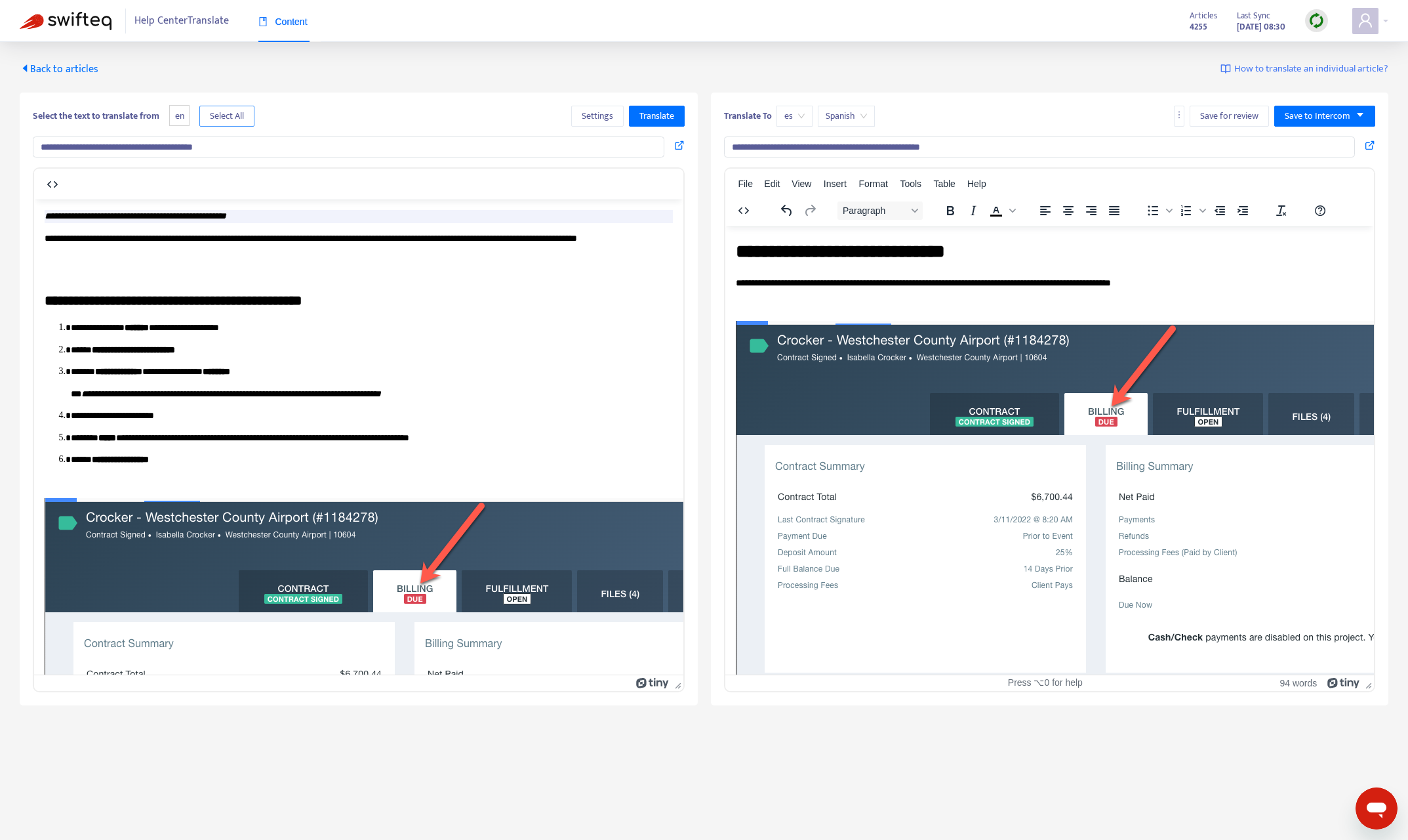
click at [240, 121] on span "Select All" at bounding box center [227, 116] width 34 height 14
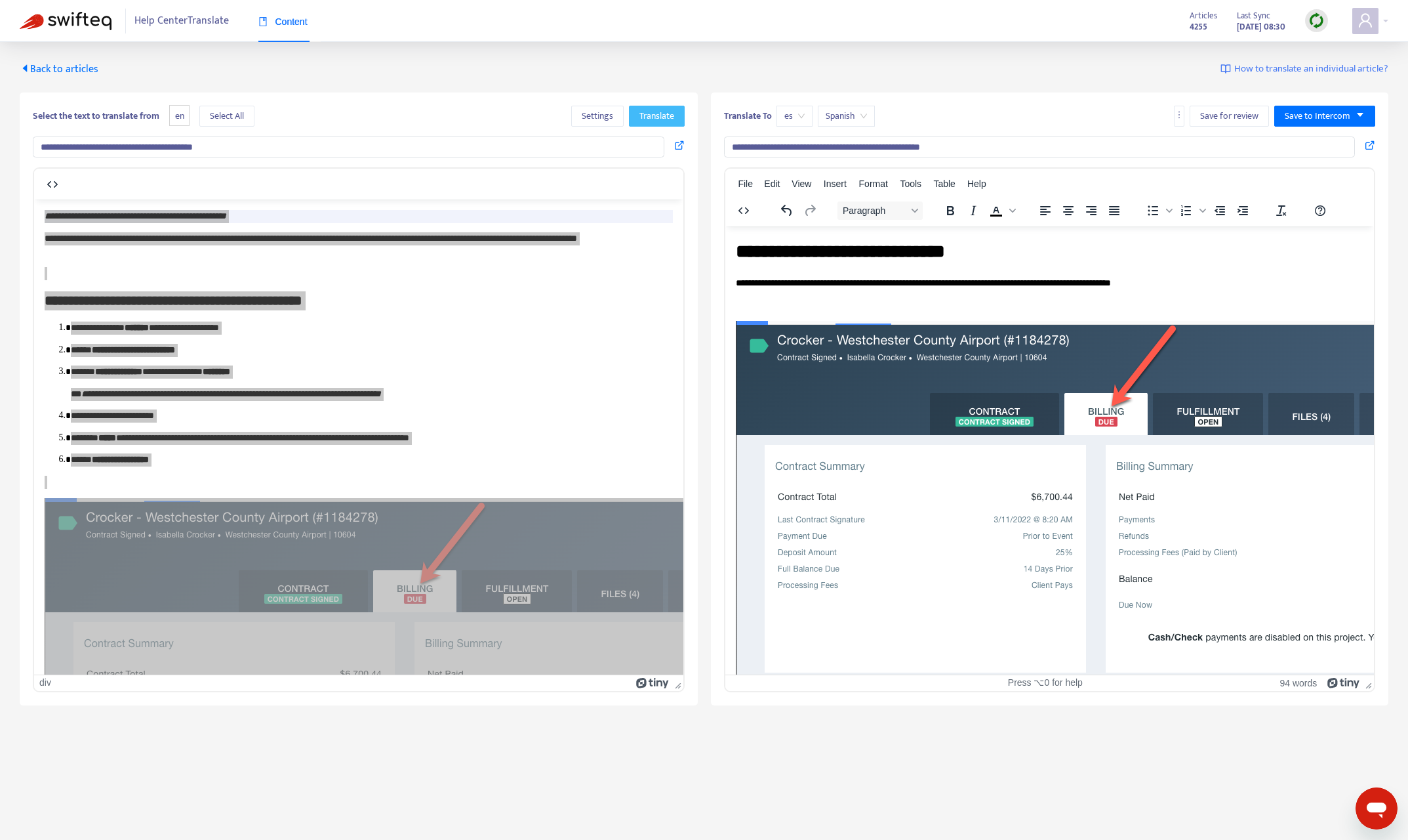
click at [652, 115] on span "Translate" at bounding box center [657, 116] width 35 height 14
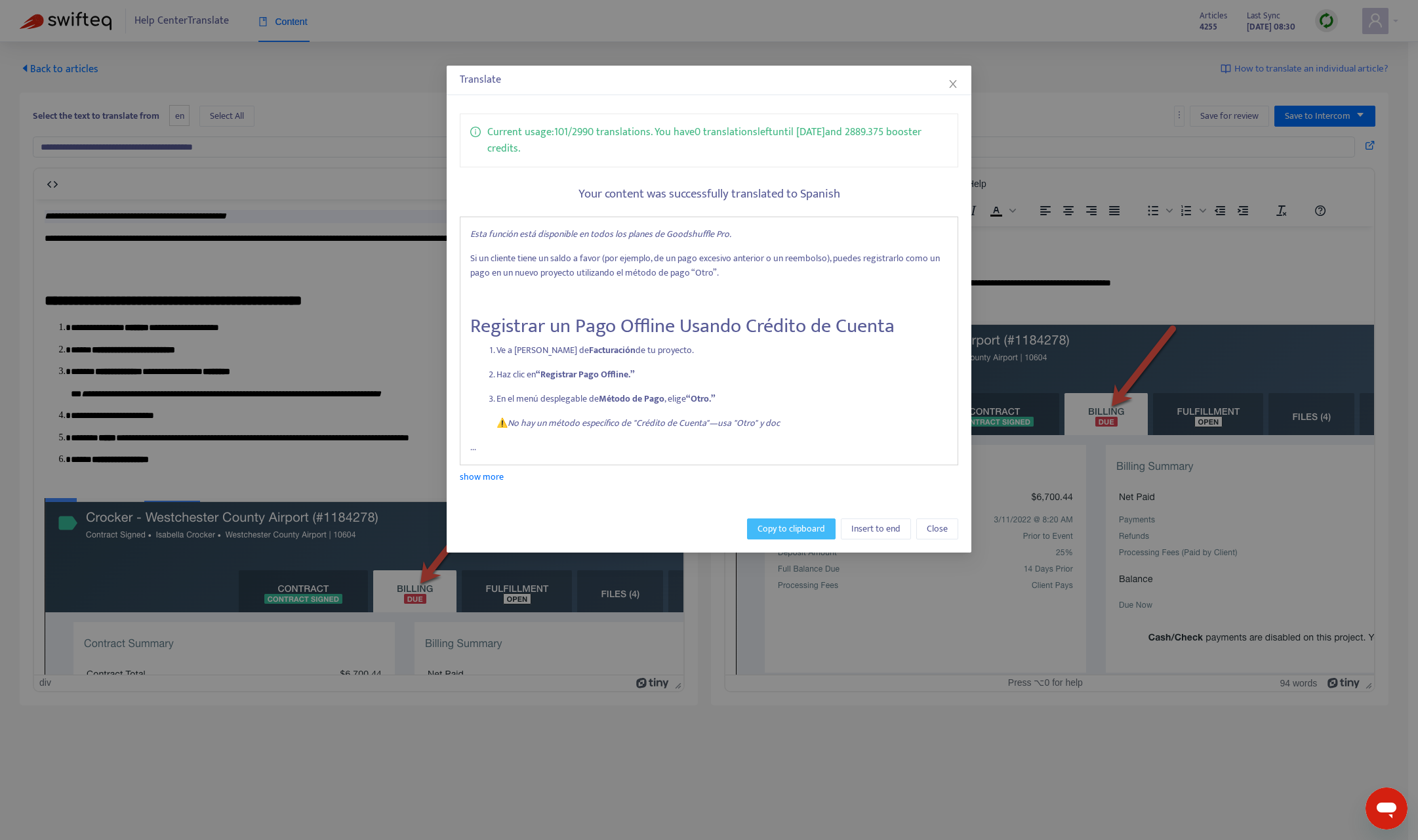
click at [787, 530] on span "Copy to clipboard" at bounding box center [791, 529] width 67 height 14
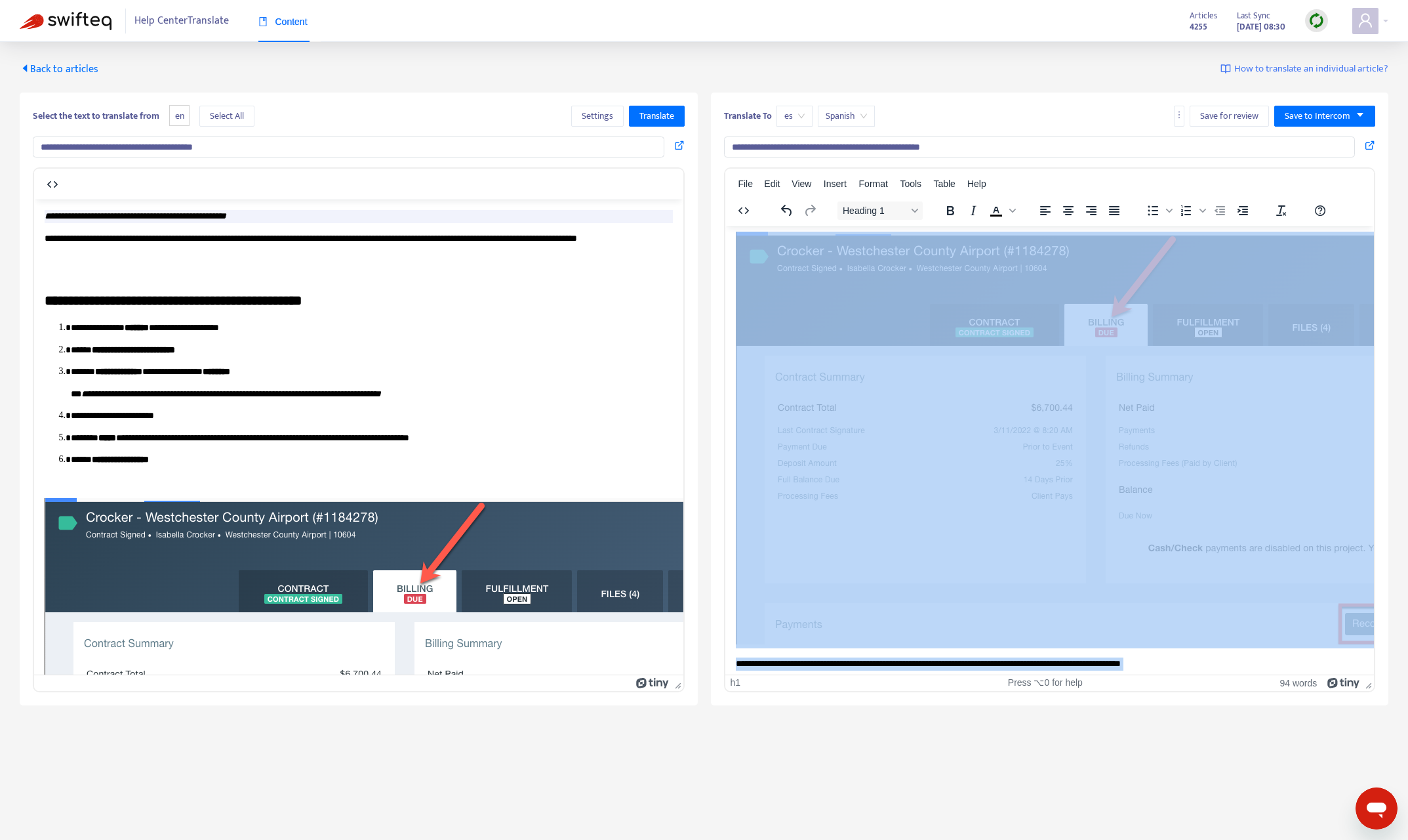
scroll to position [1244, 0]
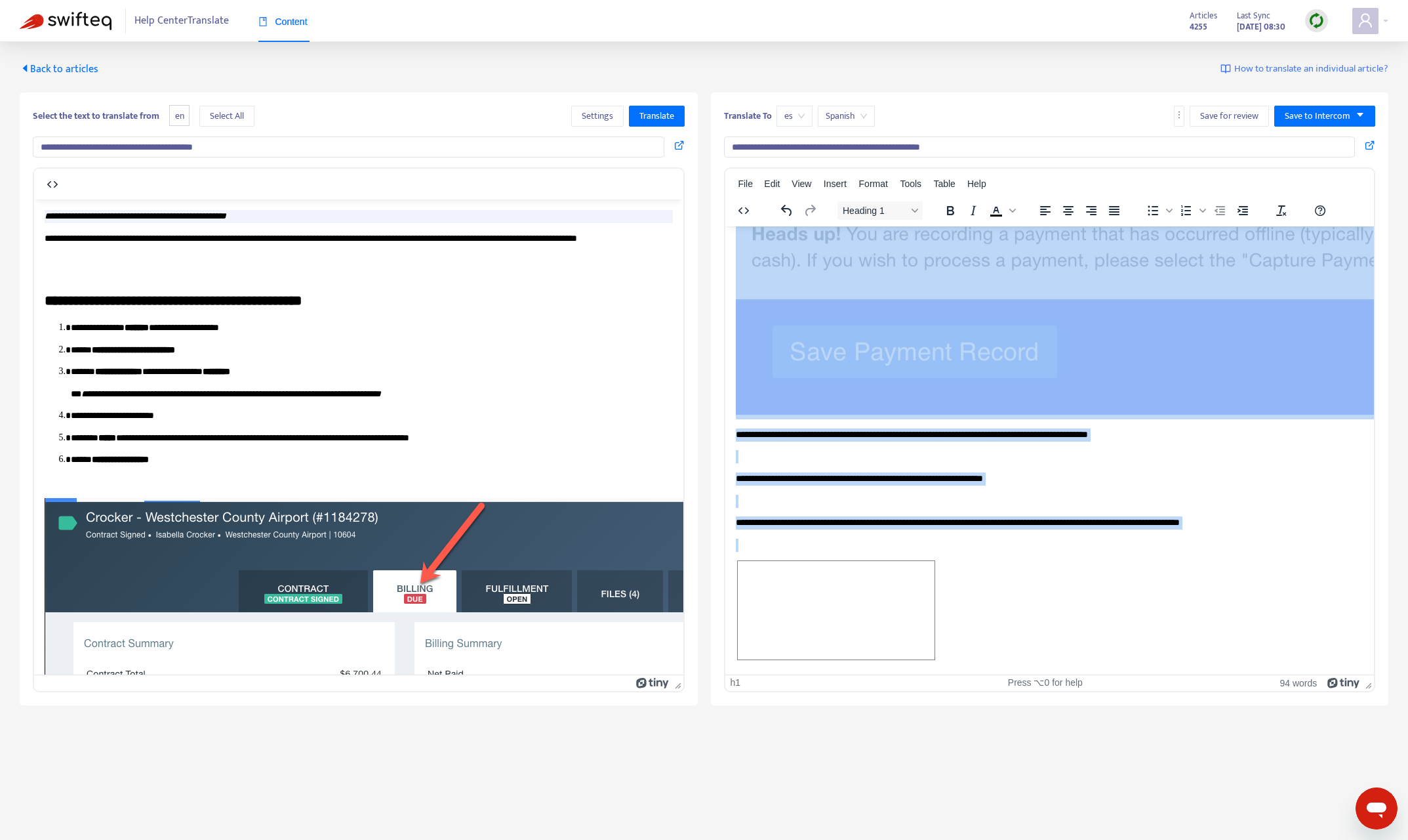
drag, startPoint x: 742, startPoint y: 250, endPoint x: 2040, endPoint y: 989, distance: 1493.6
paste body "Rich Text Area. Press ALT-0 for help."
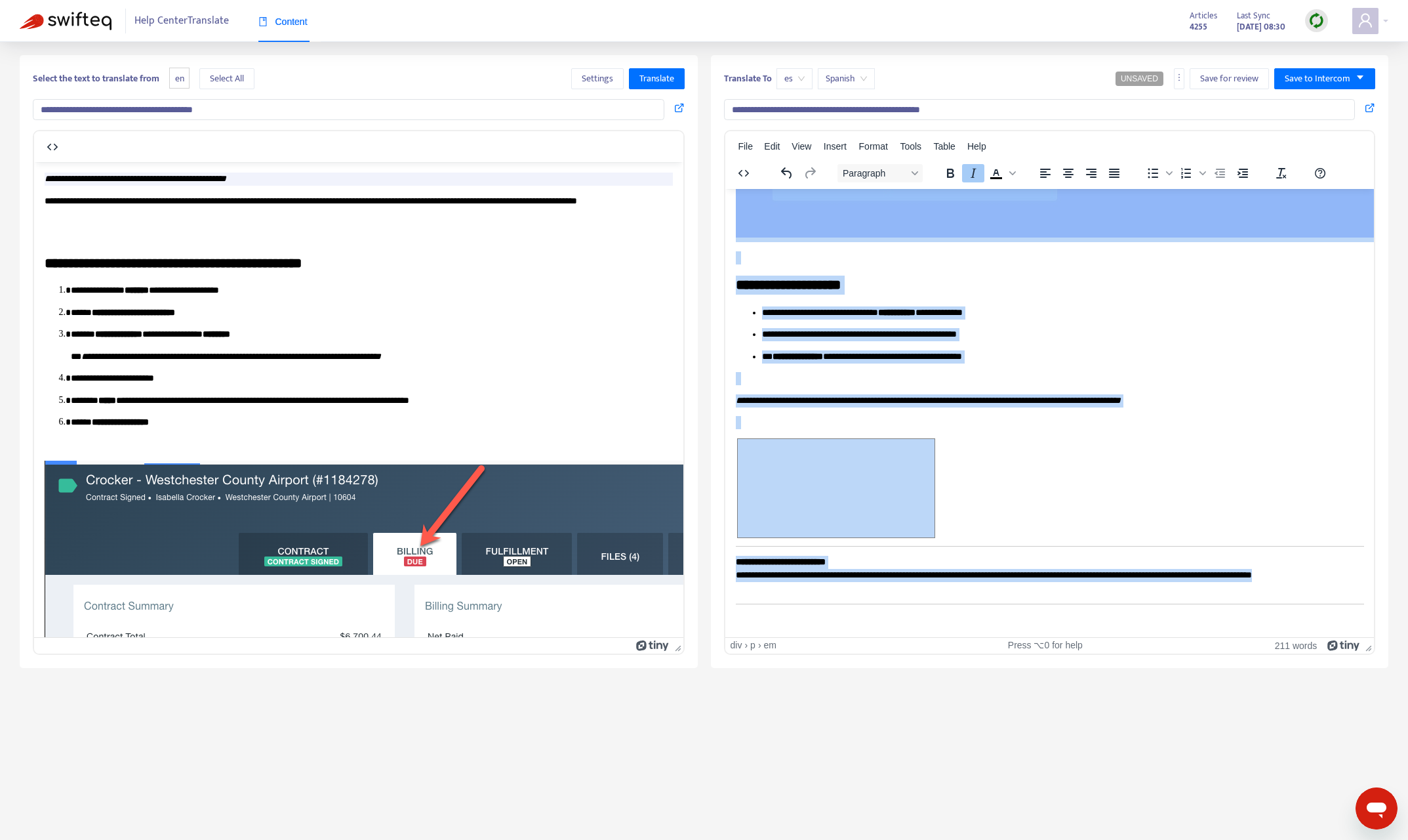
scroll to position [42, 0]
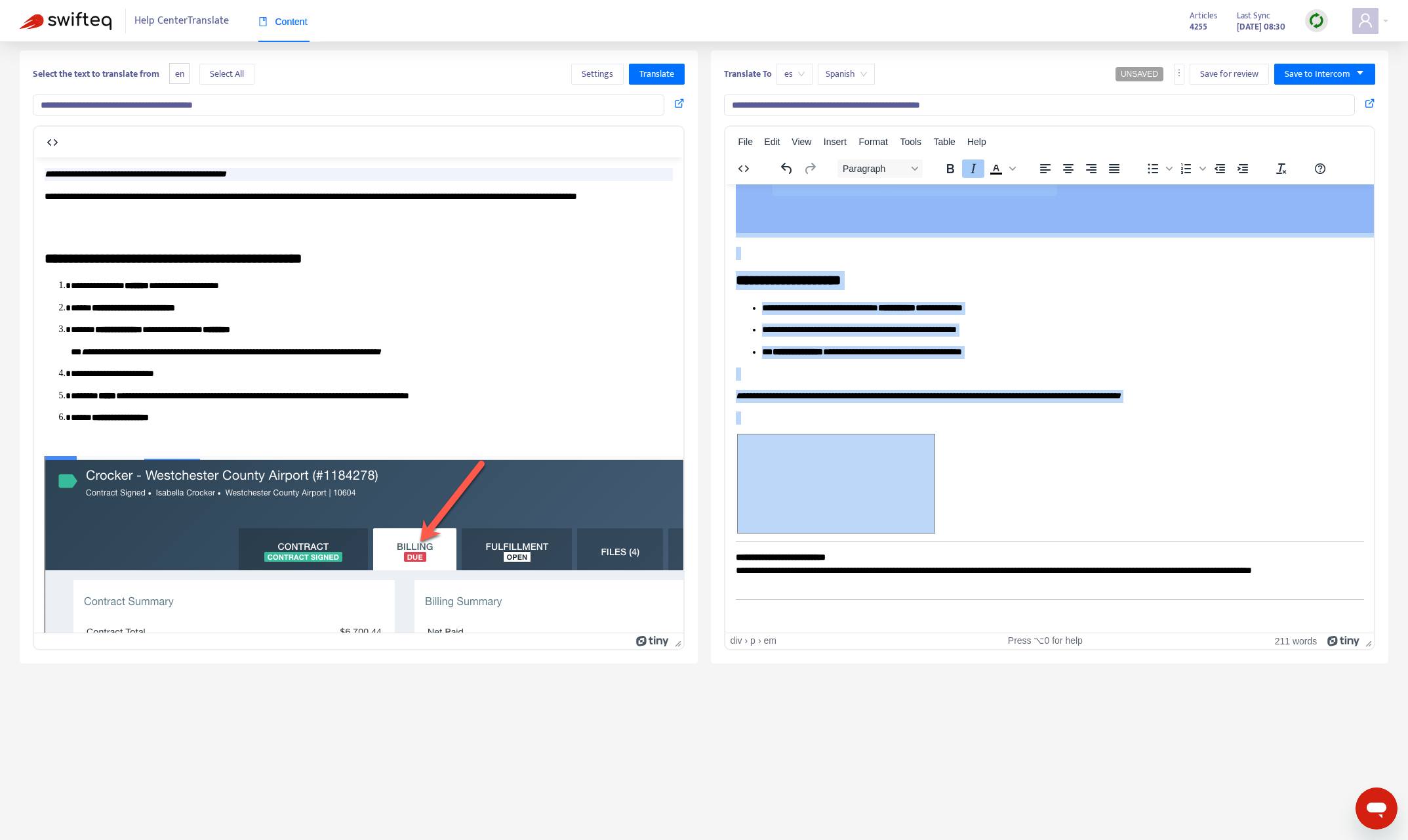
drag, startPoint x: 738, startPoint y: 199, endPoint x: 1273, endPoint y: 584, distance: 659.1
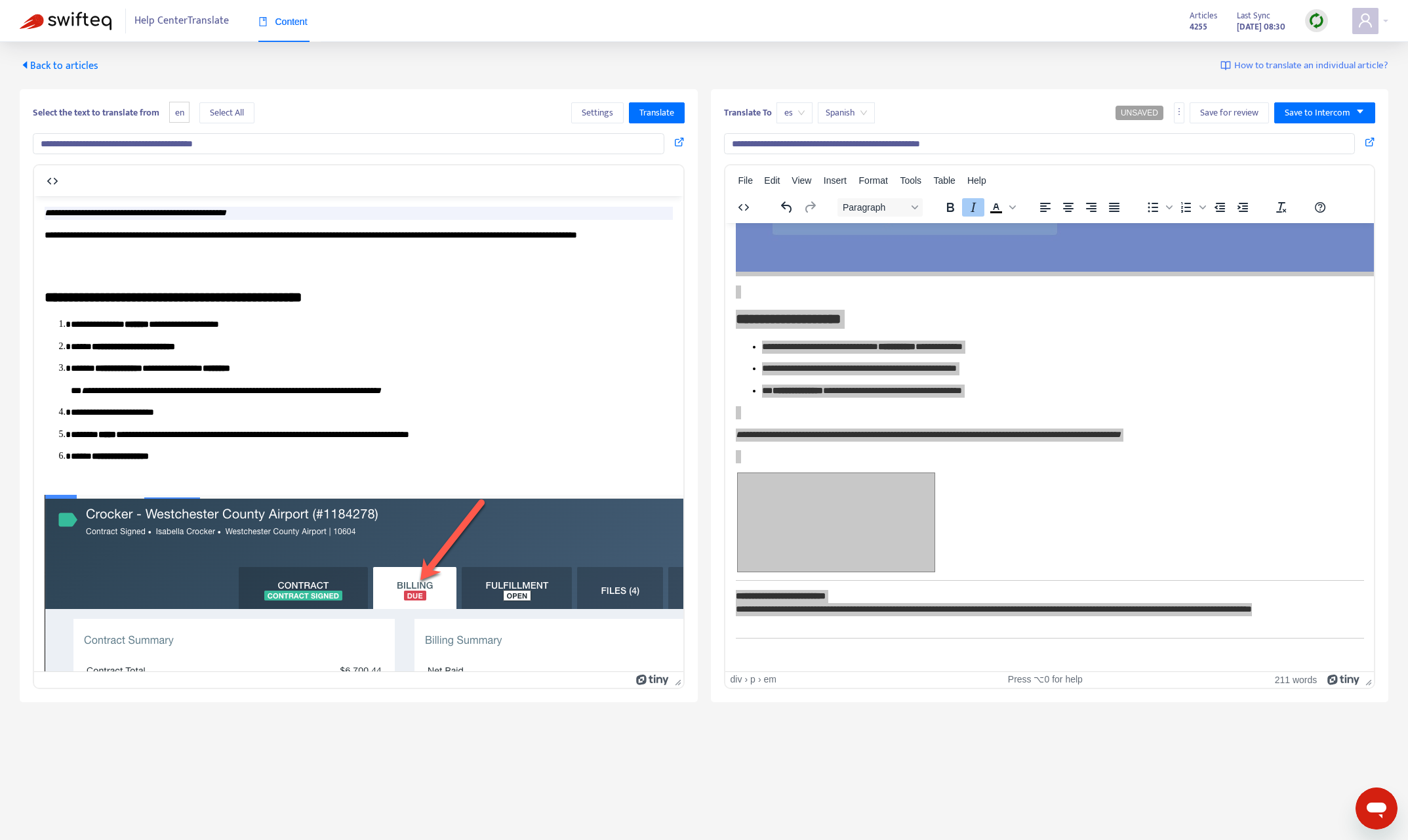
scroll to position [0, 0]
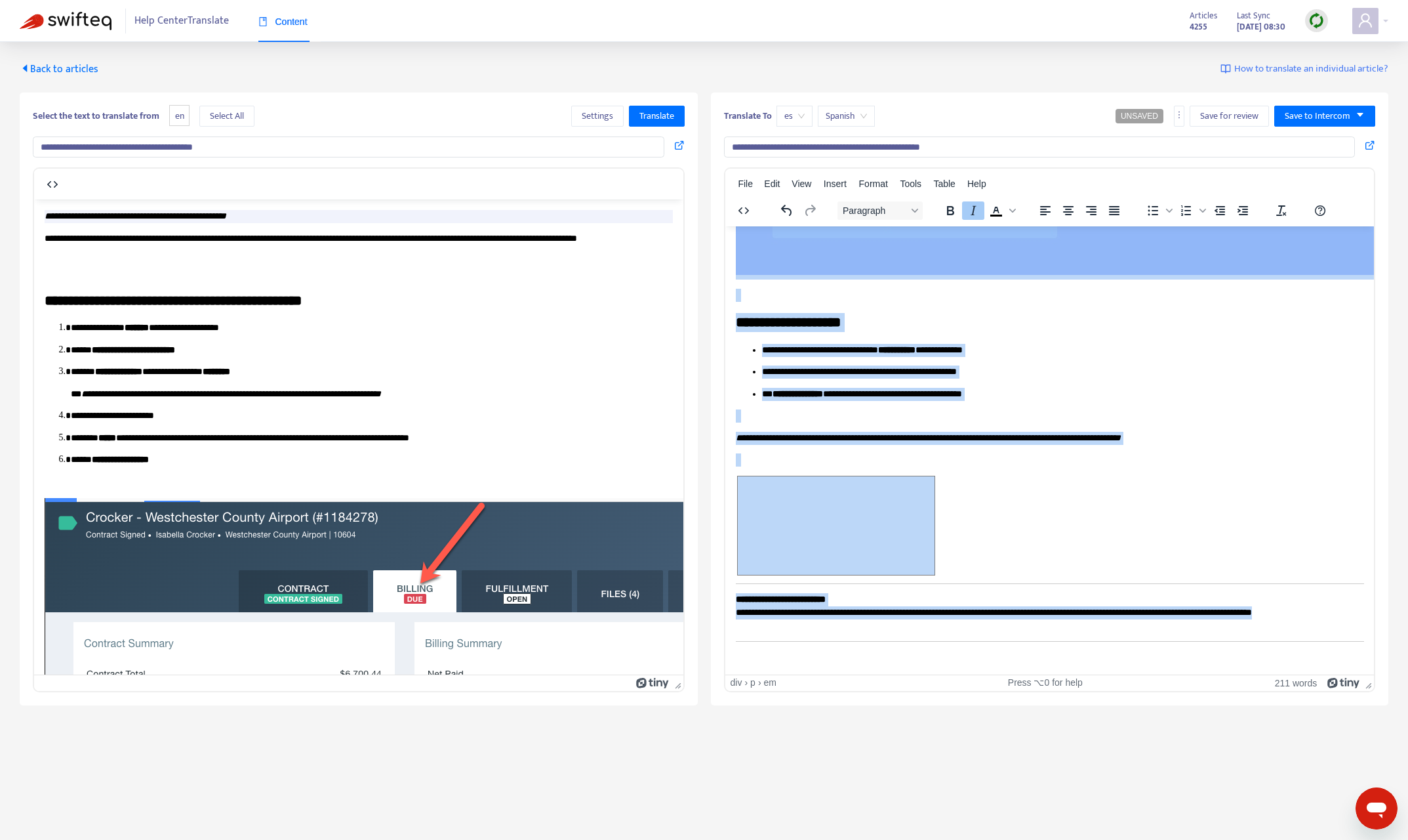
drag, startPoint x: 803, startPoint y: 117, endPoint x: 794, endPoint y: 127, distance: 13.5
click at [803, 117] on span "es" at bounding box center [794, 116] width 21 height 20
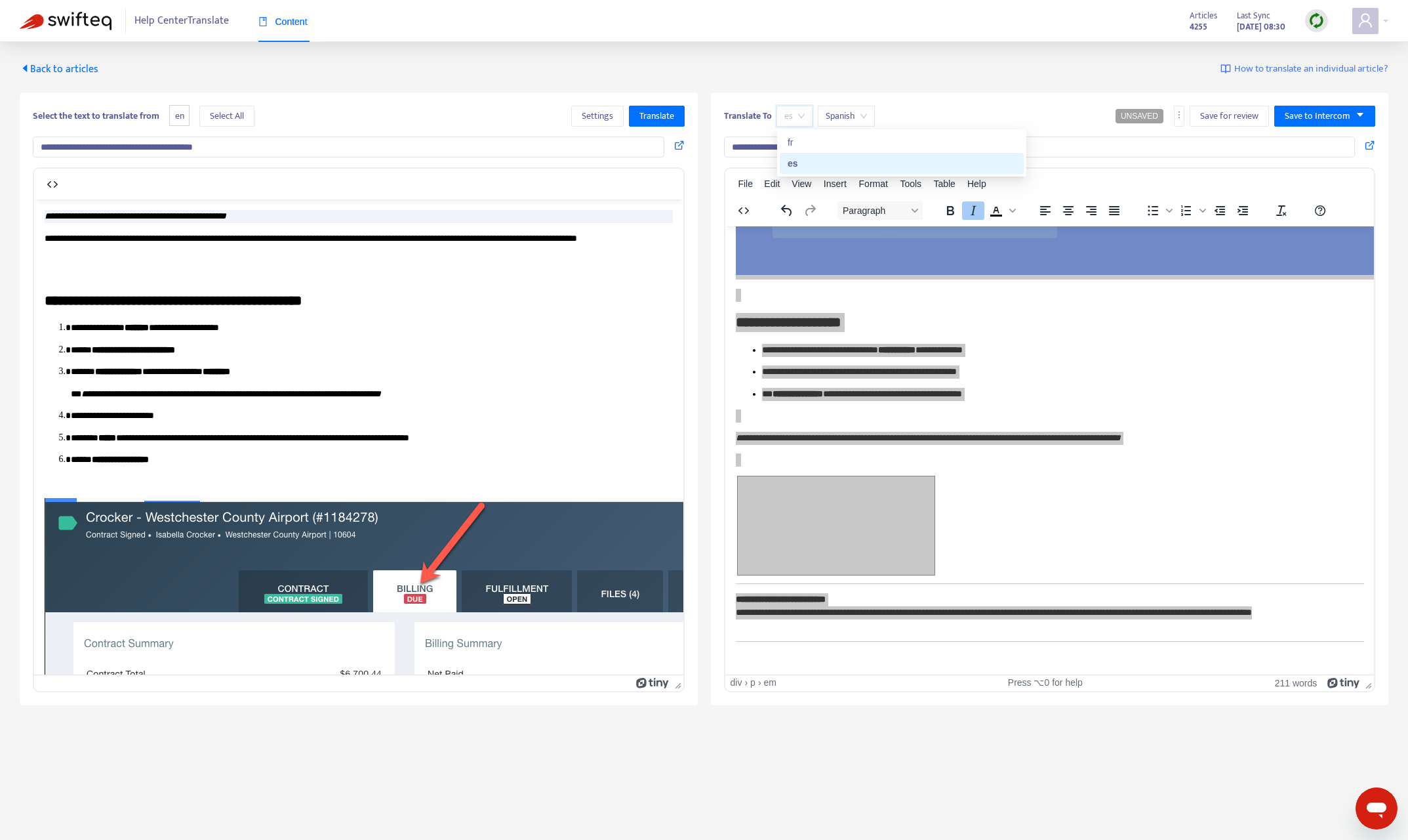
click at [817, 148] on div "fr" at bounding box center [902, 143] width 228 height 14
type input "**********"
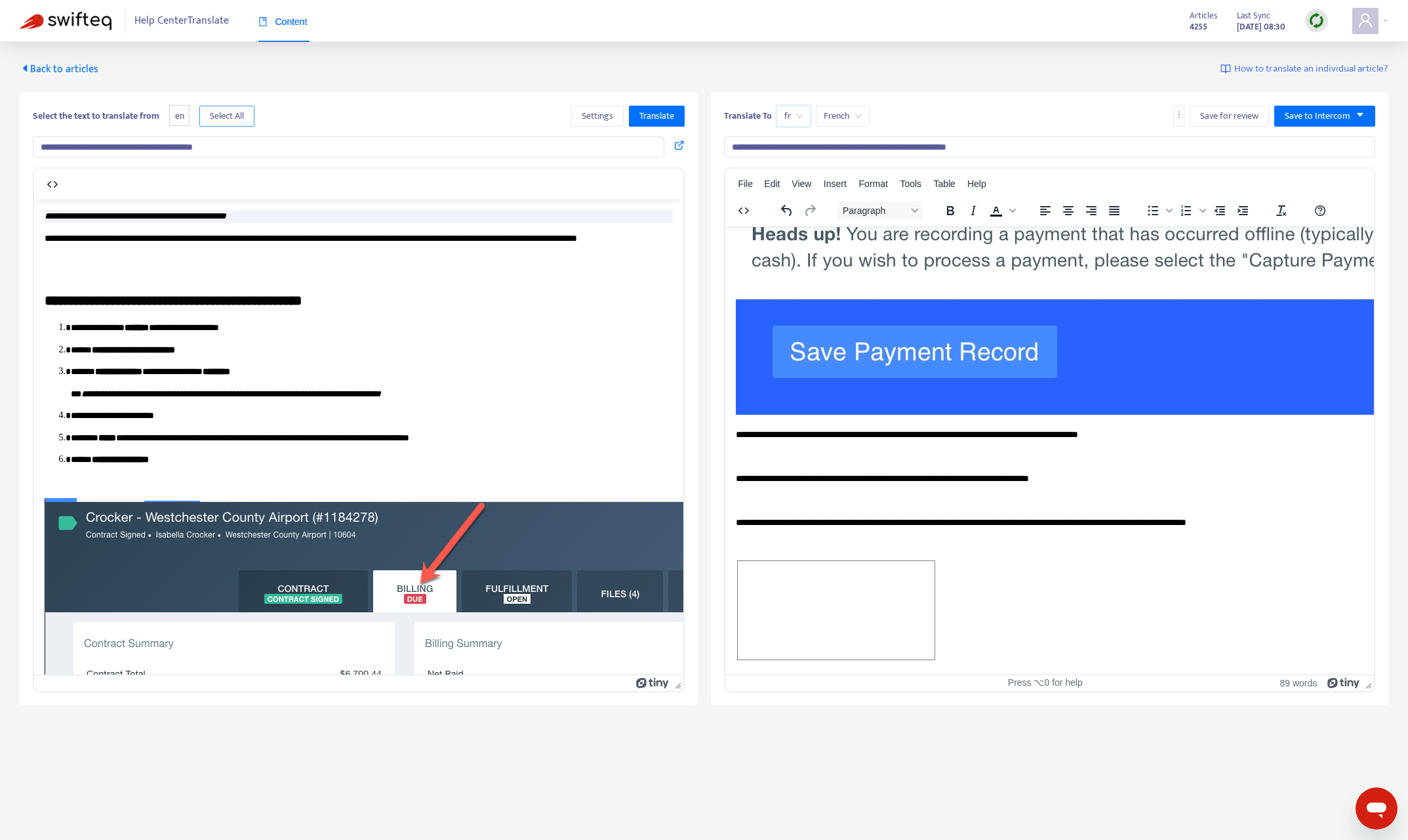
click at [244, 116] on span "Select All" at bounding box center [227, 116] width 34 height 14
click at [665, 116] on span "Translate" at bounding box center [657, 116] width 35 height 14
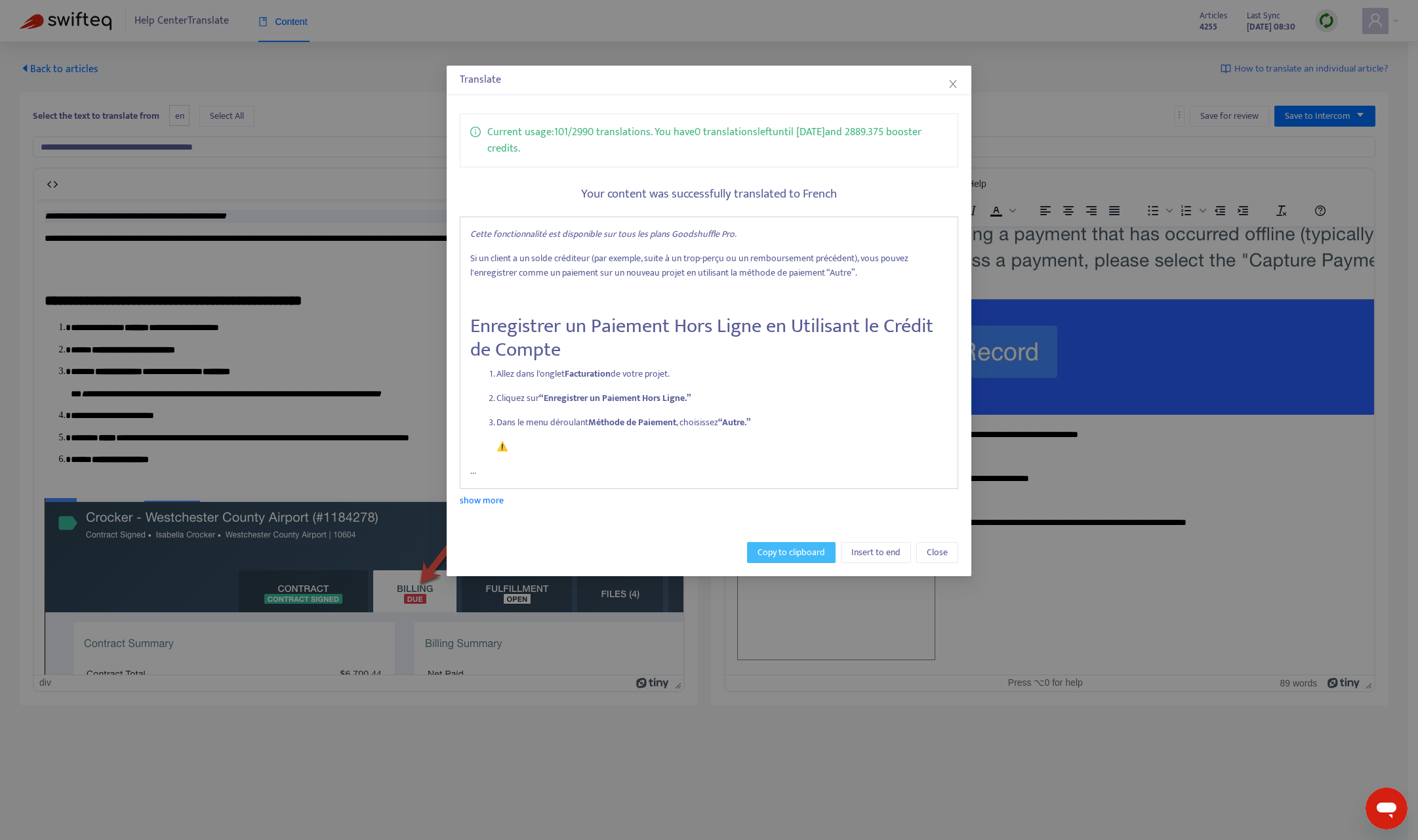
click at [780, 553] on span "Copy to clipboard" at bounding box center [791, 552] width 67 height 14
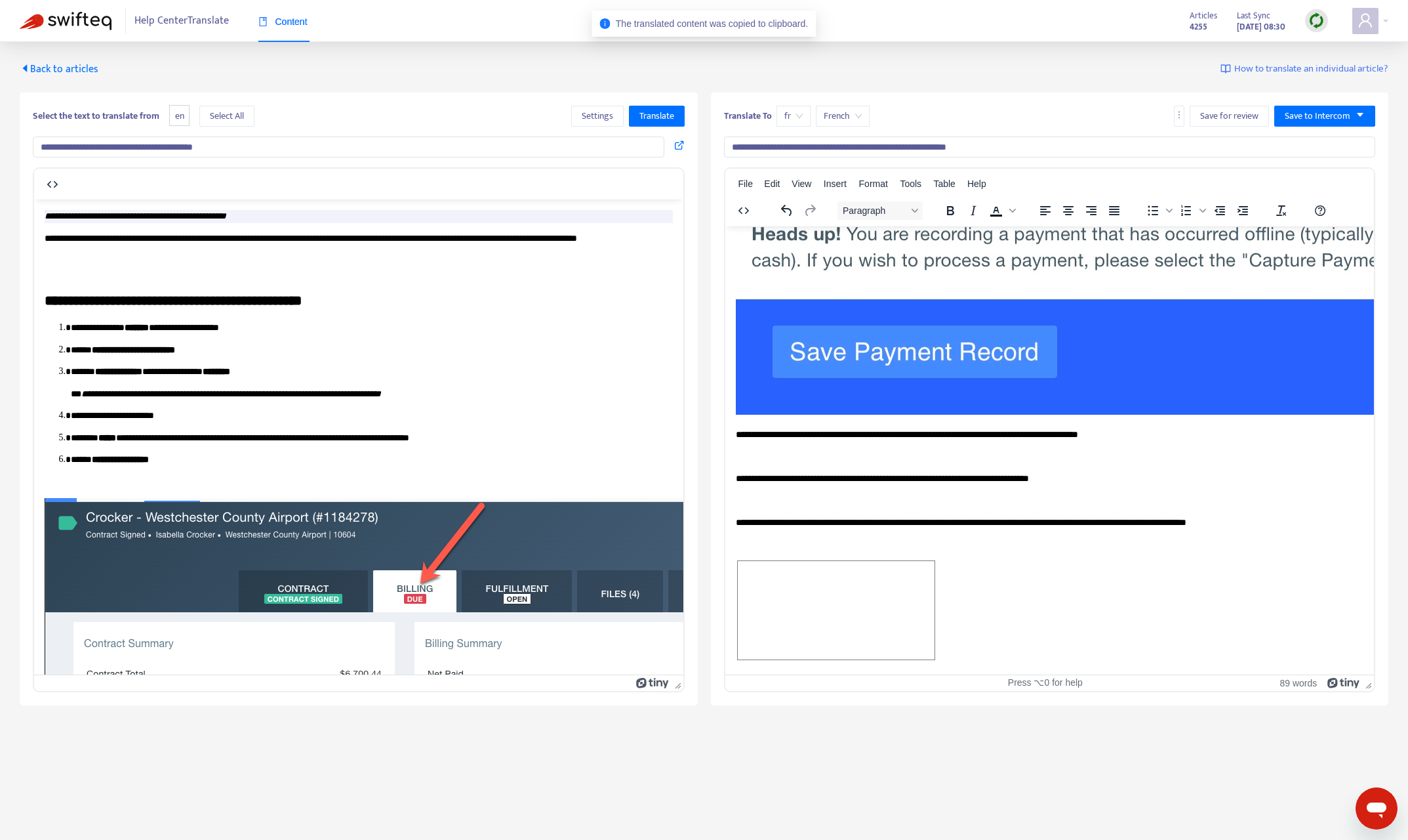
click at [889, 598] on span "Rich Text Area. Press ALT-0 for help." at bounding box center [835, 609] width 197 height 99
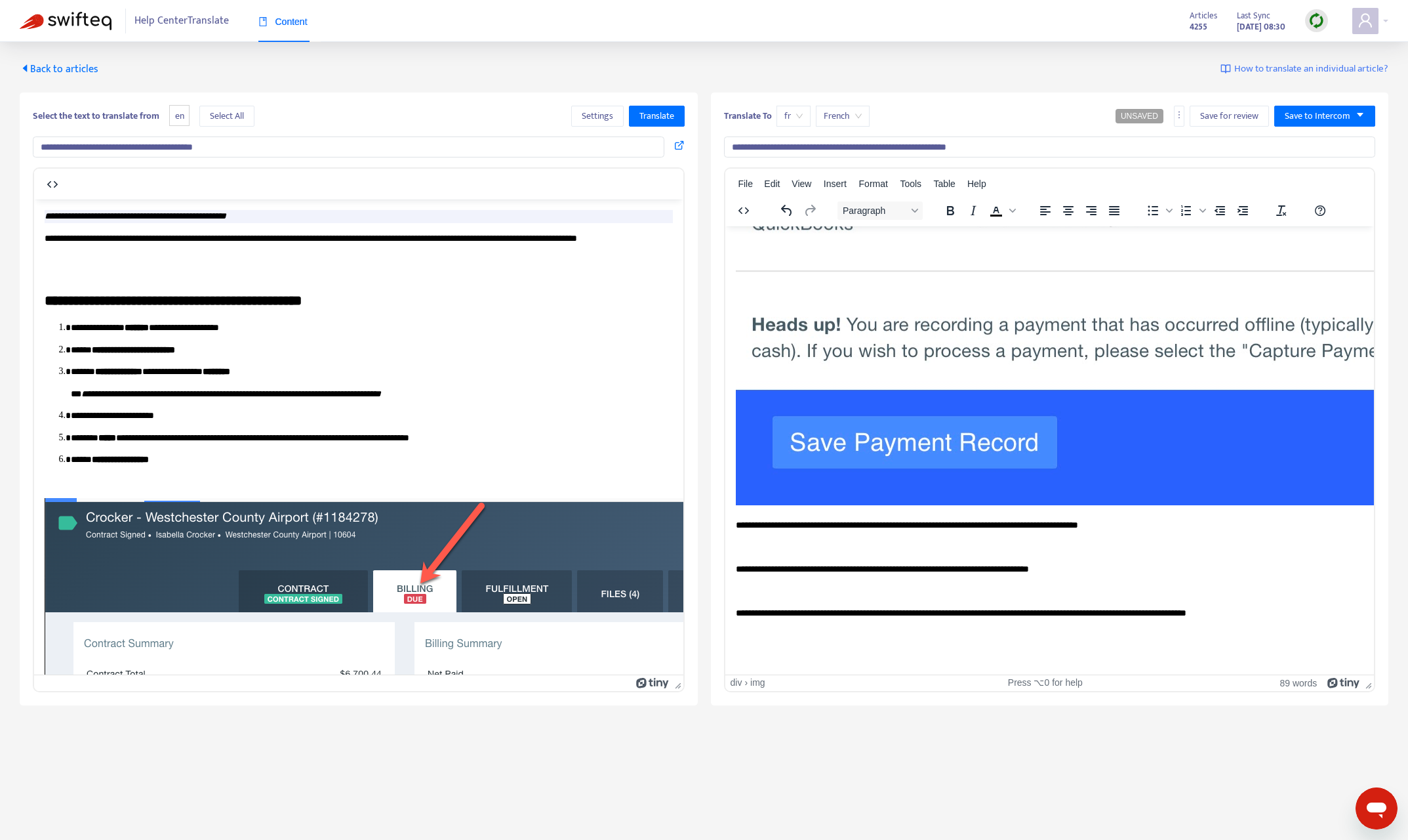
drag, startPoint x: 1111, startPoint y: 554, endPoint x: 749, endPoint y: 297, distance: 444.0
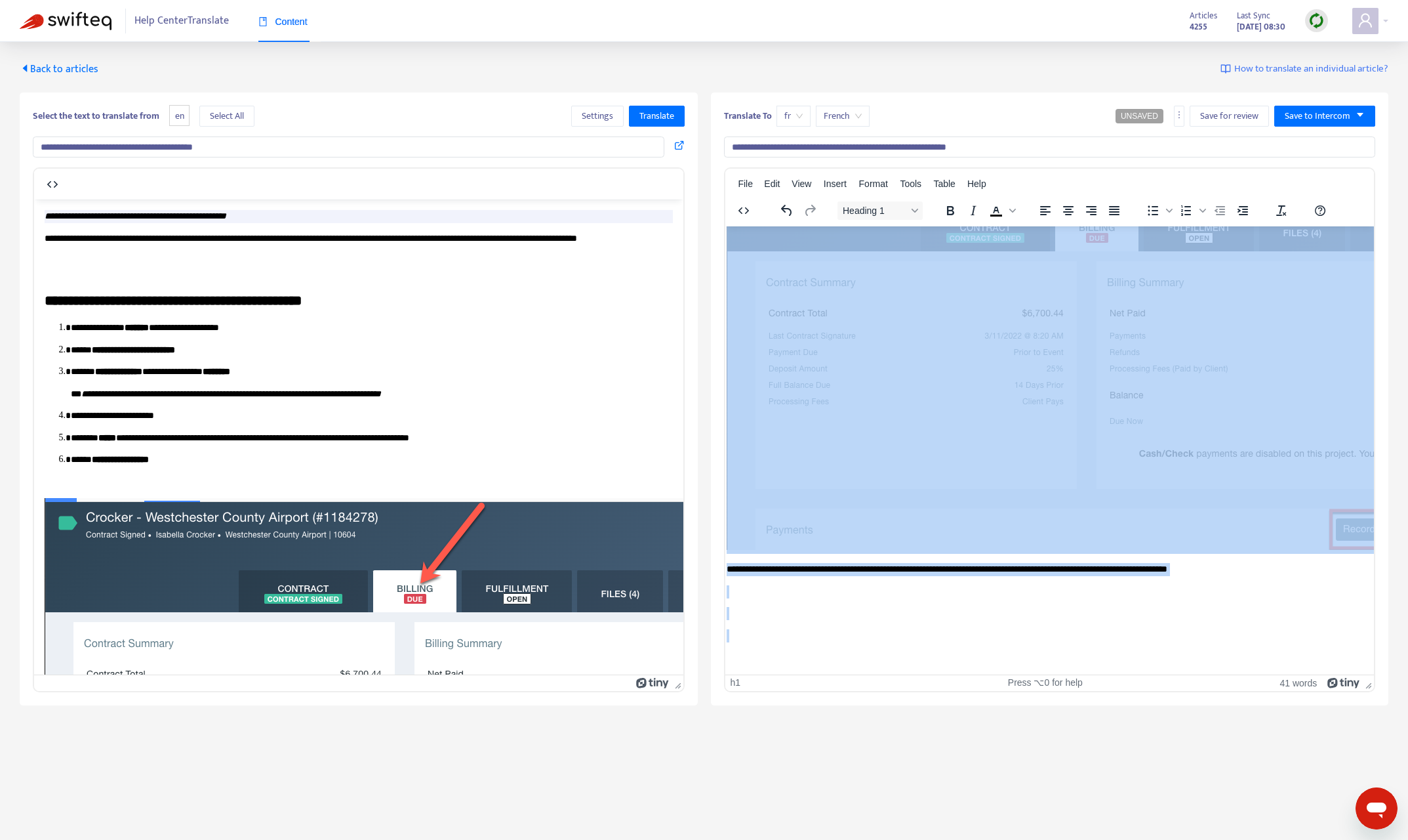
scroll to position [193, 268]
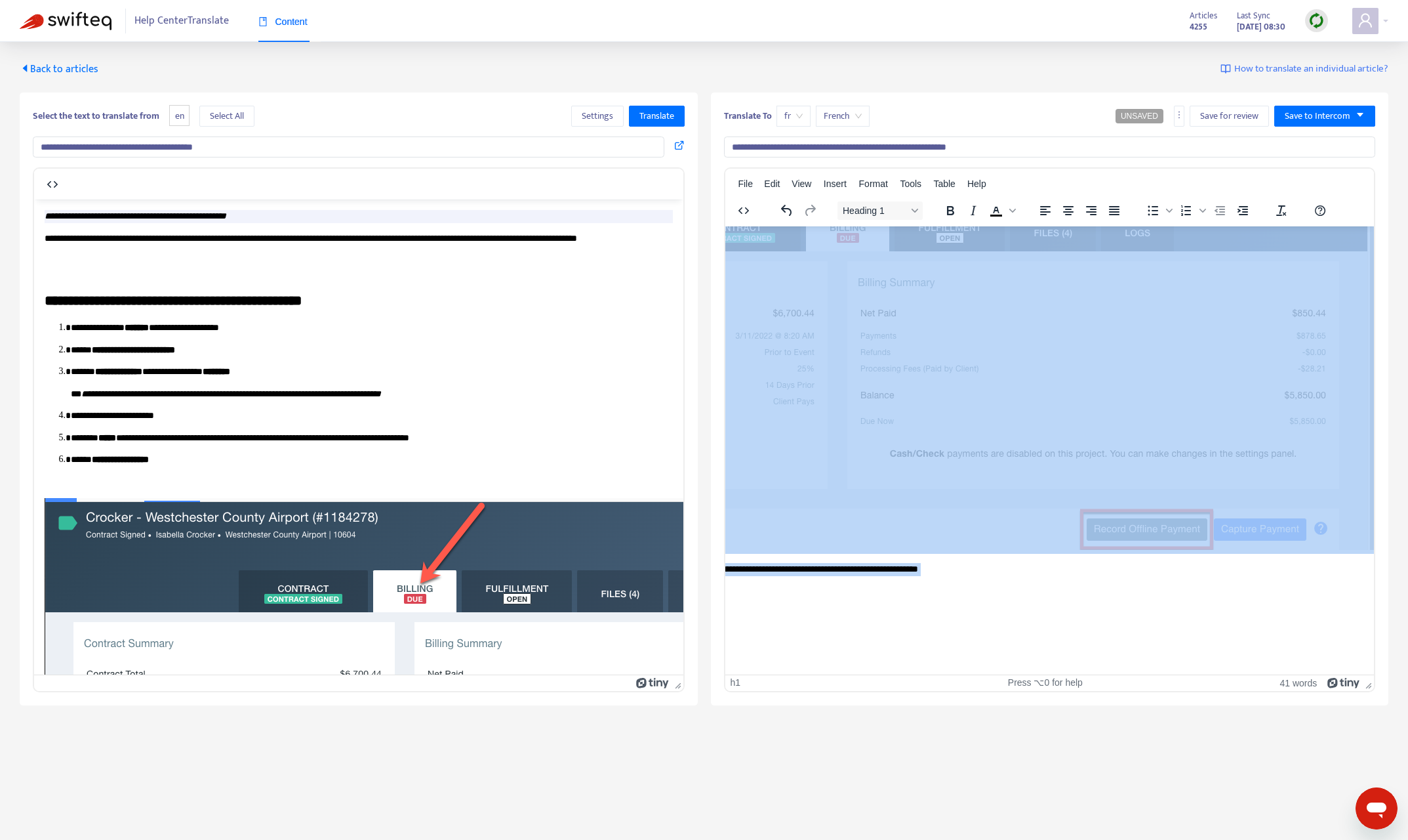
drag, startPoint x: 738, startPoint y: 249, endPoint x: 1438, endPoint y: 806, distance: 894.6
click at [1115, 674] on html "**********" at bounding box center [791, 358] width 650 height 632
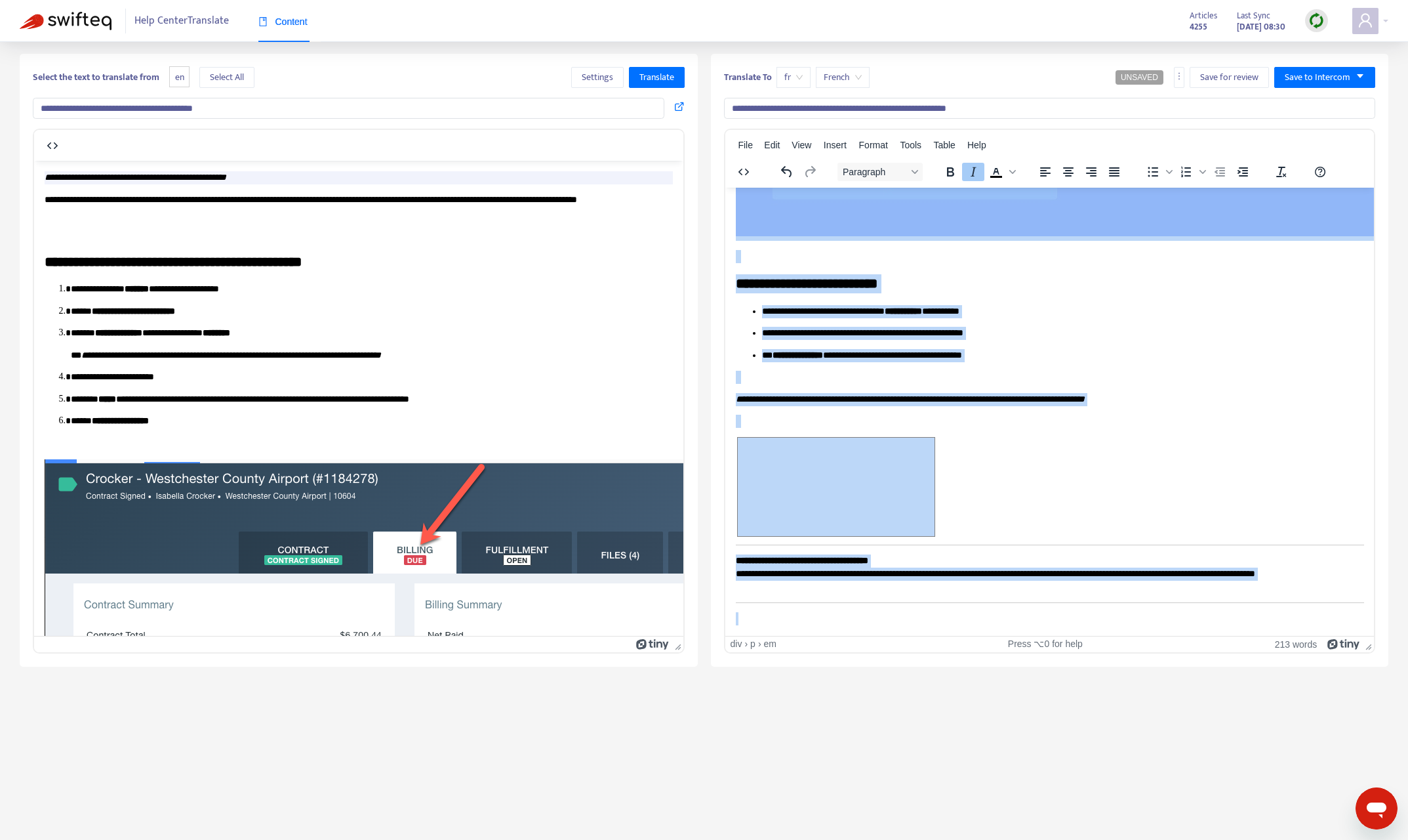
scroll to position [42, 0]
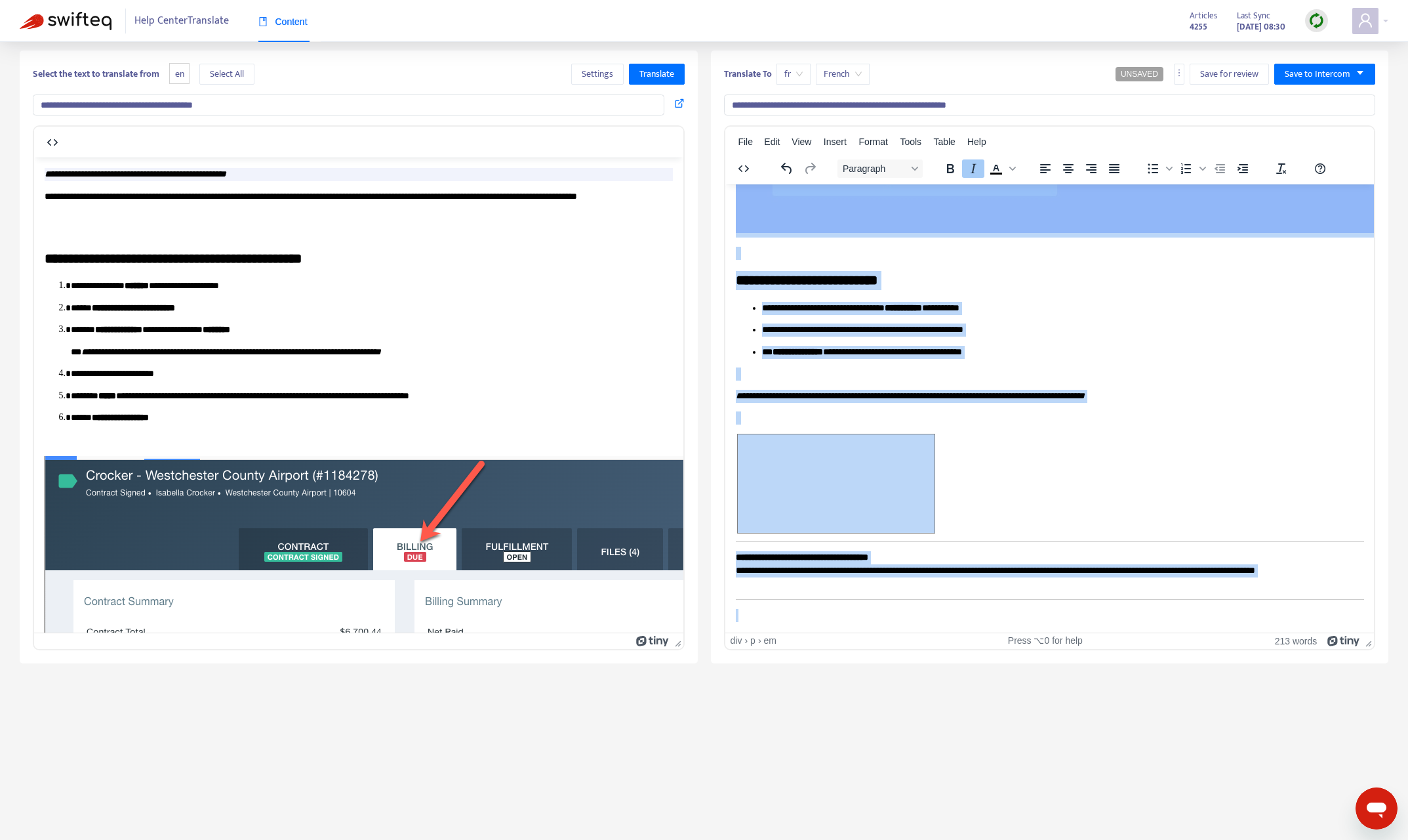
drag, startPoint x: 738, startPoint y: 200, endPoint x: 1140, endPoint y: 627, distance: 586.5
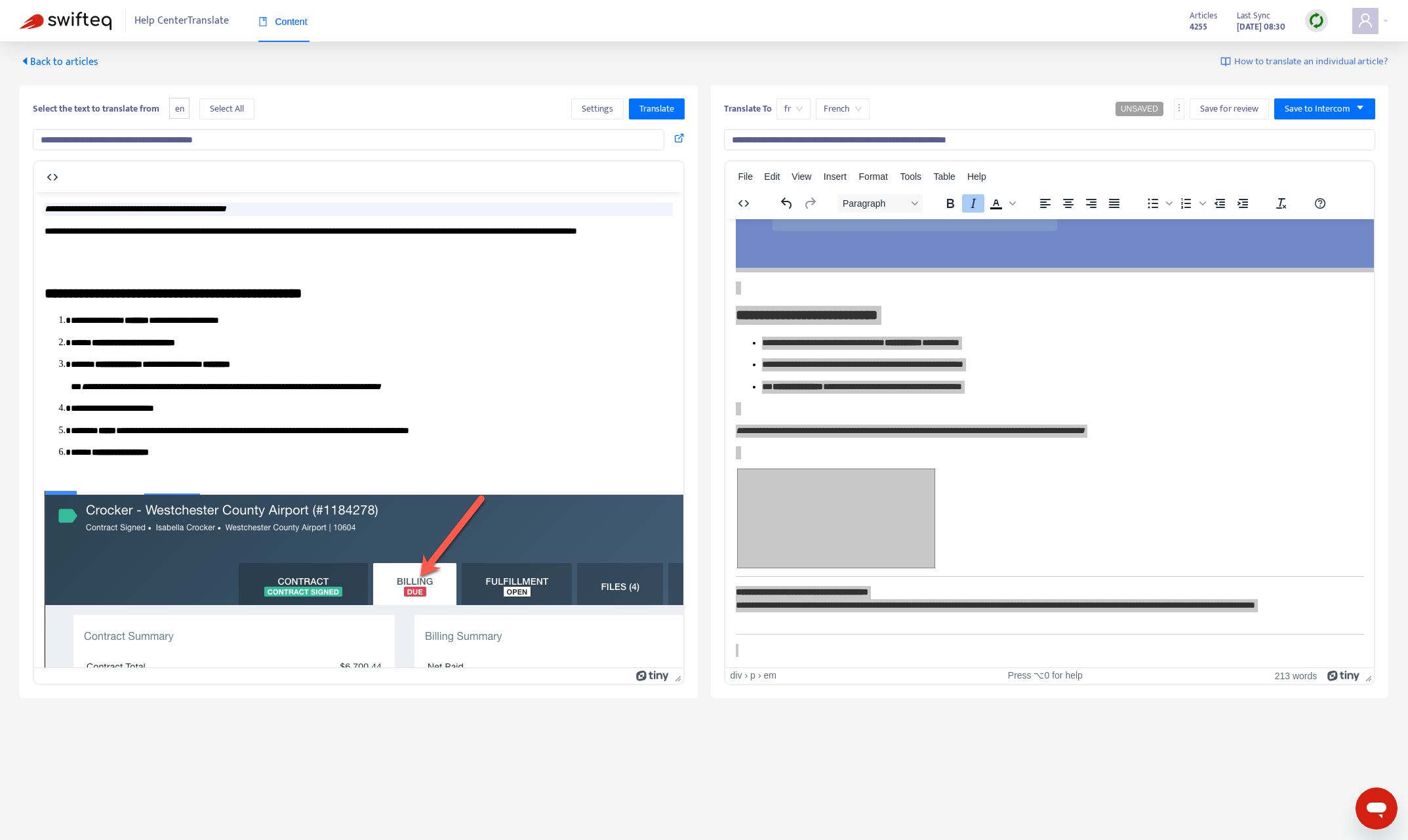
scroll to position [0, 0]
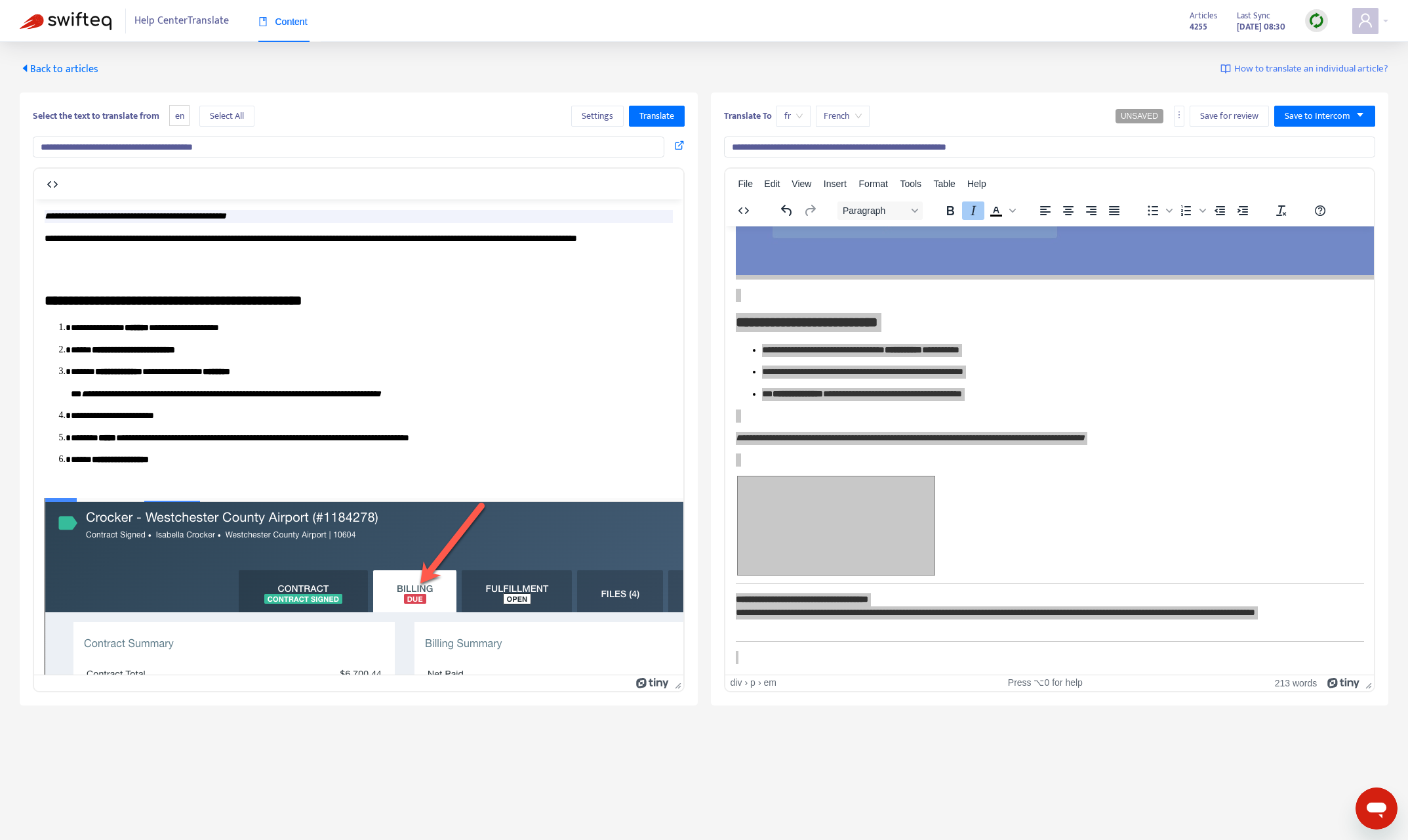
click at [66, 68] on span "Back to articles" at bounding box center [59, 69] width 79 height 18
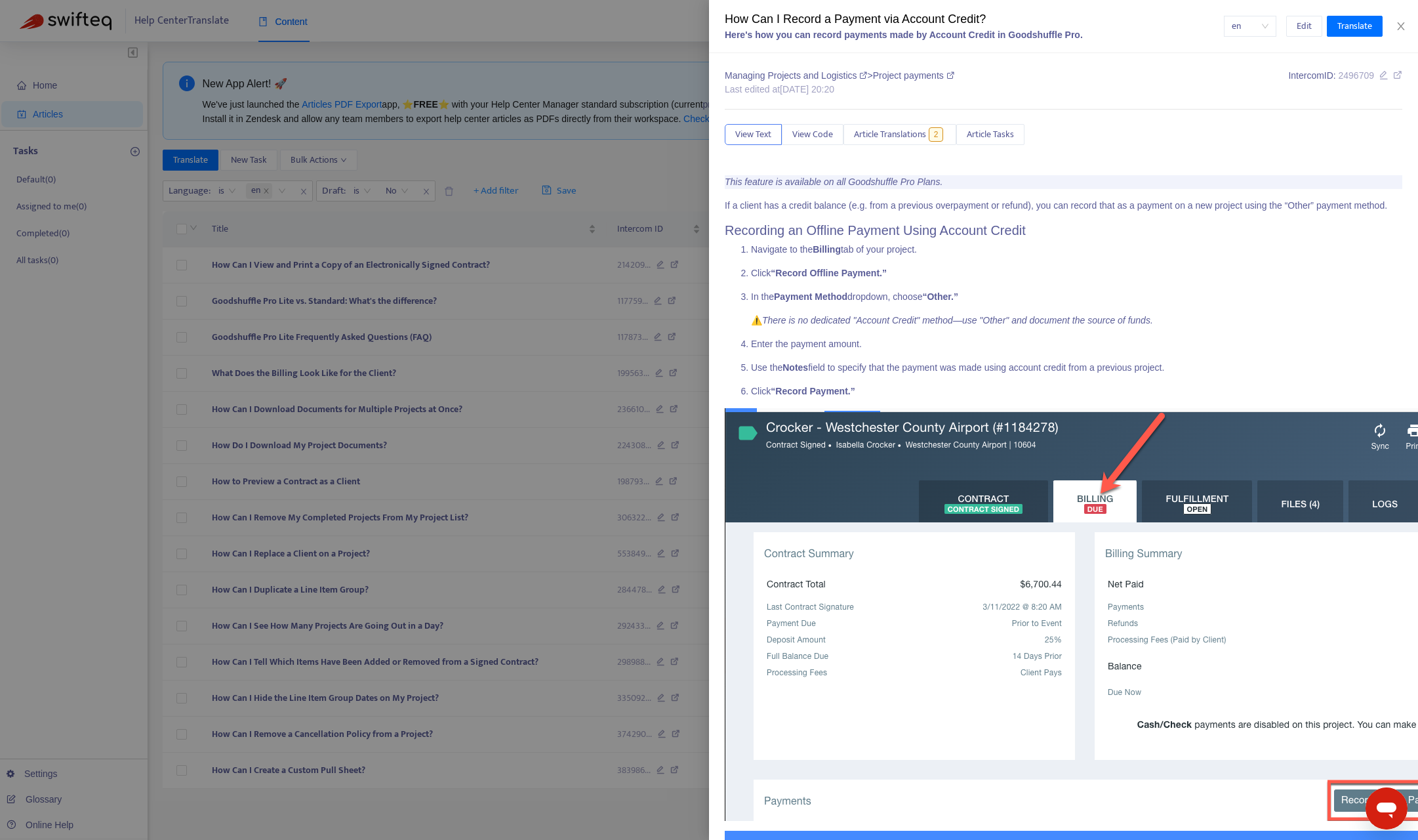
click at [97, 402] on div at bounding box center [709, 420] width 1418 height 840
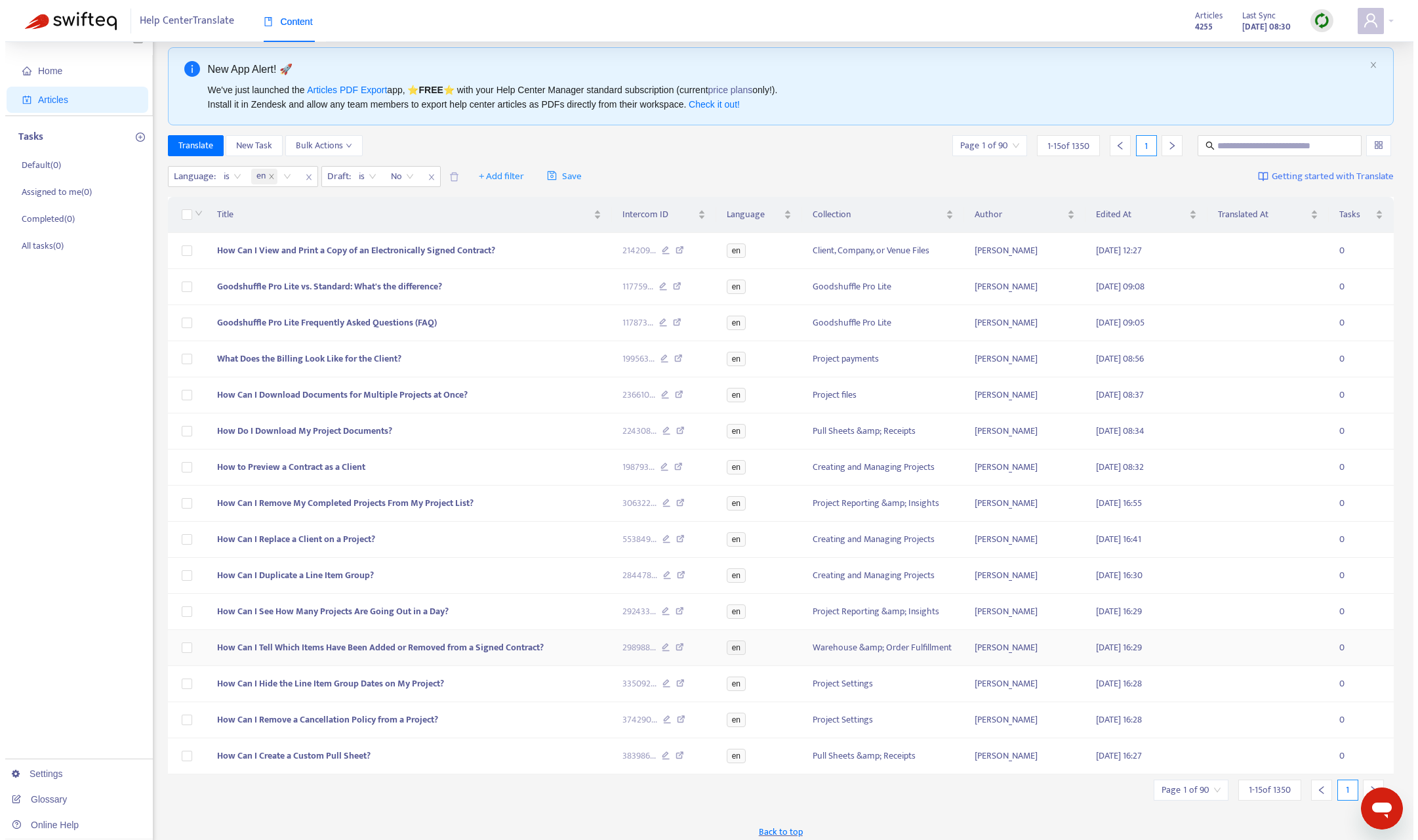
scroll to position [42, 0]
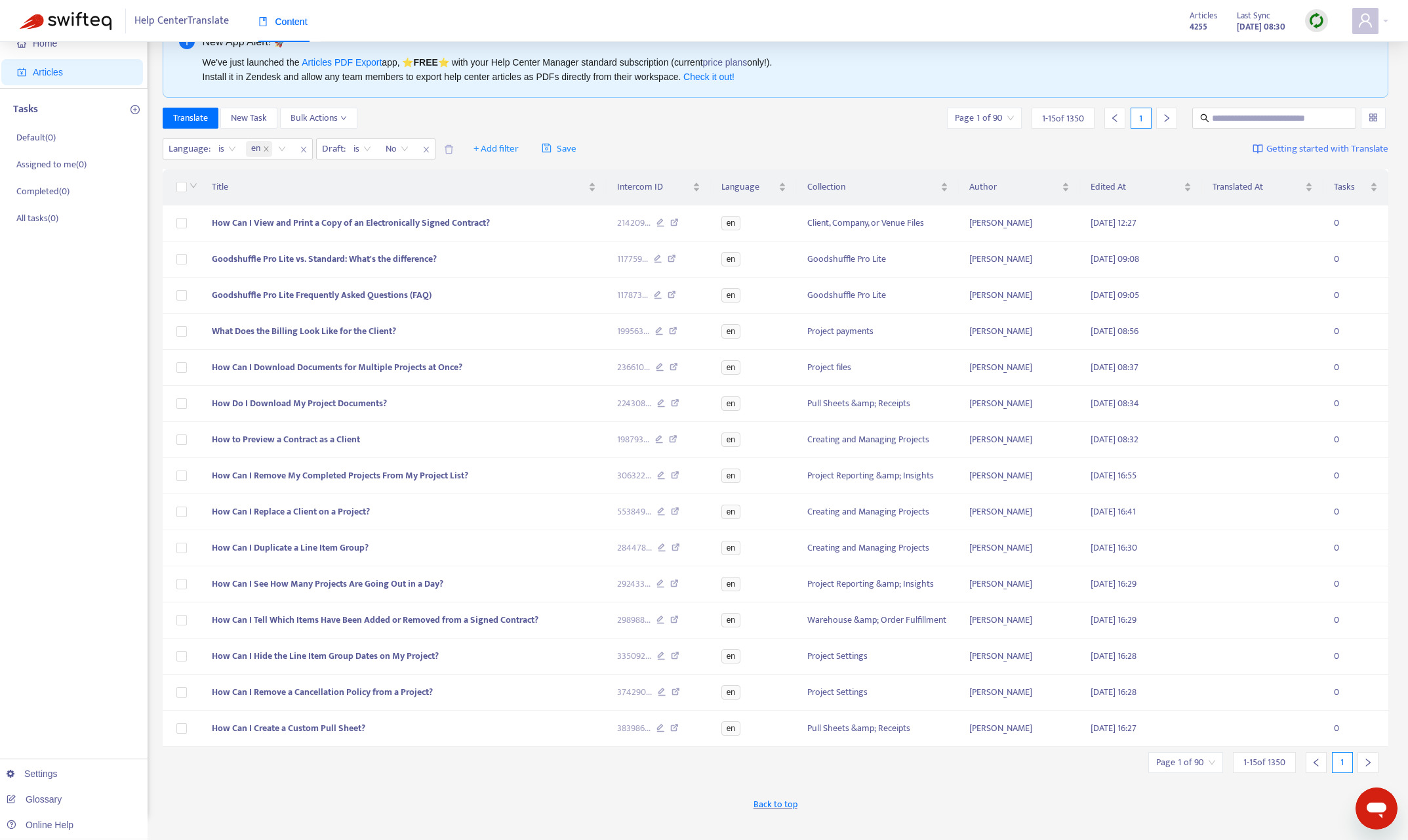
click at [1279, 719] on div at bounding box center [1368, 762] width 21 height 21
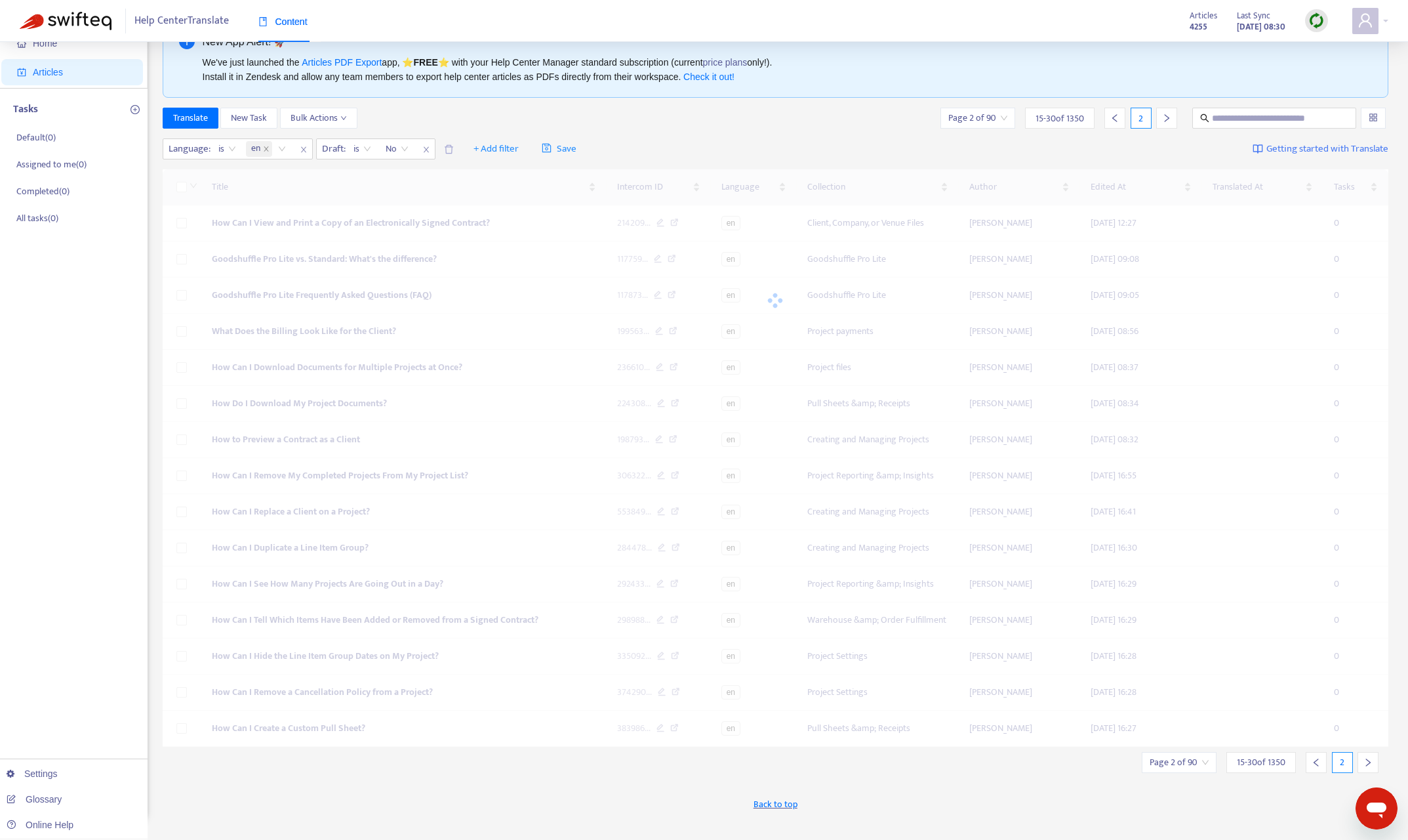
click at [1279, 719] on icon "right" at bounding box center [1369, 762] width 9 height 9
click at [1279, 719] on icon "right" at bounding box center [1368, 762] width 4 height 8
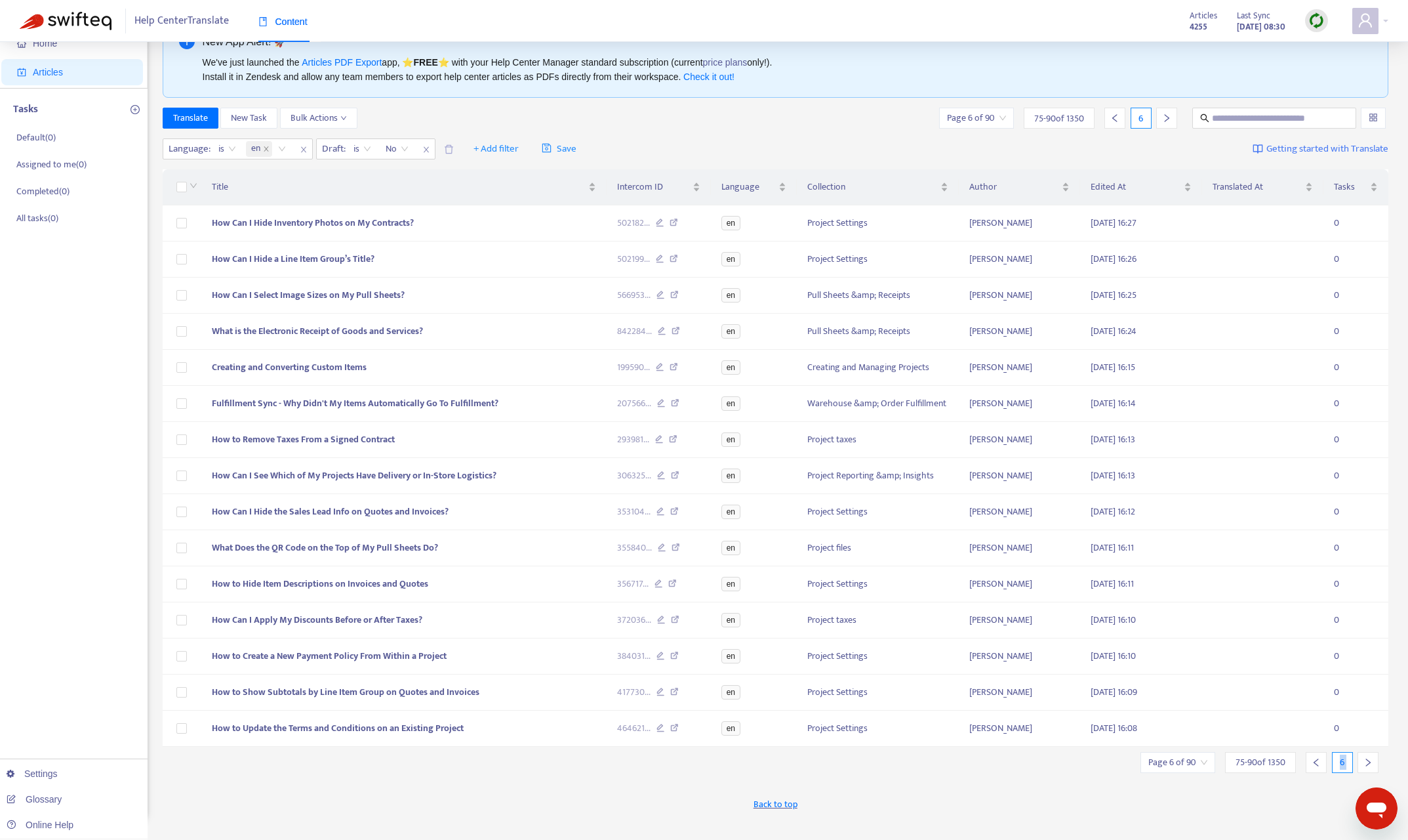
click at [1279, 719] on icon "right" at bounding box center [1368, 762] width 4 height 8
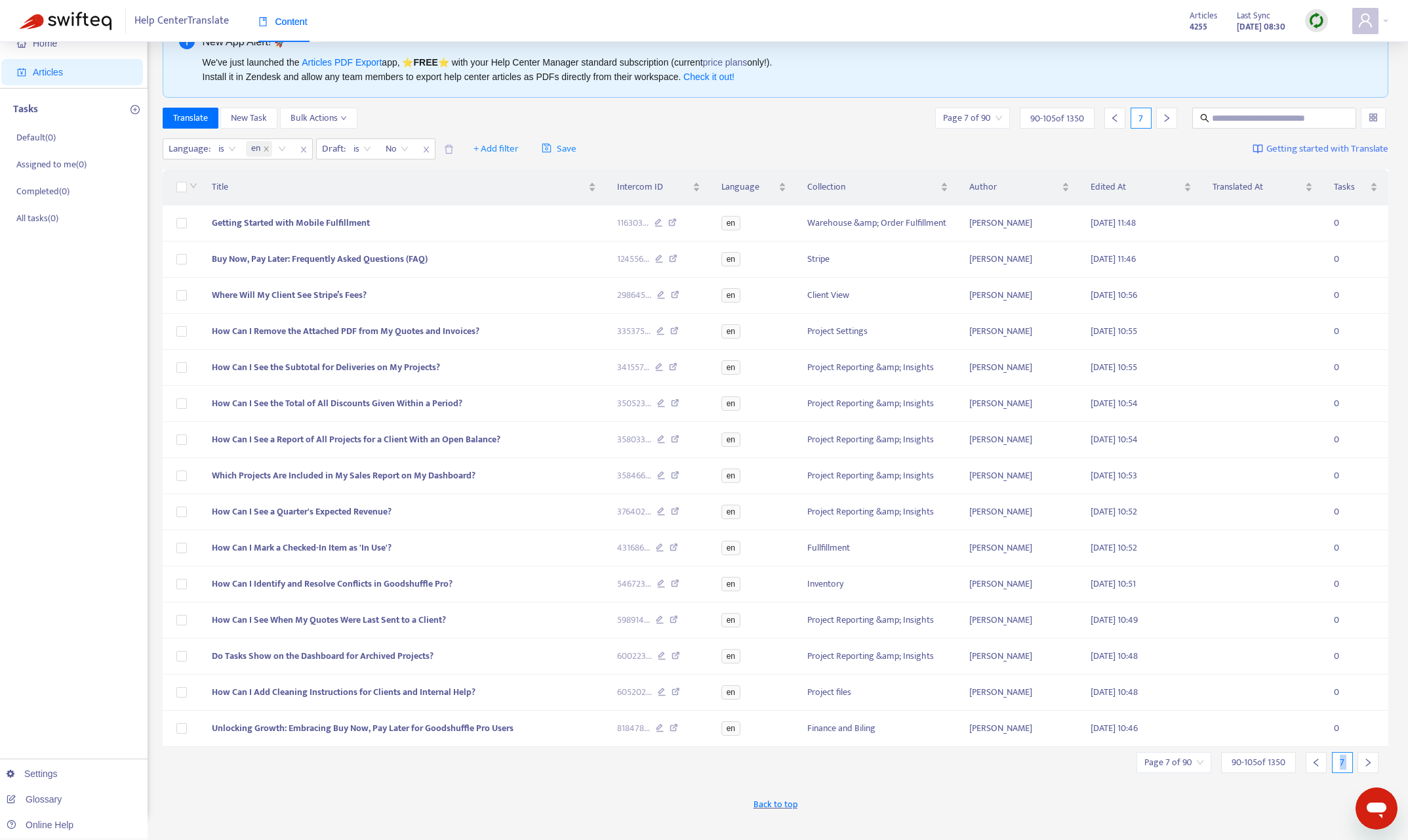
click at [1279, 719] on icon "right" at bounding box center [1368, 762] width 4 height 8
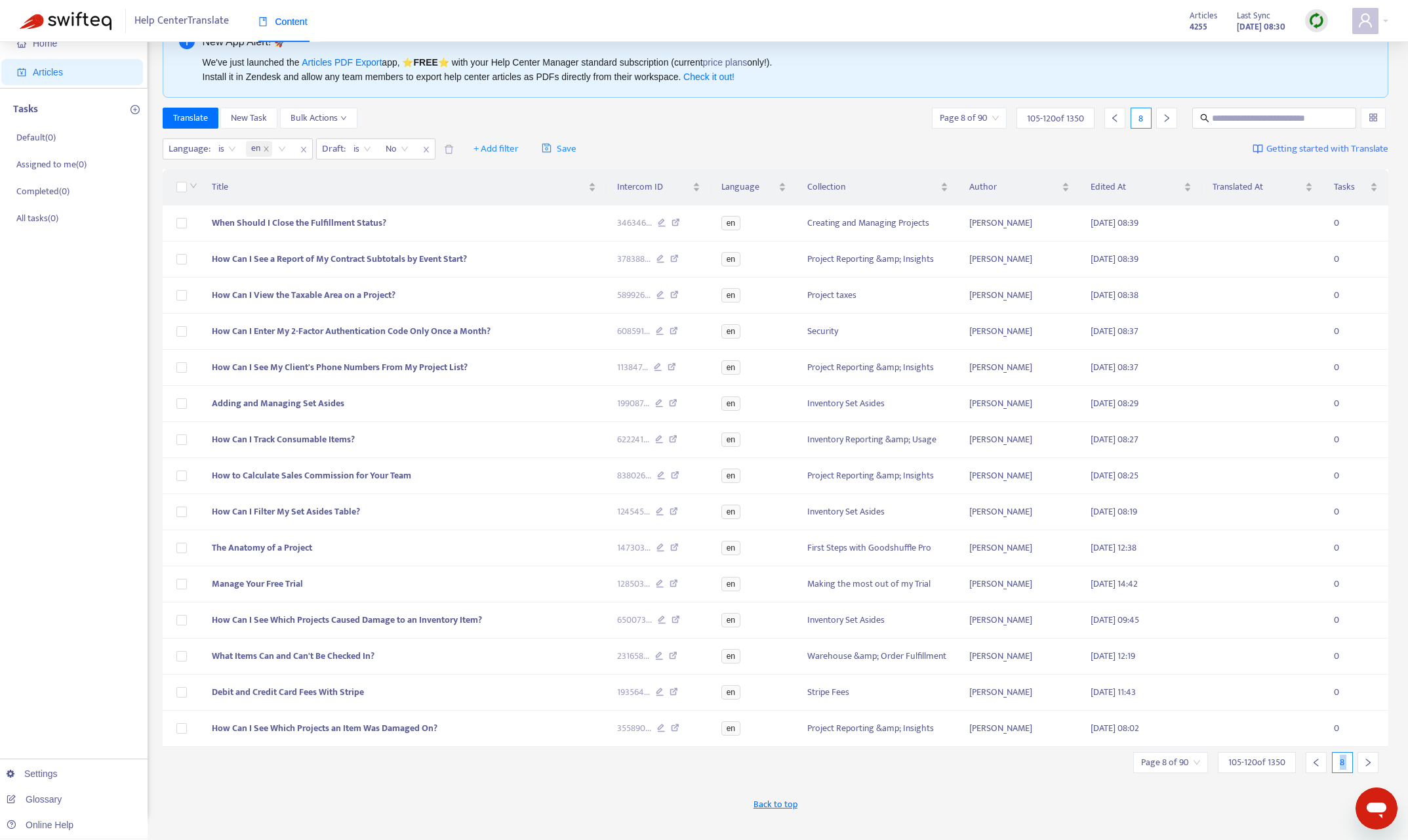
click at [1279, 719] on icon "right" at bounding box center [1368, 762] width 4 height 8
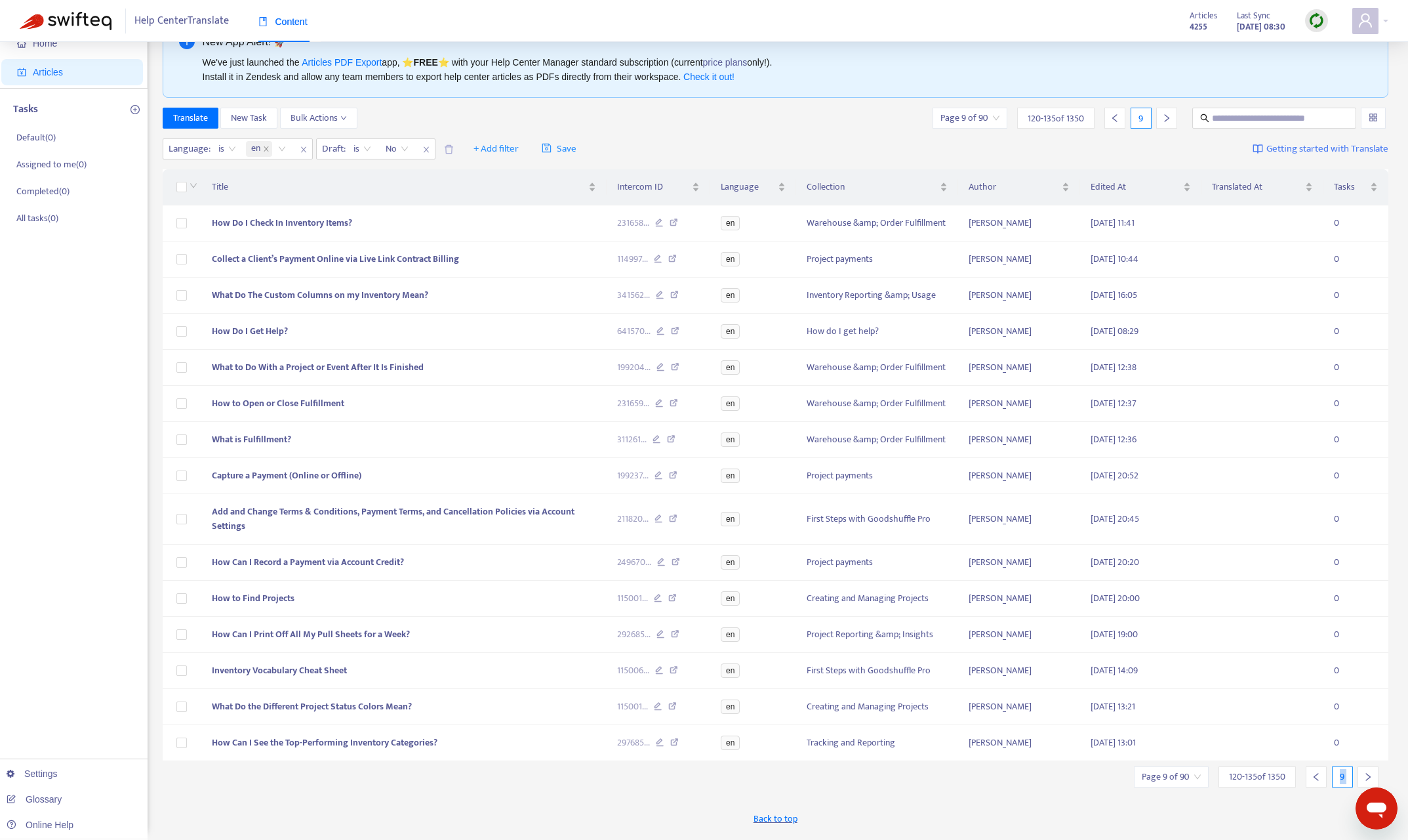
click at [1125, 719] on div "New App Alert! 🚀 We've just launched the Articles PDF Export app, ⭐ FREE ⭐️ wit…" at bounding box center [775, 427] width 1227 height 815
click at [1279, 719] on div at bounding box center [1368, 776] width 21 height 21
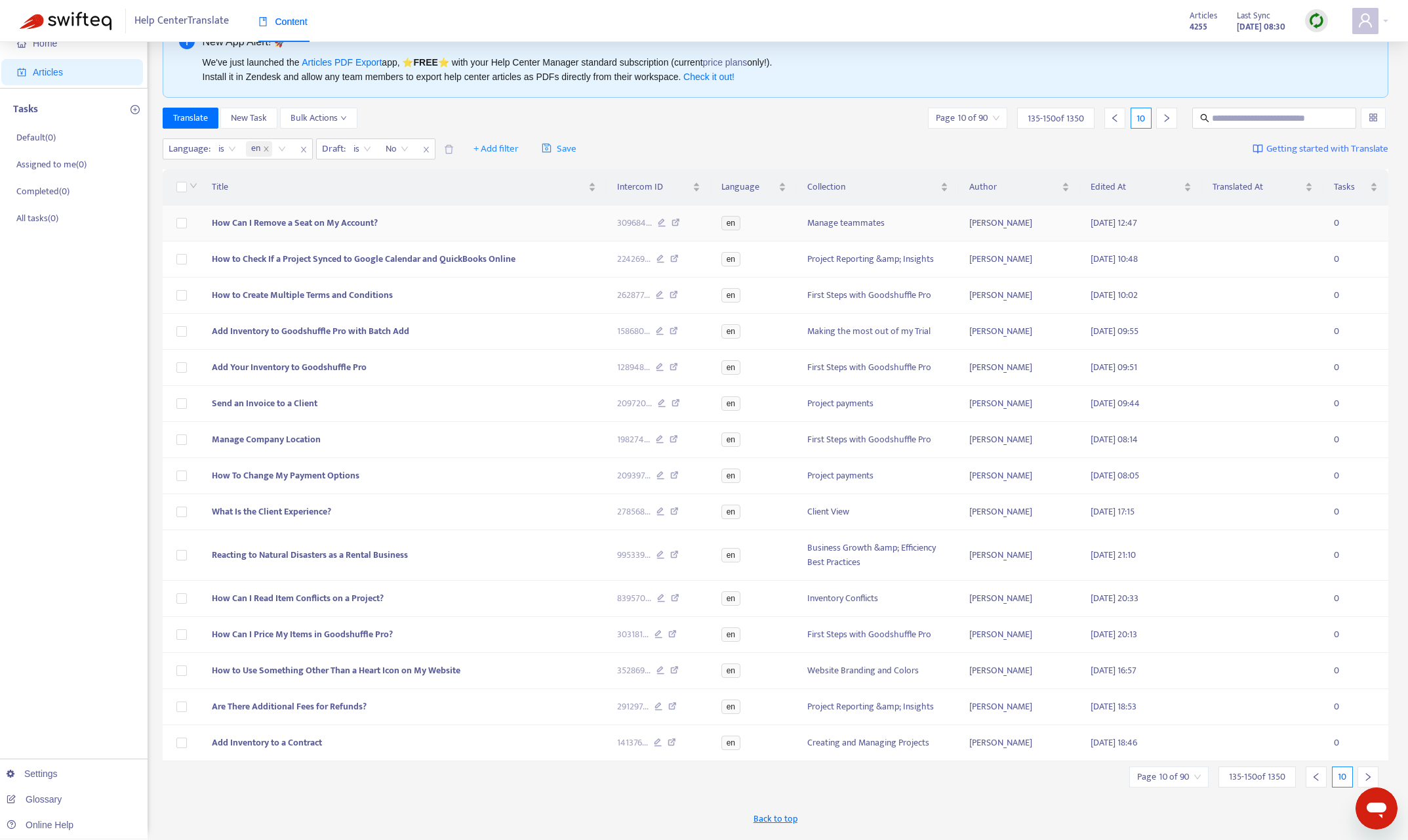
click at [188, 223] on td at bounding box center [181, 223] width 39 height 36
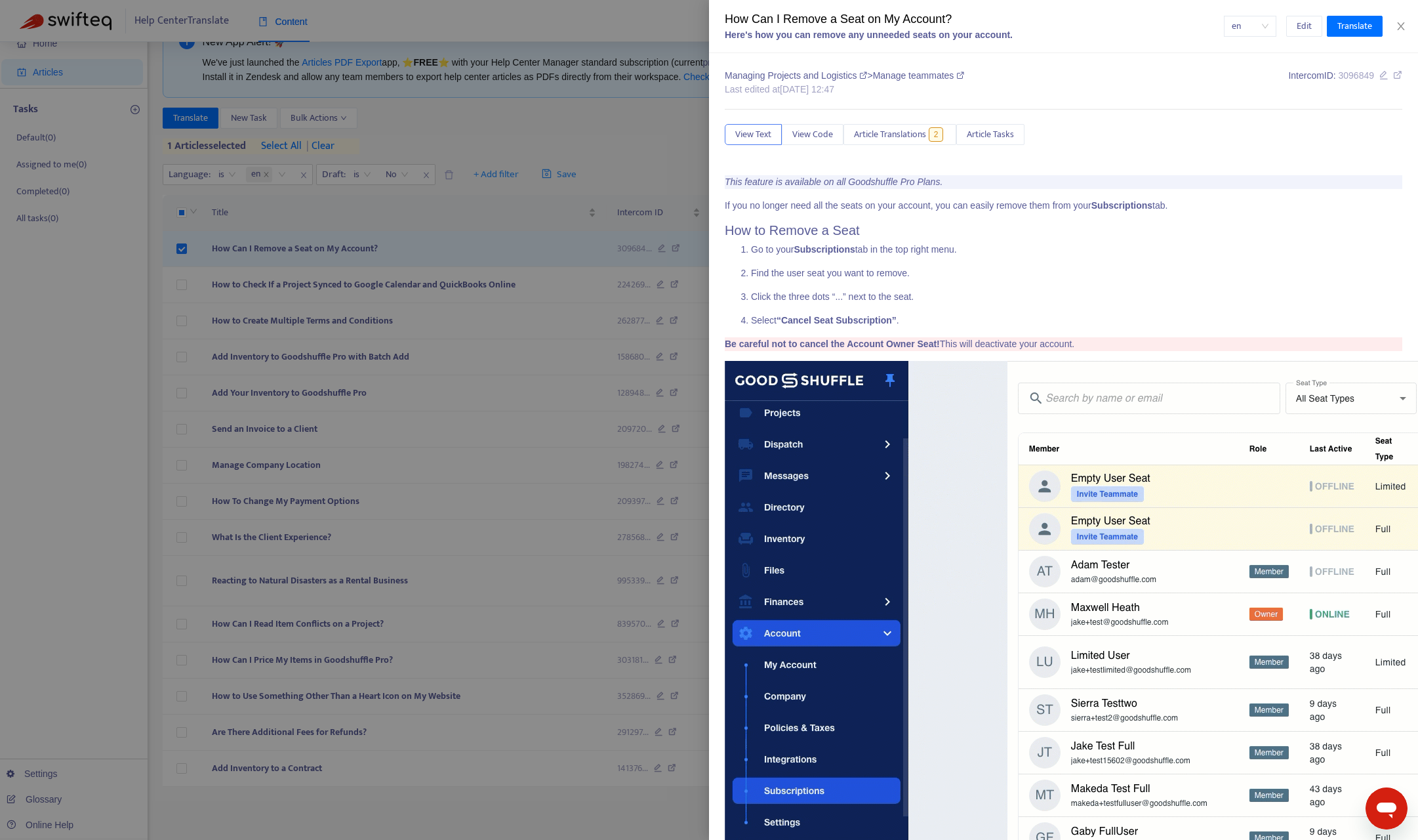
click at [153, 308] on div at bounding box center [709, 420] width 1418 height 840
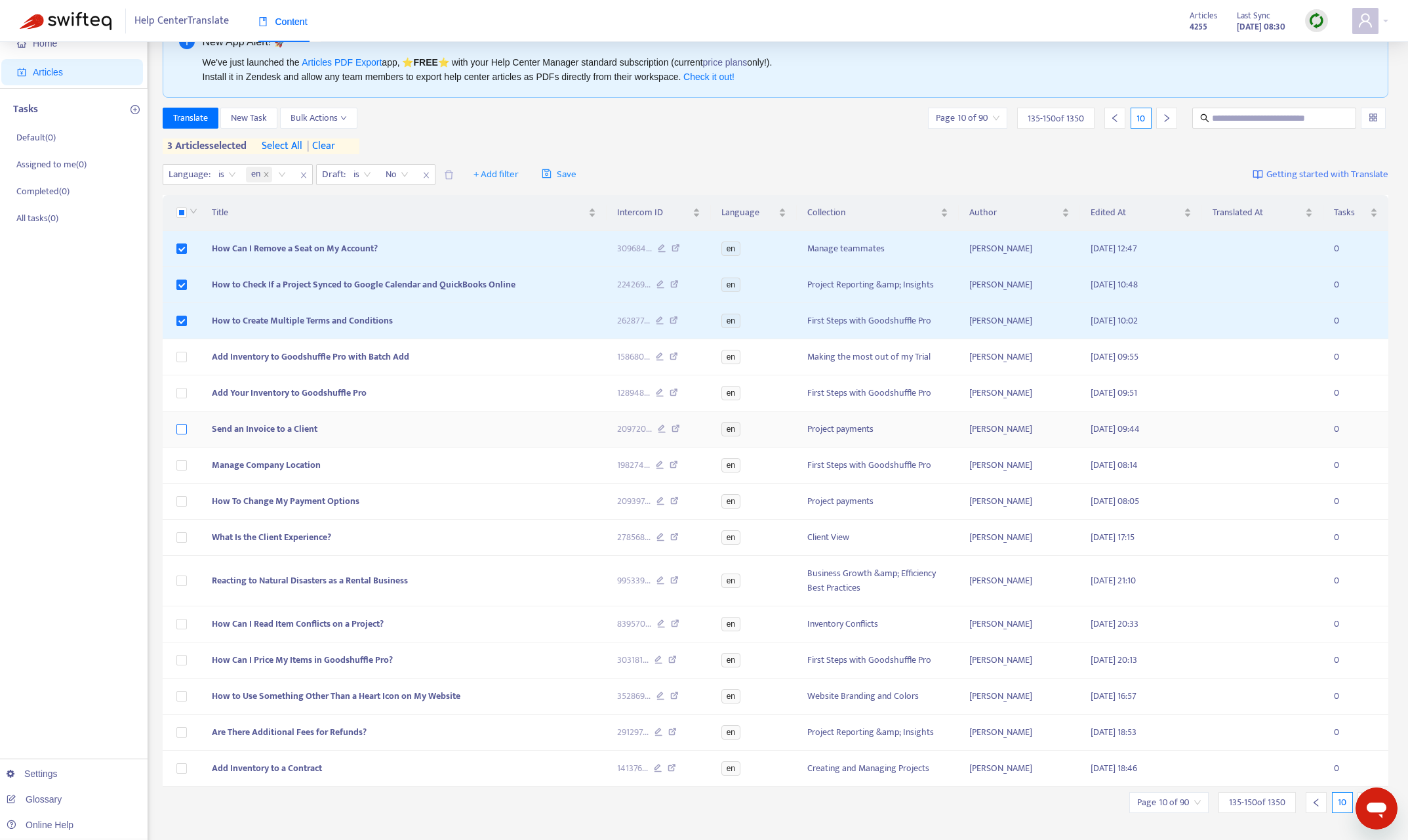
click at [179, 434] on label at bounding box center [182, 429] width 11 height 14
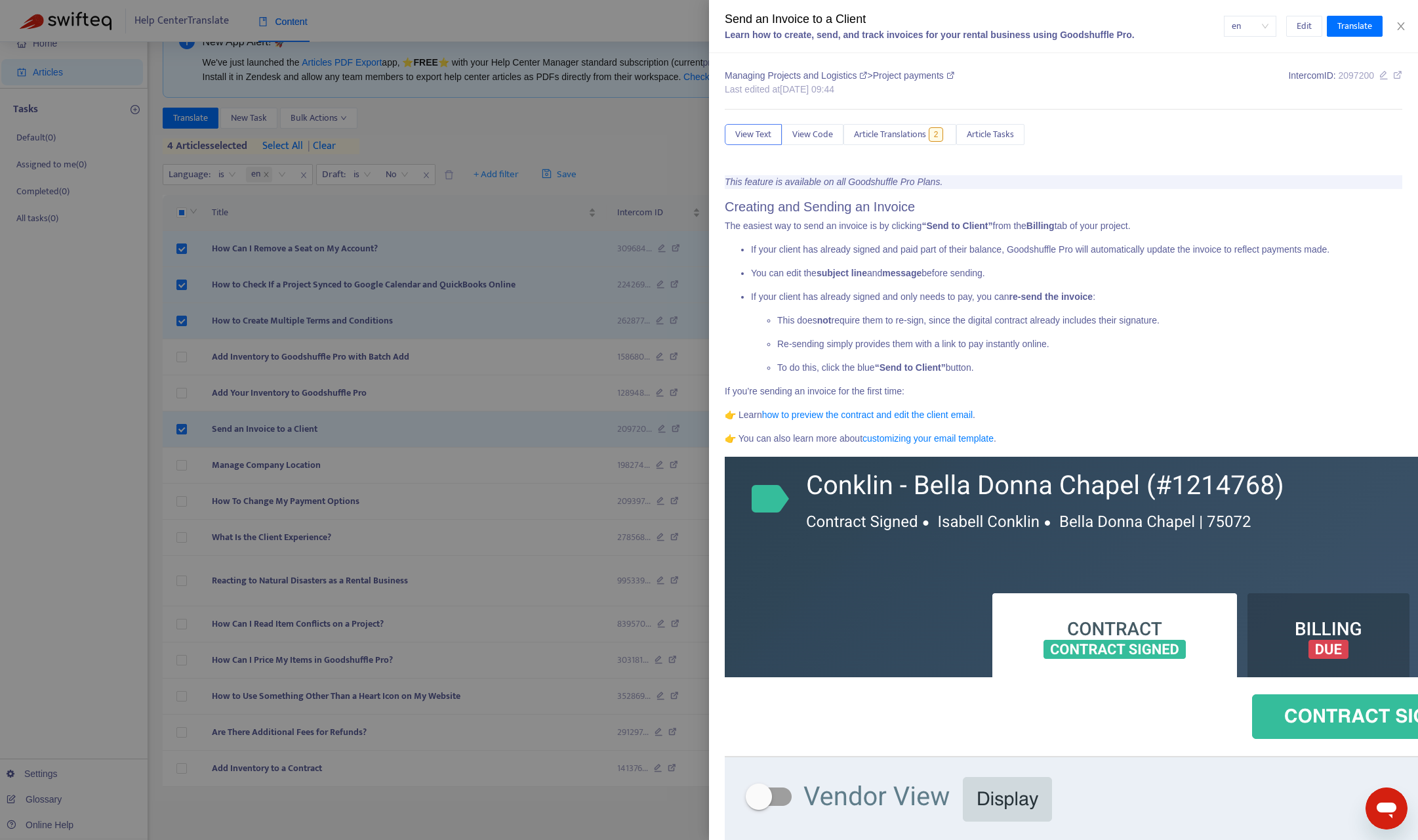
click at [62, 489] on div at bounding box center [709, 420] width 1418 height 840
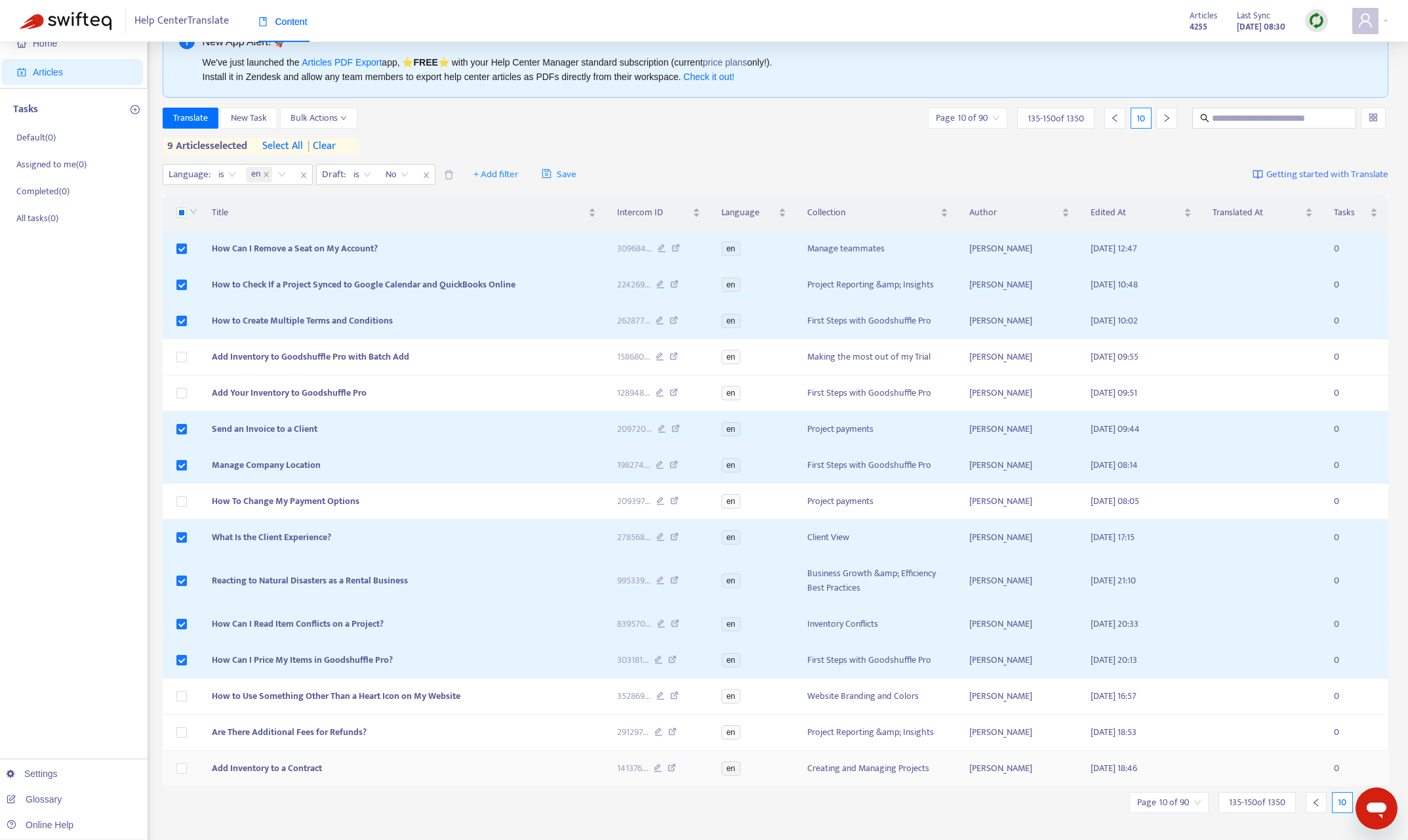
click at [190, 719] on td at bounding box center [181, 768] width 39 height 36
click at [183, 719] on div at bounding box center [709, 420] width 1418 height 840
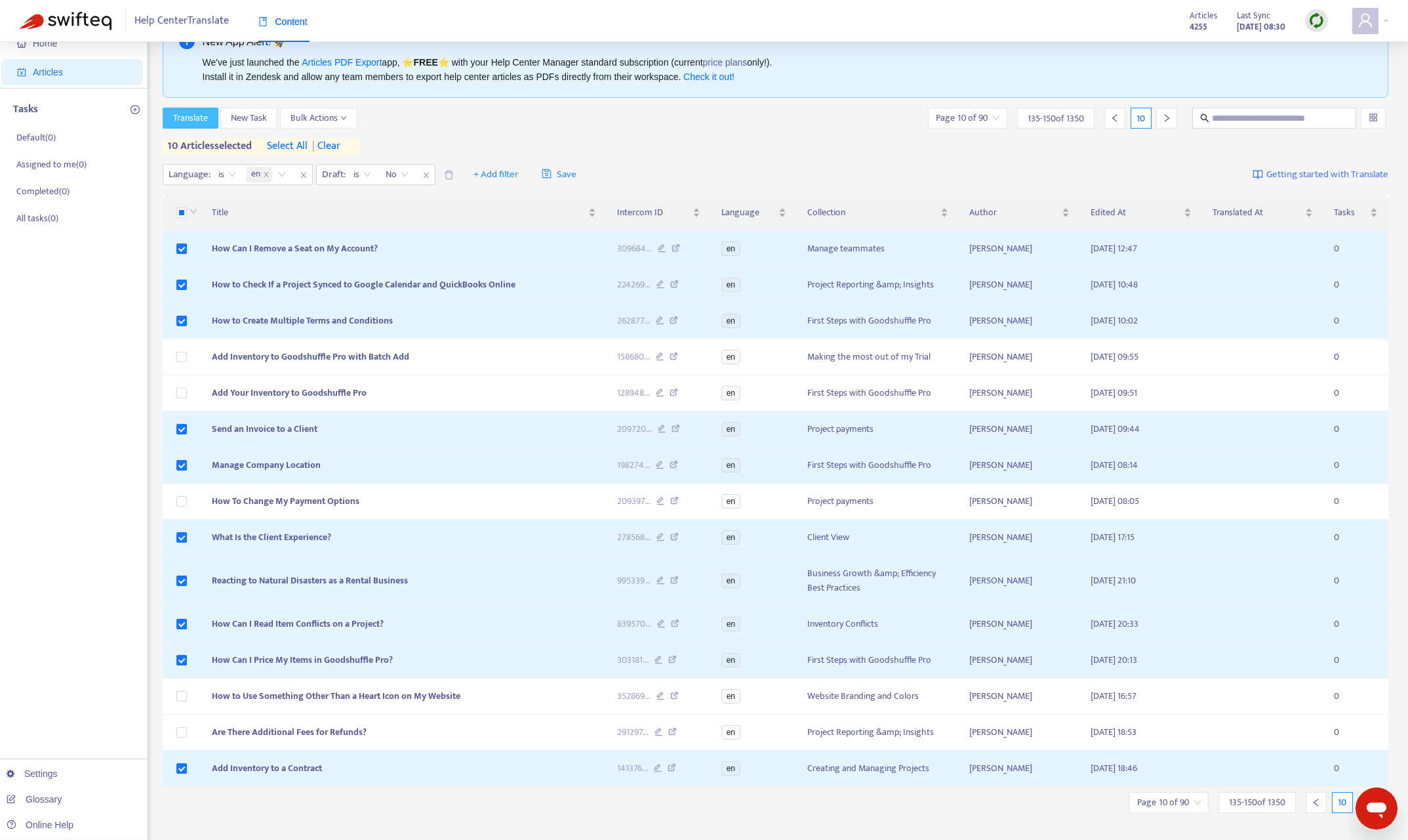
click at [203, 115] on span "Translate" at bounding box center [190, 118] width 35 height 14
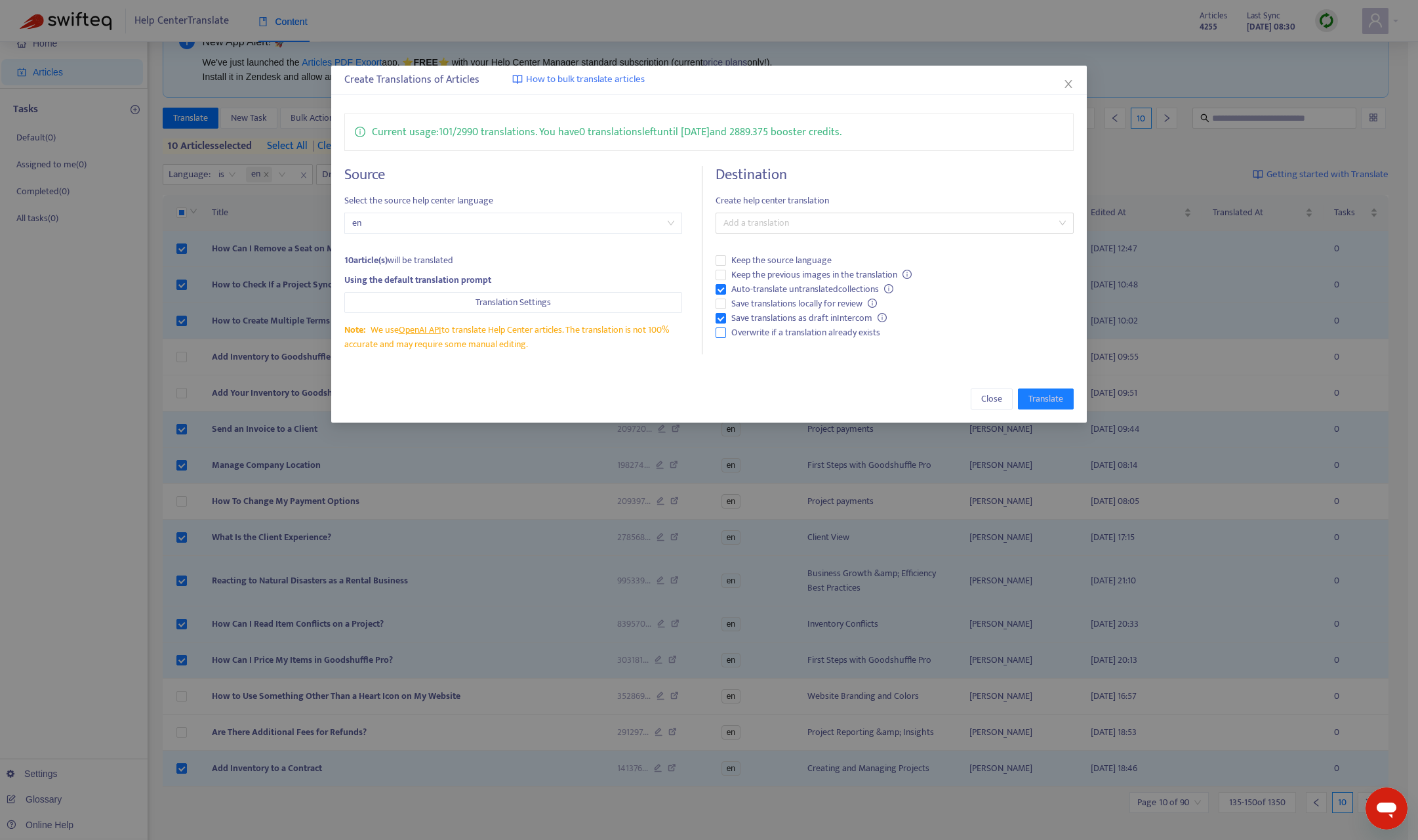
click at [801, 331] on span "Overwrite if a translation already exists" at bounding box center [806, 333] width 160 height 14
click at [853, 220] on div at bounding box center [888, 223] width 338 height 16
click at [811, 265] on div "French ( fr )" at bounding box center [895, 270] width 337 height 14
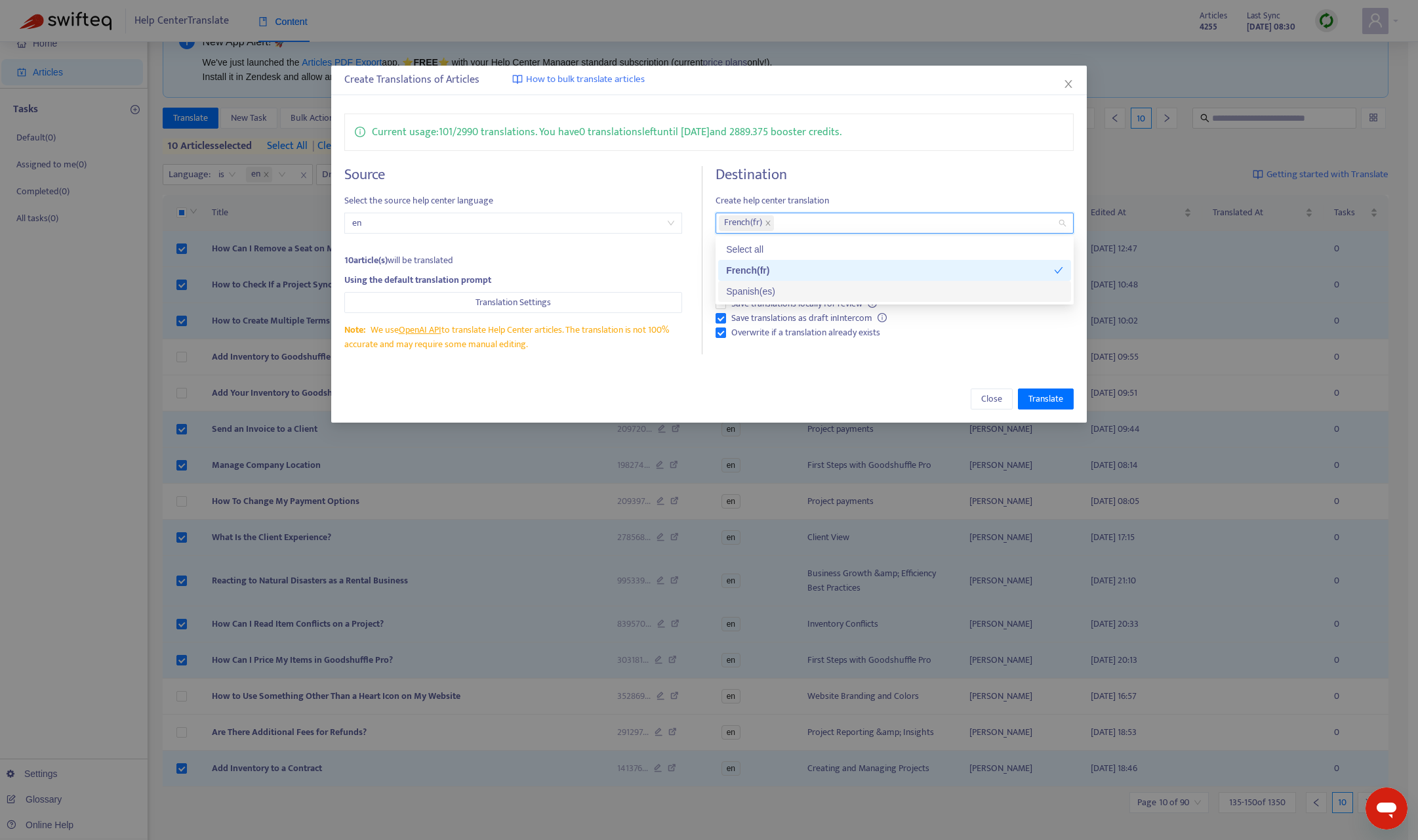
click at [801, 294] on div "Spanish ( es )" at bounding box center [895, 291] width 337 height 14
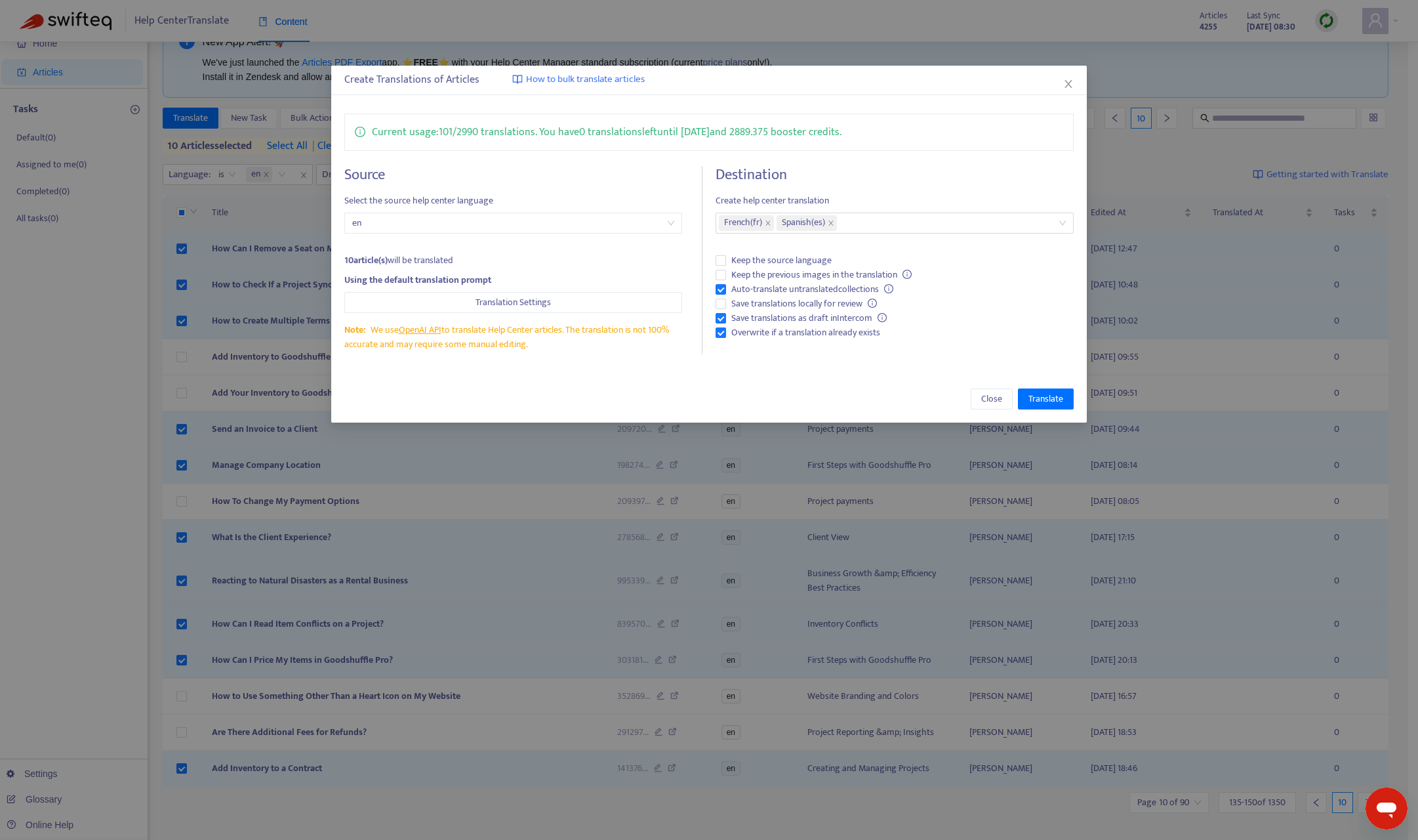
click at [860, 363] on div "Current usage: 101 / 2990 translations . You have 0 translations left until [DA…" at bounding box center [709, 233] width 756 height 267
drag, startPoint x: 1038, startPoint y: 391, endPoint x: 1037, endPoint y: 571, distance: 180.0
click at [1038, 391] on span "Translate" at bounding box center [1046, 398] width 35 height 14
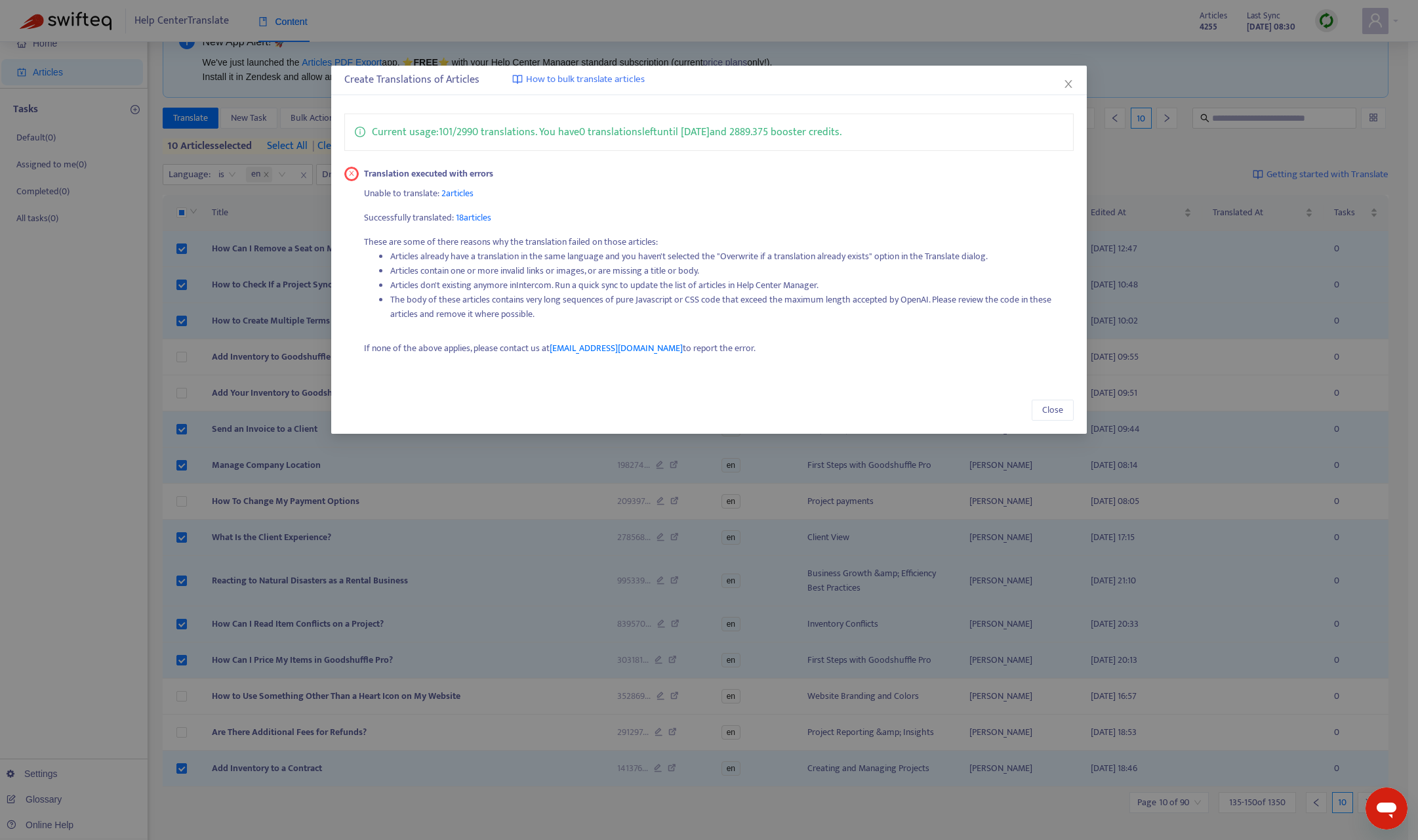
drag, startPoint x: 1068, startPoint y: 84, endPoint x: 988, endPoint y: 158, distance: 109.0
click at [1067, 84] on icon "close" at bounding box center [1068, 83] width 7 height 8
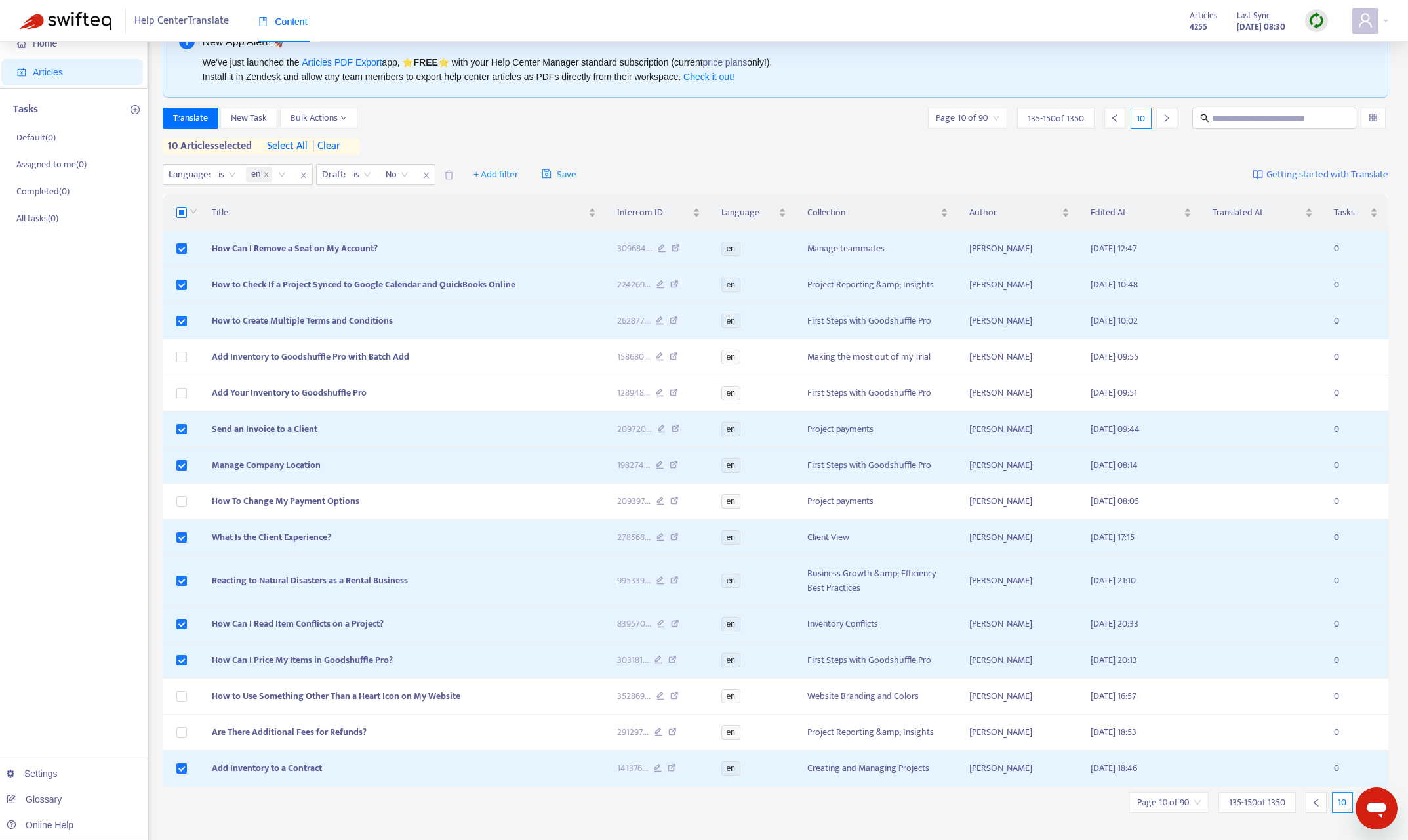
click at [183, 206] on label at bounding box center [182, 213] width 11 height 14
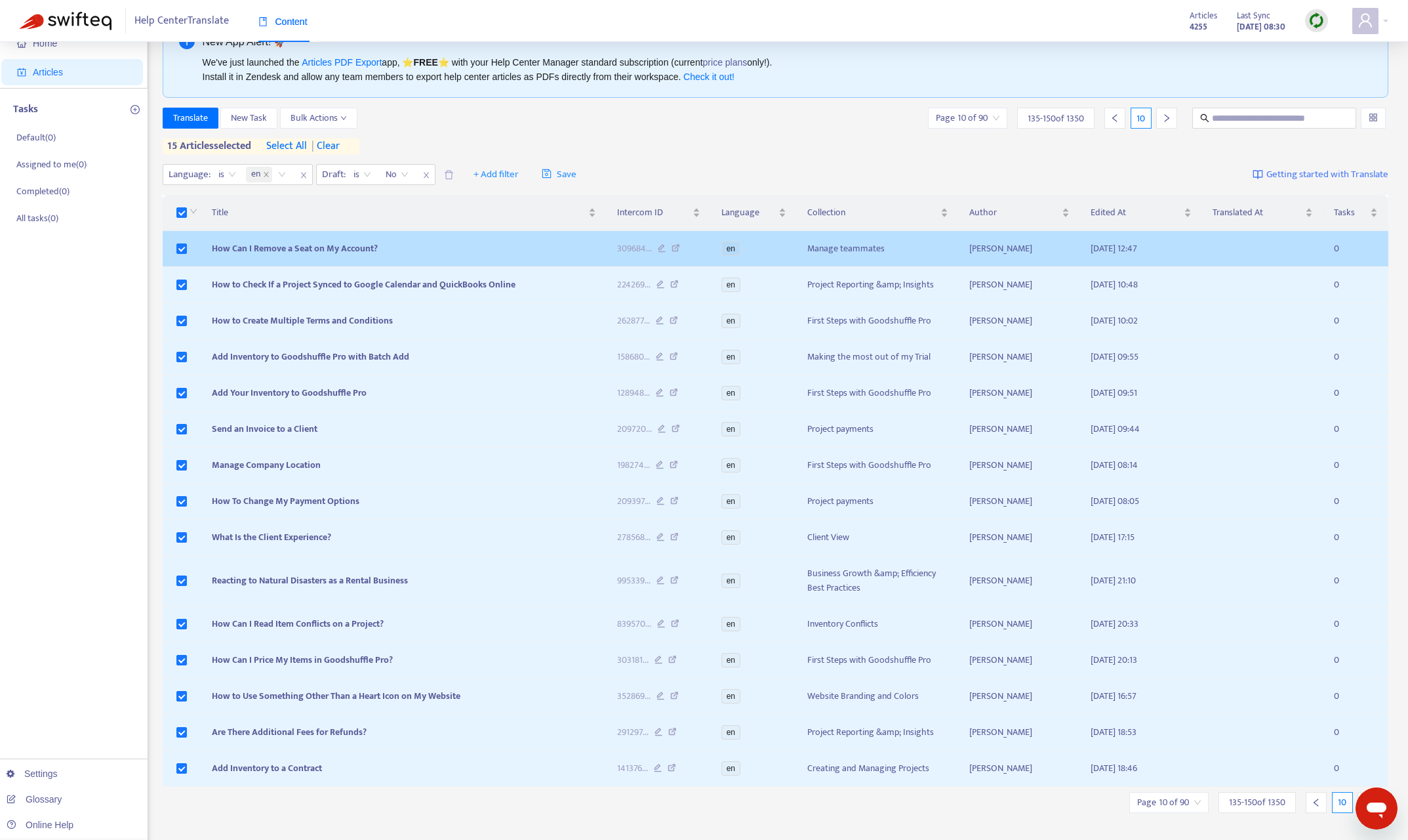
click at [183, 206] on label at bounding box center [182, 213] width 11 height 14
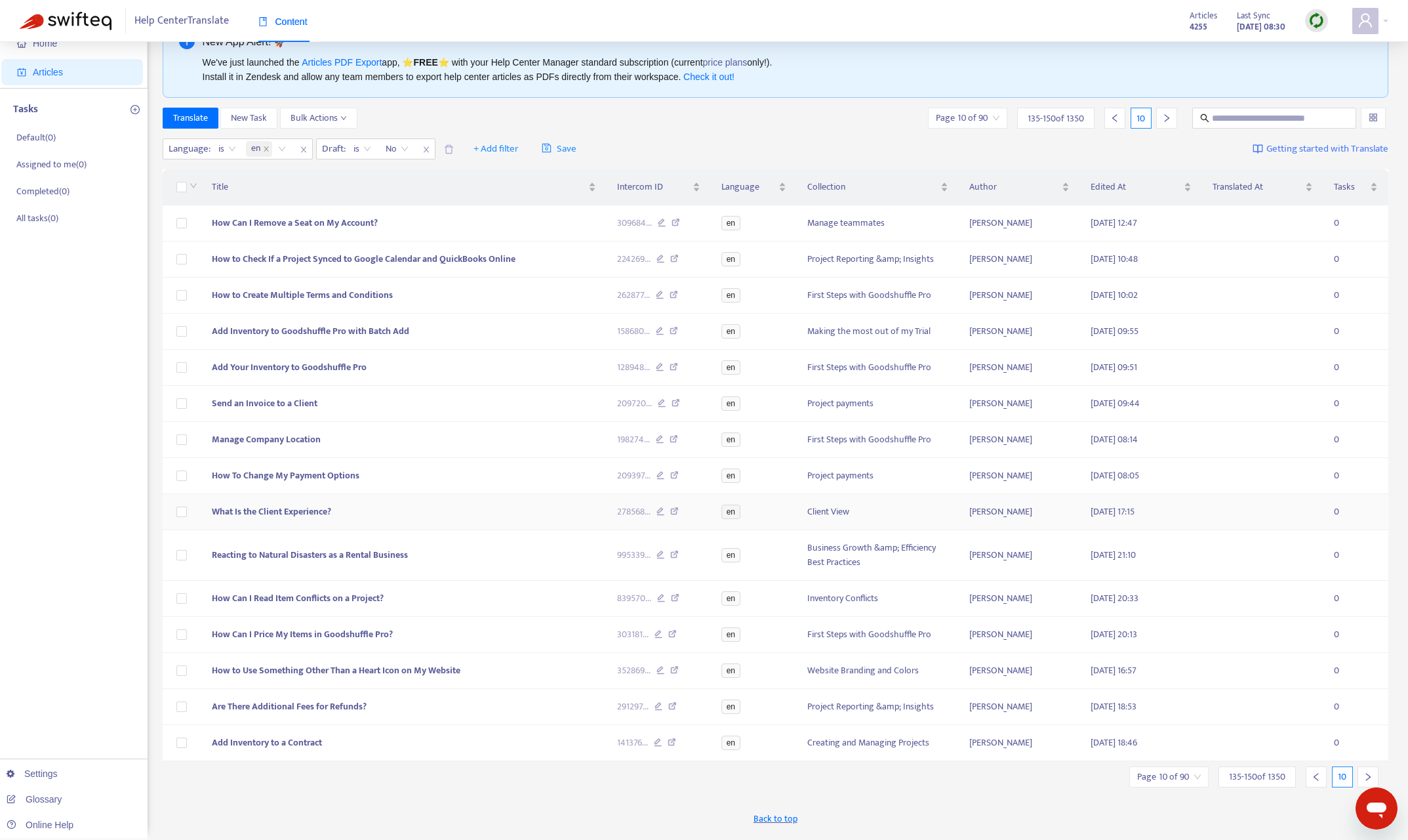
click at [302, 513] on span "What Is the Client Experience?" at bounding box center [271, 511] width 119 height 15
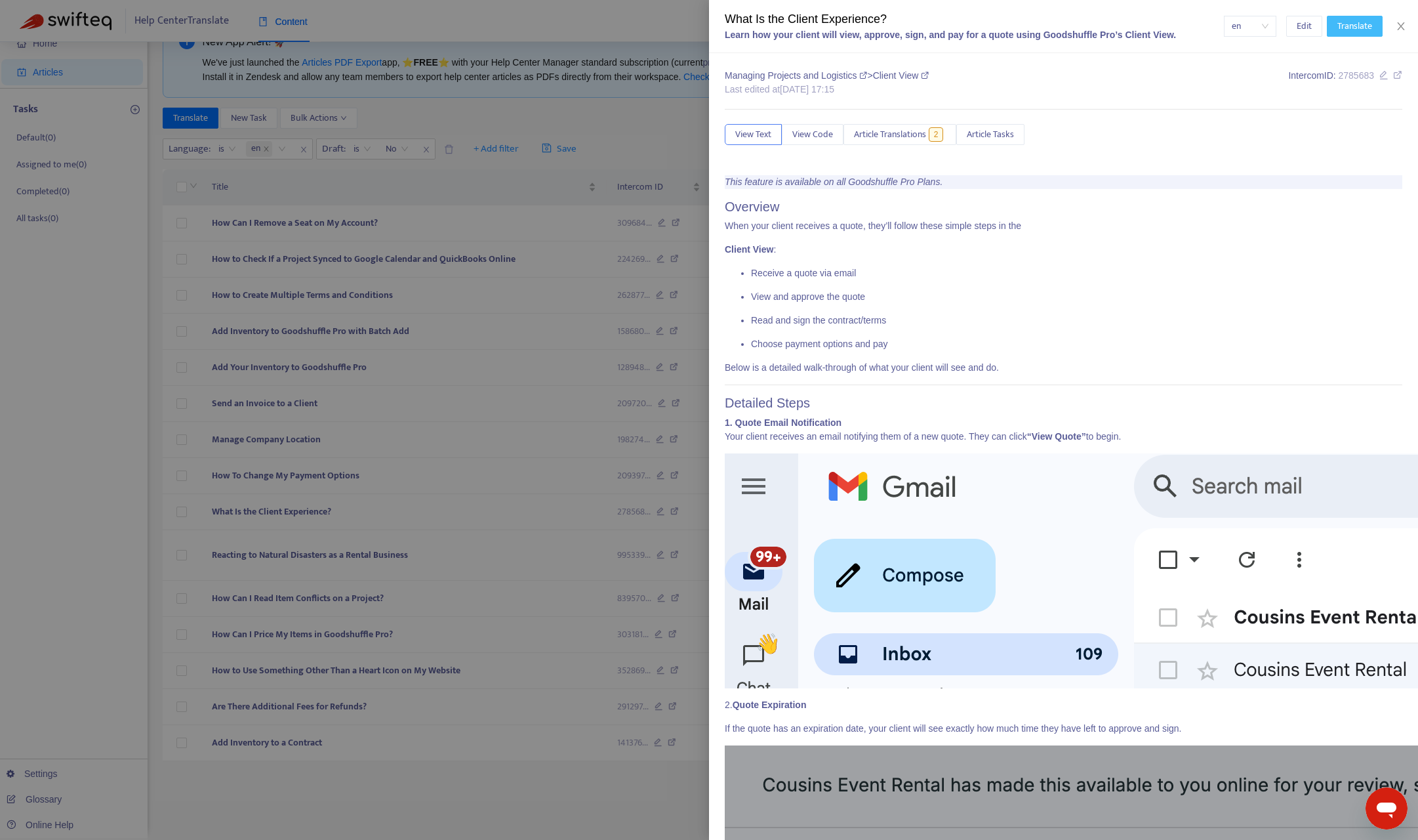
click at [1279, 30] on span "Translate" at bounding box center [1354, 26] width 35 height 14
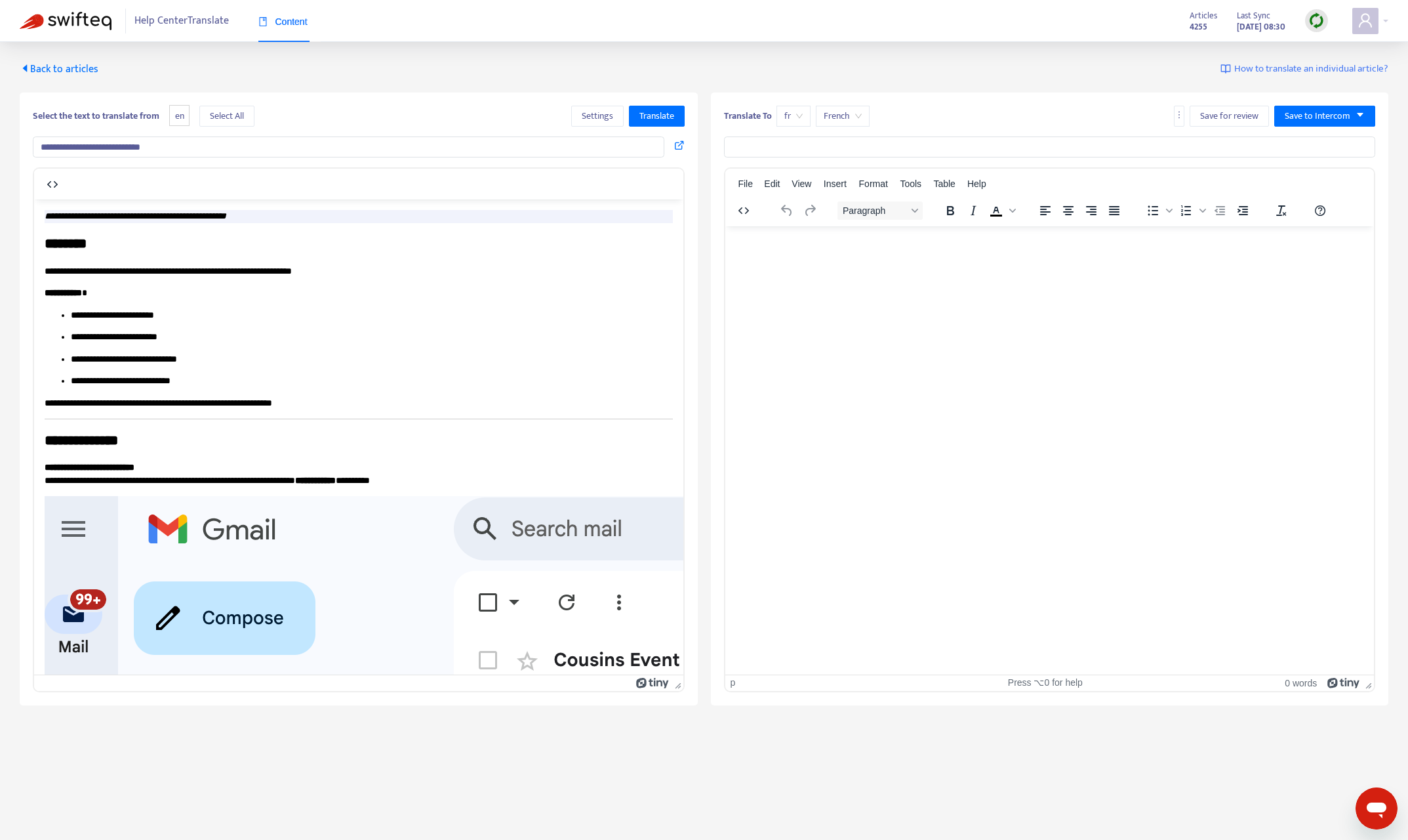
type input "**********"
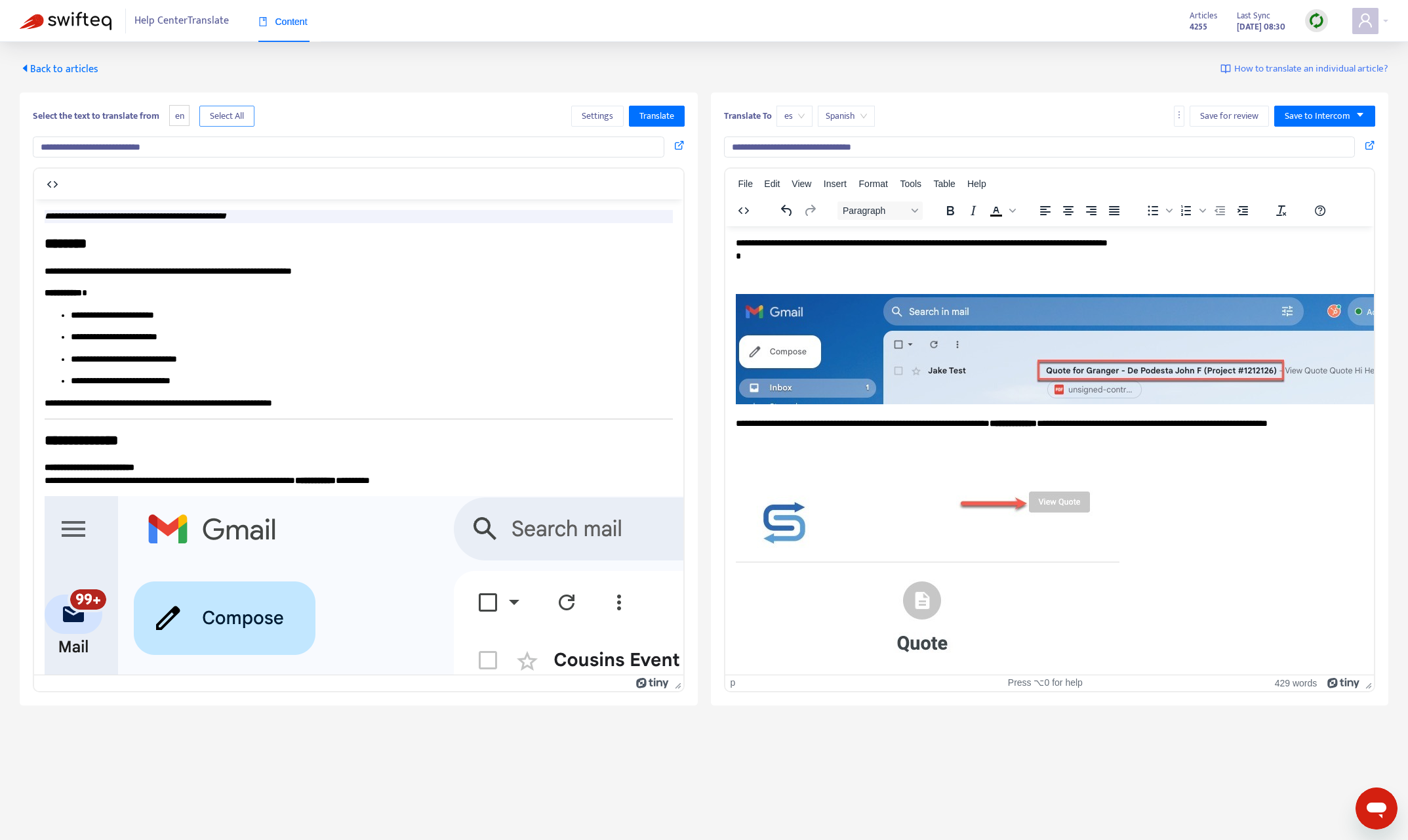
click at [238, 122] on span "Select All" at bounding box center [227, 116] width 34 height 14
click at [652, 114] on span "Translate" at bounding box center [657, 116] width 35 height 14
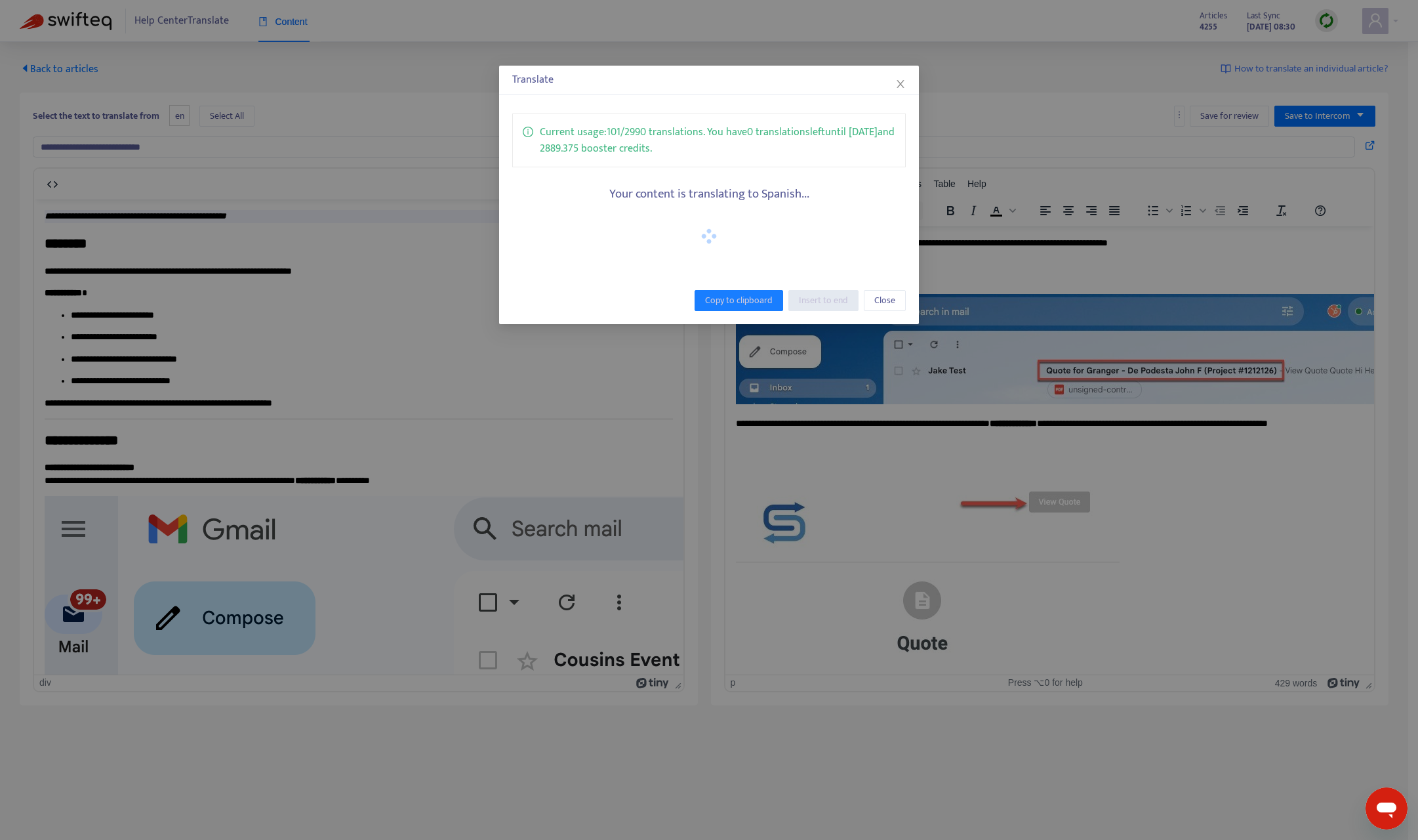
click at [830, 206] on div "Your content is translating to Spanish..." at bounding box center [709, 214] width 394 height 84
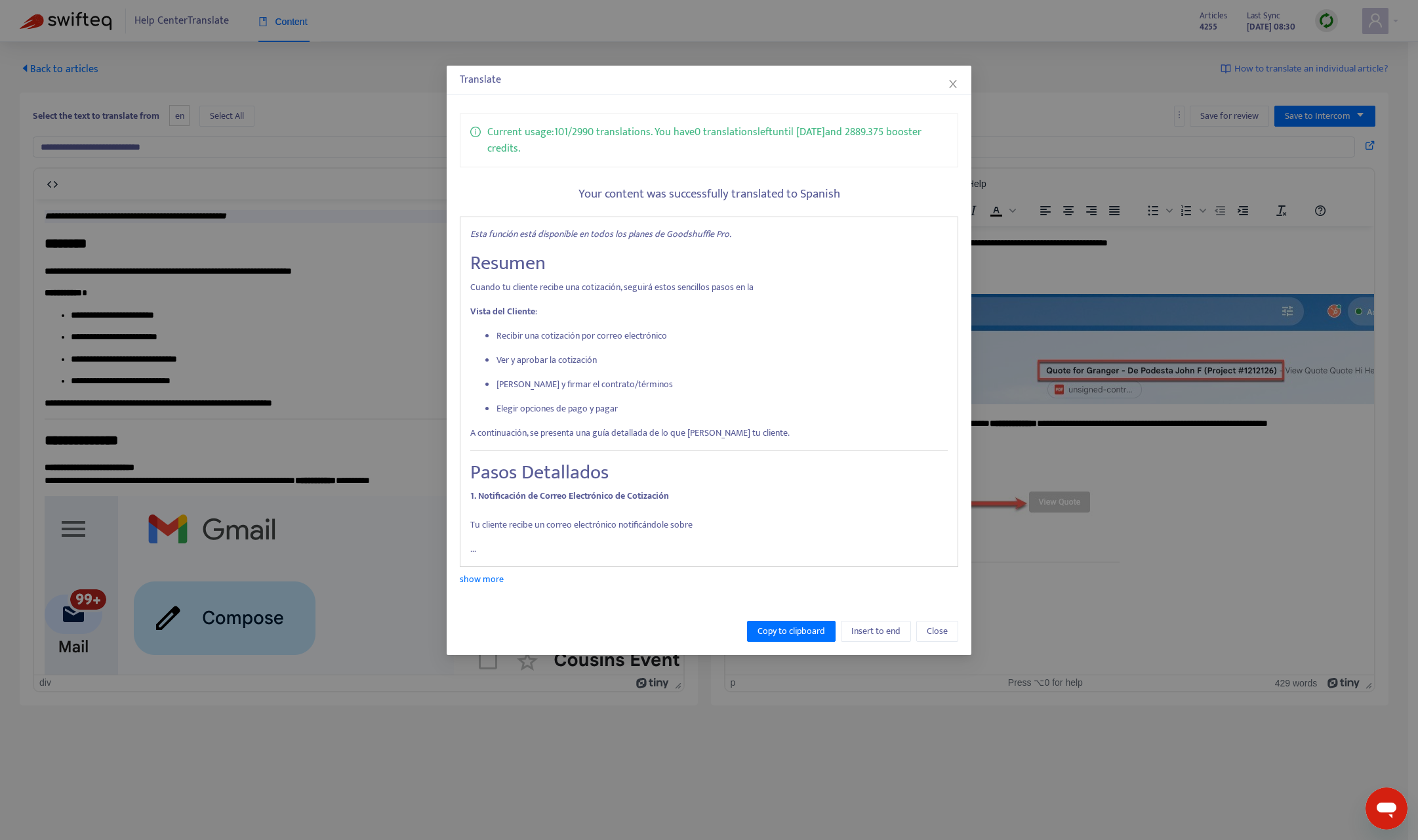
click at [836, 644] on div "Copy to clipboard Insert to end Close" at bounding box center [709, 631] width 525 height 48
click at [801, 633] on span "Copy to clipboard" at bounding box center [791, 631] width 67 height 14
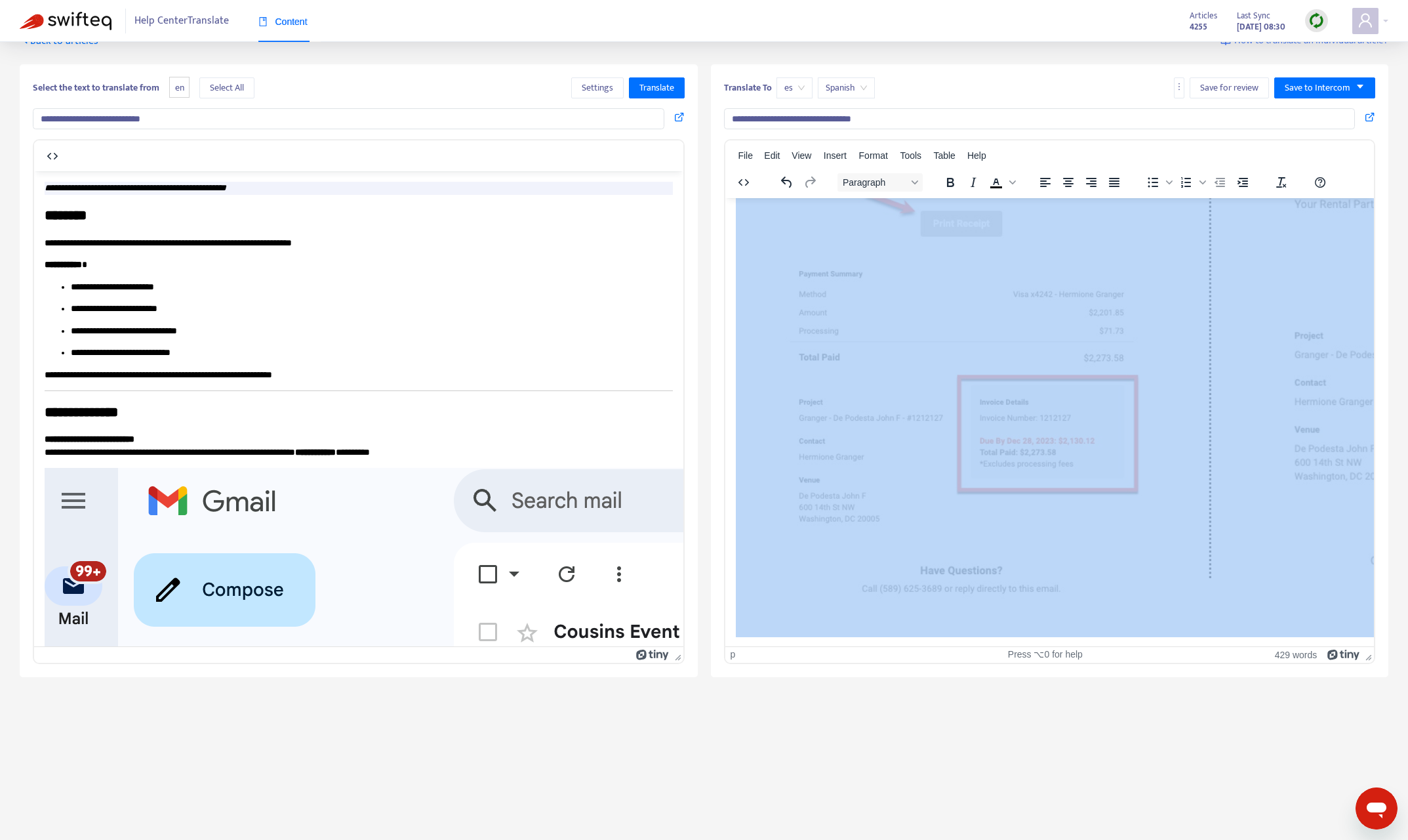
scroll to position [29, 0]
drag, startPoint x: 735, startPoint y: 214, endPoint x: 1238, endPoint y: 618, distance: 645.2
paste body "Rich Text Area. Press ALT-0 for help."
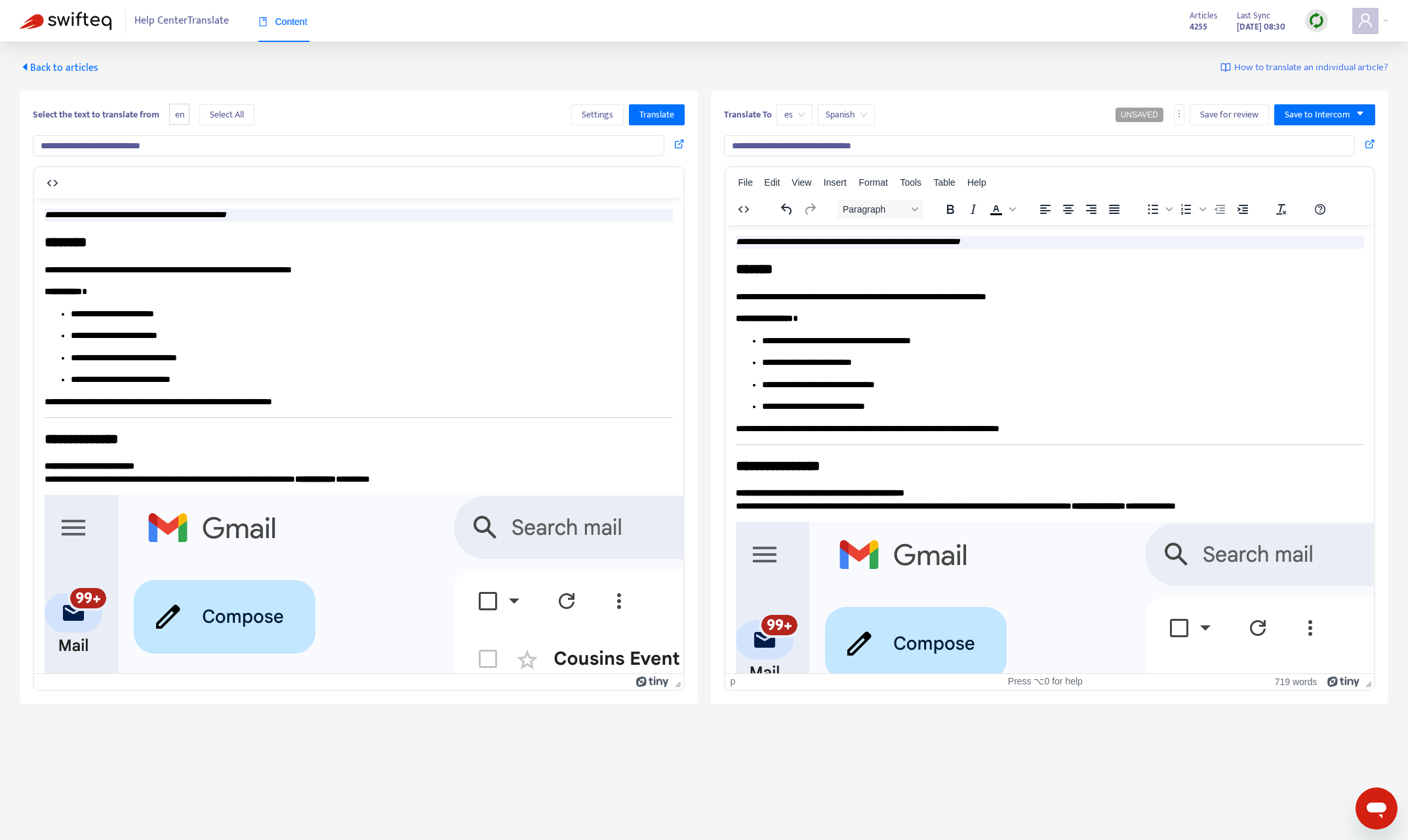
scroll to position [0, 0]
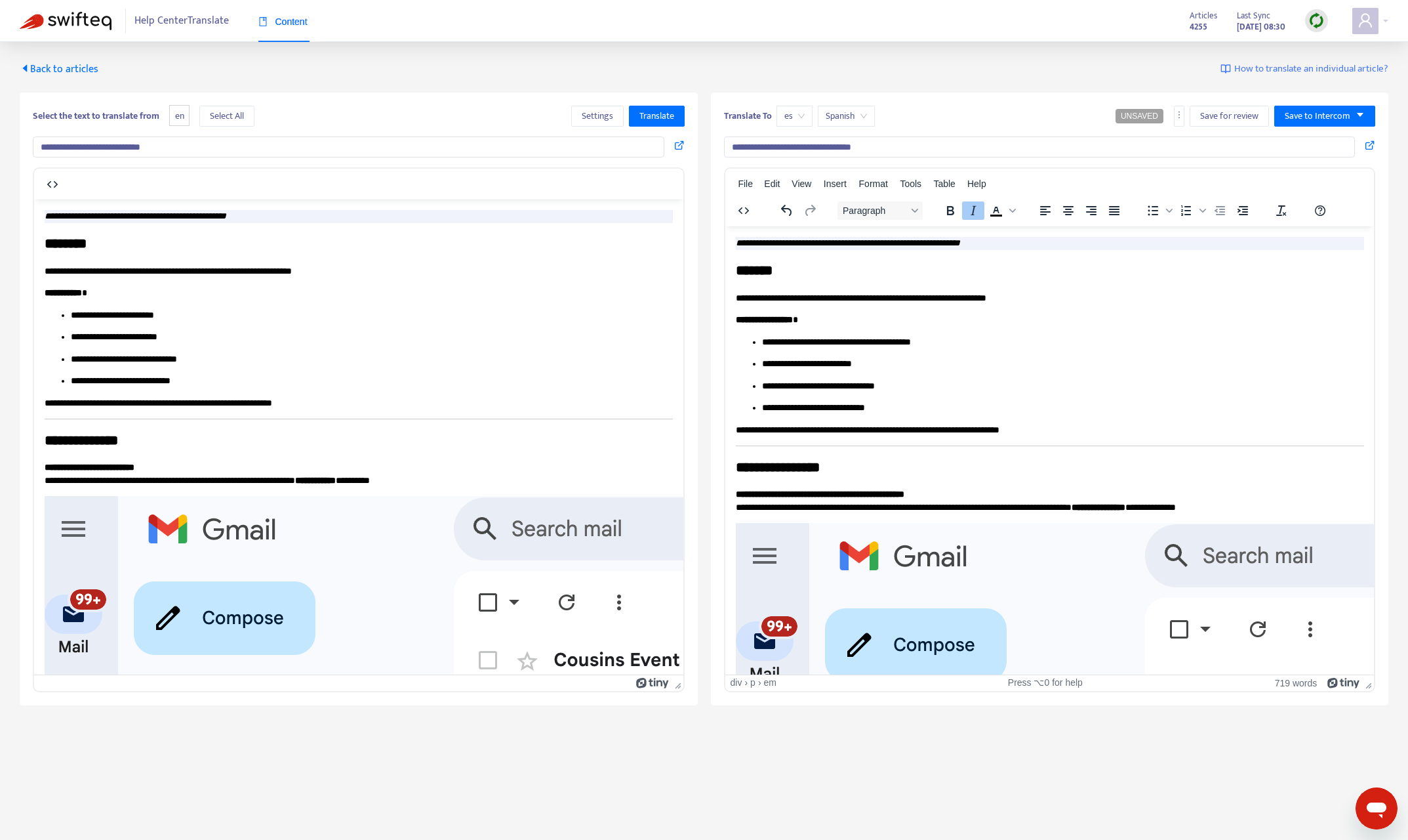
click at [744, 241] on em "**********" at bounding box center [847, 242] width 224 height 9
drag, startPoint x: 744, startPoint y: 241, endPoint x: 2093, endPoint y: 439, distance: 1363.5
click at [744, 241] on em "**********" at bounding box center [847, 242] width 224 height 9
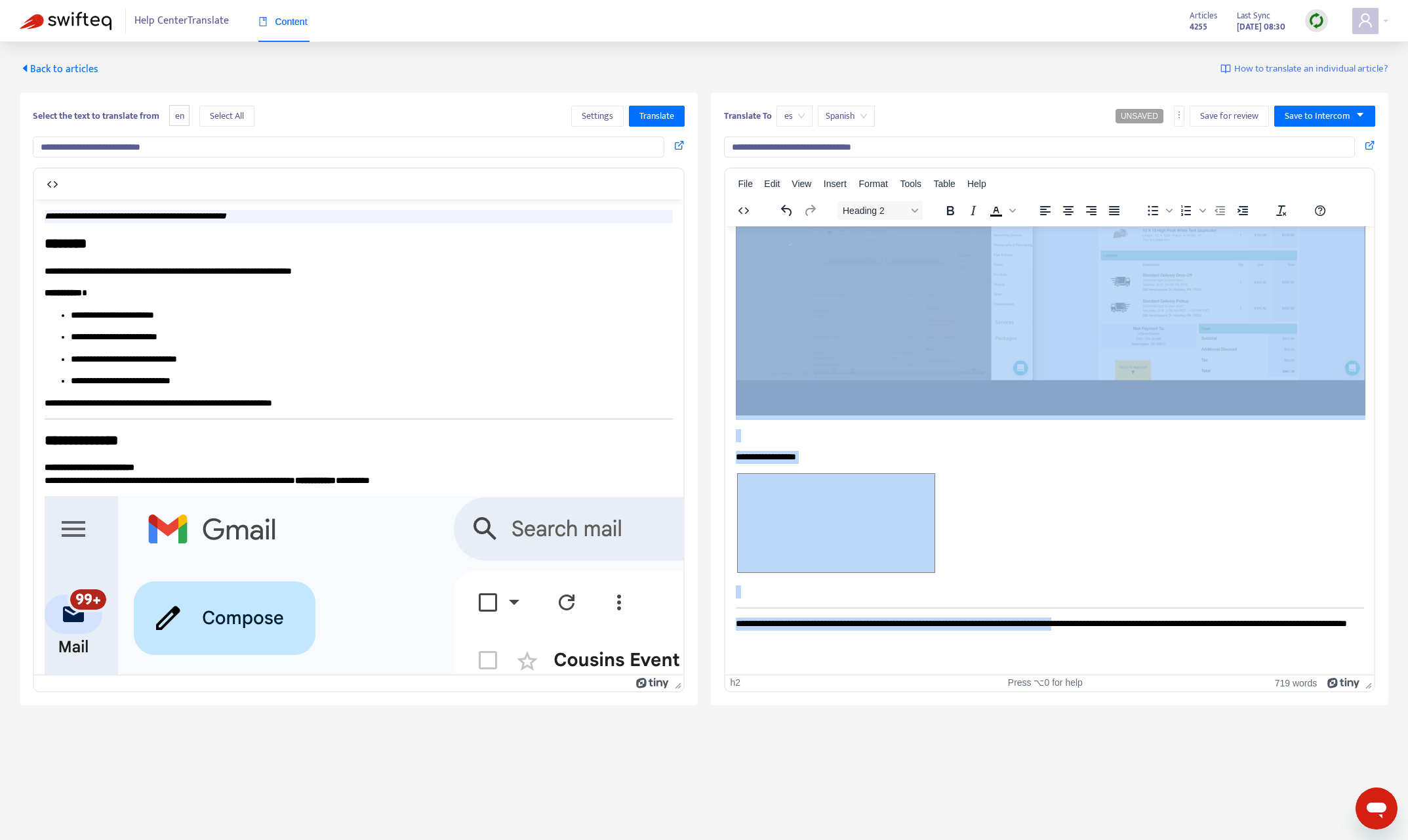
scroll to position [11837, 0]
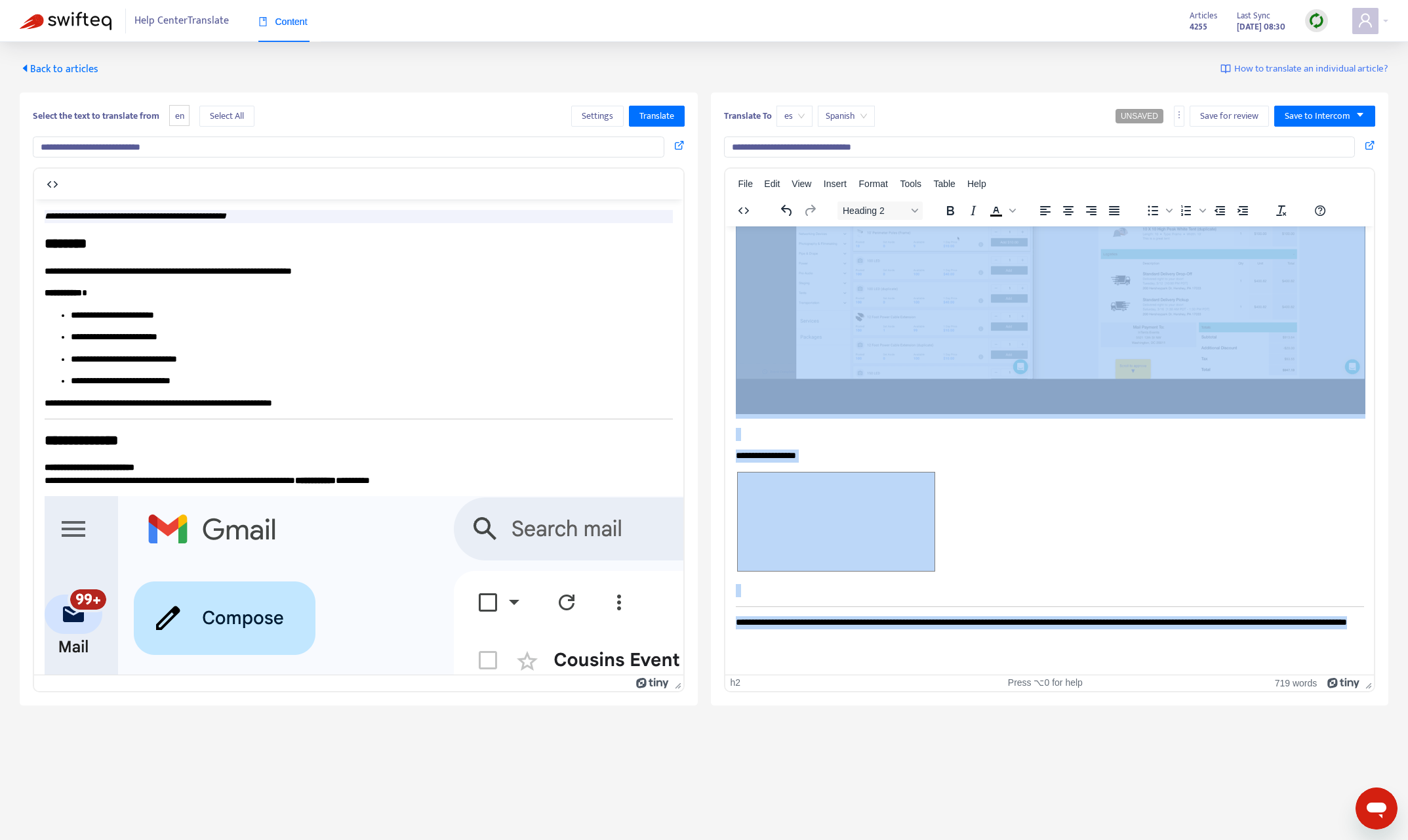
drag, startPoint x: 735, startPoint y: 268, endPoint x: 1366, endPoint y: 584, distance: 705.7
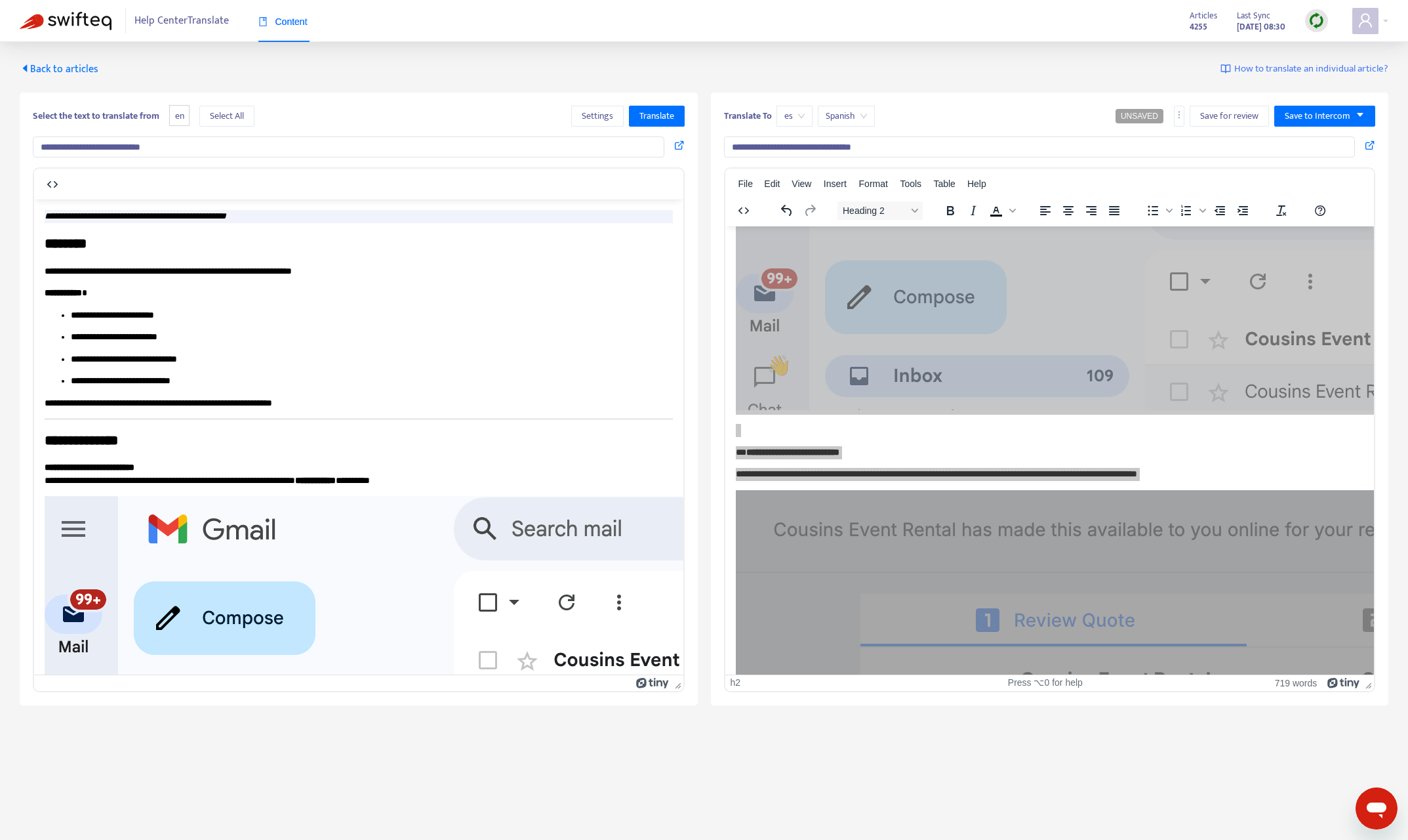
scroll to position [0, 0]
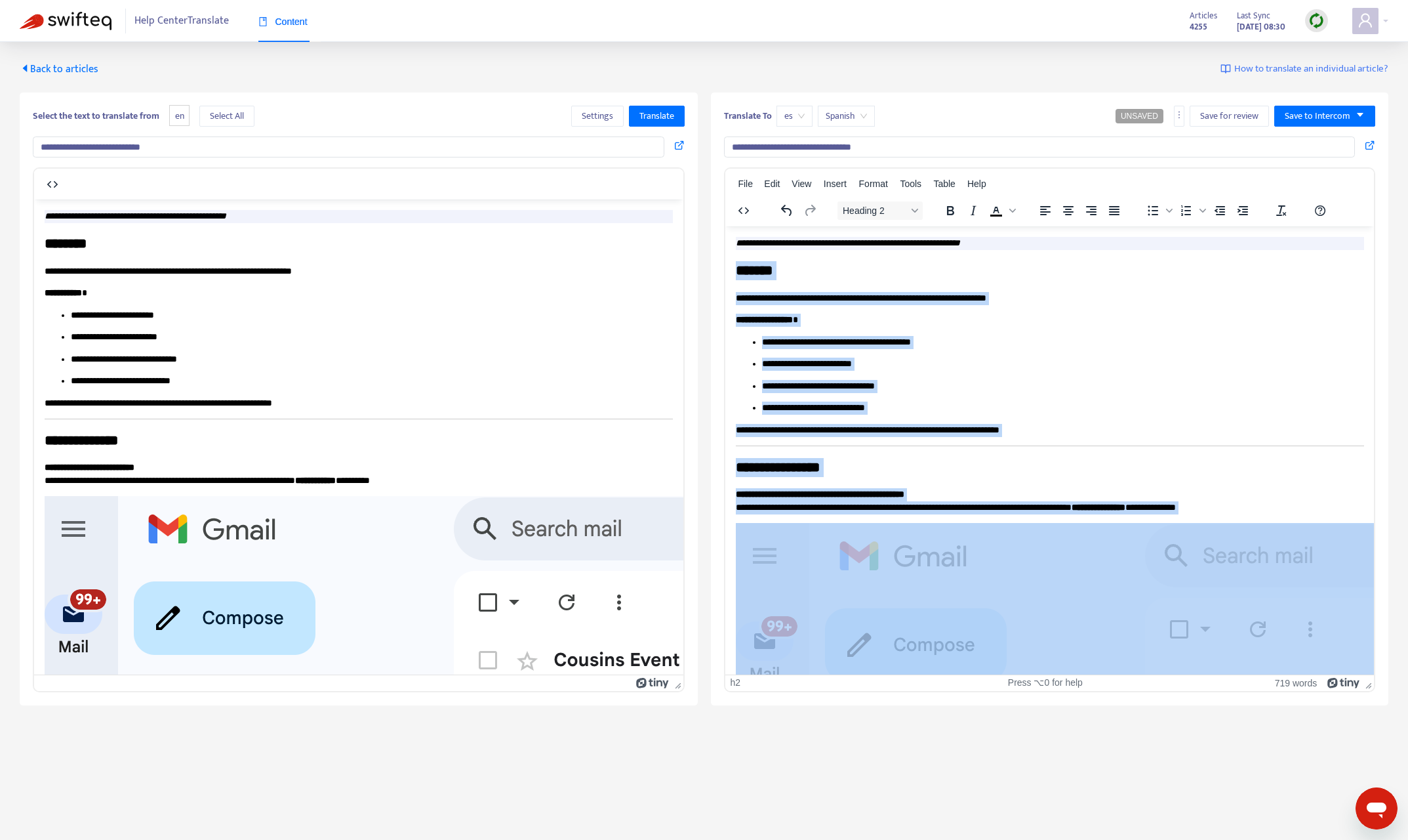
click at [851, 241] on em "**********" at bounding box center [847, 242] width 224 height 9
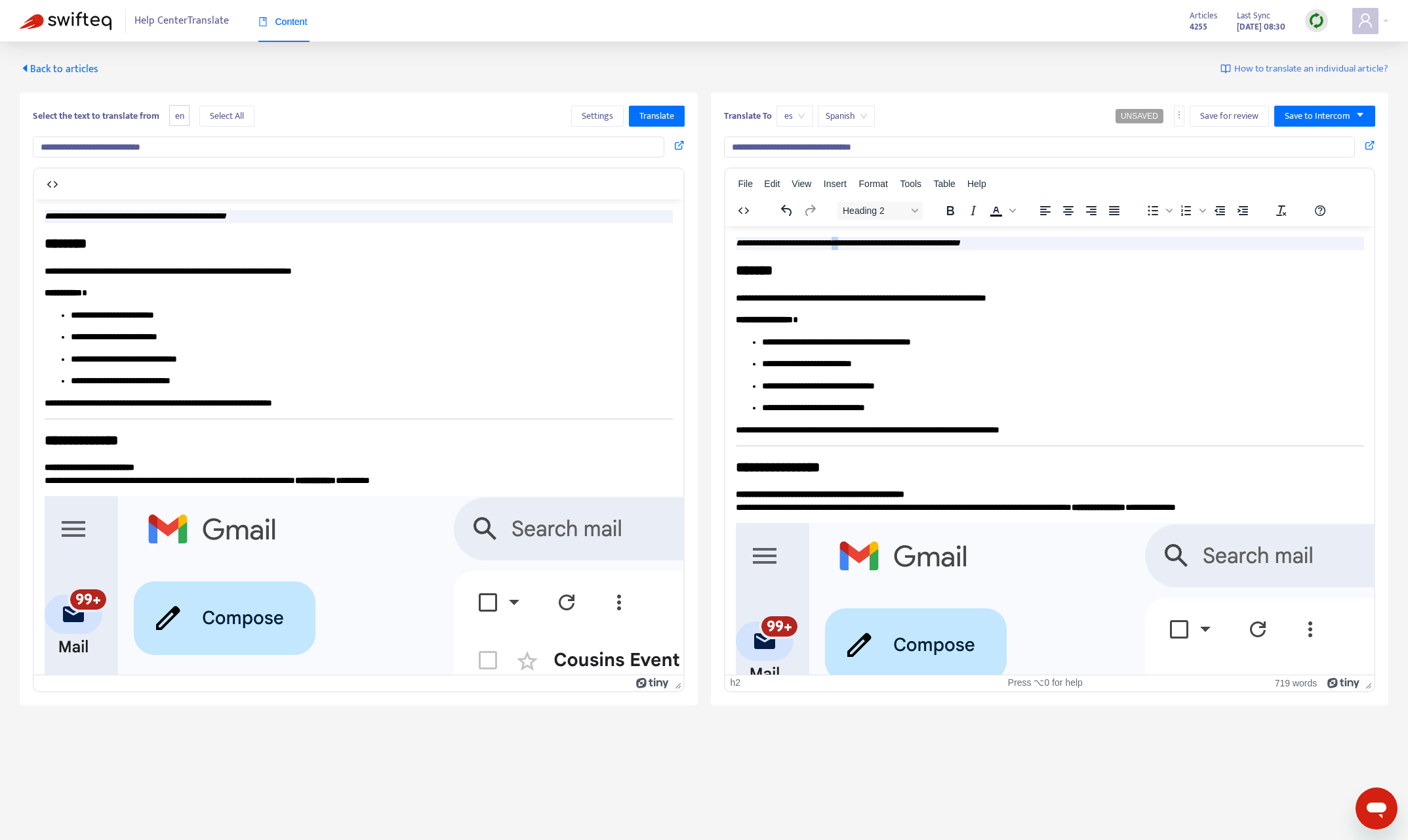
click at [851, 241] on em "**********" at bounding box center [847, 242] width 224 height 9
click at [238, 115] on span "Select All" at bounding box center [227, 116] width 34 height 14
click at [793, 113] on span "es" at bounding box center [794, 116] width 21 height 20
click at [821, 140] on div "fr" at bounding box center [902, 143] width 228 height 14
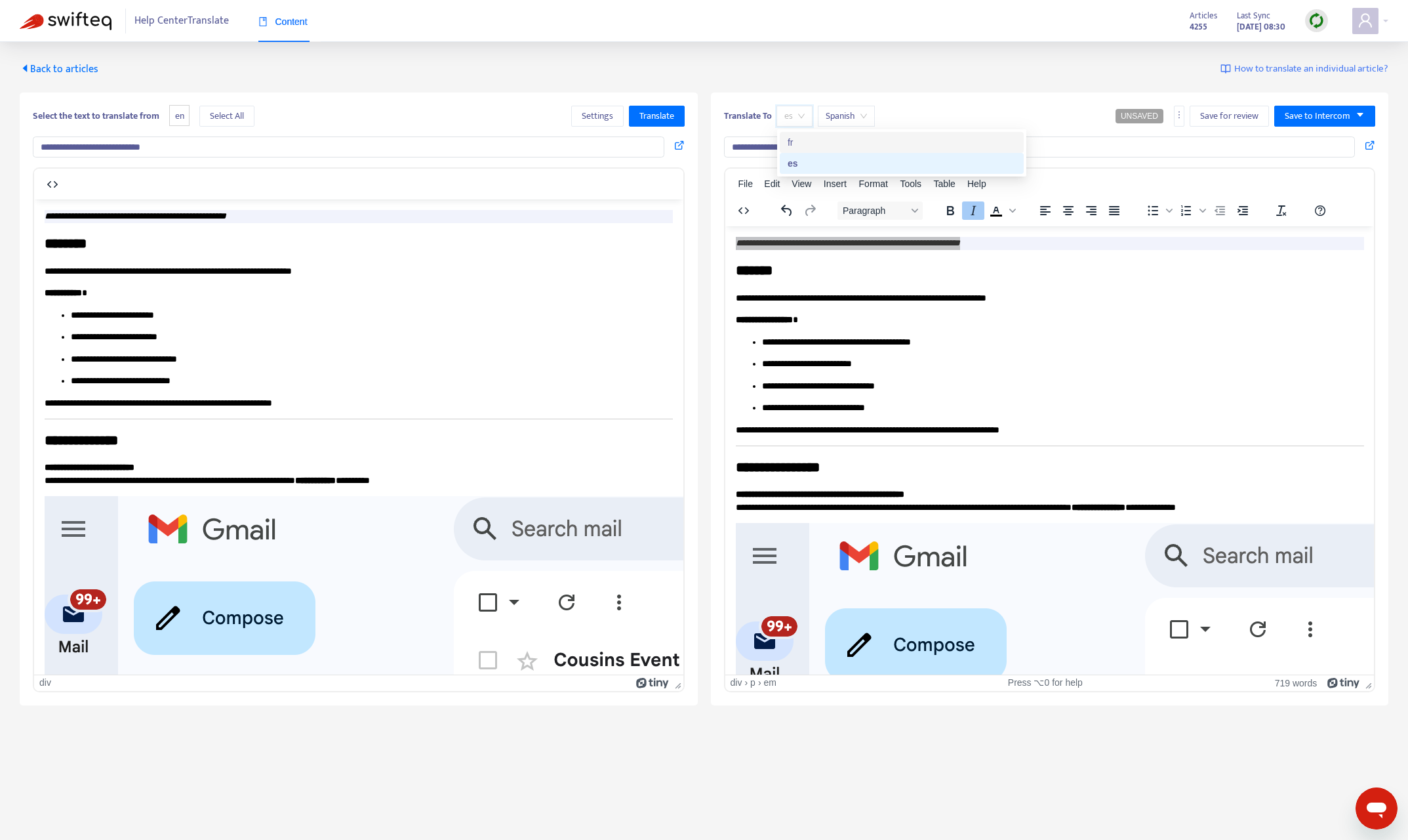
type input "**********"
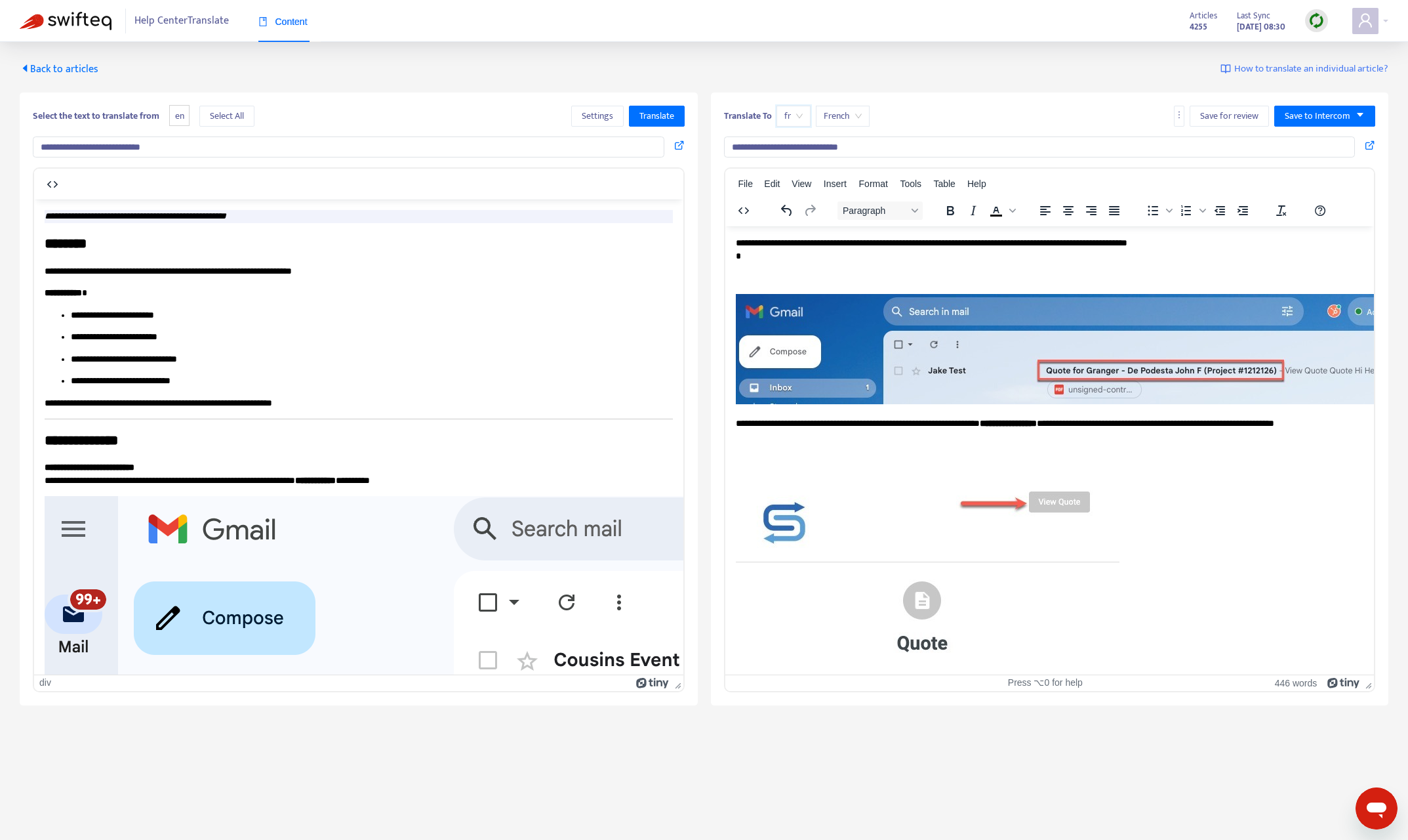
click at [346, 117] on div "Select the text to translate from en Select All Settings Translate" at bounding box center [359, 116] width 652 height 21
click at [225, 120] on span "Select All" at bounding box center [227, 116] width 34 height 14
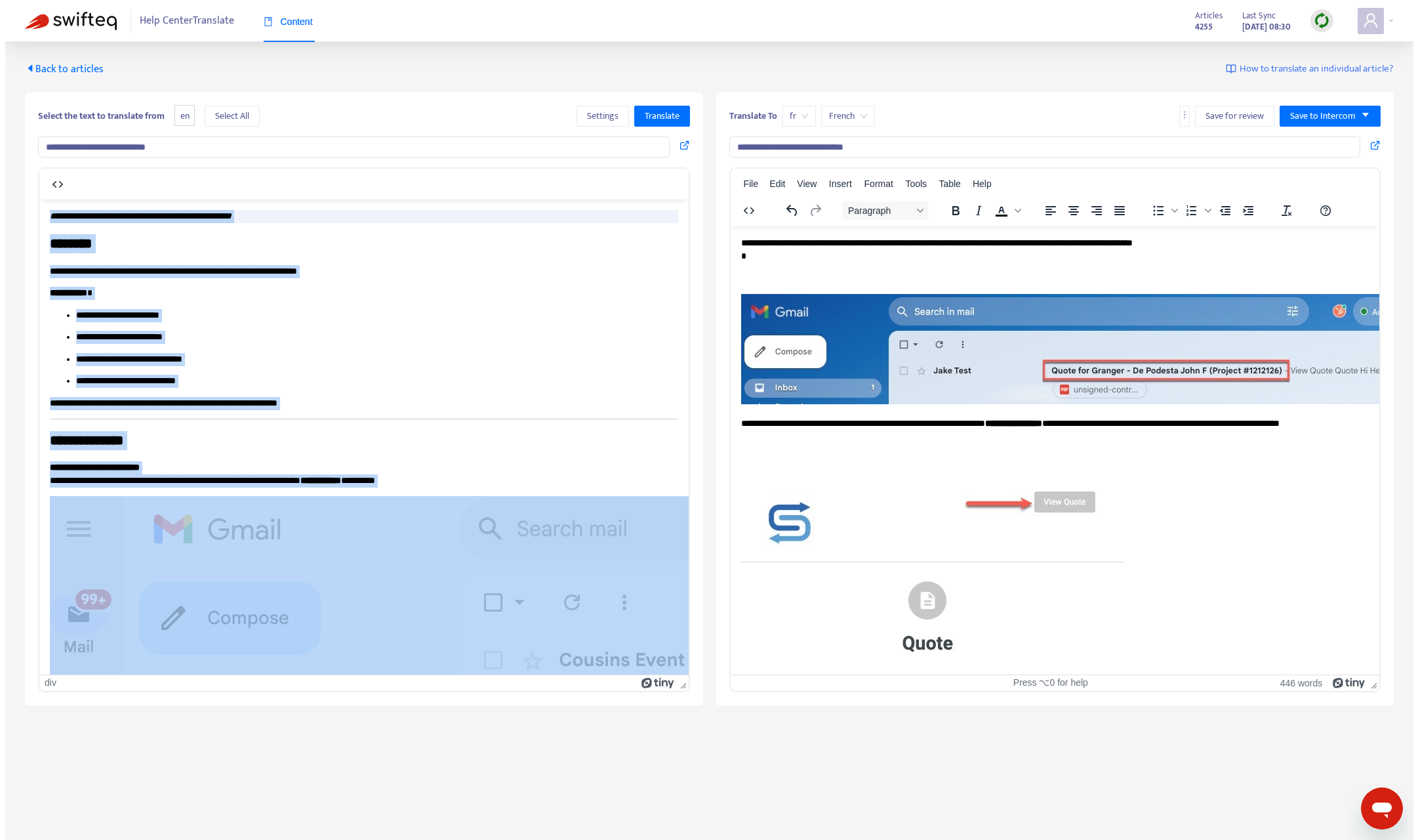
scroll to position [11, 11]
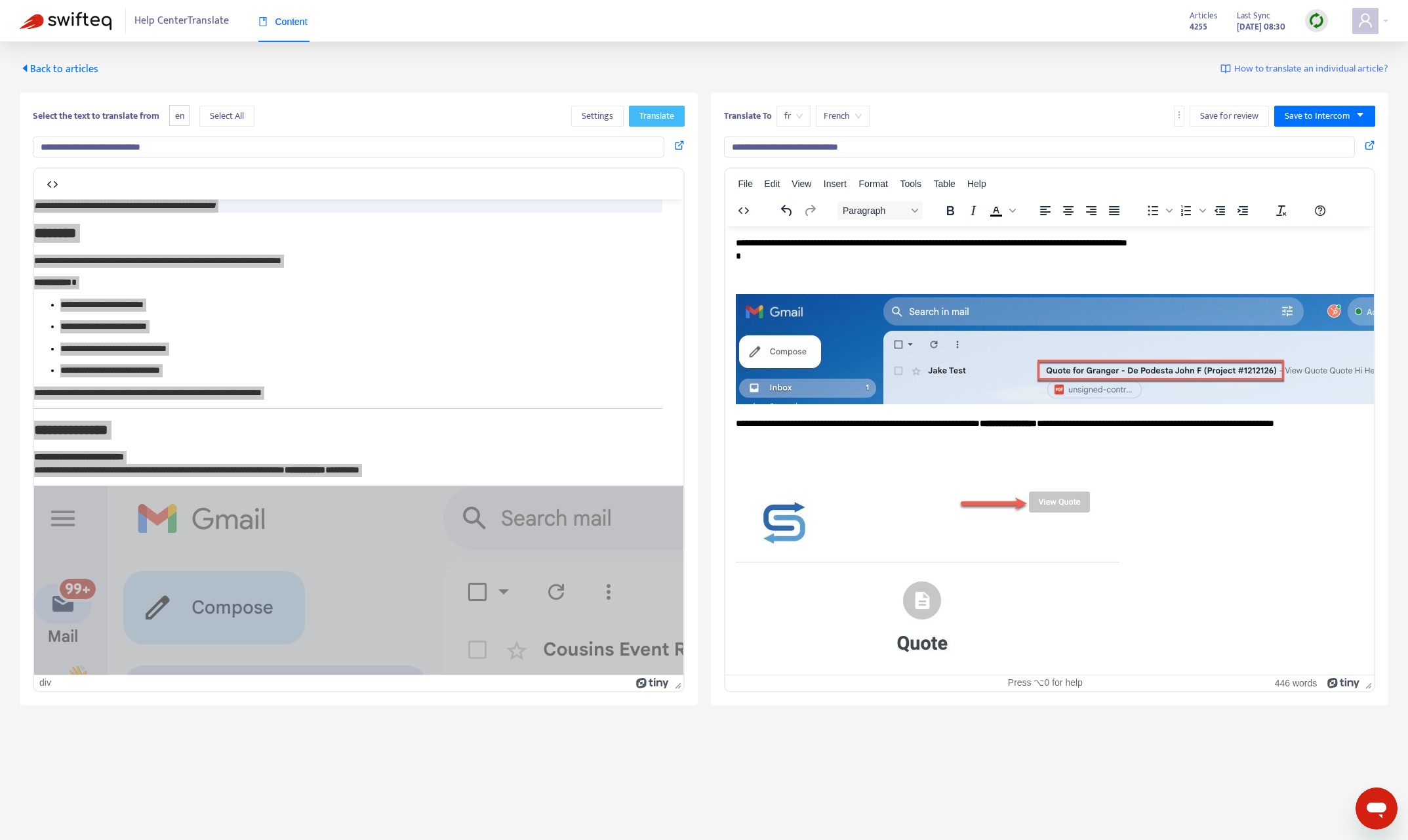
click at [672, 122] on span "Translate" at bounding box center [657, 116] width 35 height 14
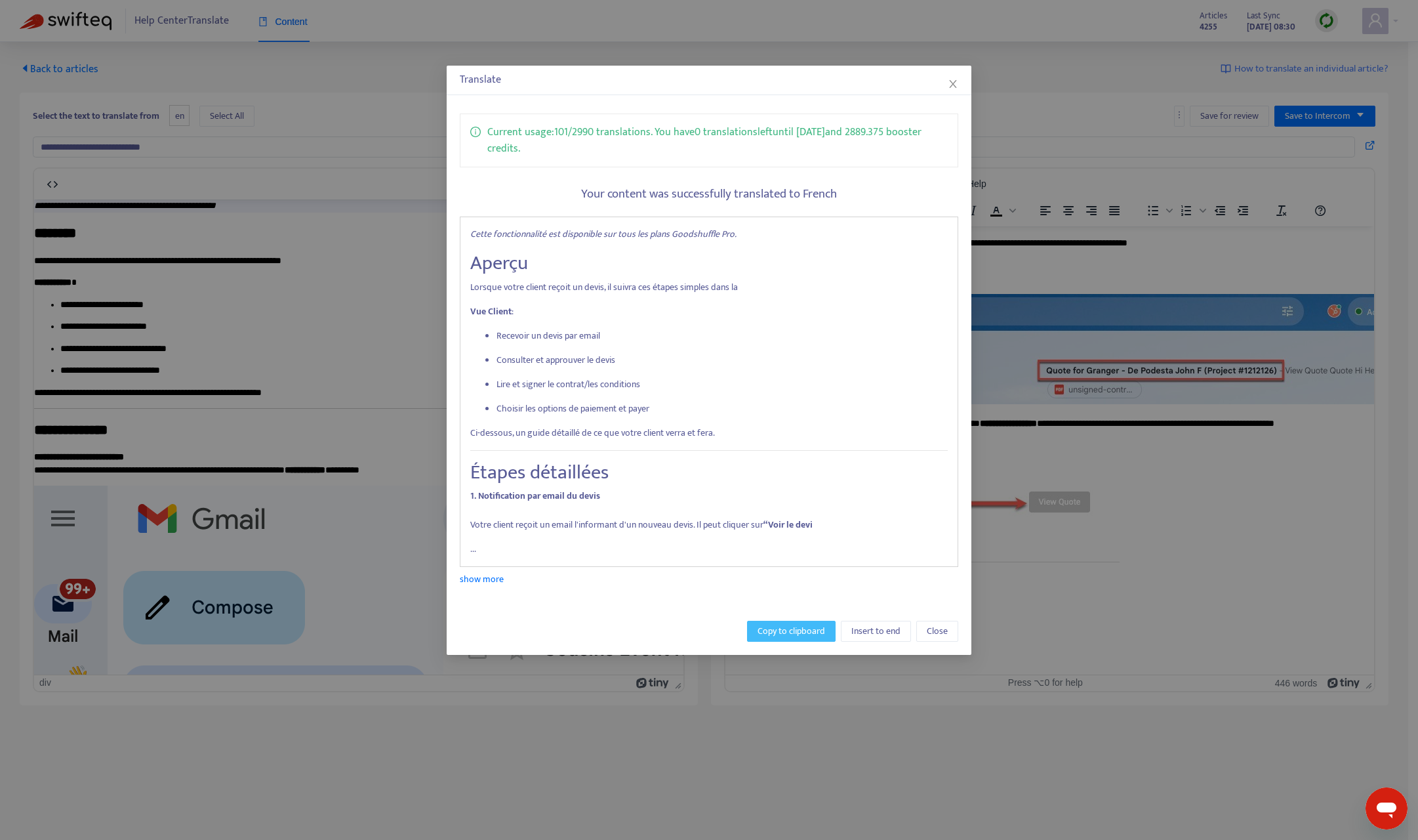
drag, startPoint x: 789, startPoint y: 628, endPoint x: 225, endPoint y: 394, distance: 610.6
click at [789, 628] on span "Copy to clipboard" at bounding box center [791, 631] width 67 height 14
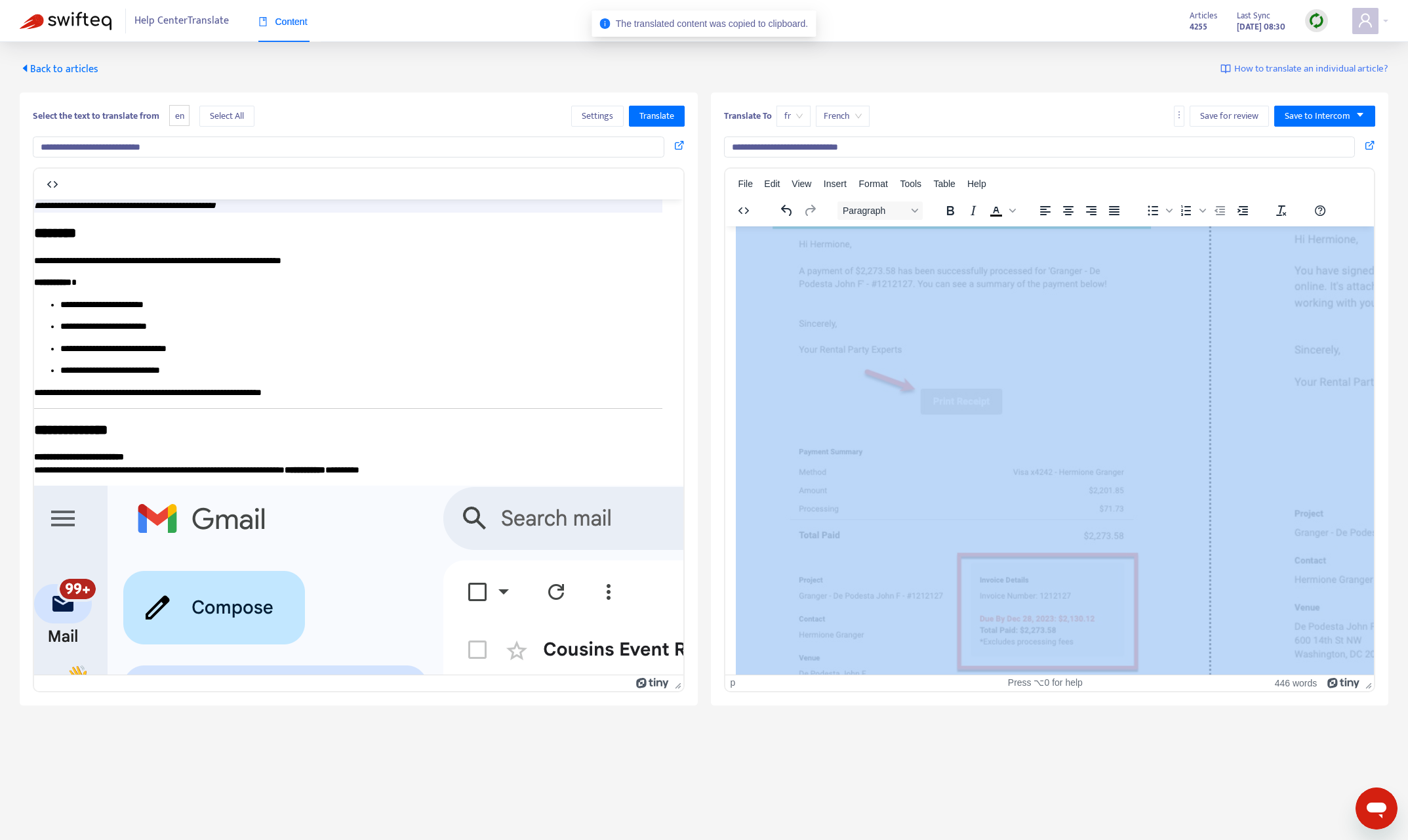
scroll to position [8711, 0]
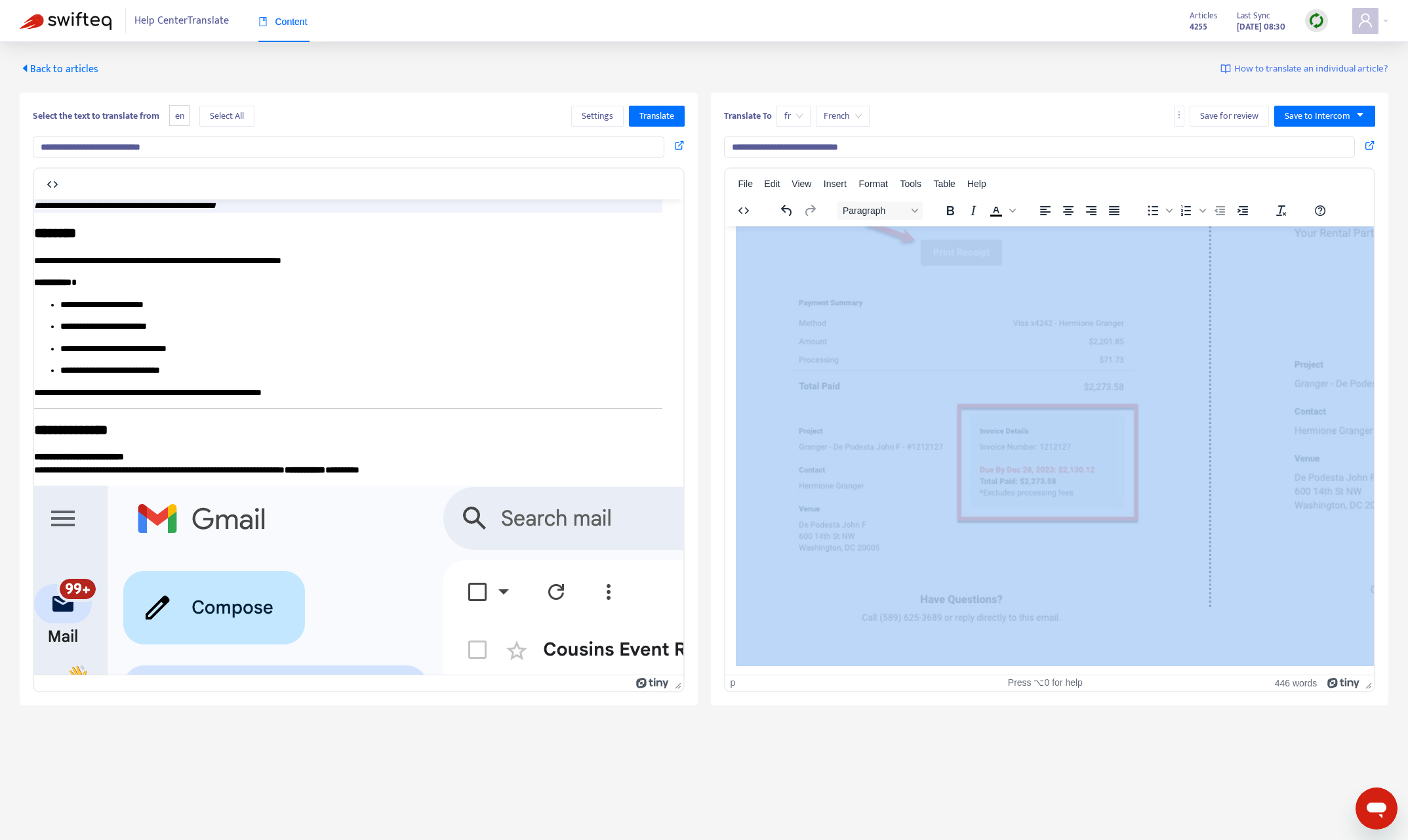
drag, startPoint x: 736, startPoint y: 241, endPoint x: 1272, endPoint y: 790, distance: 767.3
paste body "Rich Text Area. Press ALT-0 for help."
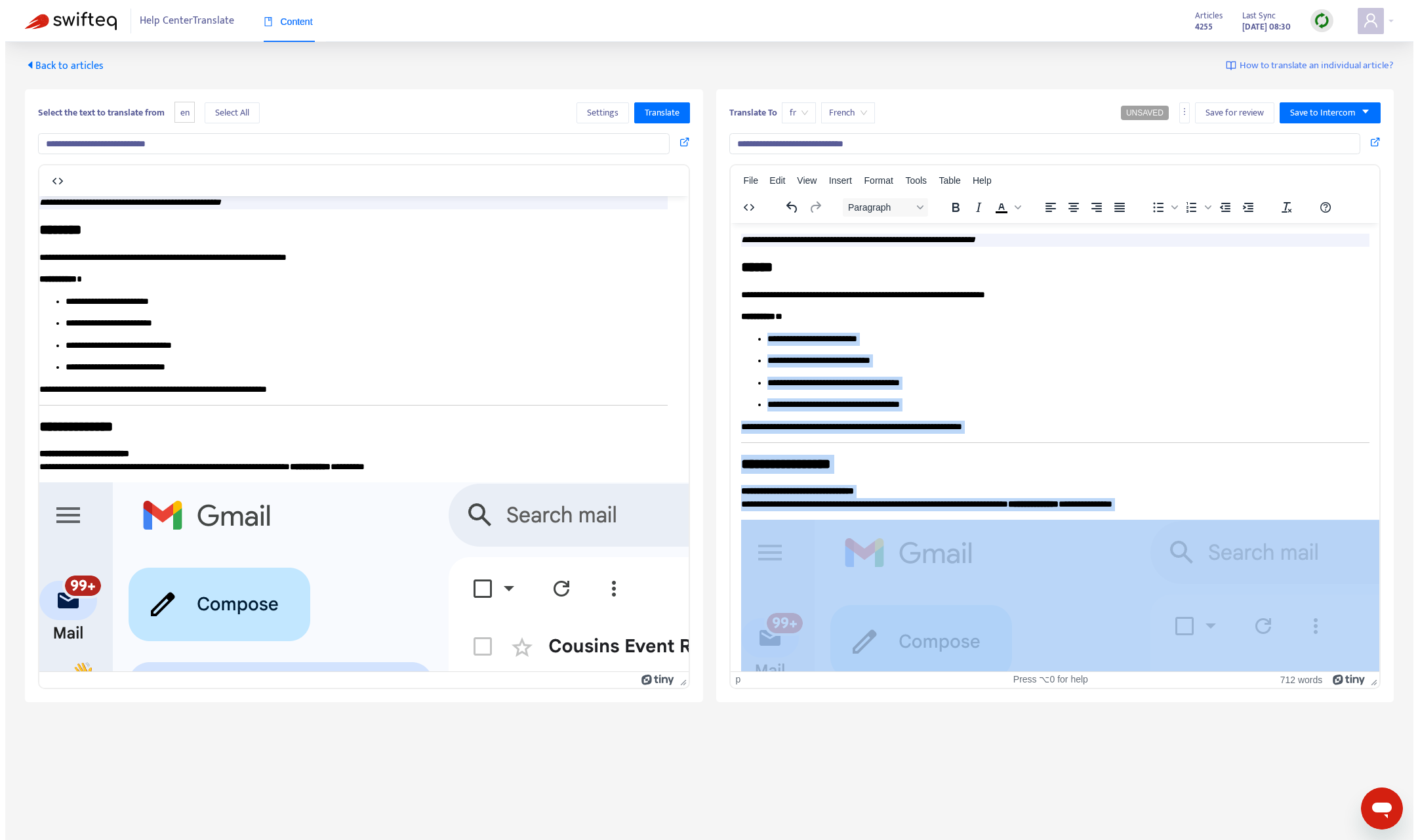
scroll to position [0, 0]
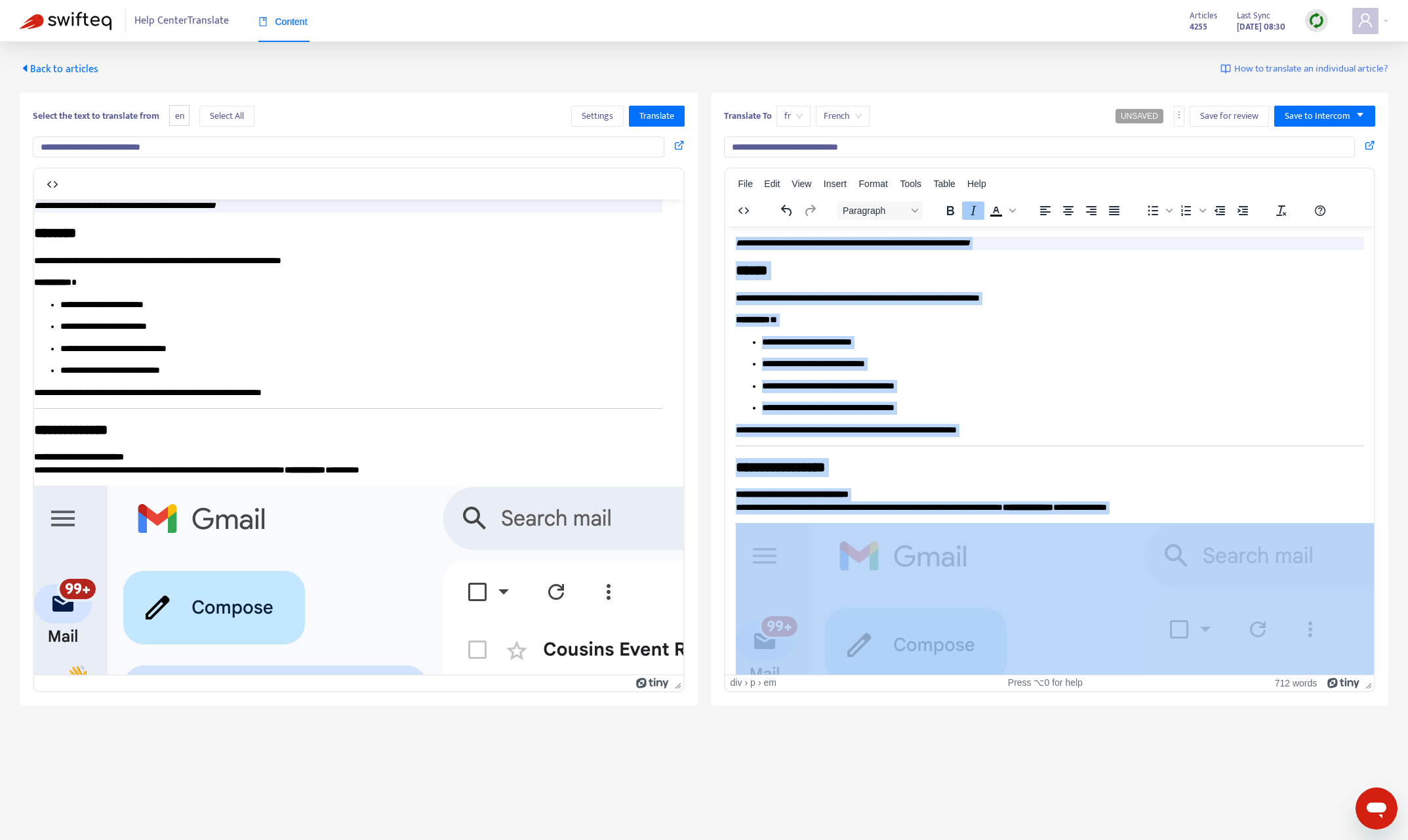
drag, startPoint x: 1010, startPoint y: 630, endPoint x: 725, endPoint y: 246, distance: 478.2
copy body "**********"
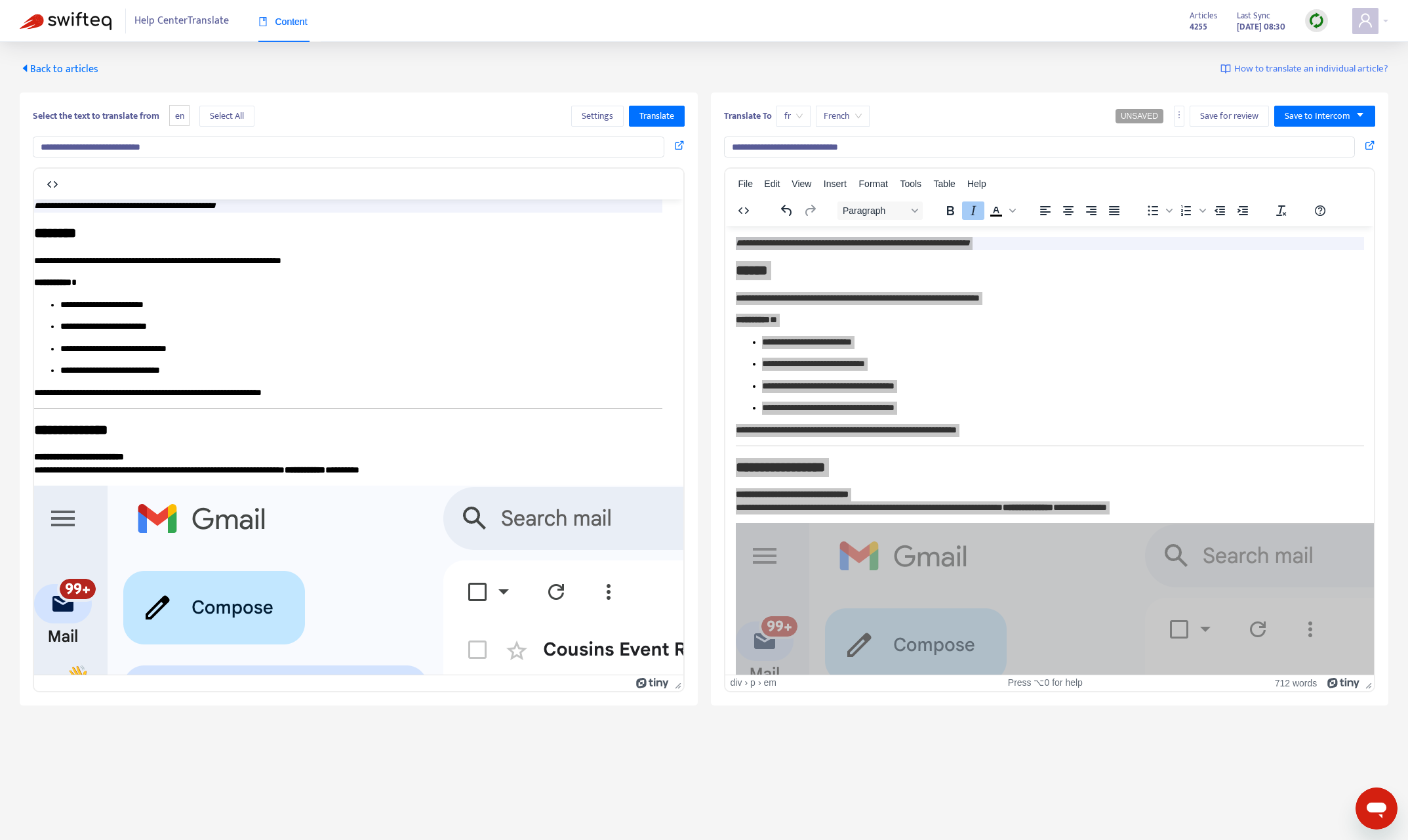
click at [83, 70] on span "Back to articles" at bounding box center [59, 69] width 79 height 18
